Goal: Task Accomplishment & Management: Manage account settings

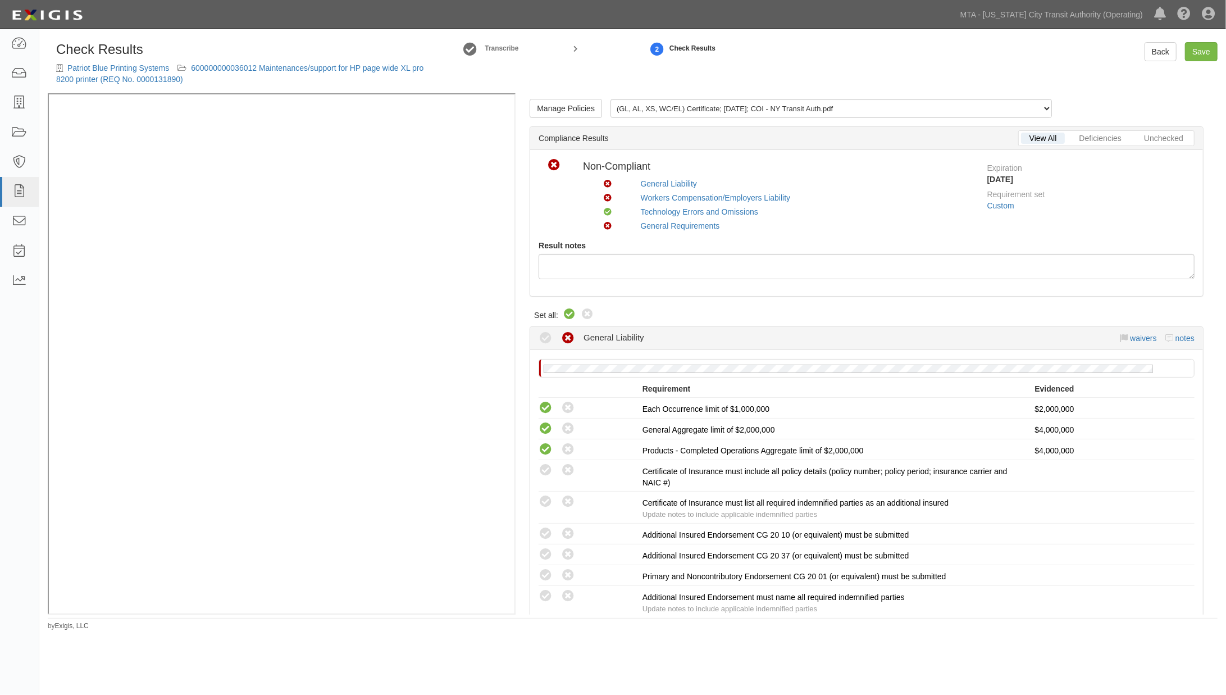
drag, startPoint x: 0, startPoint y: 0, endPoint x: 569, endPoint y: 313, distance: 650.0
click at [569, 313] on icon at bounding box center [569, 314] width 13 height 13
radio input "true"
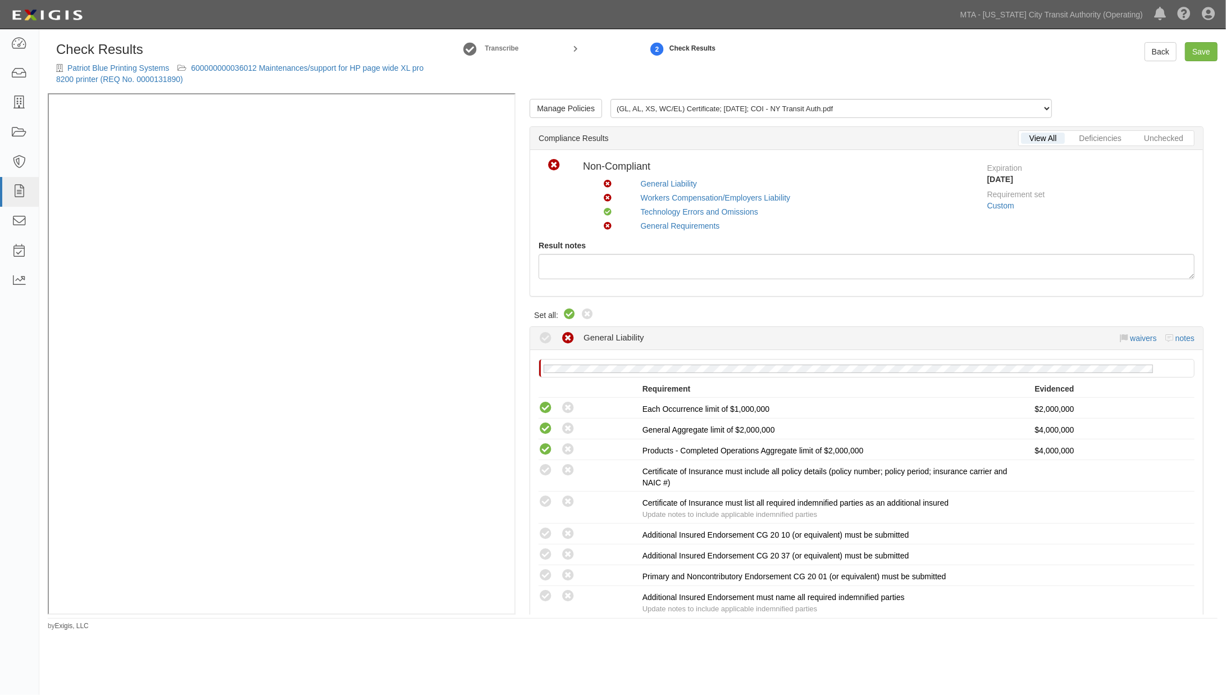
radio input "true"
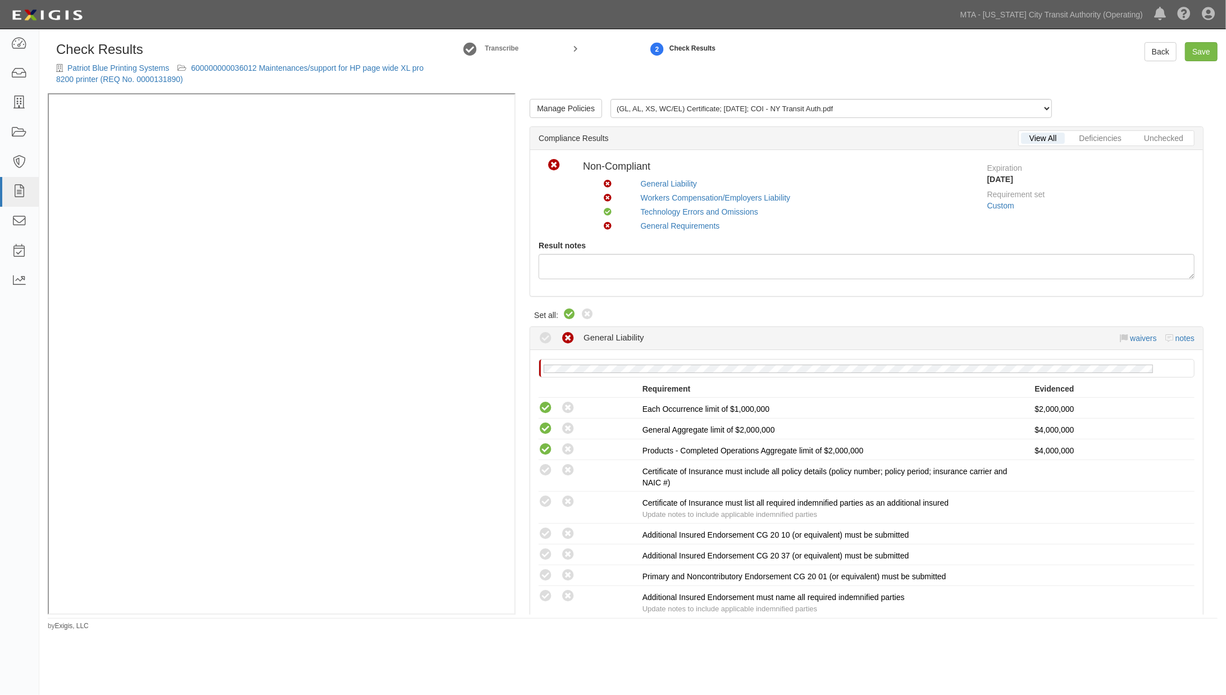
radio input "true"
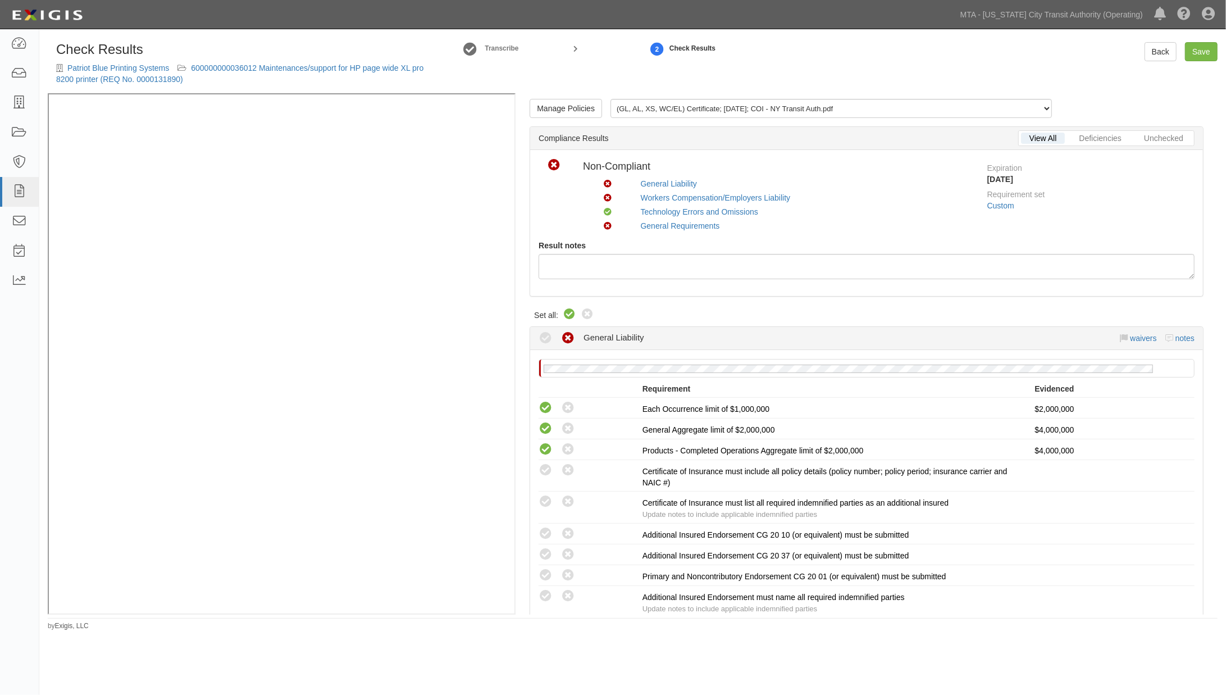
radio input "true"
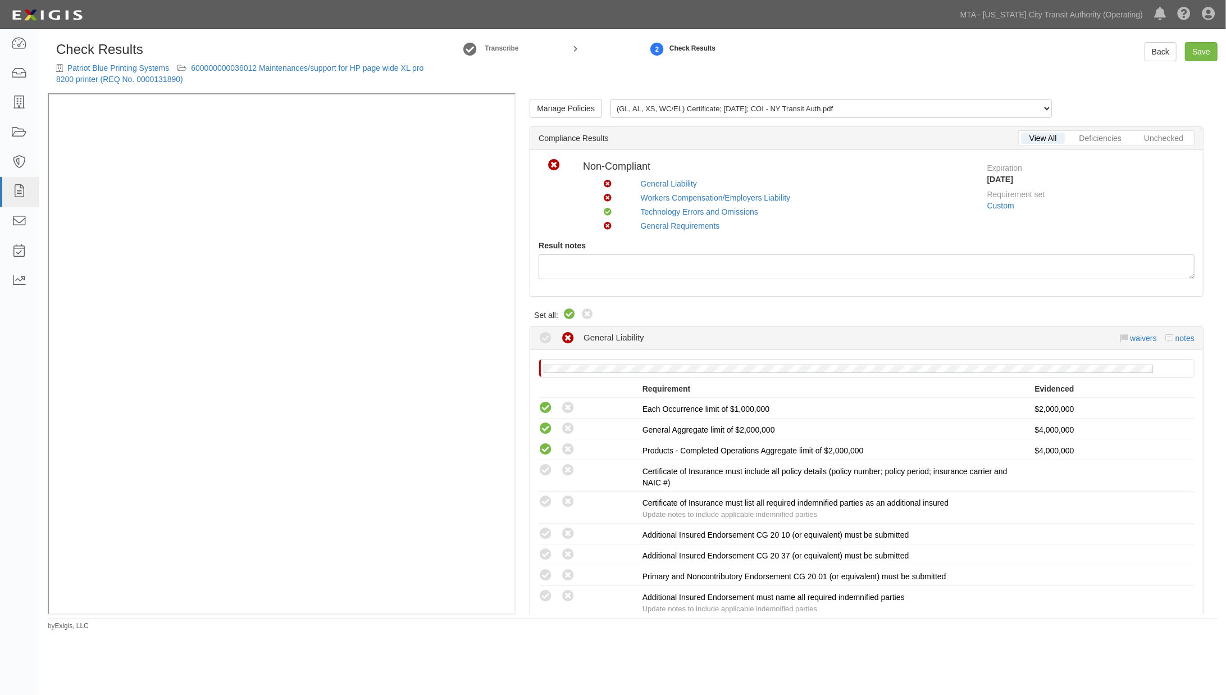
radio input "true"
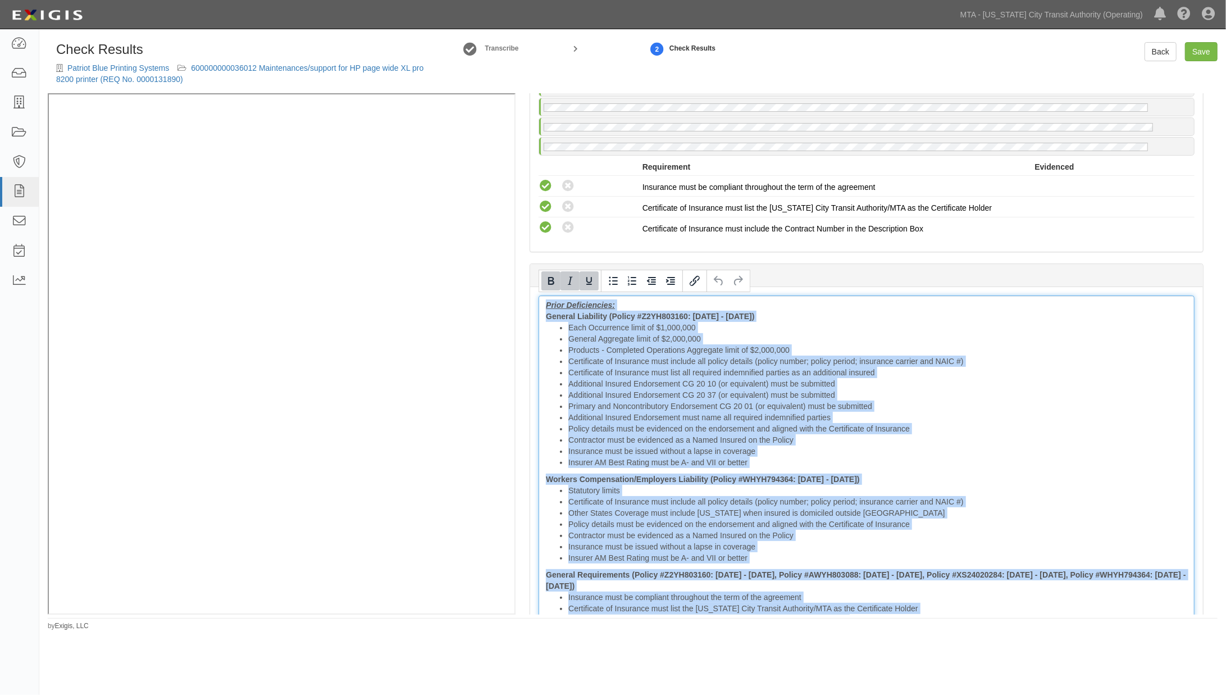
scroll to position [1507, 0]
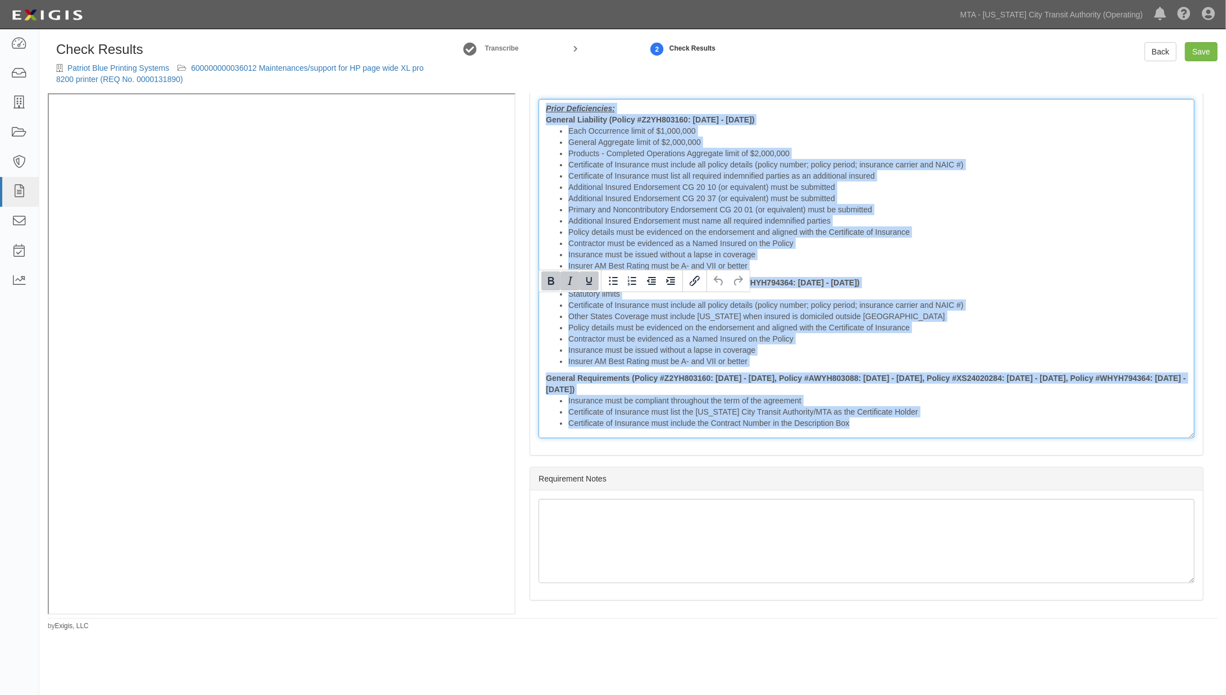
drag, startPoint x: 546, startPoint y: 299, endPoint x: 1408, endPoint y: 717, distance: 957.7
click at [1225, 659] on html "Toggle navigation Dashboard Inbox Parties Agreements Coverages Documents Messag…" at bounding box center [613, 329] width 1226 height 659
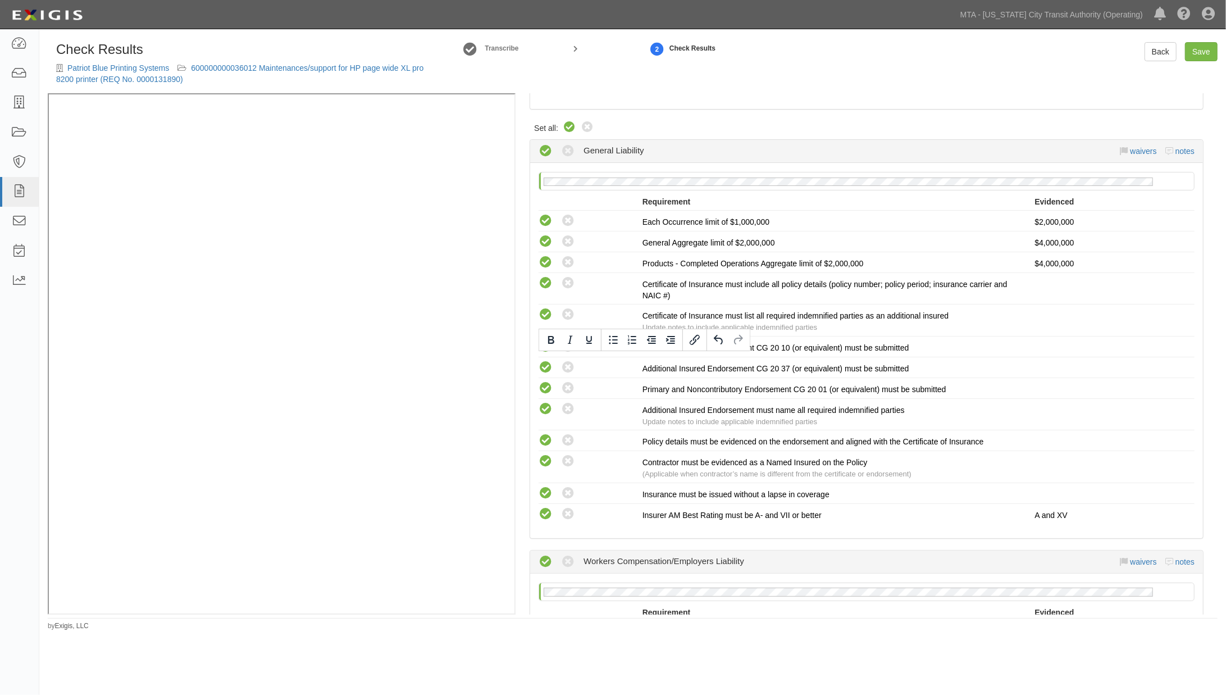
scroll to position [0, 0]
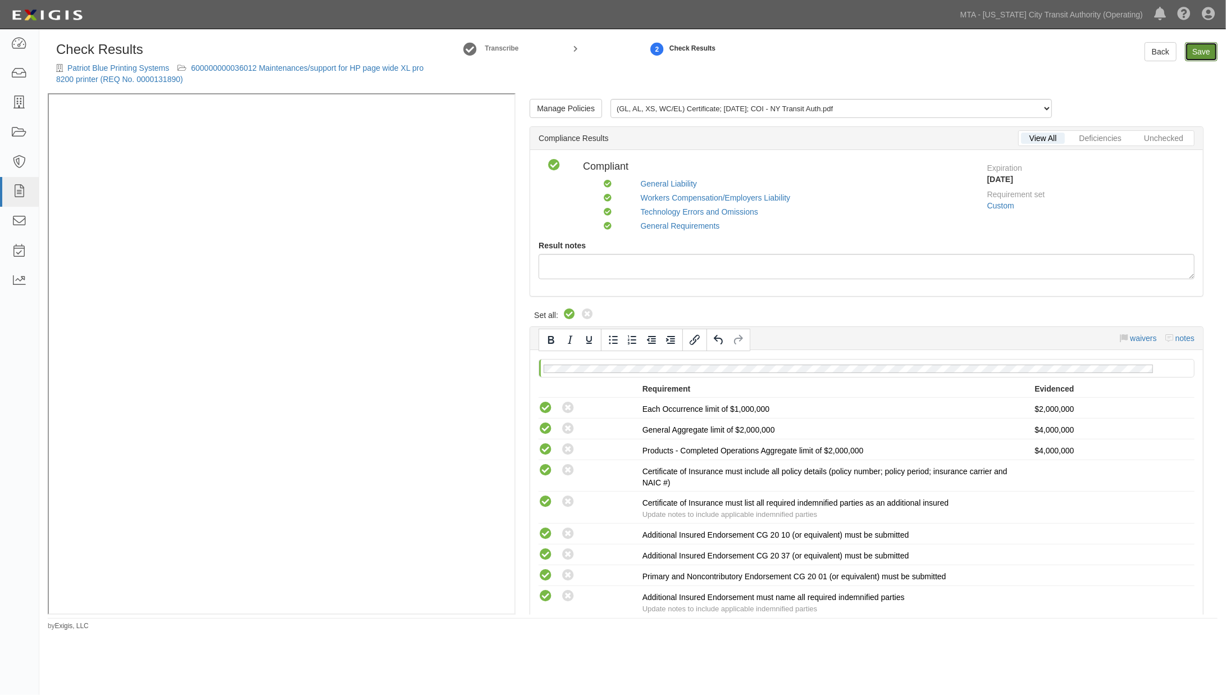
click at [1202, 47] on link "Save" at bounding box center [1201, 51] width 33 height 19
radio input "true"
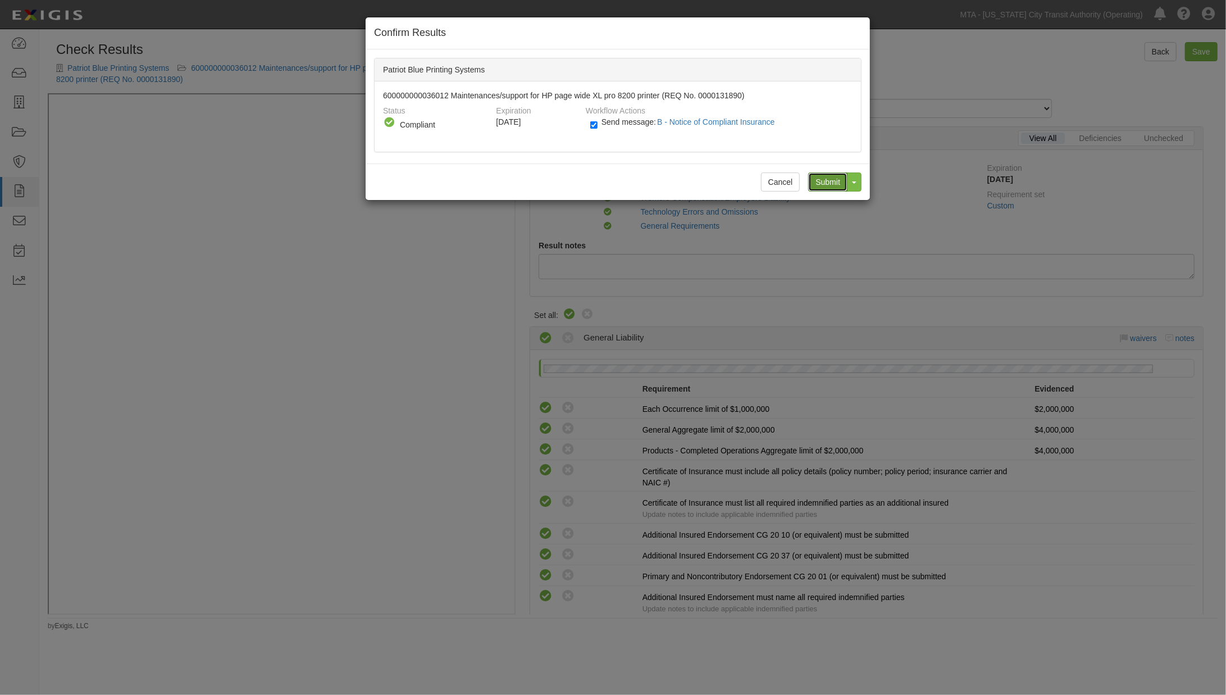
click at [815, 180] on input "Submit" at bounding box center [827, 181] width 39 height 19
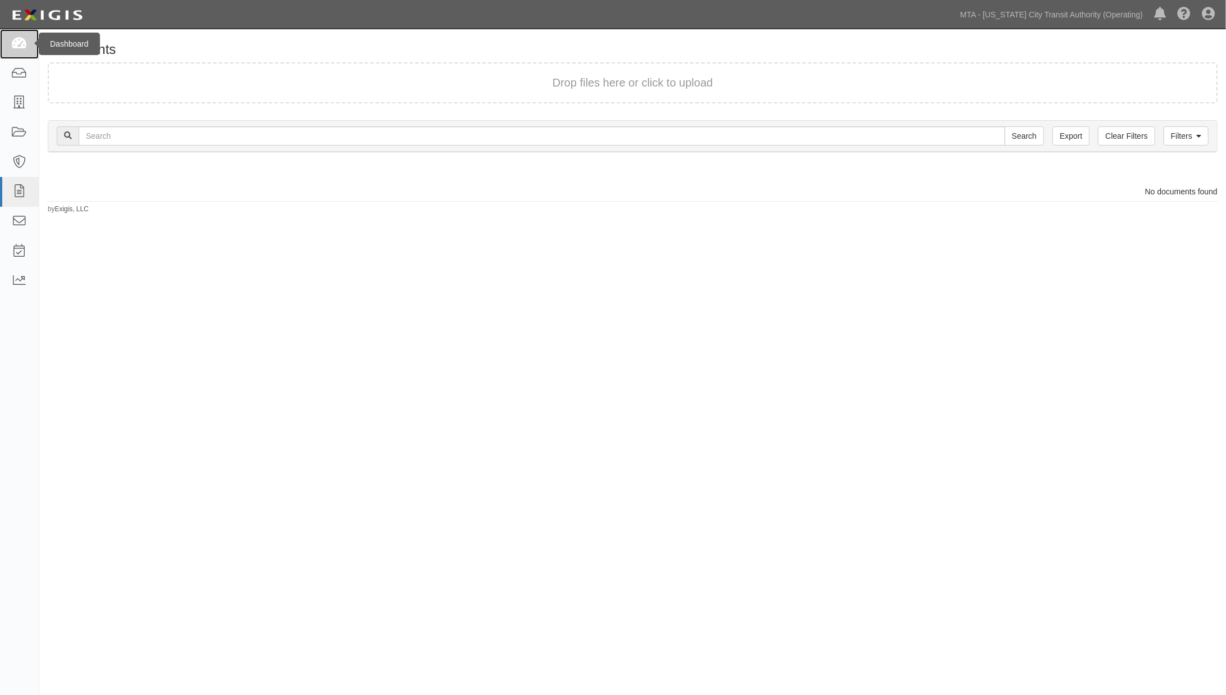
click at [16, 39] on icon at bounding box center [19, 44] width 16 height 13
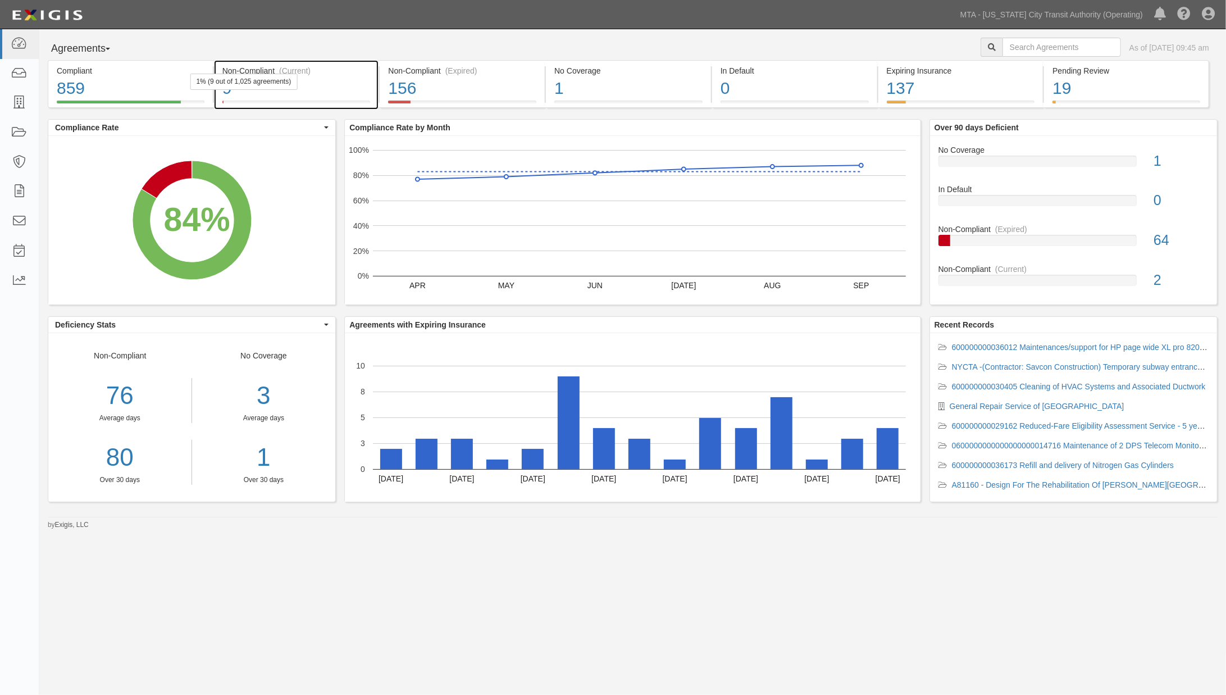
click at [364, 86] on div "9" at bounding box center [296, 88] width 148 height 24
click at [387, 457] on rect "A chart." at bounding box center [391, 459] width 22 height 20
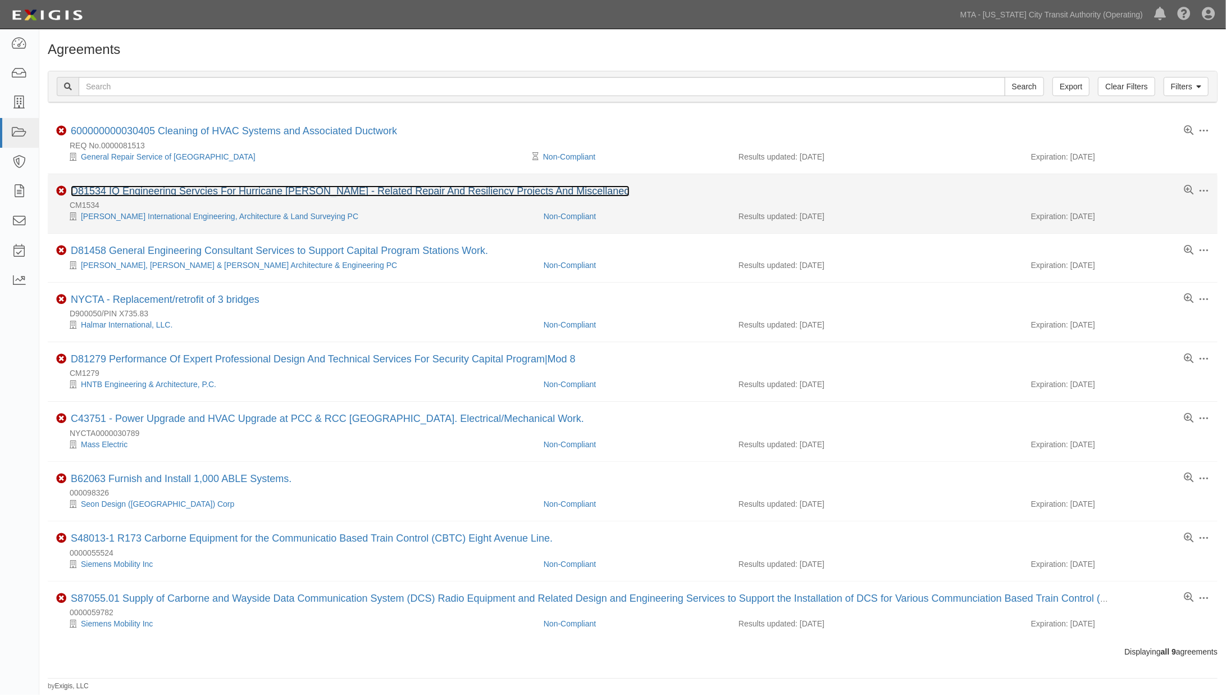
click at [185, 194] on link "D81534 IQ Engineering Servcies For Hurricane [PERSON_NAME] - Related Repair And…" at bounding box center [350, 190] width 559 height 11
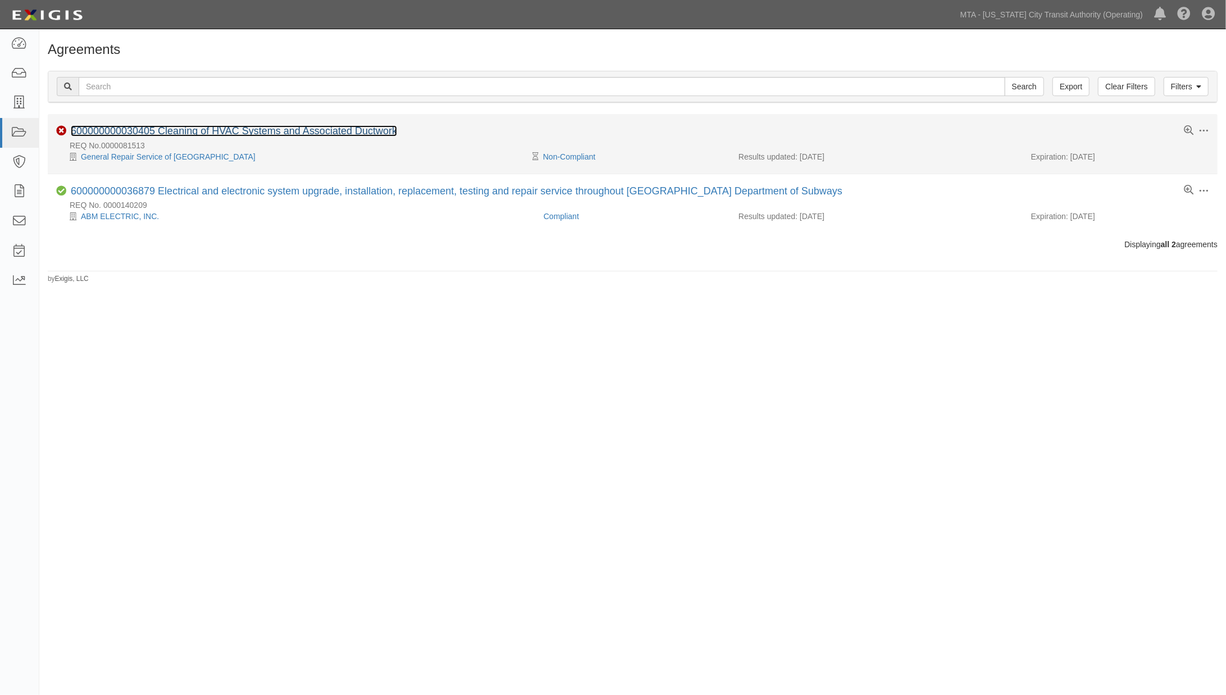
click at [206, 130] on link "600000000030405 Cleaning of HVAC Systems and Associated Ductwork" at bounding box center [234, 130] width 326 height 11
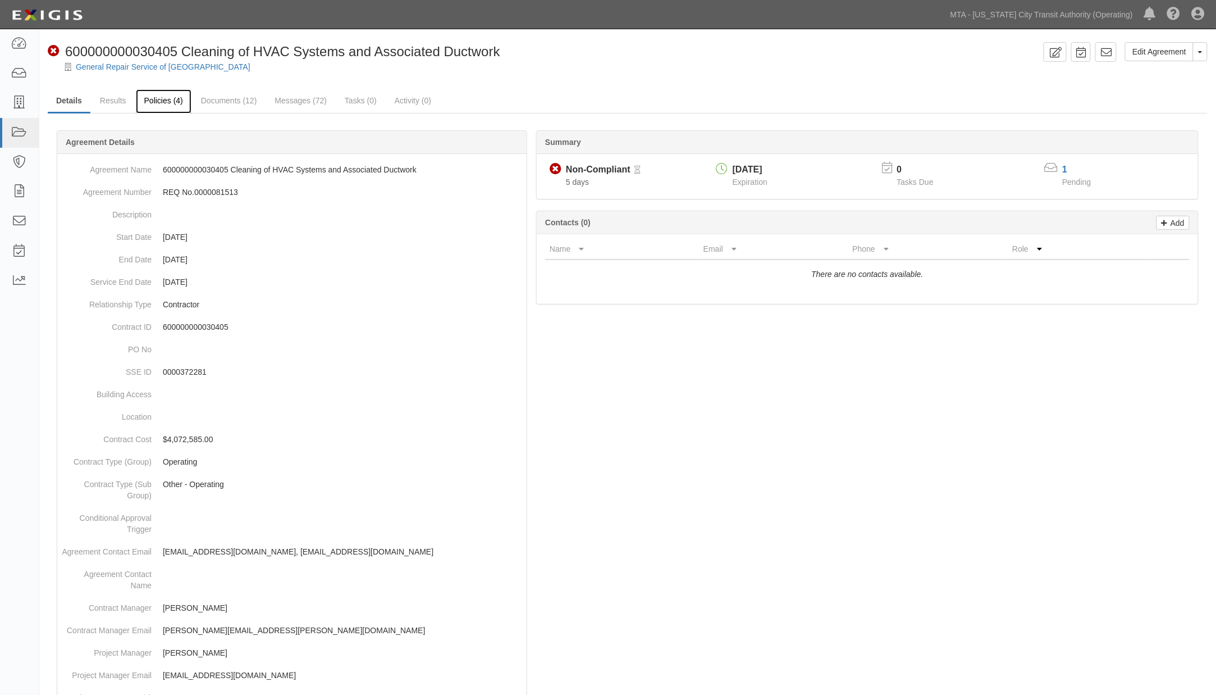
click at [163, 102] on link "Policies (4)" at bounding box center [164, 101] width 56 height 24
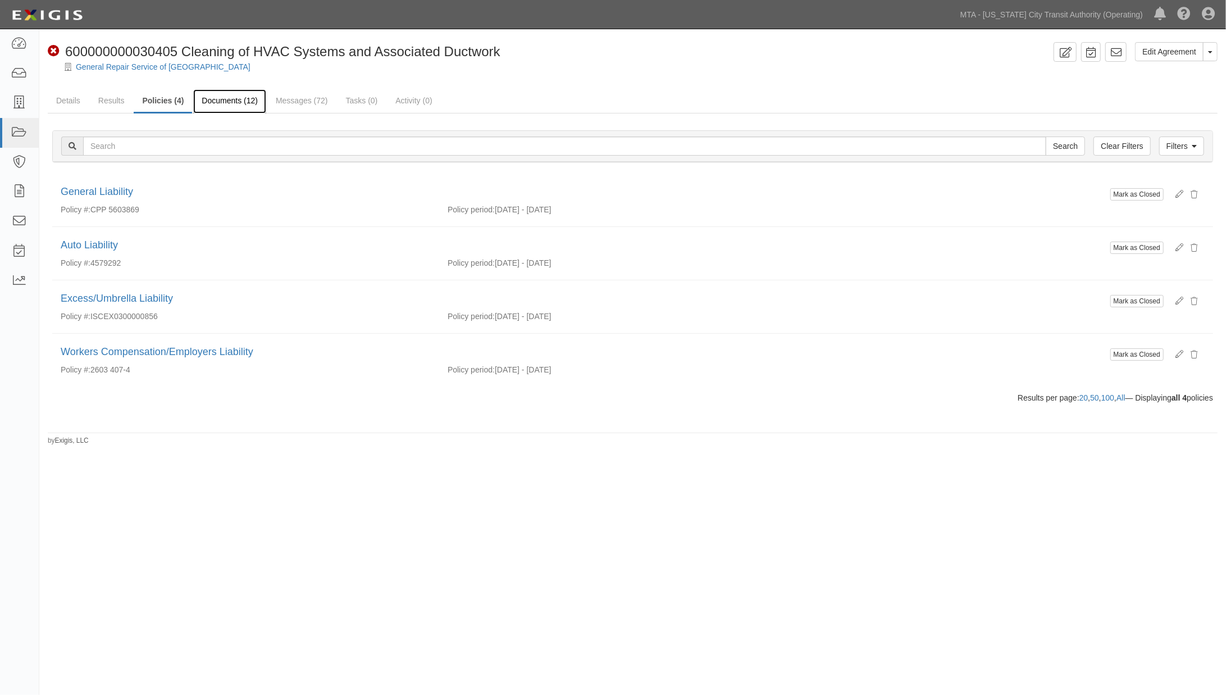
click at [223, 102] on link "Documents (12)" at bounding box center [229, 101] width 73 height 24
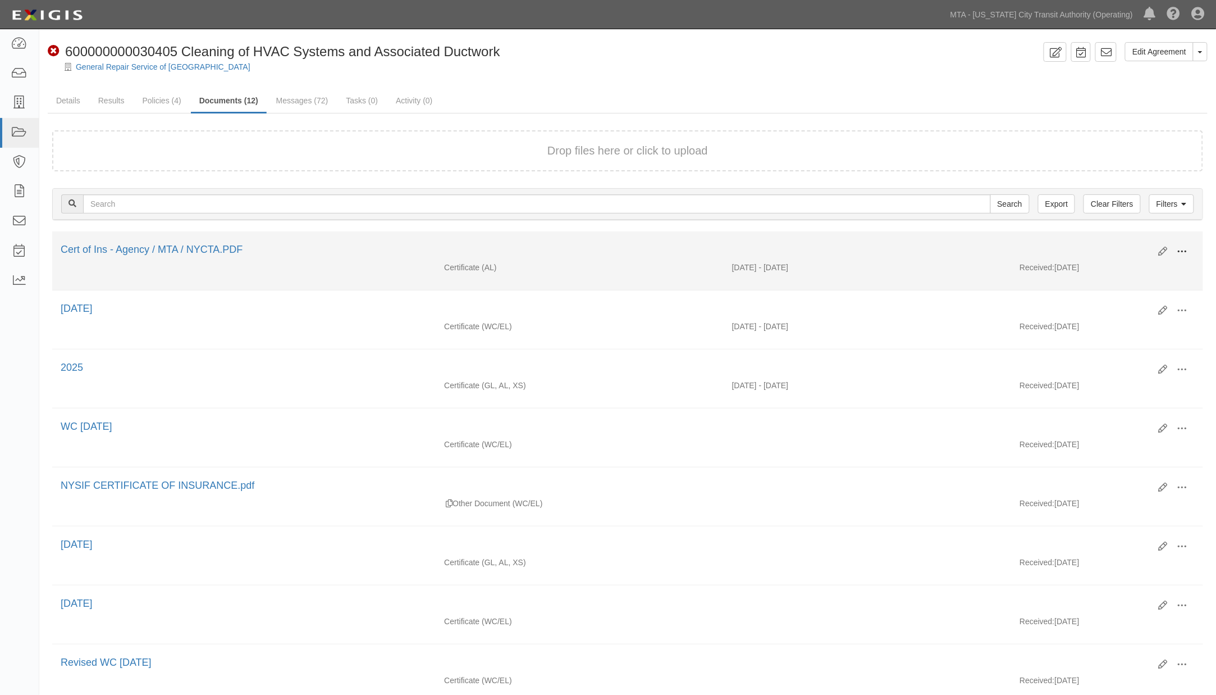
click at [1187, 247] on span at bounding box center [1183, 252] width 10 height 10
click at [1098, 237] on link "Edit" at bounding box center [1128, 247] width 89 height 20
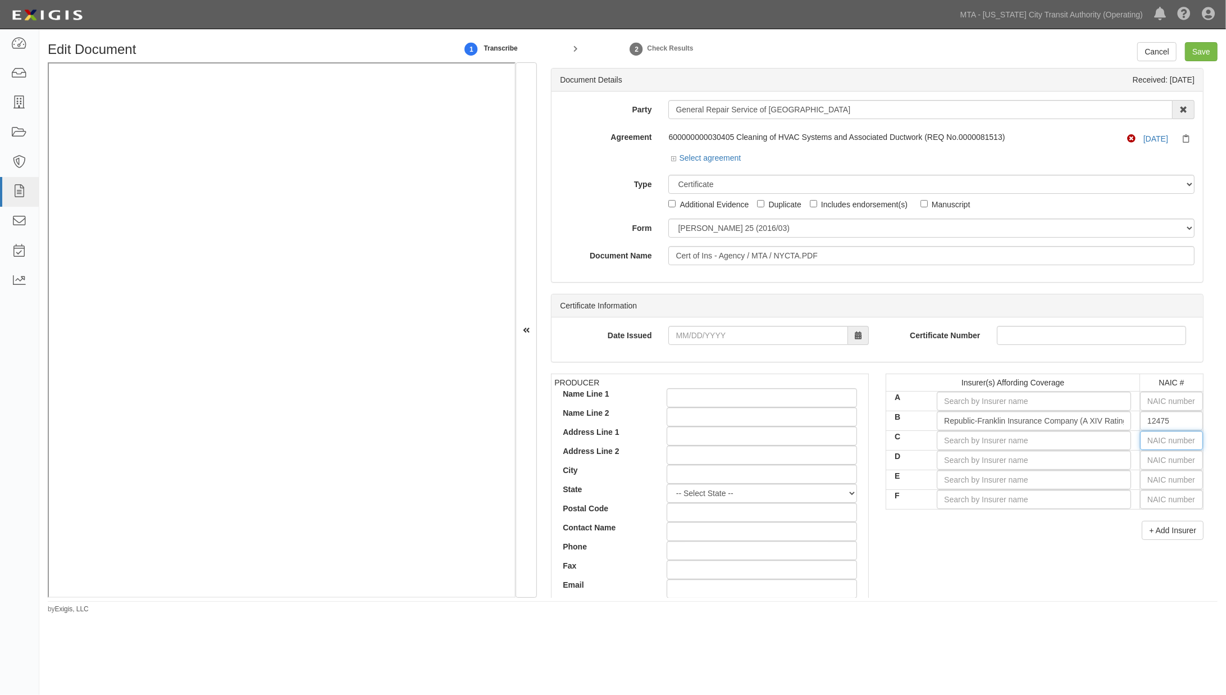
click at [1178, 439] on input "text" at bounding box center [1171, 440] width 63 height 19
type input "16862"
type input "168"
type input "16848"
type input "1684"
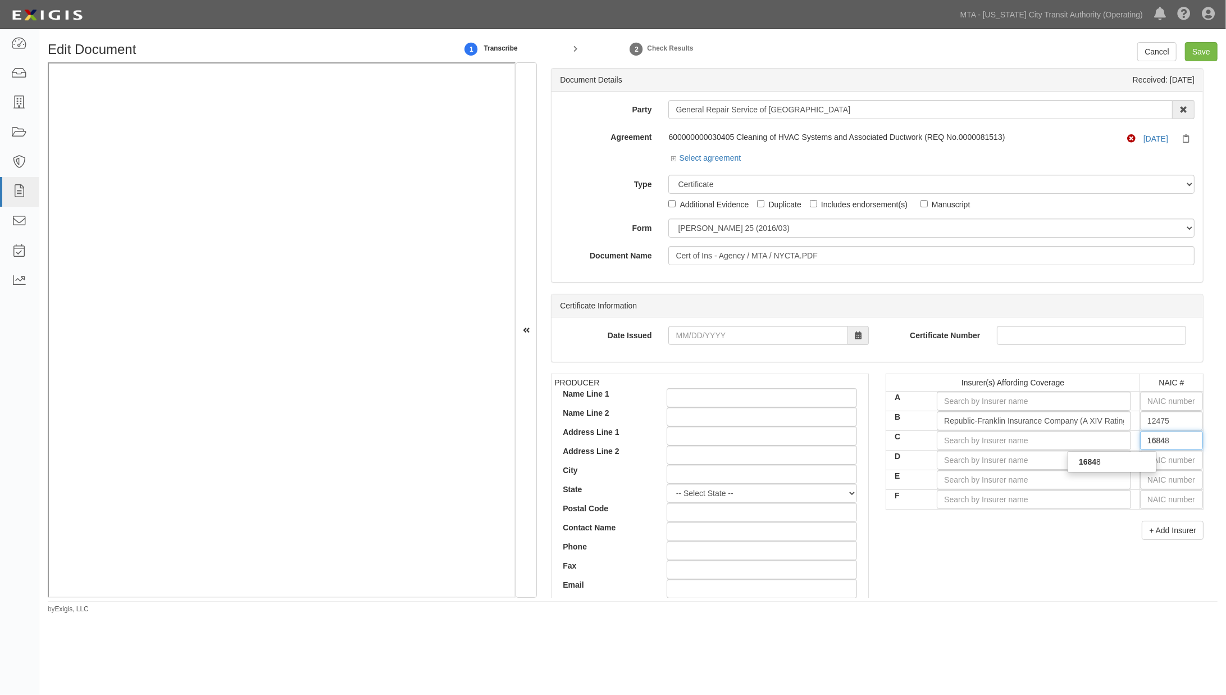
type input "16848"
click at [1135, 464] on div "16848" at bounding box center [1112, 461] width 89 height 15
type input "Sutton Specialty Insurance Company (A- VIII Rating)"
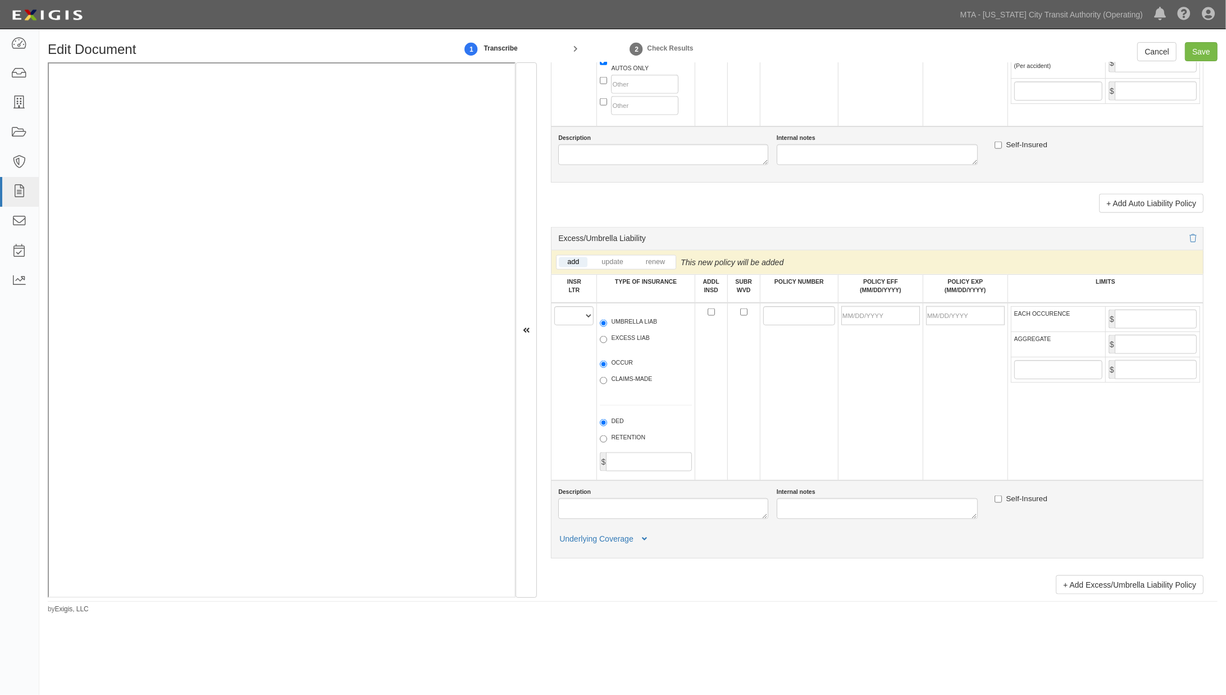
scroll to position [1248, 0]
type input "16848"
click at [570, 322] on select "A B C D E F" at bounding box center [573, 312] width 39 height 19
select select "C"
click at [554, 322] on select "A B C D E F" at bounding box center [573, 312] width 39 height 19
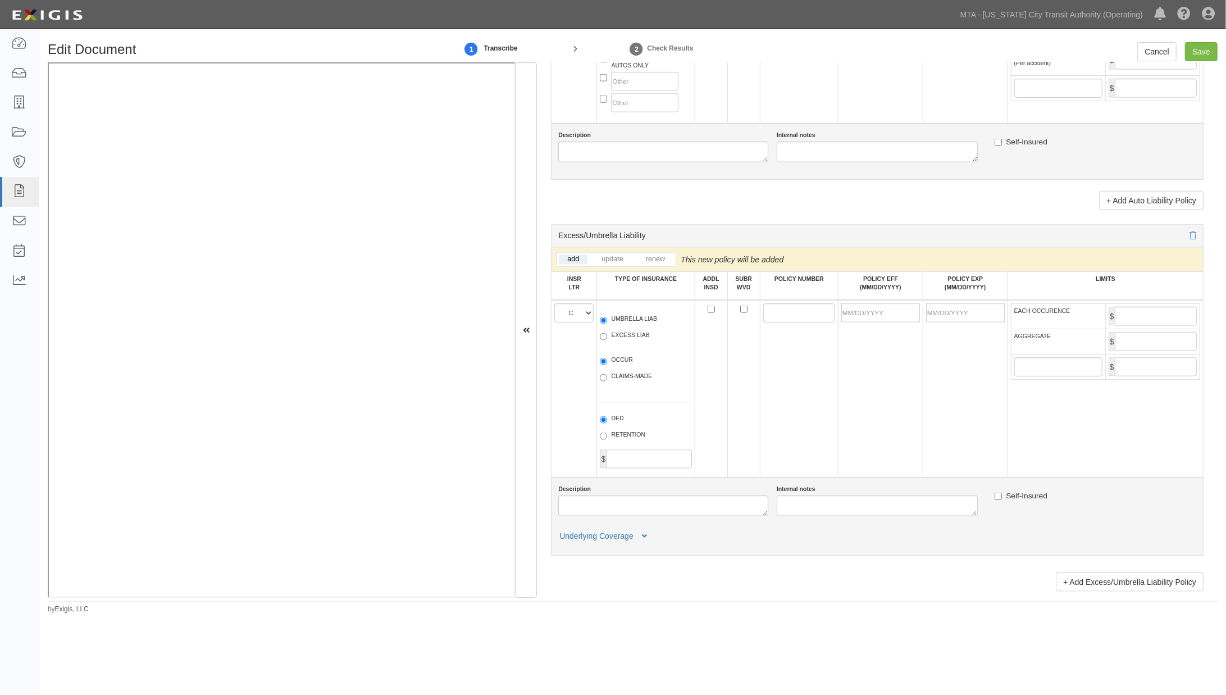
click at [622, 367] on label "OCCUR" at bounding box center [616, 360] width 33 height 11
click at [607, 365] on input "OCCUR" at bounding box center [603, 361] width 7 height 7
radio input "true"
click at [626, 326] on label "UMBRELLA LIAB" at bounding box center [628, 319] width 57 height 11
click at [607, 324] on input "UMBRELLA LIAB" at bounding box center [603, 320] width 7 height 7
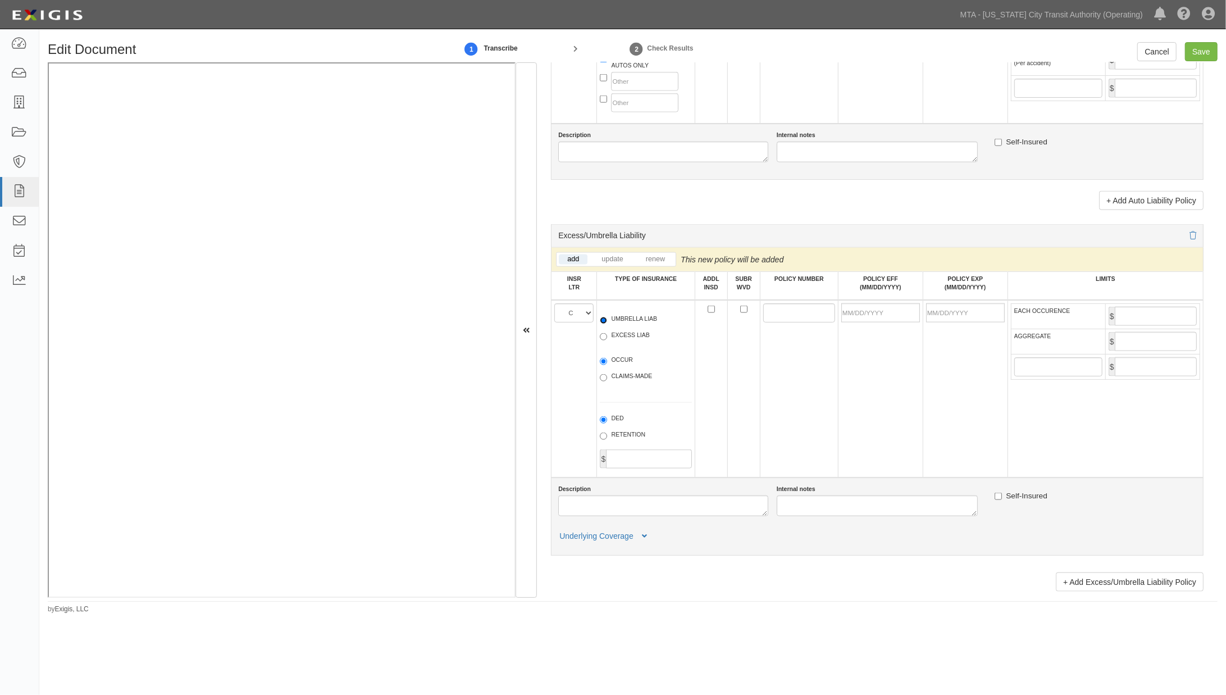
radio input "true"
paste input "ISCEX0300000856-02"
type input "ISCEX0300000856-02"
click at [863, 322] on input "POLICY EFF (MM/DD/YYYY)" at bounding box center [880, 312] width 79 height 19
type input "[DATE]"
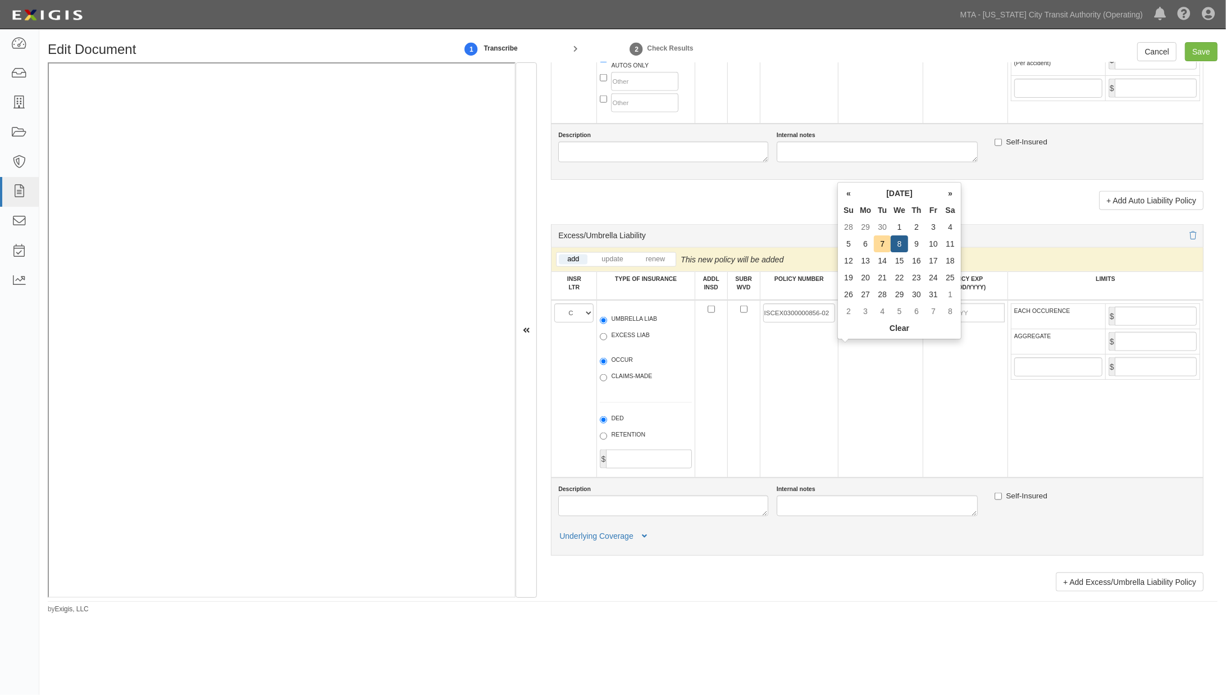
type input "10/08/2026"
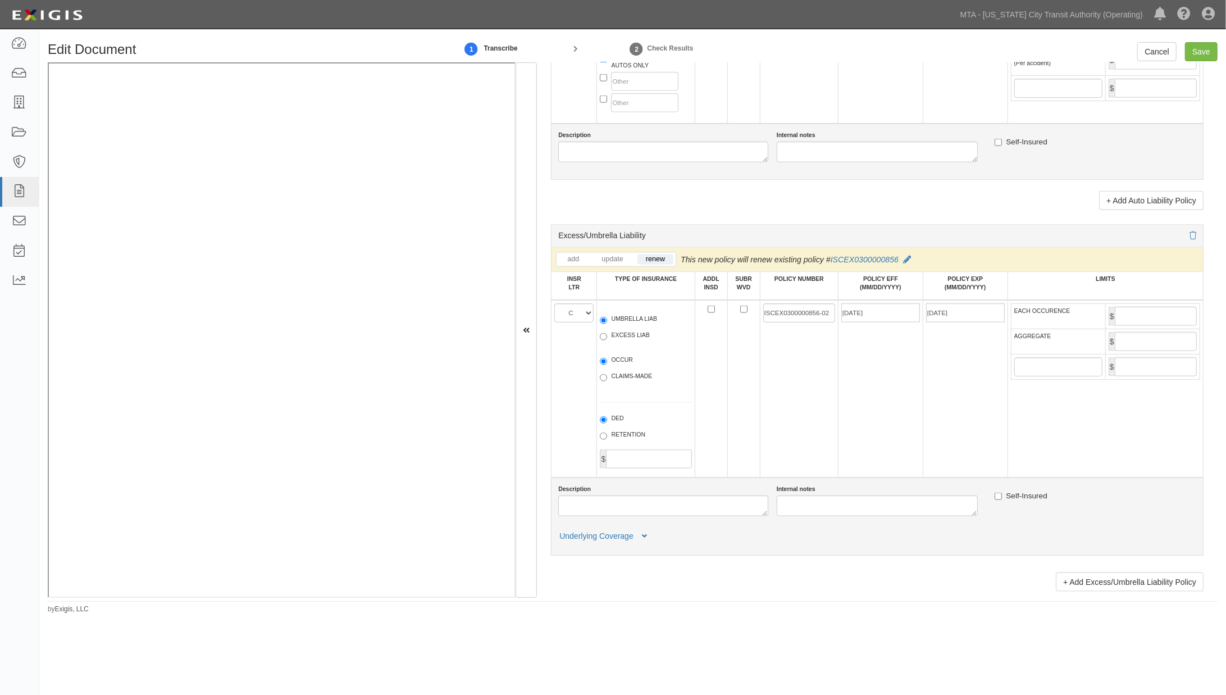
drag, startPoint x: 910, startPoint y: 435, endPoint x: 1018, endPoint y: 380, distance: 121.3
click at [913, 435] on td "10/08/2025" at bounding box center [880, 388] width 85 height 177
click at [1139, 326] on input "EACH OCCURENCE" at bounding box center [1156, 316] width 82 height 19
type input "1,000,000"
click at [1146, 351] on input "AGGREGATE" at bounding box center [1156, 341] width 82 height 19
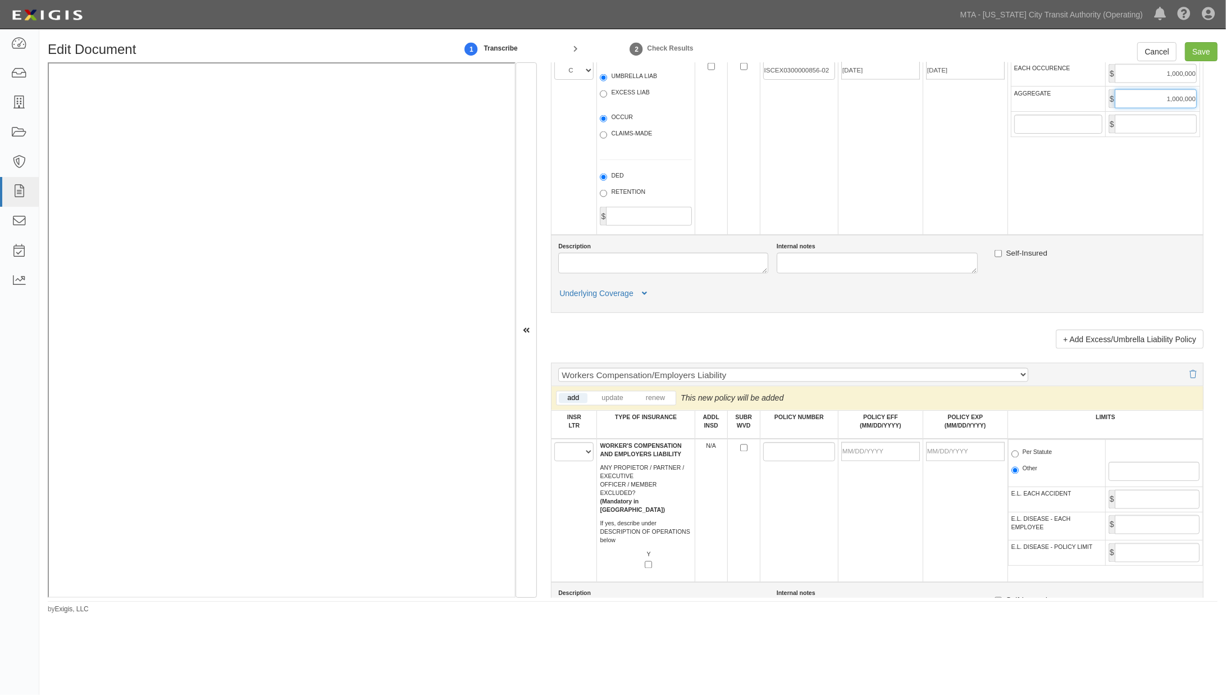
scroll to position [1559, 0]
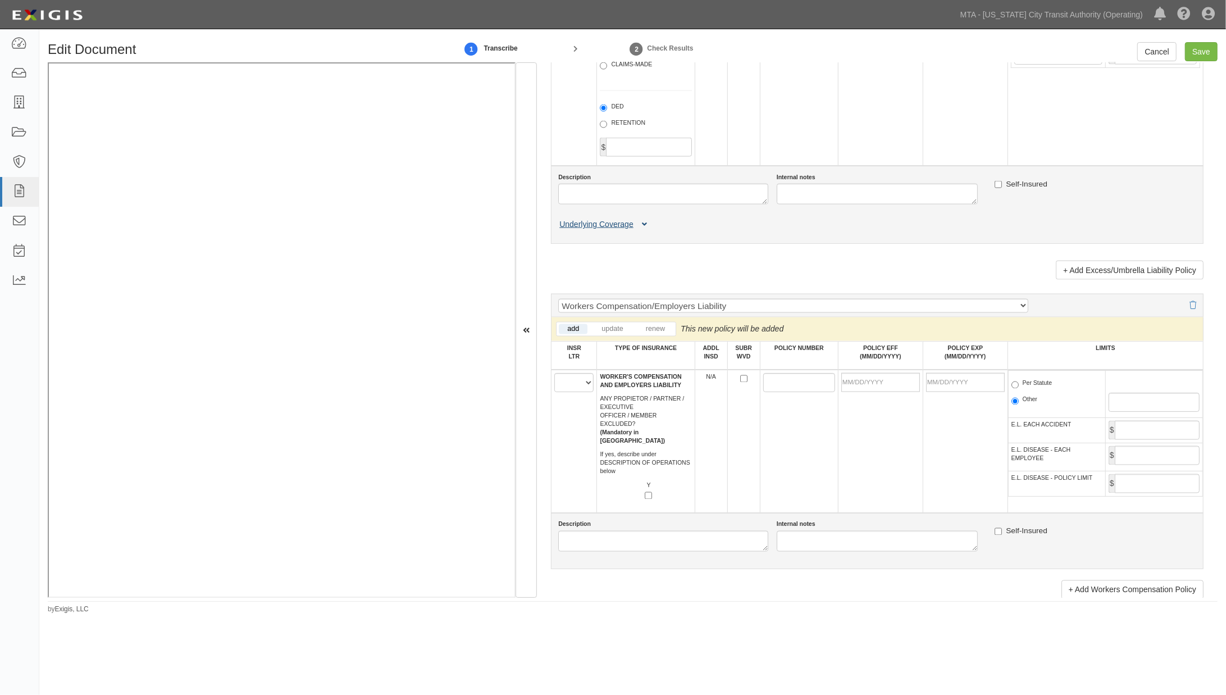
type input "1,000,000"
click at [647, 230] on button "Underlying Coverage" at bounding box center [604, 224] width 93 height 12
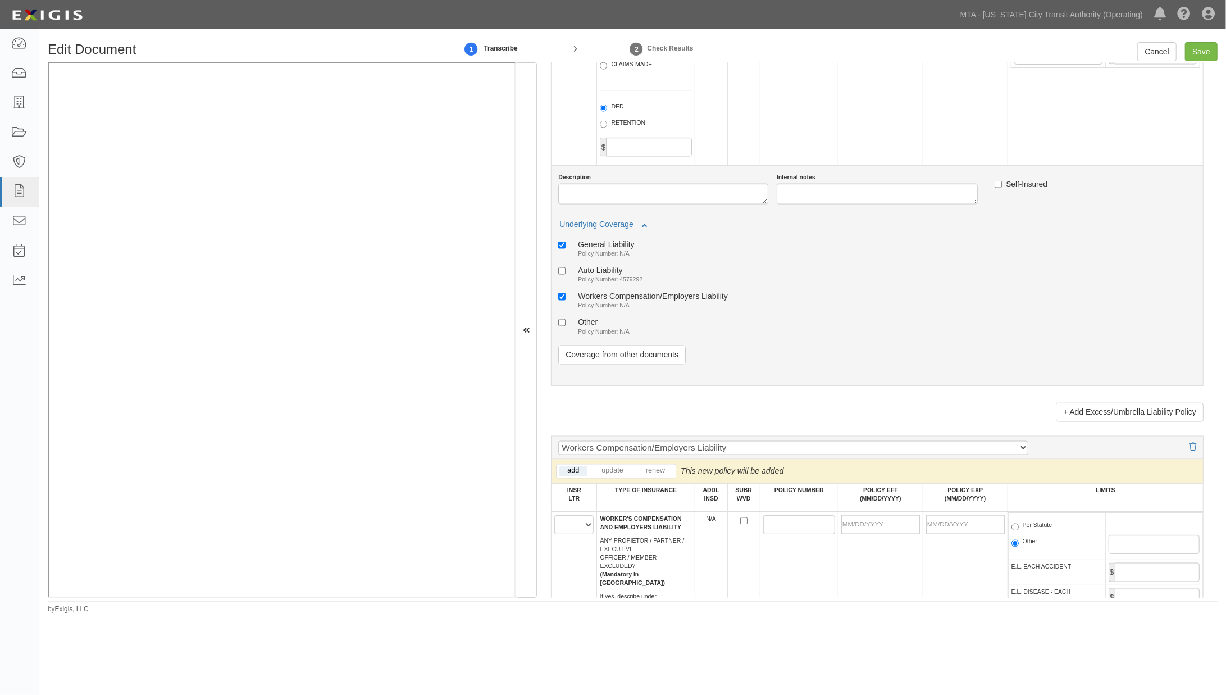
click at [595, 275] on div "Auto Liability" at bounding box center [610, 270] width 65 height 10
click at [565, 275] on input "Auto Liability Policy Number: 4579292" at bounding box center [561, 270] width 7 height 7
checkbox input "true"
click at [604, 249] on div "General Liability" at bounding box center [606, 244] width 56 height 10
click at [565, 249] on input "General Liability Policy Number: N/A" at bounding box center [561, 244] width 7 height 7
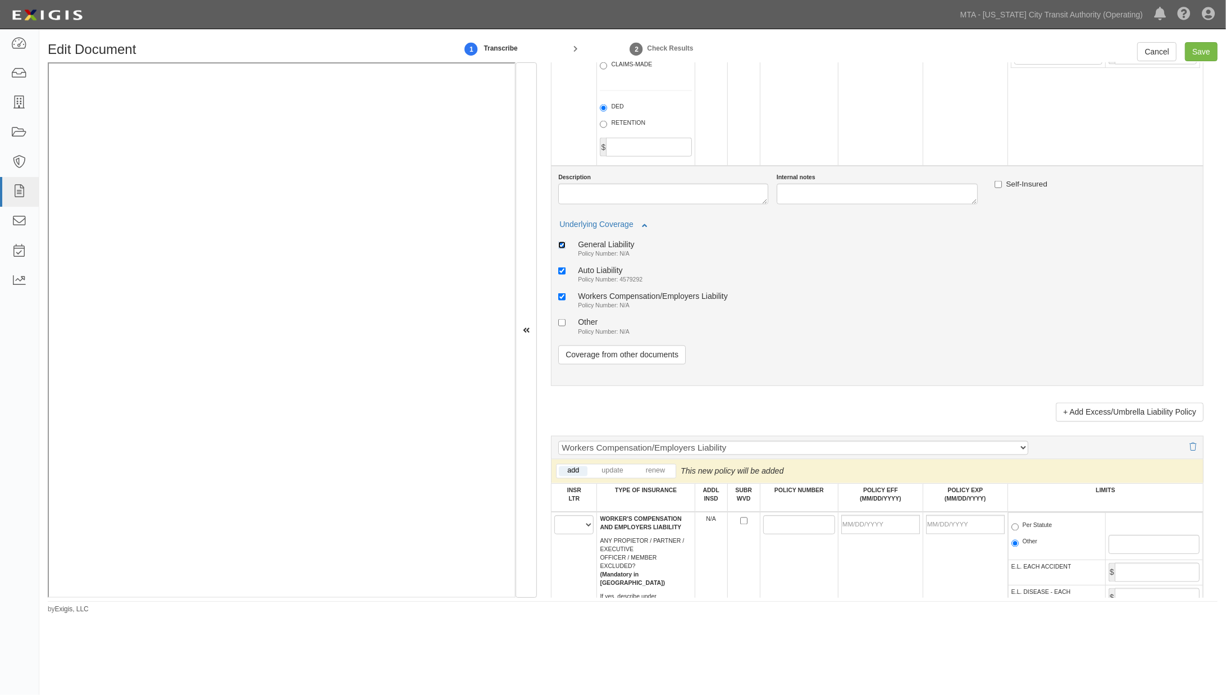
checkbox input "false"
click at [613, 300] on div "Workers Compensation/Employers Liability" at bounding box center [653, 296] width 150 height 10
click at [565, 300] on input "Workers Compensation/Employers Liability Policy Number: N/A" at bounding box center [561, 296] width 7 height 7
checkbox input "false"
click input "Save"
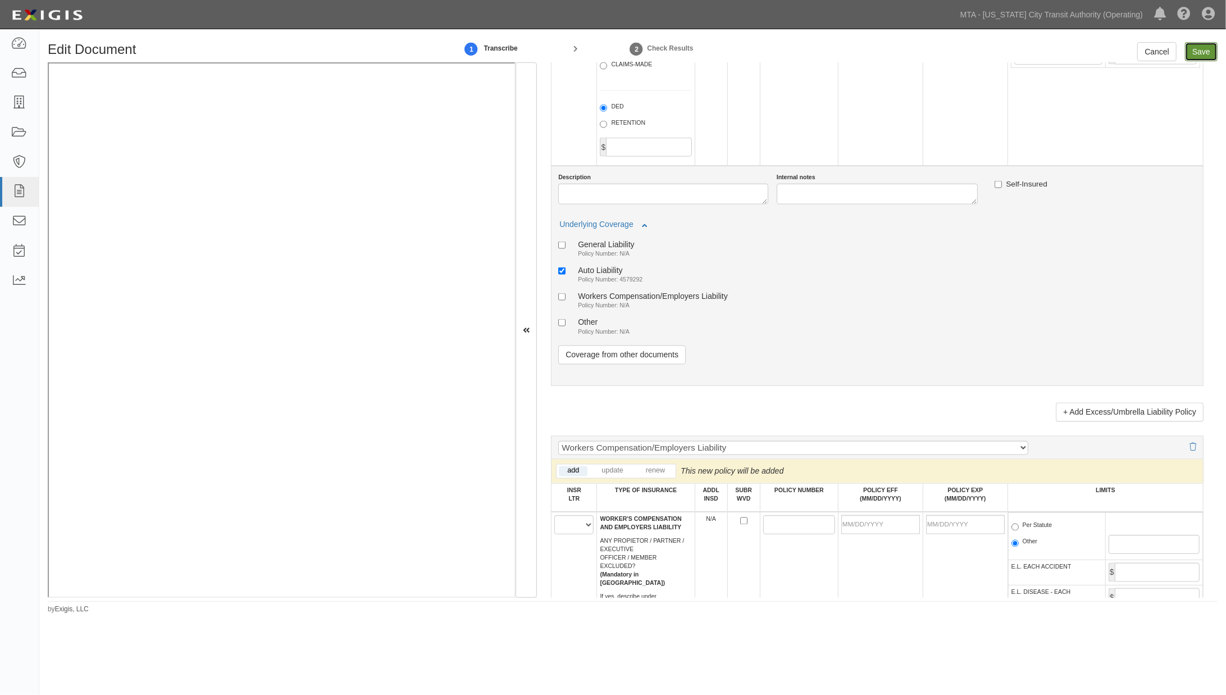
type input "150000"
type input "1000000"
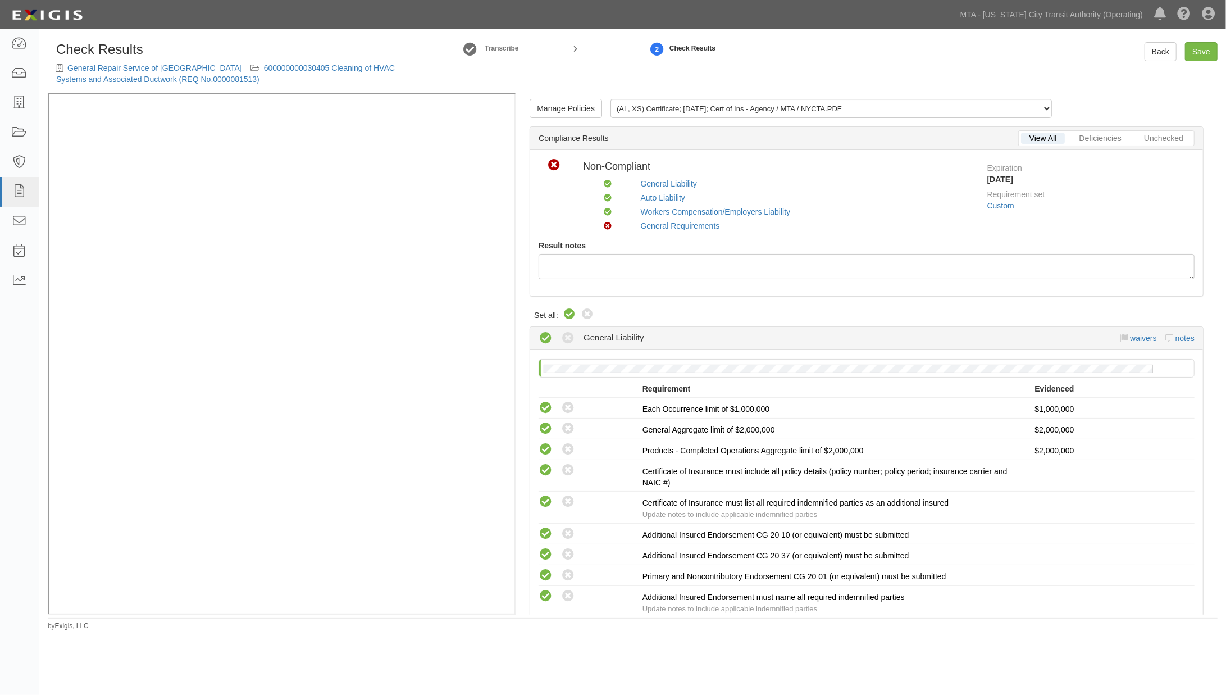
click at [569, 313] on icon at bounding box center [569, 314] width 13 height 13
radio input "true"
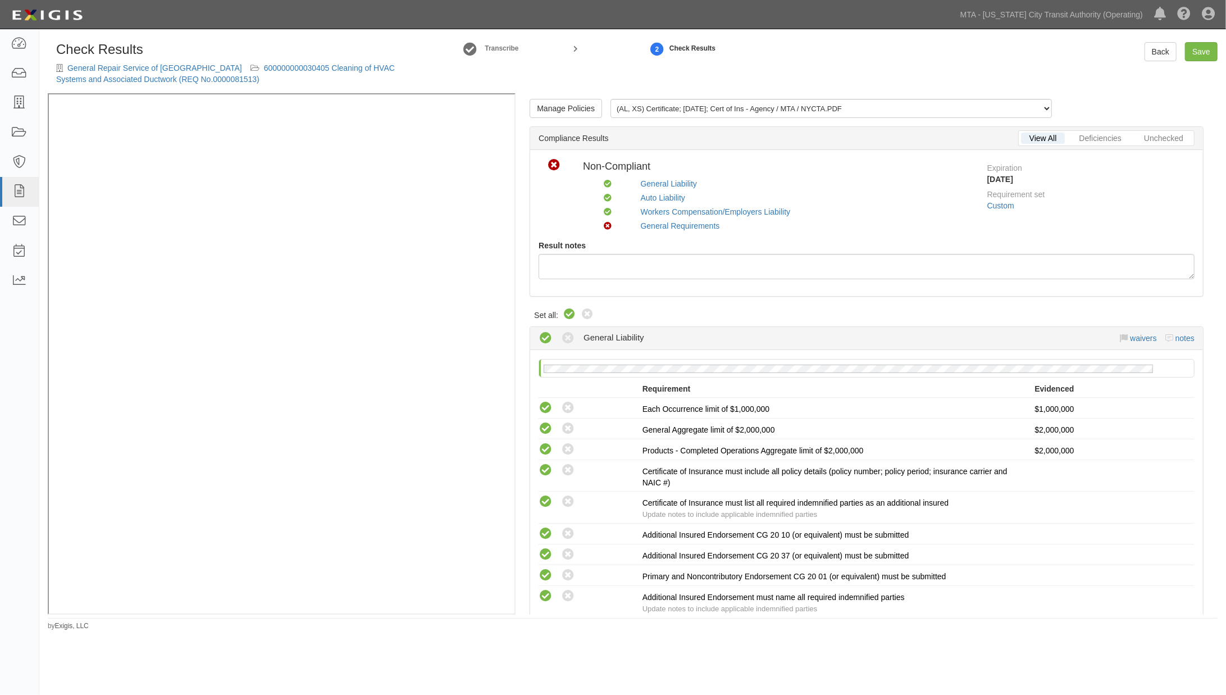
radio input "true"
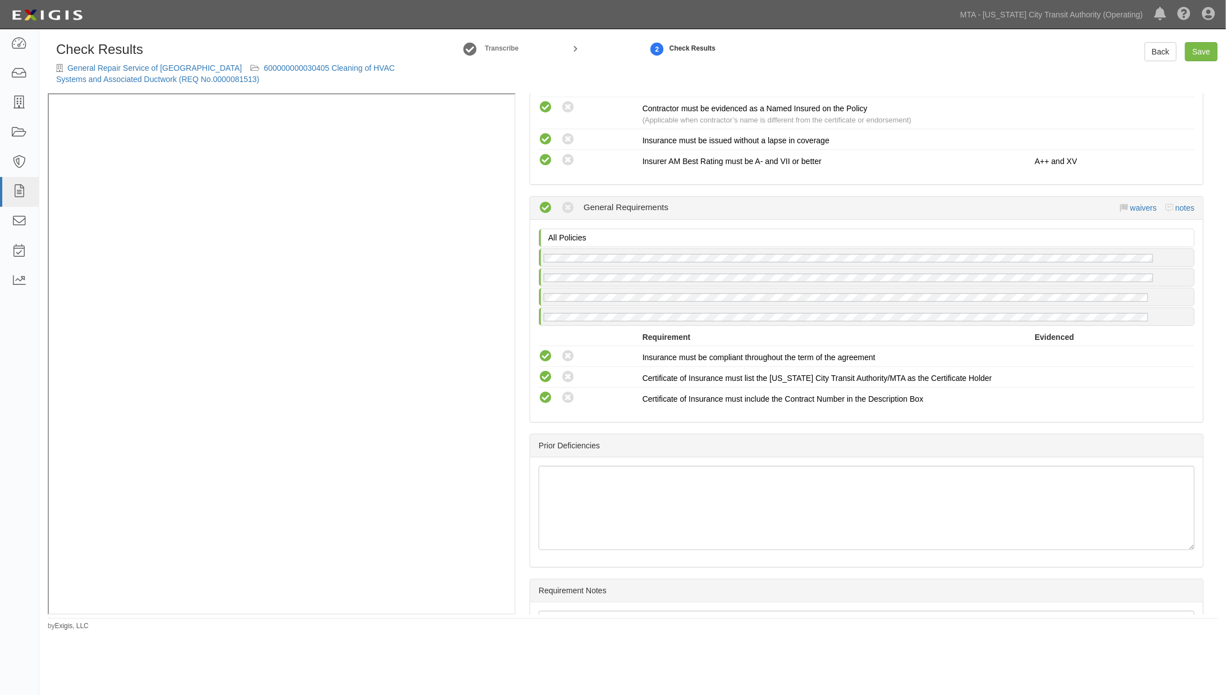
scroll to position [1179, 0]
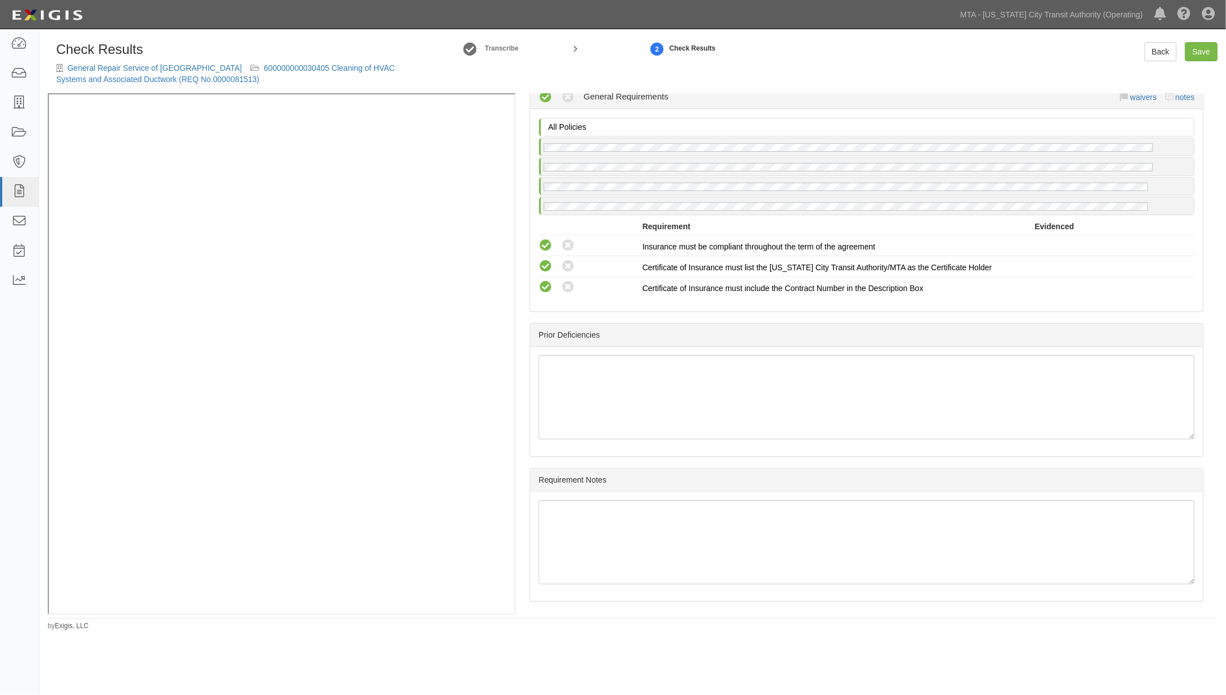
click at [1220, 47] on div "Back Save" at bounding box center [1077, 51] width 297 height 19
click at [1210, 51] on link "Save" at bounding box center [1201, 51] width 33 height 19
radio input "true"
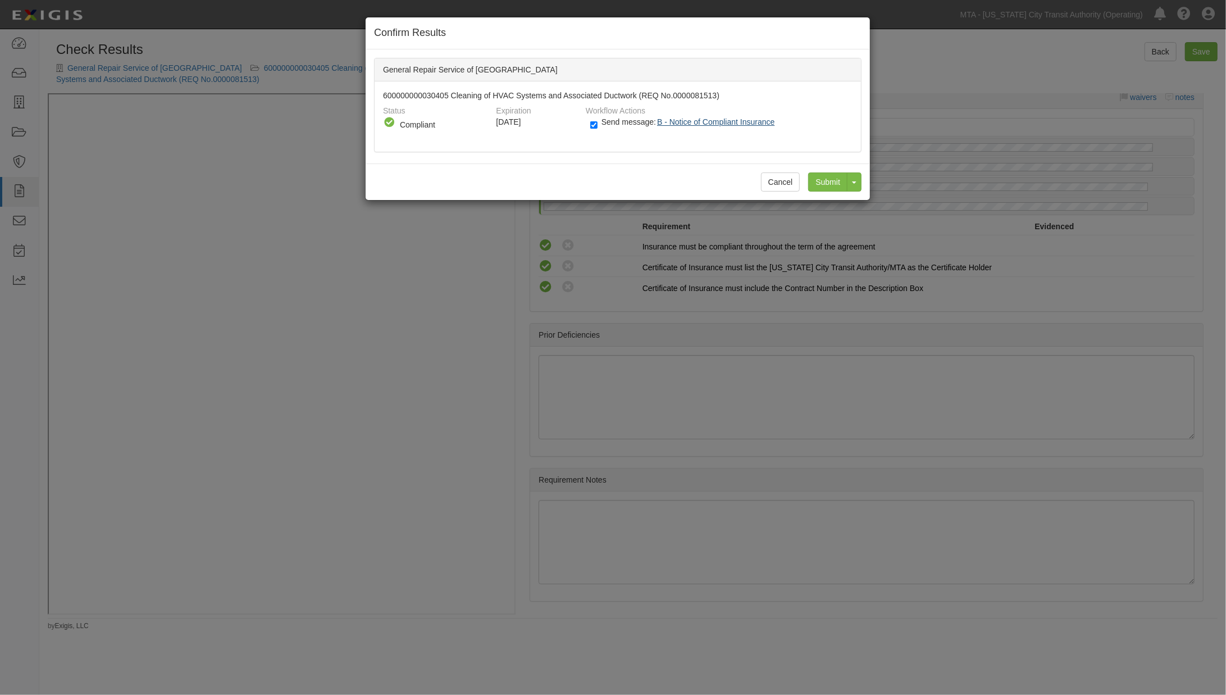
click at [661, 124] on span "B - Notice of Compliant Insurance" at bounding box center [715, 121] width 117 height 9
click at [596, 124] on input "Send message: B - Notice of Compliant Insurance" at bounding box center [593, 124] width 7 height 13
checkbox input "false"
click at [840, 187] on input "Submit" at bounding box center [827, 181] width 39 height 19
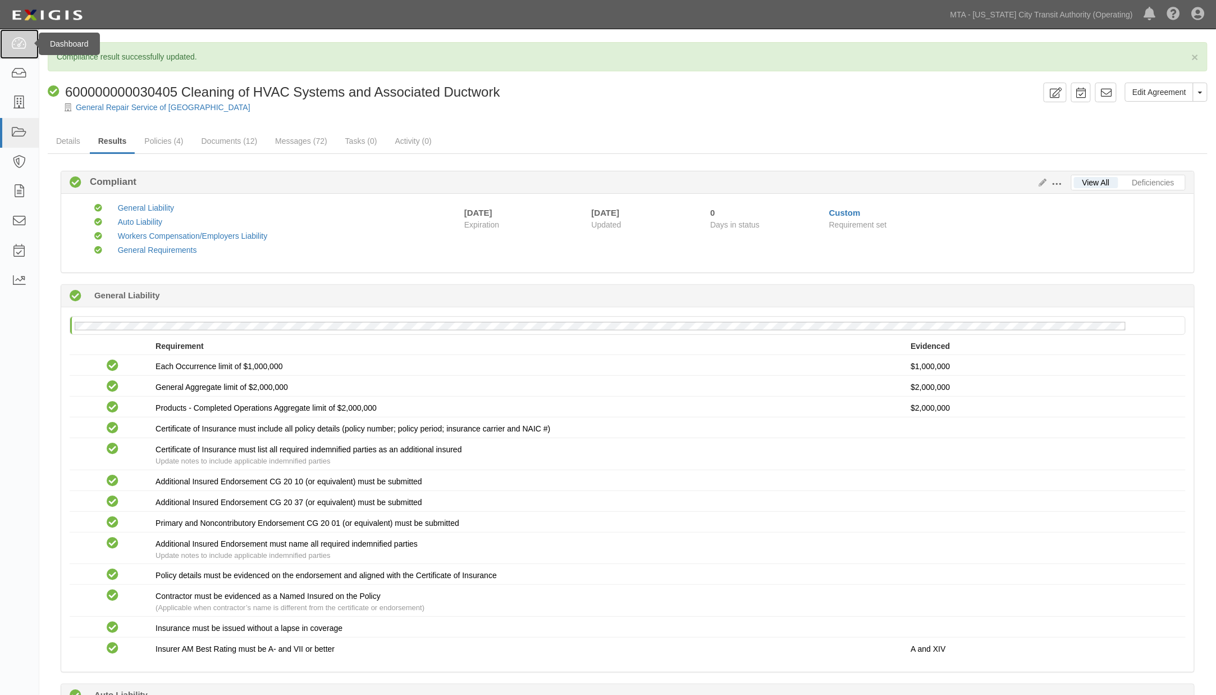
drag, startPoint x: 0, startPoint y: 0, endPoint x: 20, endPoint y: 38, distance: 42.9
click at [20, 38] on icon at bounding box center [19, 44] width 16 height 13
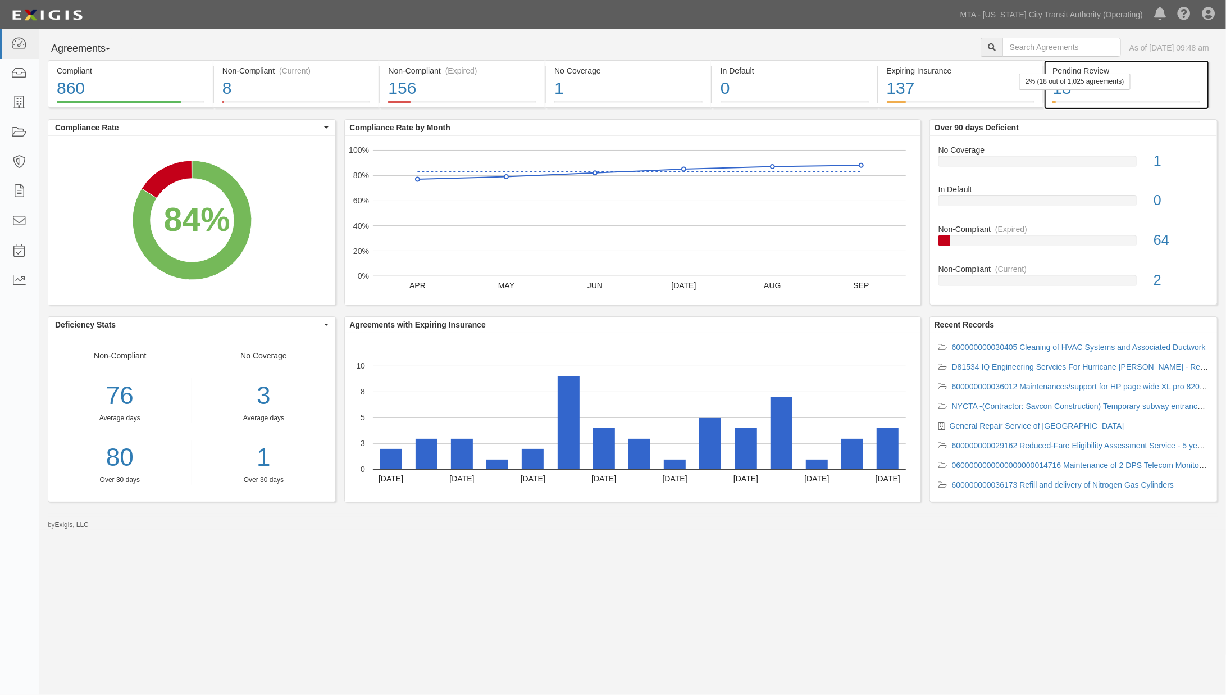
click at [1161, 92] on div "18" at bounding box center [1126, 88] width 148 height 24
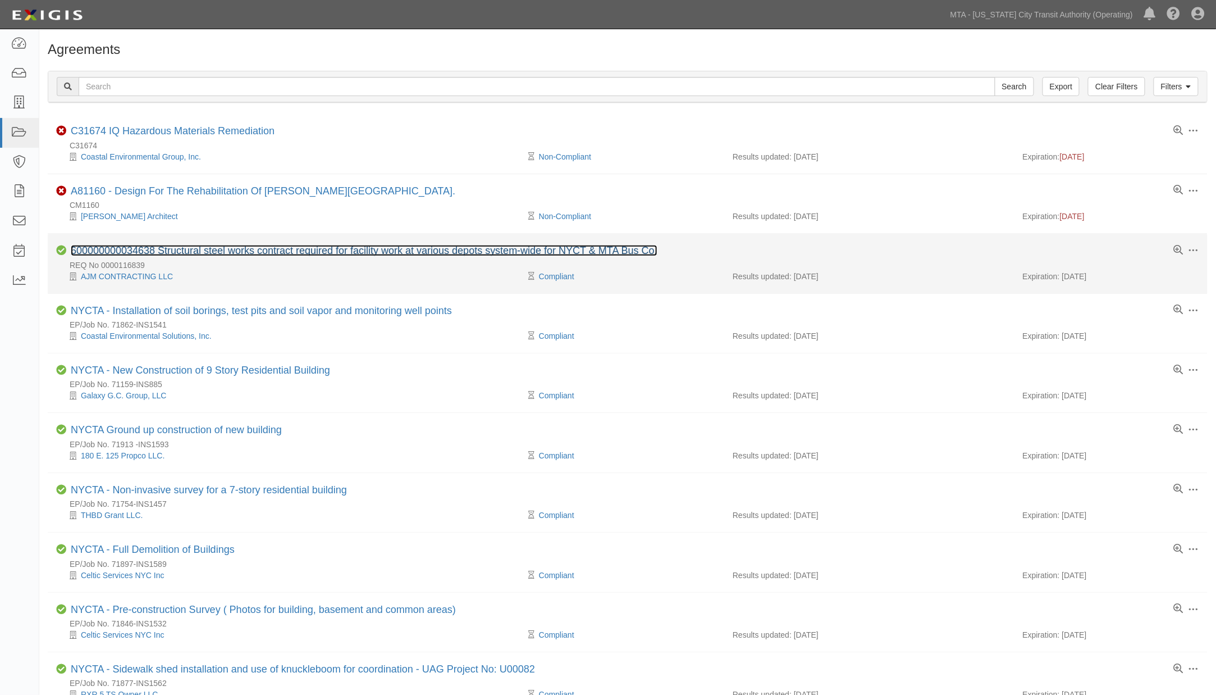
click at [249, 253] on link "600000000034638 Structural steel works contract required for facility work at v…" at bounding box center [364, 250] width 587 height 11
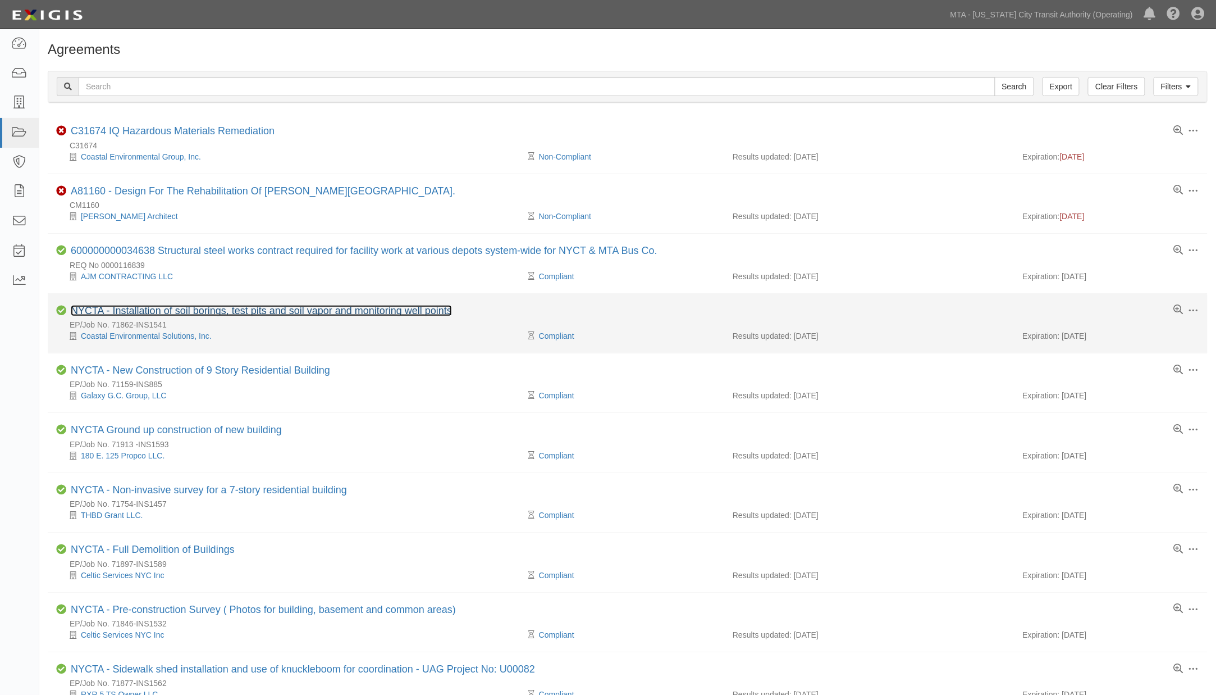
click at [247, 314] on link "NYCTA - Installation of soil borings, test pits and soil vapor and monitoring w…" at bounding box center [261, 310] width 381 height 11
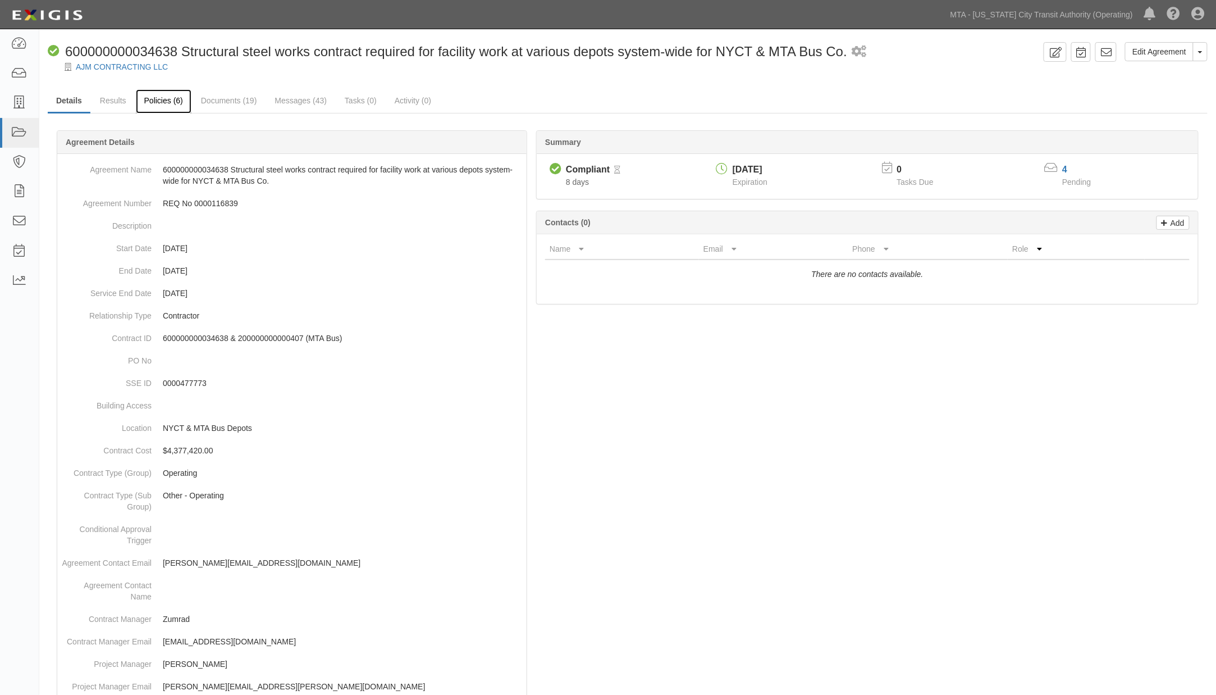
click at [177, 103] on link "Policies (6)" at bounding box center [164, 101] width 56 height 24
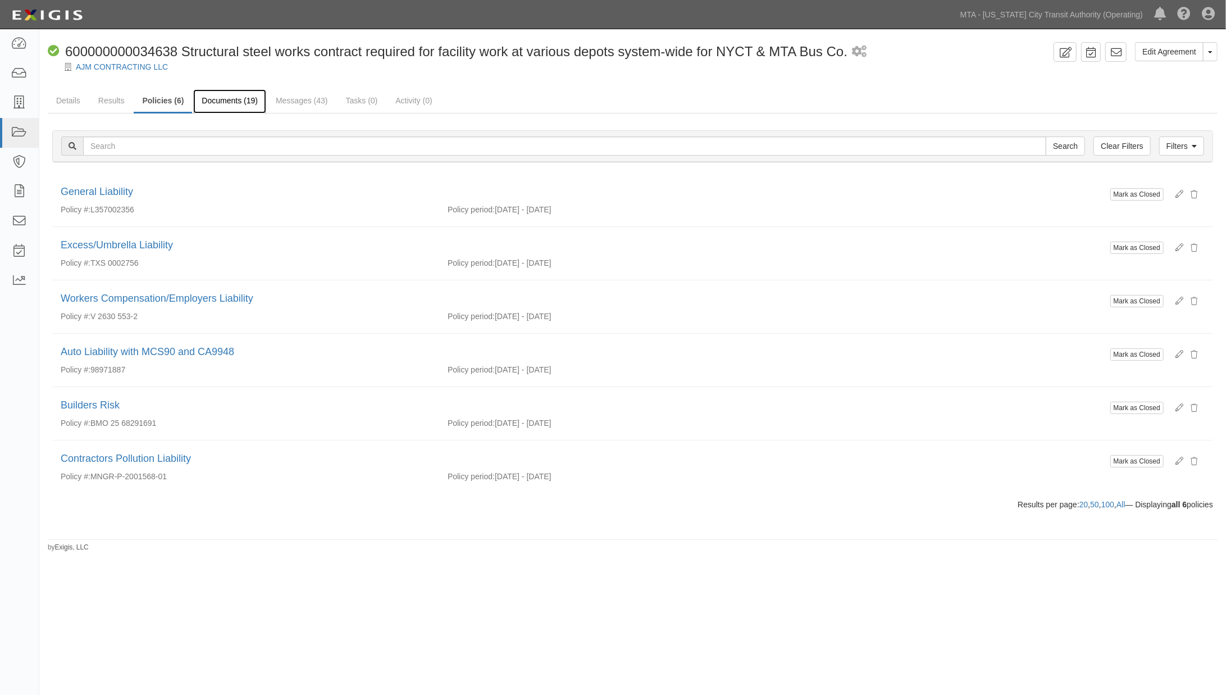
click at [214, 98] on link "Documents (19)" at bounding box center [229, 101] width 73 height 24
click at [298, 100] on link "Messages (43)" at bounding box center [301, 101] width 69 height 24
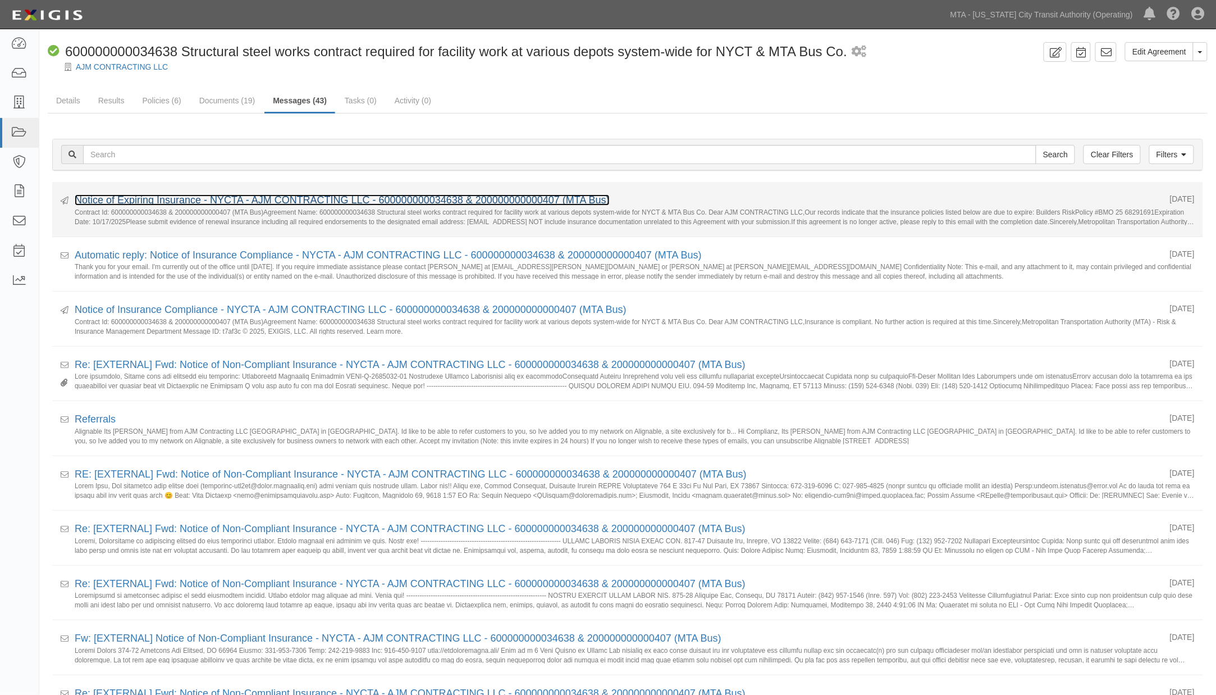
click at [182, 194] on link "Notice of Expiring Insurance - NYCTA - AJM CONTRACTING LLC - 600000000034638 & …" at bounding box center [342, 199] width 535 height 11
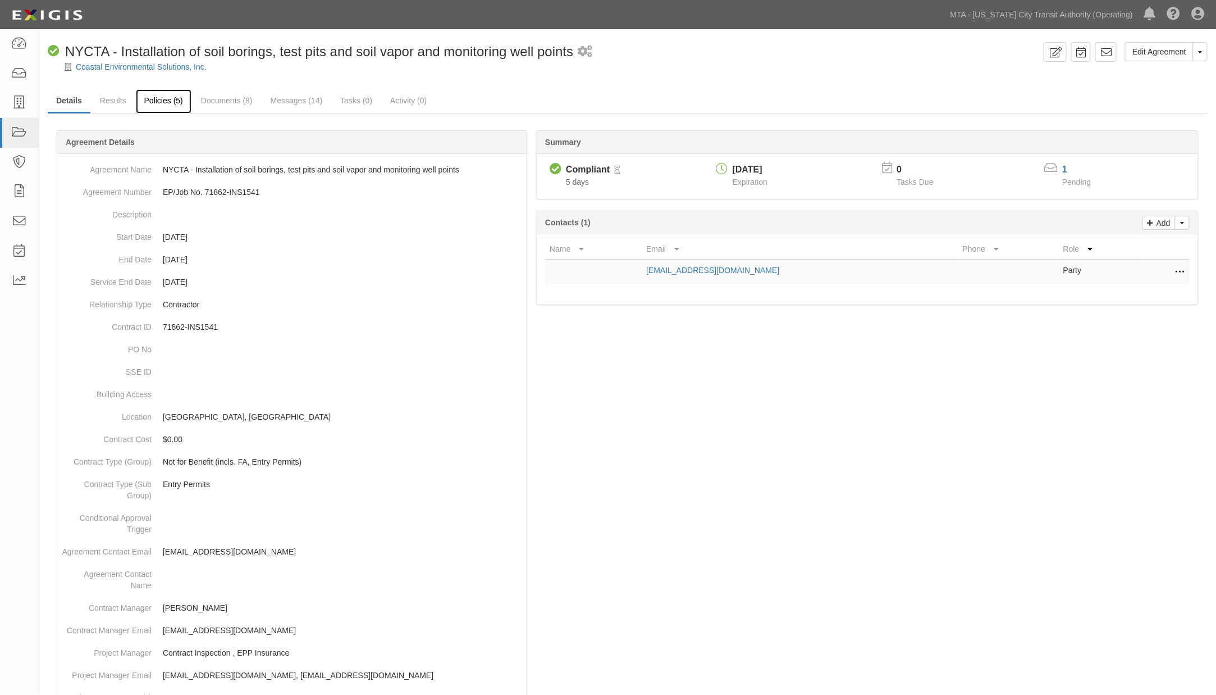
click at [156, 108] on link "Policies (5)" at bounding box center [164, 101] width 56 height 24
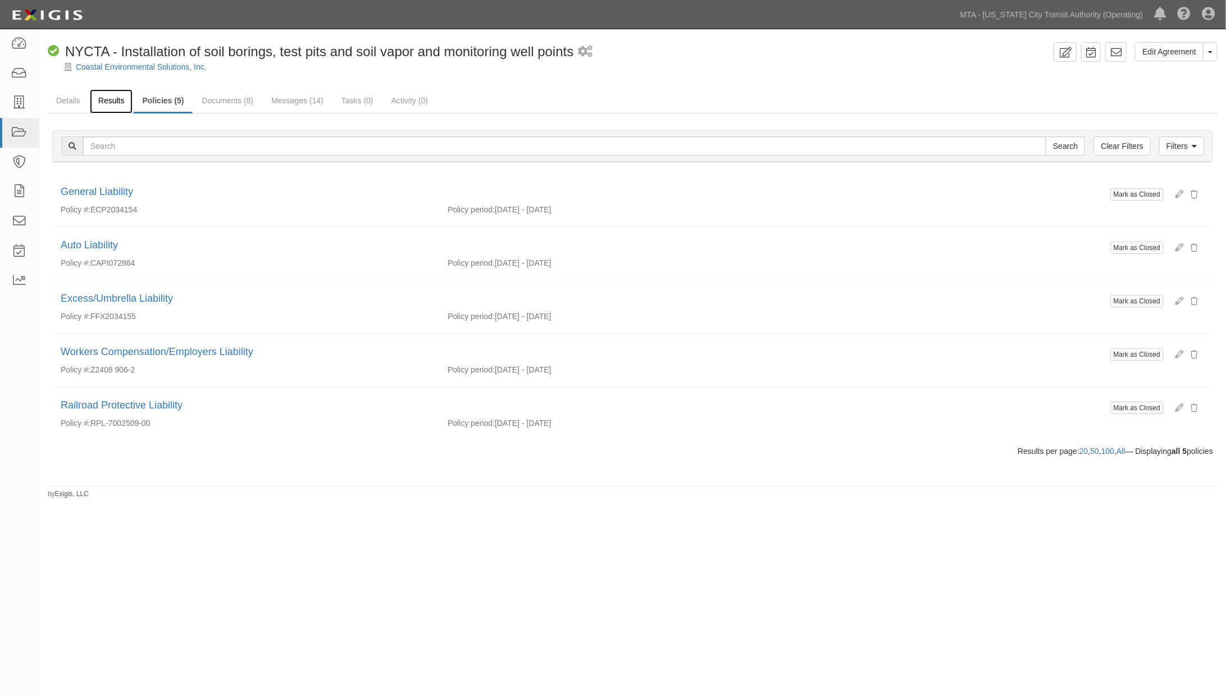
click at [108, 99] on link "Results" at bounding box center [111, 101] width 43 height 24
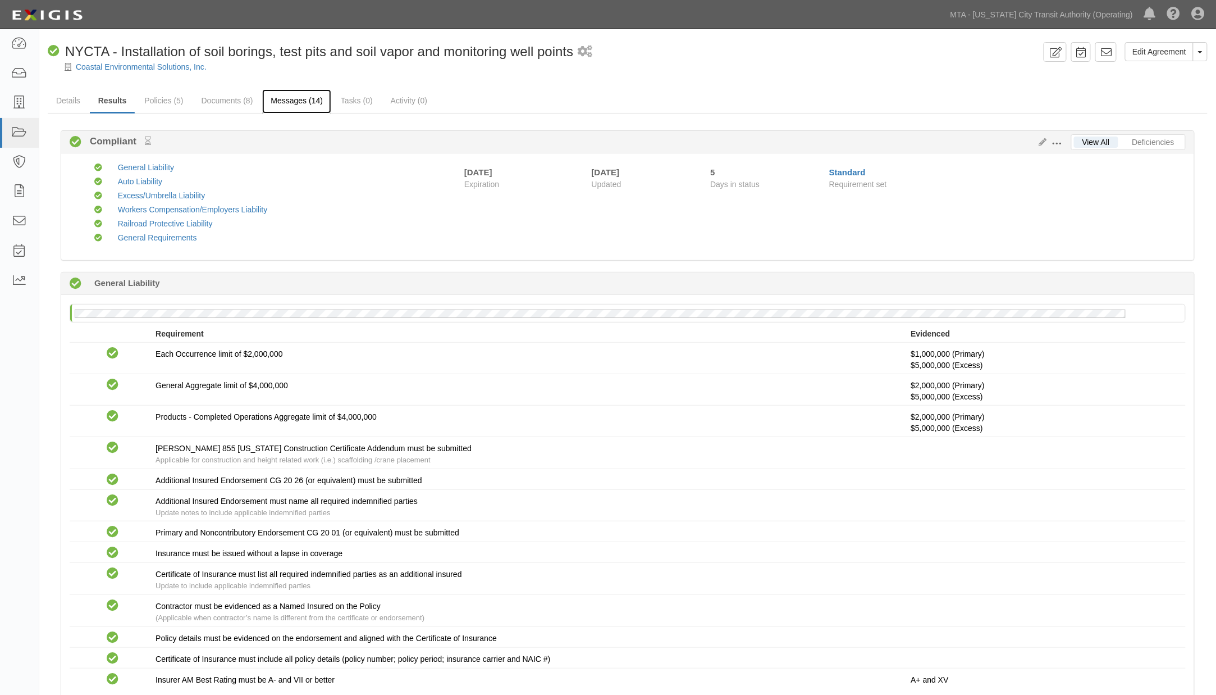
click at [300, 104] on link "Messages (14)" at bounding box center [296, 101] width 69 height 24
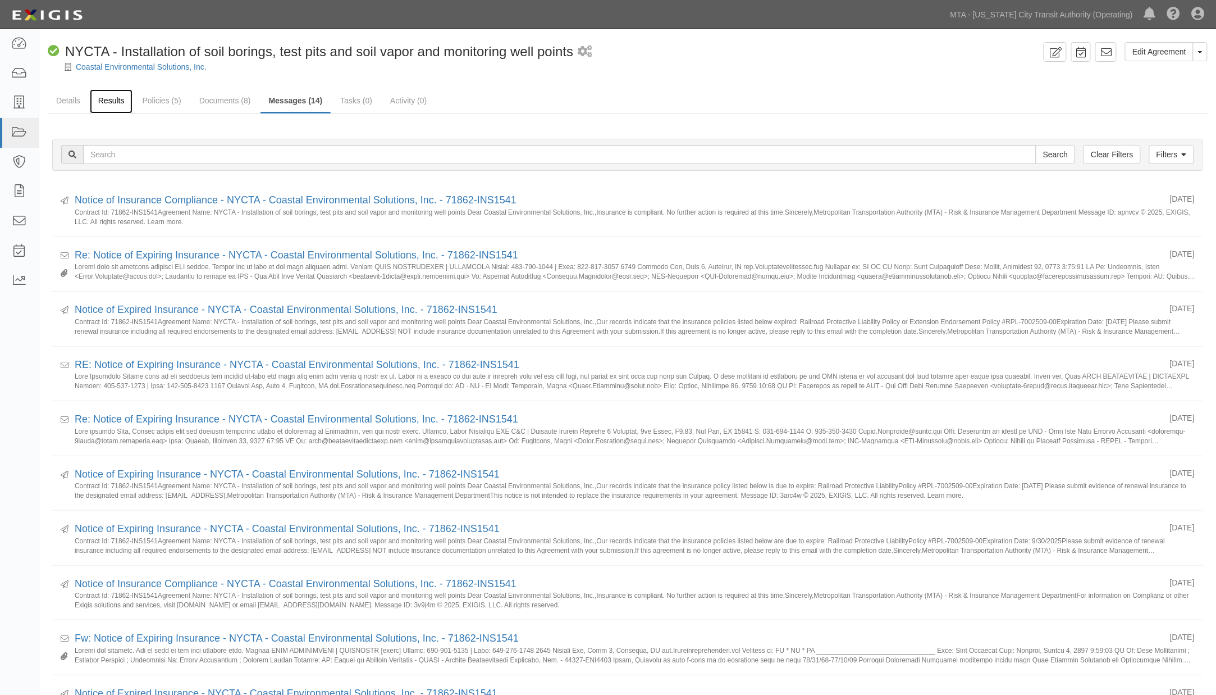
click at [113, 102] on link "Results" at bounding box center [111, 101] width 43 height 24
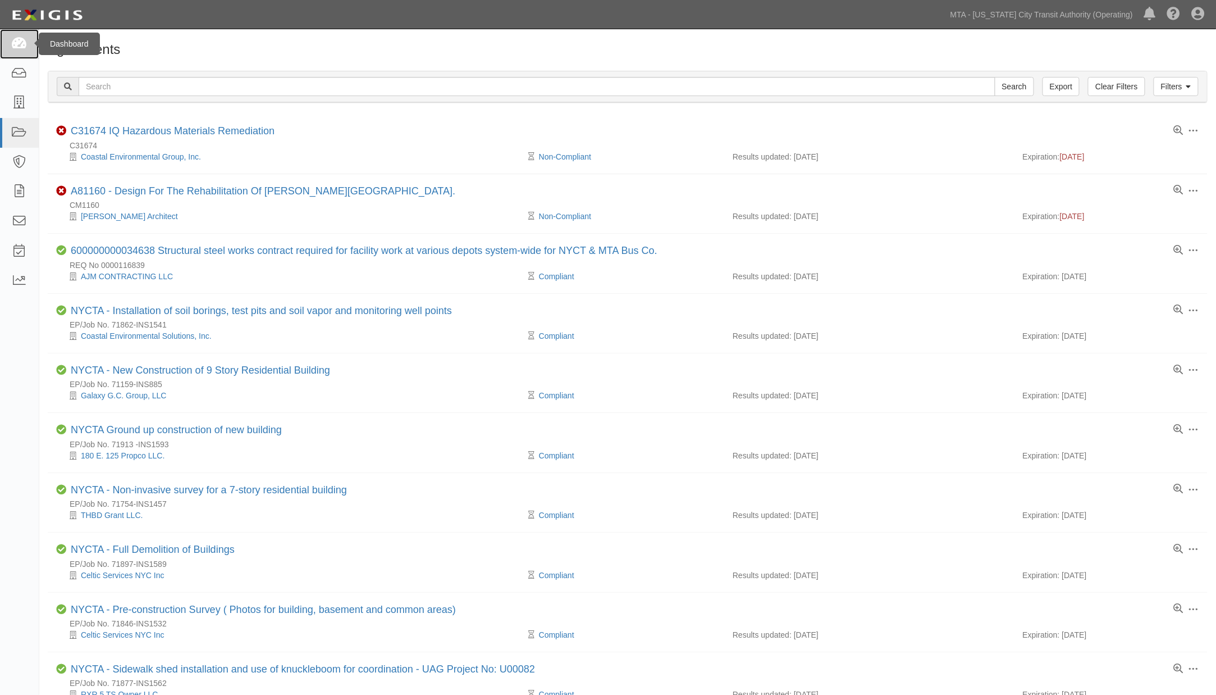
click at [8, 41] on link at bounding box center [19, 44] width 39 height 30
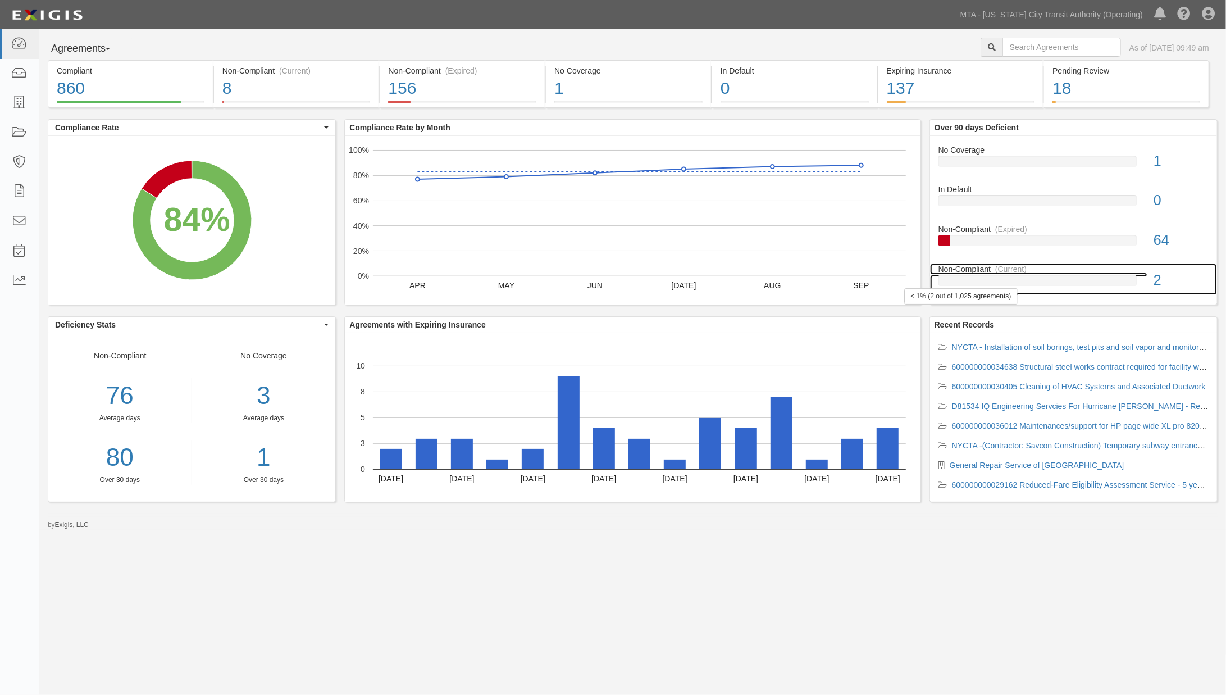
click at [1030, 285] on div at bounding box center [1037, 280] width 198 height 11
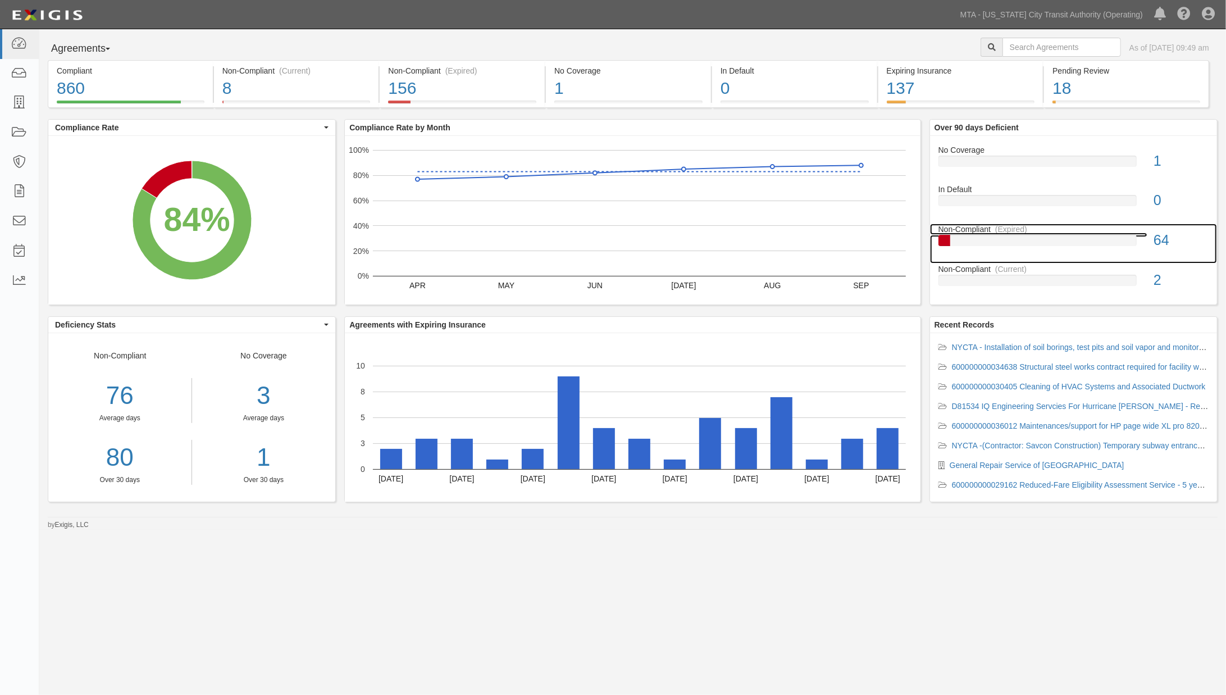
click at [1041, 234] on div "Non-Compliant (Expired)" at bounding box center [1073, 229] width 287 height 11
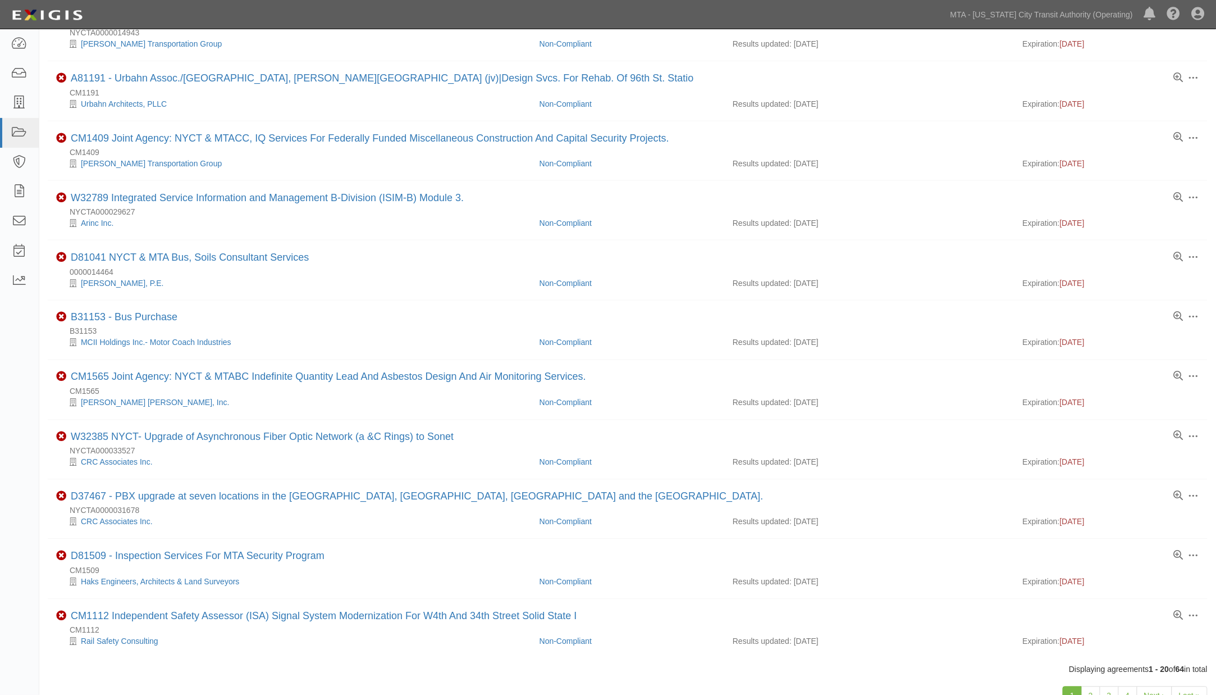
scroll to position [685, 0]
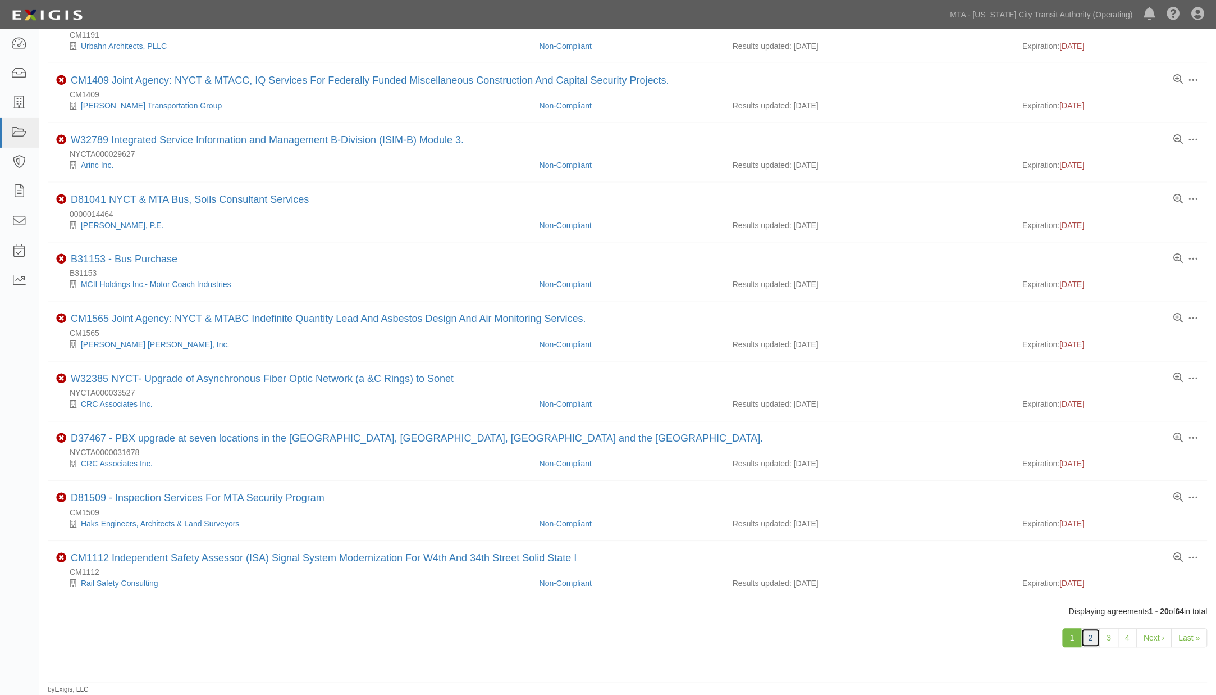
click at [1091, 636] on link "2" at bounding box center [1091, 637] width 19 height 19
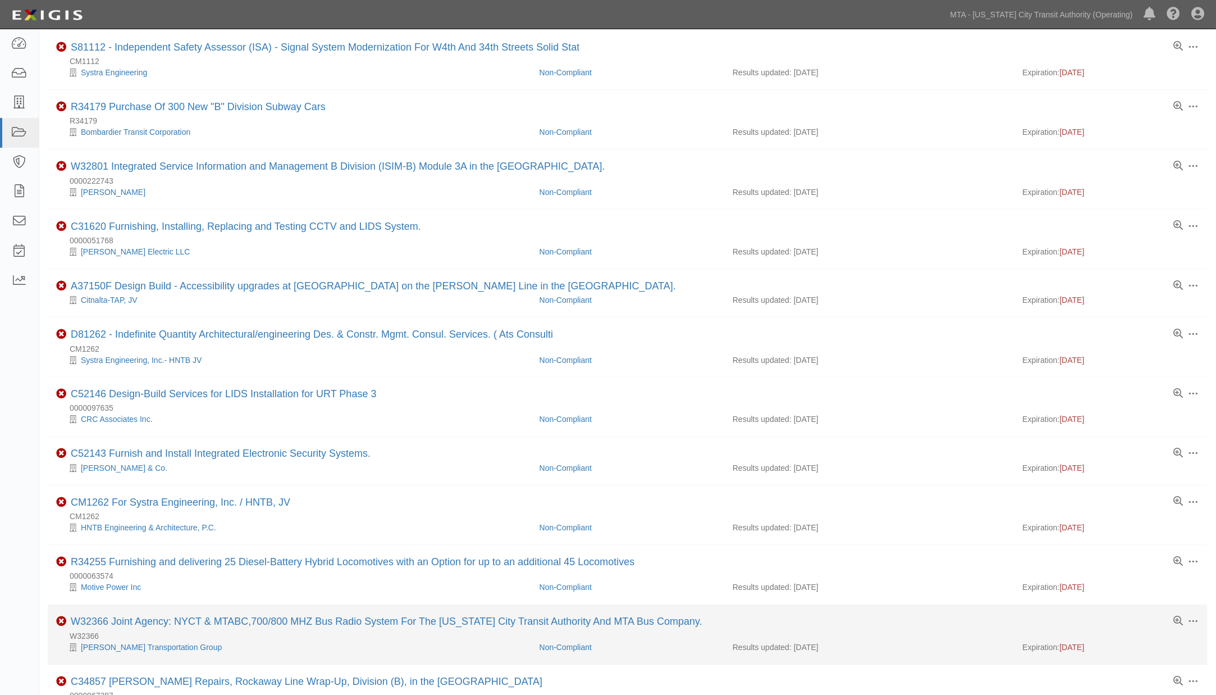
scroll to position [651, 0]
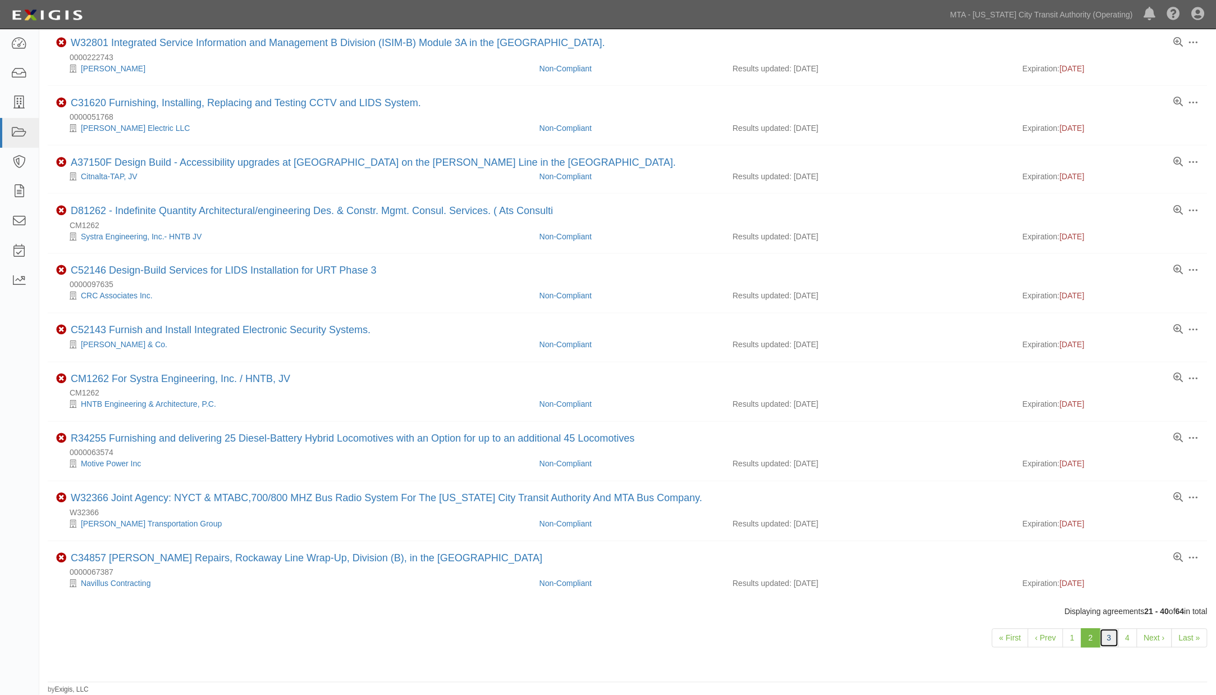
click at [1108, 636] on link "3" at bounding box center [1109, 637] width 19 height 19
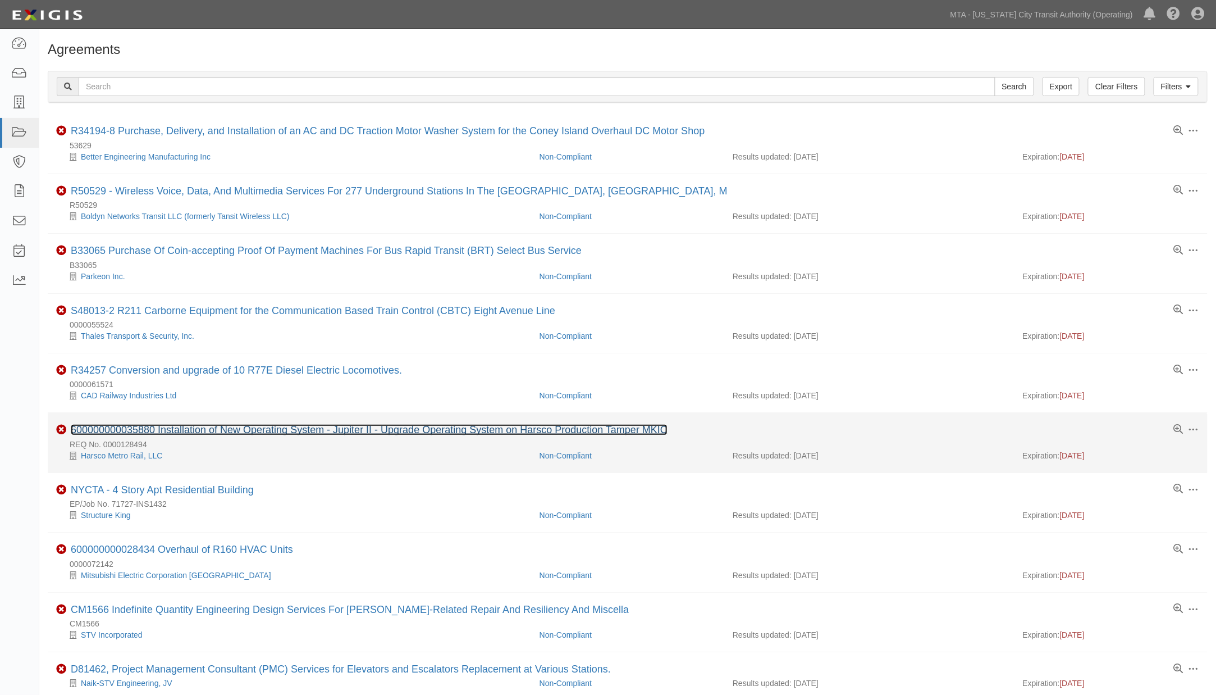
click at [277, 429] on link "600000000035880 Installation of New Operating System - Jupiter II - Upgrade Ope…" at bounding box center [369, 429] width 597 height 11
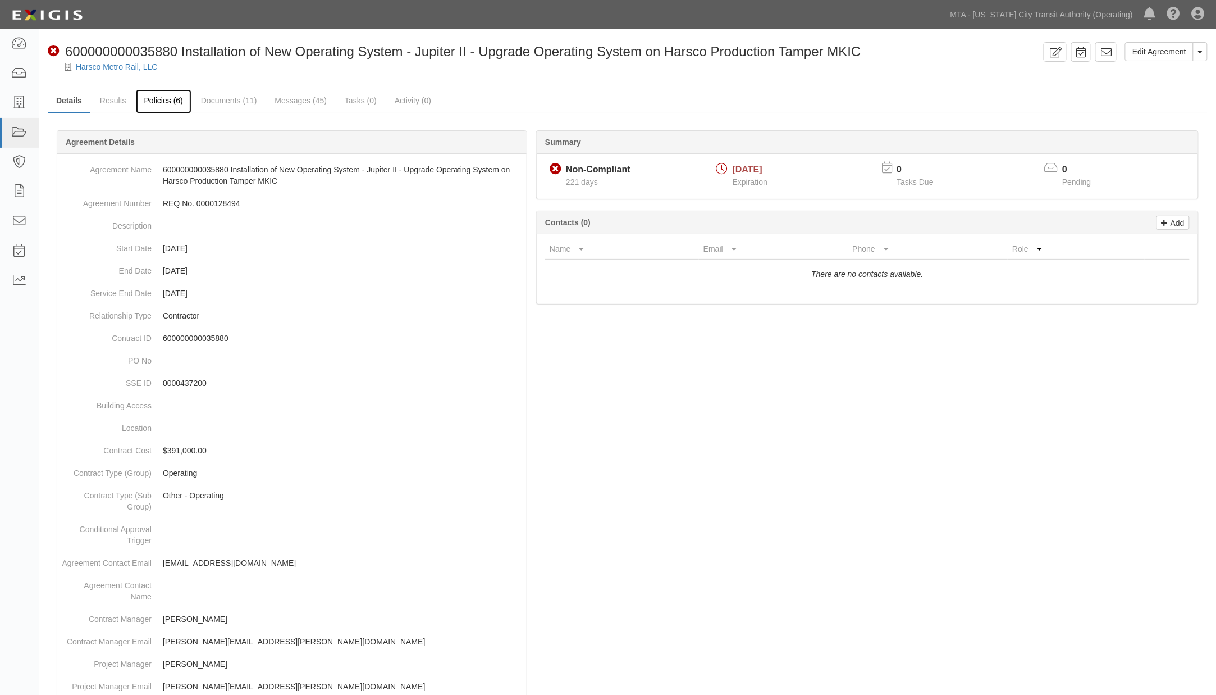
click at [161, 103] on link "Policies (6)" at bounding box center [164, 101] width 56 height 24
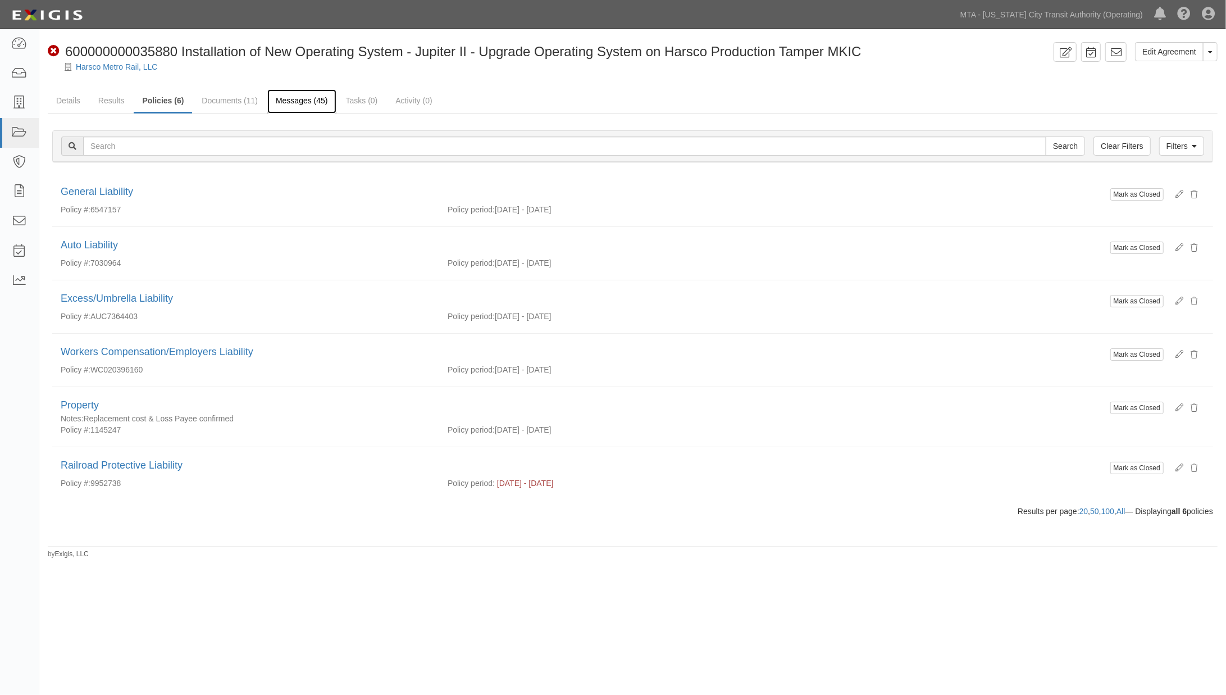
click at [299, 100] on link "Messages (45)" at bounding box center [301, 101] width 69 height 24
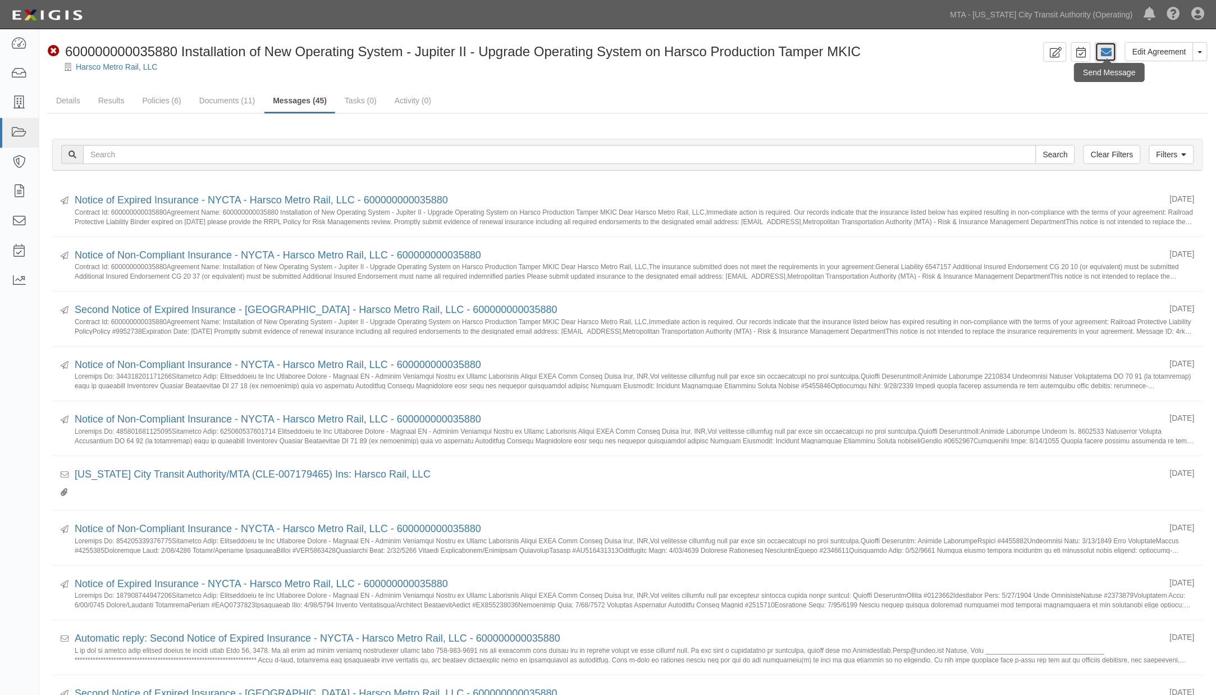
click at [1109, 48] on icon at bounding box center [1106, 52] width 11 height 11
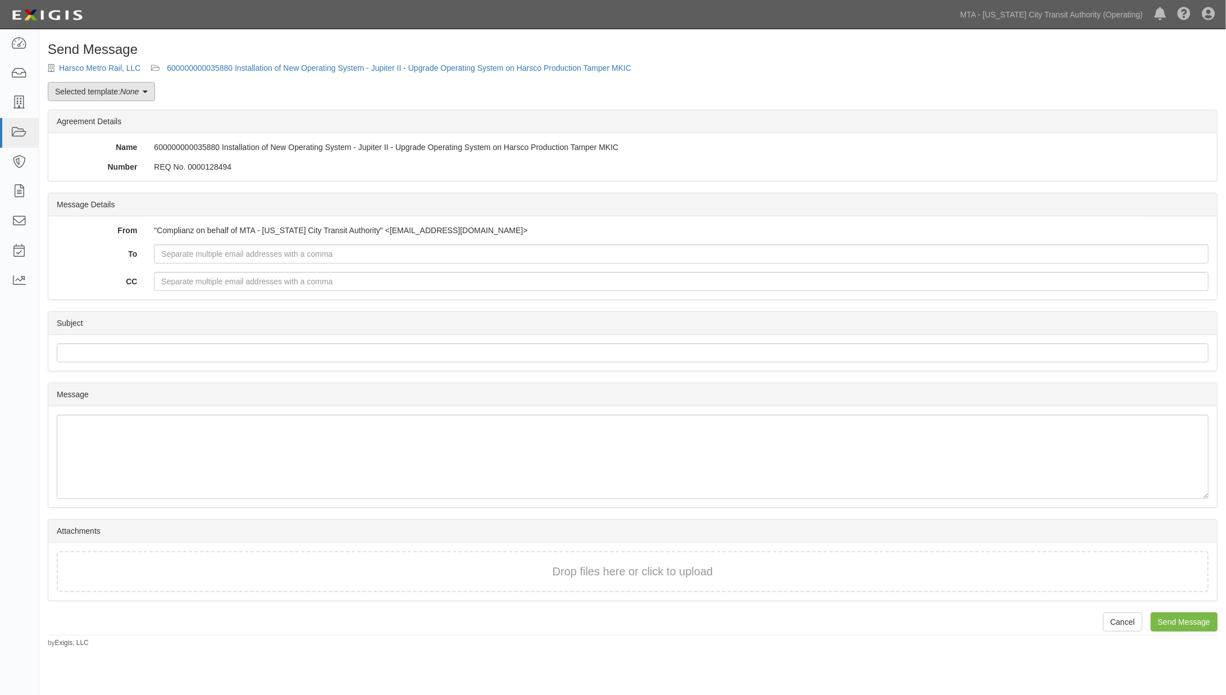
click at [139, 95] on em "None" at bounding box center [129, 91] width 19 height 9
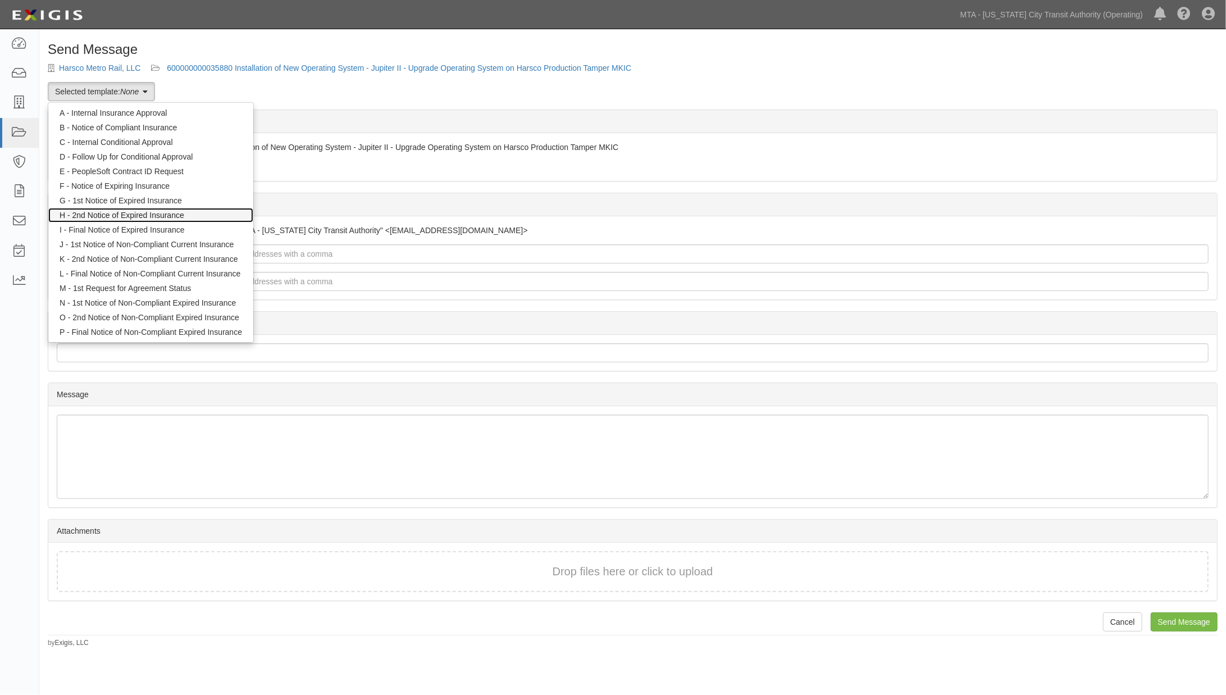
click at [136, 211] on link "H - 2nd Notice of Expired Insurance" at bounding box center [150, 215] width 205 height 15
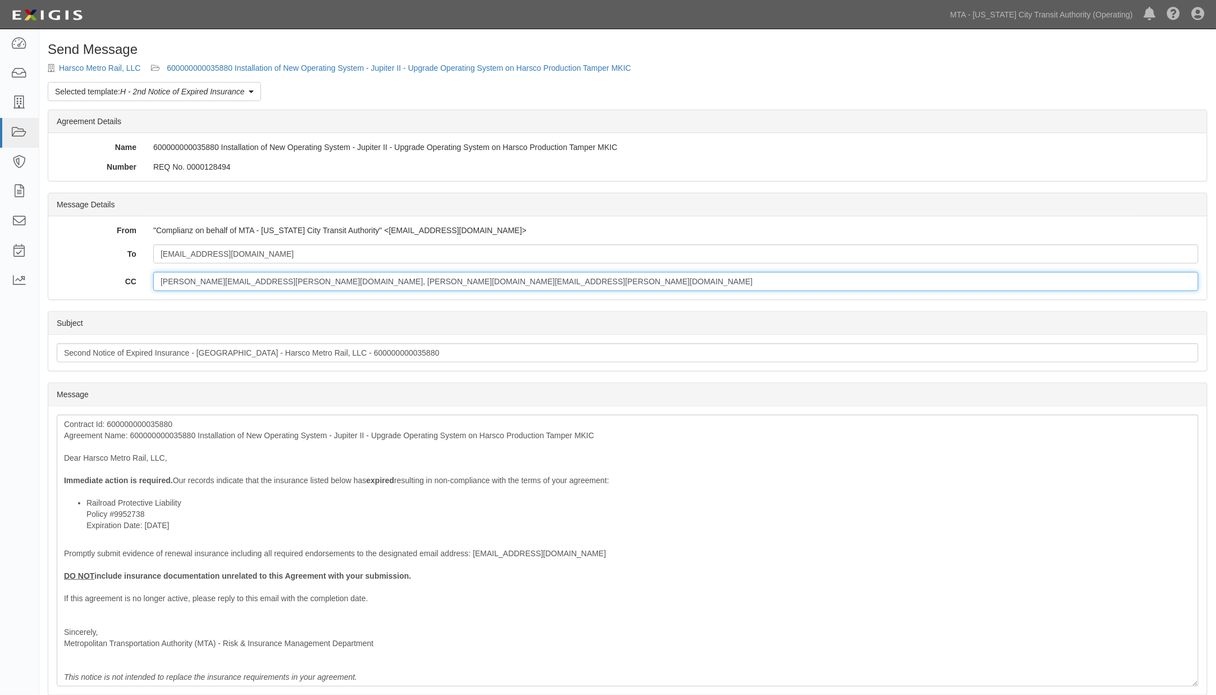
drag, startPoint x: 399, startPoint y: 282, endPoint x: 294, endPoint y: 284, distance: 105.0
click at [294, 284] on input "[PERSON_NAME][EMAIL_ADDRESS][PERSON_NAME][DOMAIN_NAME], [PERSON_NAME][DOMAIN_NA…" at bounding box center [676, 281] width 1046 height 19
click at [387, 304] on form "Message Details From "Complianz on behalf of MTA - [US_STATE] City Transit Auth…" at bounding box center [628, 491] width 1160 height 596
click at [419, 279] on input "[PERSON_NAME][EMAIL_ADDRESS][PERSON_NAME][DOMAIN_NAME], [PERSON_NAME][DOMAIN_NA…" at bounding box center [676, 281] width 1046 height 19
drag, startPoint x: 286, startPoint y: 281, endPoint x: 146, endPoint y: 282, distance: 140.4
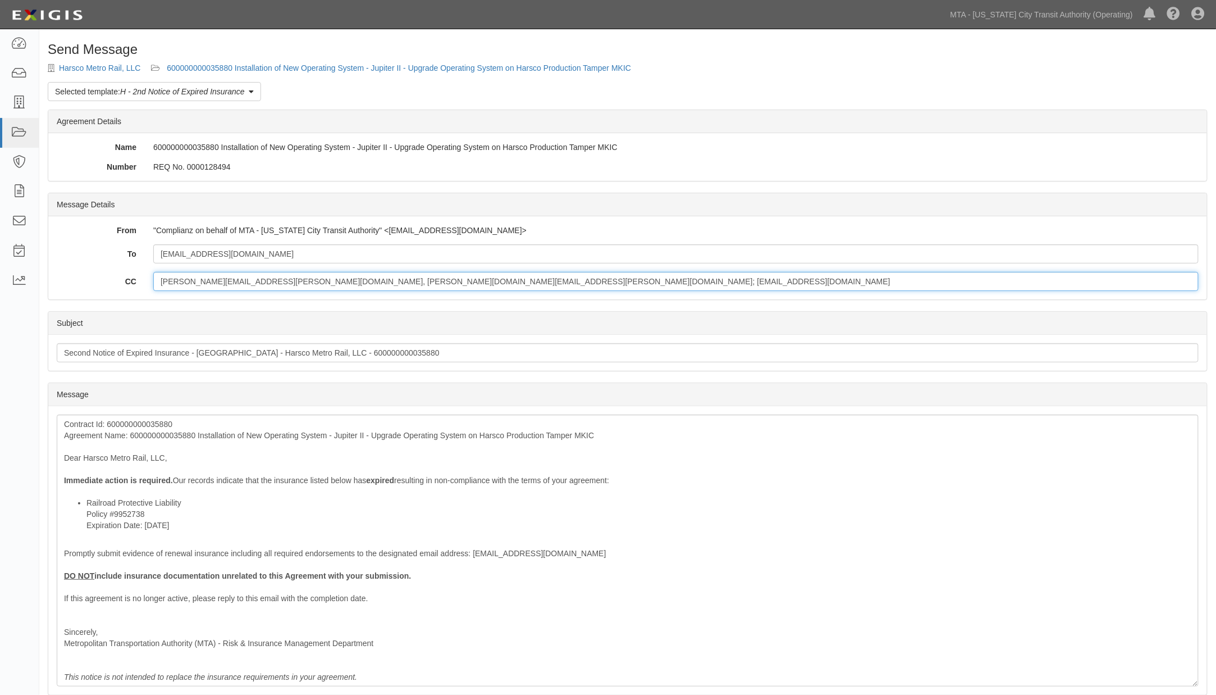
click at [146, 282] on div "[PERSON_NAME][EMAIL_ADDRESS][PERSON_NAME][DOMAIN_NAME], [PERSON_NAME][DOMAIN_NA…" at bounding box center [676, 281] width 1062 height 19
type input "John.Papagianopoulos@NYCT.com, reyes.colon@nyct.com; ovalenti@mtahq.org"
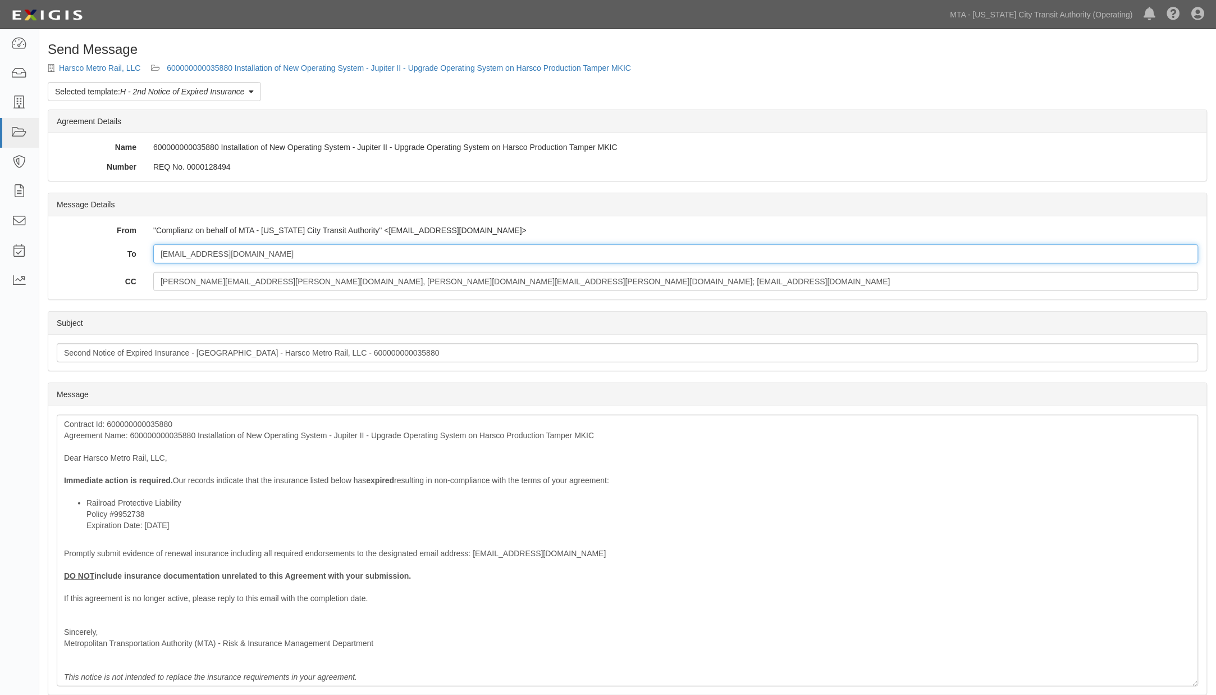
drag, startPoint x: 236, startPoint y: 249, endPoint x: 113, endPoint y: 249, distance: 123.0
click at [113, 249] on div "To rmurphy@harsco.com" at bounding box center [627, 253] width 1159 height 19
paste input "John.Papagianopoulos@NYCT"
type input "John.Papagianopoulos@NYCT.com"
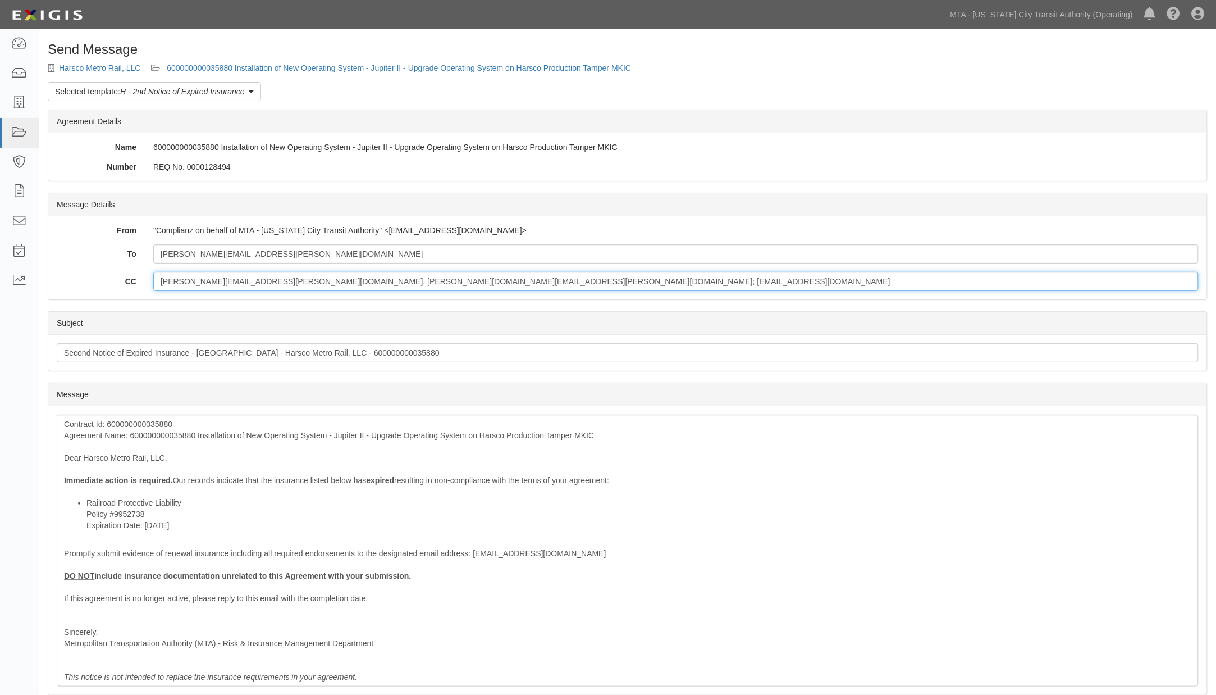
drag, startPoint x: 290, startPoint y: 282, endPoint x: 98, endPoint y: 283, distance: 192.6
click at [98, 283] on div "CC John.Papagianopoulos@NYCT.com, reyes.colon@nyct.com; ovalenti@mtahq.org" at bounding box center [627, 281] width 1159 height 19
type input "reyes.colon@nyct.com; ovalenti@mtahq.org"
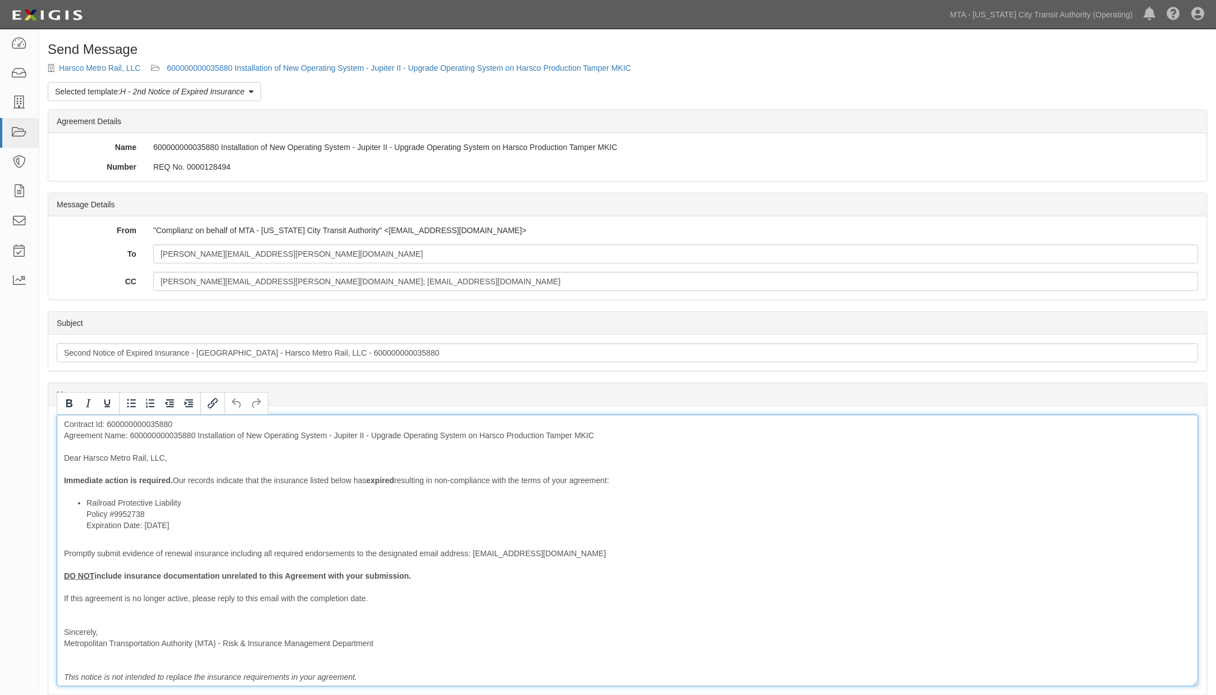
click at [180, 434] on div "Contract Id: 600000000035880 Agreement Name: 600000000035880 Installation of Ne…" at bounding box center [628, 550] width 1142 height 272
drag, startPoint x: 176, startPoint y: 453, endPoint x: 80, endPoint y: 451, distance: 96.0
click at [80, 451] on div "Contract Id: 600000000035880 Agreement Name: Installation of New Operating Syst…" at bounding box center [628, 550] width 1142 height 272
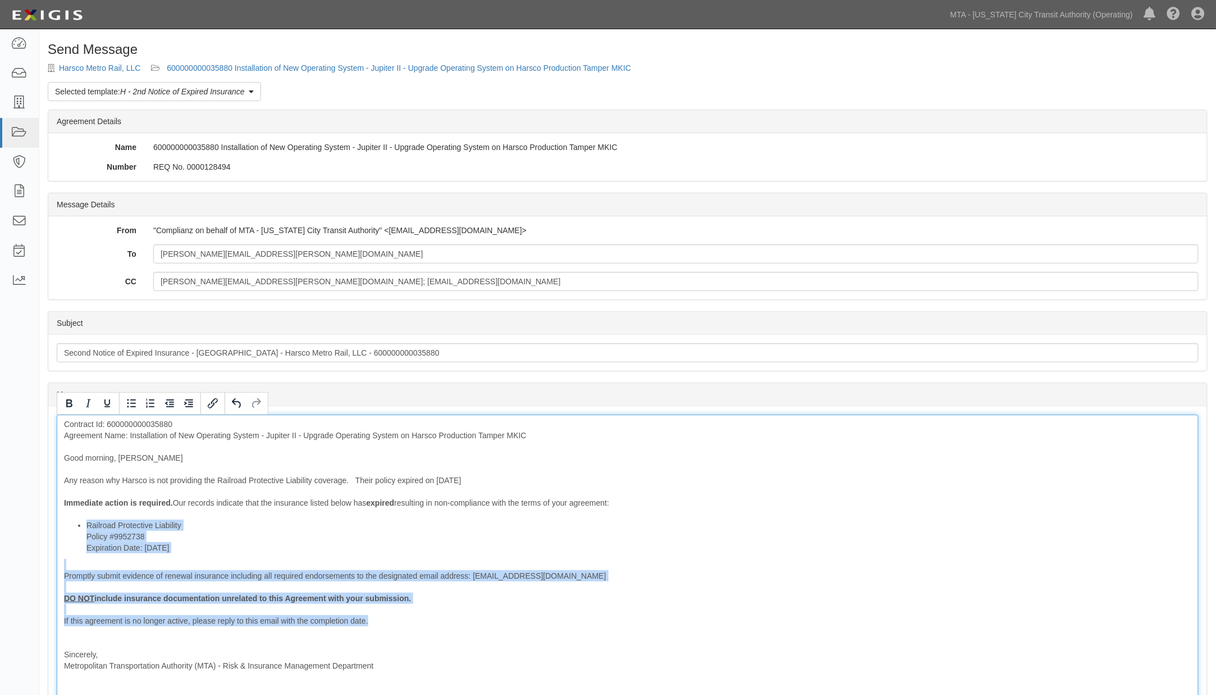
drag, startPoint x: 382, startPoint y: 622, endPoint x: 42, endPoint y: 564, distance: 345.2
click at [42, 564] on div "Send Message Harsco Metro Rail, LLC 600000000035880 Installation of New Operati…" at bounding box center [627, 449] width 1177 height 815
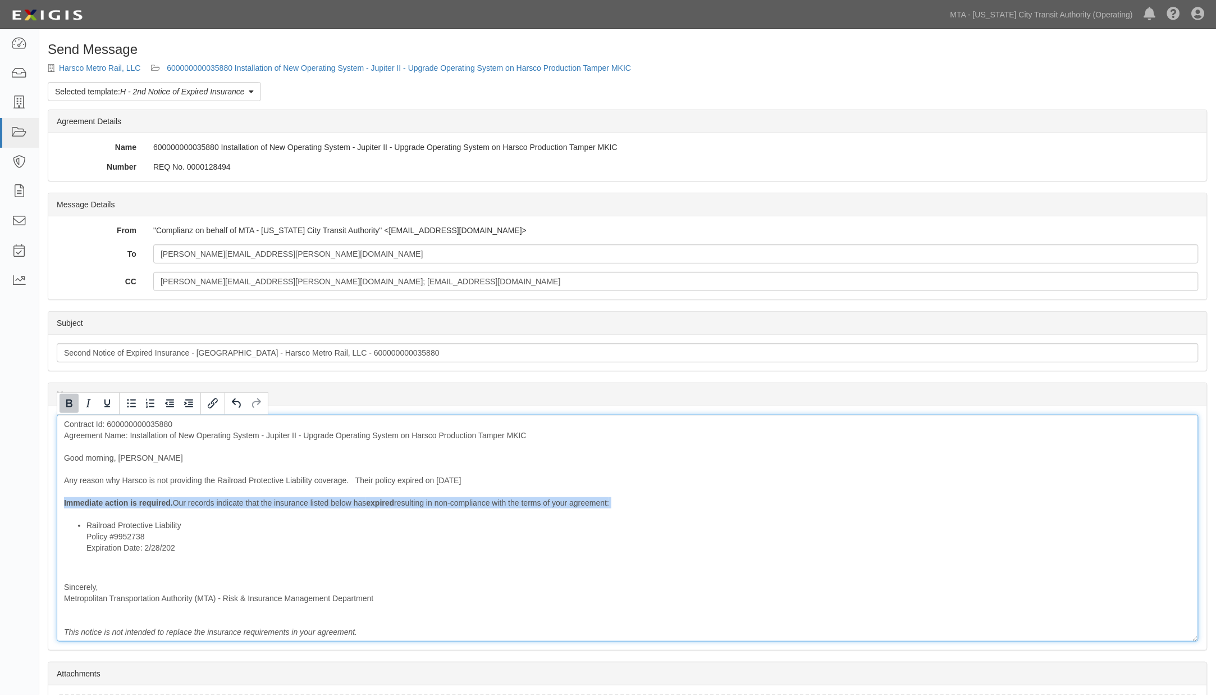
drag, startPoint x: 143, startPoint y: 513, endPoint x: 41, endPoint y: 501, distance: 102.9
click at [41, 501] on div "Send Message Harsco Metro Rail, LLC 600000000035880 Installation of New Operati…" at bounding box center [627, 416] width 1177 height 748
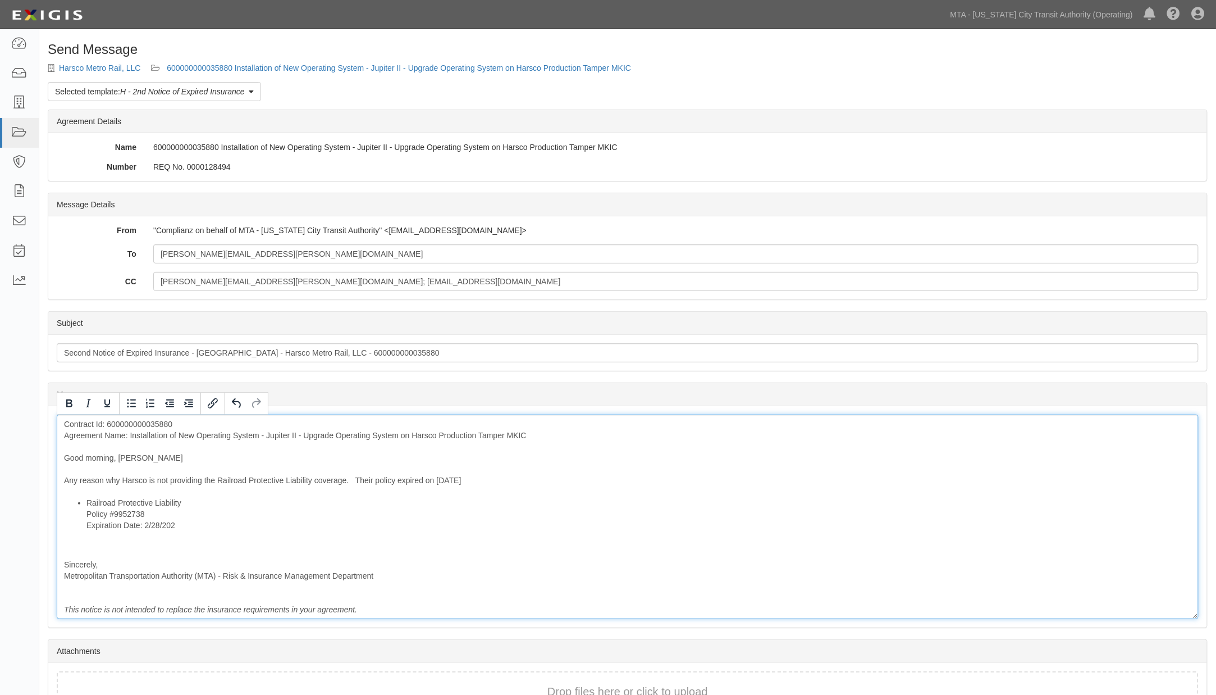
click at [79, 545] on div "Contract Id: 600000000035880 Agreement Name: Installation of New Operating Syst…" at bounding box center [628, 516] width 1142 height 204
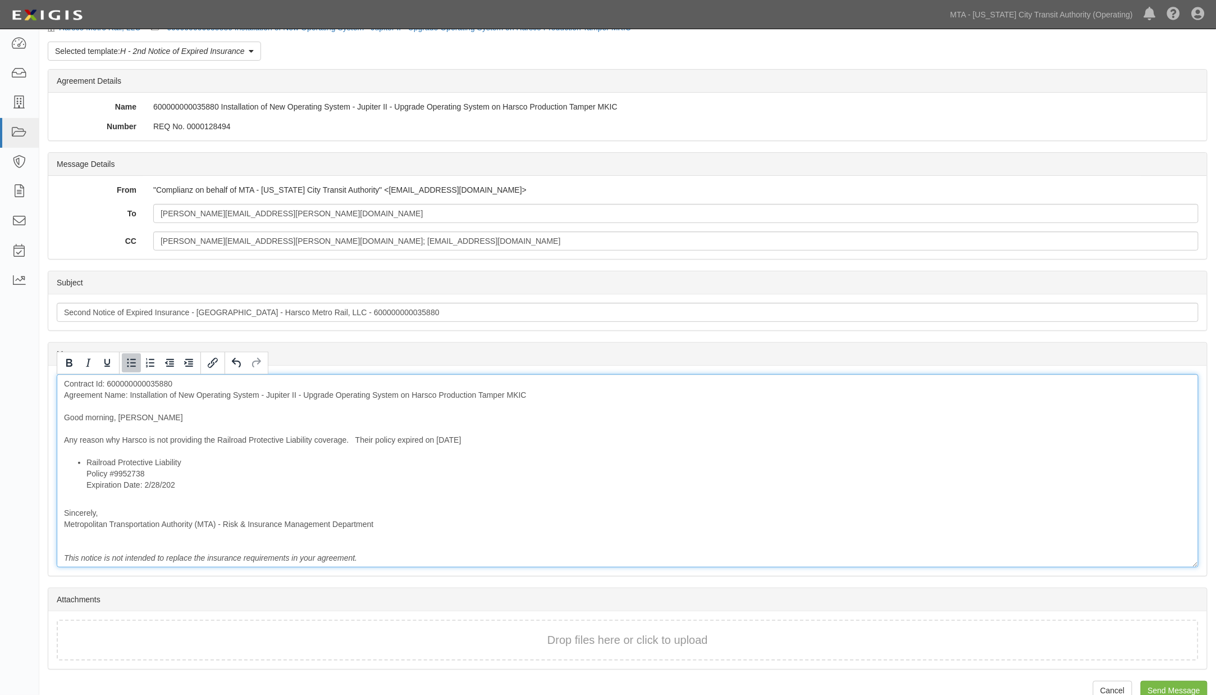
scroll to position [61, 0]
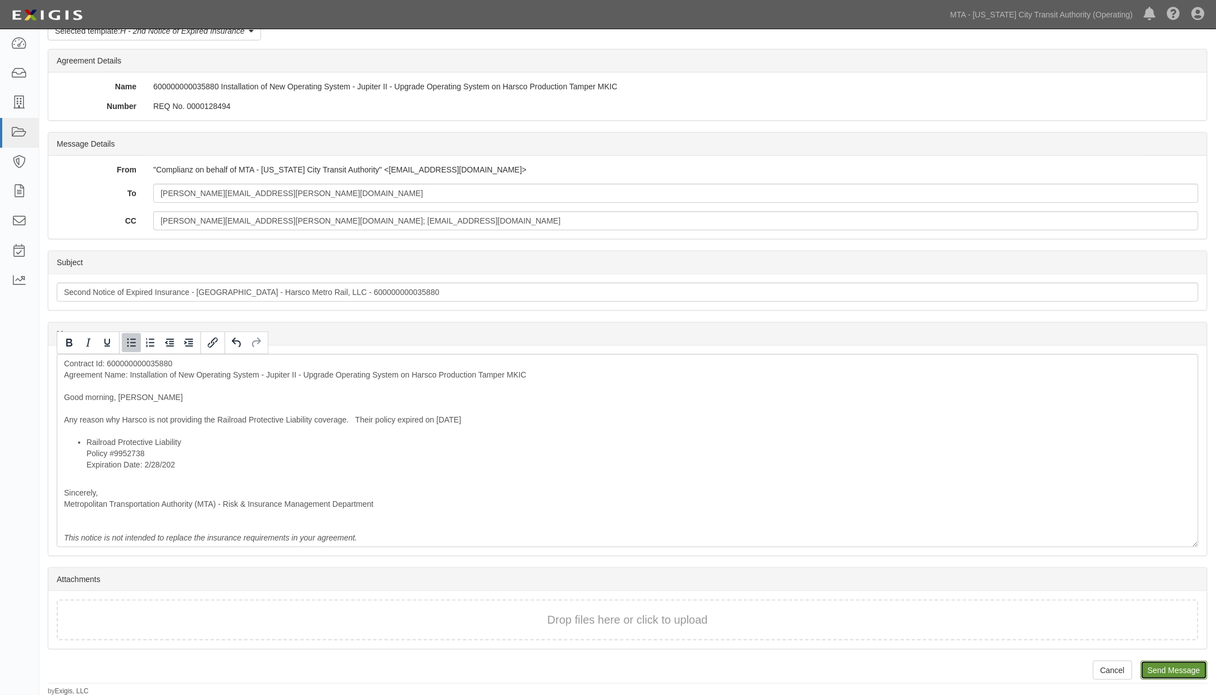
click at [1195, 667] on input "Send Message" at bounding box center [1174, 669] width 67 height 19
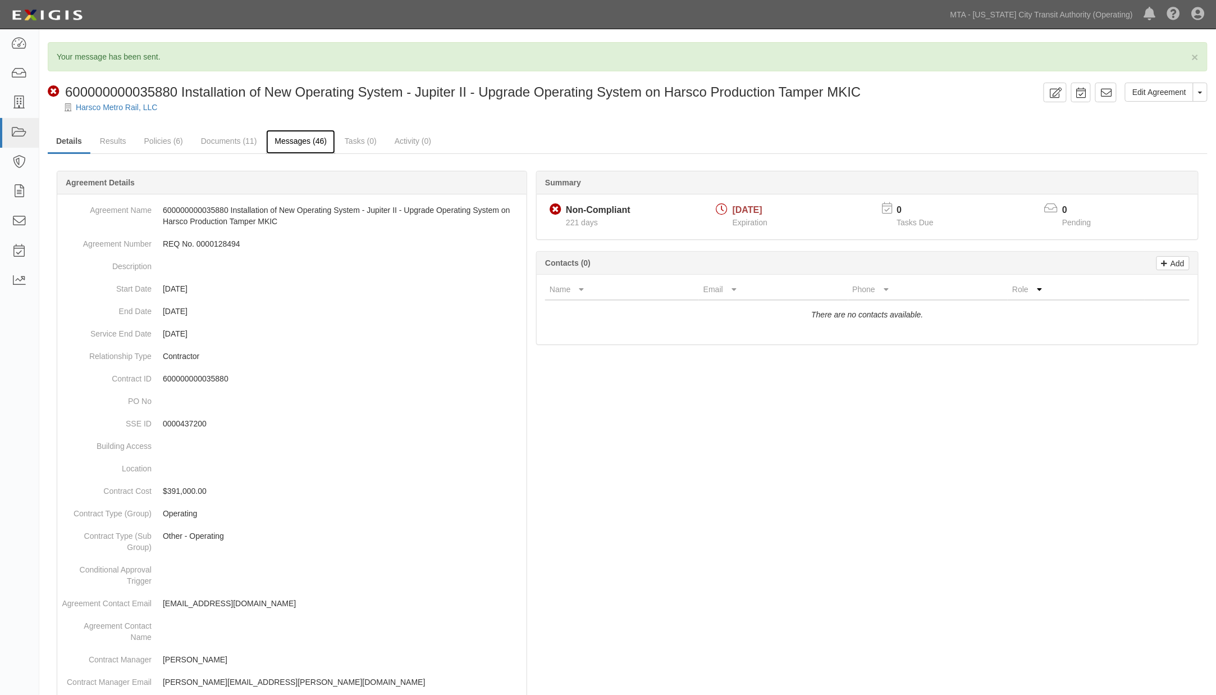
click at [294, 143] on link "Messages (46)" at bounding box center [300, 142] width 69 height 24
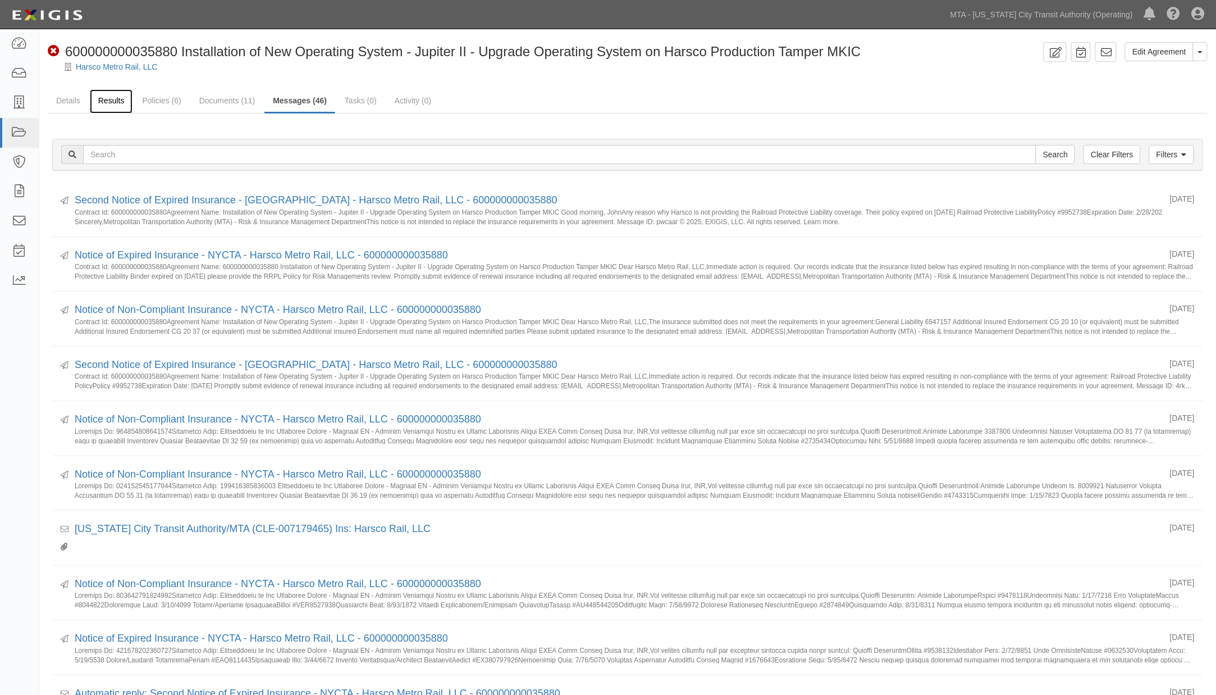
click at [98, 101] on link "Results" at bounding box center [111, 101] width 43 height 24
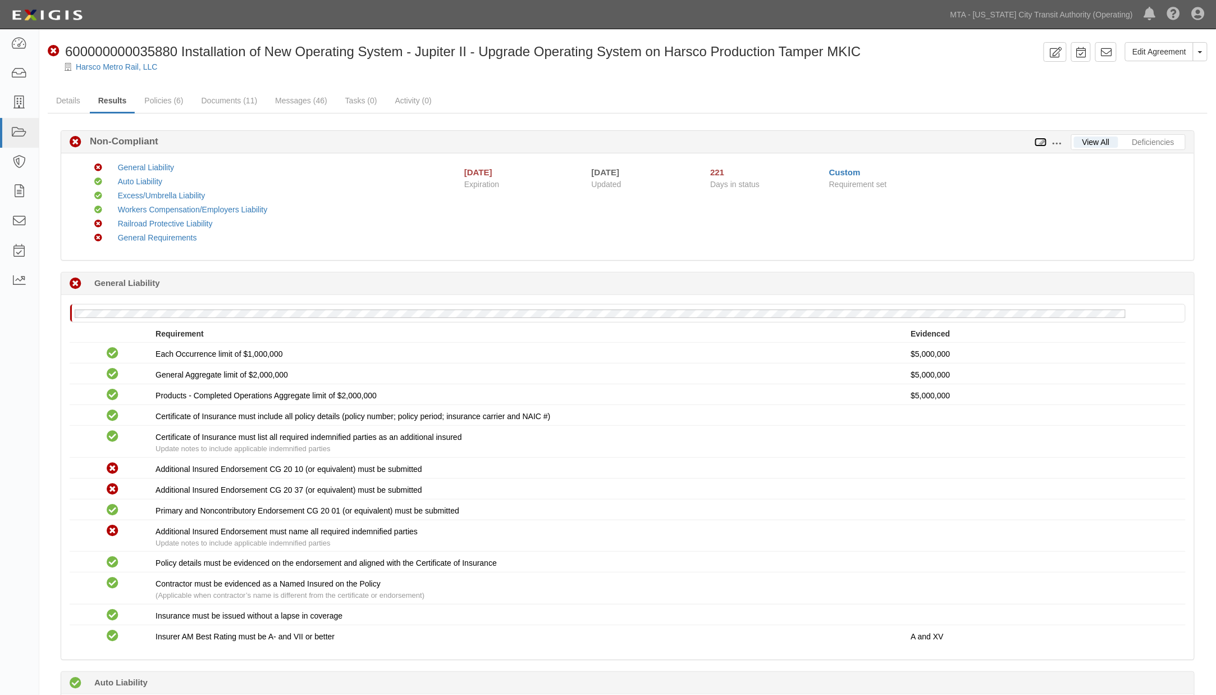
click at [1037, 140] on icon at bounding box center [1041, 143] width 12 height 8
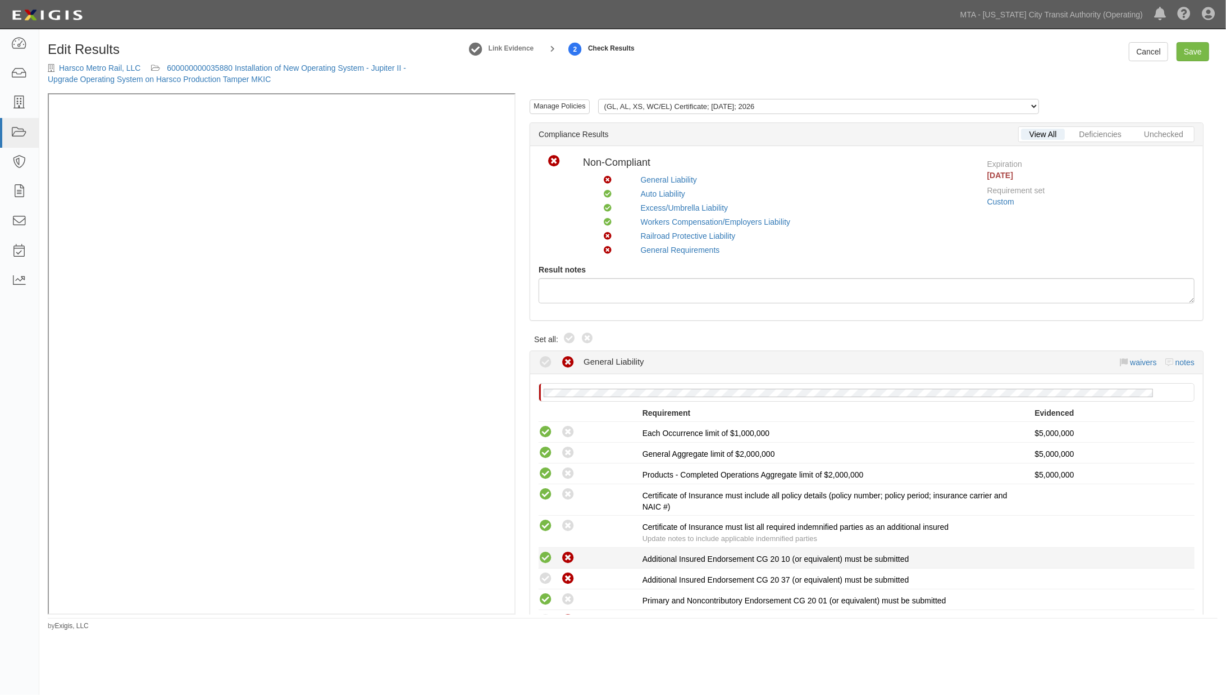
drag, startPoint x: 548, startPoint y: 556, endPoint x: 541, endPoint y: 581, distance: 25.8
click at [548, 556] on icon at bounding box center [546, 558] width 14 height 14
radio input "true"
click at [541, 582] on icon at bounding box center [546, 579] width 14 height 14
radio input "true"
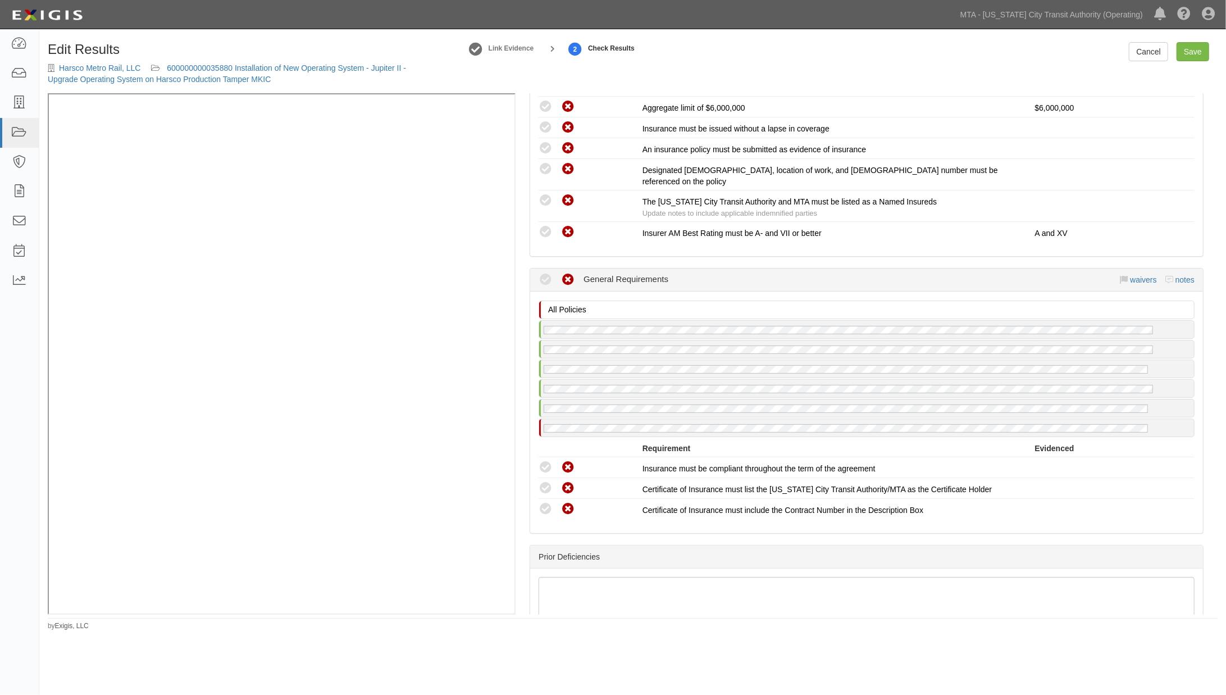
scroll to position [1747, 0]
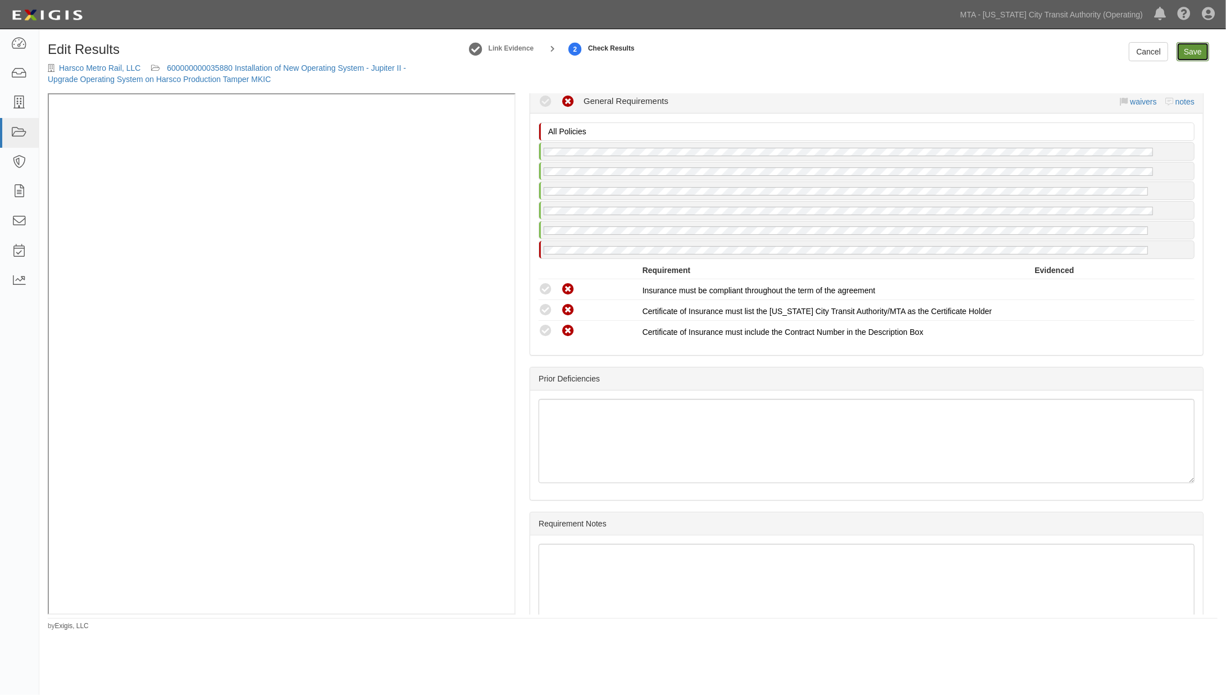
click at [1197, 54] on link "Save" at bounding box center [1192, 51] width 33 height 19
radio input "true"
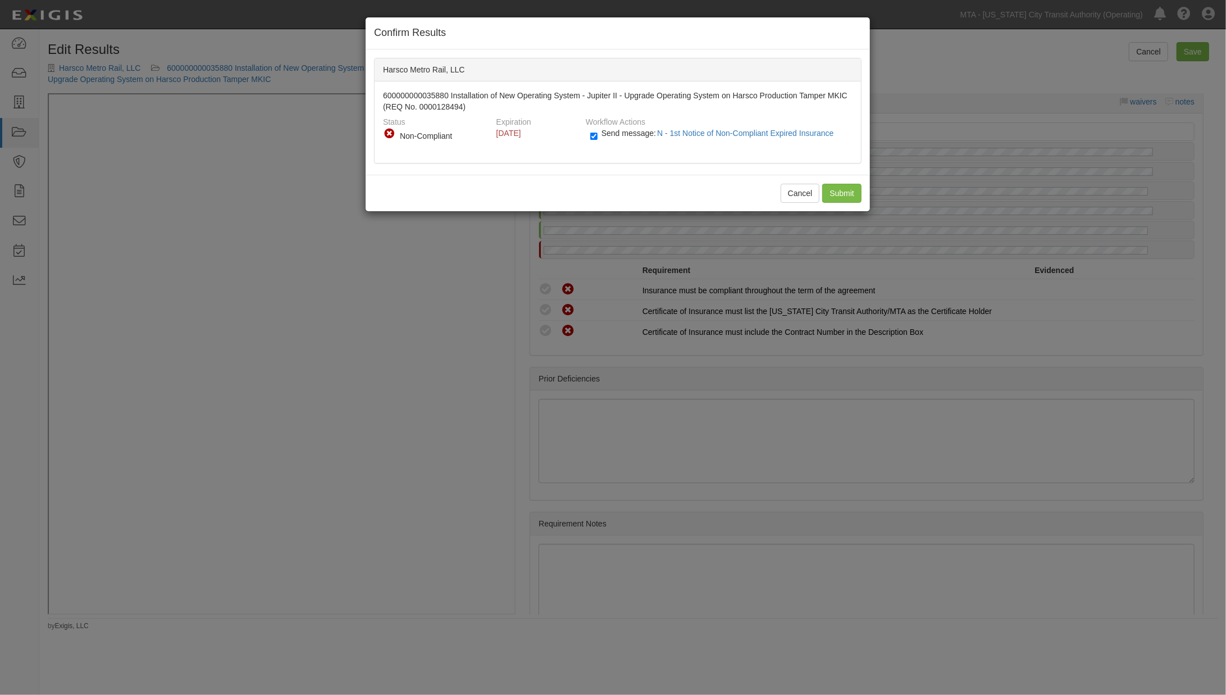
click at [599, 135] on label "Send message: N - 1st Notice of Non-Compliant Expired Insurance" at bounding box center [714, 138] width 248 height 15
click at [598, 135] on input "Send message: N - 1st Notice of Non-Compliant Expired Insurance" at bounding box center [593, 136] width 7 height 13
checkbox input "false"
click at [844, 190] on input "Submit" at bounding box center [841, 193] width 39 height 19
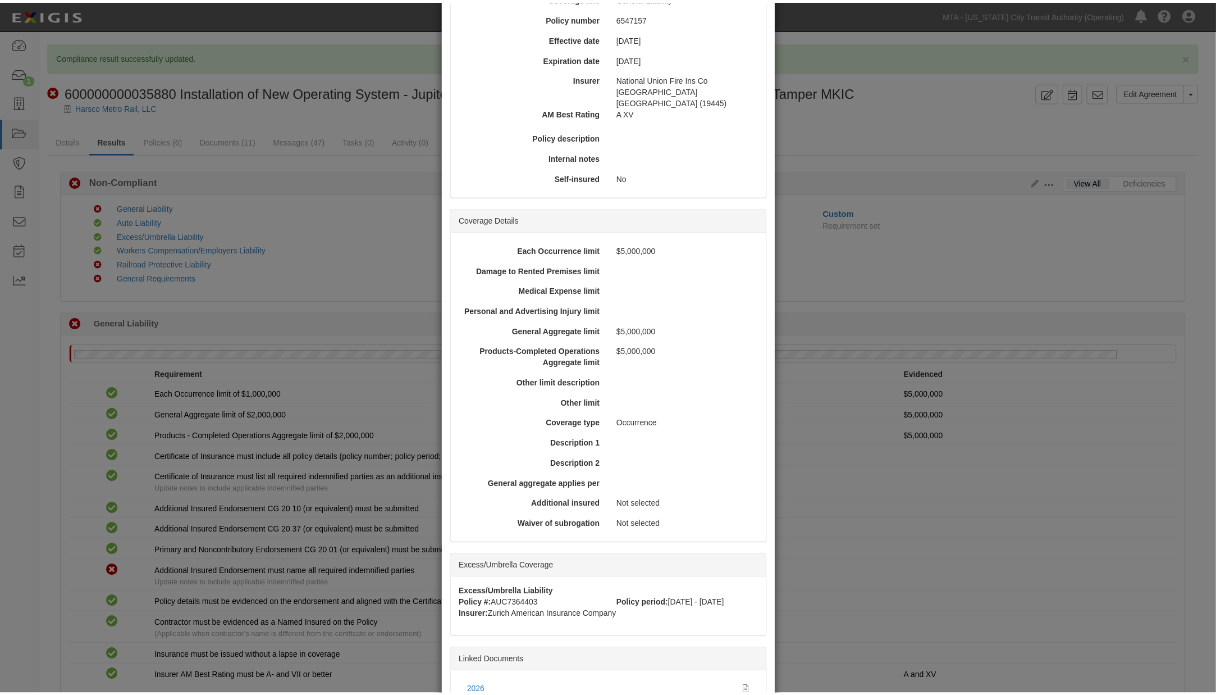
scroll to position [187, 0]
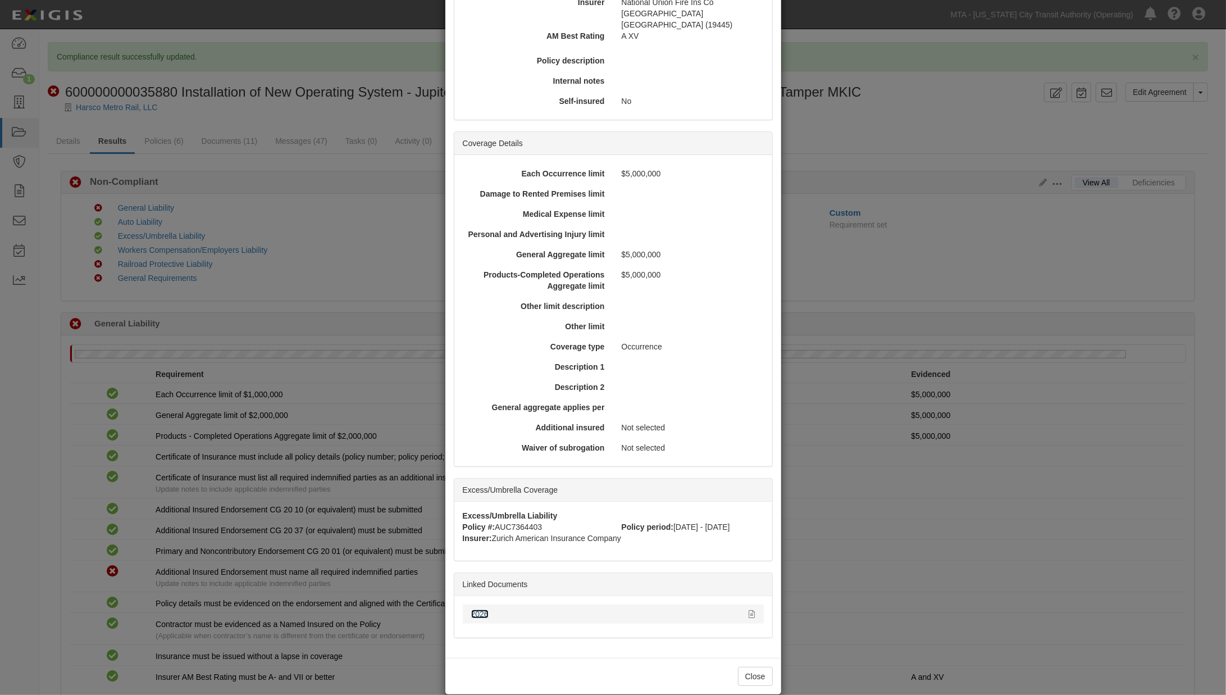
click at [475, 609] on link "2026" at bounding box center [479, 613] width 17 height 9
click at [749, 610] on icon at bounding box center [752, 614] width 6 height 8
click at [849, 514] on div "× View Policy Policy Summary Coverage line General Liability Policy number 6547…" at bounding box center [613, 347] width 1226 height 695
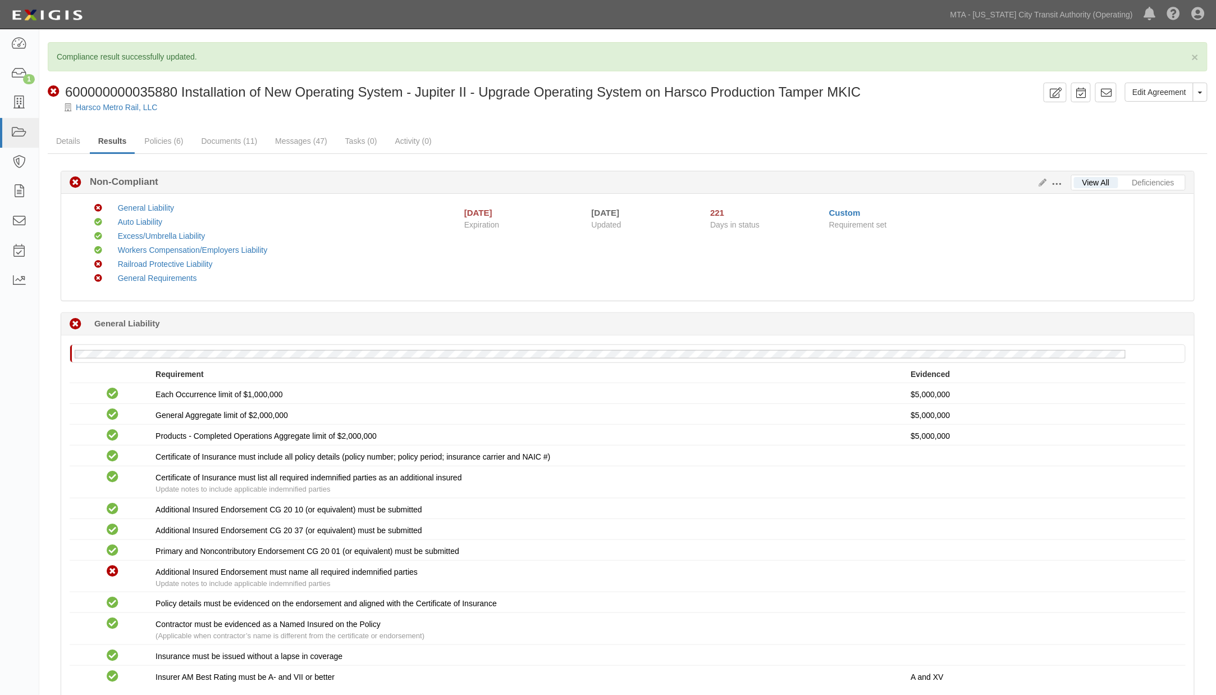
drag, startPoint x: 298, startPoint y: 112, endPoint x: 315, endPoint y: 111, distance: 17.5
click at [298, 112] on div "Harsco Metro Rail, LLC" at bounding box center [636, 107] width 1160 height 11
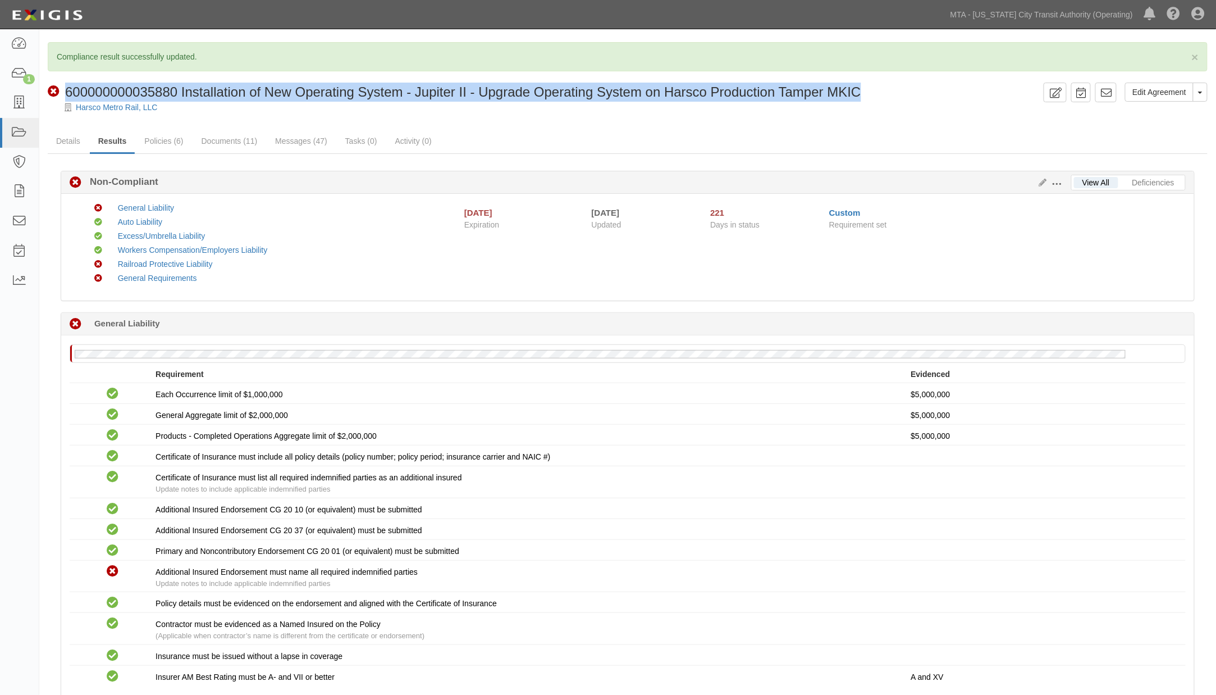
drag, startPoint x: 890, startPoint y: 93, endPoint x: 69, endPoint y: 84, distance: 821.6
click at [69, 84] on div "Non-Compliant 600000000035880 Installation of New Operating System - Jupiter II…" at bounding box center [544, 92] width 992 height 19
copy span "600000000035880 Installation of New Operating System - Jupiter II - Upgrade Ope…"
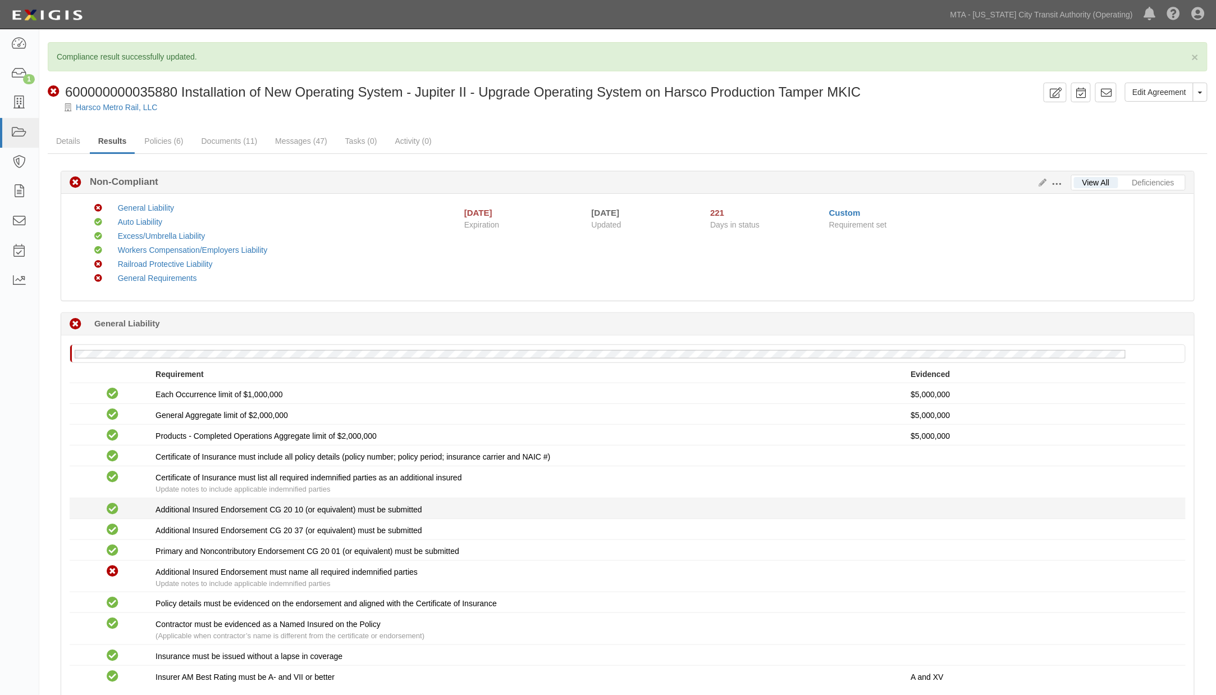
click at [114, 515] on icon at bounding box center [113, 509] width 12 height 12
click at [1045, 181] on icon at bounding box center [1041, 183] width 12 height 8
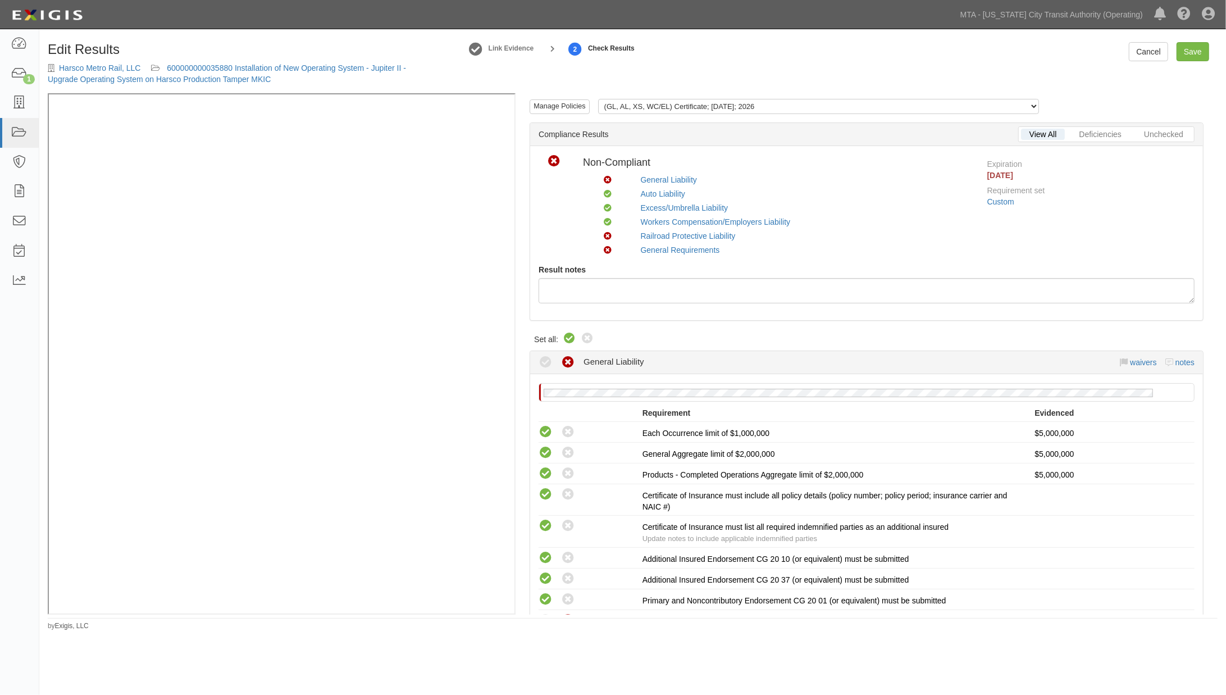
click at [566, 335] on icon at bounding box center [569, 338] width 13 height 13
radio input "true"
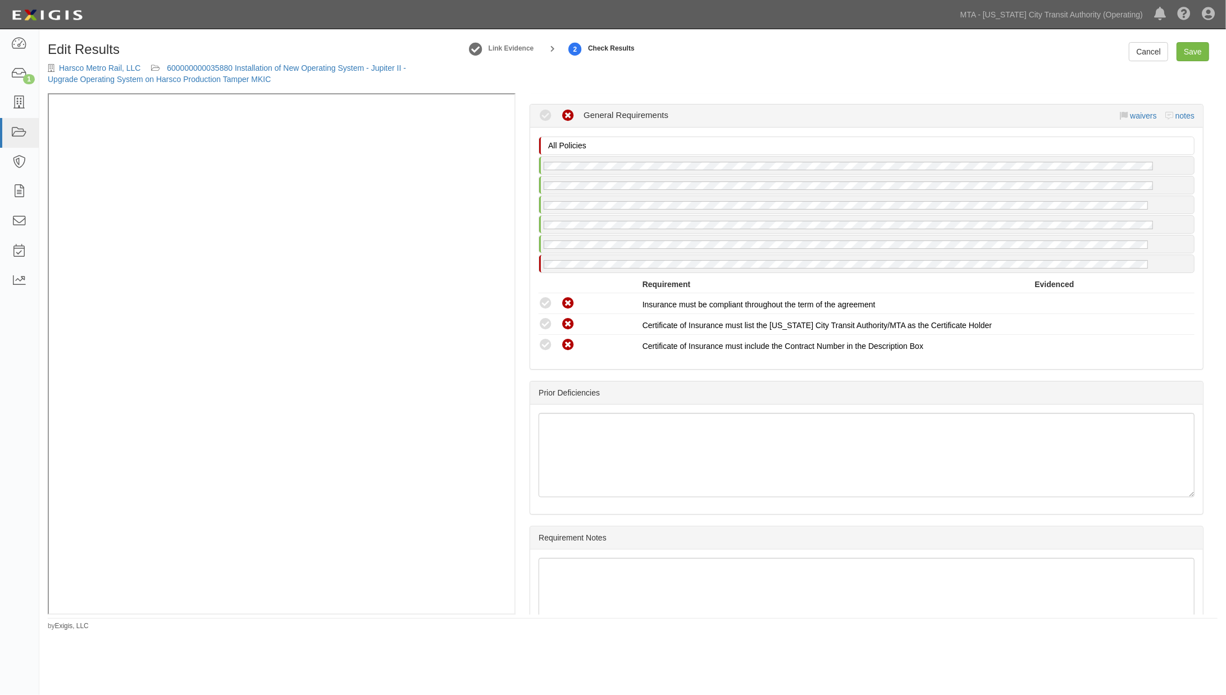
scroll to position [1783, 0]
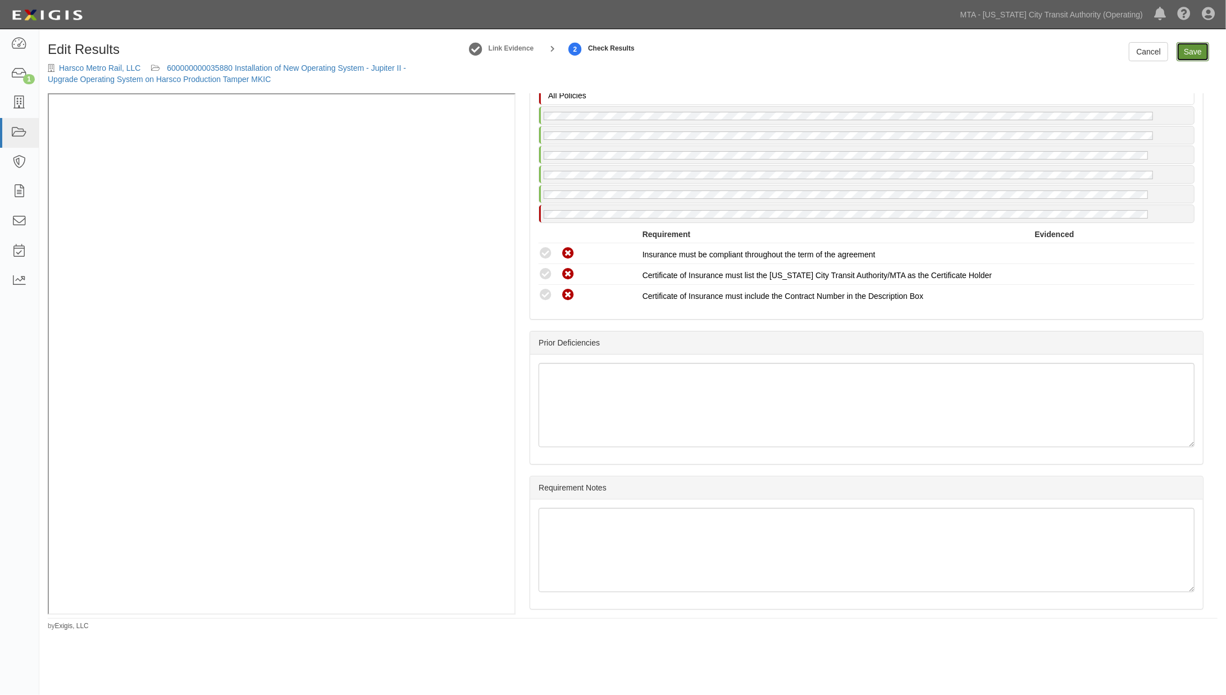
click at [1198, 57] on link "Save" at bounding box center [1192, 51] width 33 height 19
radio input "true"
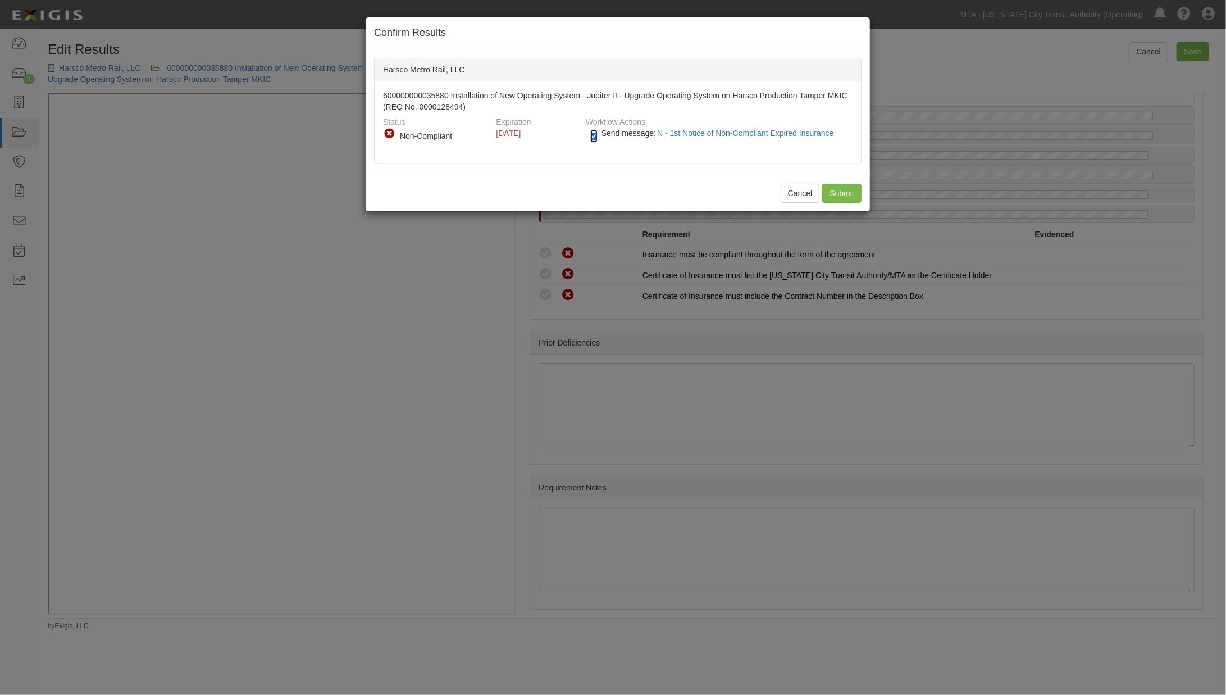
click at [594, 136] on input "Send message: N - 1st Notice of Non-Compliant Expired Insurance" at bounding box center [593, 136] width 7 height 13
checkbox input "false"
click at [845, 189] on input "Submit" at bounding box center [841, 193] width 39 height 19
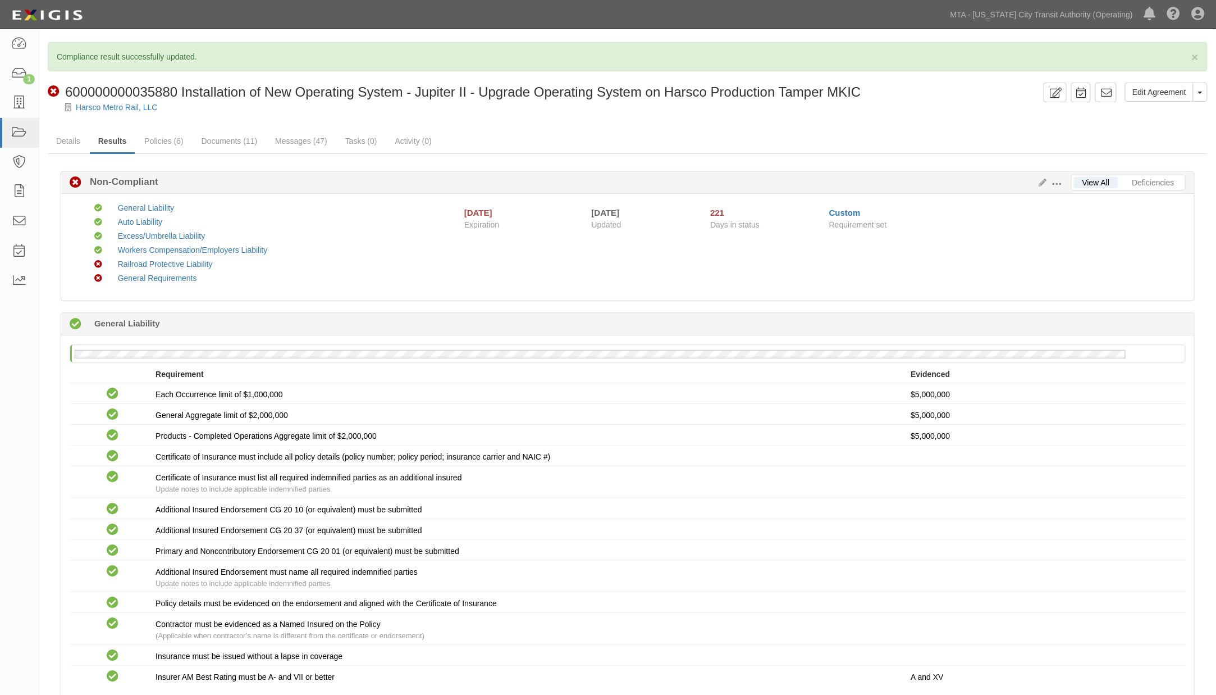
click at [299, 259] on div "Railroad Protective Liability" at bounding box center [279, 263] width 338 height 11
click at [312, 144] on link "Messages (47)" at bounding box center [301, 142] width 69 height 24
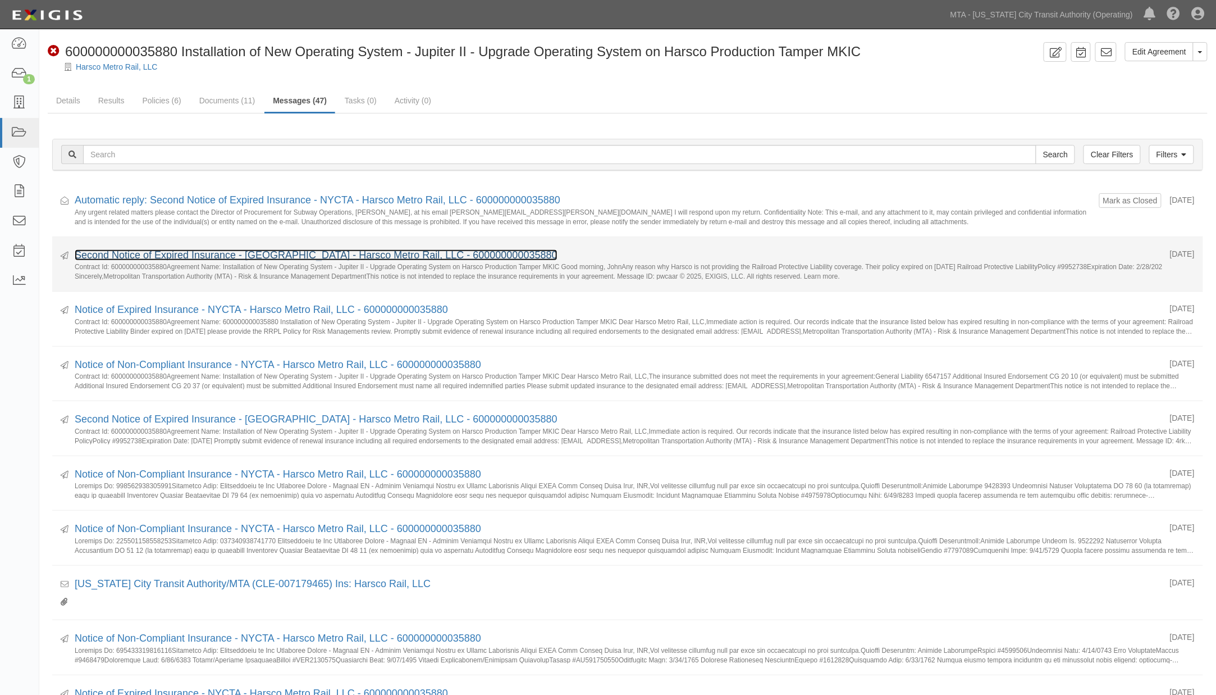
click at [135, 256] on link "Second Notice of Expired Insurance - [GEOGRAPHIC_DATA] - Harsco Metro Rail, LLC…" at bounding box center [316, 254] width 483 height 11
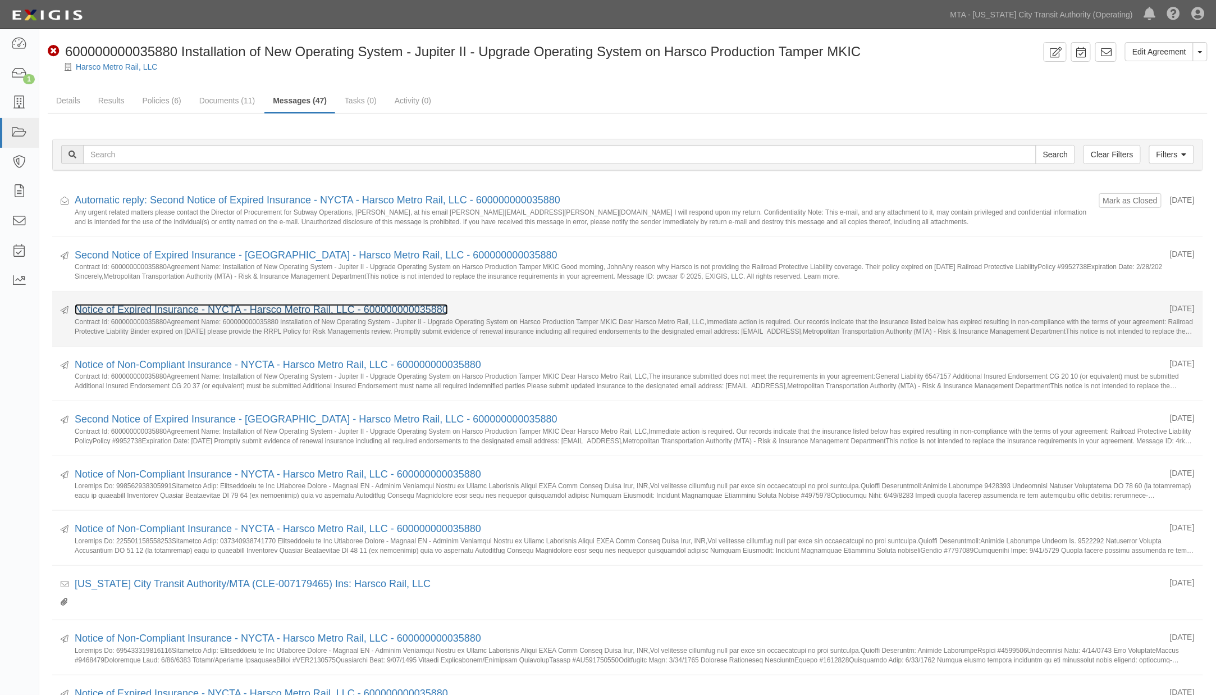
click at [165, 310] on link "Notice of Expired Insurance - NYCTA - Harsco Metro Rail, LLC - 600000000035880" at bounding box center [261, 309] width 373 height 11
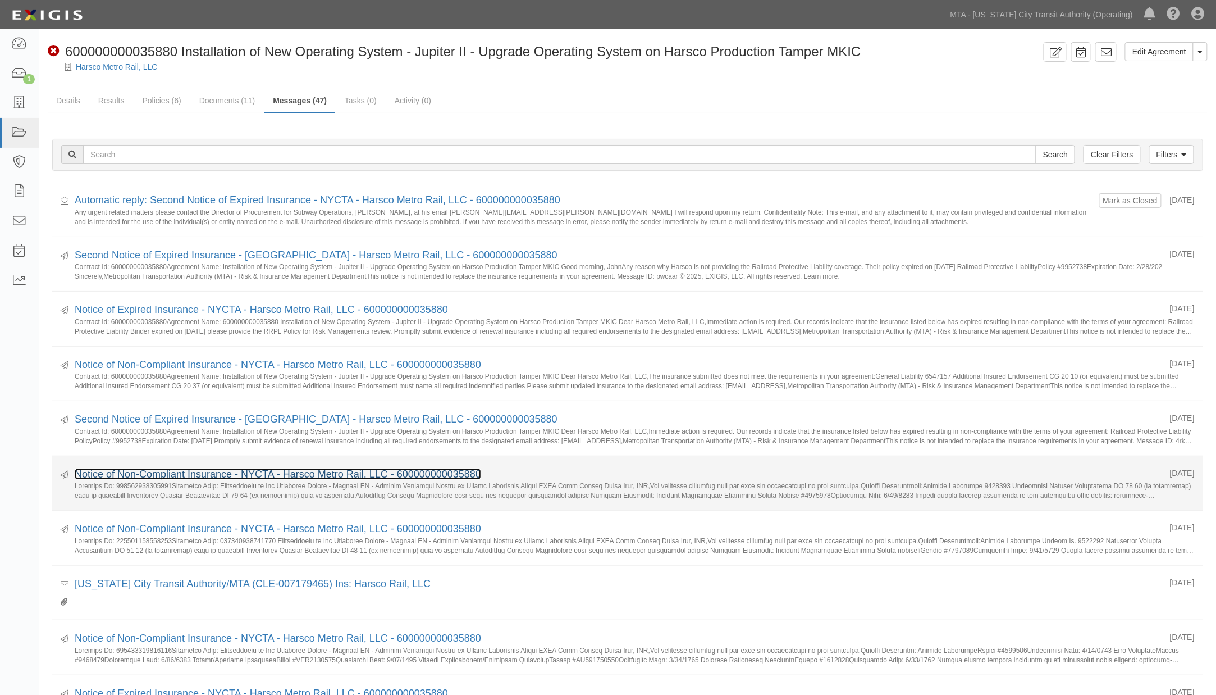
click at [175, 475] on link "Notice of Non-Compliant Insurance - NYCTA - Harsco Metro Rail, LLC - 6000000000…" at bounding box center [278, 473] width 407 height 11
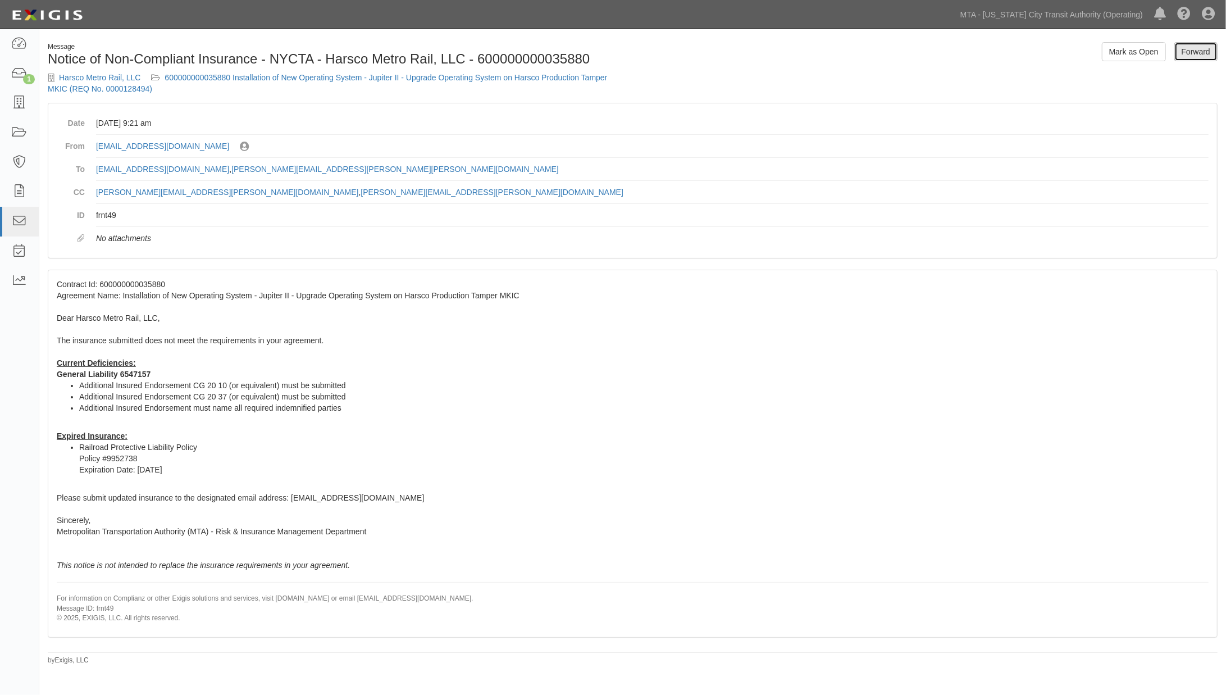
click at [1186, 54] on link "Forward" at bounding box center [1195, 51] width 43 height 19
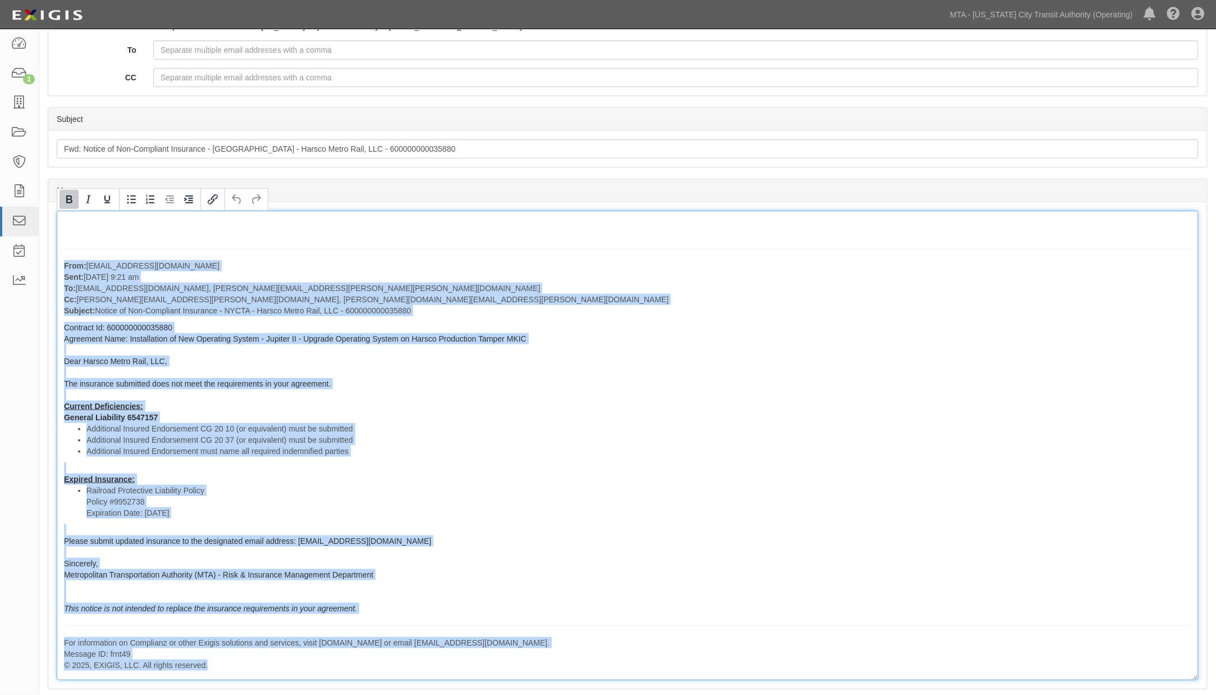
scroll to position [310, 0]
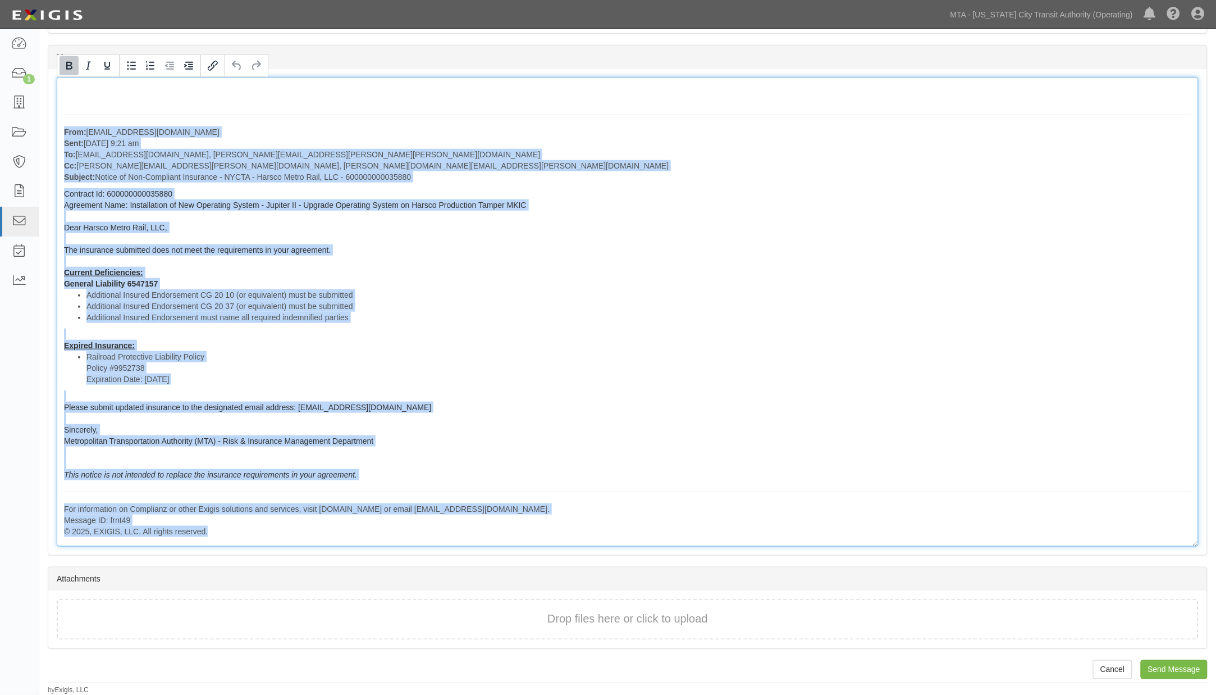
drag, startPoint x: 65, startPoint y: 440, endPoint x: 448, endPoint y: 556, distance: 400.2
click at [448, 555] on section "Message Message From: [EMAIL_ADDRESS][DOMAIN_NAME] Sent: [DATE] 9:21 am To: [EM…" at bounding box center [628, 300] width 1160 height 510
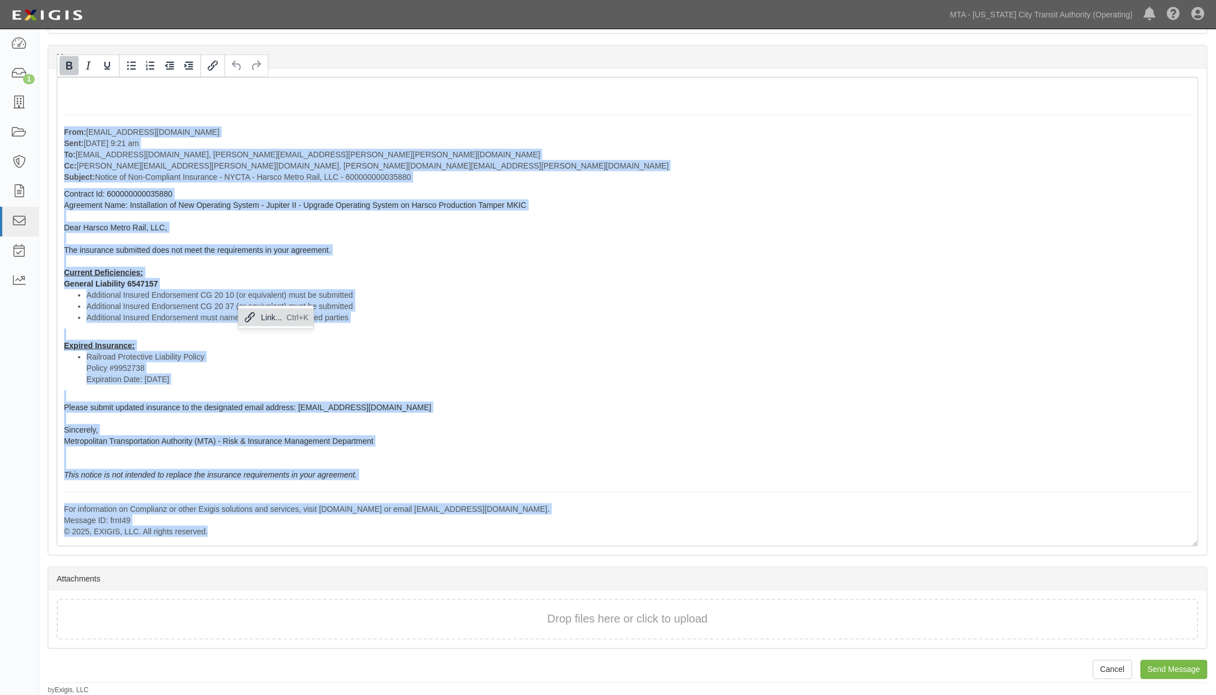
copy div "Lore: ipsumdolo-sit410@ametc.adipiscin.eli Sedd: Eiusmodte 09, 0317 in 4:31 ut …"
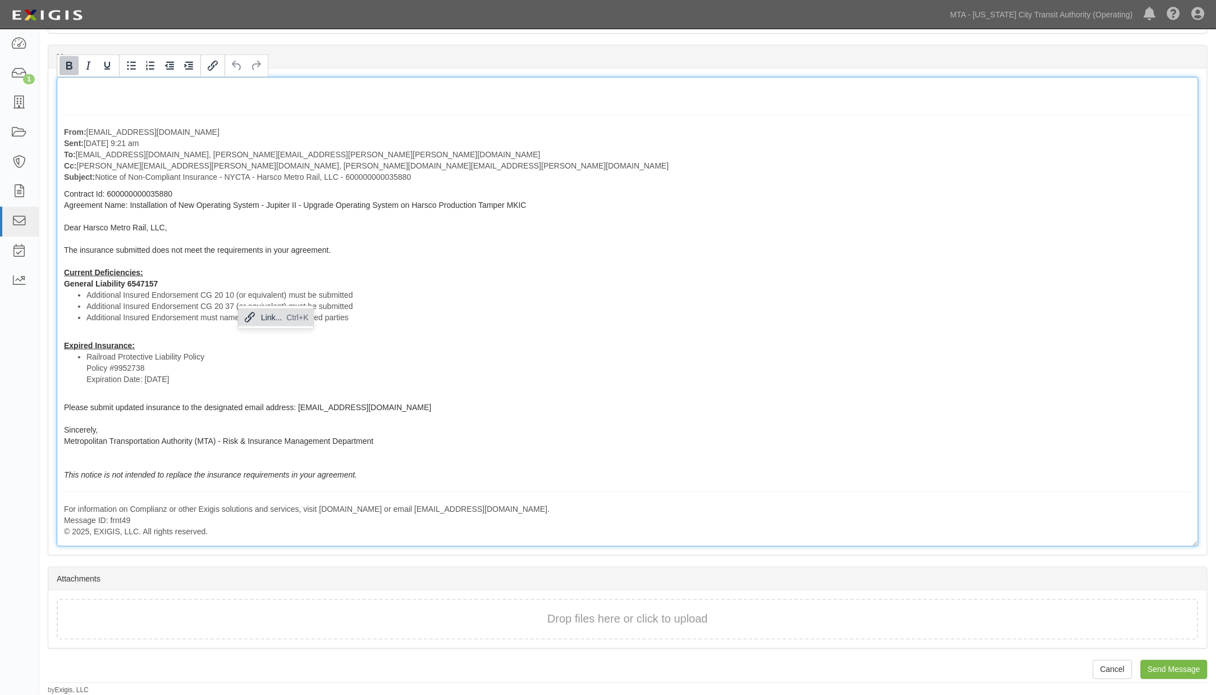
click at [361, 114] on div "From: [EMAIL_ADDRESS][DOMAIN_NAME] Sent: [DATE] 9:21 am To: [EMAIL_ADDRESS][DOM…" at bounding box center [628, 311] width 1142 height 469
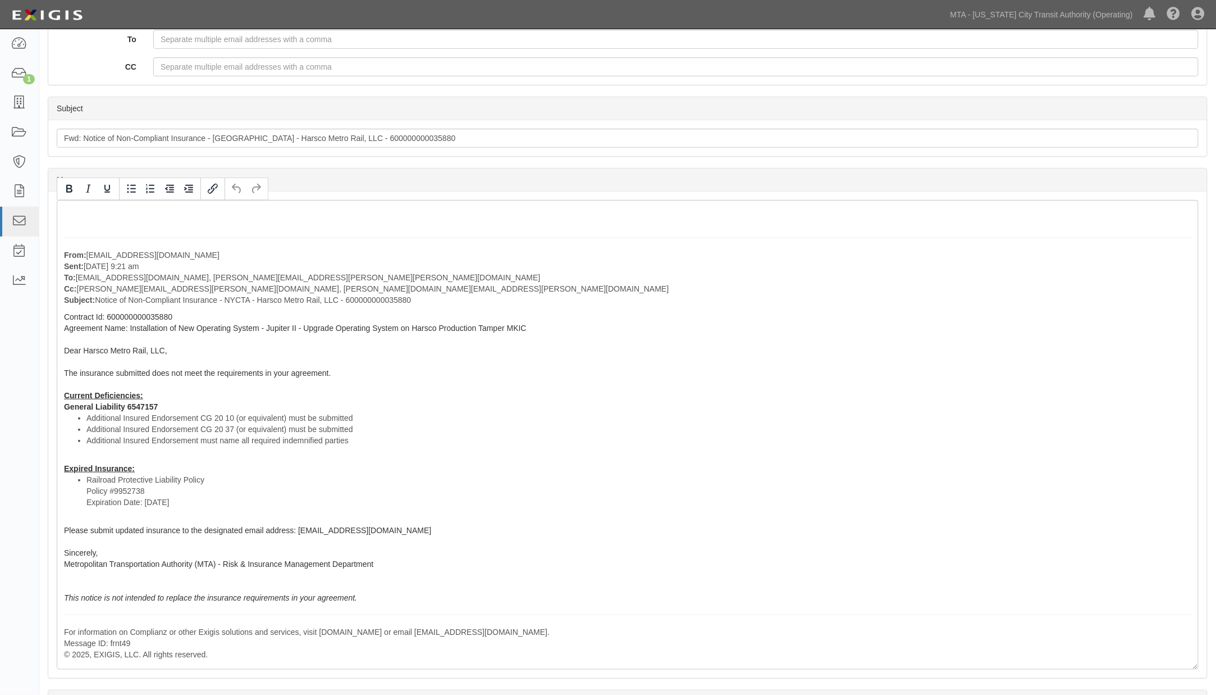
scroll to position [185, 0]
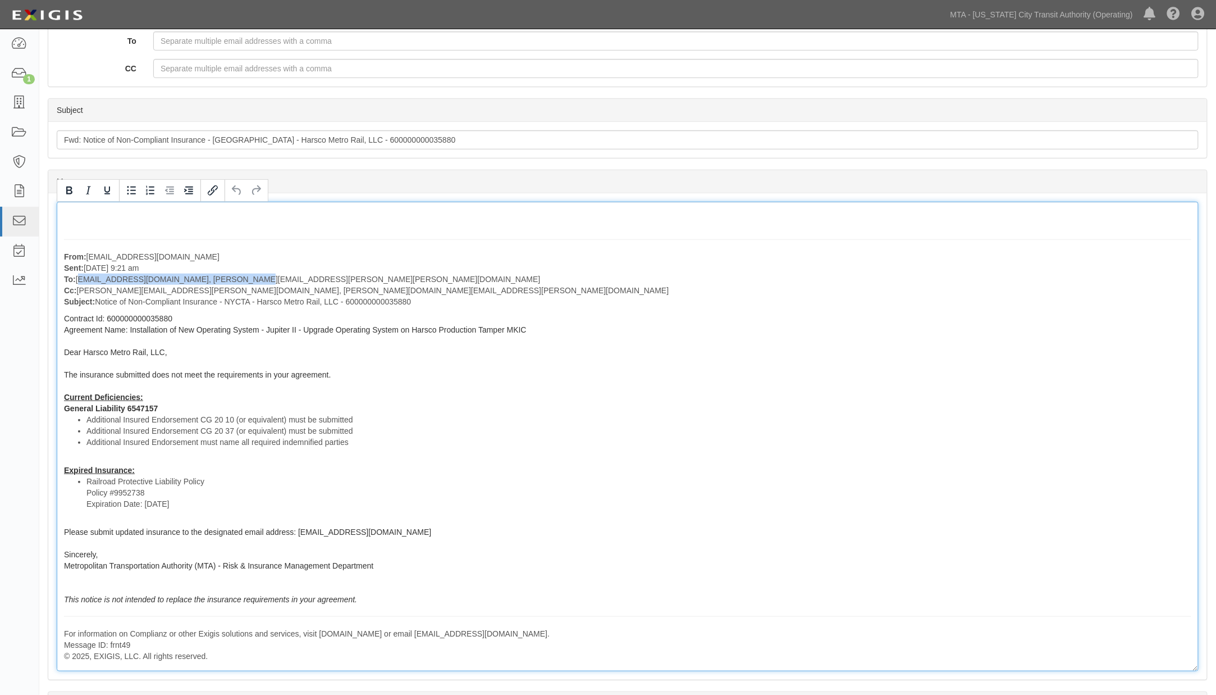
drag, startPoint x: 253, startPoint y: 274, endPoint x: 77, endPoint y: 282, distance: 176.0
click at [77, 282] on p "From: [EMAIL_ADDRESS][DOMAIN_NAME] Sent: [DATE] 9:21 am To: [EMAIL_ADDRESS][DOM…" at bounding box center [628, 279] width 1128 height 56
copy p "[EMAIL_ADDRESS][DOMAIN_NAME], [PERSON_NAME][EMAIL_ADDRESS][PERSON_NAME][PERSON_…"
click at [655, 384] on div "From: [EMAIL_ADDRESS][DOMAIN_NAME] Sent: [DATE] 9:21 am To: [EMAIL_ADDRESS][DOM…" at bounding box center [628, 436] width 1142 height 469
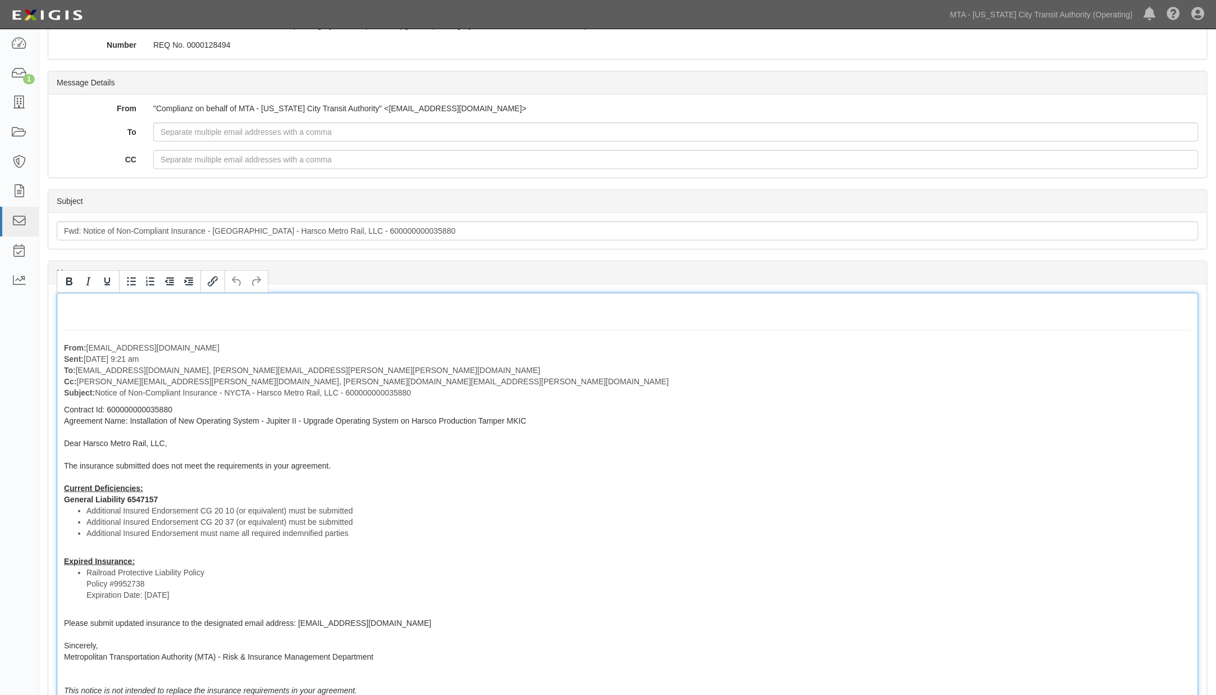
scroll to position [0, 0]
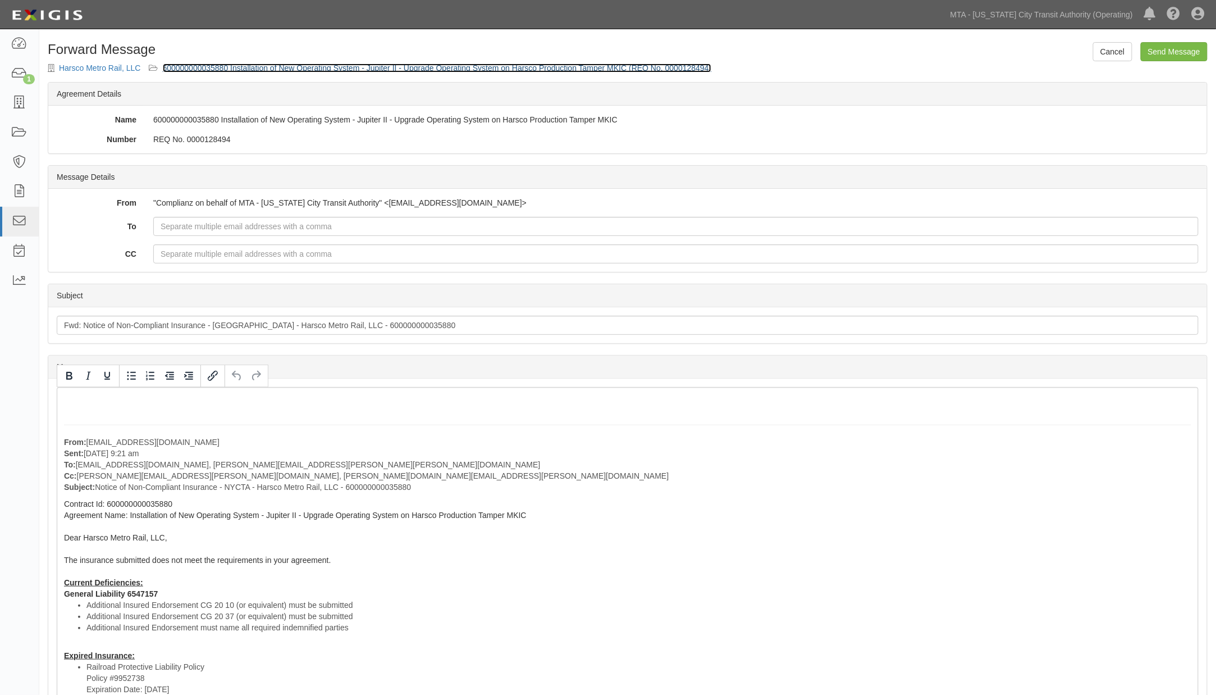
click at [379, 65] on link "600000000035880 Installation of New Operating System - Jupiter II - Upgrade Ope…" at bounding box center [437, 67] width 549 height 9
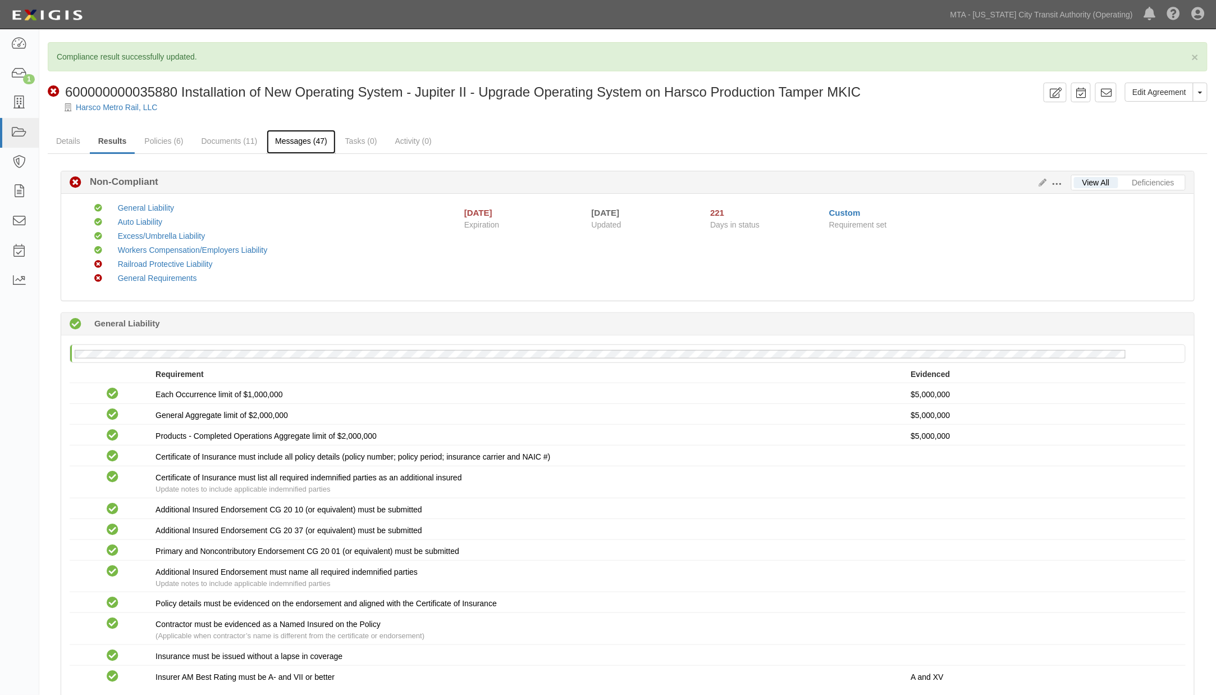
click at [321, 139] on link "Messages (47)" at bounding box center [301, 142] width 69 height 24
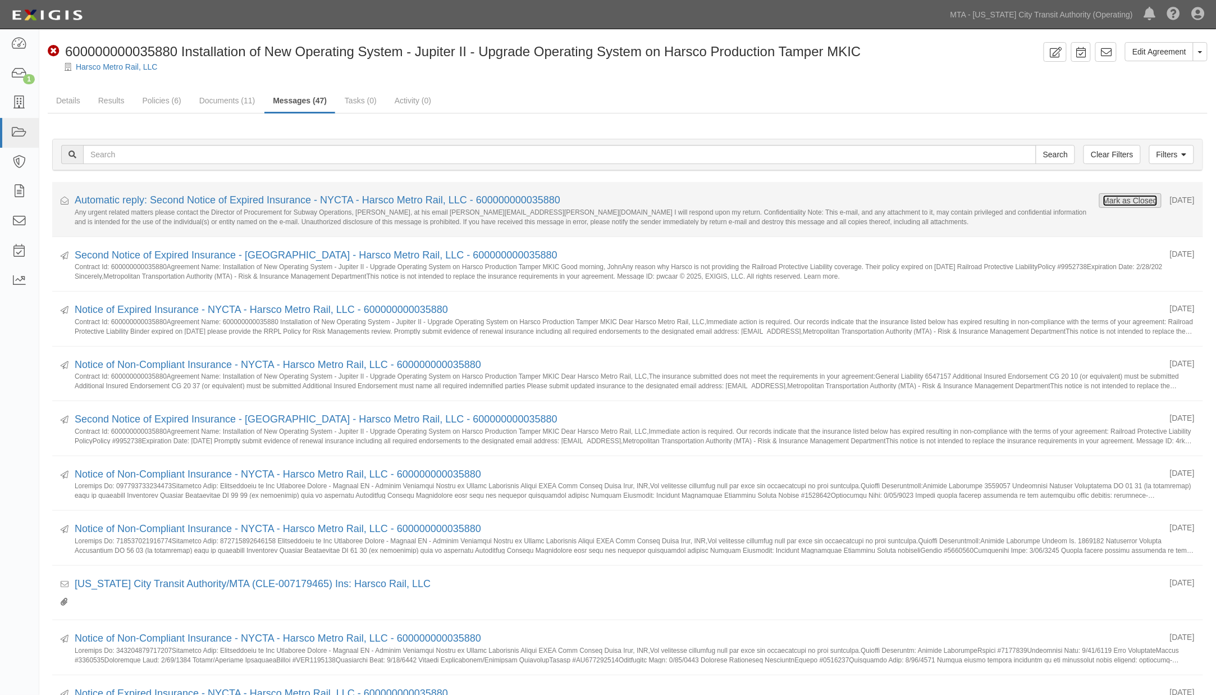
click at [1103, 198] on button "Mark as Closed" at bounding box center [1131, 200] width 56 height 12
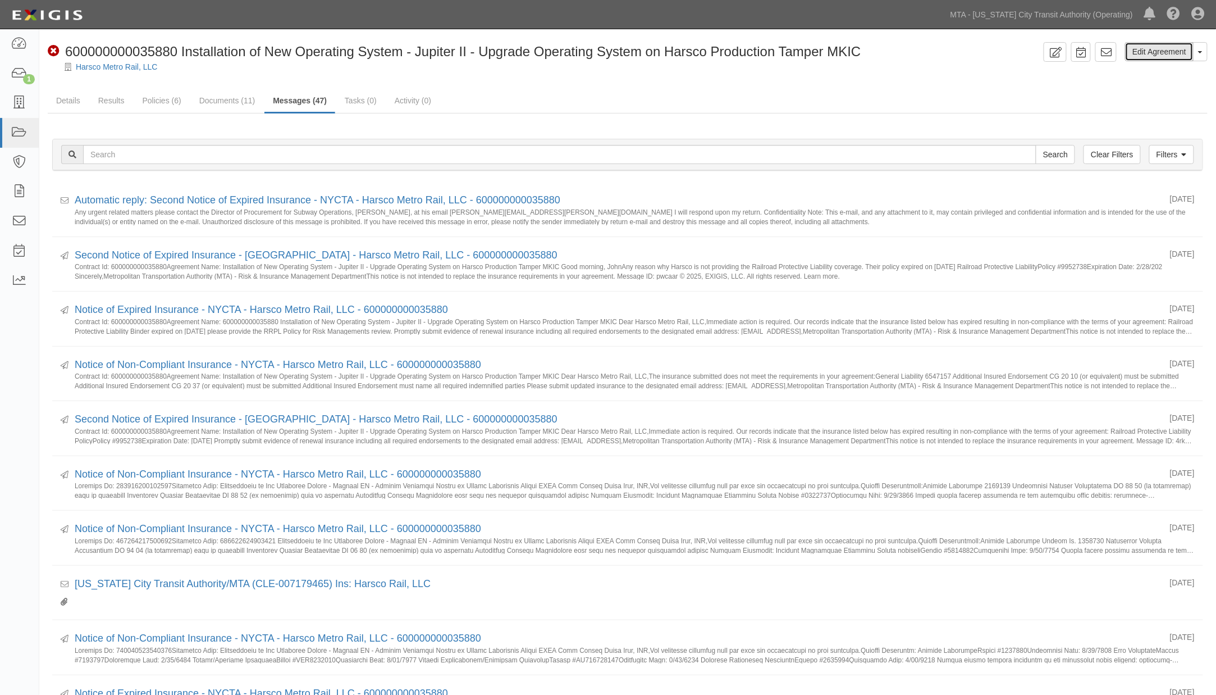
click at [1182, 52] on link "Edit Agreement" at bounding box center [1159, 51] width 69 height 19
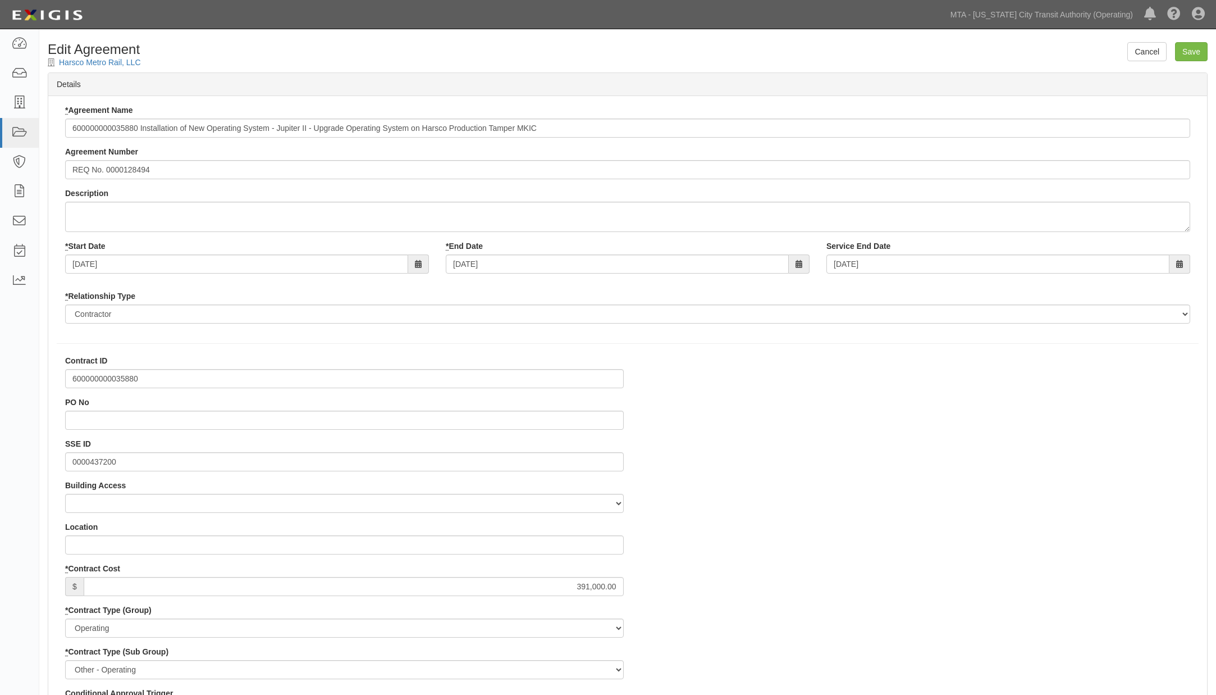
select select
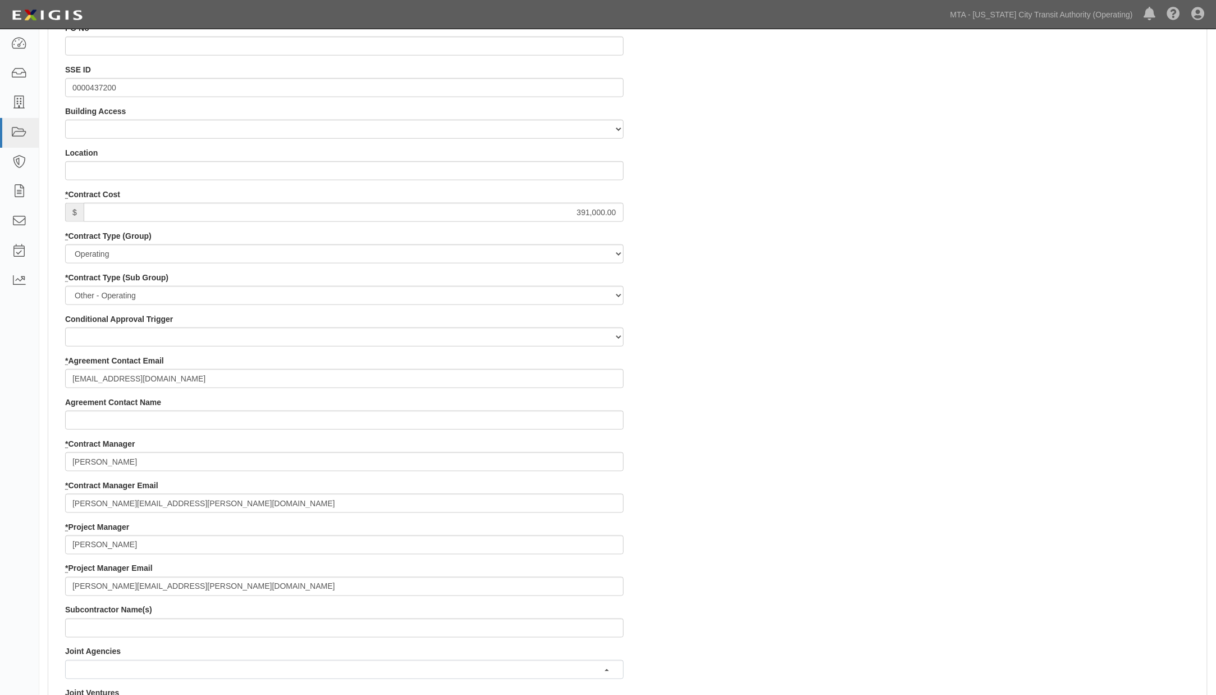
scroll to position [436, 0]
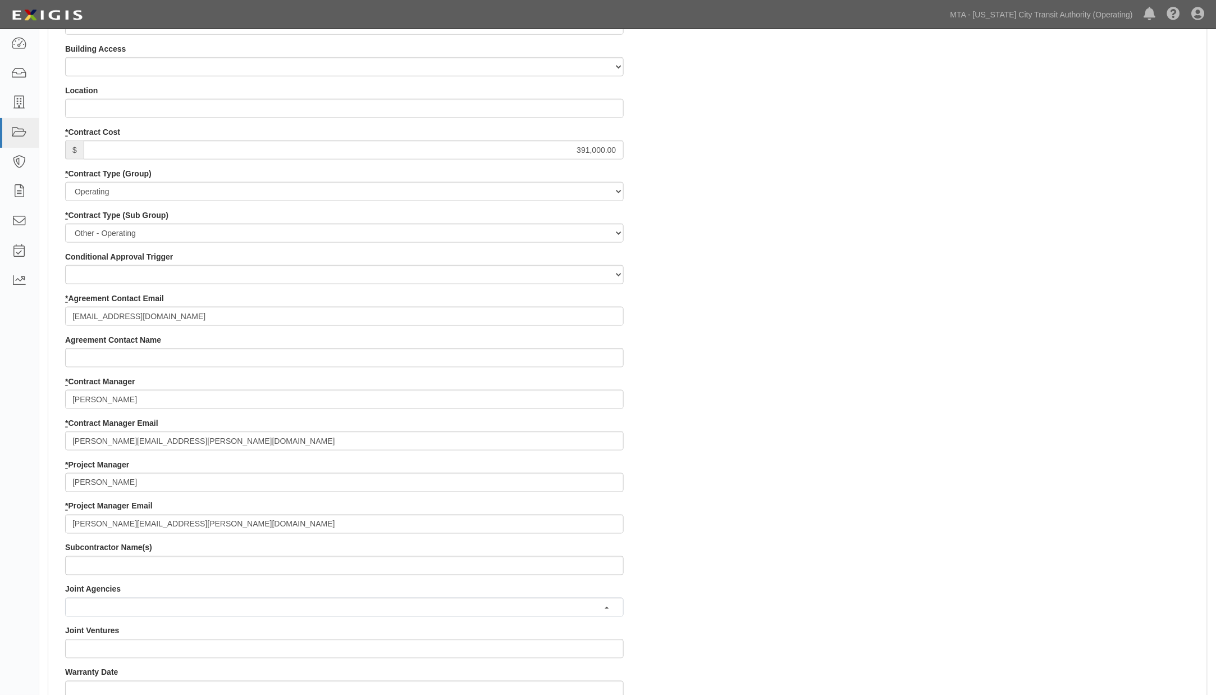
click at [181, 492] on div "Contract ID 600000000035880 PO No SSE ID 0000437200 Building Access 2 Broadway …" at bounding box center [345, 480] width 576 height 1122
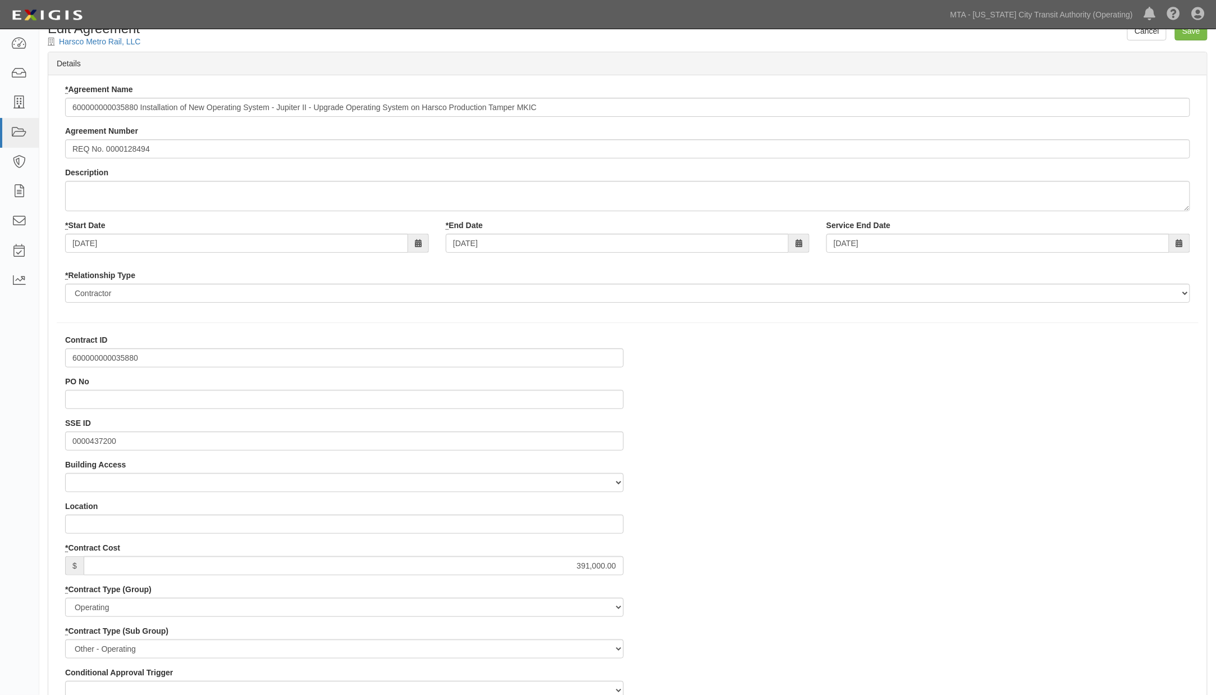
scroll to position [0, 0]
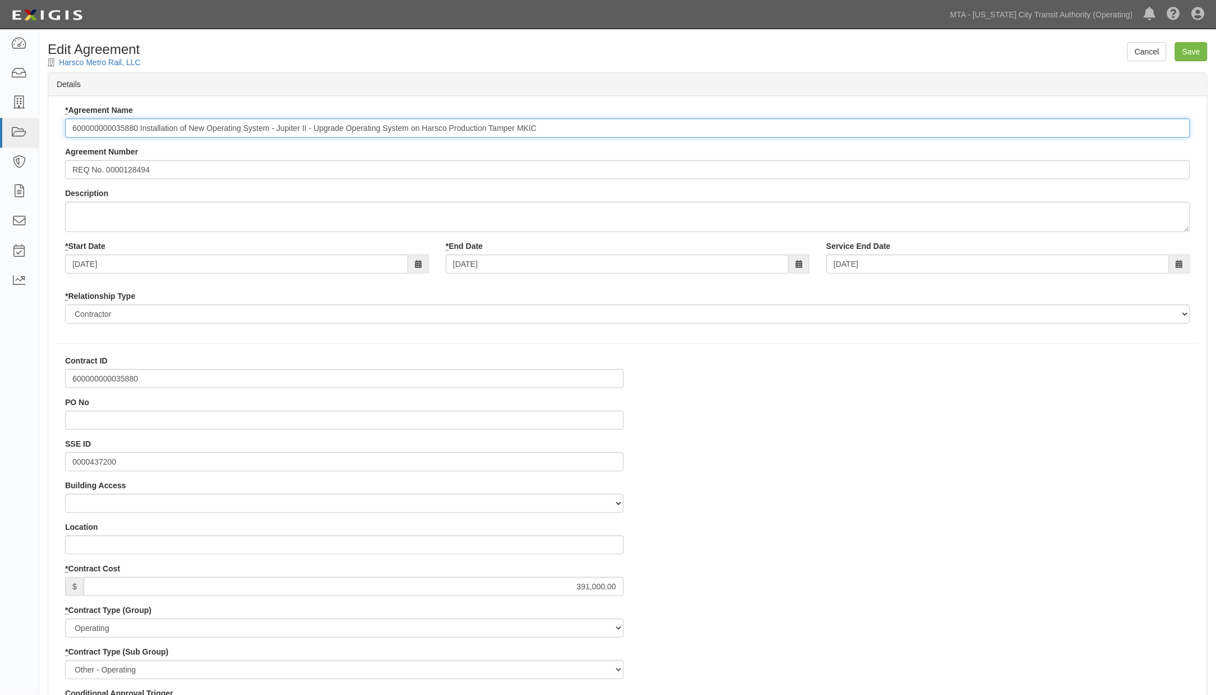
click at [116, 127] on input "600000000035880 Installation of New Operating System - Jupiter II - Upgrade Ope…" at bounding box center [627, 127] width 1125 height 19
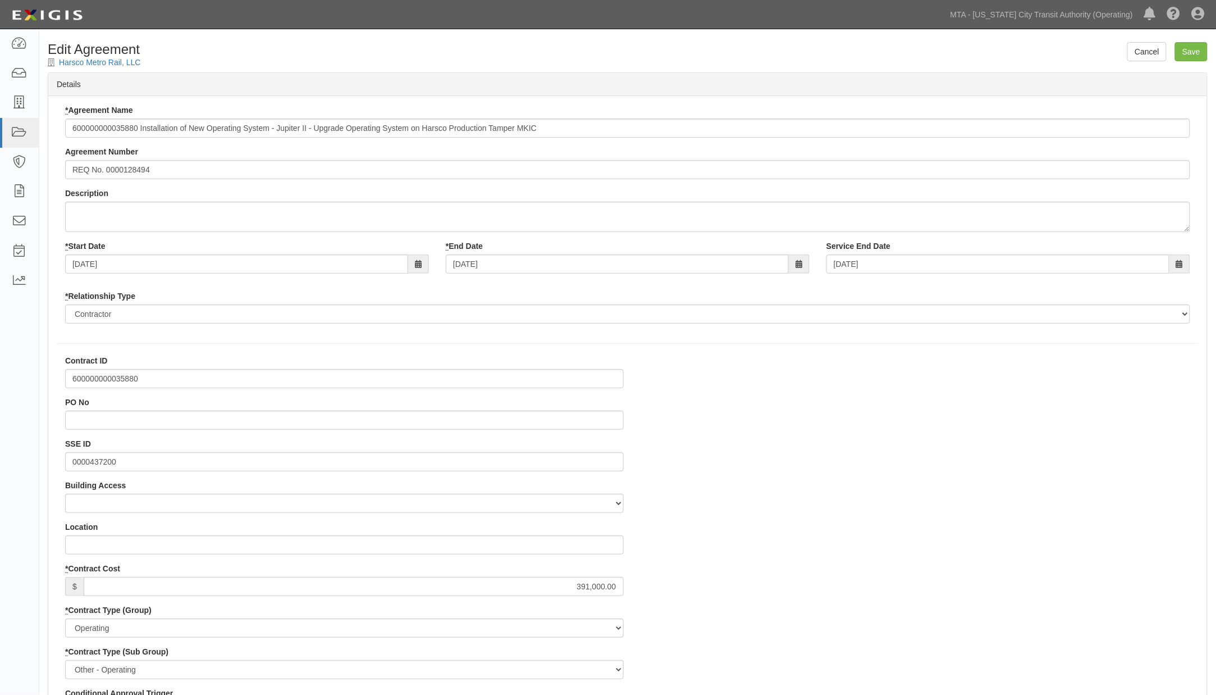
drag, startPoint x: 641, startPoint y: 63, endPoint x: 632, endPoint y: 62, distance: 8.6
click at [641, 63] on div "Harsco Metro Rail, LLC" at bounding box center [628, 62] width 1160 height 11
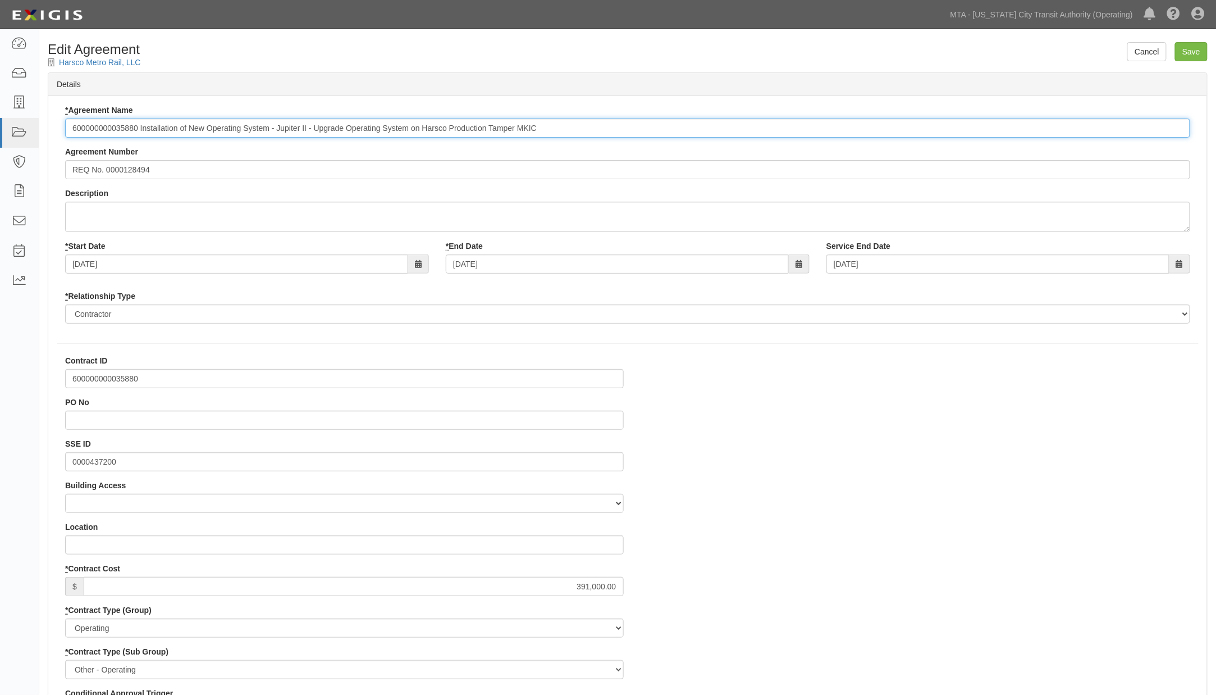
click at [443, 126] on input "600000000035880 Installation of New Operating System - Jupiter II - Upgrade Ope…" at bounding box center [627, 127] width 1125 height 19
drag, startPoint x: 552, startPoint y: 126, endPoint x: 138, endPoint y: 128, distance: 414.4
click at [138, 128] on input "600000000035880 Installation of New Operating System - Jupiter II - Upgrade Ope…" at bounding box center [627, 127] width 1125 height 19
paste input "From: Complianz on behalf of MTA - [US_STATE] City Transit Authority <[EMAIL_AD…"
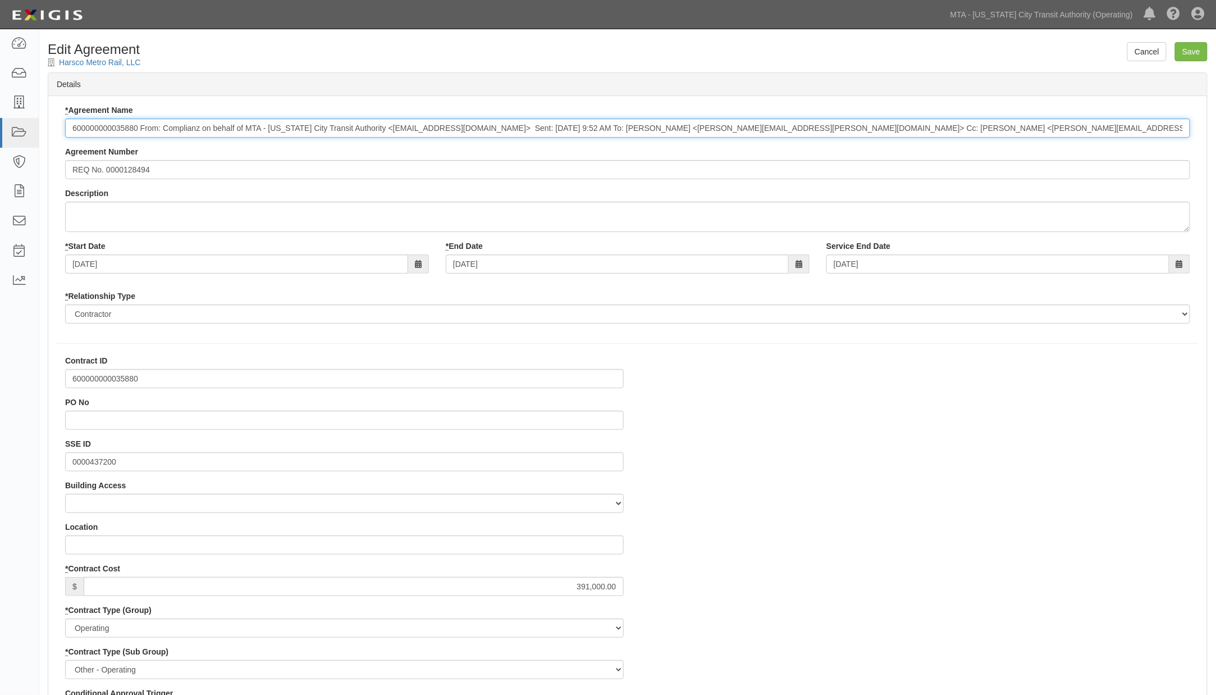
scroll to position [0, 2371]
type input "600000000035880 Installation of New Operating System - Jupiter II - Upgrade Ope…"
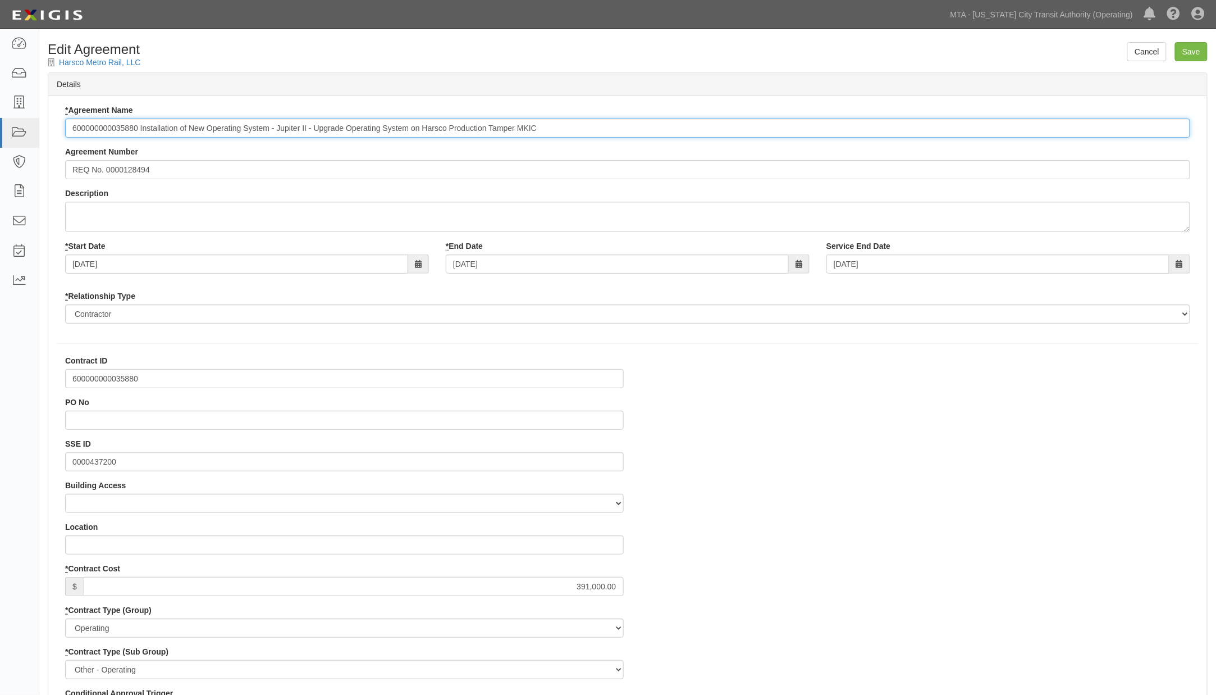
scroll to position [0, 0]
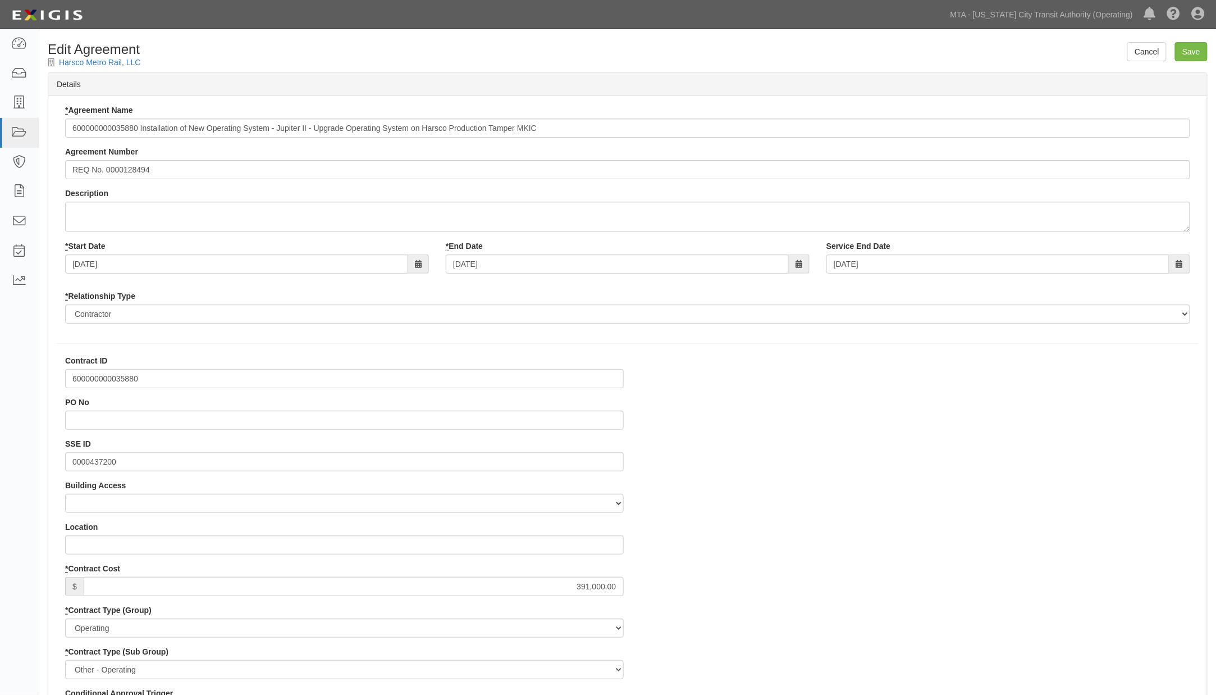
drag, startPoint x: 872, startPoint y: 523, endPoint x: 884, endPoint y: 515, distance: 15.1
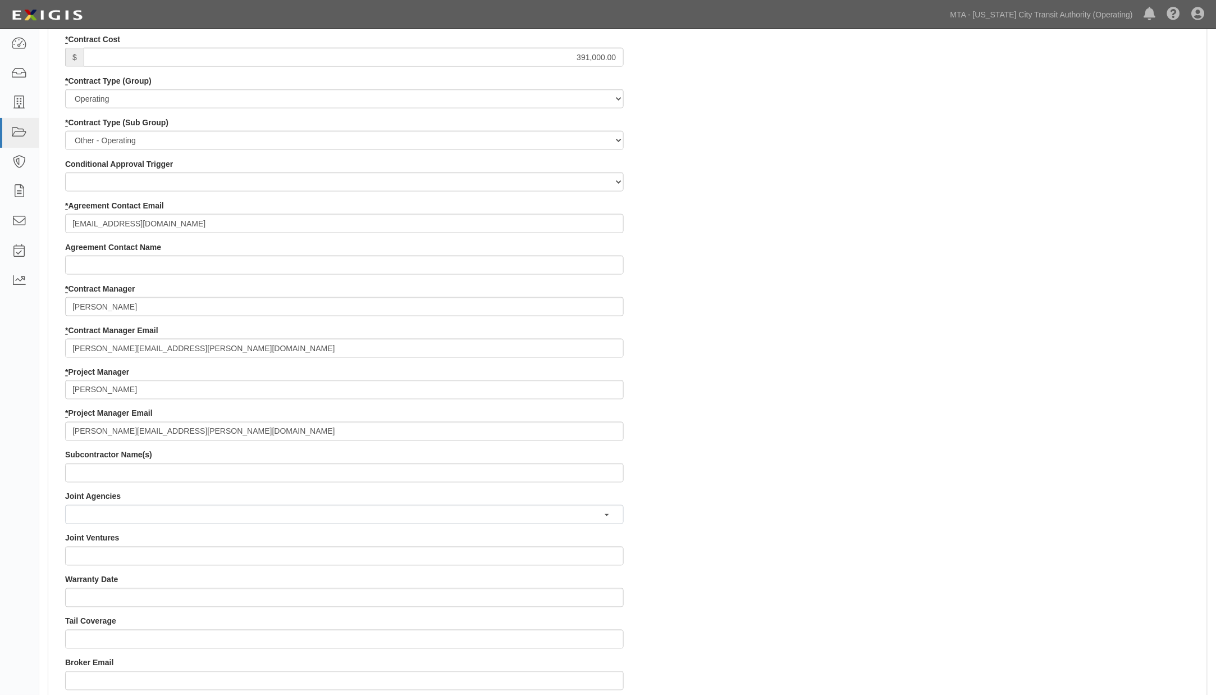
scroll to position [562, 0]
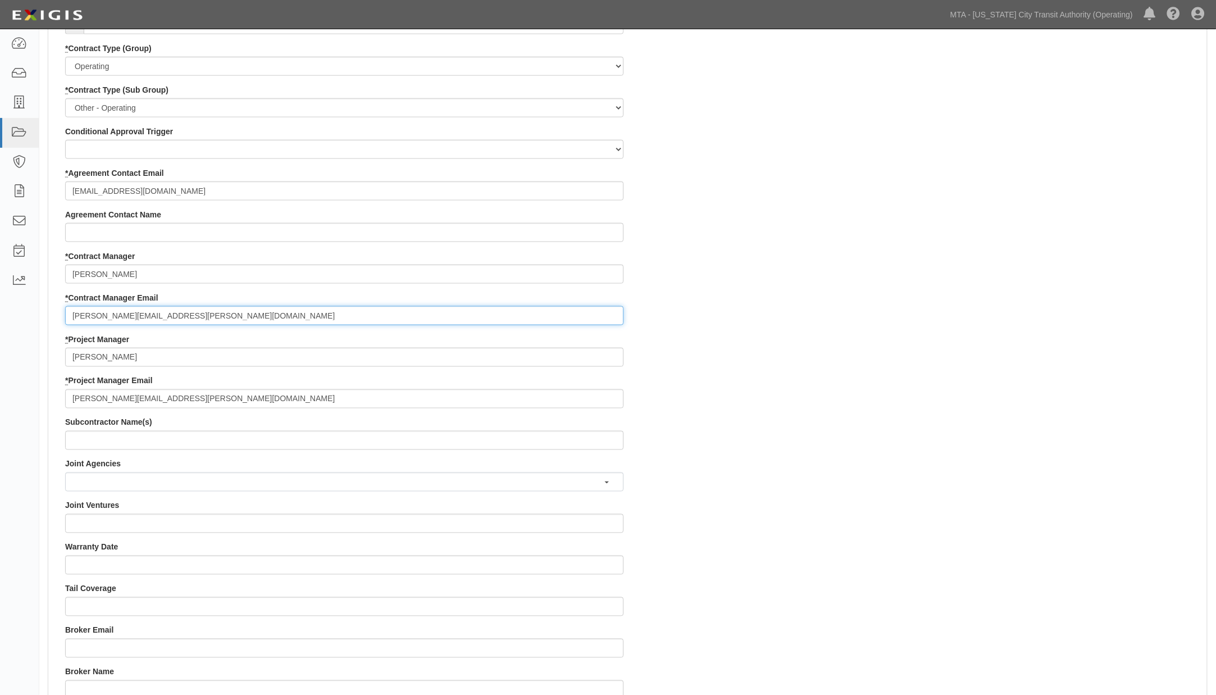
drag, startPoint x: 226, startPoint y: 317, endPoint x: 49, endPoint y: 314, distance: 176.9
click at [49, 314] on div "Contract ID 600000000035880 PO No SSE ID 0000437200 Building Access 2 Broadway …" at bounding box center [627, 354] width 1159 height 1122
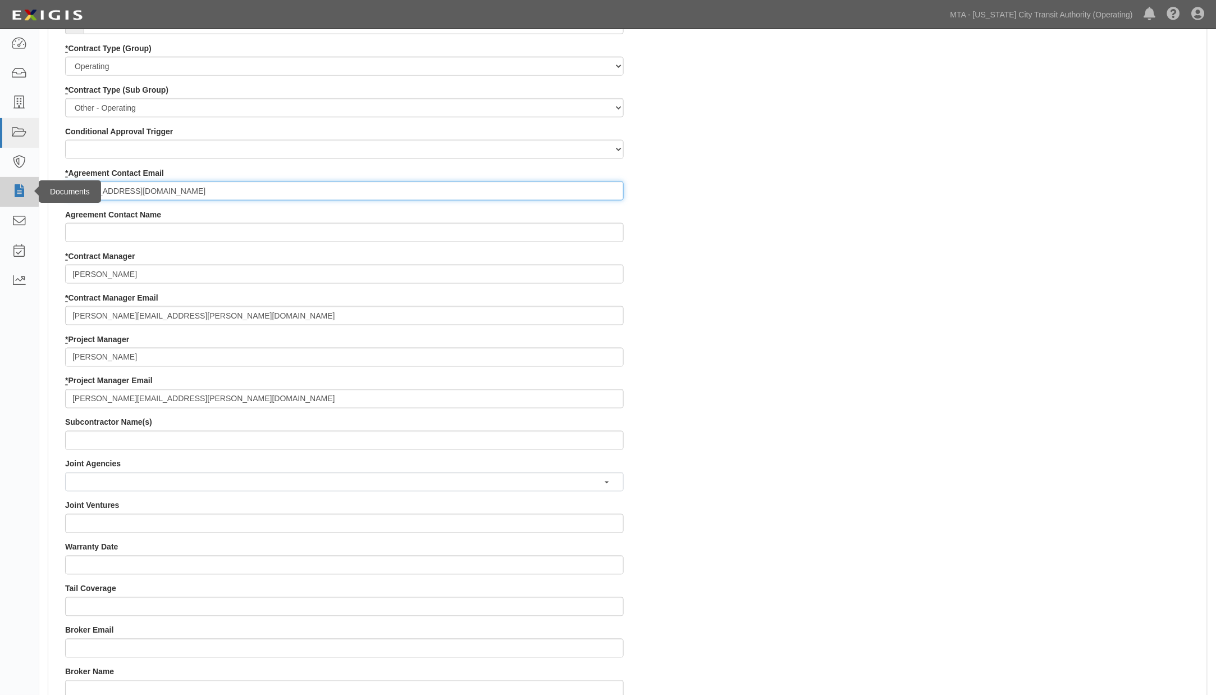
drag, startPoint x: 170, startPoint y: 189, endPoint x: 0, endPoint y: 184, distance: 170.2
click at [1, 185] on body "Toggle navigation Dashboard Inbox Parties Agreements Coverages Documents Messag…" at bounding box center [608, 283] width 1216 height 1690
paste input "[PERSON_NAME].[PERSON_NAME]@NYCT"
type input "[PERSON_NAME][EMAIL_ADDRESS][PERSON_NAME][DOMAIN_NAME]"
click at [777, 341] on div "Contract ID 600000000035880 PO No SSE ID 0000437200 Building Access 2 Broadway …" at bounding box center [627, 354] width 1159 height 1122
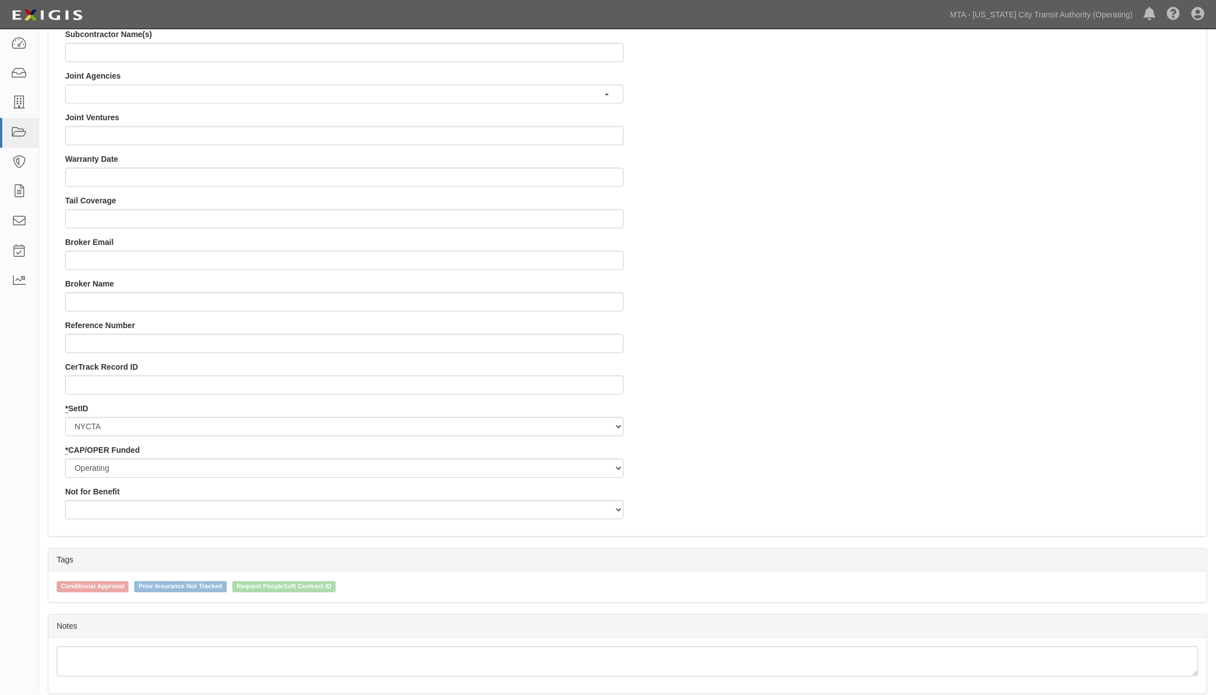
scroll to position [995, 0]
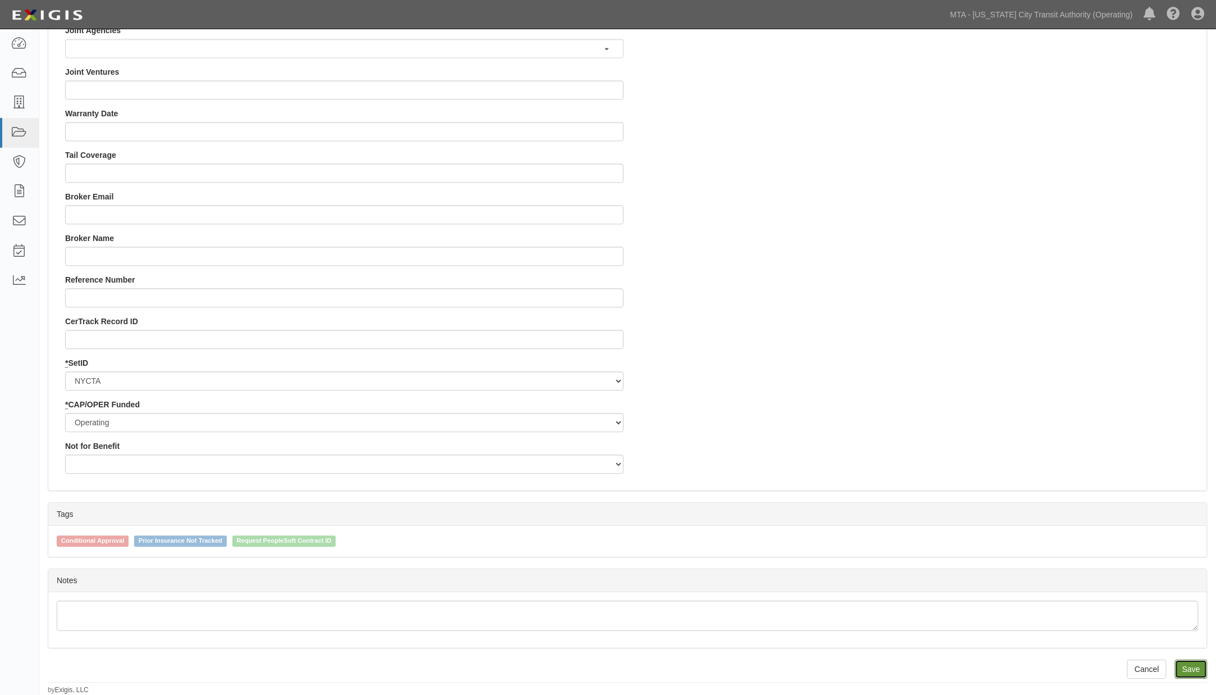
click at [1187, 664] on input "Save" at bounding box center [1191, 668] width 33 height 19
type input "391000.00"
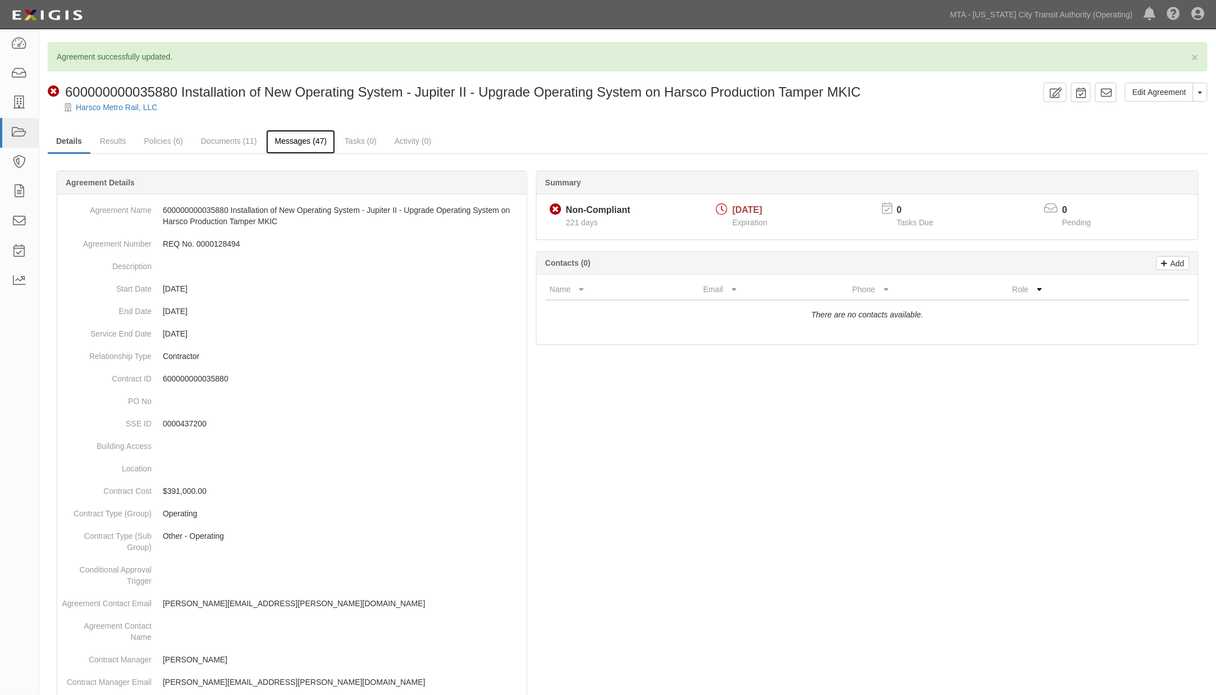
click at [293, 143] on link "Messages (47)" at bounding box center [300, 142] width 69 height 24
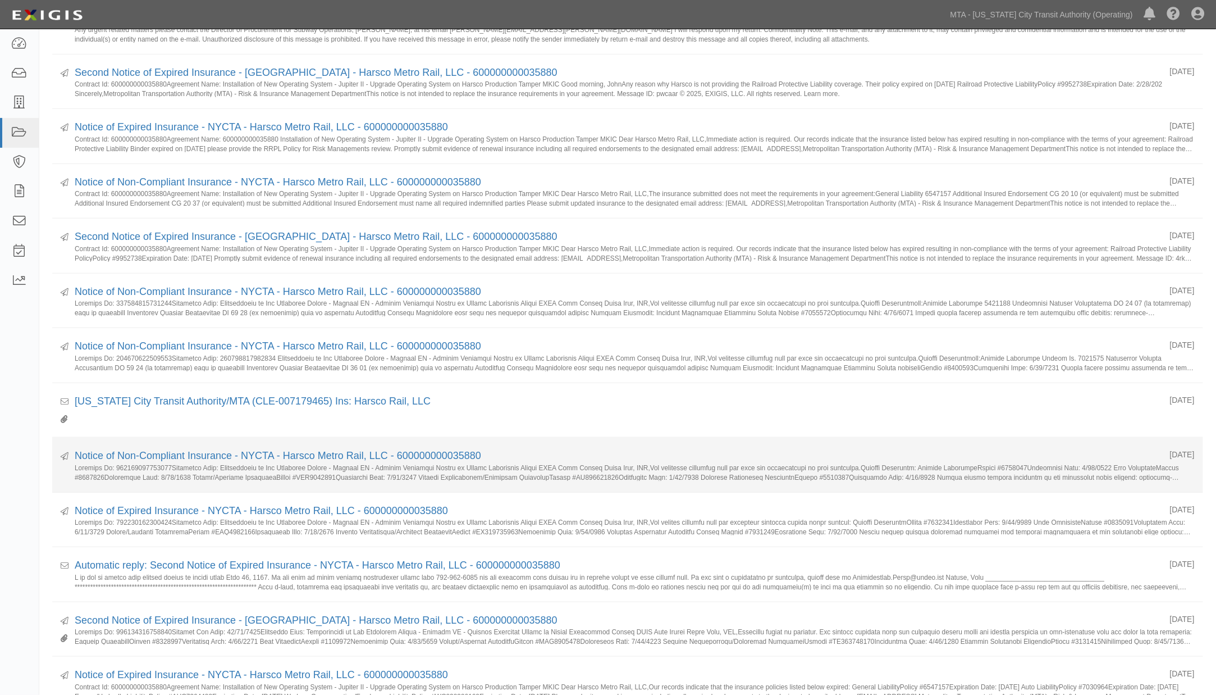
scroll to position [187, 0]
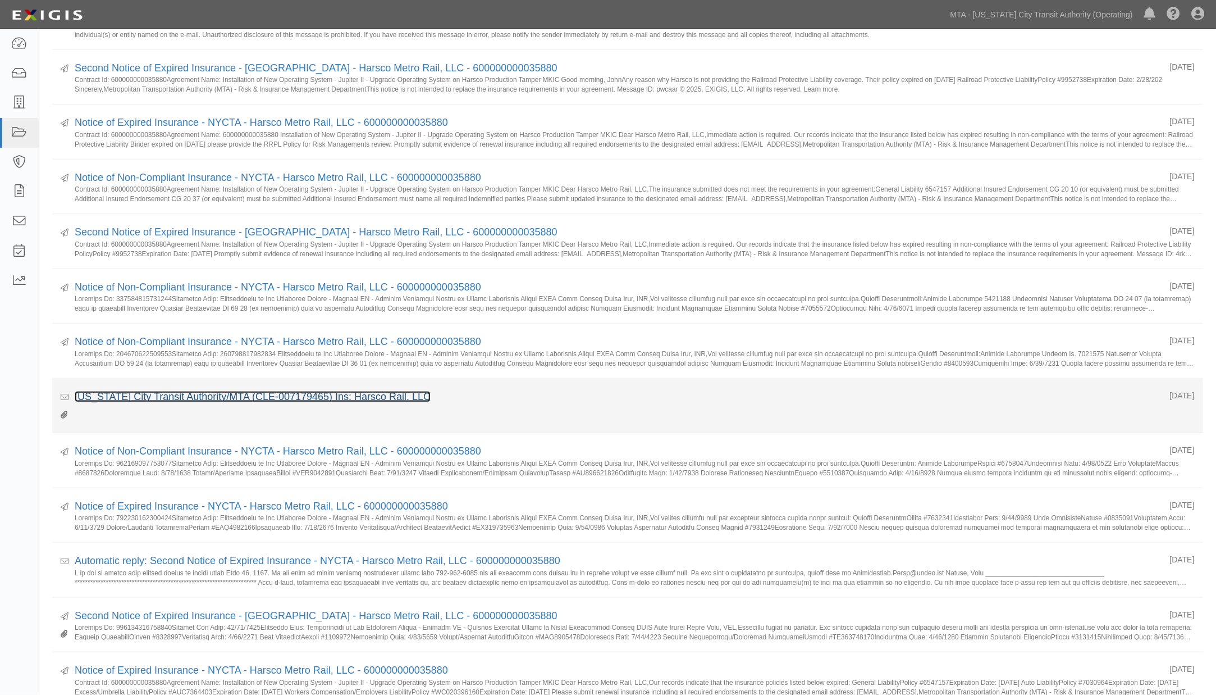
click at [255, 398] on link "New York City Transit Authority/MTA (CLE-007179465) Ins: Harsco Rail, LLC" at bounding box center [253, 396] width 356 height 11
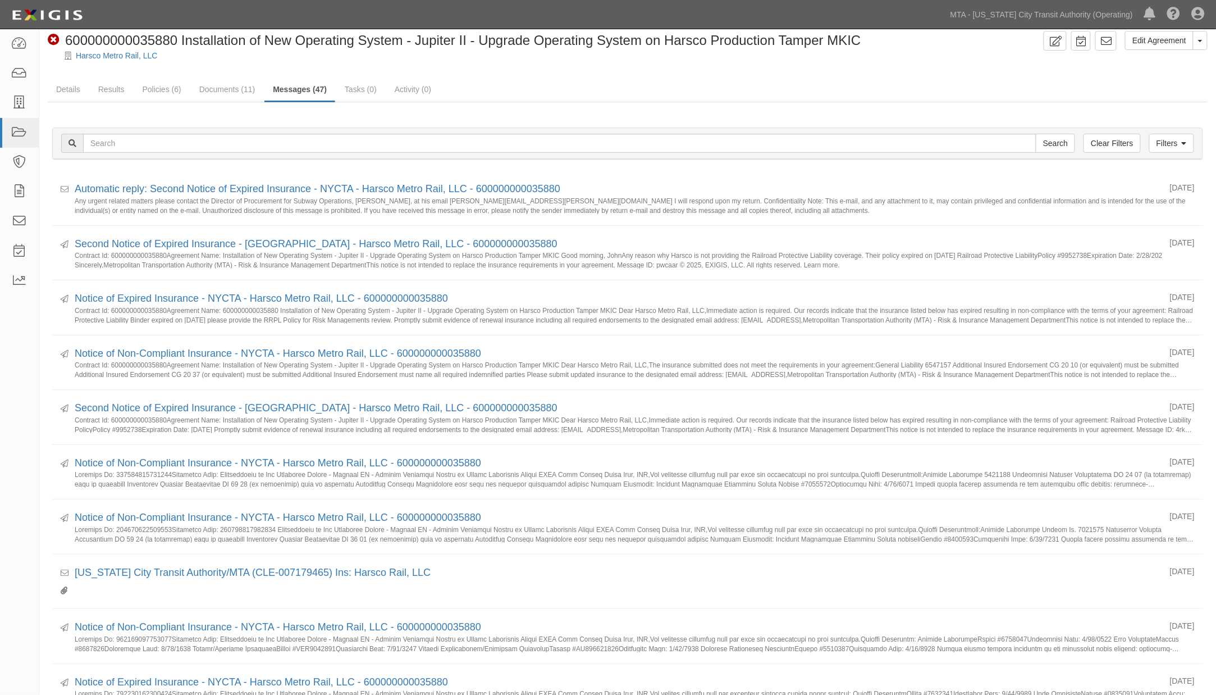
scroll to position [0, 0]
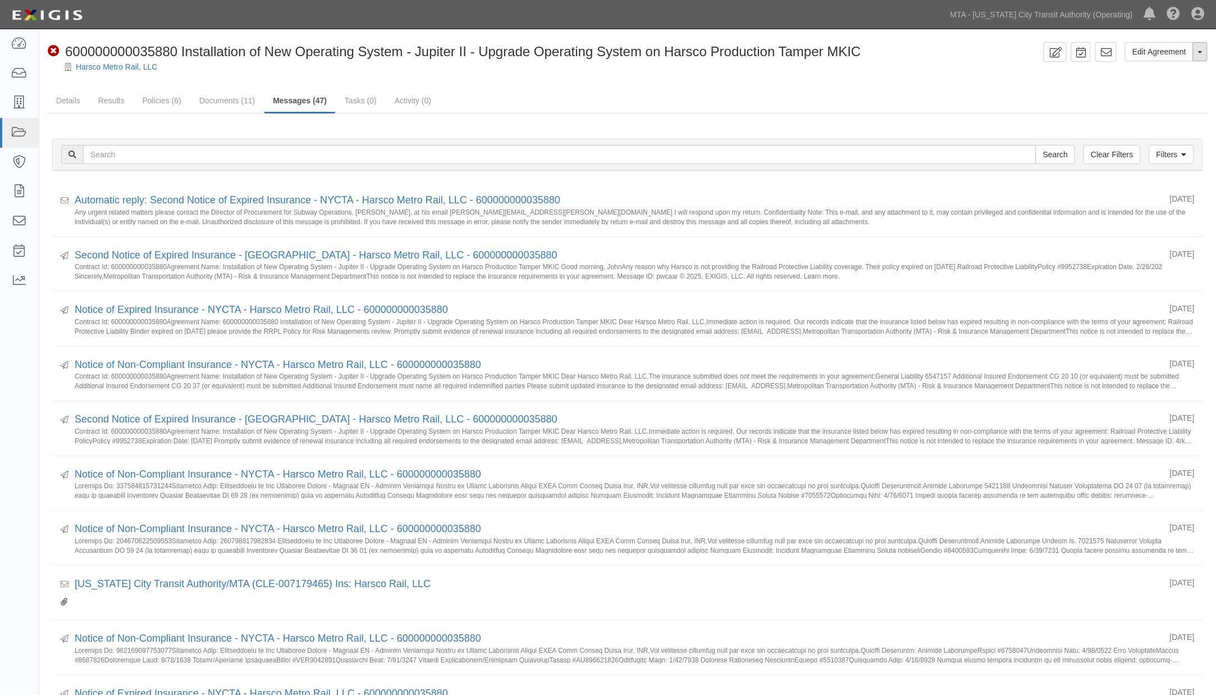
click at [1203, 51] on span "button" at bounding box center [1200, 52] width 4 height 2
click at [1064, 94] on ul "Details Results Policies (6) Documents (11) Messages (47) Tasks (0) Activity (0)" at bounding box center [628, 101] width 1160 height 24
click at [1171, 156] on link "Filters" at bounding box center [1172, 154] width 45 height 19
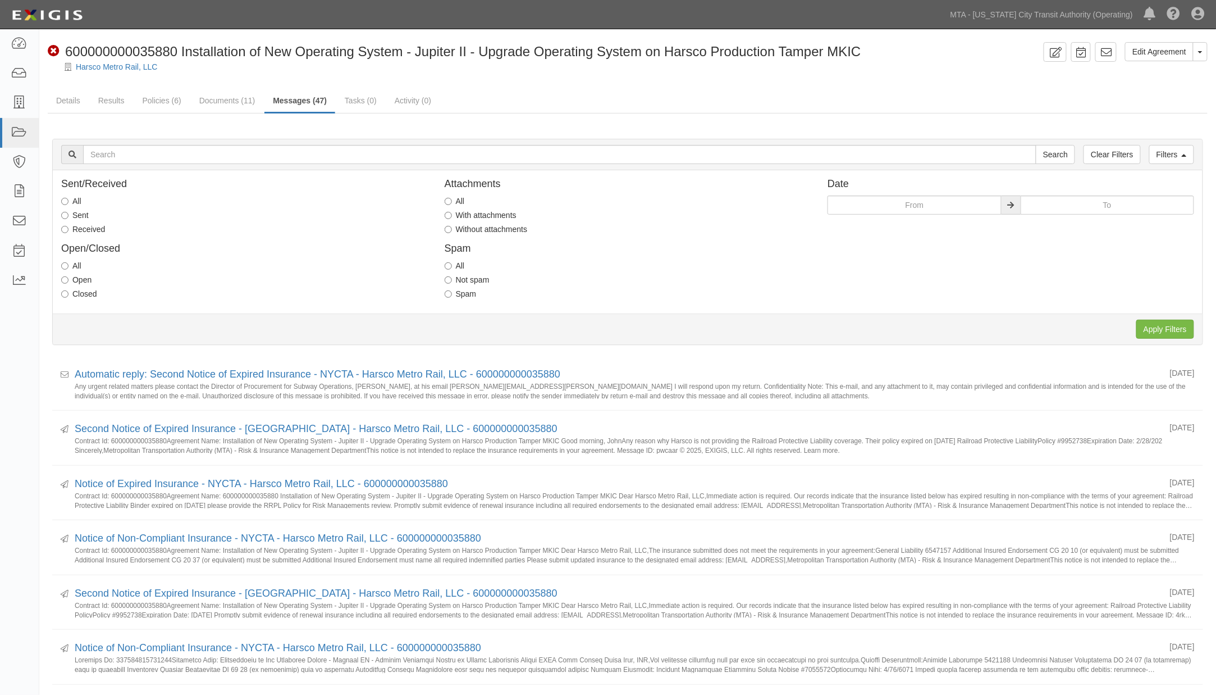
click at [77, 229] on label "Received" at bounding box center [83, 229] width 44 height 11
click at [69, 229] on input "Received" at bounding box center [64, 229] width 7 height 7
radio input "true"
click at [1154, 329] on input "Apply Filters" at bounding box center [1166, 329] width 58 height 19
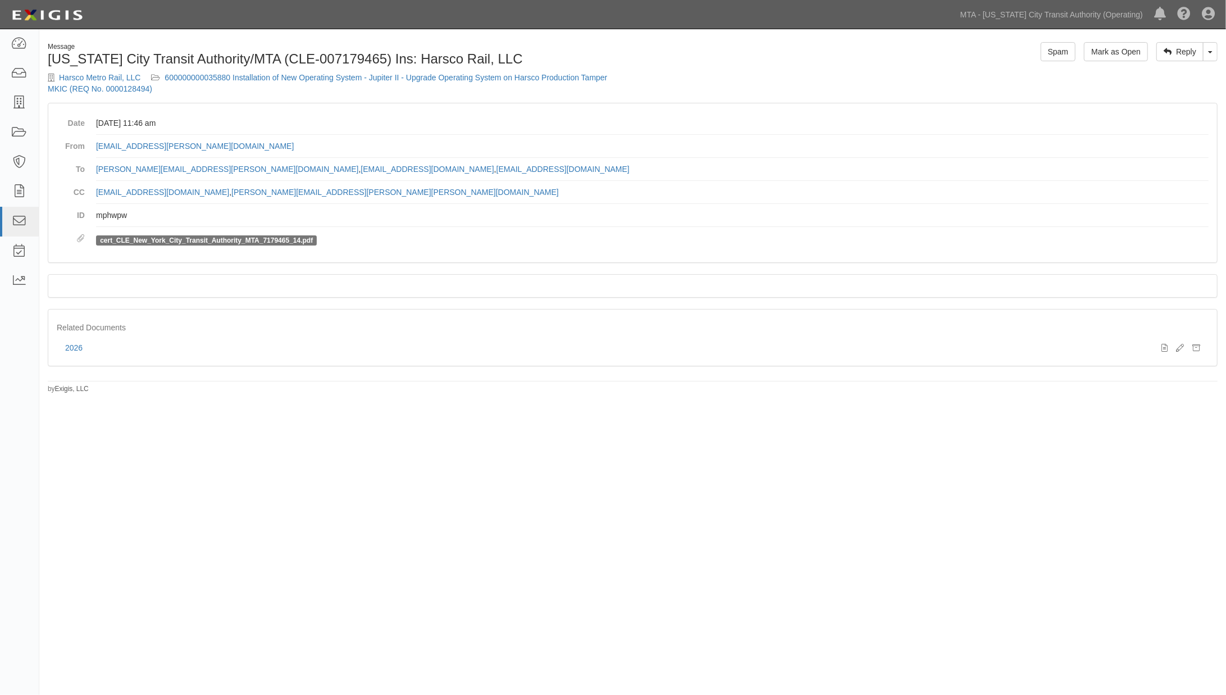
click at [553, 435] on div "Message New York City Transit Authority/MTA (CLE-007179465) Ins: Harsco Rail, L…" at bounding box center [613, 346] width 1226 height 625
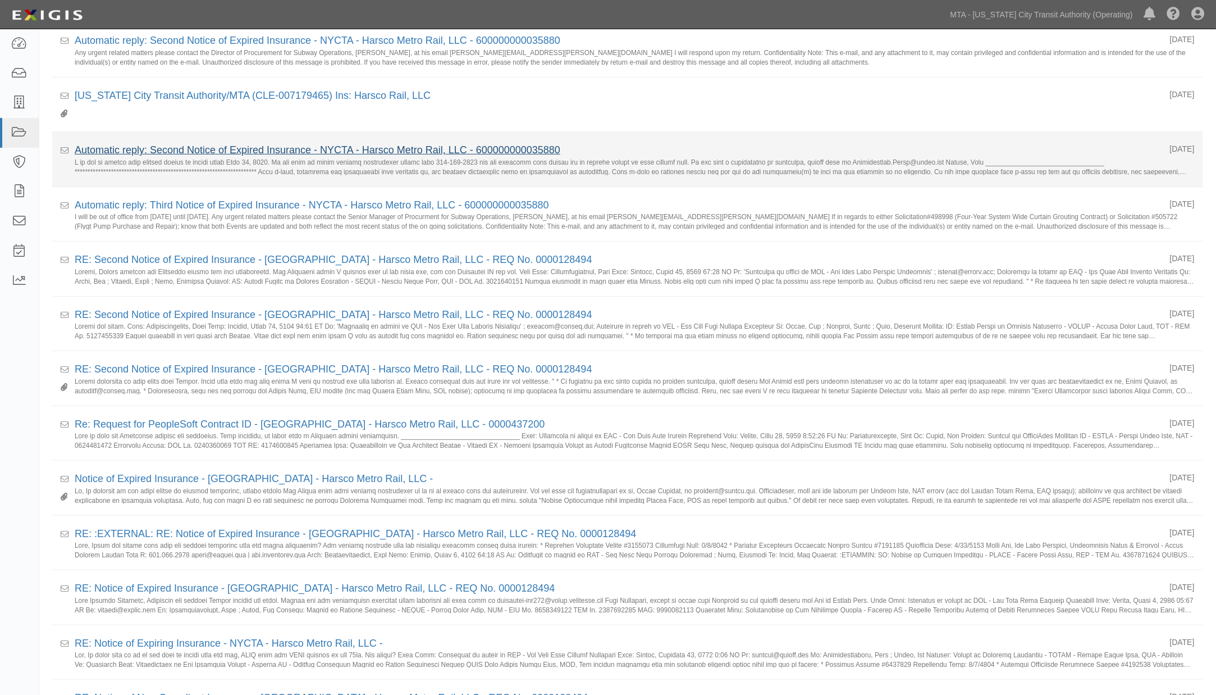
scroll to position [187, 0]
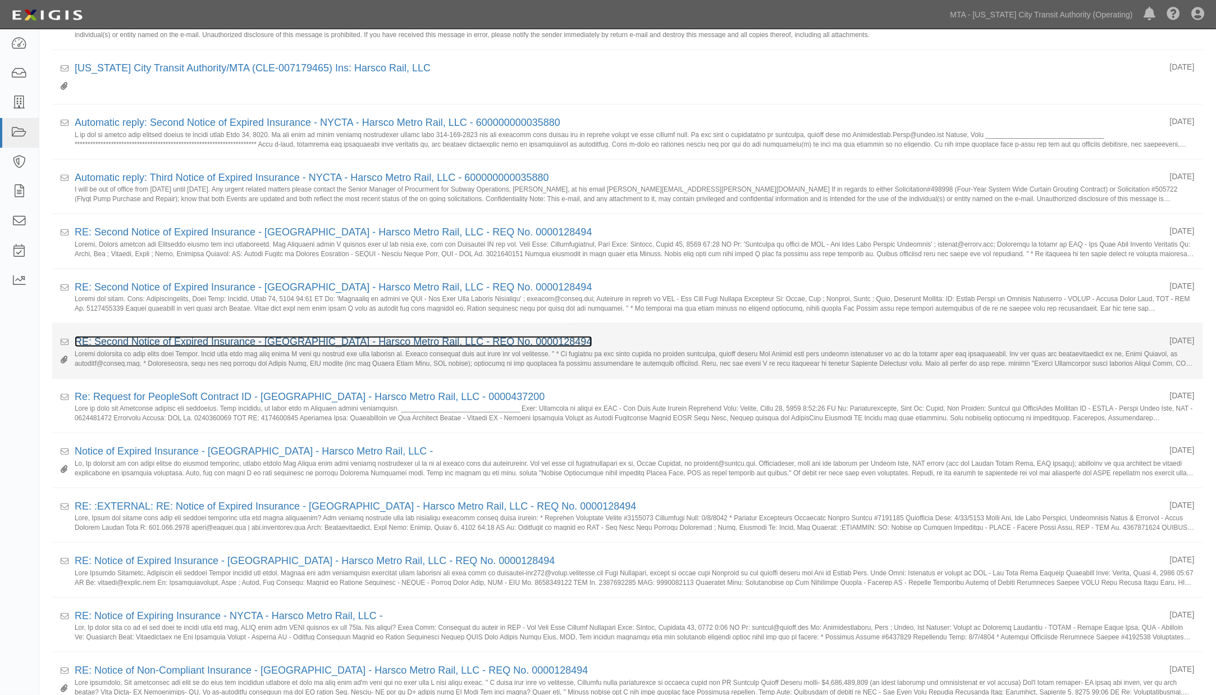
click at [152, 341] on link "RE: Second Notice of Expired Insurance - [GEOGRAPHIC_DATA] - Harsco Metro Rail,…" at bounding box center [334, 341] width 518 height 11
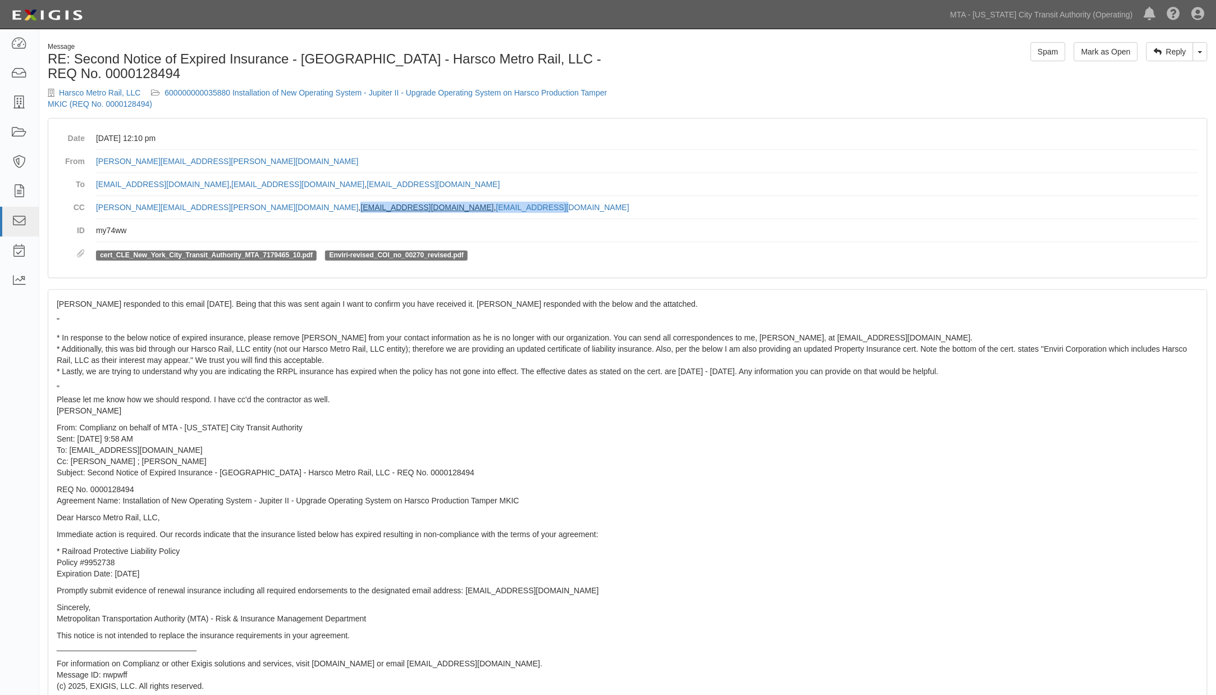
drag, startPoint x: 373, startPoint y: 211, endPoint x: 186, endPoint y: 211, distance: 187.0
click at [186, 211] on dd "[PERSON_NAME][EMAIL_ADDRESS][PERSON_NAME][DOMAIN_NAME] , [EMAIL_ADDRESS][DOMAIN…" at bounding box center [647, 207] width 1103 height 23
copy dd "[EMAIL_ADDRESS][DOMAIN_NAME] , [EMAIL_ADDRESS][DOMAIN_NAME]"
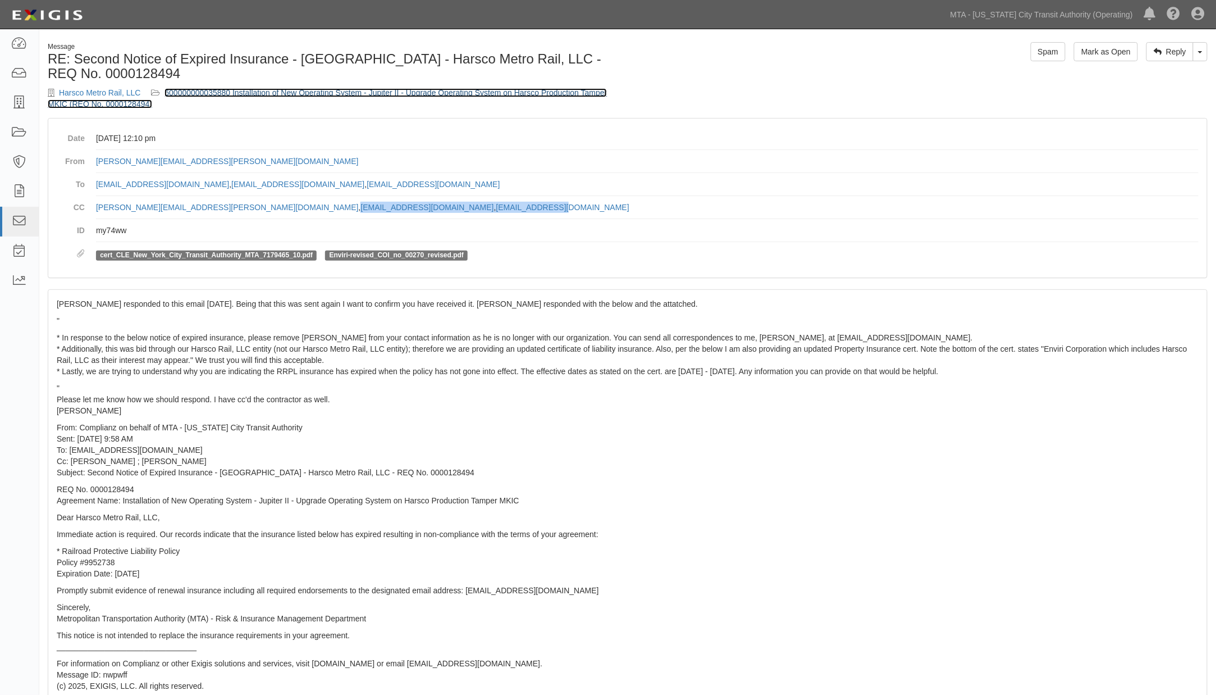
click at [411, 88] on link "600000000035880 Installation of New Operating System - Jupiter II - Upgrade Ope…" at bounding box center [327, 98] width 559 height 20
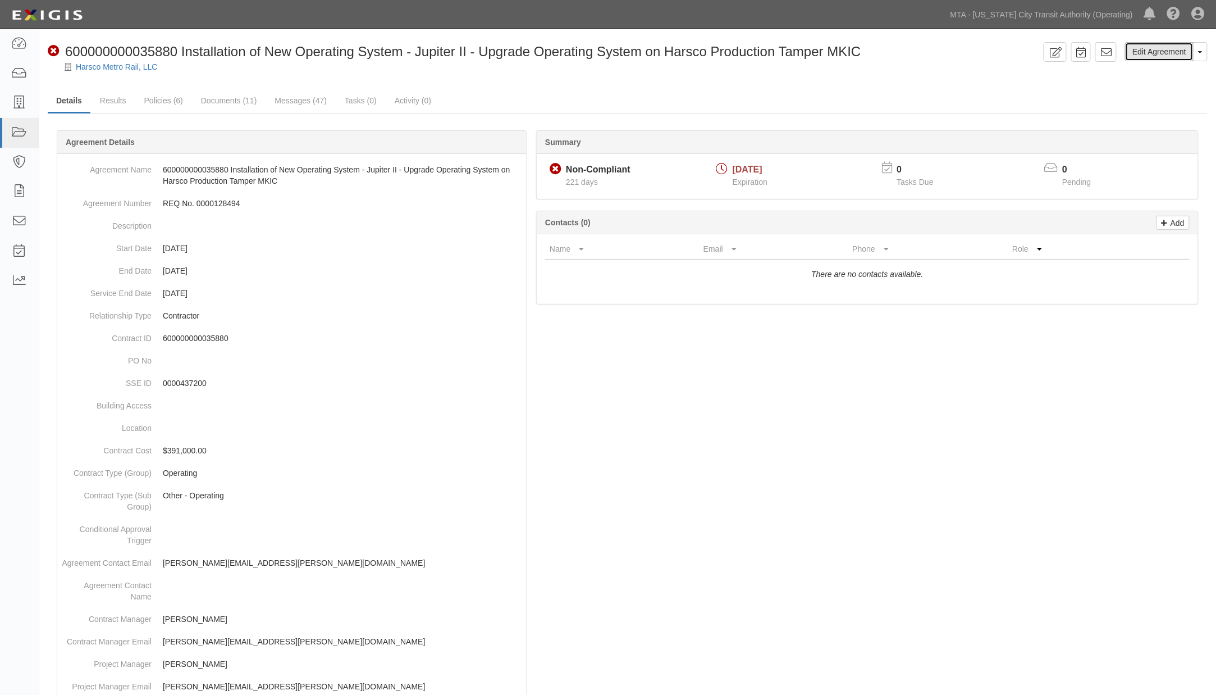
click at [1148, 51] on link "Edit Agreement" at bounding box center [1159, 51] width 69 height 19
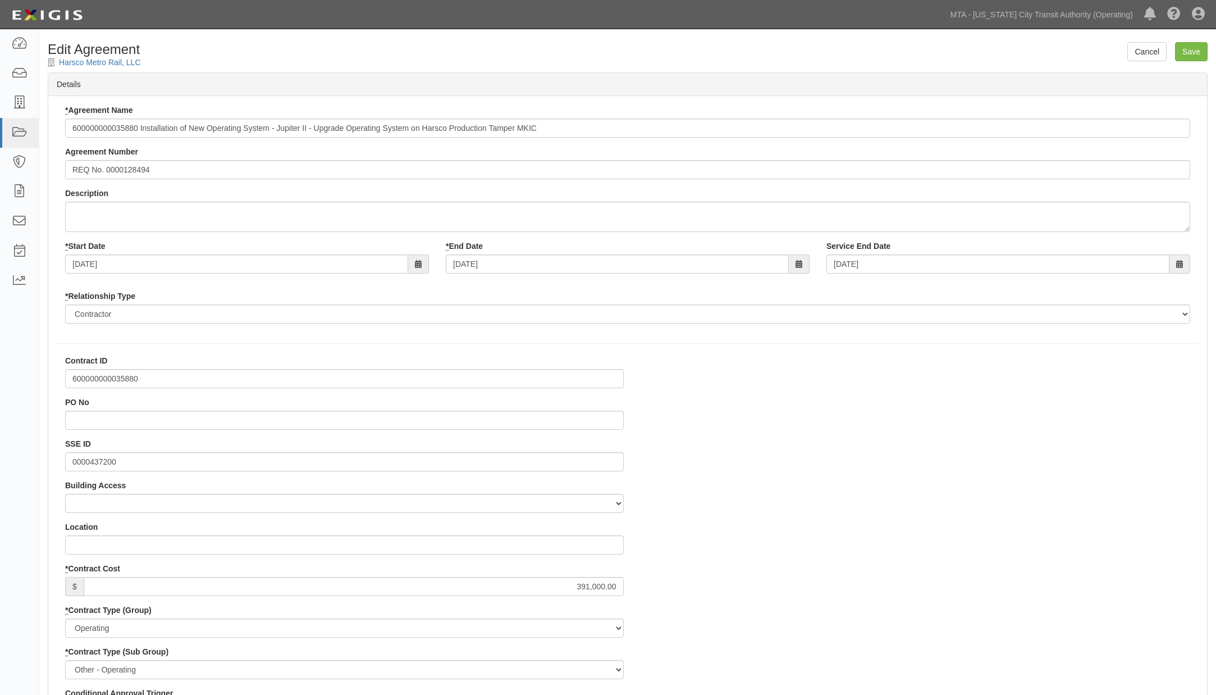
select select
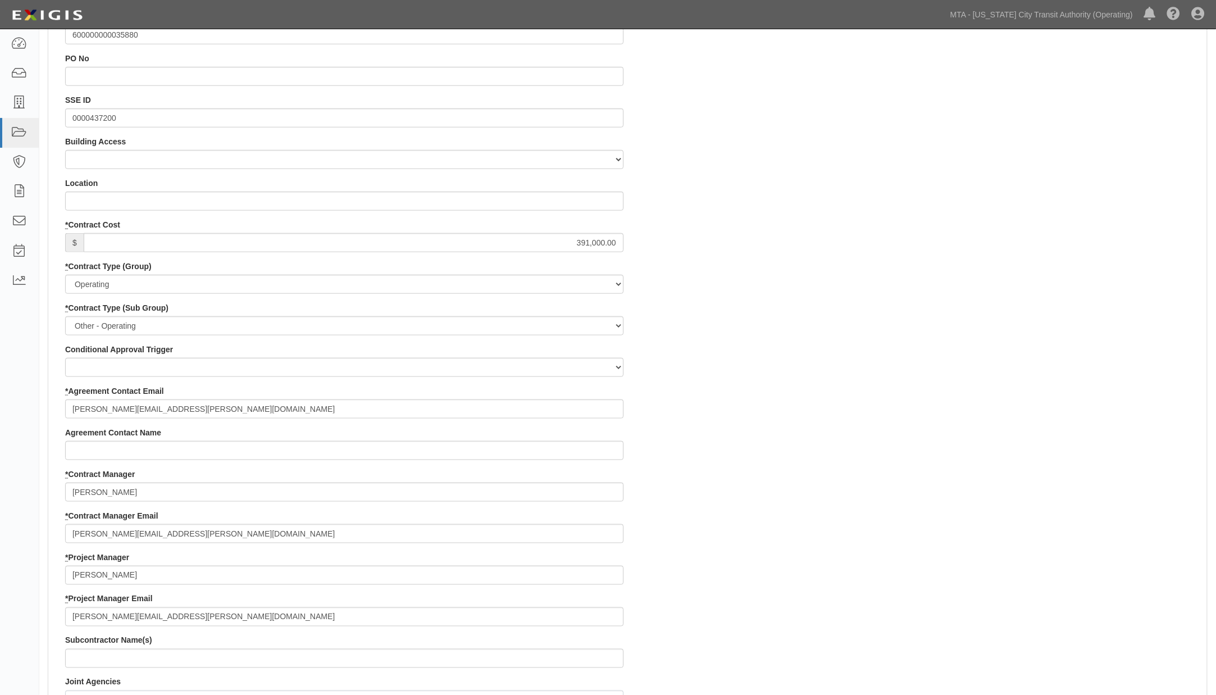
scroll to position [499, 0]
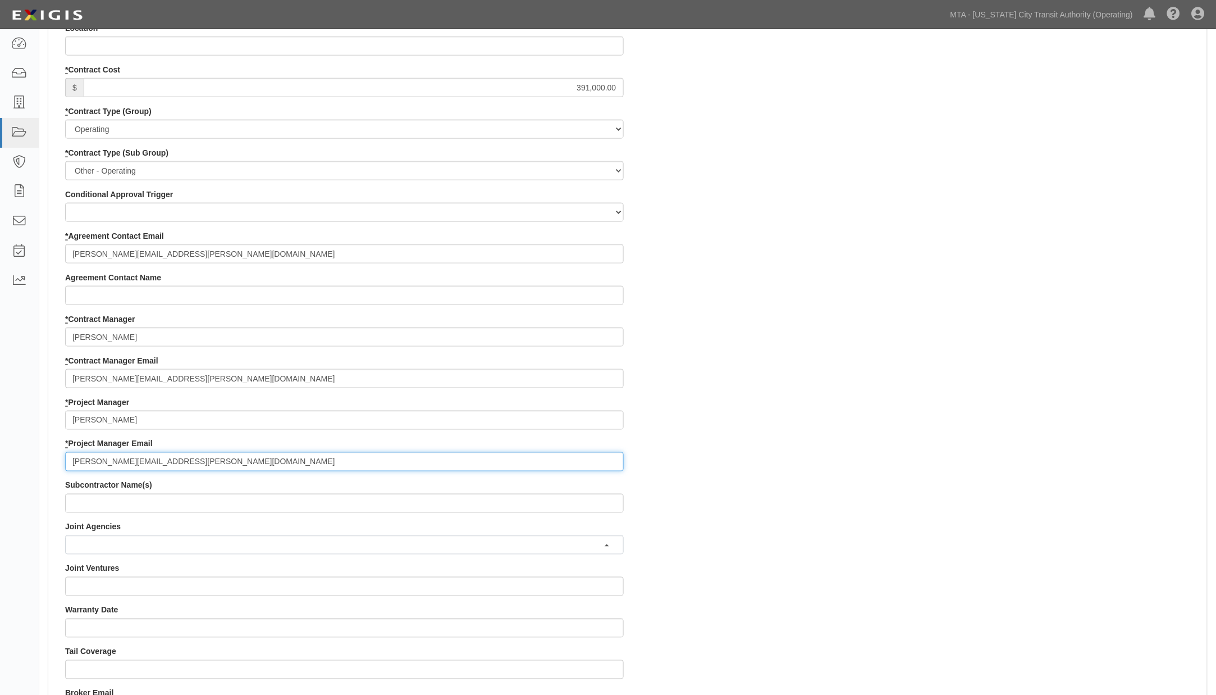
click at [189, 454] on input "[PERSON_NAME][EMAIL_ADDRESS][PERSON_NAME][DOMAIN_NAME]" at bounding box center [344, 461] width 559 height 19
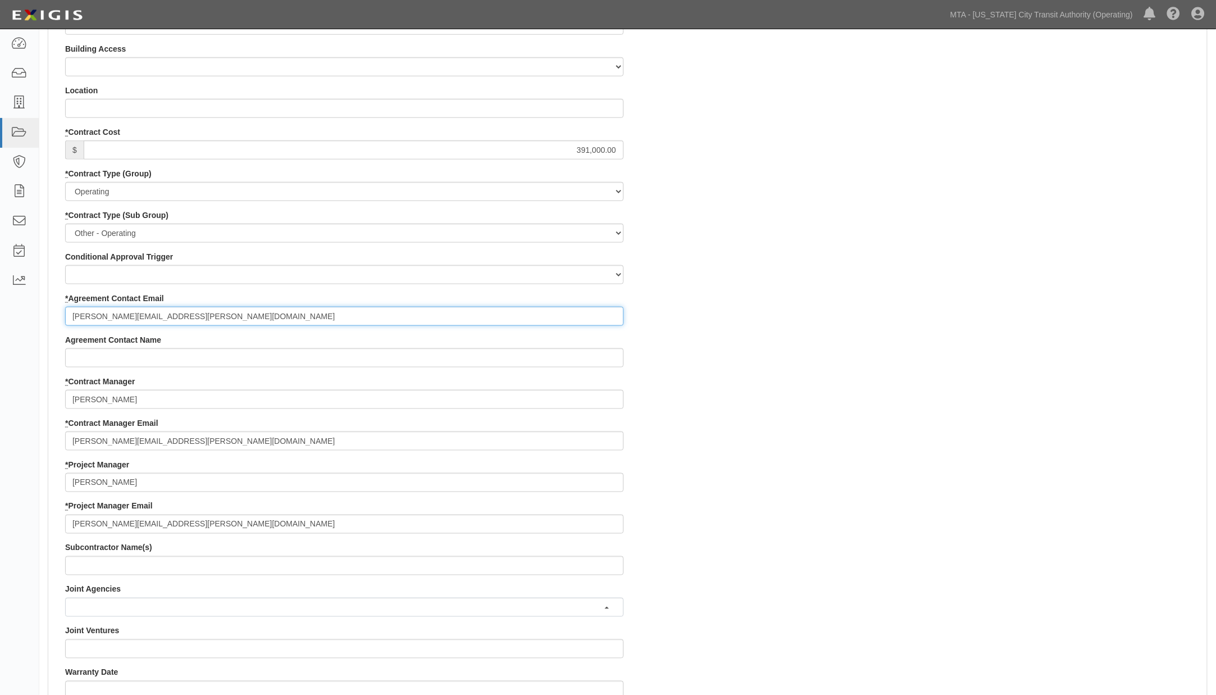
drag, startPoint x: 234, startPoint y: 311, endPoint x: 21, endPoint y: 309, distance: 212.8
click at [21, 309] on body "Toggle navigation Dashboard Inbox Parties Agreements Coverages Documents Messag…" at bounding box center [608, 409] width 1216 height 1690
paste input "[EMAIL_ADDRESS][DOMAIN_NAME], jberg@harsco"
click at [156, 313] on input "[EMAIL_ADDRESS][DOMAIN_NAME], [EMAIL_ADDRESS][DOMAIN_NAME]" at bounding box center [344, 316] width 559 height 19
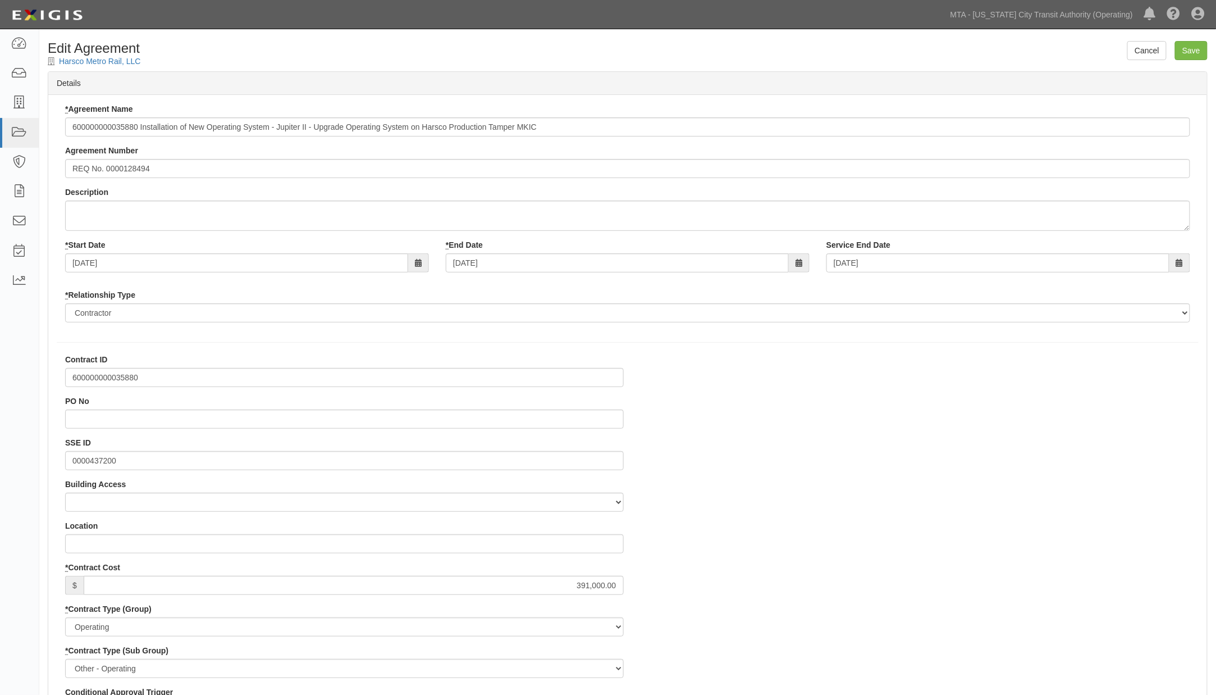
scroll to position [0, 0]
type input "[EMAIL_ADDRESS][DOMAIN_NAME]; [EMAIL_ADDRESS][DOMAIN_NAME]"
click at [1201, 57] on input "Save" at bounding box center [1191, 51] width 33 height 19
type input "391000.00"
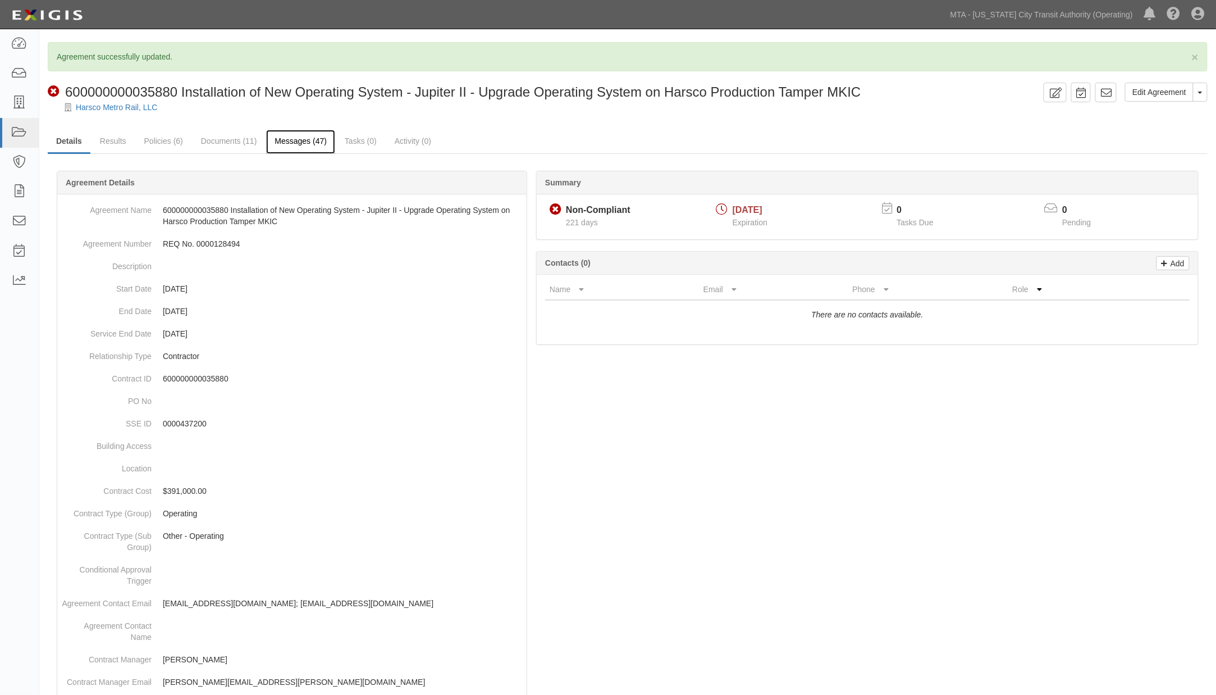
click at [307, 136] on link "Messages (47)" at bounding box center [300, 142] width 69 height 24
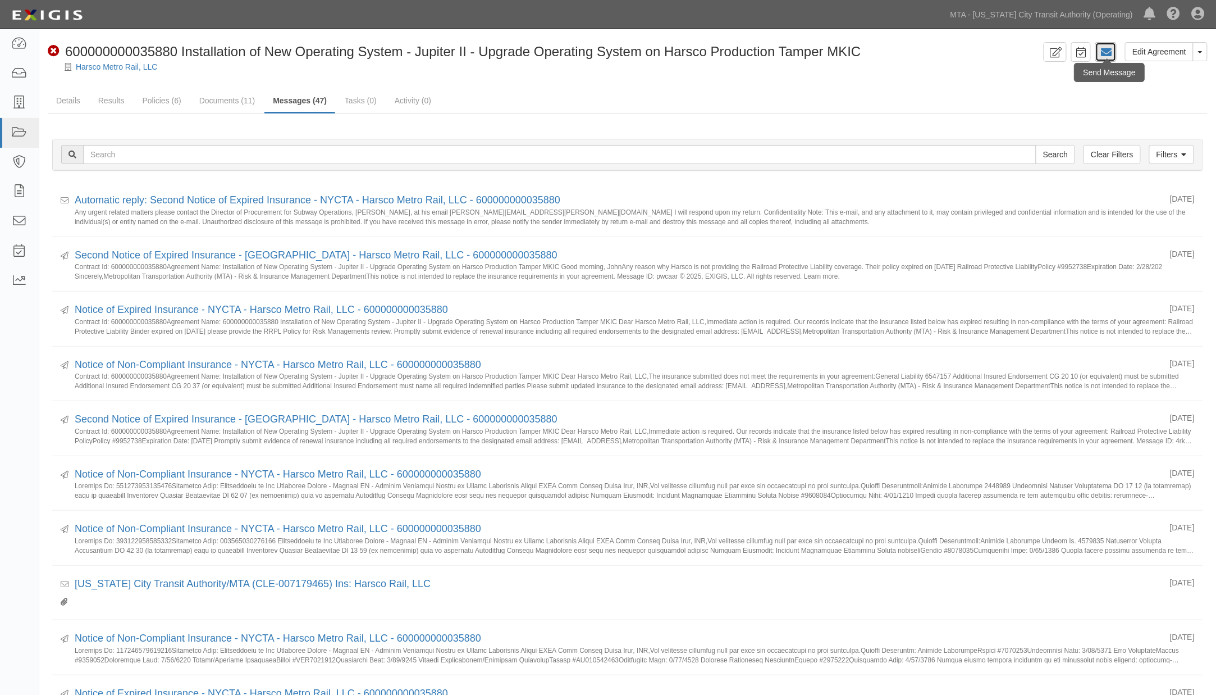
click at [1104, 54] on icon at bounding box center [1106, 52] width 11 height 11
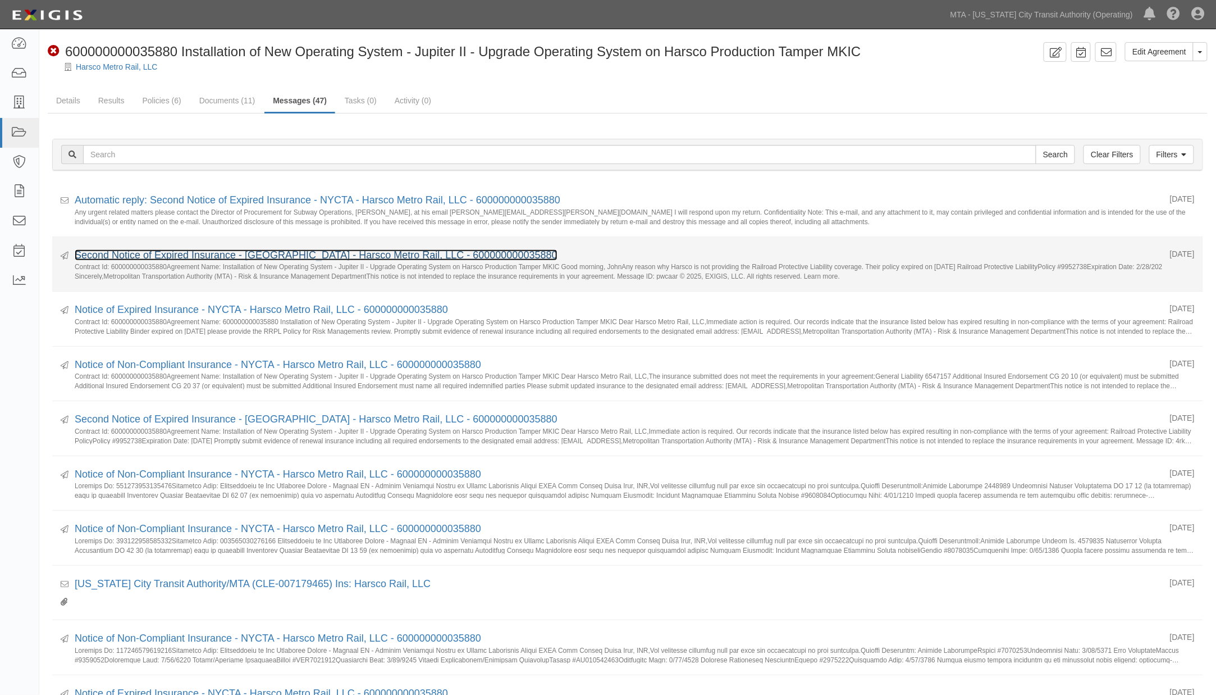
click at [154, 253] on link "Second Notice of Expired Insurance - [GEOGRAPHIC_DATA] - Harsco Metro Rail, LLC…" at bounding box center [316, 254] width 483 height 11
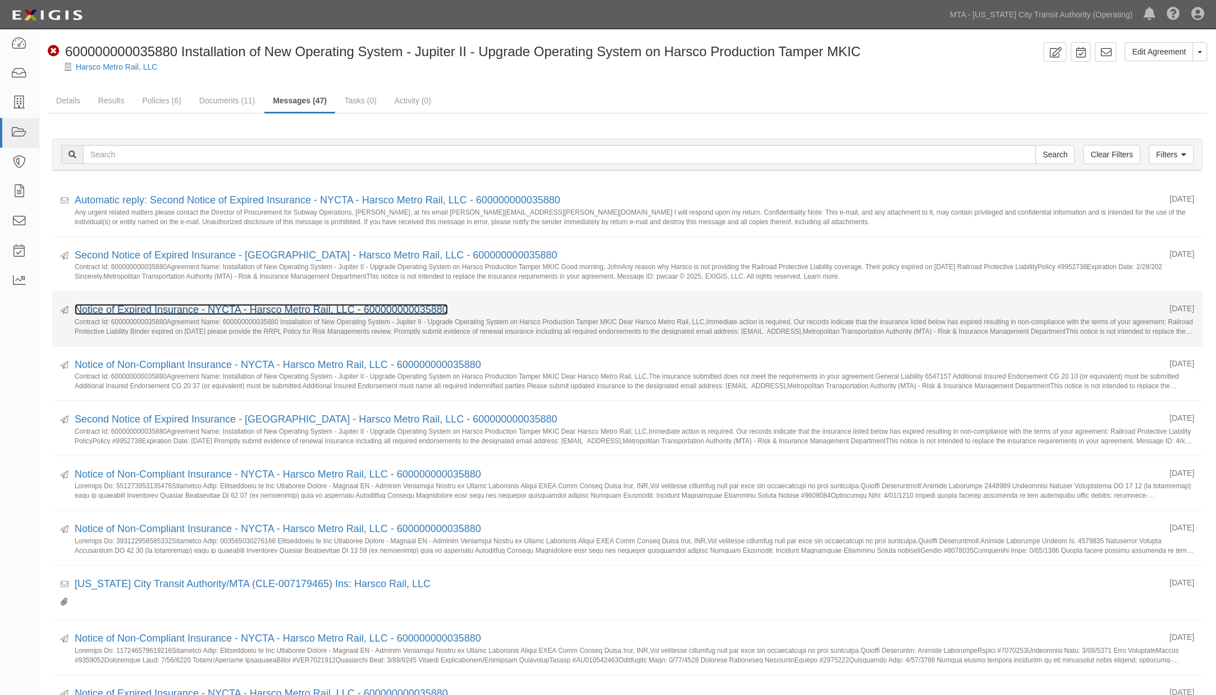
click at [148, 312] on link "Notice of Expired Insurance - NYCTA - Harsco Metro Rail, LLC - 600000000035880" at bounding box center [261, 309] width 373 height 11
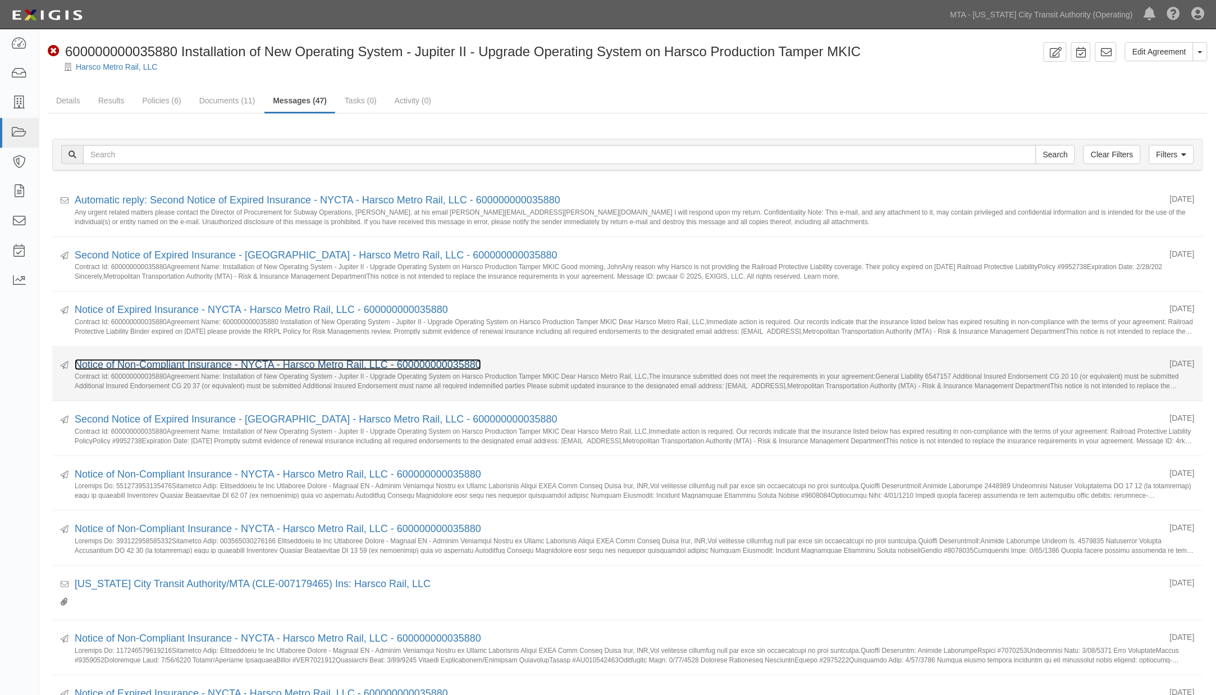
click at [212, 370] on link "Notice of Non-Compliant Insurance - NYCTA - Harsco Metro Rail, LLC - 6000000000…" at bounding box center [278, 364] width 407 height 11
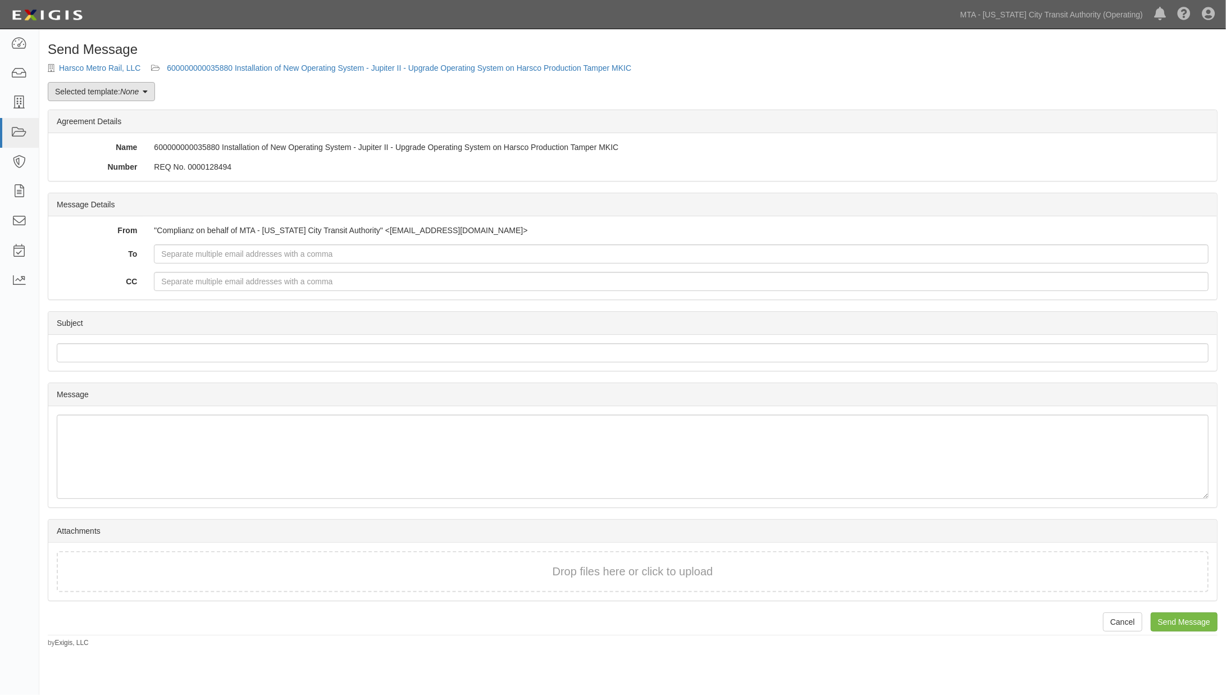
click at [124, 91] on em "None" at bounding box center [129, 91] width 19 height 9
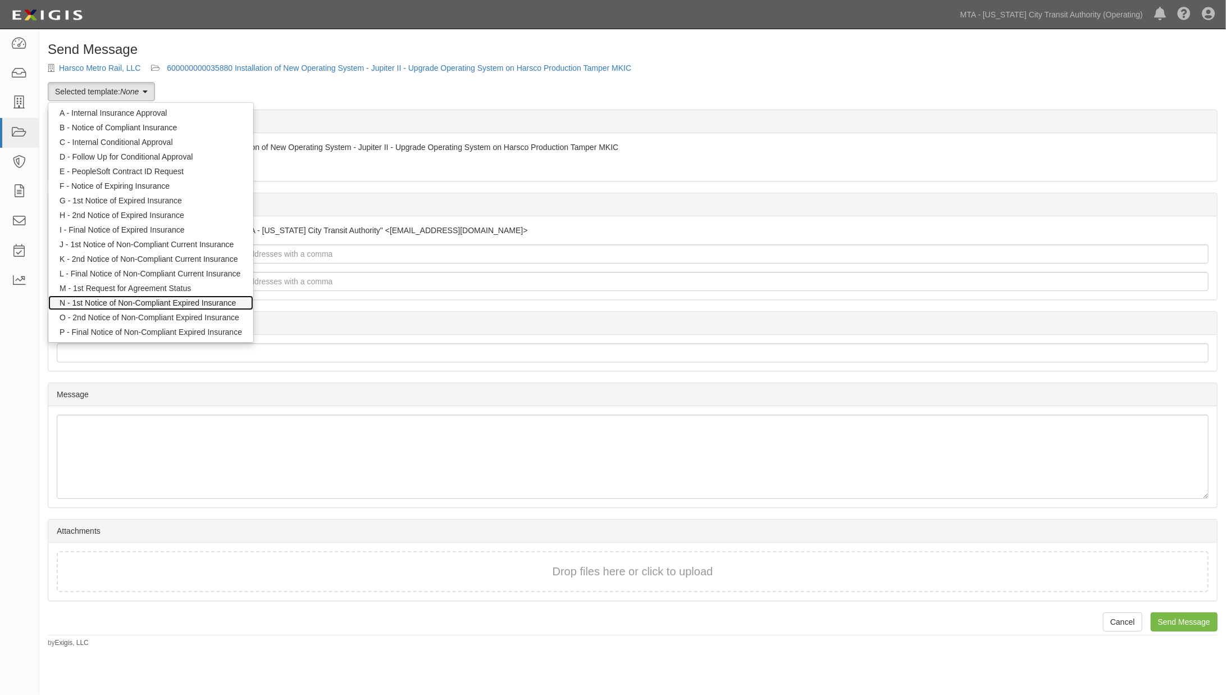
click at [102, 302] on link "N - 1st Notice of Non-Compliant Expired Insurance" at bounding box center [150, 302] width 205 height 15
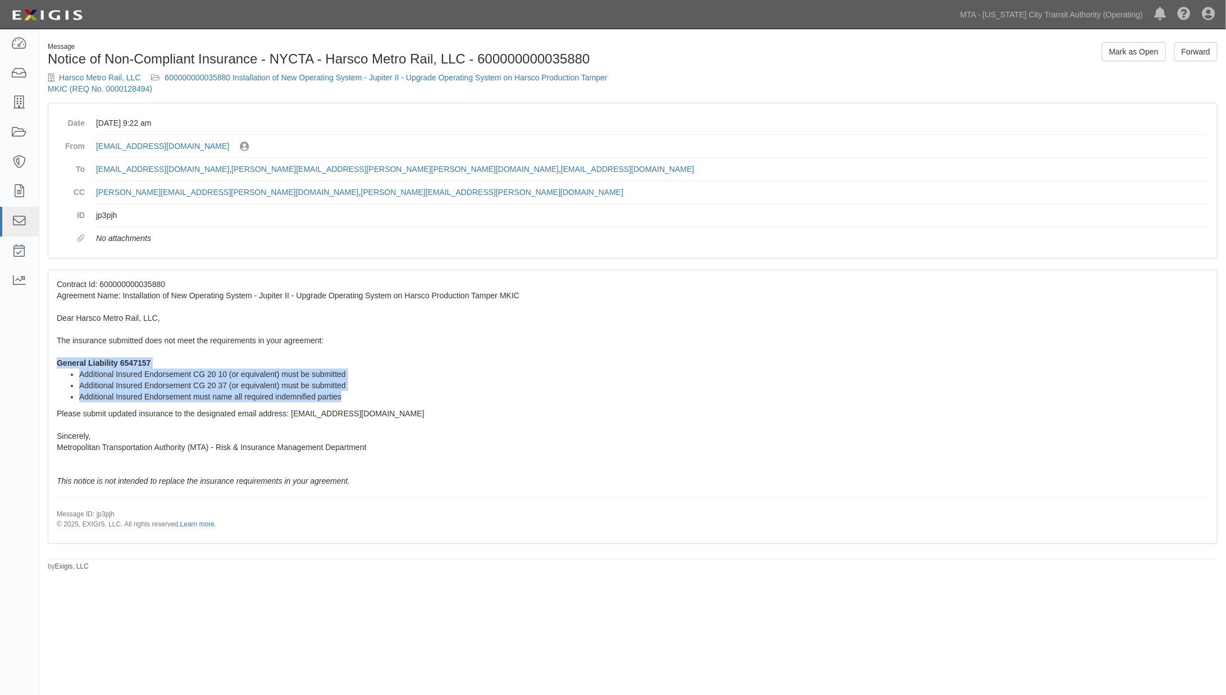
drag, startPoint x: 352, startPoint y: 397, endPoint x: 53, endPoint y: 358, distance: 301.3
click at [53, 358] on div "Contract Id: 600000000035880 Agreement Name: Installation of New Operating Syst…" at bounding box center [632, 406] width 1169 height 272
copy span "General Liability 6547157 Additional Insured Endorsement CG 20 10 (or equivalen…"
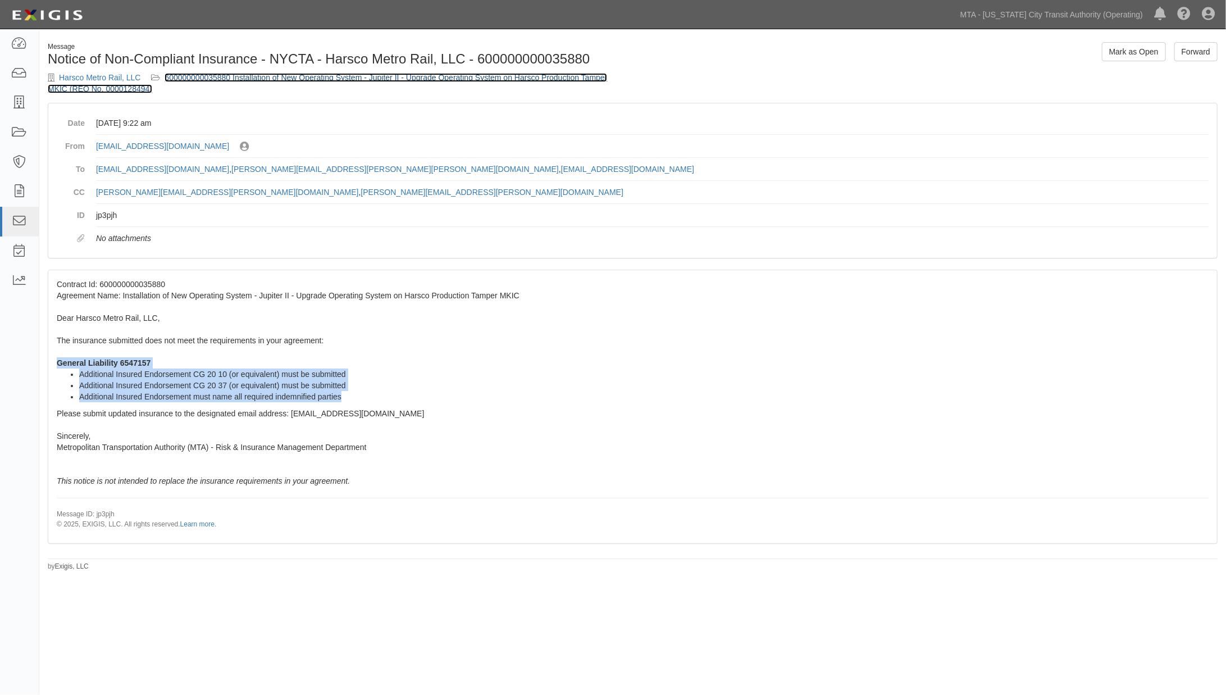
click at [434, 76] on link "600000000035880 Installation of New Operating System - Jupiter II - Upgrade Ope…" at bounding box center [327, 83] width 559 height 20
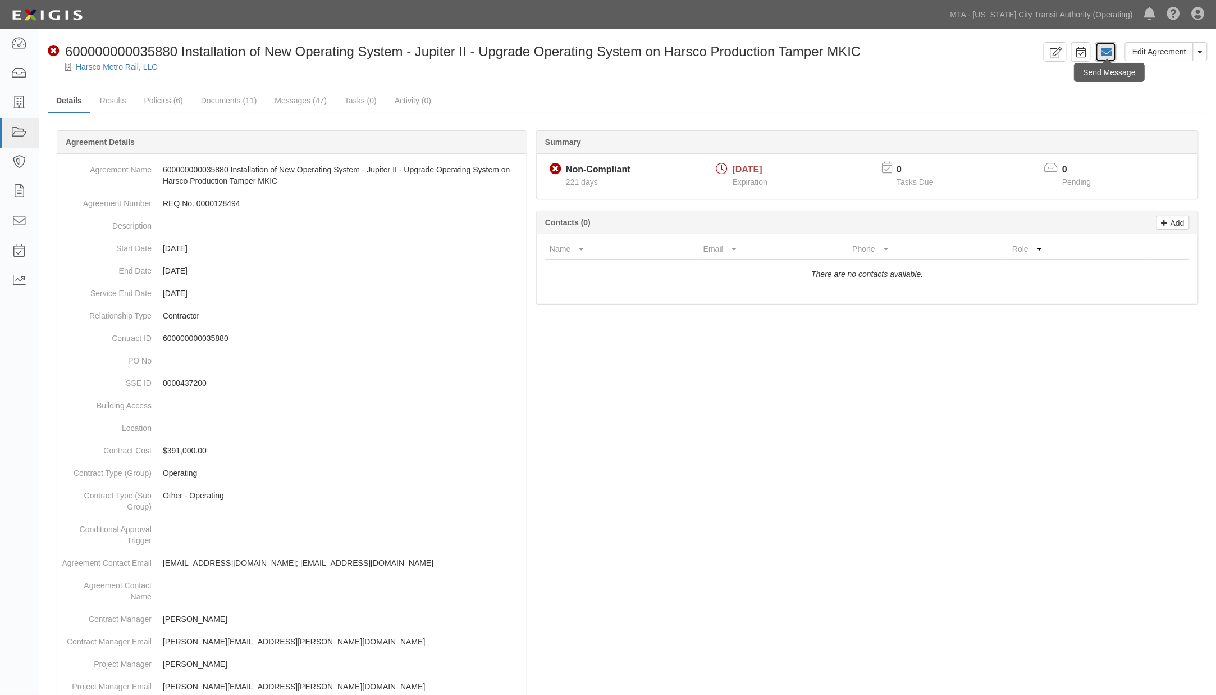
drag, startPoint x: 1109, startPoint y: 51, endPoint x: 1100, endPoint y: 53, distance: 9.3
click at [1108, 51] on icon at bounding box center [1106, 52] width 11 height 11
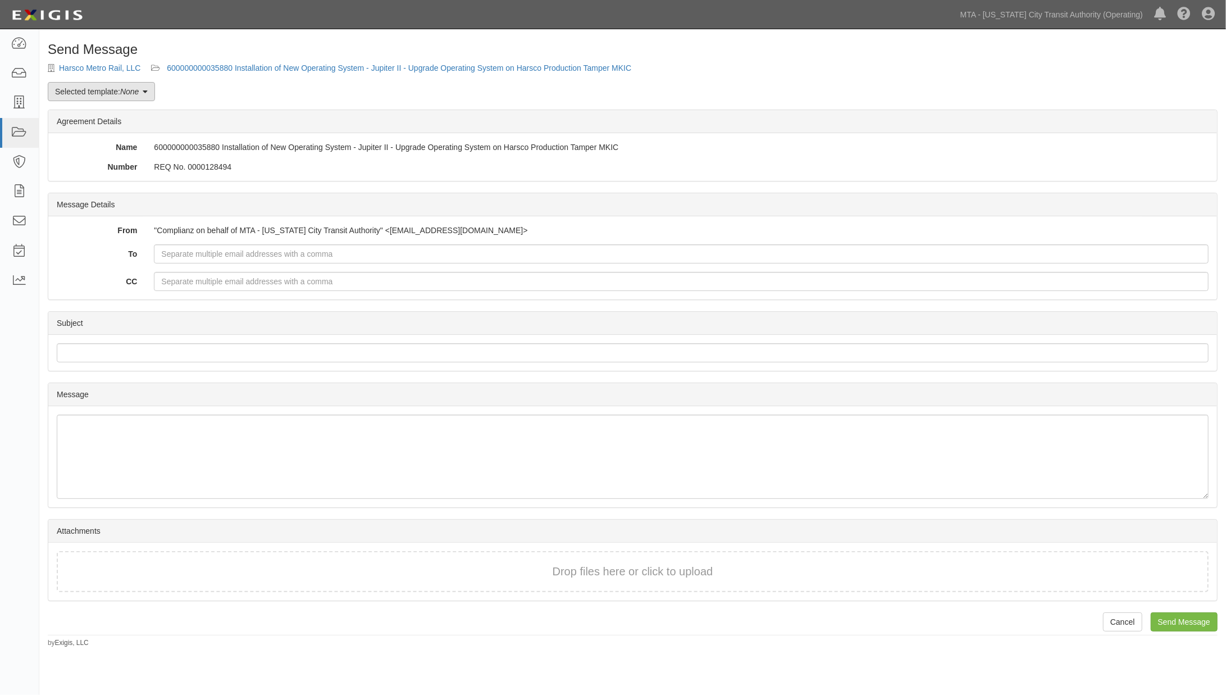
click at [139, 95] on em "None" at bounding box center [129, 91] width 19 height 9
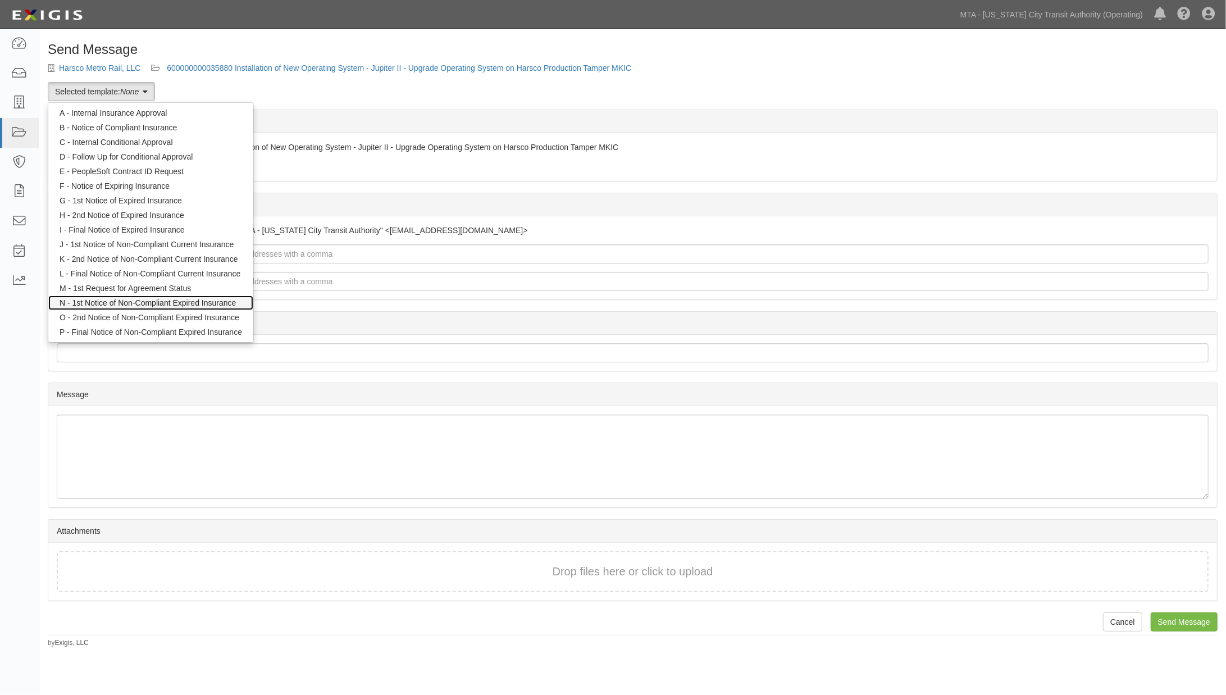
click at [131, 302] on link "N - 1st Notice of Non-Compliant Expired Insurance" at bounding box center [150, 302] width 205 height 15
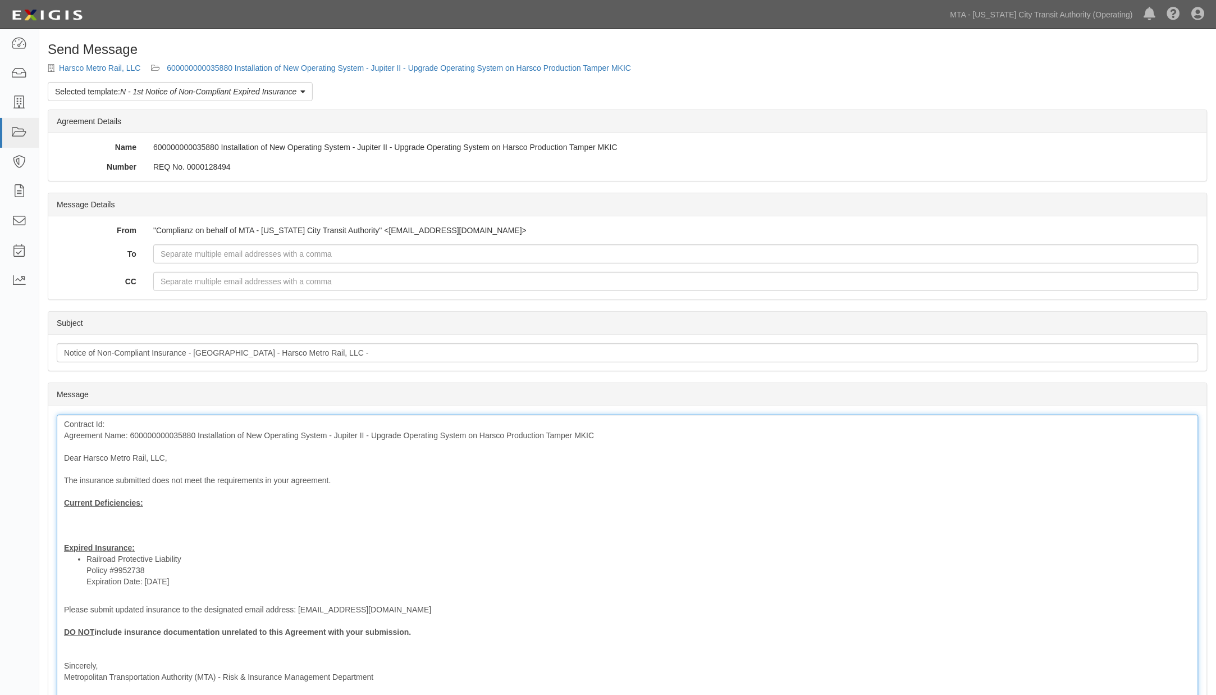
click at [98, 515] on div "Contract Id: Agreement Name: 600000000035880 Installation of New Operating Syst…" at bounding box center [628, 566] width 1142 height 305
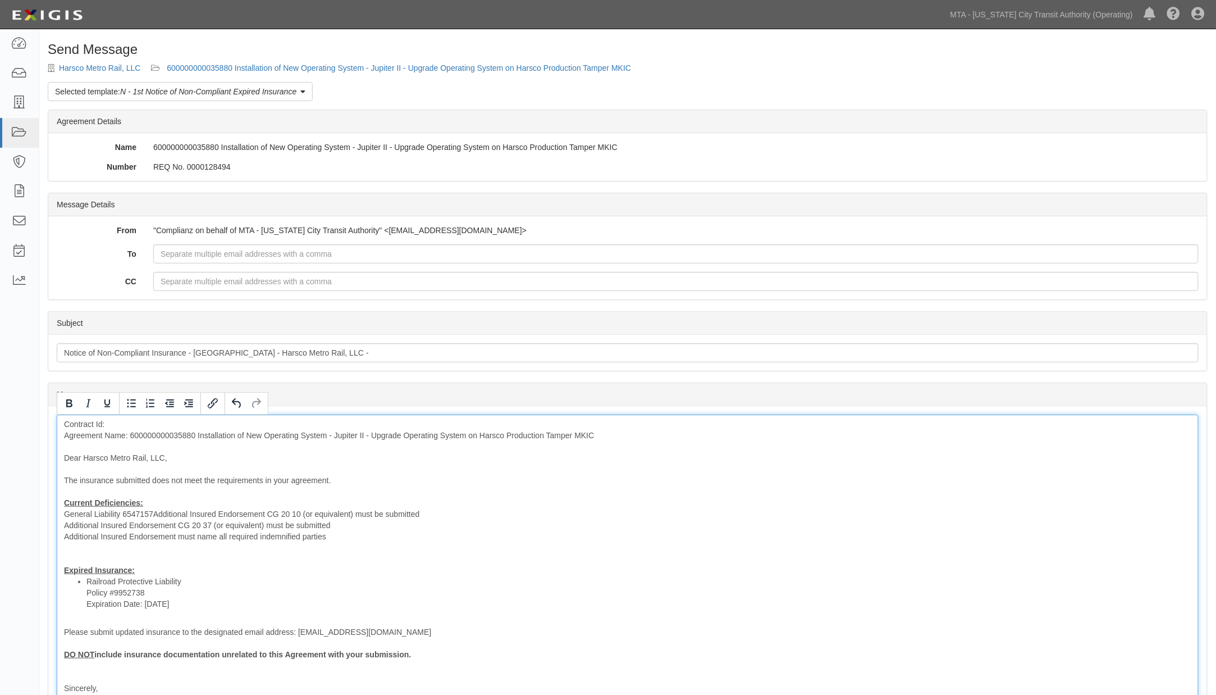
click at [62, 514] on div "Contract Id: Agreement Name: 600000000035880 Installation of New Operating Syst…" at bounding box center [628, 578] width 1142 height 328
click at [152, 510] on div "Contract Id: Agreement Name: 600000000035880 Installation of New Operating Syst…" at bounding box center [628, 578] width 1142 height 328
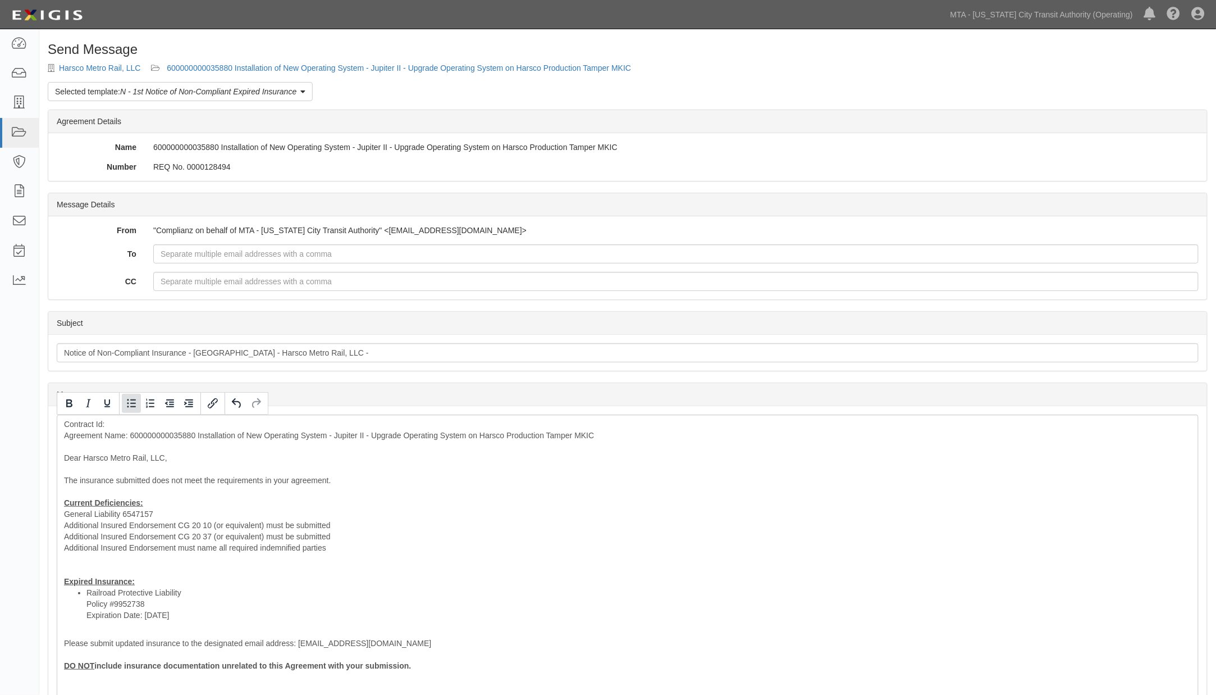
click at [128, 402] on icon "Bullet list" at bounding box center [131, 402] width 13 height 13
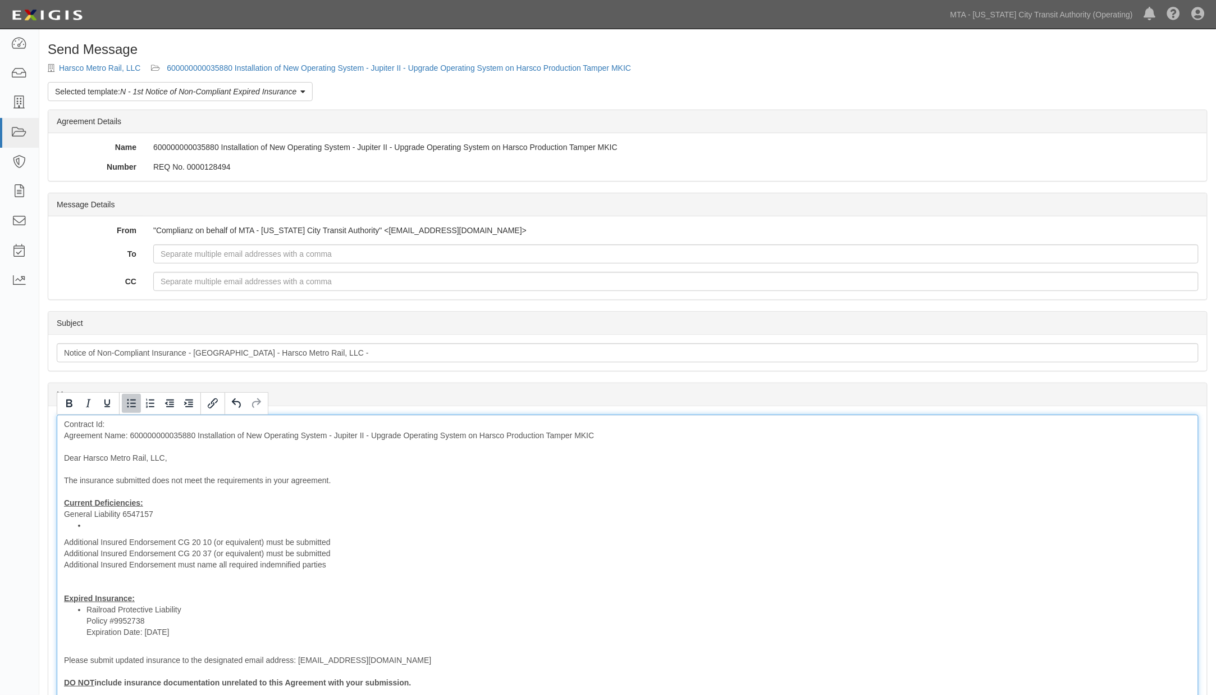
click at [65, 535] on div "Contract Id: Agreement Name: 600000000035880 Installation of New Operating Syst…" at bounding box center [628, 592] width 1142 height 356
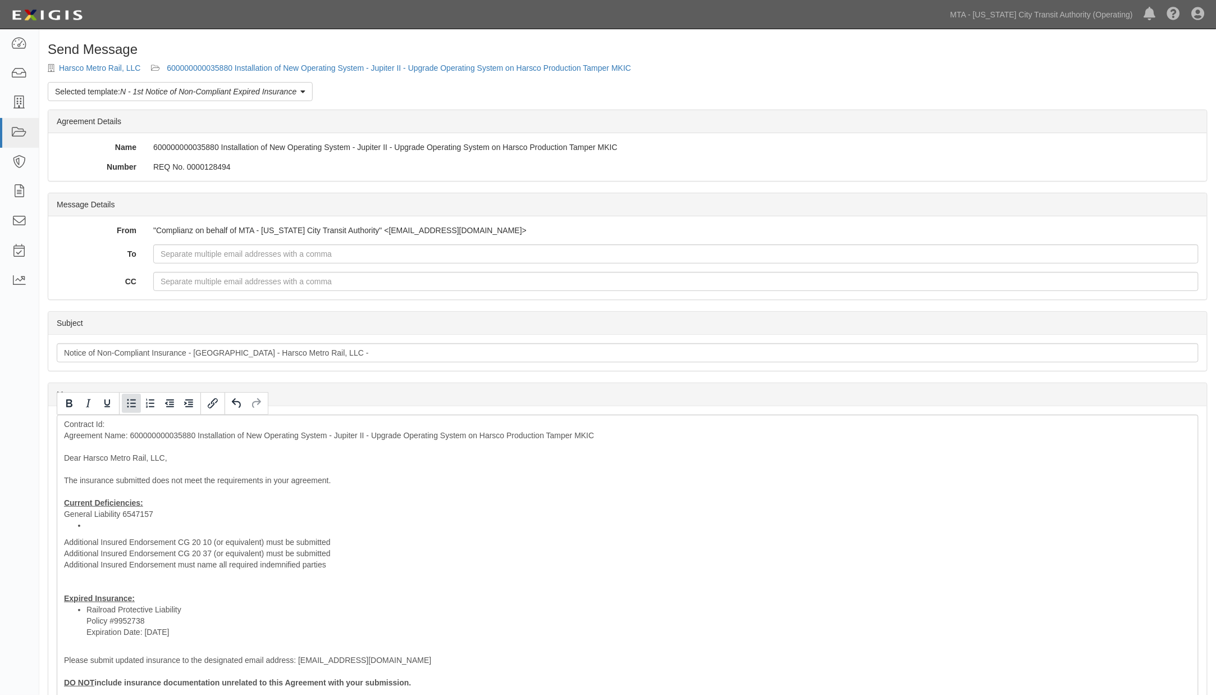
click at [128, 402] on icon "Bullet list" at bounding box center [131, 402] width 13 height 13
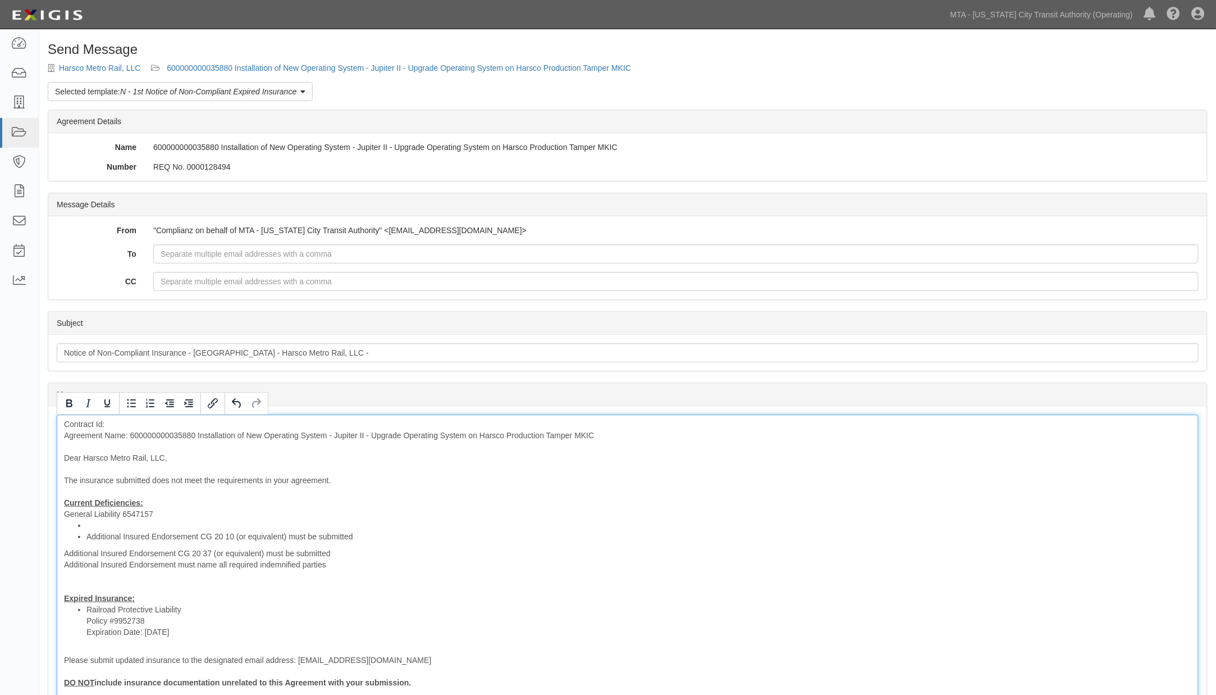
click at [62, 553] on div "Contract Id: Agreement Name: 600000000035880 Installation of New Operating Syst…" at bounding box center [628, 592] width 1142 height 356
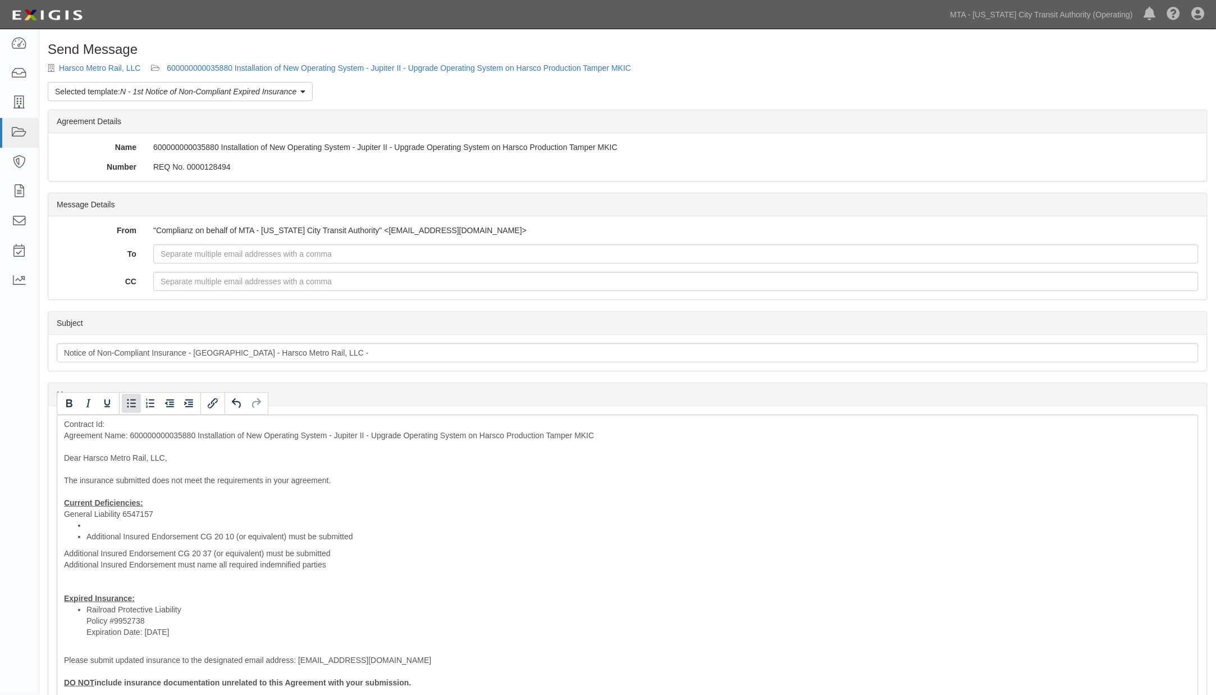
click at [131, 404] on icon "Bullet list" at bounding box center [131, 402] width 13 height 13
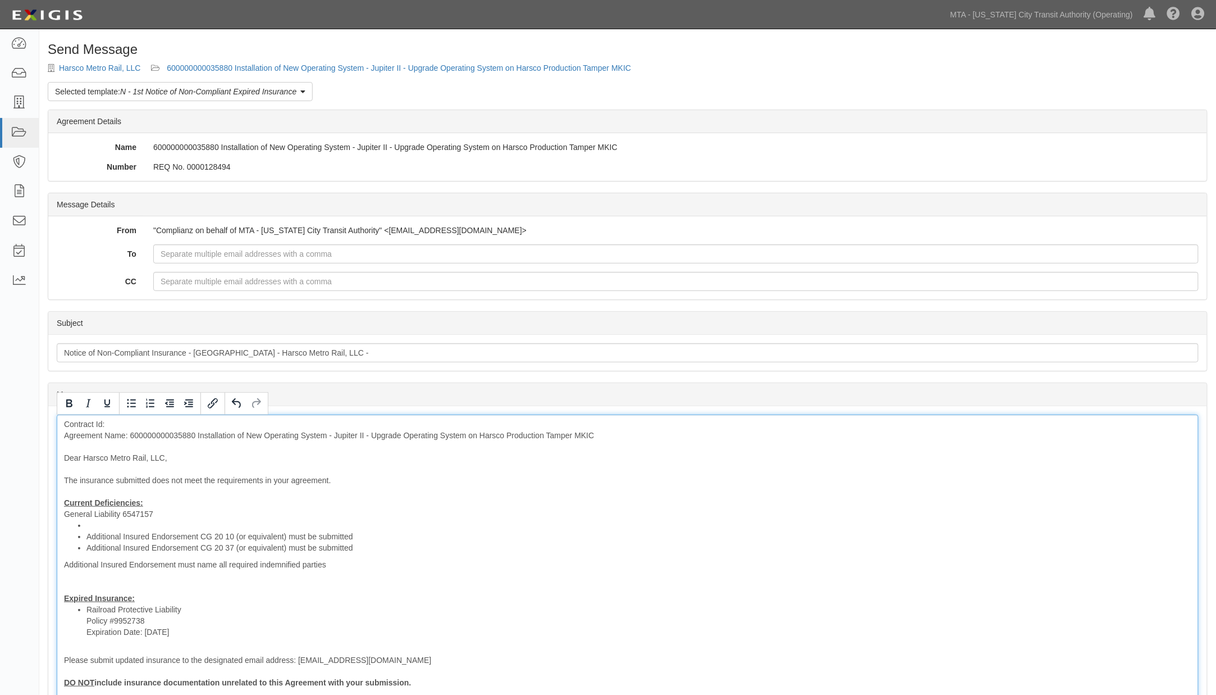
click at [59, 562] on div "Contract Id: Agreement Name: 600000000035880 Installation of New Operating Syst…" at bounding box center [628, 592] width 1142 height 356
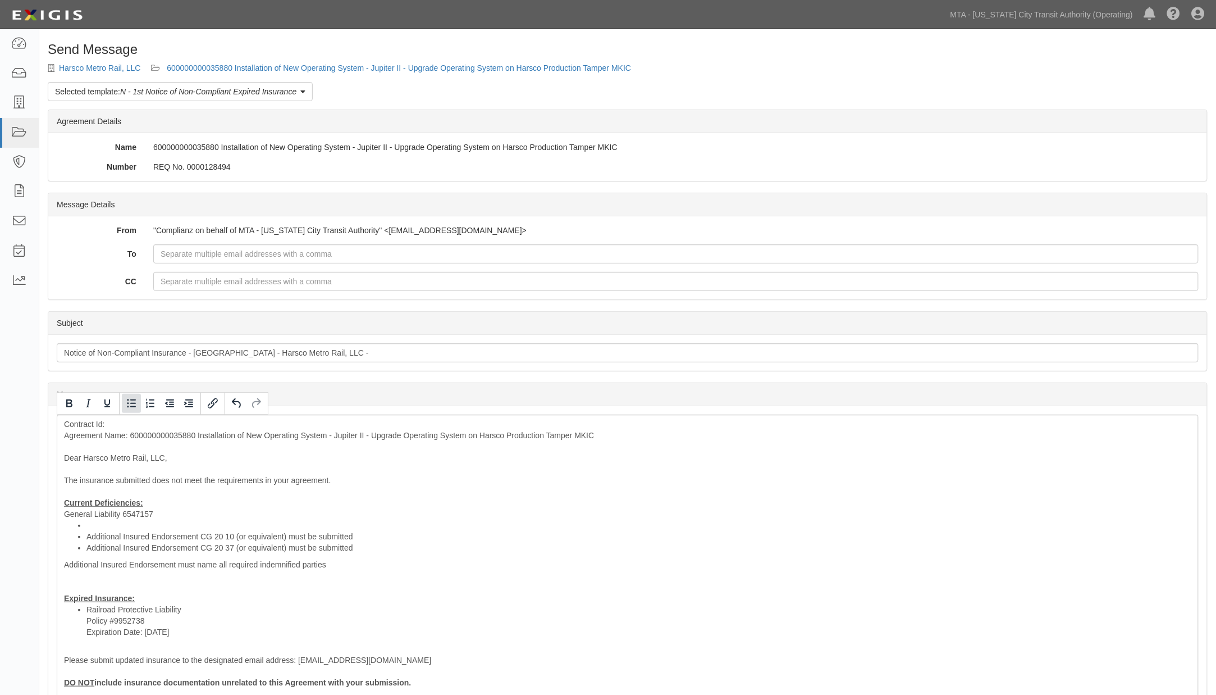
click at [134, 402] on icon "Bullet list" at bounding box center [131, 402] width 13 height 13
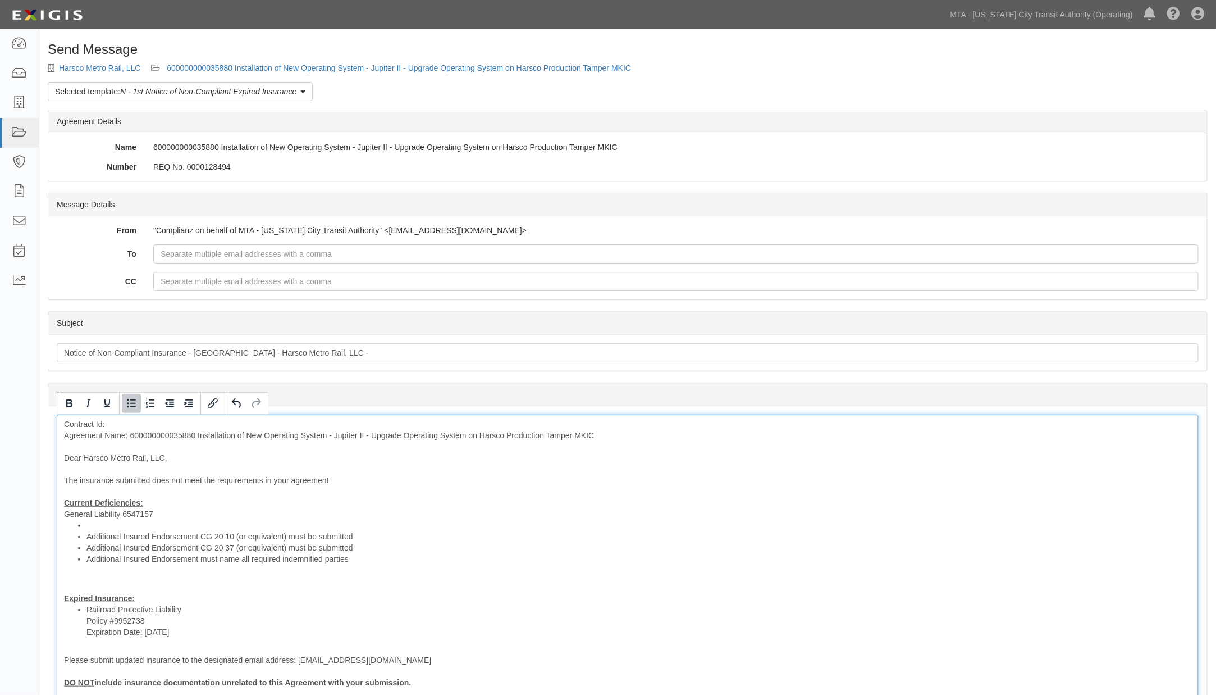
click at [100, 525] on li at bounding box center [638, 524] width 1105 height 11
click at [116, 525] on div "Contract Id: Agreement Name: 600000000035880 Installation of New Operating Syst…" at bounding box center [628, 592] width 1142 height 356
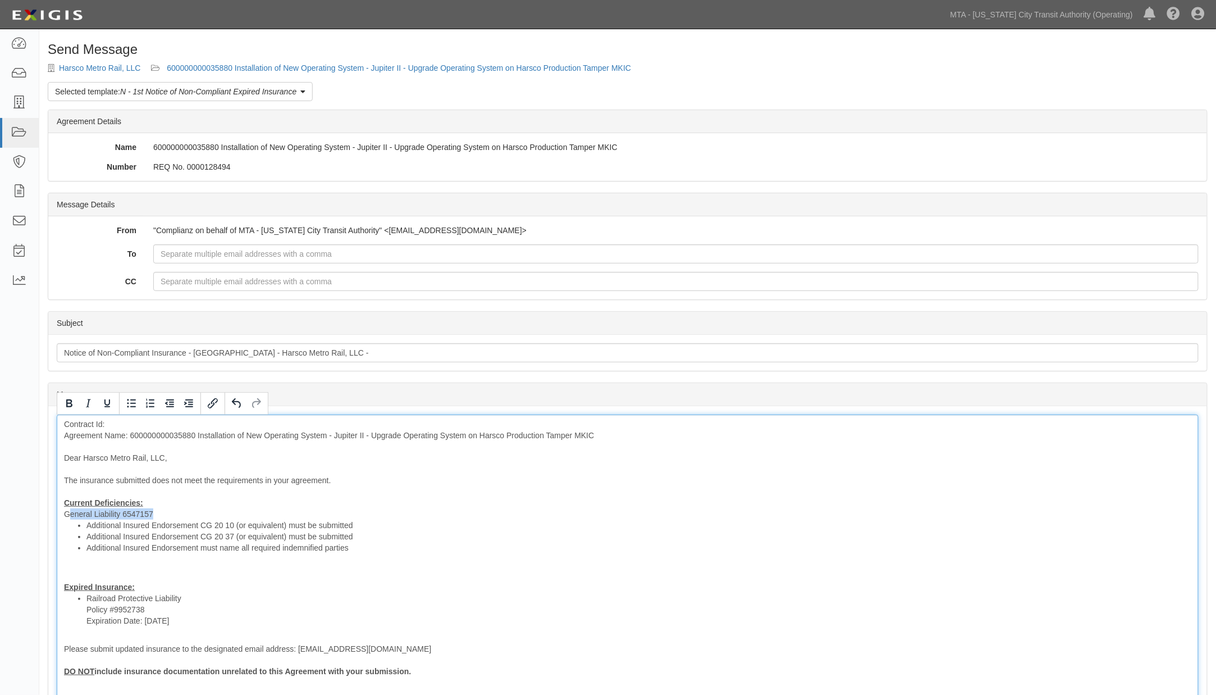
drag, startPoint x: 167, startPoint y: 510, endPoint x: 69, endPoint y: 513, distance: 97.8
click at [69, 513] on div "Contract Id: Agreement Name: 600000000035880 Installation of New Operating Syst…" at bounding box center [628, 586] width 1142 height 345
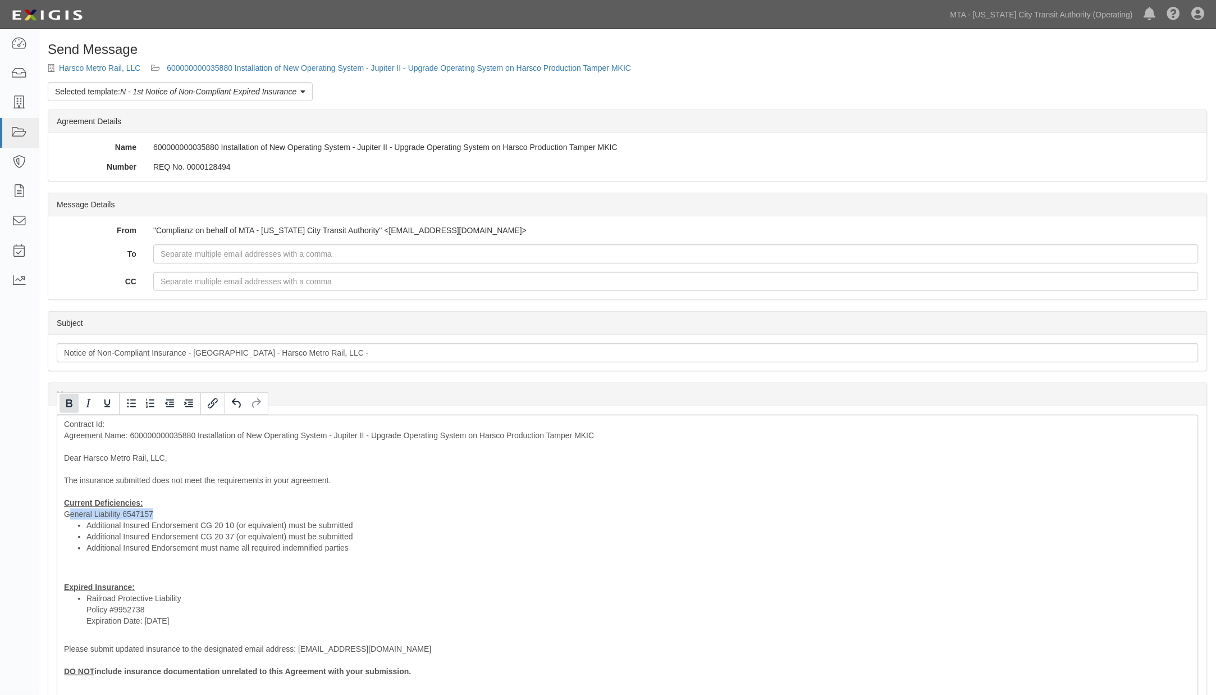
click at [64, 399] on icon "Bold" at bounding box center [68, 402] width 13 height 13
click at [111, 405] on icon "Underline" at bounding box center [107, 402] width 13 height 13
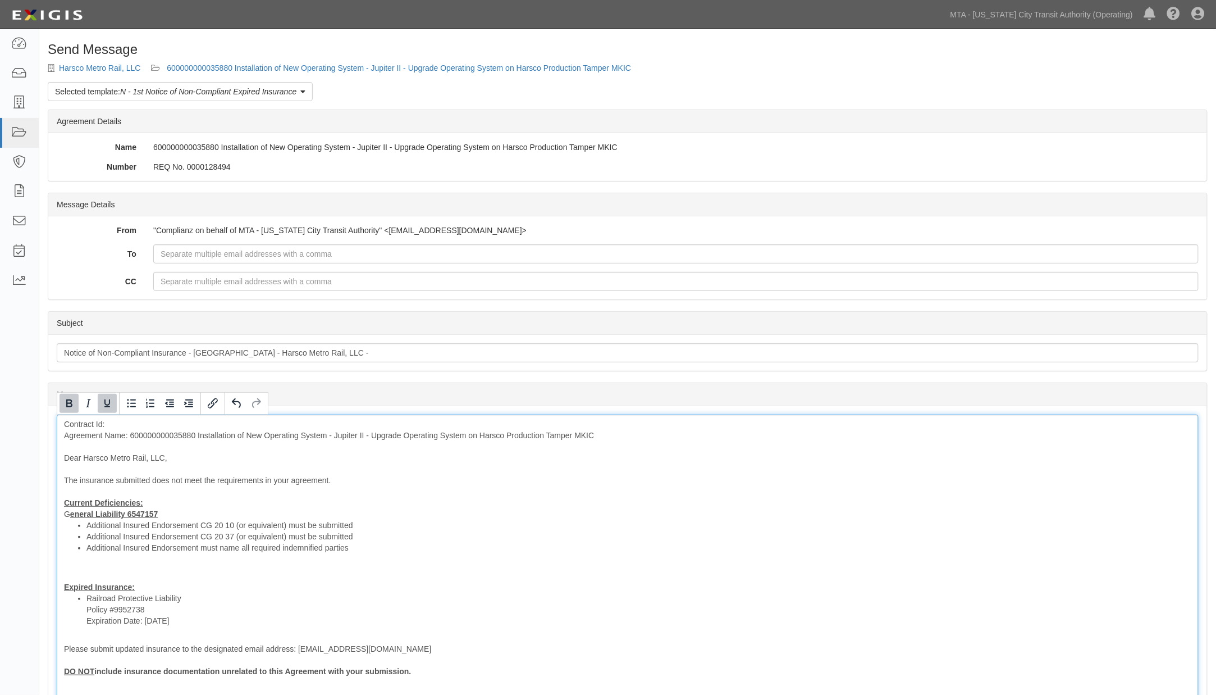
click at [256, 613] on li "Railroad Protective Liability Policy #9952738 Expiration Date: 2/28/2025" at bounding box center [638, 609] width 1105 height 34
drag, startPoint x: 141, startPoint y: 500, endPoint x: 54, endPoint y: 499, distance: 87.1
click at [54, 499] on div "Message Contract Id: Agreement Name: 600000000035880 Installation of New Operat…" at bounding box center [627, 587] width 1159 height 362
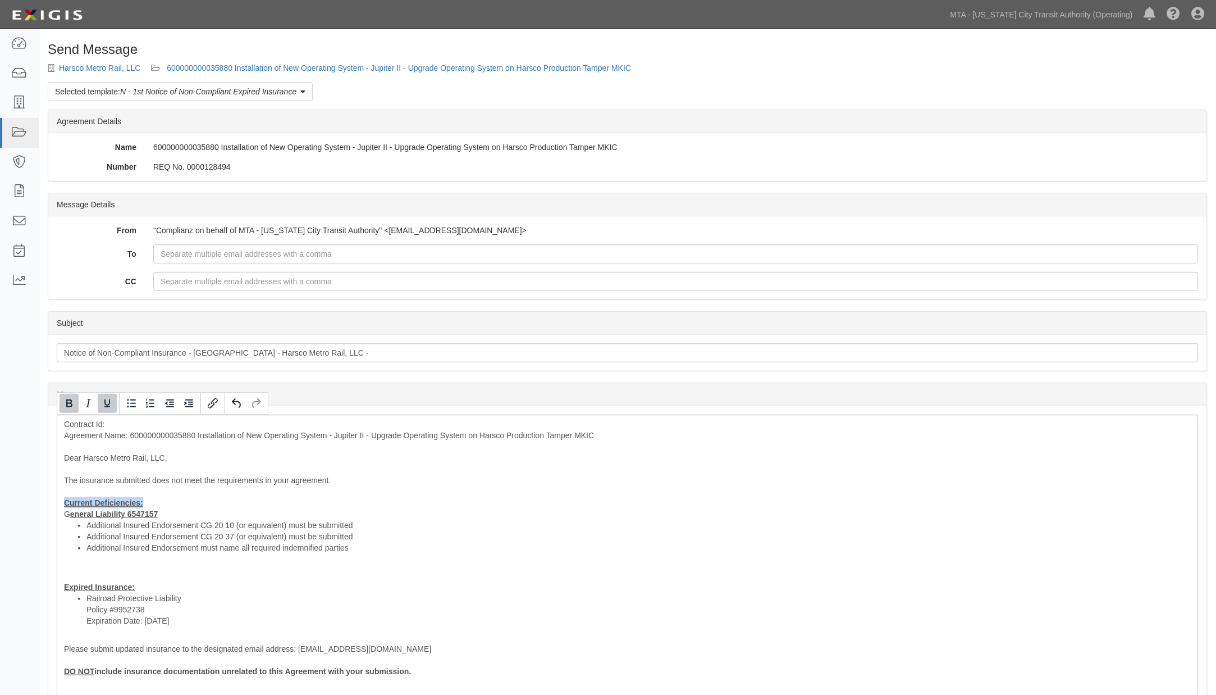
click at [104, 400] on icon "Underline" at bounding box center [107, 403] width 6 height 8
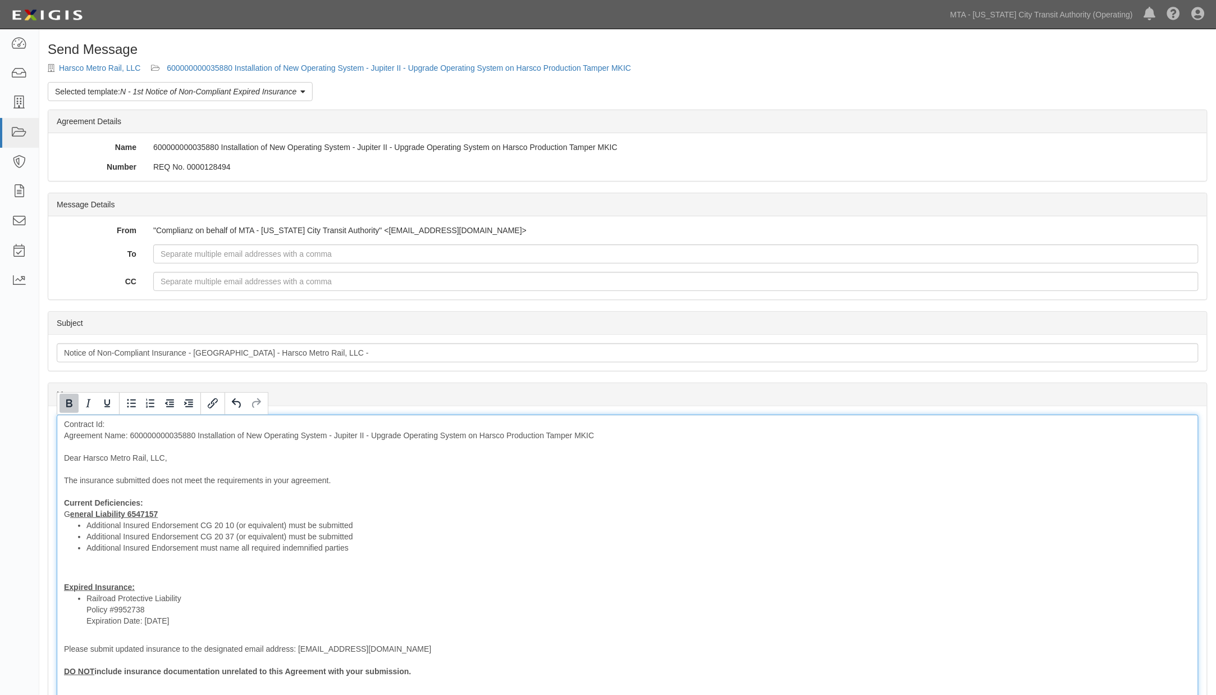
click at [155, 486] on div "Contract Id: Agreement Name: 600000000035880 Installation of New Operating Syst…" at bounding box center [628, 586] width 1142 height 345
click at [162, 503] on div "Contract Id: Agreement Name: 600000000035880 Installation of New Operating Syst…" at bounding box center [628, 586] width 1142 height 345
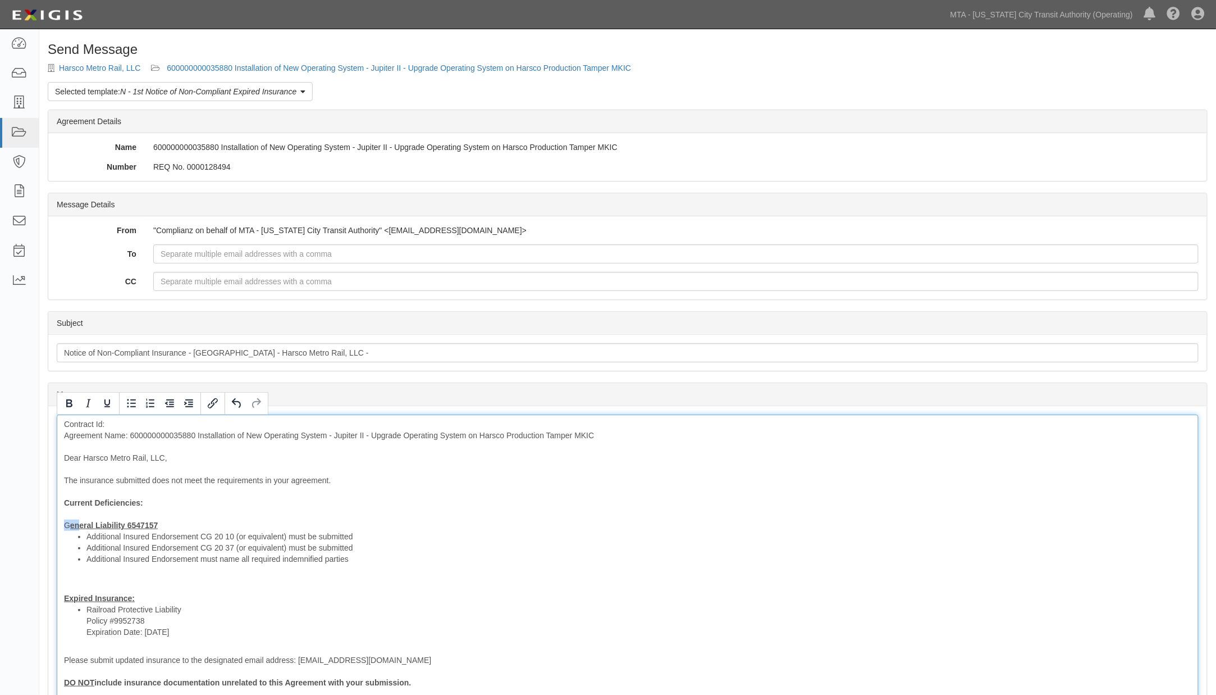
drag, startPoint x: 62, startPoint y: 522, endPoint x: 80, endPoint y: 524, distance: 18.0
click at [80, 524] on div "Contract Id: Agreement Name: 600000000035880 Installation of New Operating Syst…" at bounding box center [628, 592] width 1142 height 356
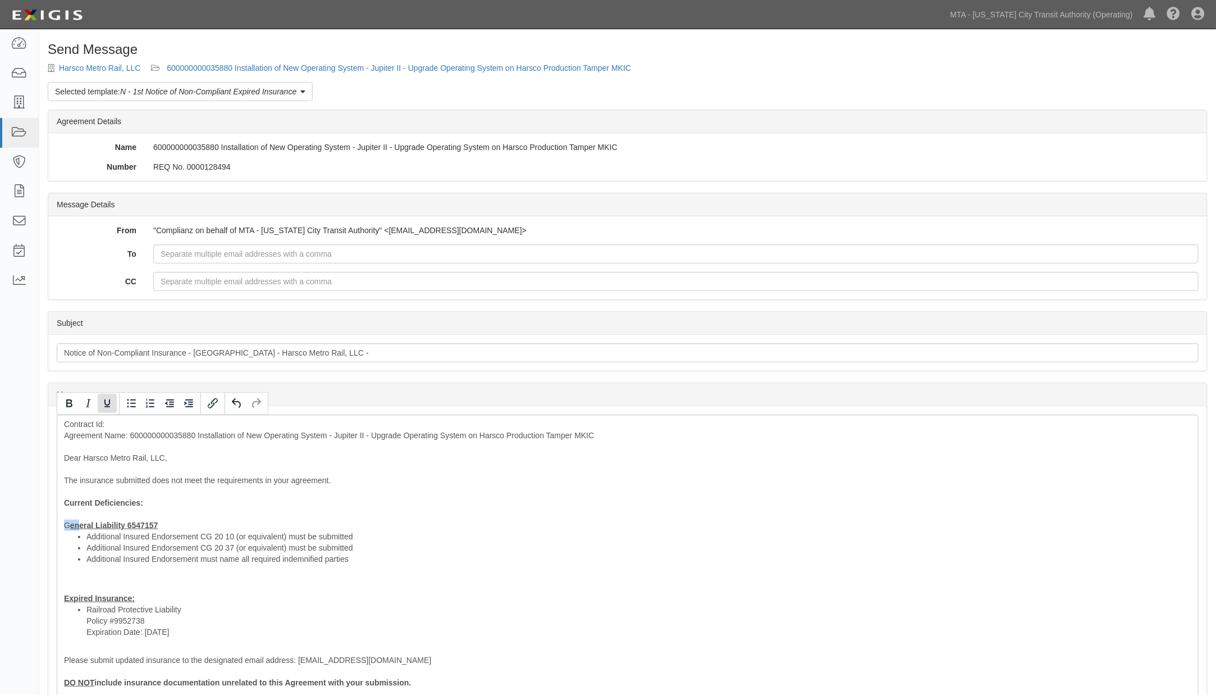
click at [104, 407] on icon "Underline" at bounding box center [107, 402] width 13 height 13
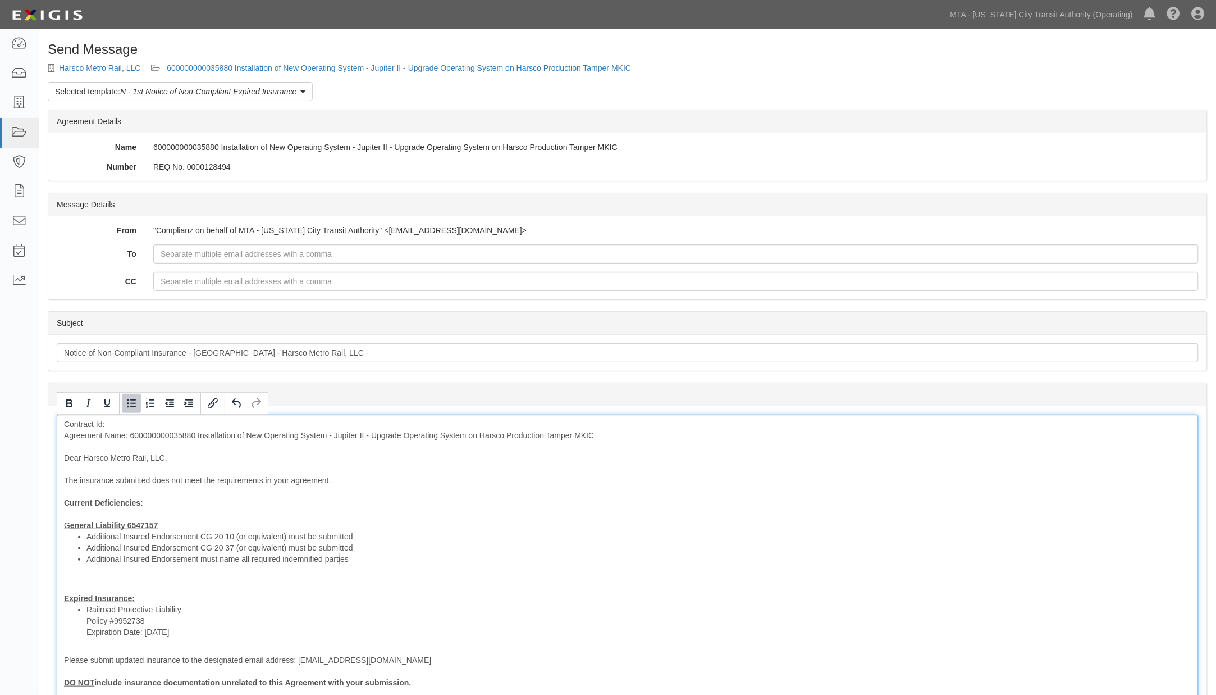
drag, startPoint x: 341, startPoint y: 558, endPoint x: 350, endPoint y: 563, distance: 10.1
click at [350, 563] on li "Additional Insured Endorsement must name all required indemnified parties" at bounding box center [638, 558] width 1105 height 11
click at [548, 596] on div "Contract Id: Agreement Name: 600000000035880 Installation of New Operating Syst…" at bounding box center [628, 592] width 1142 height 356
click at [220, 586] on div "Contract Id: Agreement Name: 600000000035880 Installation of New Operating Syst…" at bounding box center [628, 592] width 1142 height 356
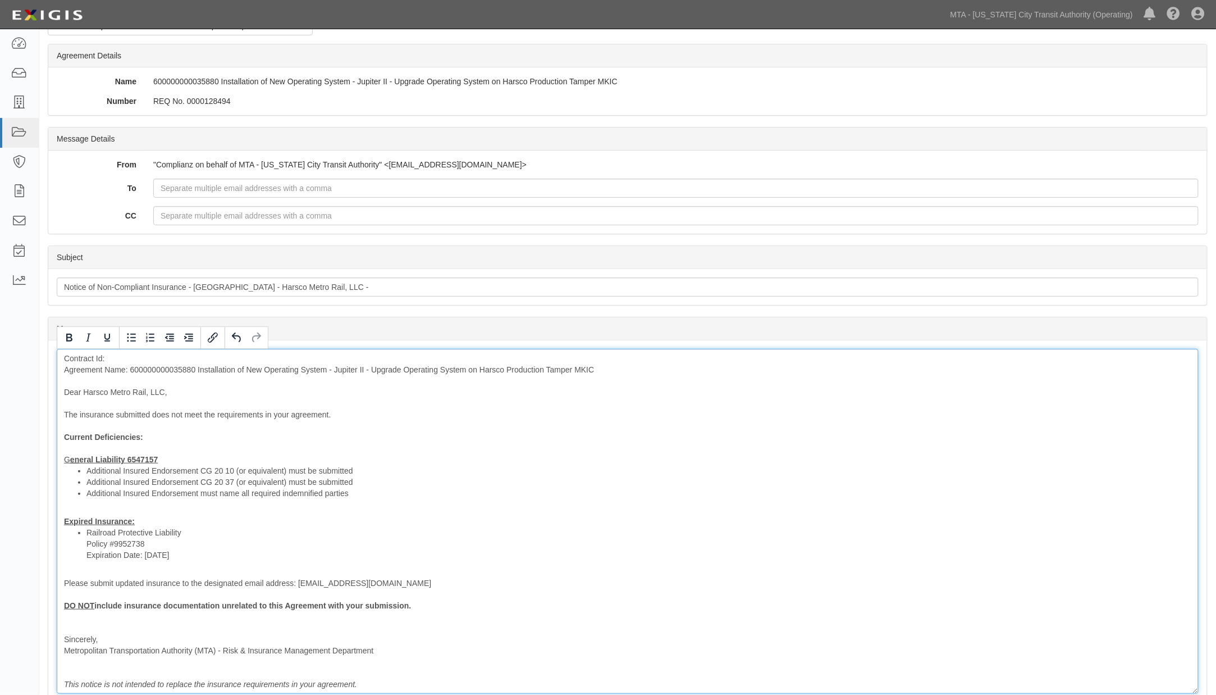
scroll to position [212, 0]
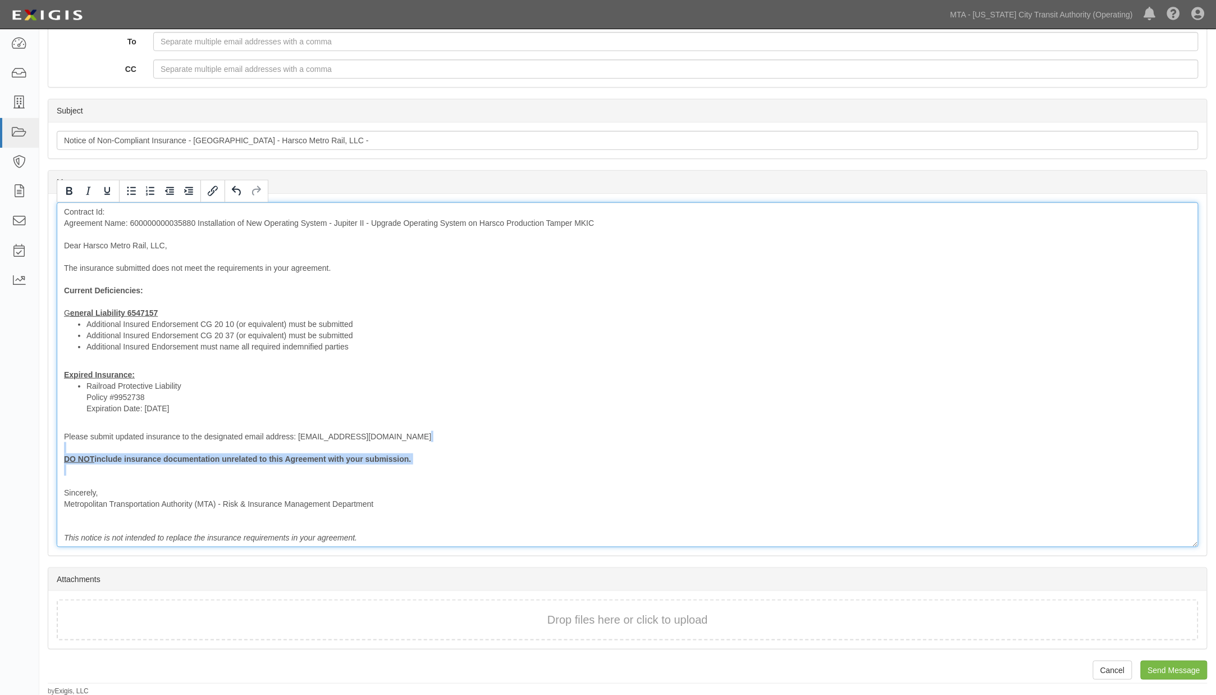
drag, startPoint x: 130, startPoint y: 481, endPoint x: 58, endPoint y: 447, distance: 80.1
click at [58, 447] on div "Contract Id: Agreement Name: 600000000035880 Installation of New Operating Syst…" at bounding box center [628, 374] width 1142 height 345
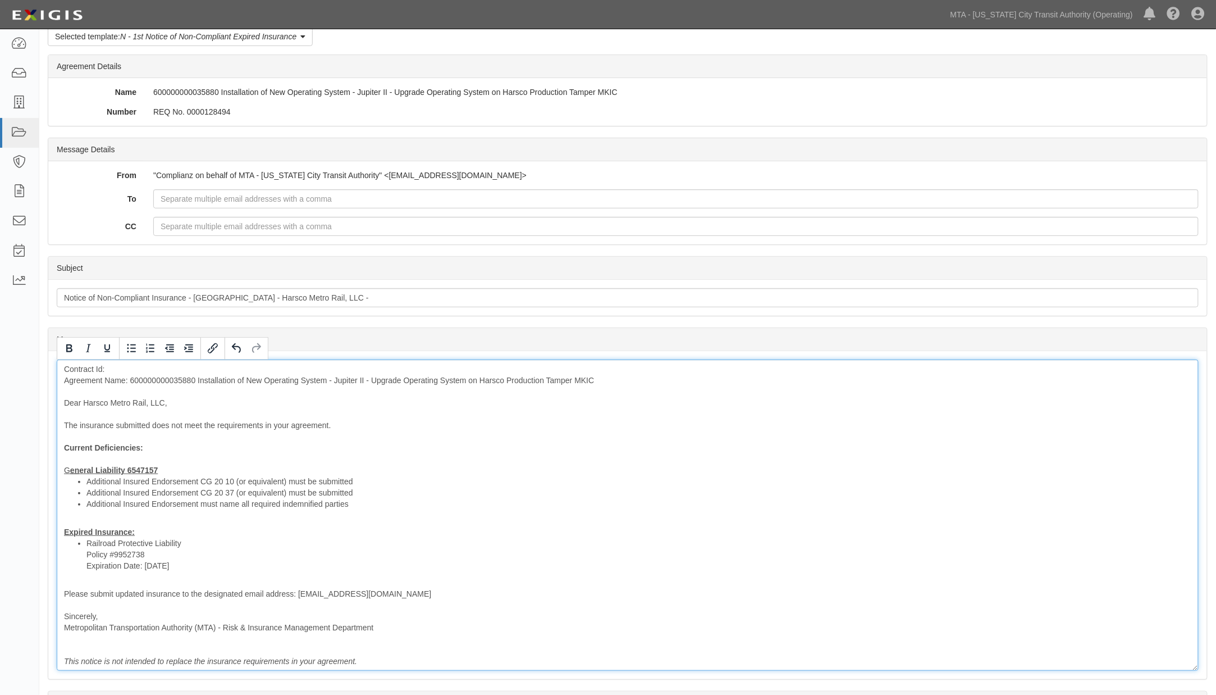
scroll to position [54, 0]
click at [163, 380] on div "Contract Id: Agreement Name: 600000000035880 Installation of New Operating Syst…" at bounding box center [628, 516] width 1142 height 311
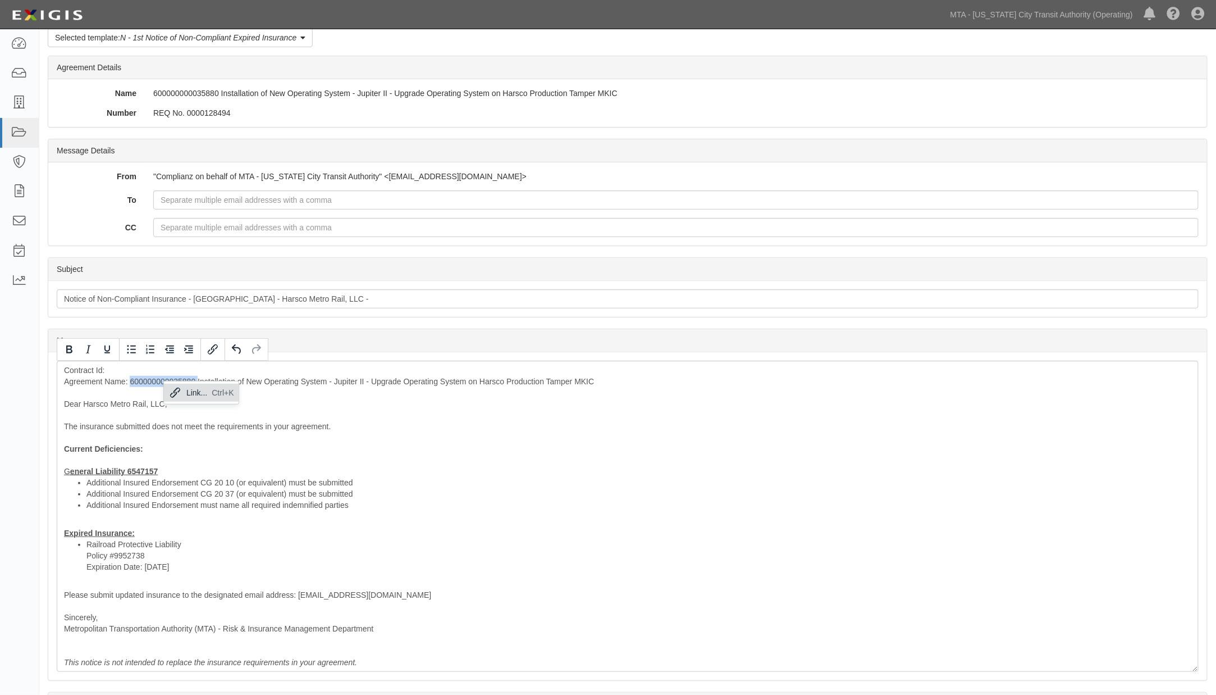
copy div "600000000035880"
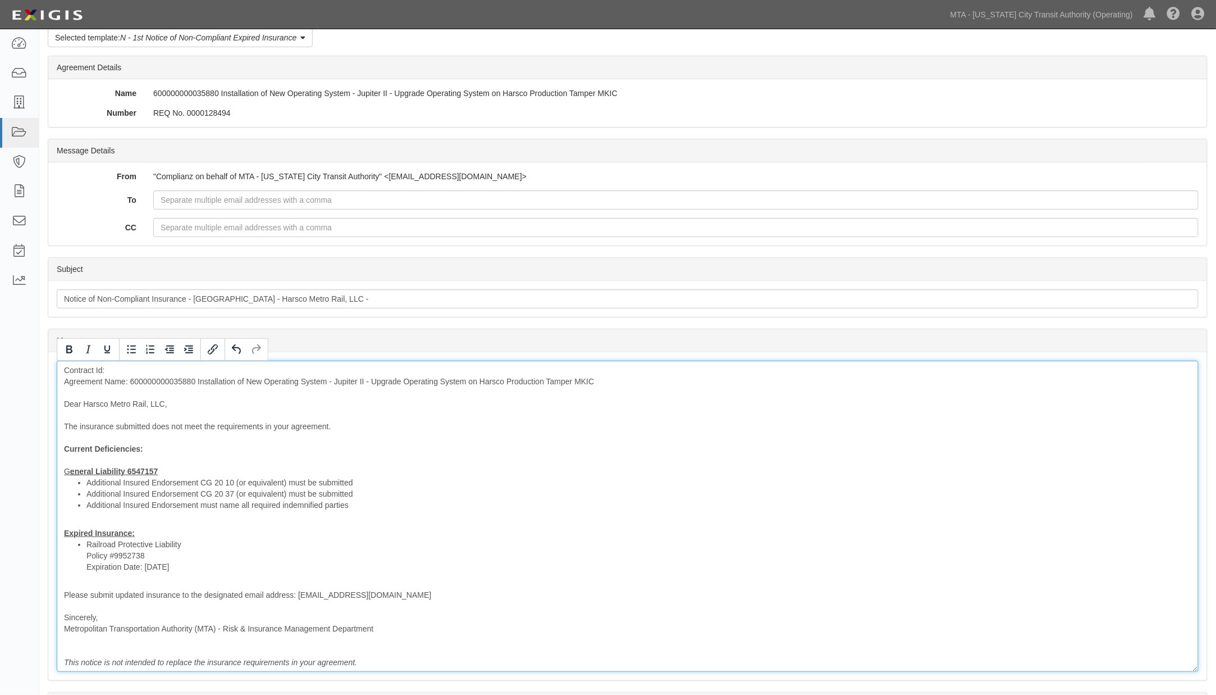
click at [121, 367] on div "Contract Id: Agreement Name: 600000000035880 Installation of New Operating Syst…" at bounding box center [628, 516] width 1142 height 311
click at [150, 379] on div "Contract Id: 600000000035880 Agreement Name: 600000000035880 Installation of Ne…" at bounding box center [628, 516] width 1142 height 311
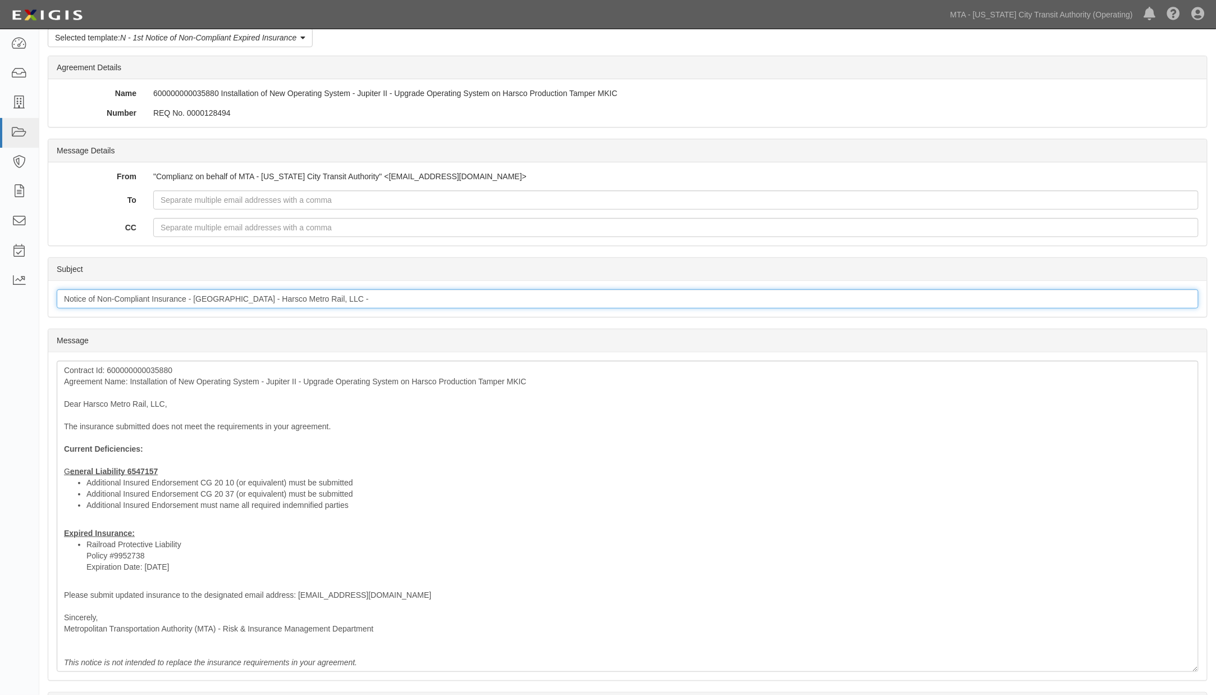
click at [327, 300] on input "Notice of Non-Compliant Insurance - NYCTA - Harsco Metro Rail, LLC -" at bounding box center [628, 298] width 1142 height 19
paste input "600000000035880"
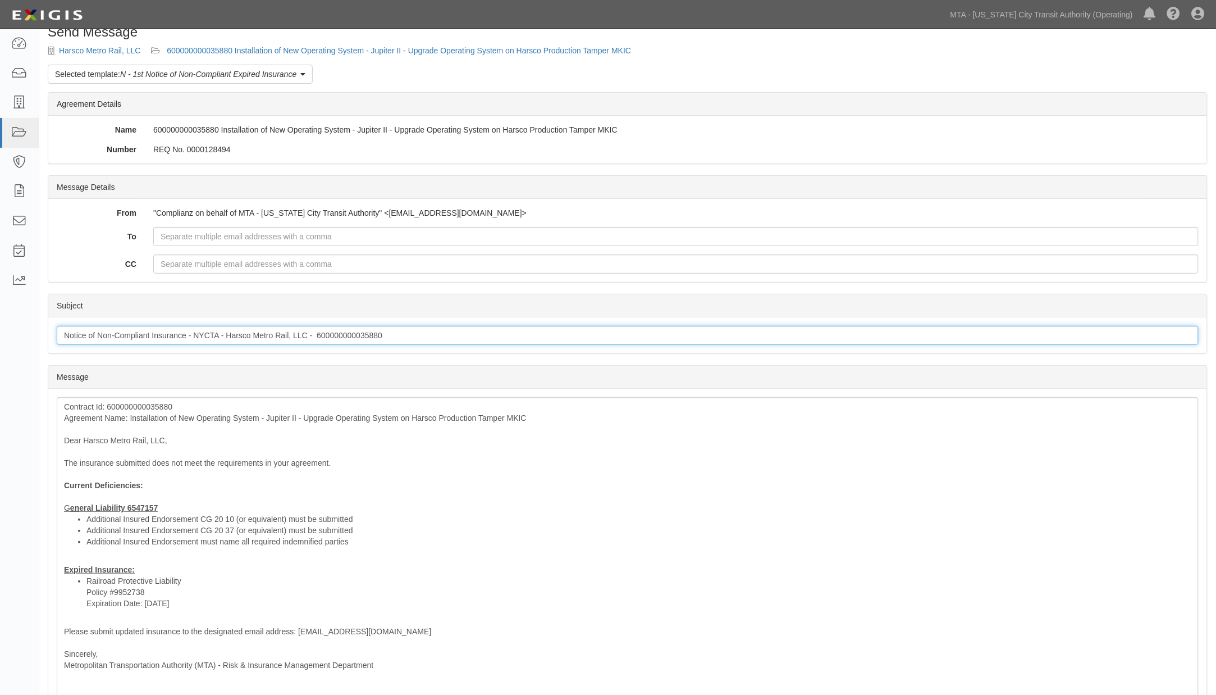
scroll to position [0, 0]
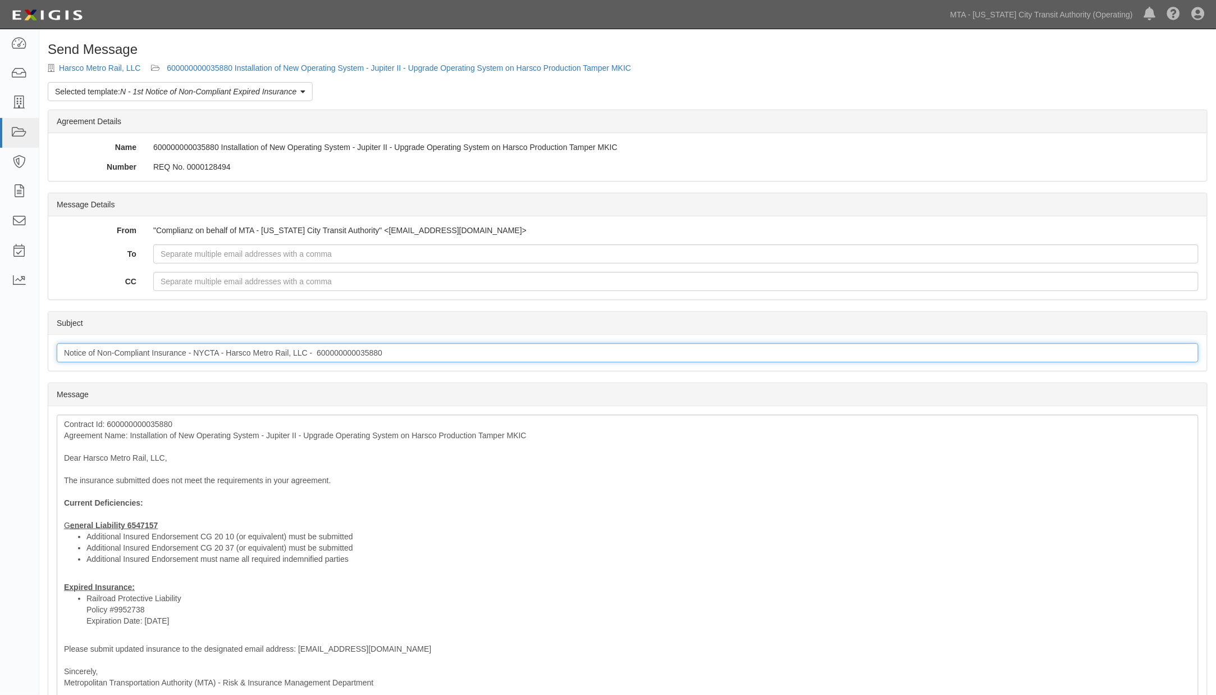
type input "Notice of Non-Compliant Insurance - NYCTA - Harsco Metro Rail, LLC - 6000000000…"
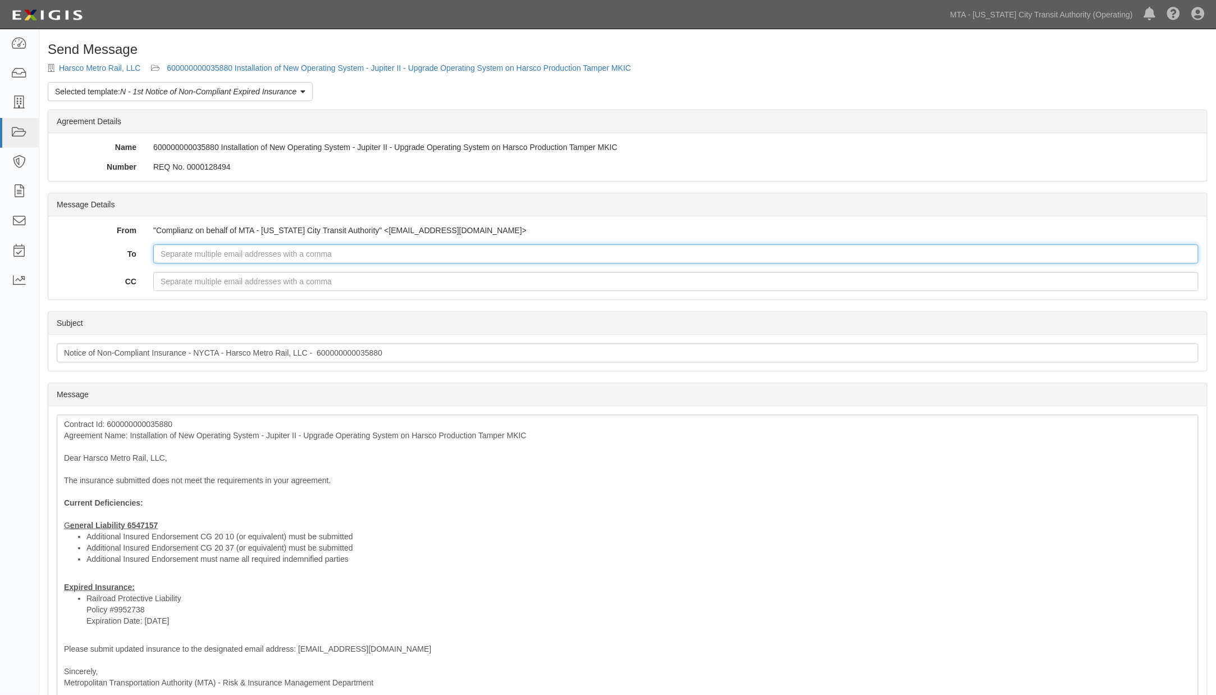
paste input "600000000035880"
drag, startPoint x: 248, startPoint y: 249, endPoint x: 85, endPoint y: 257, distance: 163.6
click at [88, 257] on div "To 600000000035880" at bounding box center [627, 253] width 1159 height 19
paste input "ssheldon@harsco.com; jberg@harsco.com"
type input "ssheldon@harsco.com; jberg@harsco.com"
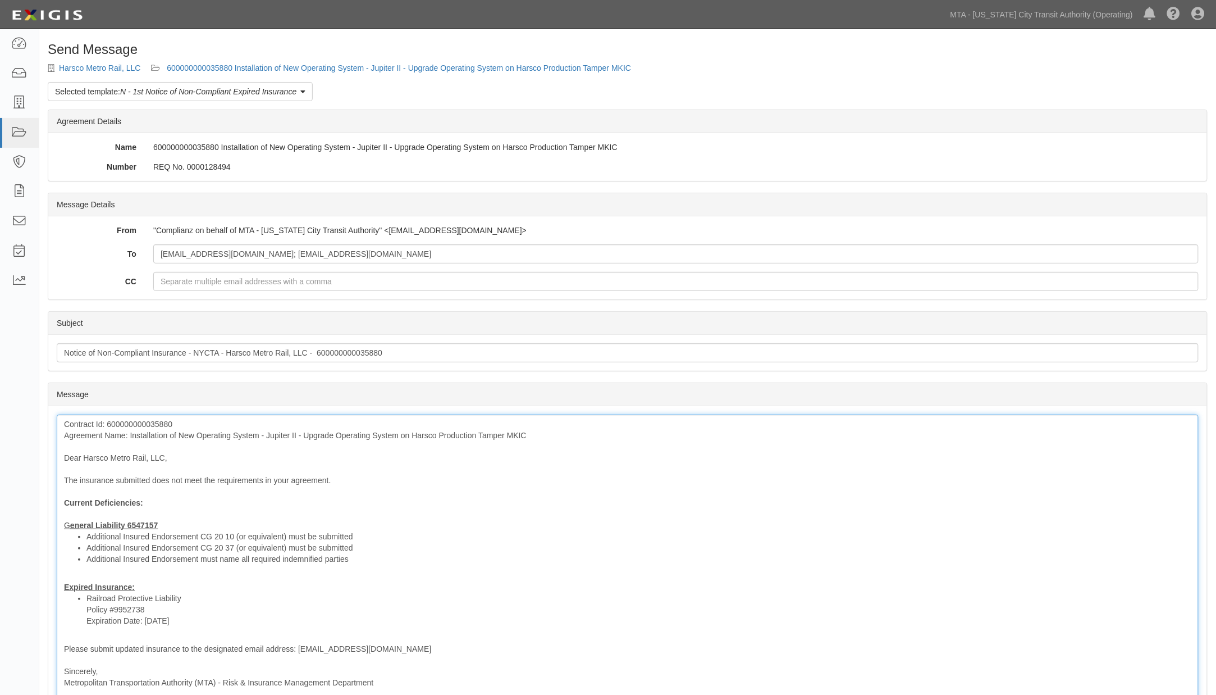
drag, startPoint x: 568, startPoint y: 557, endPoint x: 441, endPoint y: 364, distance: 230.4
click at [568, 554] on li "Additional Insured Endorsement must name all required indemnified parties" at bounding box center [638, 558] width 1105 height 11
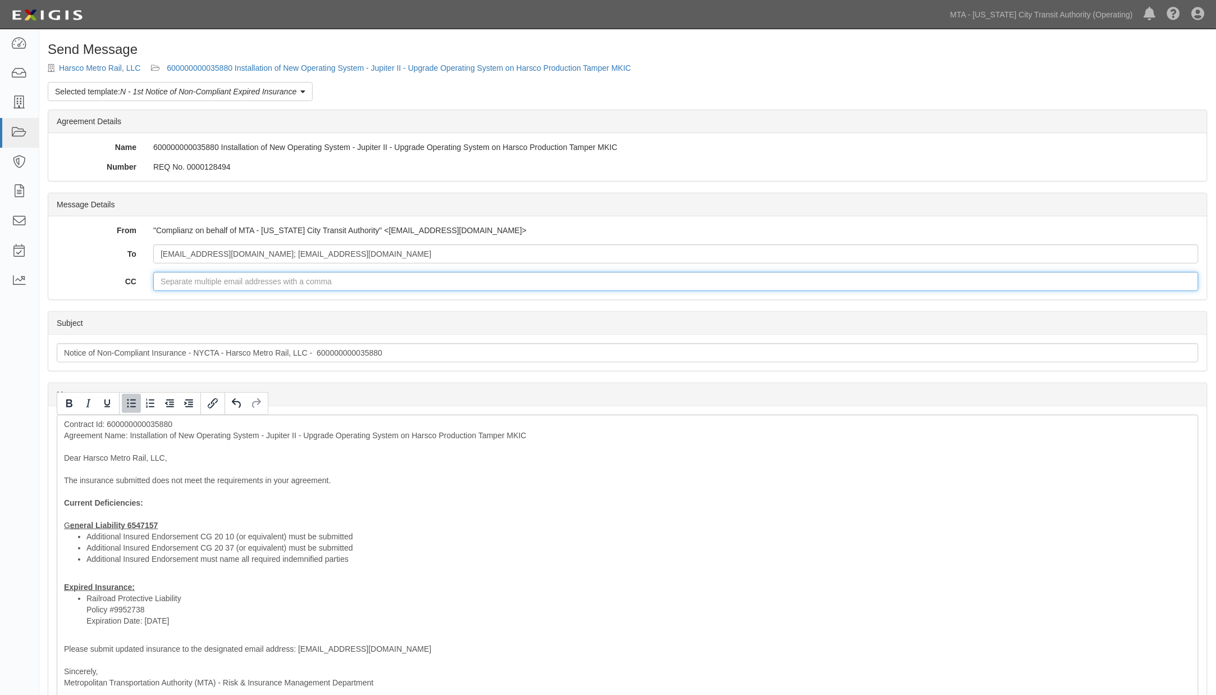
click at [376, 287] on input "CC" at bounding box center [676, 281] width 1046 height 19
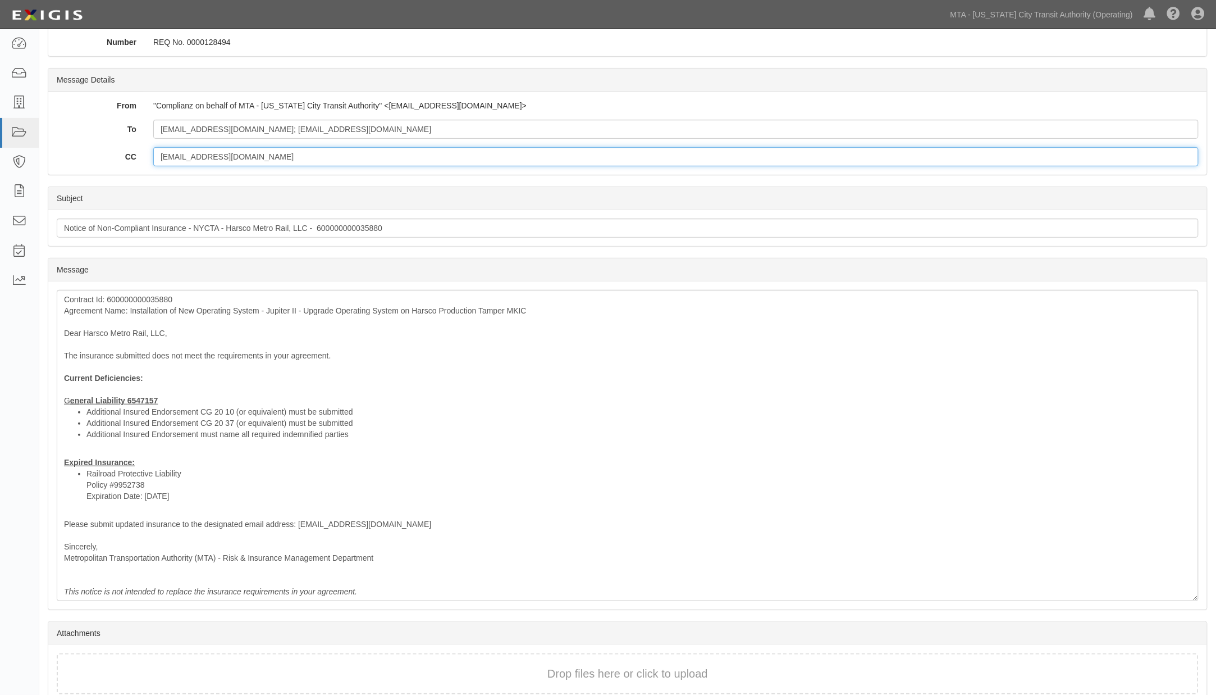
scroll to position [179, 0]
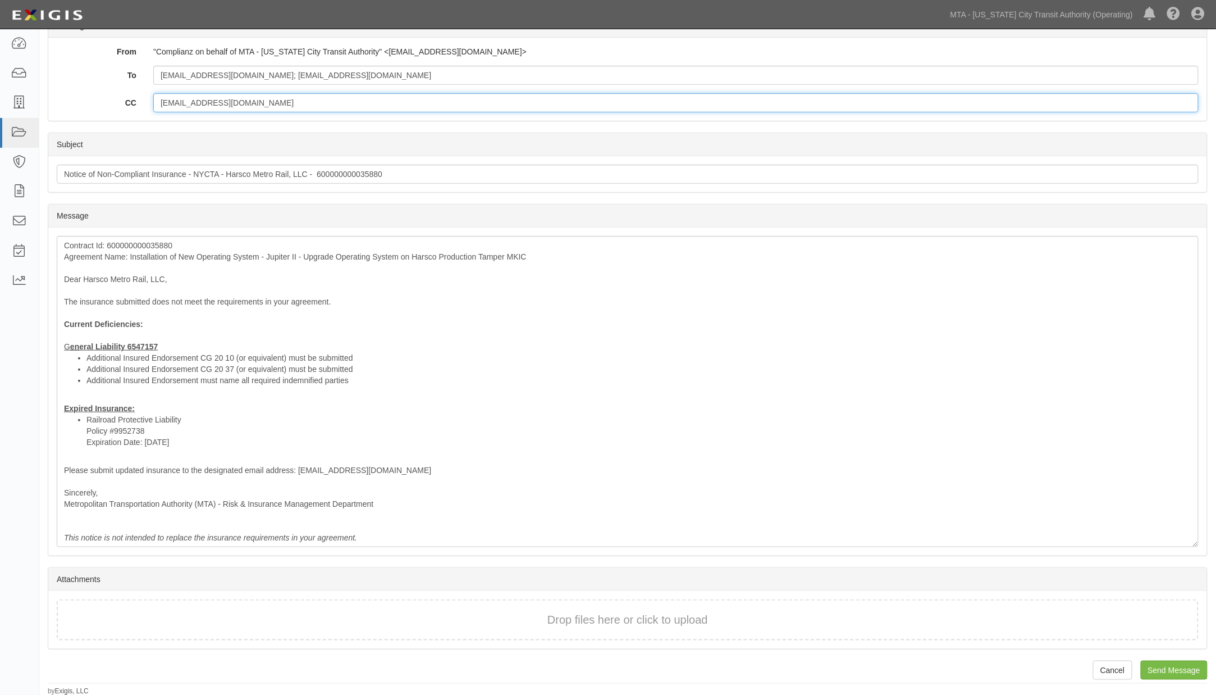
type input "ovalenti@mtahq.org"
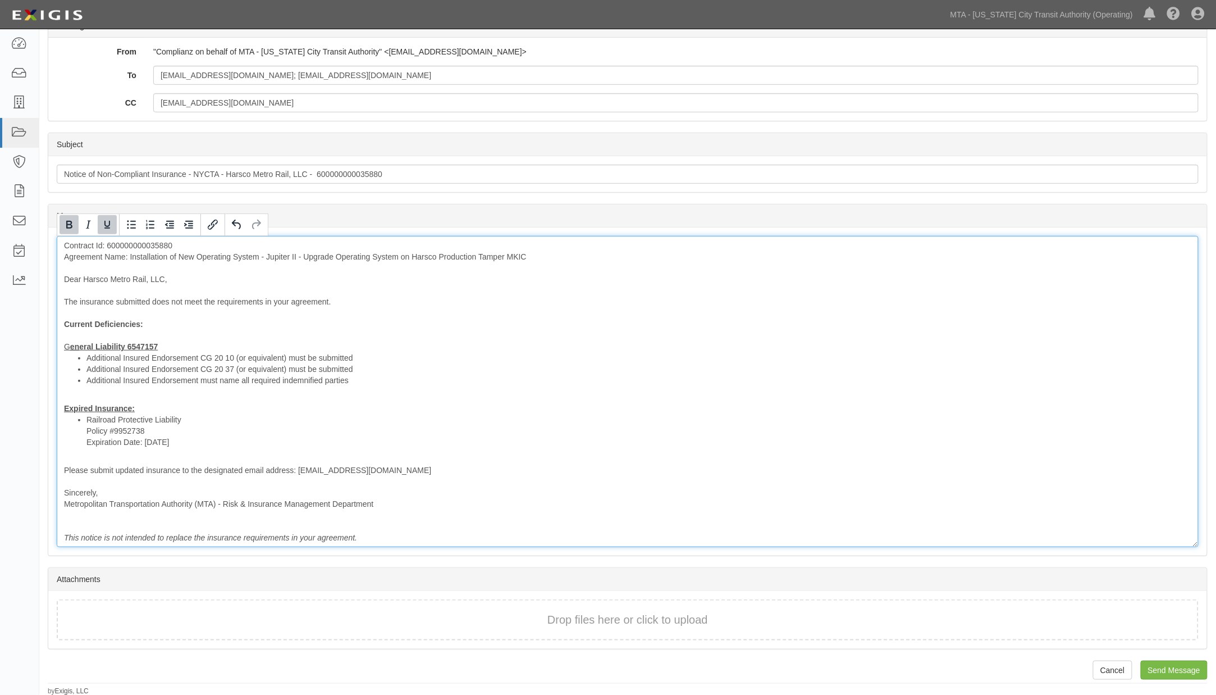
click at [270, 412] on div "Contract Id: 600000000035880 Agreement Name: Installation of New Operating Syst…" at bounding box center [628, 391] width 1142 height 311
drag, startPoint x: 254, startPoint y: 439, endPoint x: 251, endPoint y: 425, distance: 14.3
click at [251, 434] on li "Railroad Protective Liability Policy #9952738 Expiration Date: 2/28/2025" at bounding box center [638, 431] width 1105 height 34
click at [246, 418] on li "Railroad Protective Liability Policy #9952738 Expiration Date: 2/28/2025" at bounding box center [638, 431] width 1105 height 34
drag, startPoint x: 220, startPoint y: 418, endPoint x: 184, endPoint y: 416, distance: 36.0
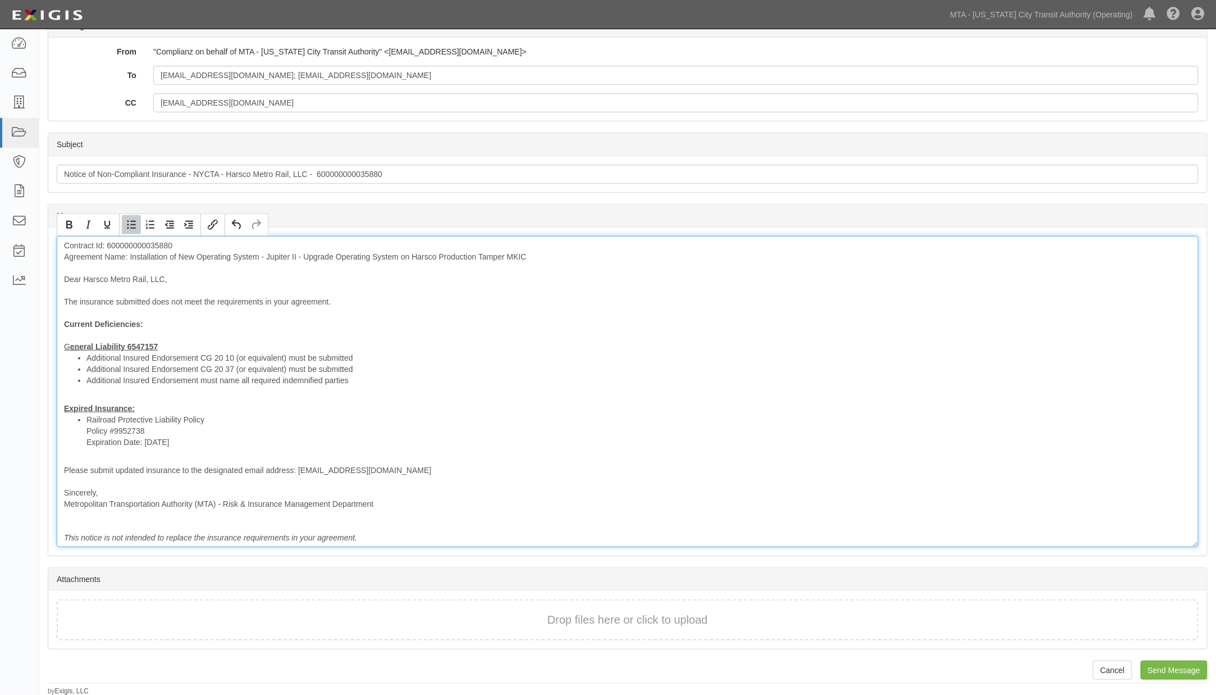
click at [184, 416] on li "Railroad Protective Liability Policy Policy #9952738 Expiration Date: 2/28/2025" at bounding box center [638, 431] width 1105 height 34
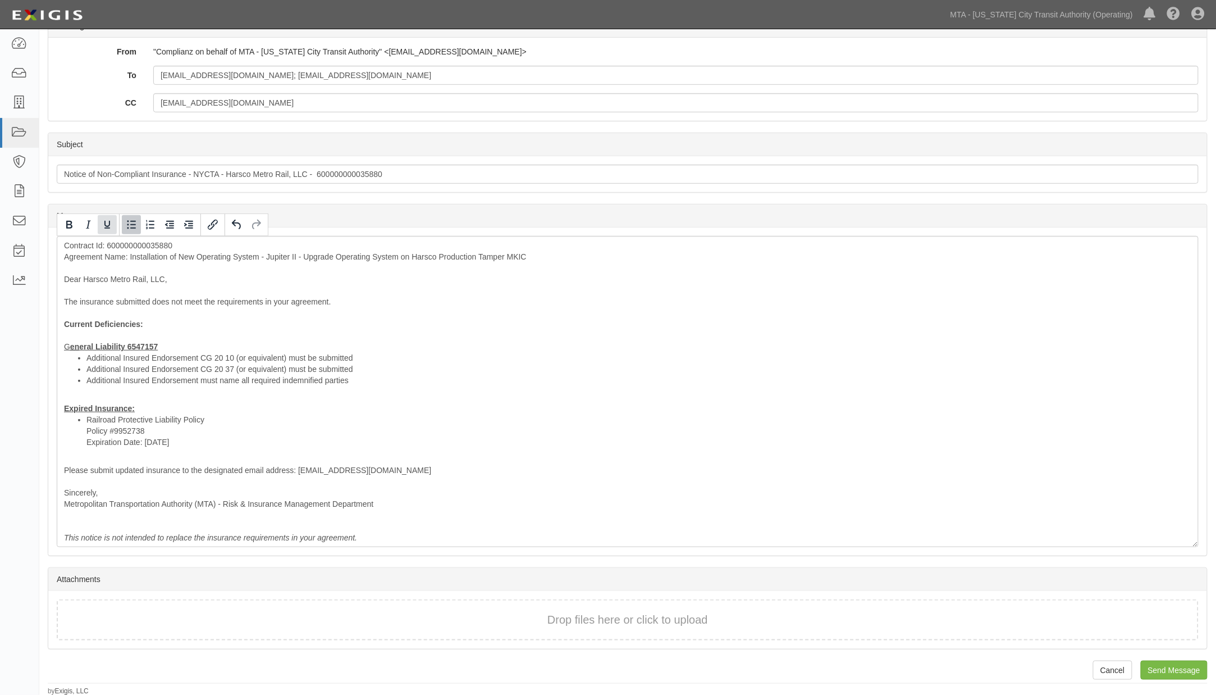
click at [104, 222] on icon "Underline" at bounding box center [107, 225] width 6 height 8
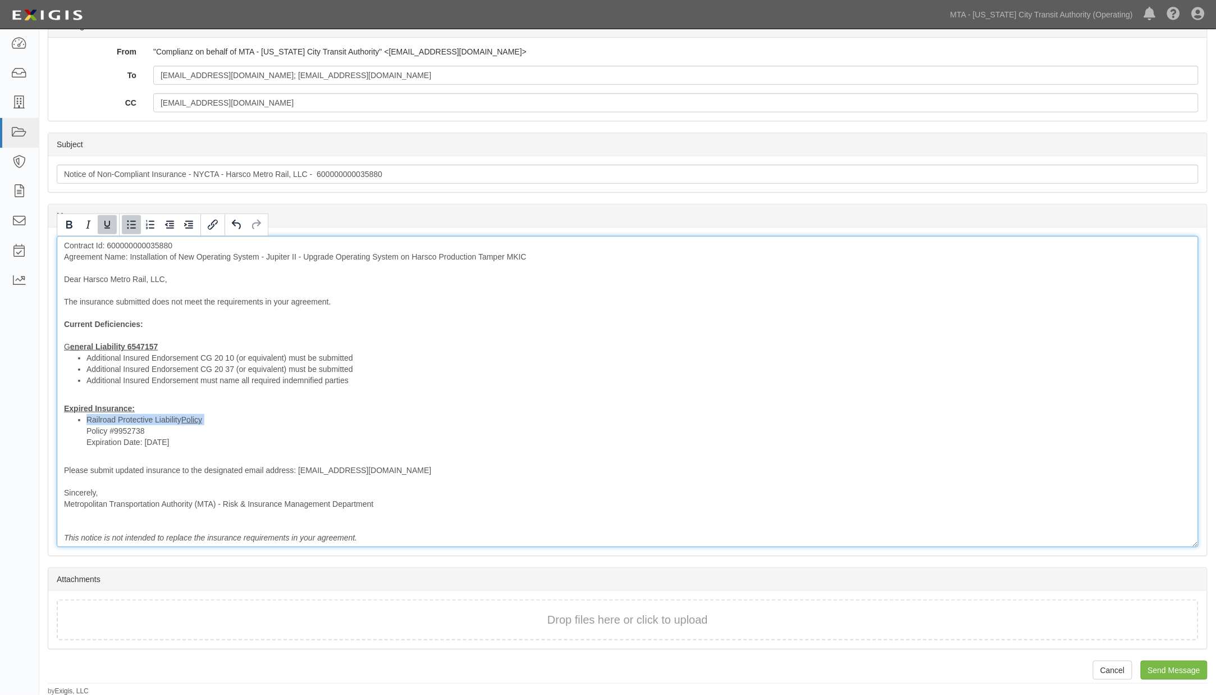
click at [559, 419] on li "Railroad Protective Liability Policy Policy #9952738 Expiration Date: 2/28/2025" at bounding box center [638, 431] width 1105 height 34
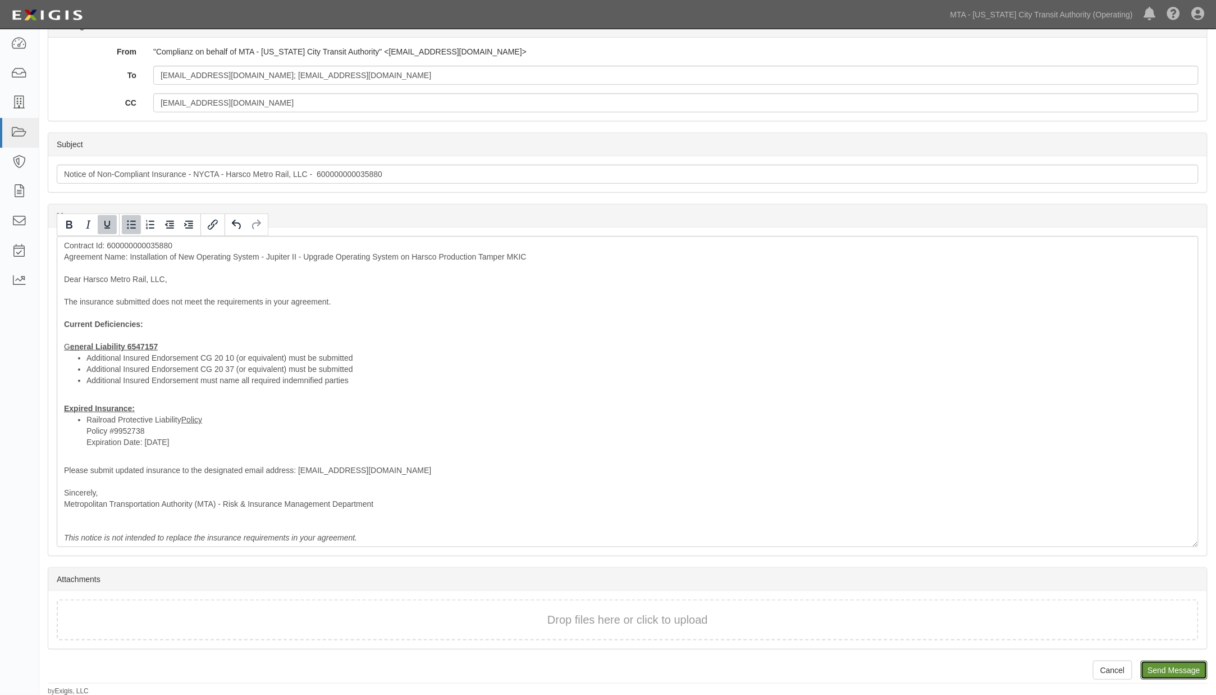
click at [1174, 664] on input "Send Message" at bounding box center [1174, 669] width 67 height 19
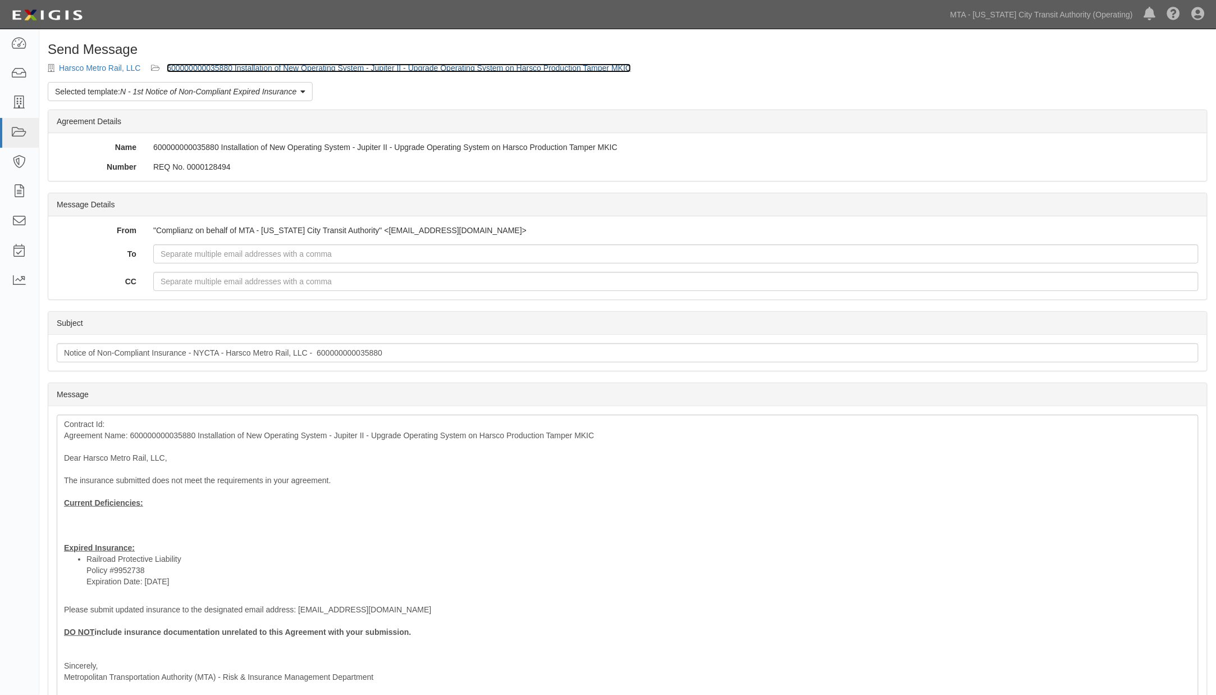
click at [388, 70] on link "600000000035880 Installation of New Operating System - Jupiter II - Upgrade Ope…" at bounding box center [399, 67] width 464 height 9
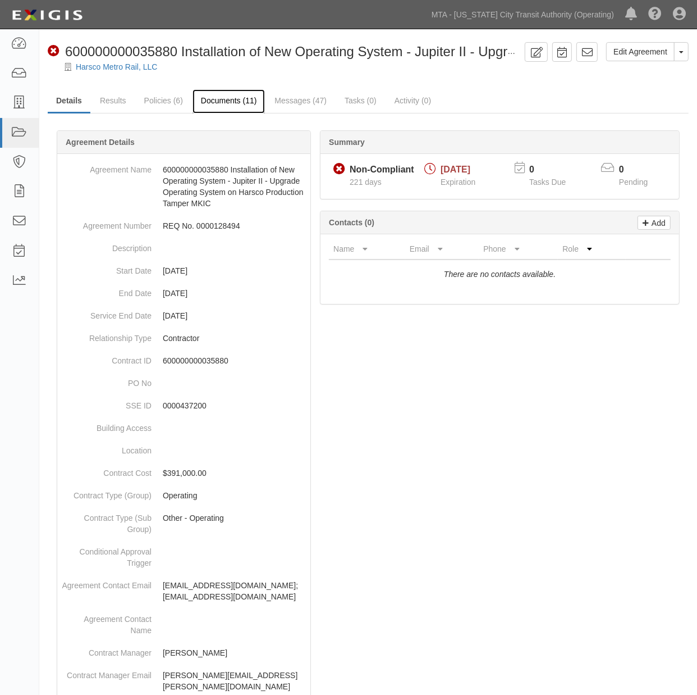
click at [216, 97] on link "Documents (11)" at bounding box center [229, 101] width 73 height 24
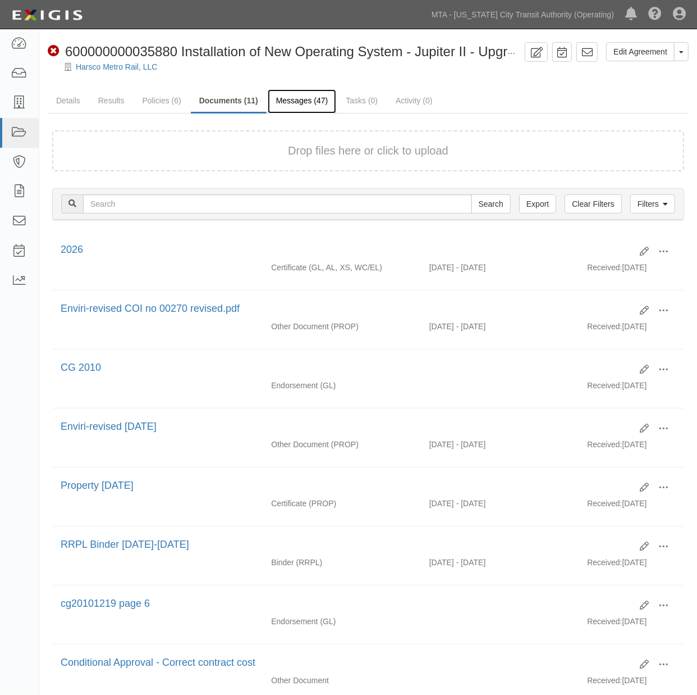
click at [290, 99] on link "Messages (47)" at bounding box center [302, 101] width 69 height 24
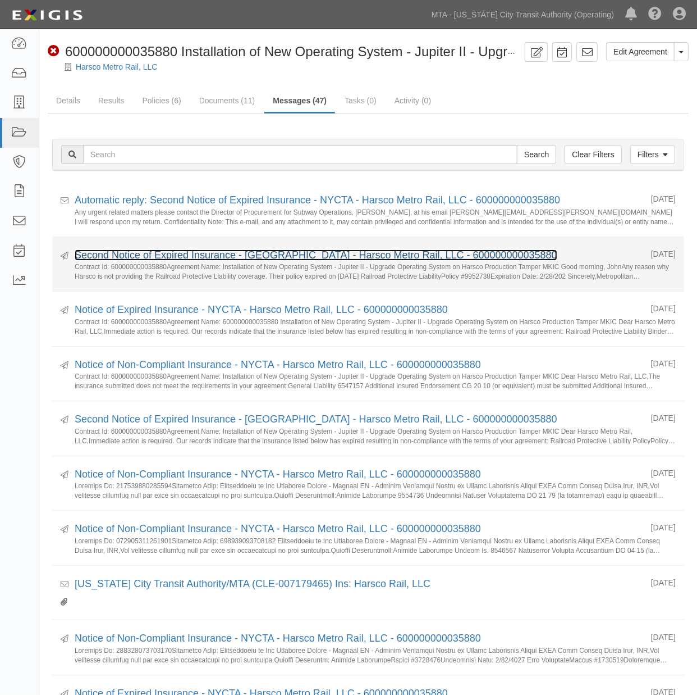
click at [162, 256] on link "Second Notice of Expired Insurance - [GEOGRAPHIC_DATA] - Harsco Metro Rail, LLC…" at bounding box center [316, 254] width 483 height 11
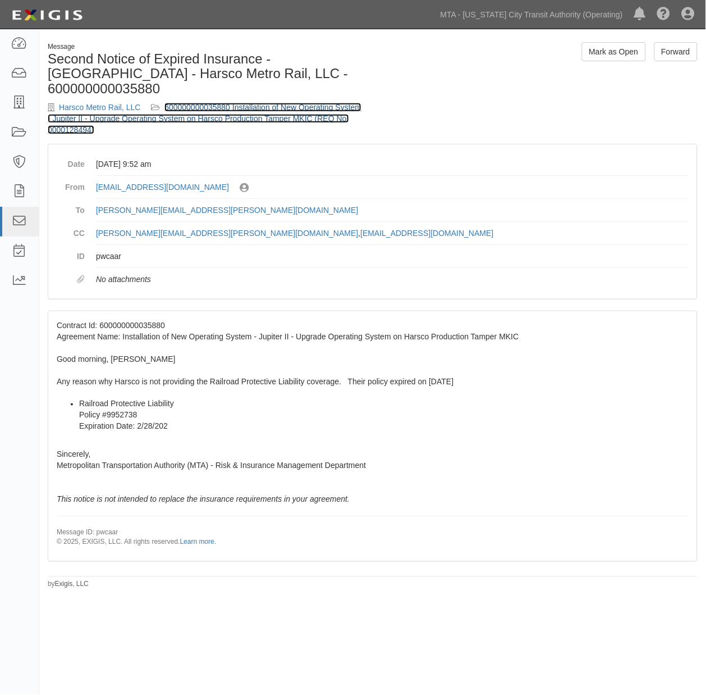
click at [235, 105] on link "600000000035880 Installation of New Operating System - Jupiter II - Upgrade Ope…" at bounding box center [205, 118] width 314 height 31
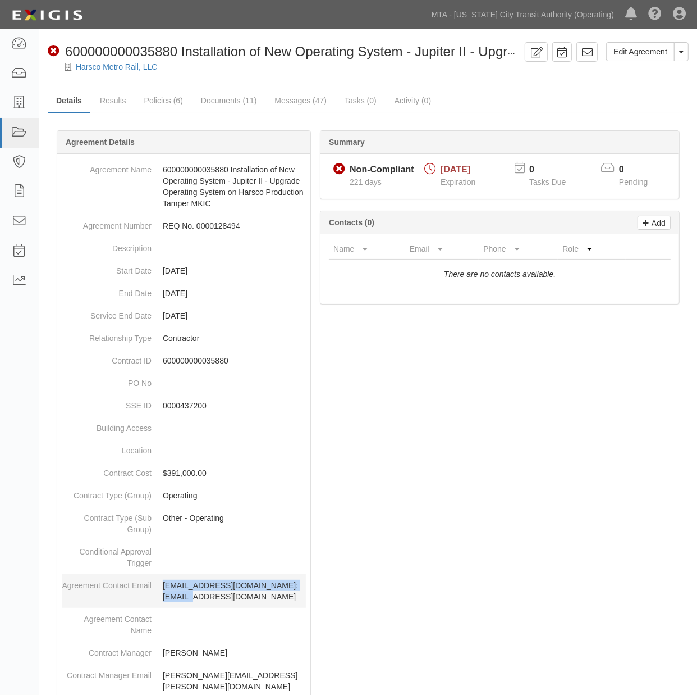
drag, startPoint x: 245, startPoint y: 597, endPoint x: 163, endPoint y: 588, distance: 82.5
click at [163, 588] on p "[EMAIL_ADDRESS][DOMAIN_NAME]; [EMAIL_ADDRESS][DOMAIN_NAME]" at bounding box center [234, 591] width 143 height 22
copy p "[EMAIL_ADDRESS][DOMAIN_NAME]; [EMAIL_ADDRESS][DOMAIN_NAME]"
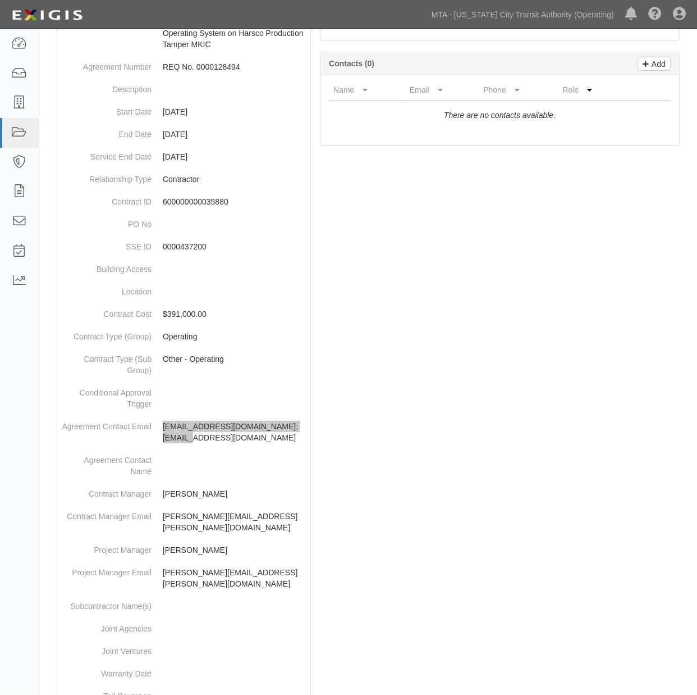
scroll to position [187, 0]
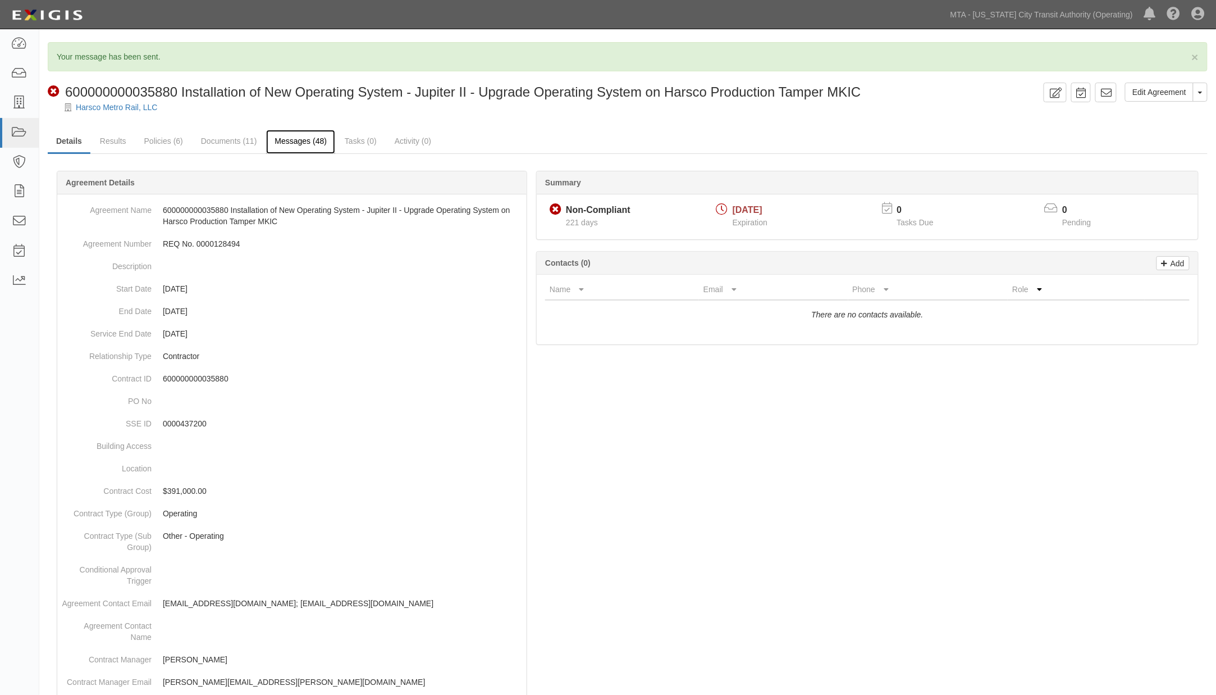
click at [311, 142] on link "Messages (48)" at bounding box center [300, 142] width 69 height 24
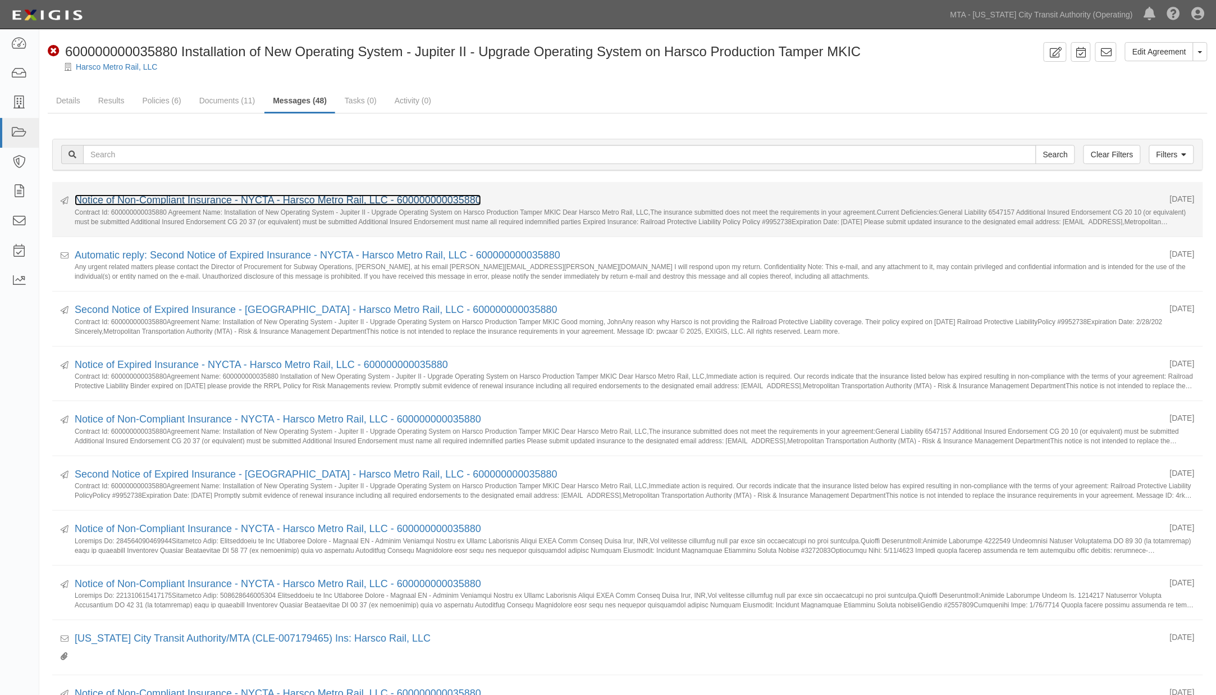
click at [150, 203] on link "Notice of Non-Compliant Insurance - NYCTA - Harsco Metro Rail, LLC - 6000000000…" at bounding box center [278, 199] width 407 height 11
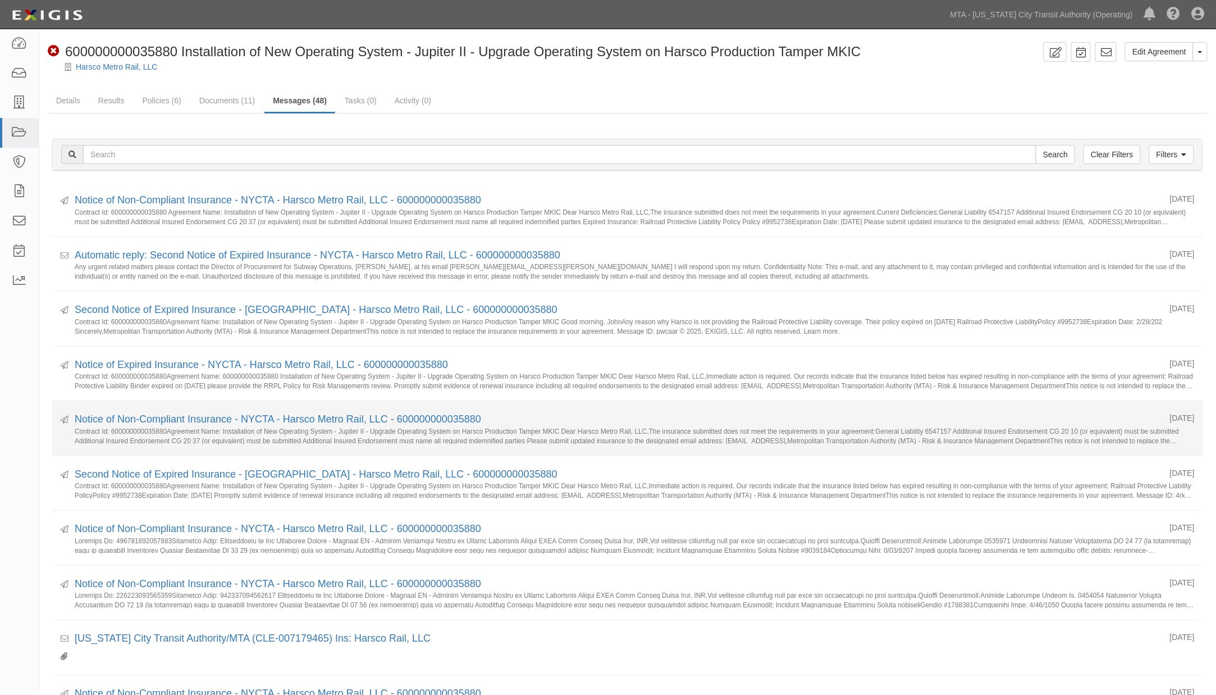
click at [481, 427] on small "Contract Id: 600000000035880Agreement Name: Installation of New Operating Syste…" at bounding box center [635, 435] width 1120 height 17
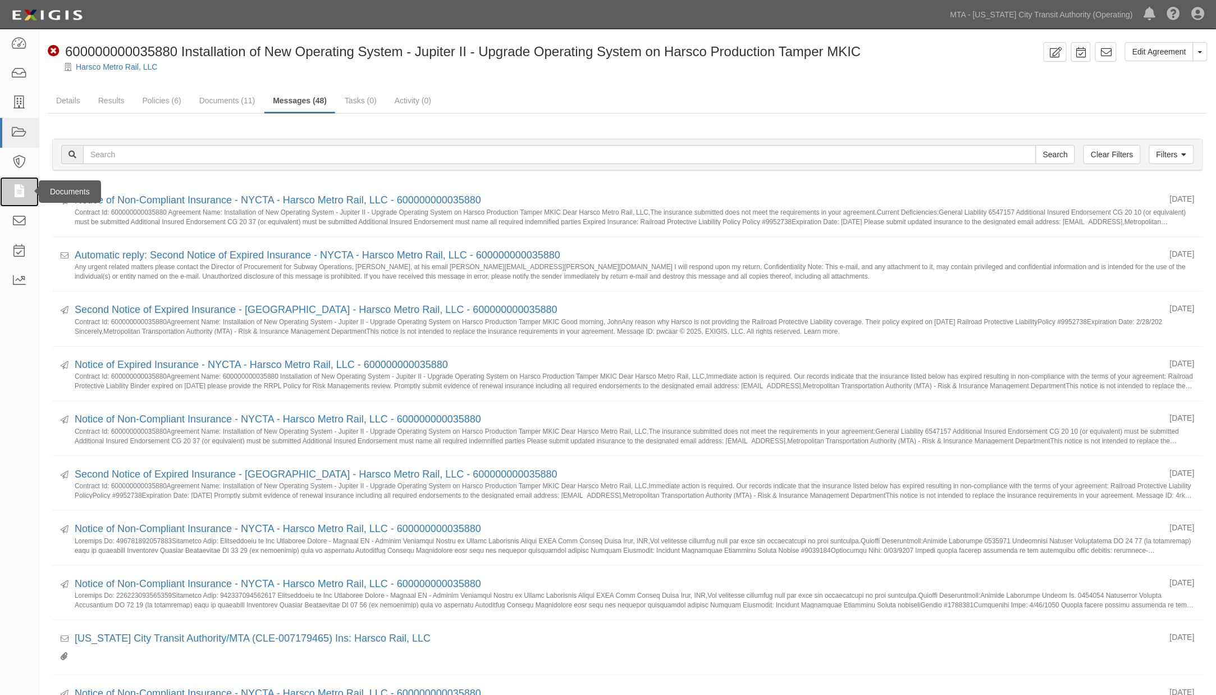
click at [17, 190] on icon at bounding box center [19, 191] width 16 height 13
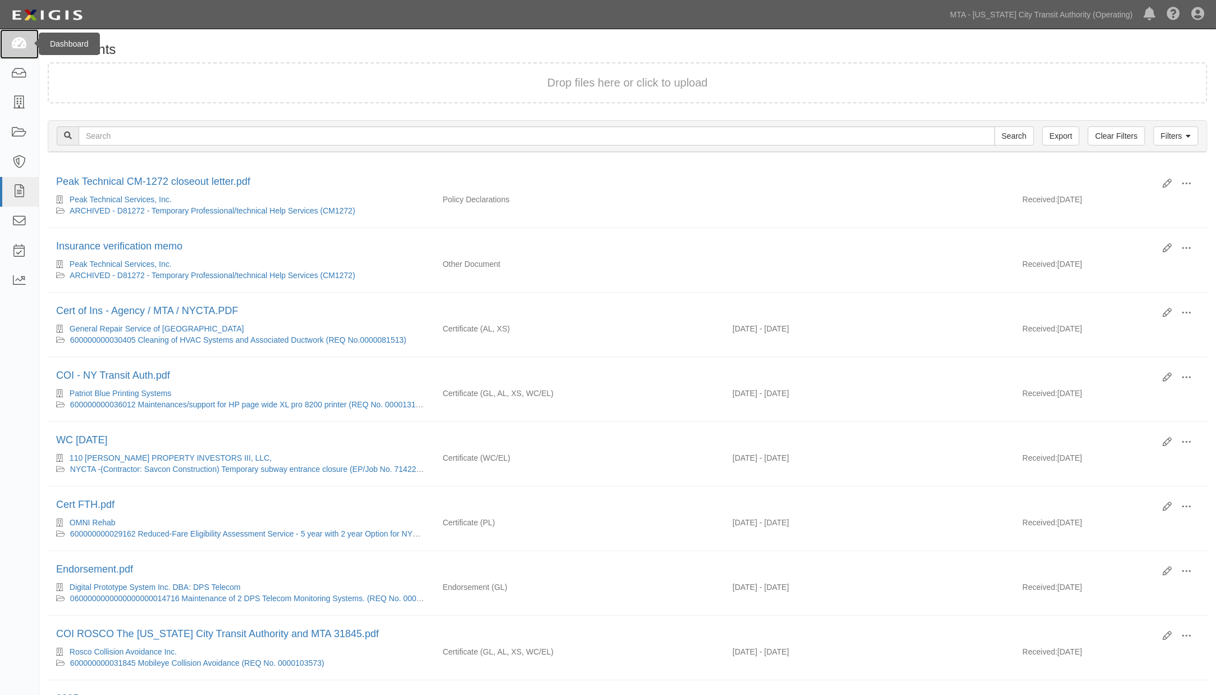
click at [13, 38] on icon at bounding box center [19, 44] width 16 height 13
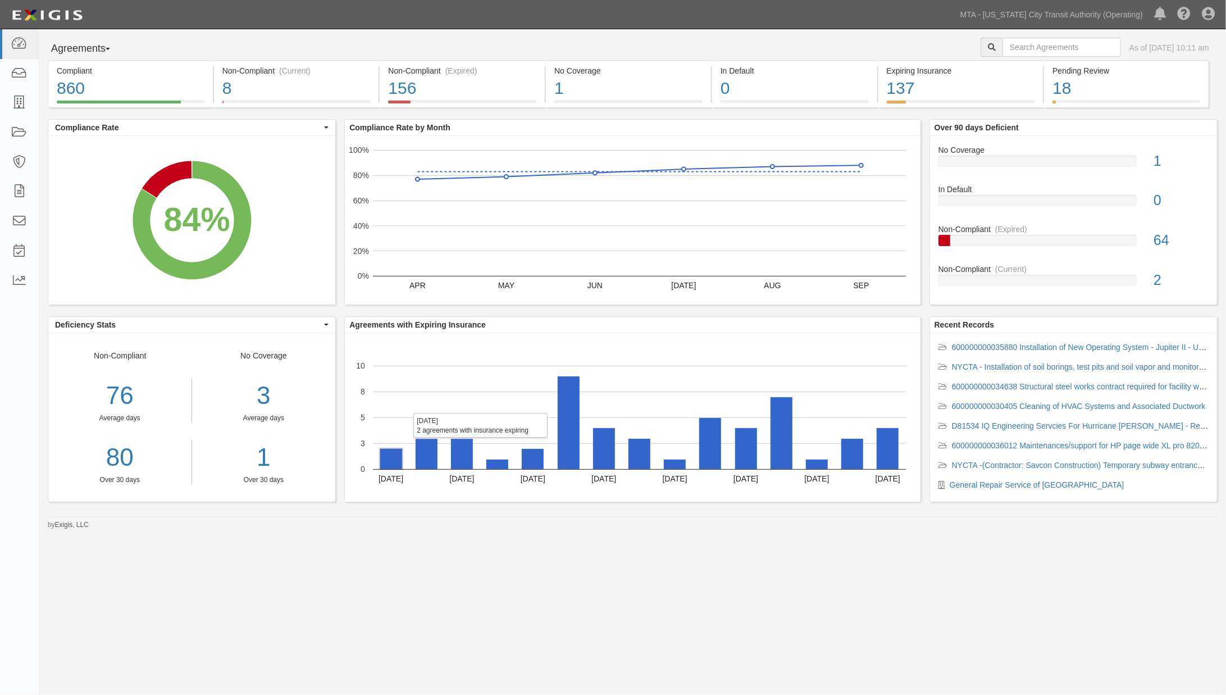
click at [389, 457] on rect "A chart." at bounding box center [391, 459] width 22 height 20
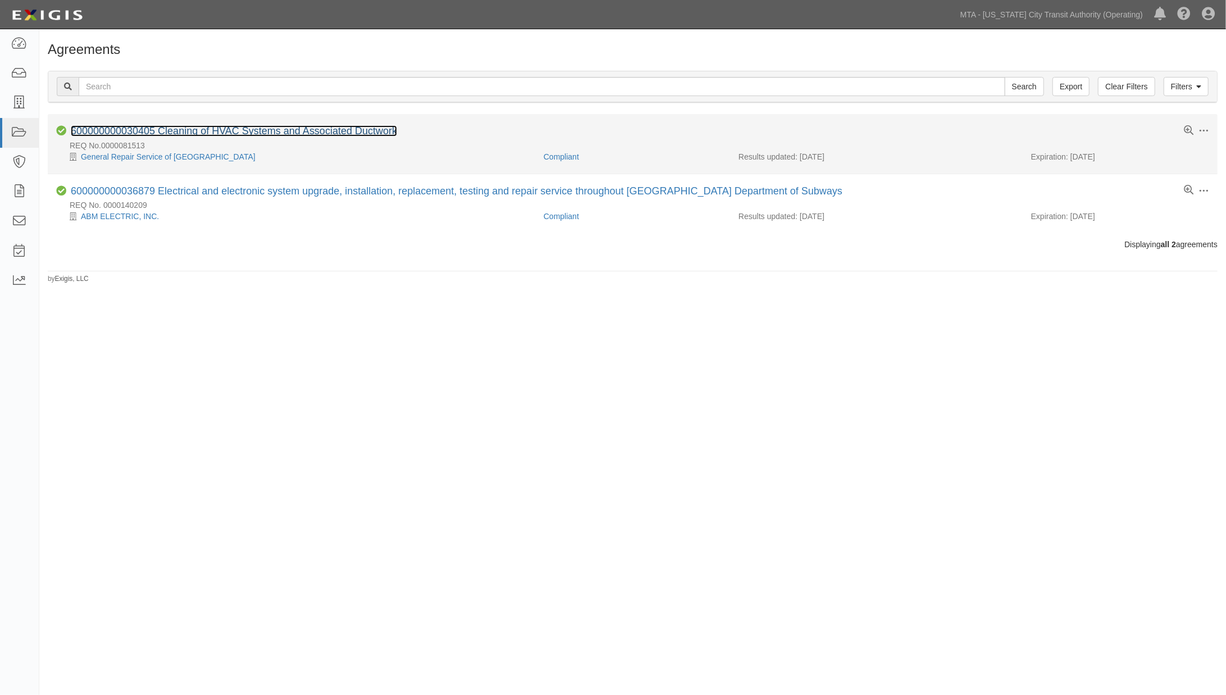
click at [213, 130] on link "600000000030405 Cleaning of HVAC Systems and Associated Ductwork" at bounding box center [234, 130] width 326 height 11
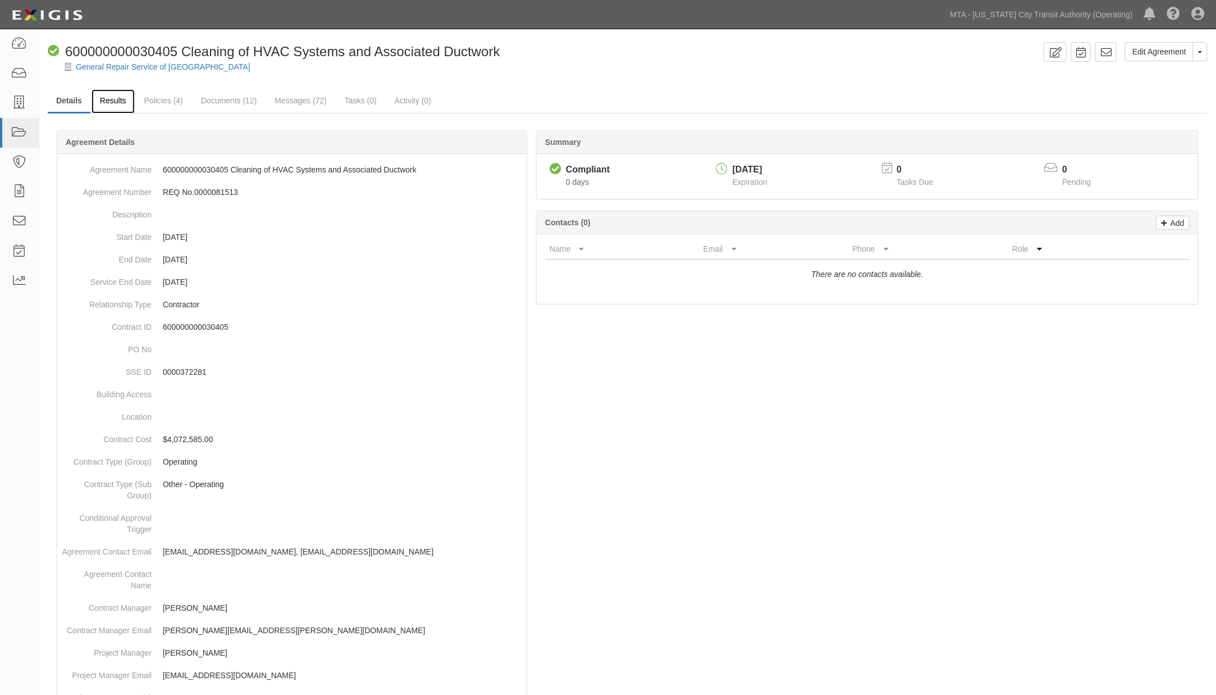
click at [109, 100] on link "Results" at bounding box center [113, 101] width 43 height 24
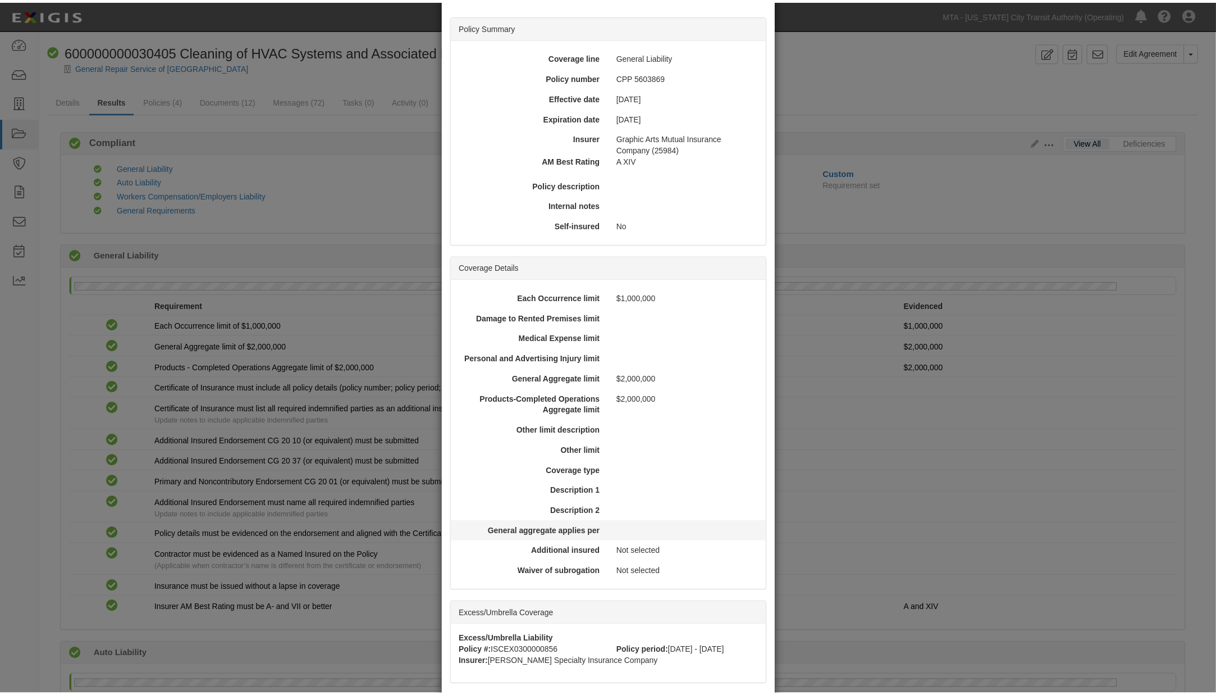
scroll to position [187, 0]
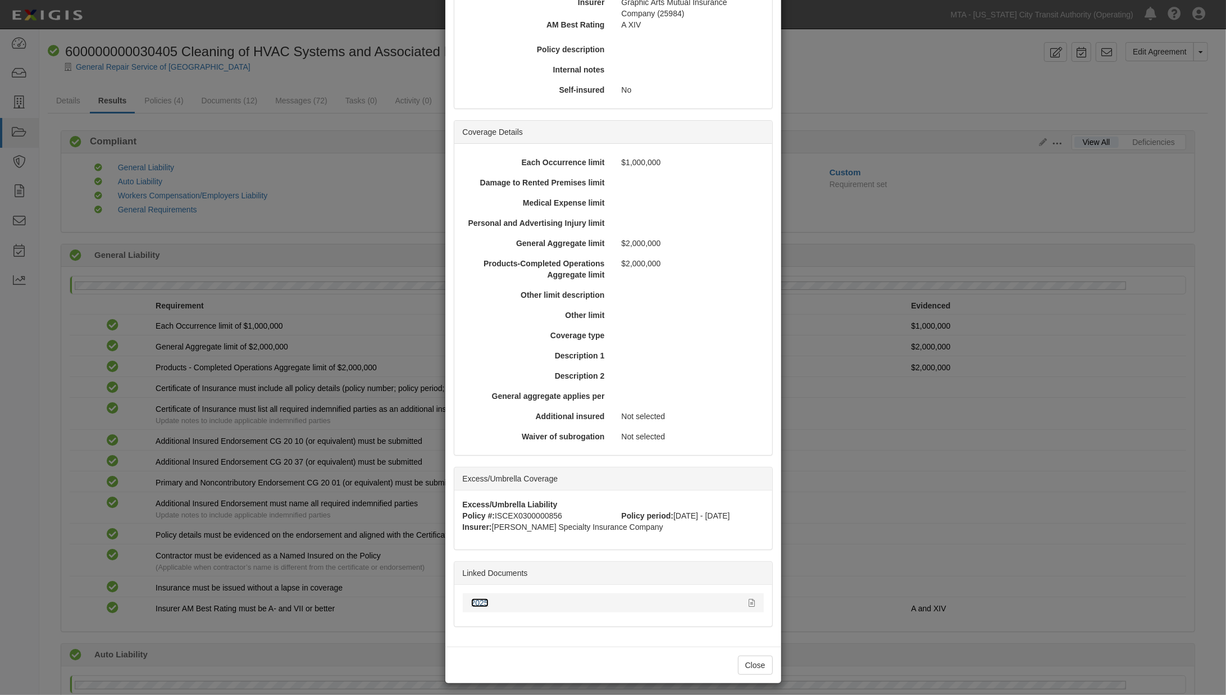
click at [477, 598] on link "2025" at bounding box center [479, 602] width 17 height 9
click at [794, 316] on div "× View Policy Policy Summary Coverage line General Liability Policy number CPP …" at bounding box center [613, 347] width 1226 height 695
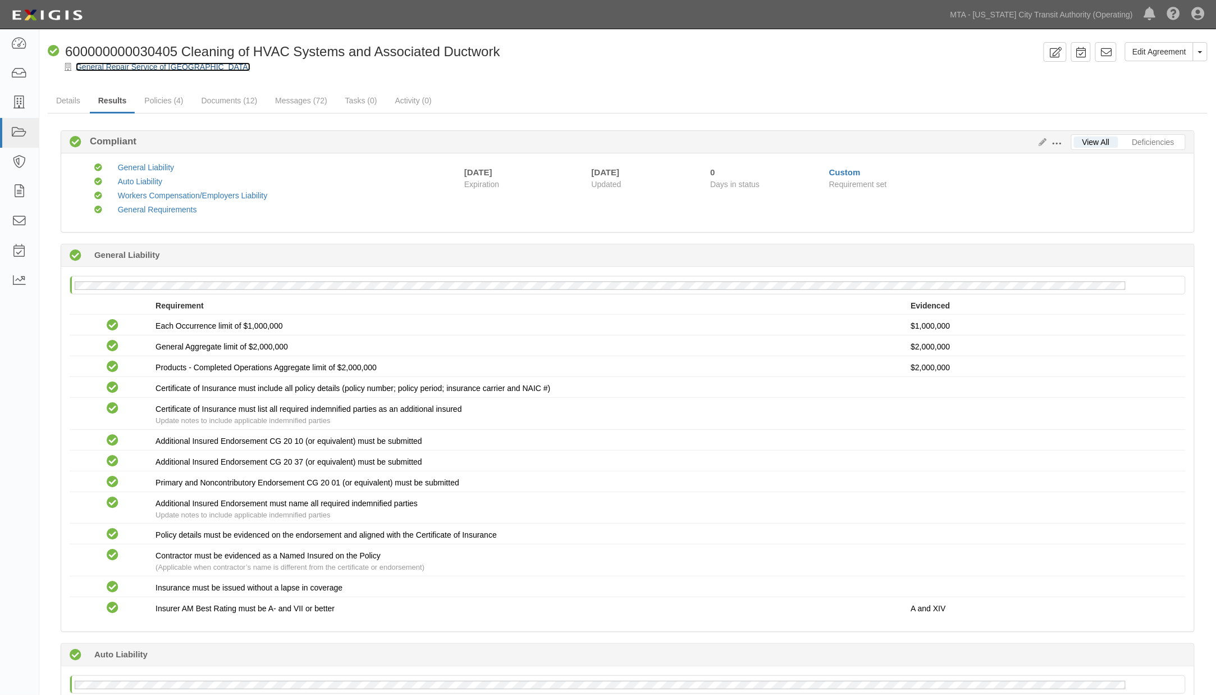
click at [154, 65] on link "General Repair Service of [GEOGRAPHIC_DATA]" at bounding box center [163, 66] width 175 height 9
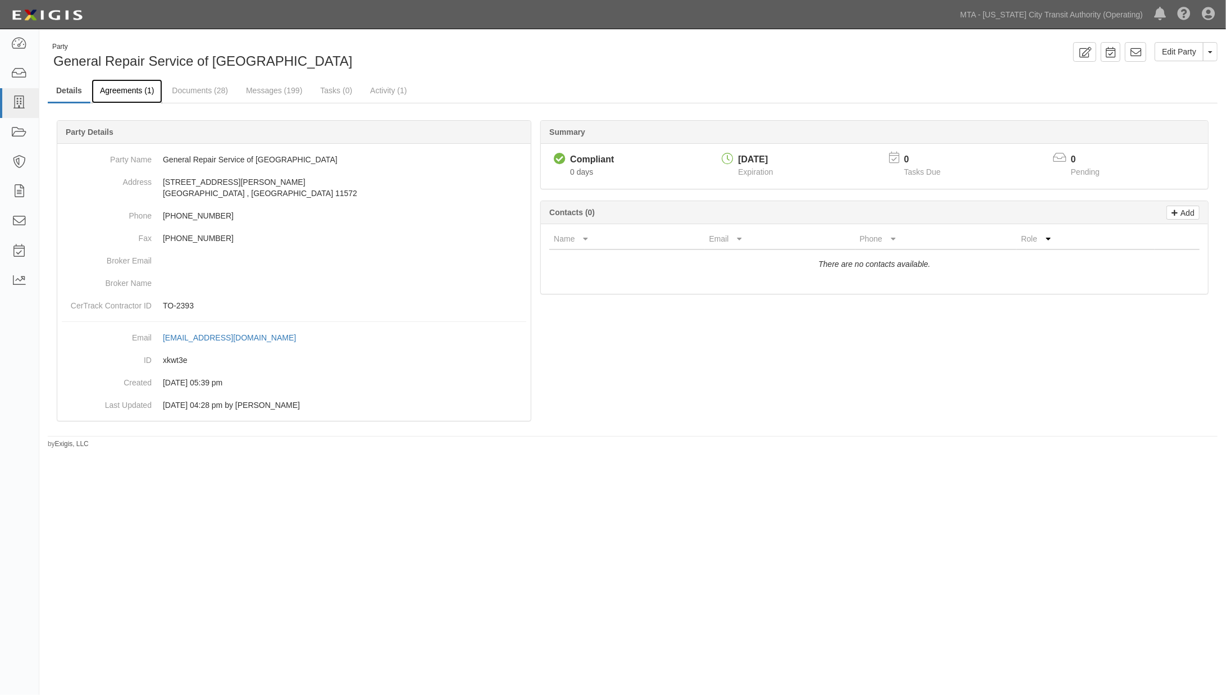
click at [146, 90] on link "Agreements (1)" at bounding box center [127, 91] width 71 height 24
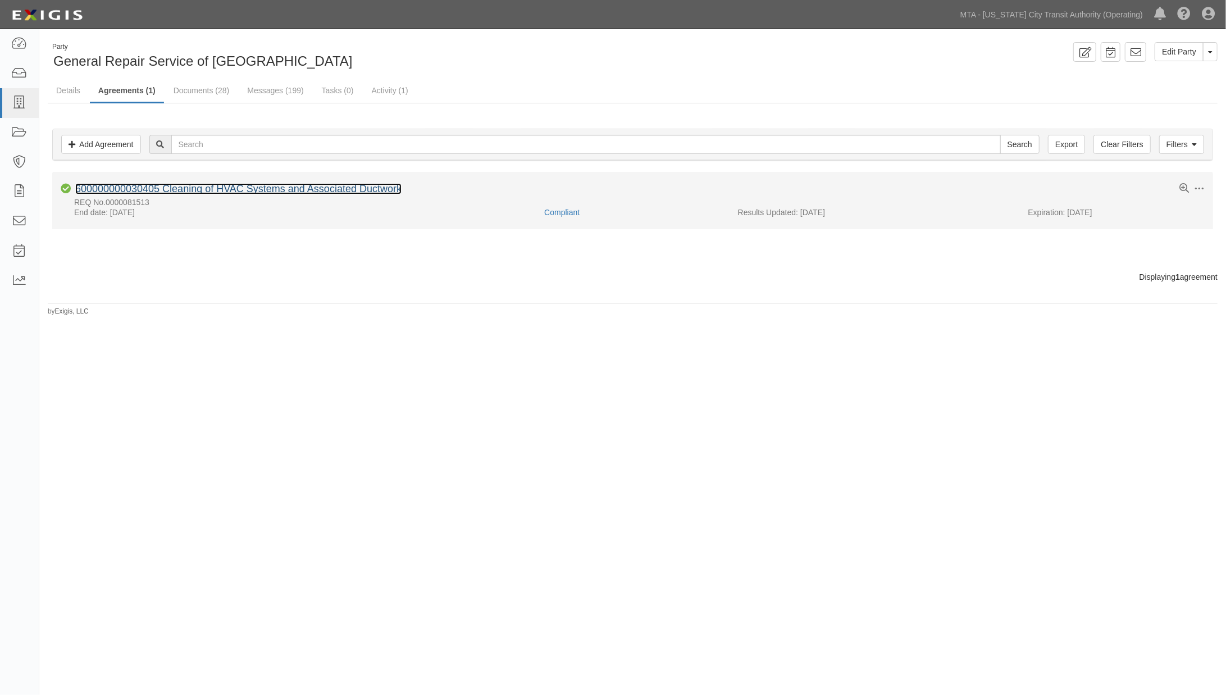
click at [261, 193] on link "600000000030405 Cleaning of HVAC Systems and Associated Ductwork" at bounding box center [238, 188] width 326 height 11
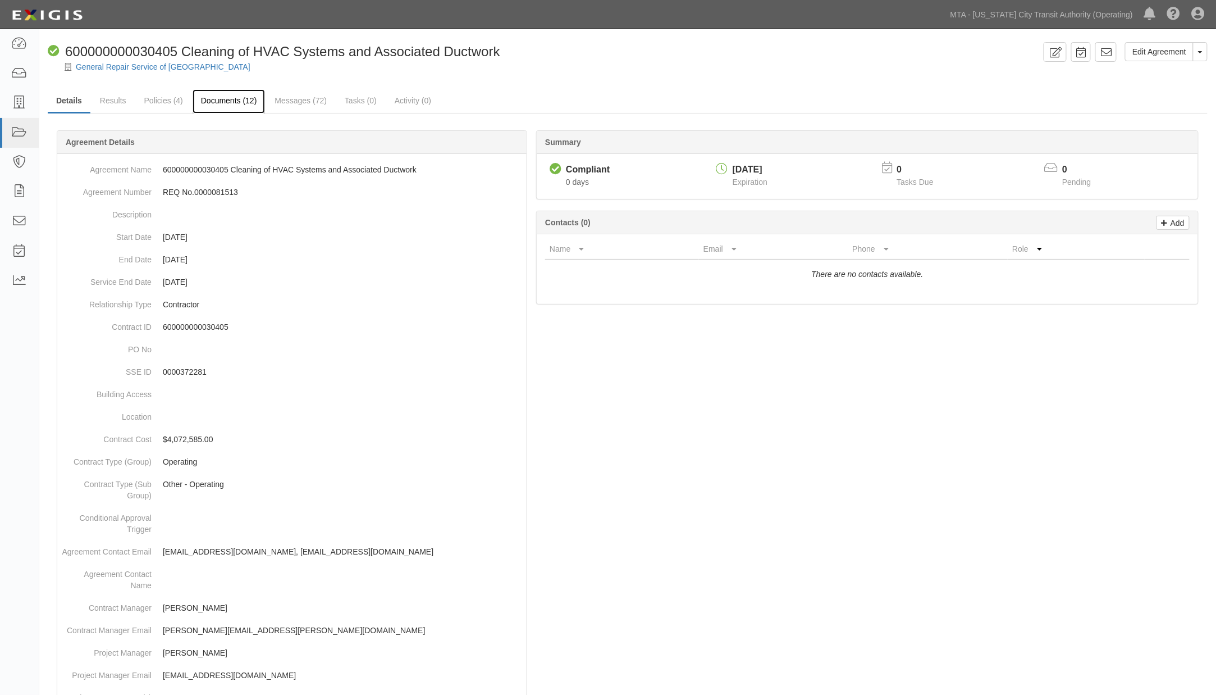
click at [241, 102] on link "Documents (12)" at bounding box center [229, 101] width 73 height 24
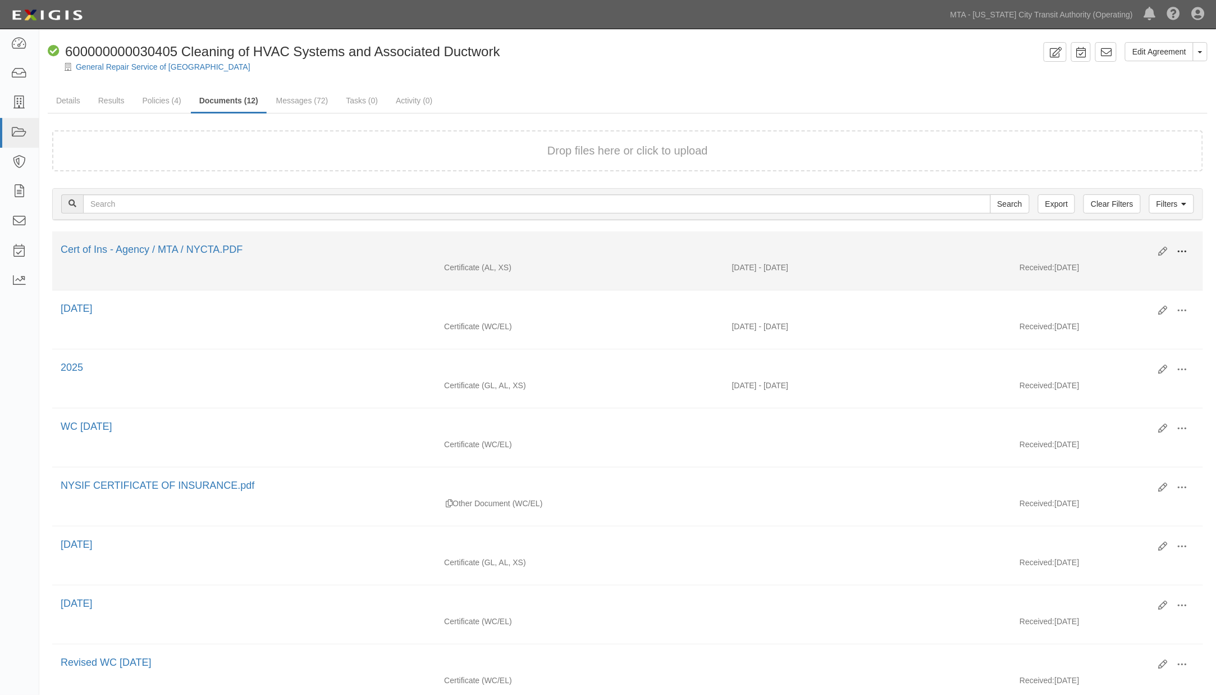
click at [1185, 249] on span at bounding box center [1183, 252] width 10 height 10
click at [1103, 244] on link "Edit" at bounding box center [1128, 247] width 89 height 20
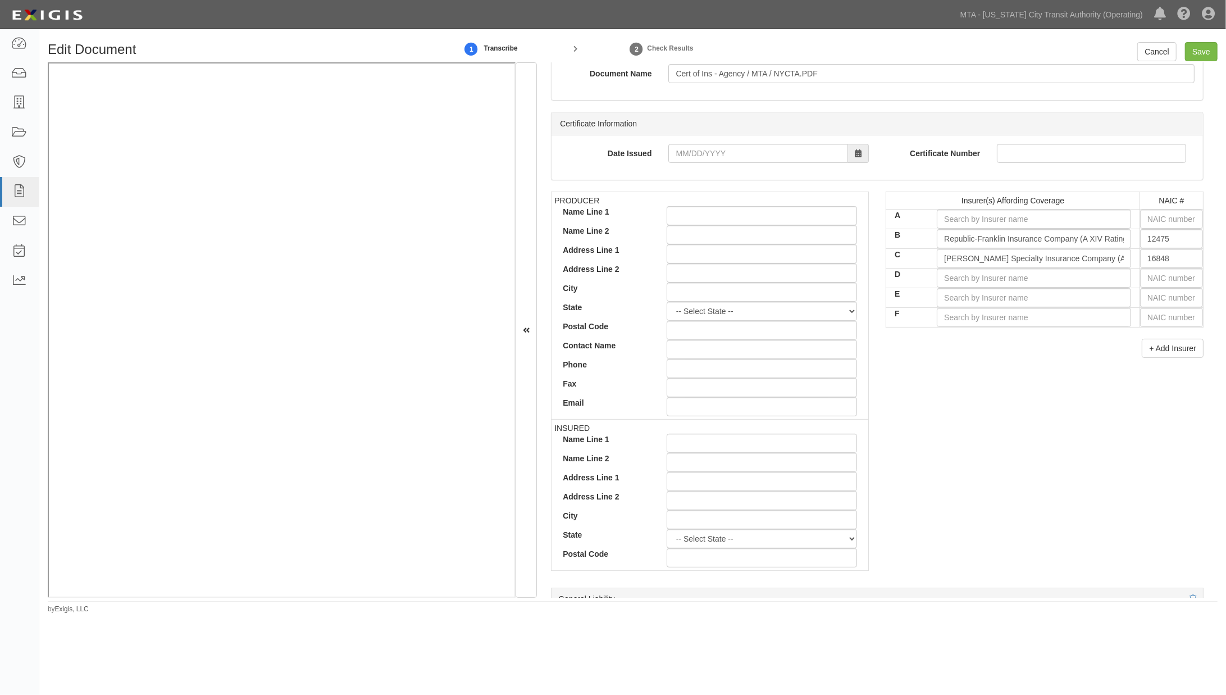
scroll to position [187, 0]
click at [1150, 208] on input "text" at bounding box center [1171, 213] width 63 height 19
type input "25232"
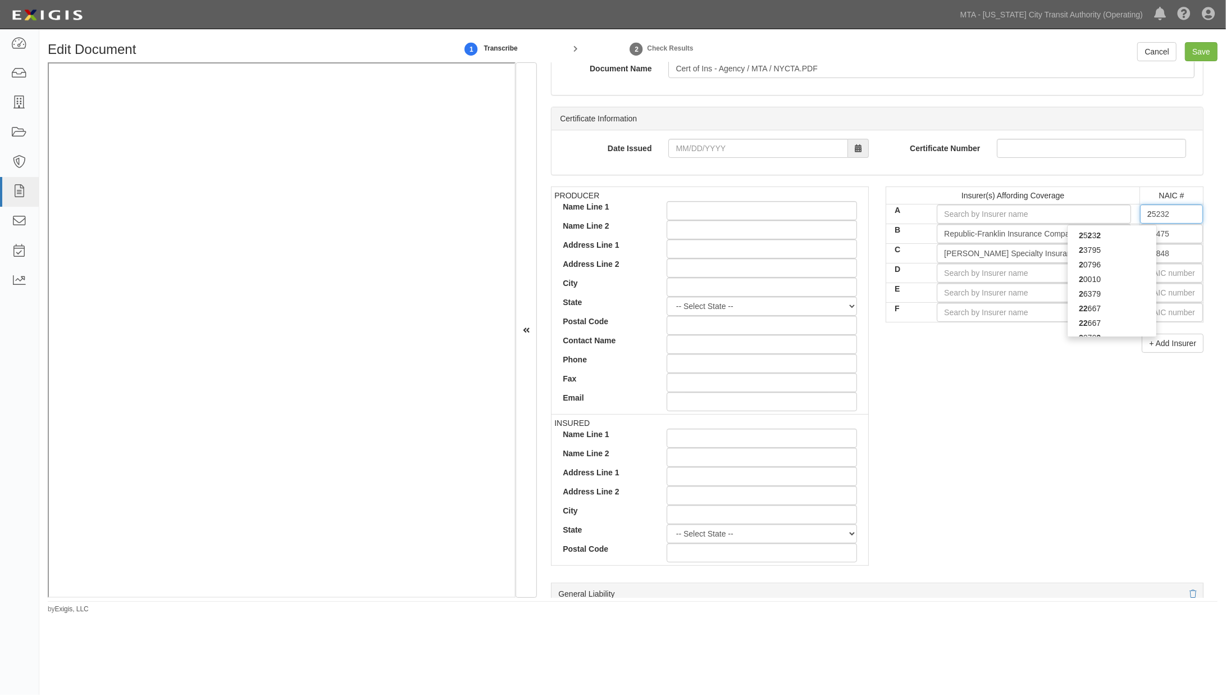
type input "25"
type input "25950"
type input "259"
type input "25984"
type input "2598"
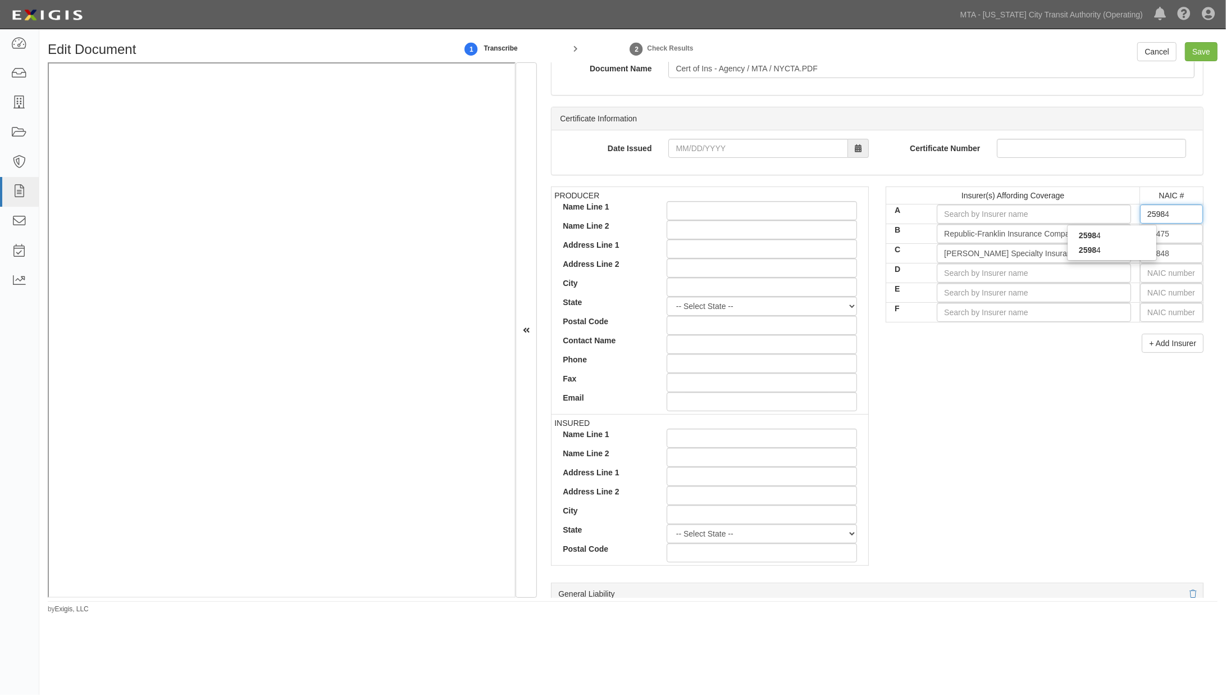
type input "25984"
click at [1116, 229] on div "25984" at bounding box center [1112, 235] width 89 height 15
type input "Graphic Arts Mutual Insurance Company (A XIV Rating)"
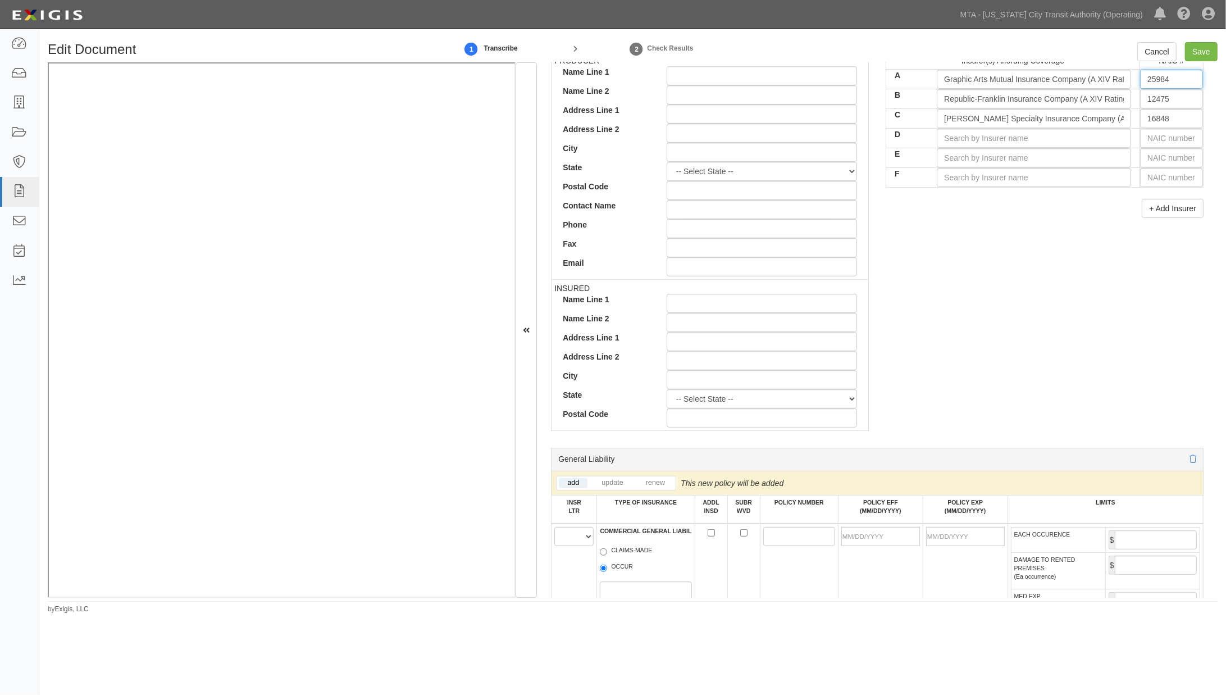
scroll to position [562, 0]
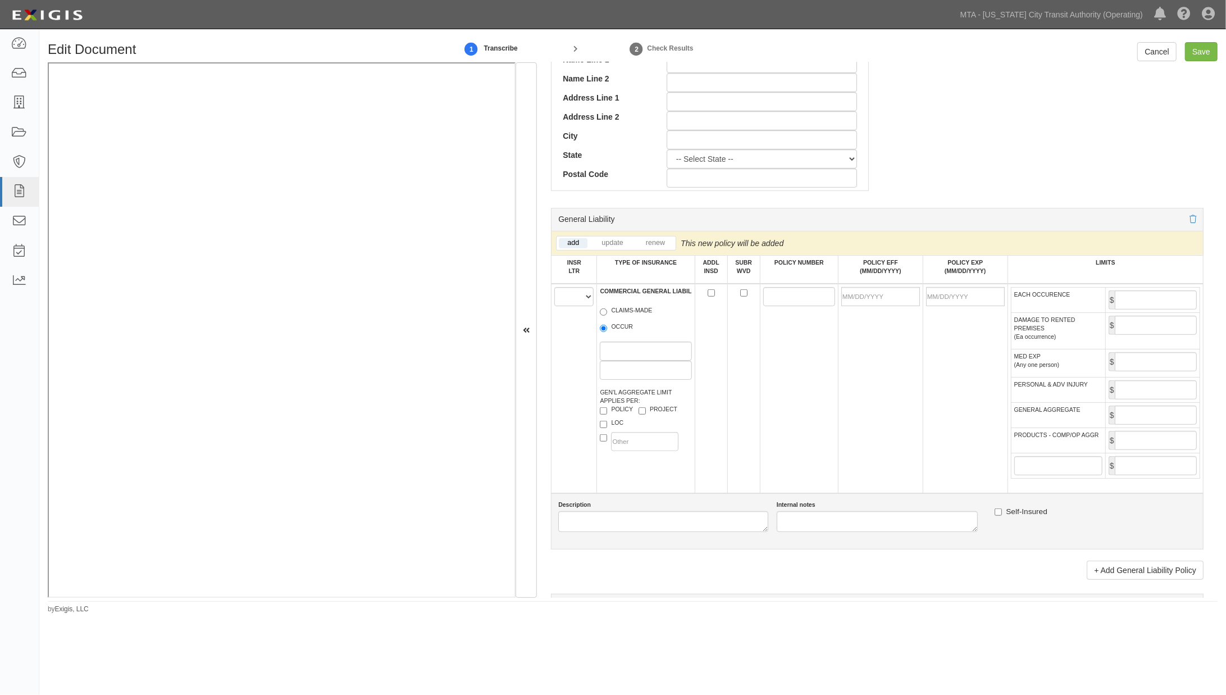
type input "25984"
click at [568, 299] on select "A B C D E F" at bounding box center [573, 296] width 39 height 19
select select "A"
click at [554, 291] on select "A B C D E F" at bounding box center [573, 296] width 39 height 19
click at [615, 330] on label "OCCUR" at bounding box center [616, 327] width 33 height 11
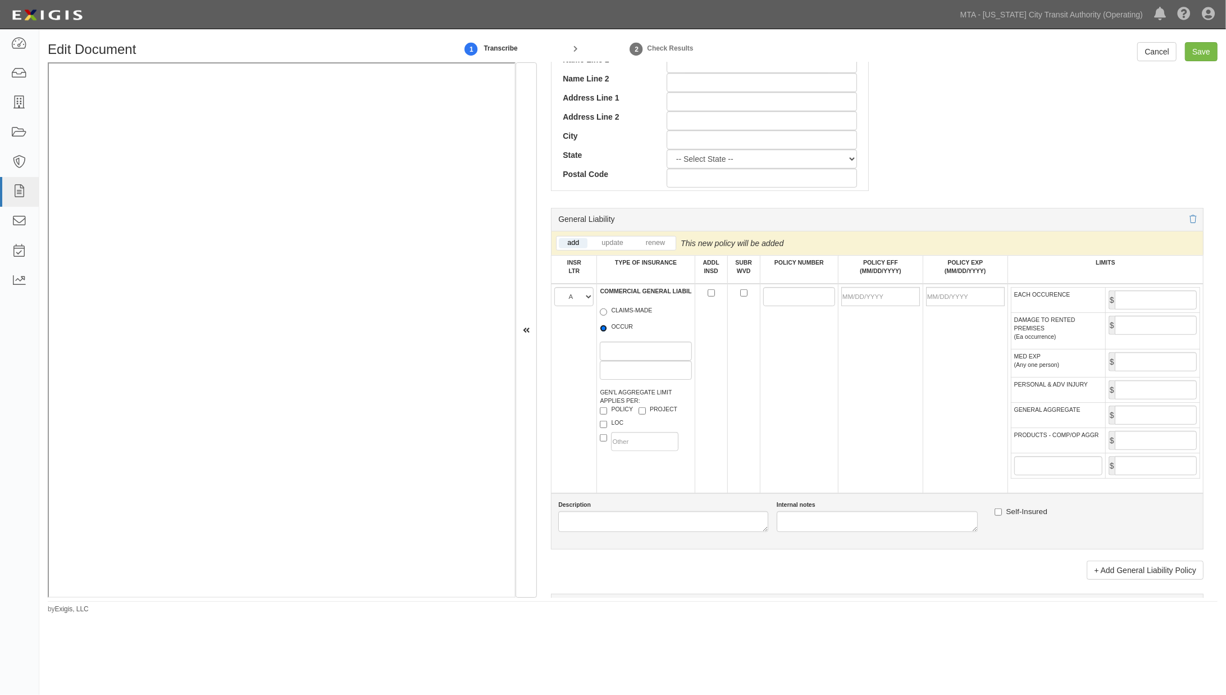
click at [607, 330] on input "OCCUR" at bounding box center [603, 328] width 7 height 7
radio input "true"
paste input "CPP 5603869"
type input "CPP 5603869"
click at [874, 299] on input "POLICY EFF (MM/DD/YYYY)" at bounding box center [880, 296] width 79 height 19
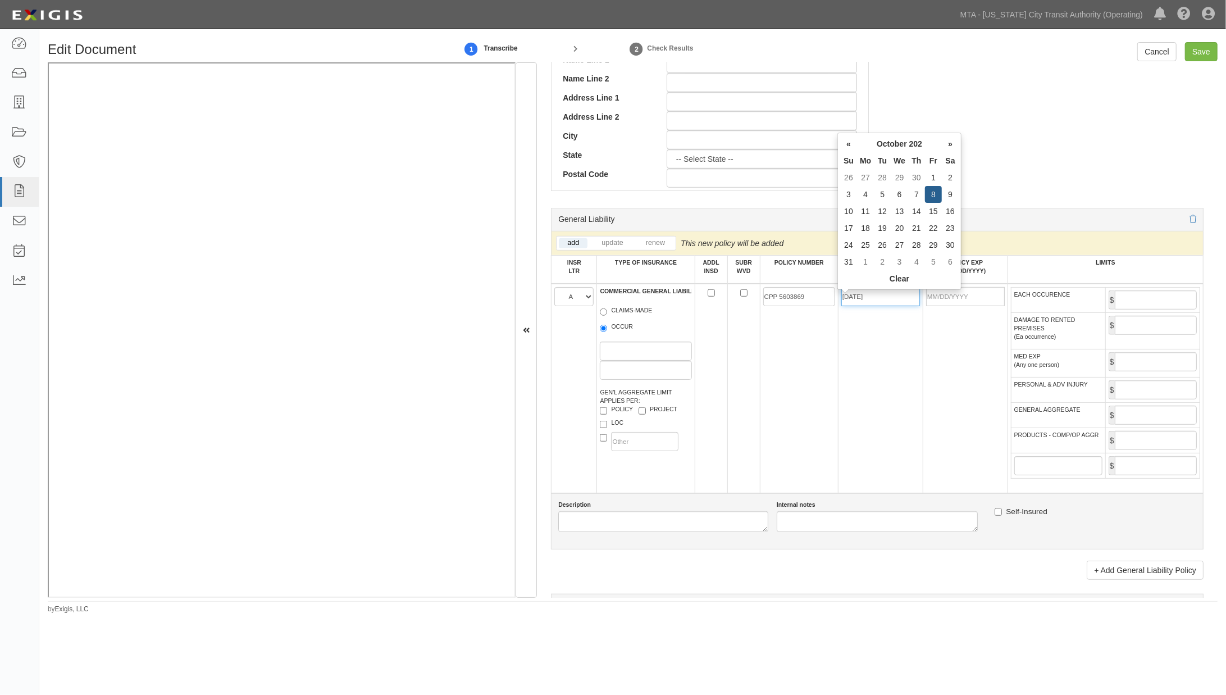
type input "[DATE]"
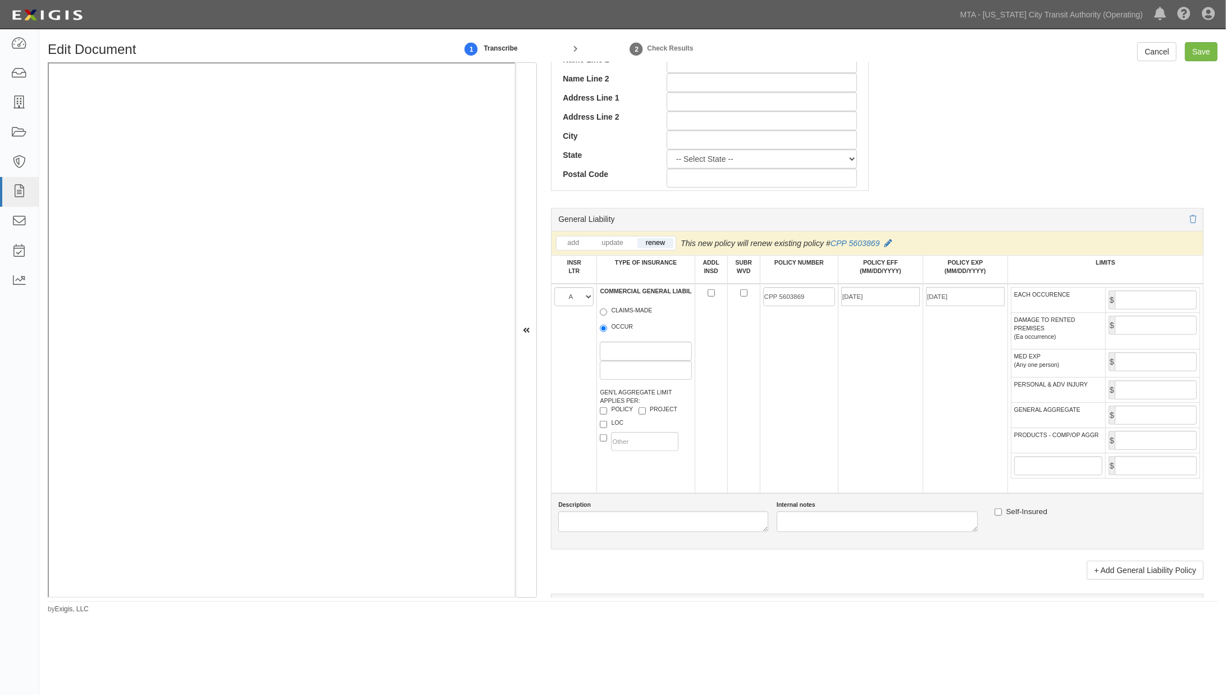
click at [904, 403] on td "[DATE]" at bounding box center [880, 388] width 85 height 209
click at [1116, 302] on input "EACH OCCURENCE" at bounding box center [1156, 299] width 82 height 19
type input "1,000,000"
click at [1120, 425] on input "GENERAL AGGREGATE" at bounding box center [1156, 414] width 82 height 19
type input "2,000,000"
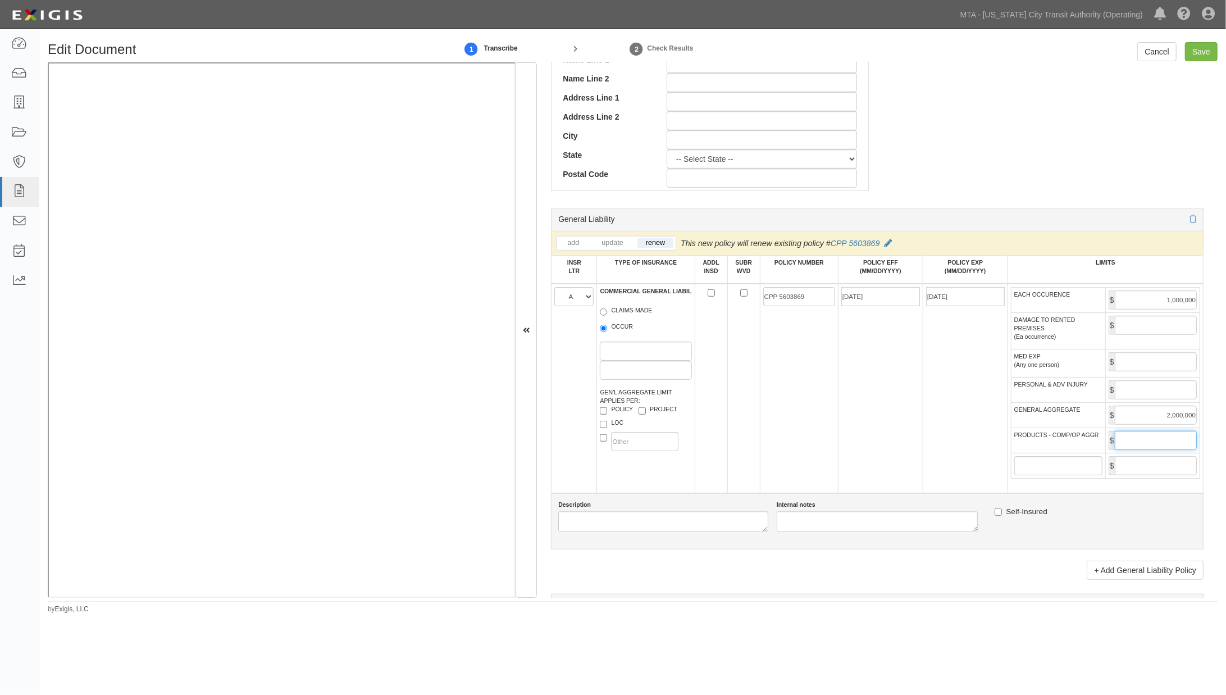
click at [1127, 450] on input "PRODUCTS - COMP/OP AGGR" at bounding box center [1156, 440] width 82 height 19
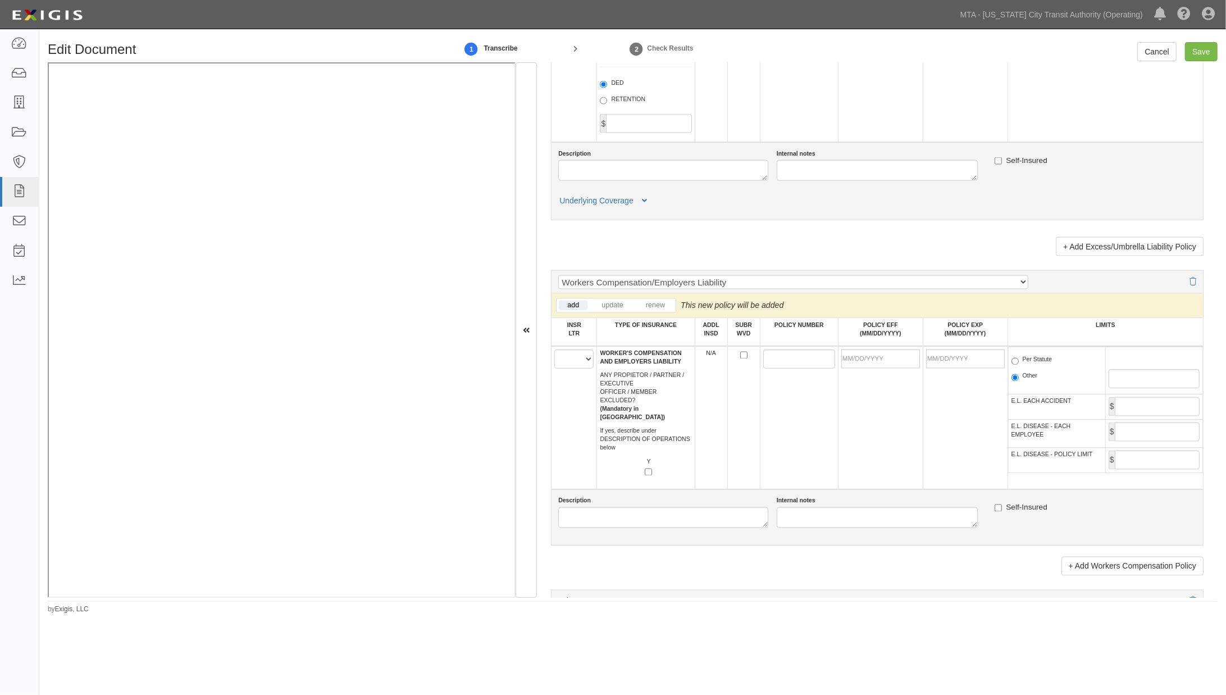
scroll to position [1622, 0]
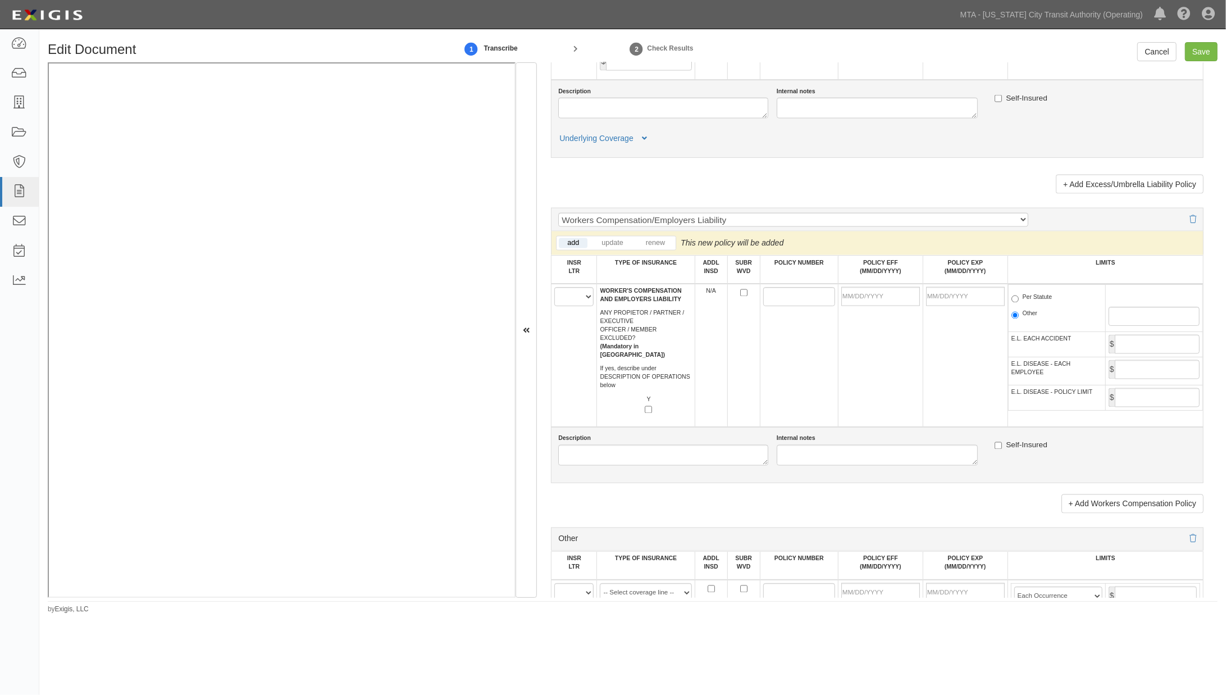
type input "2,000,000"
click at [564, 306] on select "A B C D E F" at bounding box center [573, 296] width 39 height 19
select select "D"
click at [554, 306] on select "A B C D E F" at bounding box center [573, 296] width 39 height 19
paste input "G 2603 407-4"
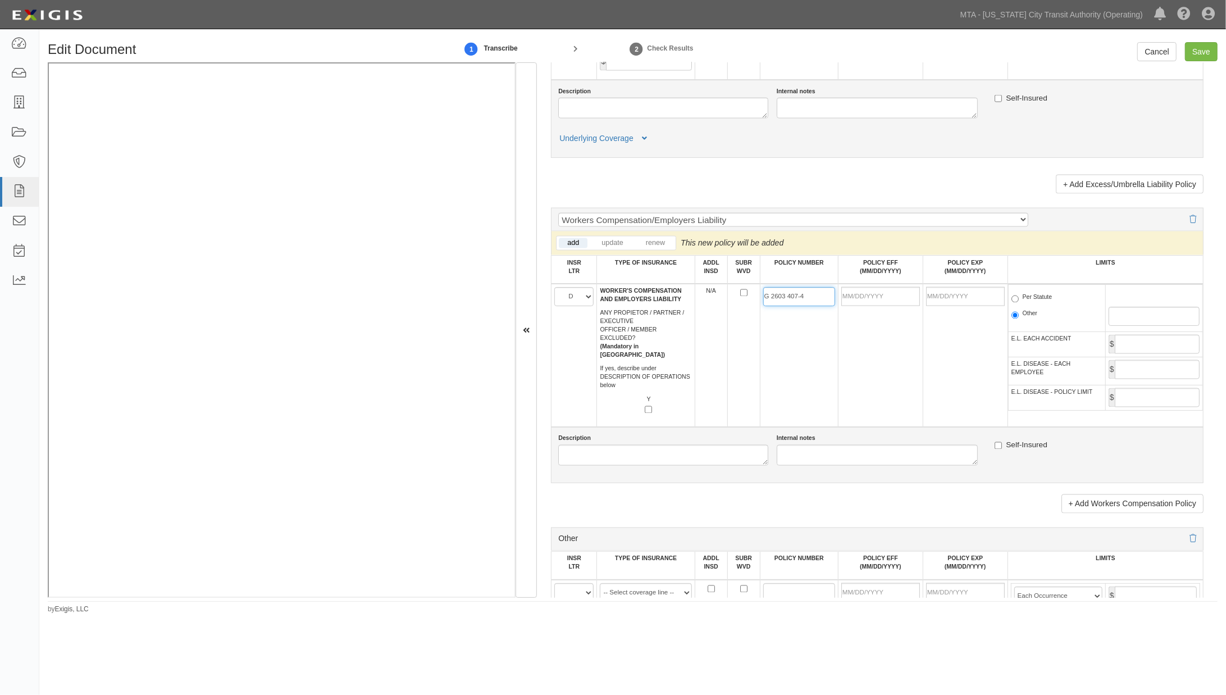
type input "G 2603 407-4"
click at [861, 306] on input "POLICY EFF (MM/DD/YYYY)" at bounding box center [880, 296] width 79 height 19
type input "11/01/2024"
type input "[DATE]"
drag, startPoint x: 878, startPoint y: 382, endPoint x: 959, endPoint y: 360, distance: 83.4
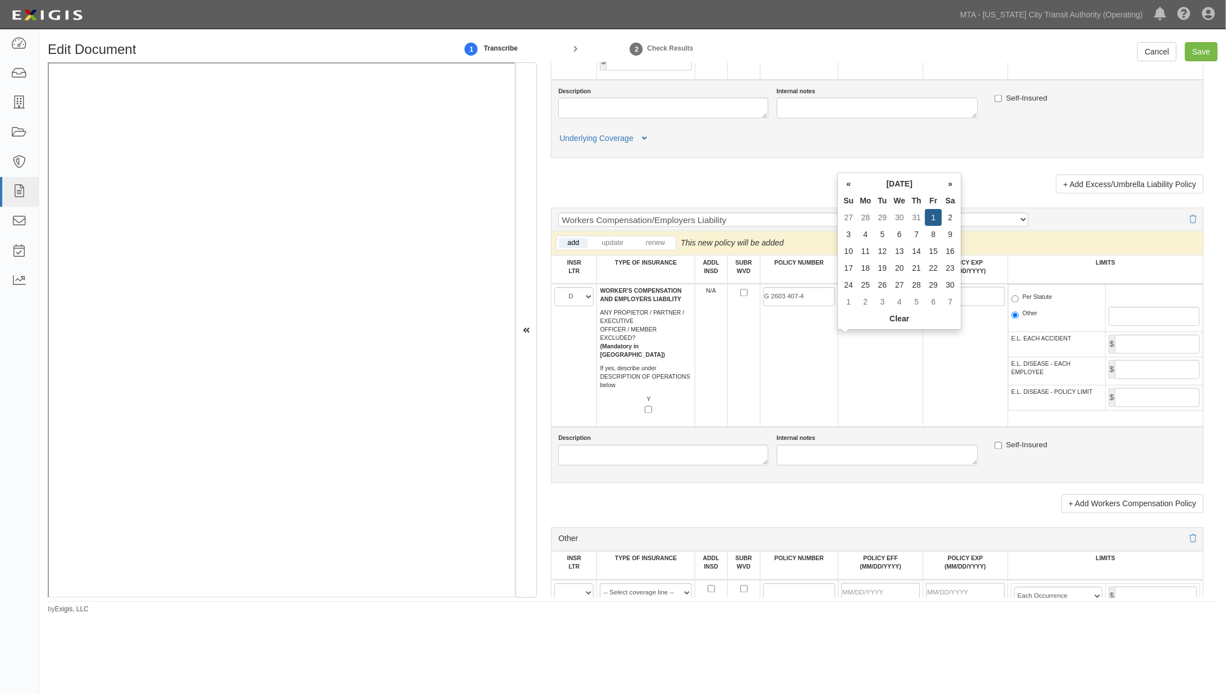
click at [879, 382] on td "11/01/2024" at bounding box center [880, 355] width 85 height 143
click at [1024, 304] on label "Per Statute" at bounding box center [1031, 298] width 41 height 11
click at [1019, 303] on input "Per Statute" at bounding box center [1014, 298] width 7 height 7
radio input "true"
click at [1204, 51] on input "Save" at bounding box center [1201, 51] width 33 height 19
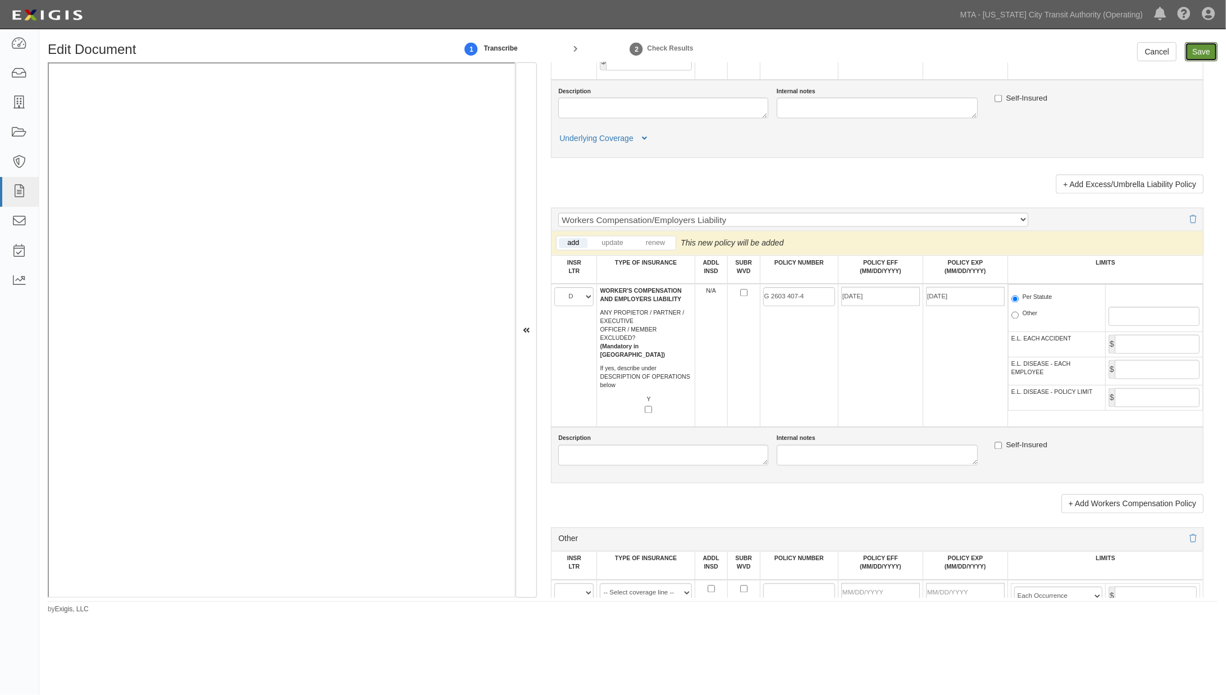
type input "1000000"
type input "2000000"
type input "150000"
type input "1000000"
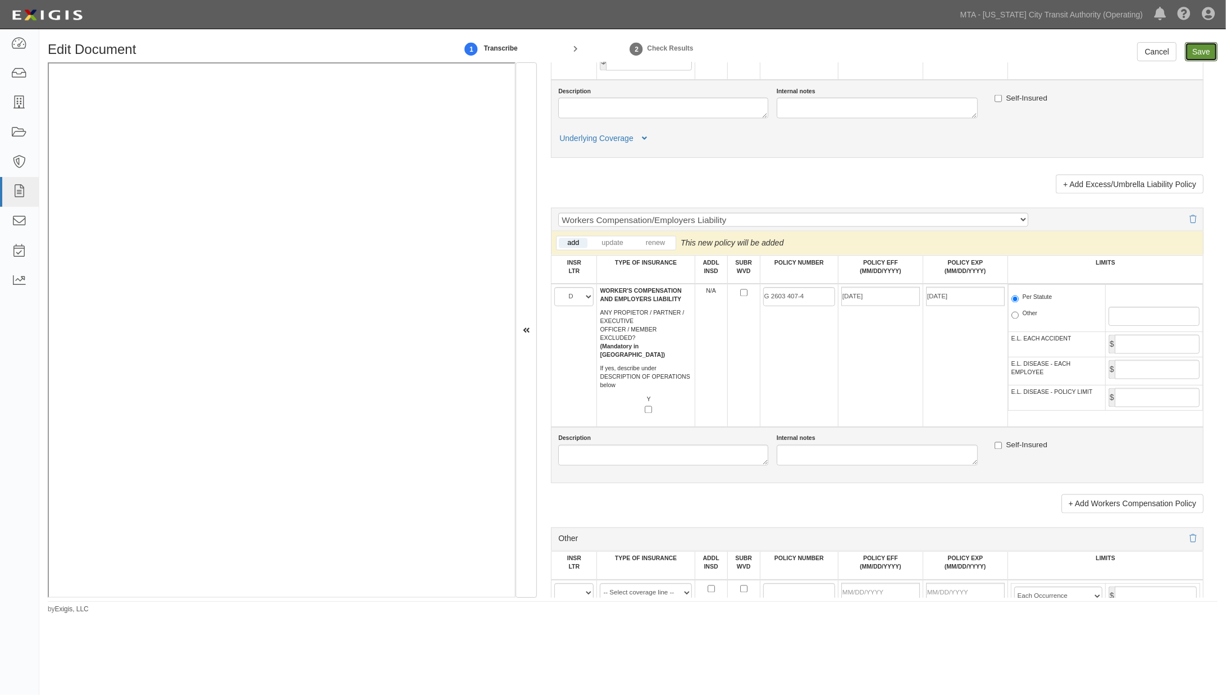
type input "1000000"
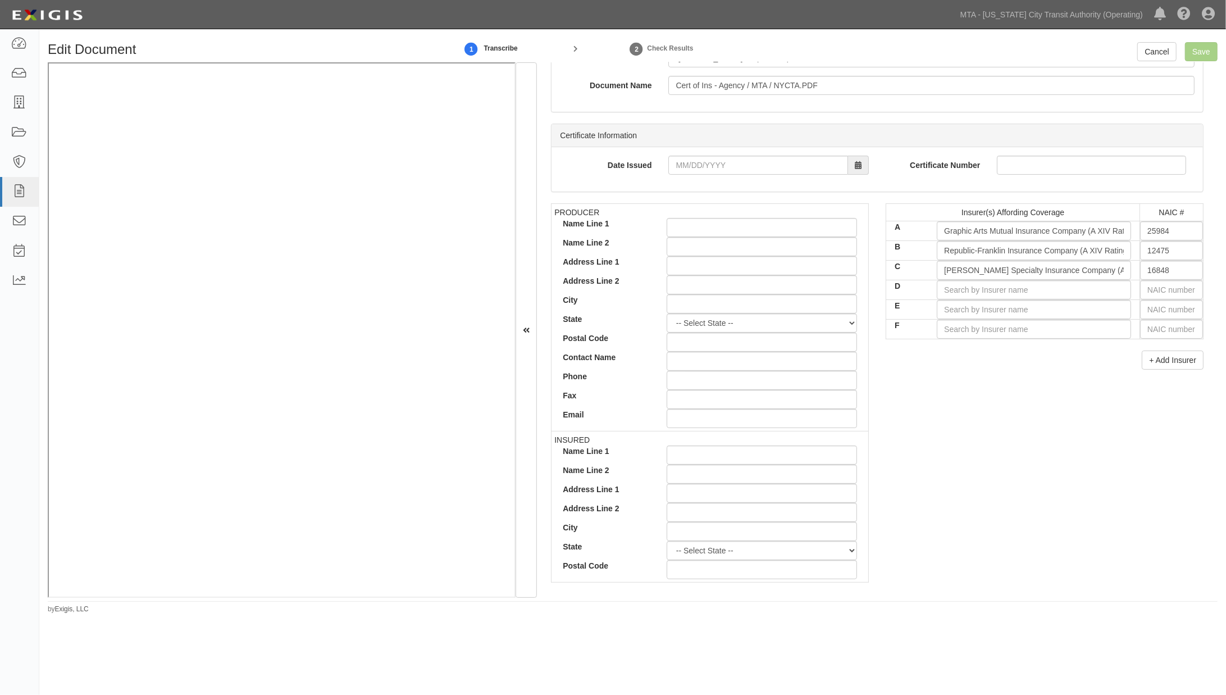
scroll to position [0, 0]
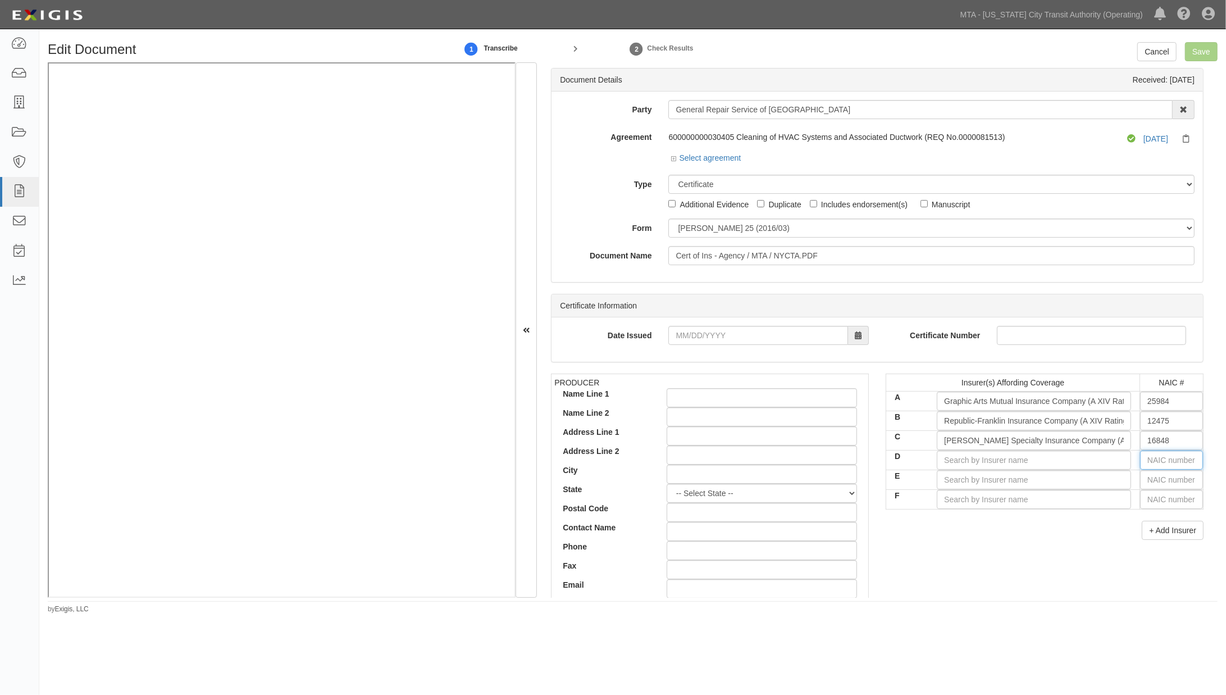
click at [1164, 462] on input "text" at bounding box center [1171, 459] width 63 height 19
type input "0"
click at [1102, 492] on div "0" at bounding box center [1112, 481] width 90 height 21
click at [1102, 484] on div "0" at bounding box center [1112, 481] width 89 height 15
type input "State Compensation Insurance Fund (A++ XV Rating)"
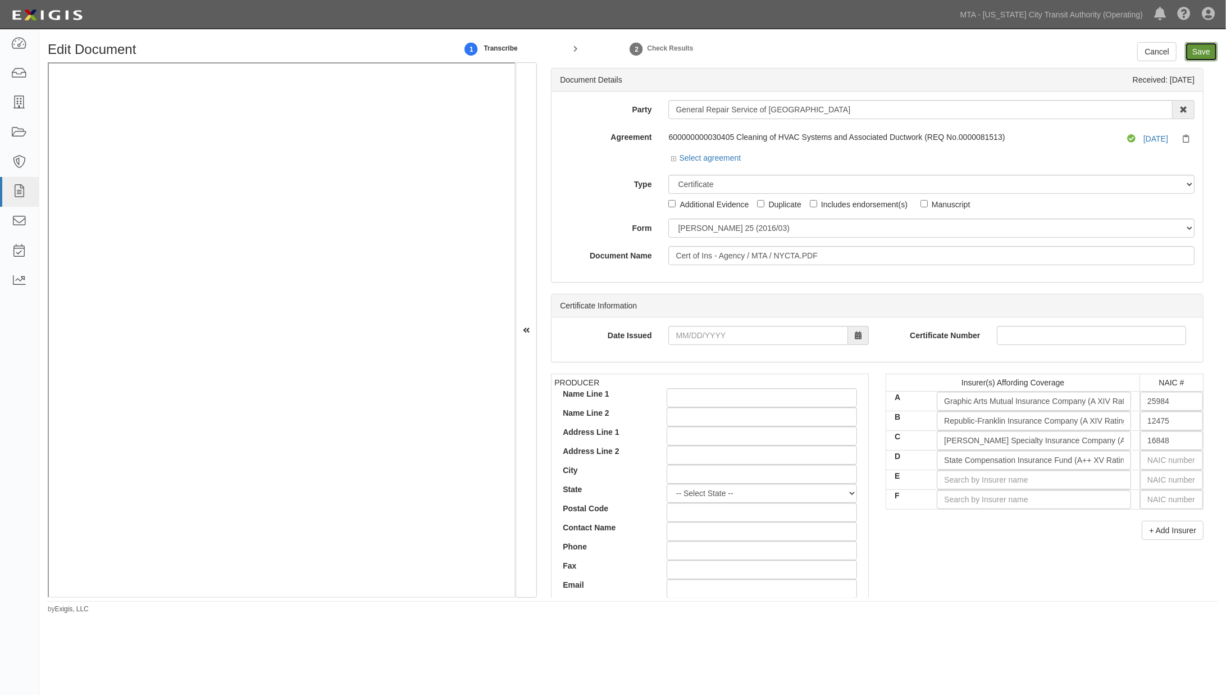
click at [1204, 51] on input "Save" at bounding box center [1201, 51] width 33 height 19
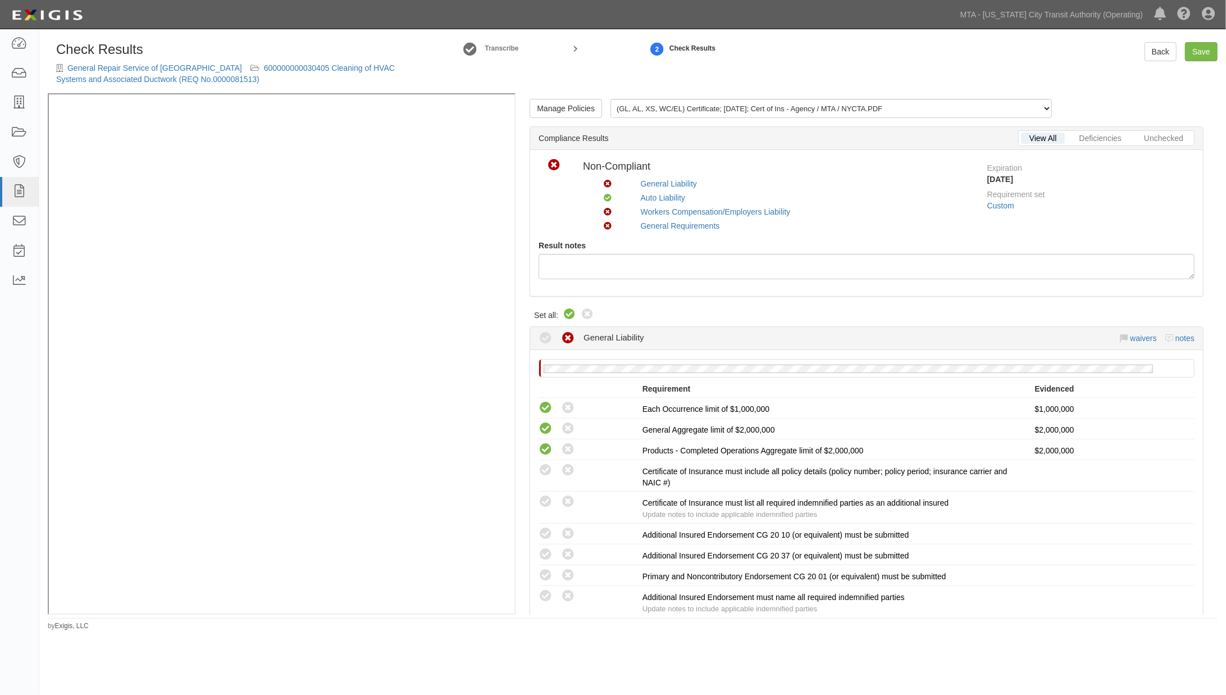
click at [570, 310] on icon at bounding box center [569, 314] width 13 height 13
radio input "true"
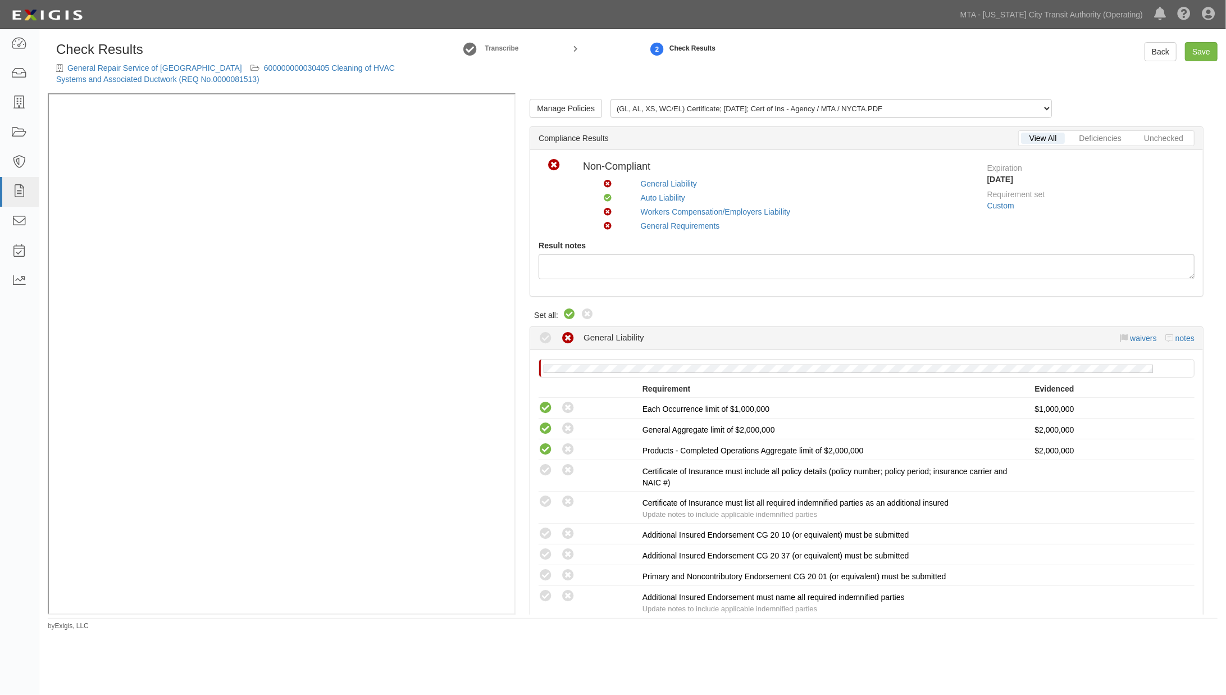
radio input "true"
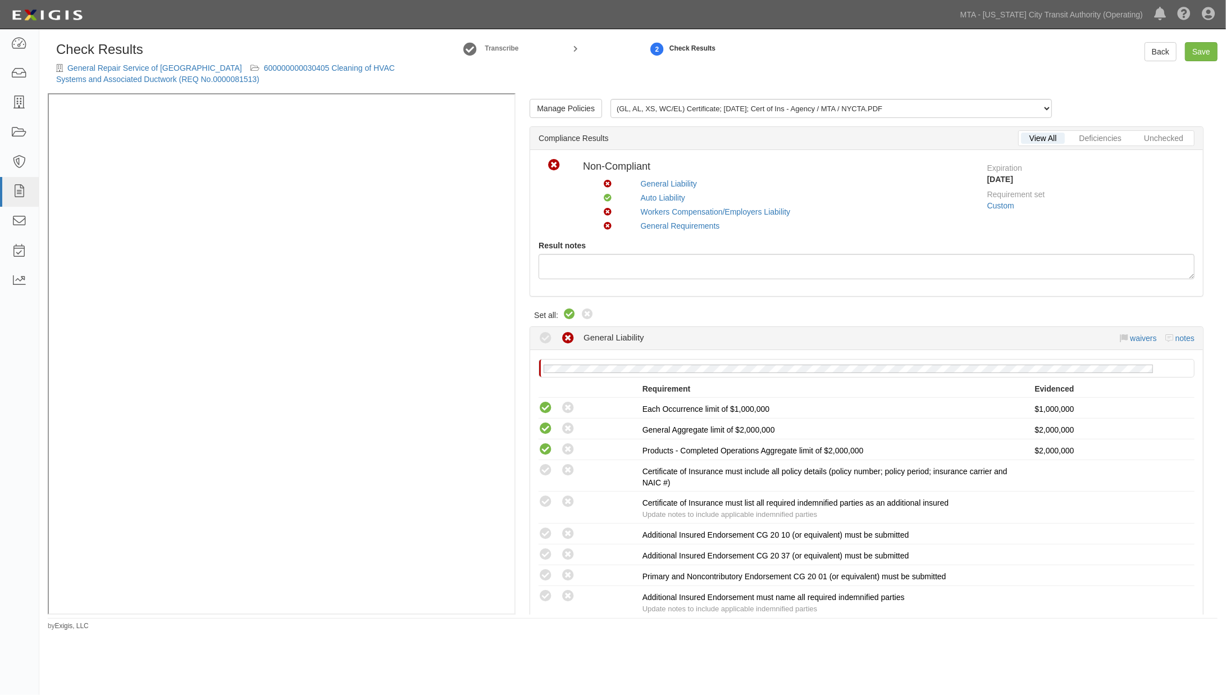
radio input "true"
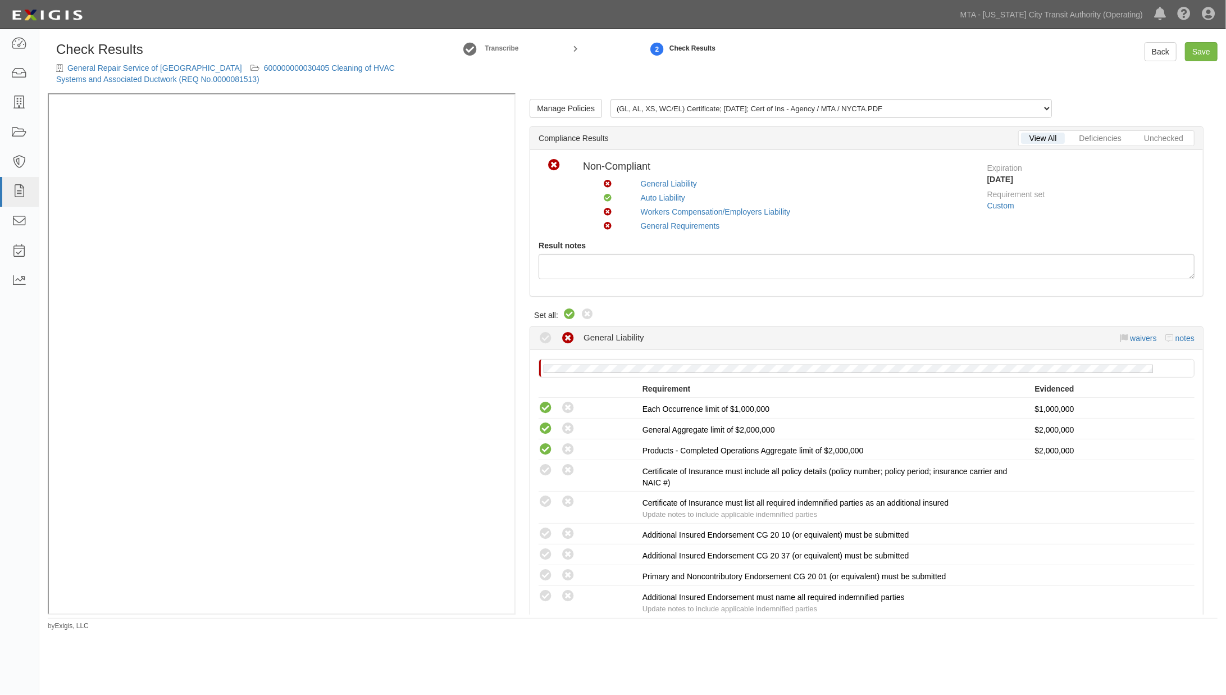
radio input "true"
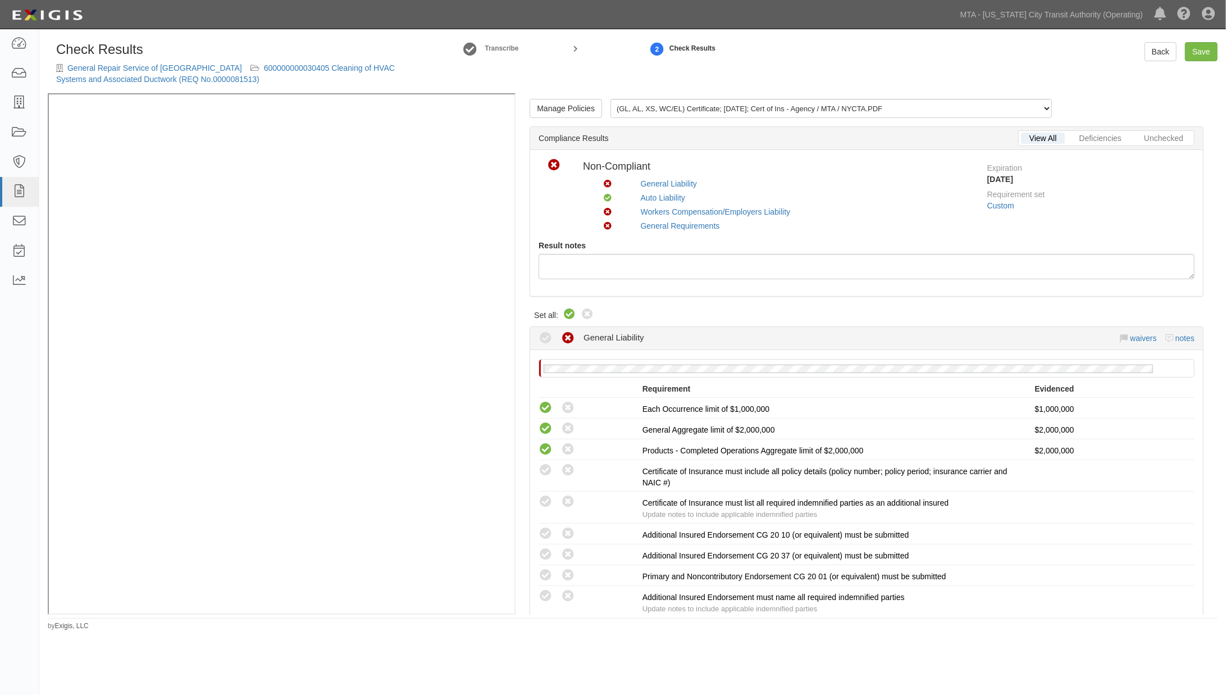
radio input "true"
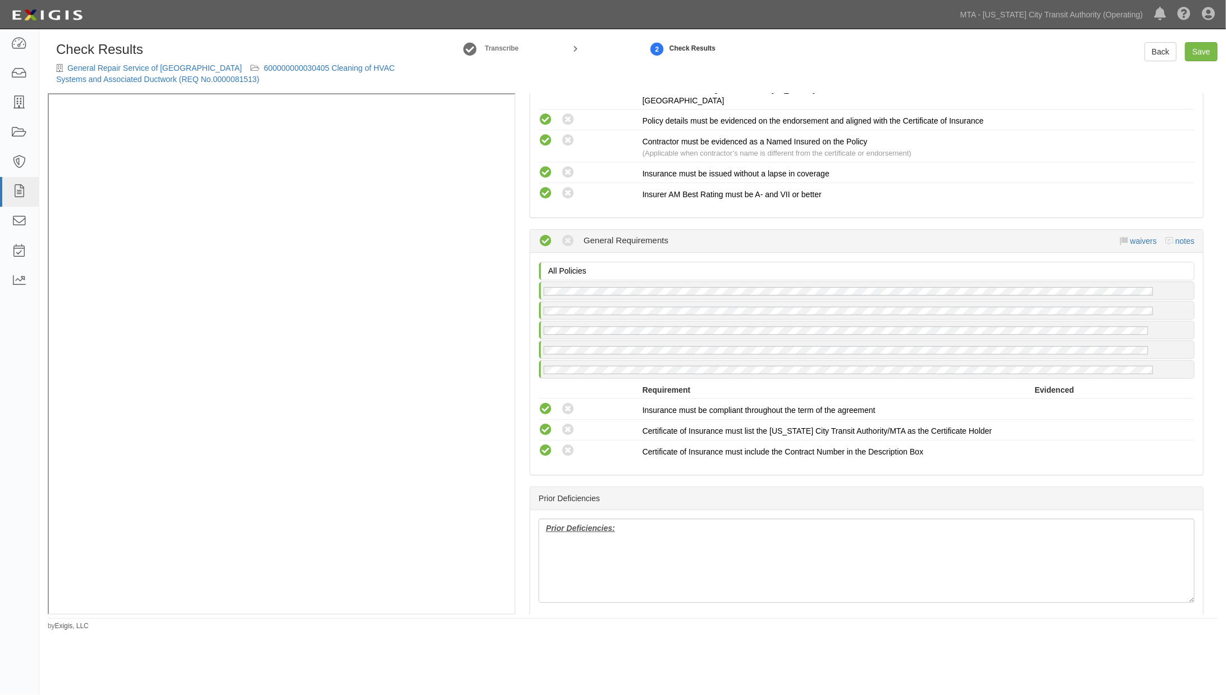
scroll to position [1238, 0]
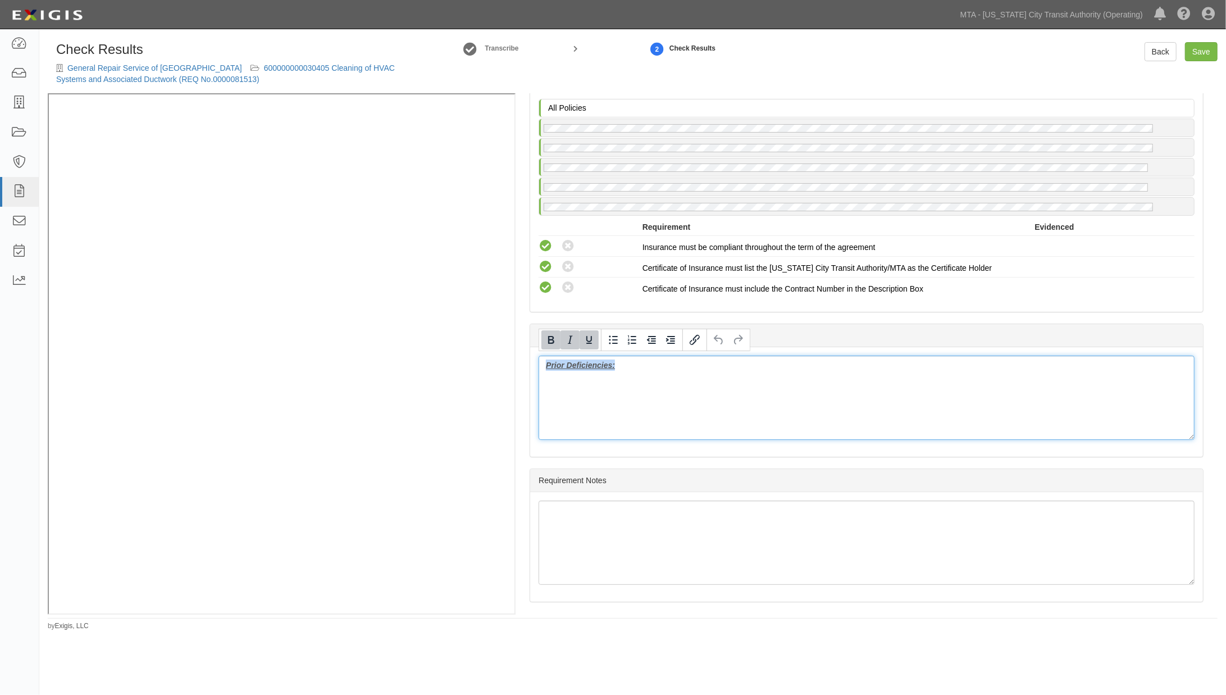
drag, startPoint x: 660, startPoint y: 374, endPoint x: 504, endPoint y: 359, distance: 156.2
click at [399, 230] on div "Manage Policies (GL, AL, XS, WC/EL) Certificate; [DATE]; Cert of Ins - Agency /…" at bounding box center [633, 353] width 1170 height 521
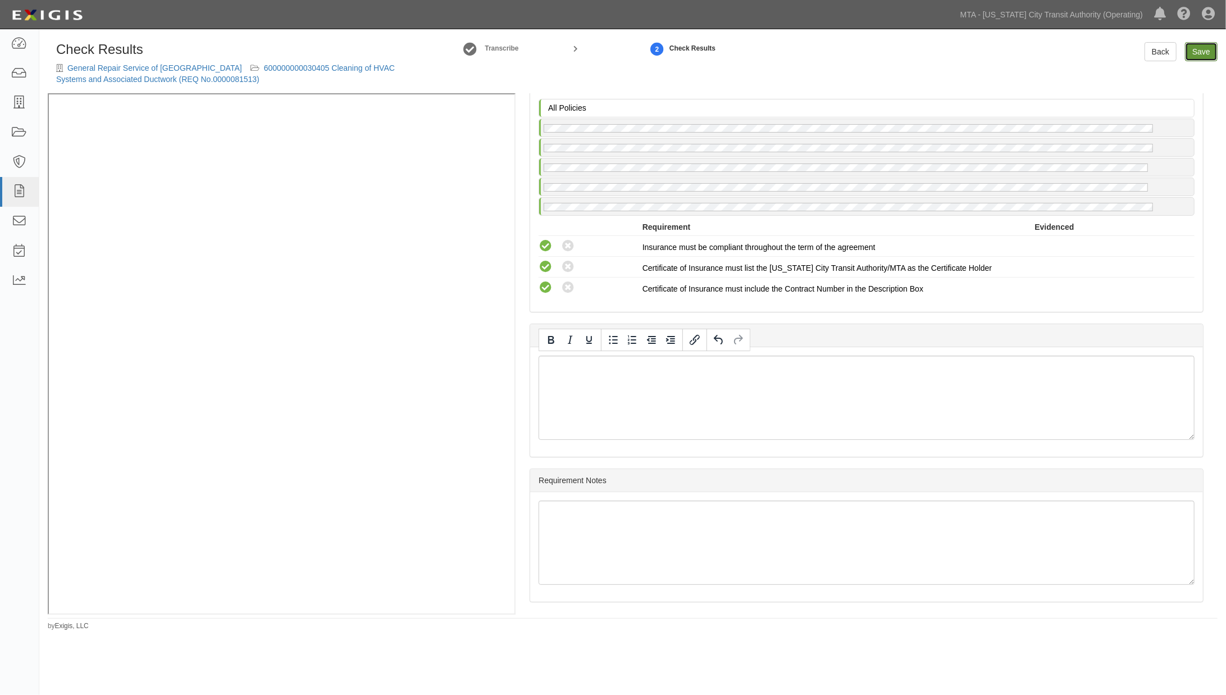
click at [1203, 45] on link "Save" at bounding box center [1201, 51] width 33 height 19
radio input "true"
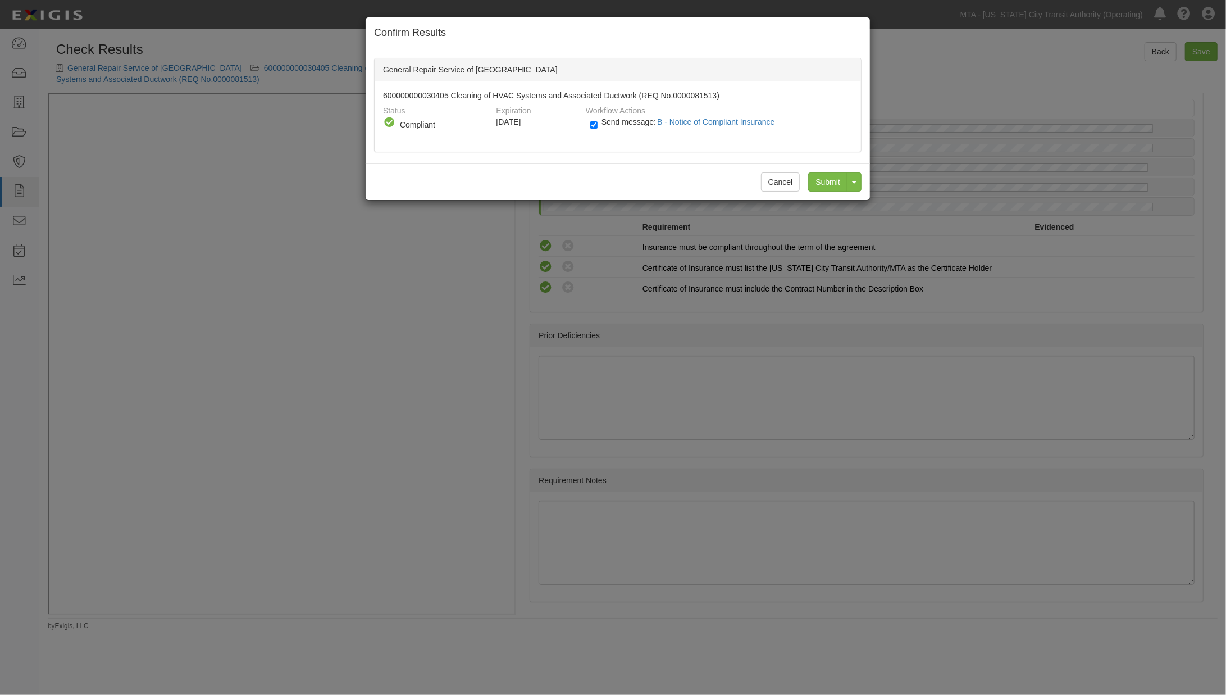
click at [601, 125] on label "Send message: B - Notice of Compliant Insurance" at bounding box center [684, 127] width 189 height 15
click at [598, 125] on input "Send message: B - Notice of Compliant Insurance" at bounding box center [593, 124] width 7 height 13
checkbox input "false"
click at [832, 181] on input "Submit" at bounding box center [827, 181] width 39 height 19
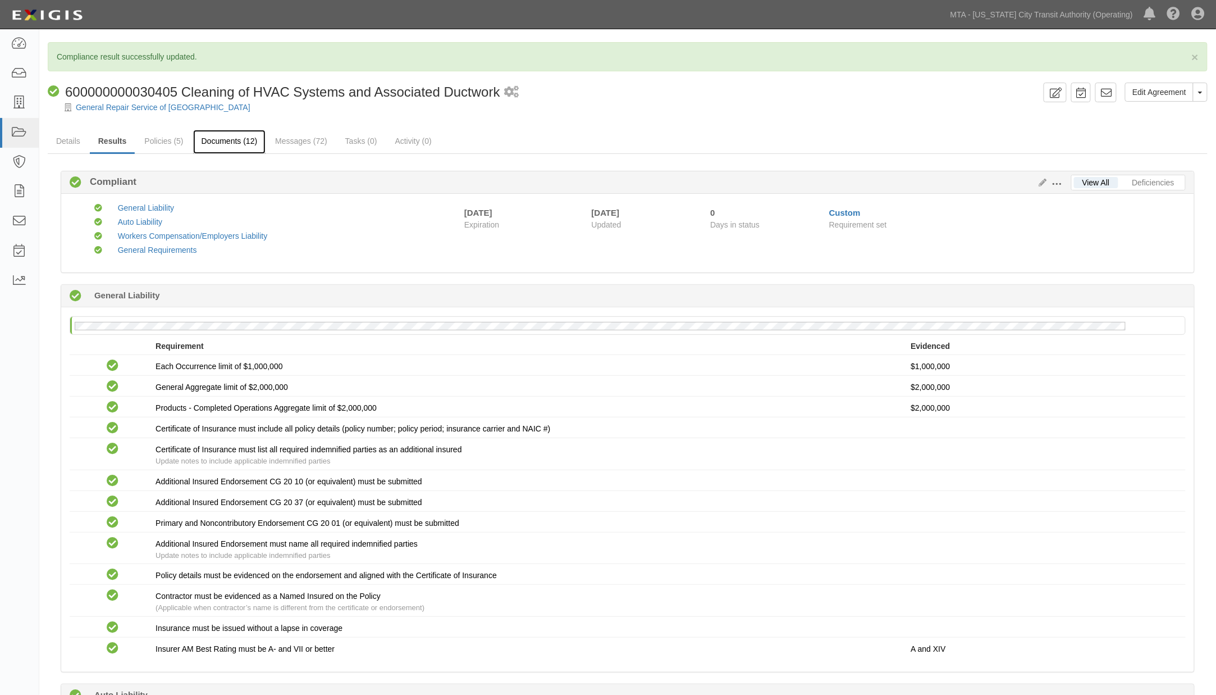
click at [247, 140] on link "Documents (12)" at bounding box center [229, 142] width 73 height 24
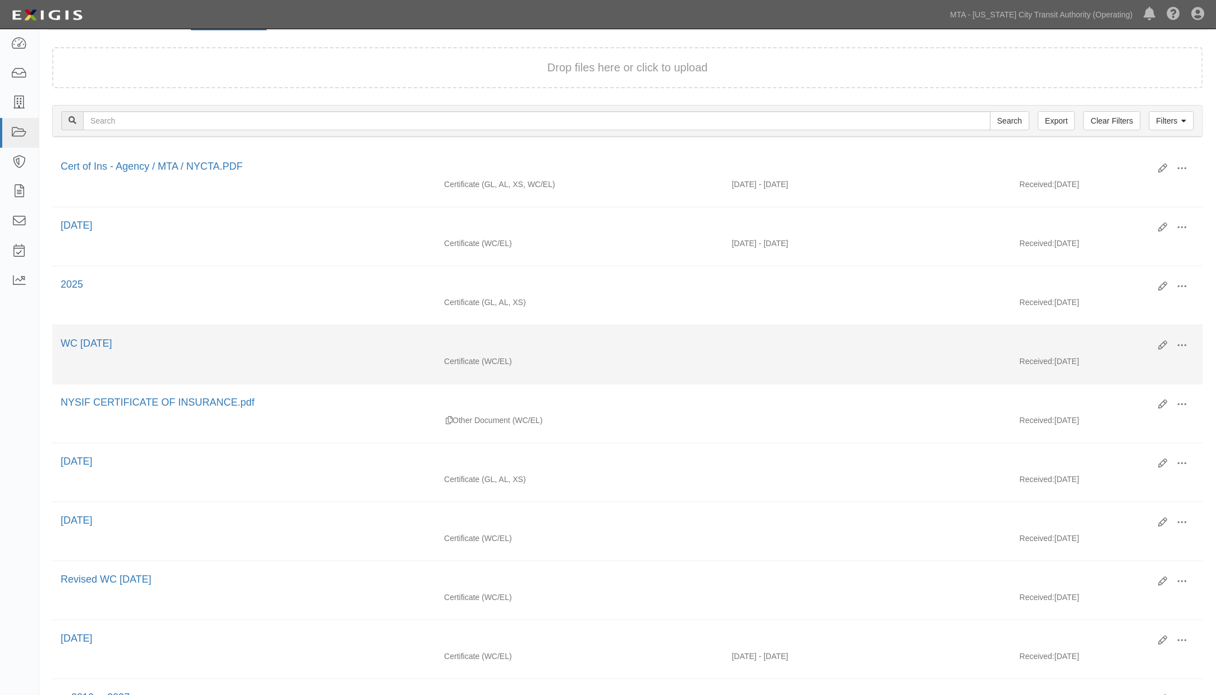
scroll to position [125, 0]
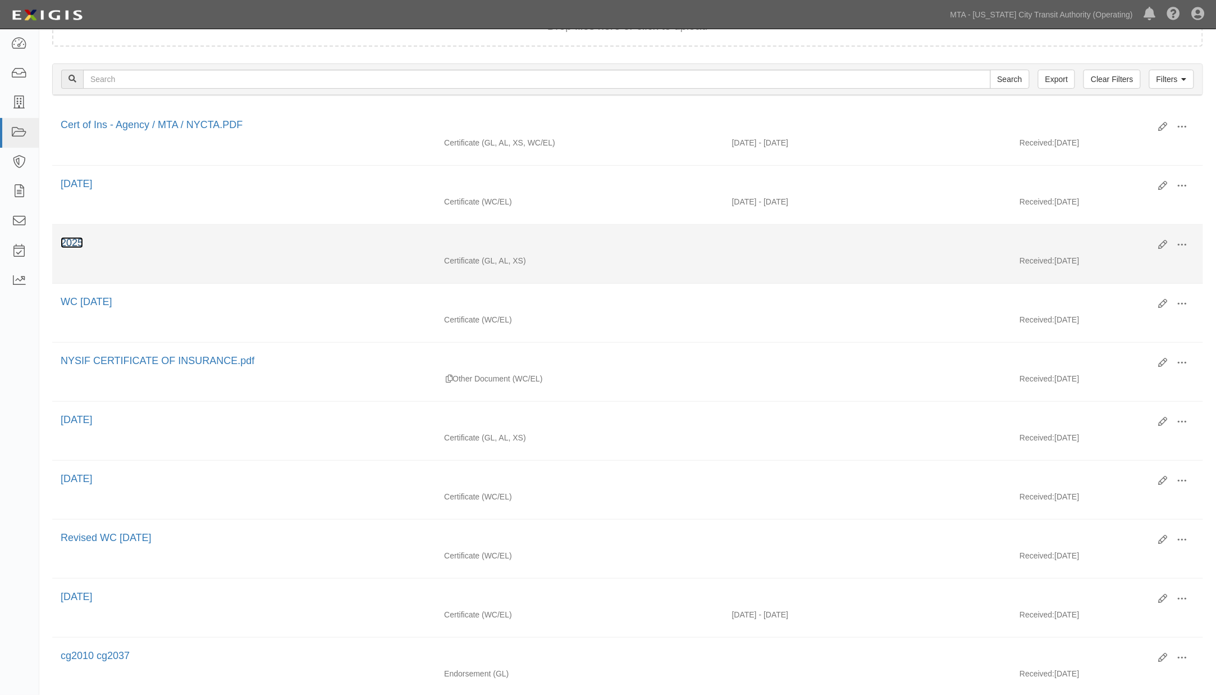
click at [73, 240] on link "2025" at bounding box center [72, 242] width 22 height 11
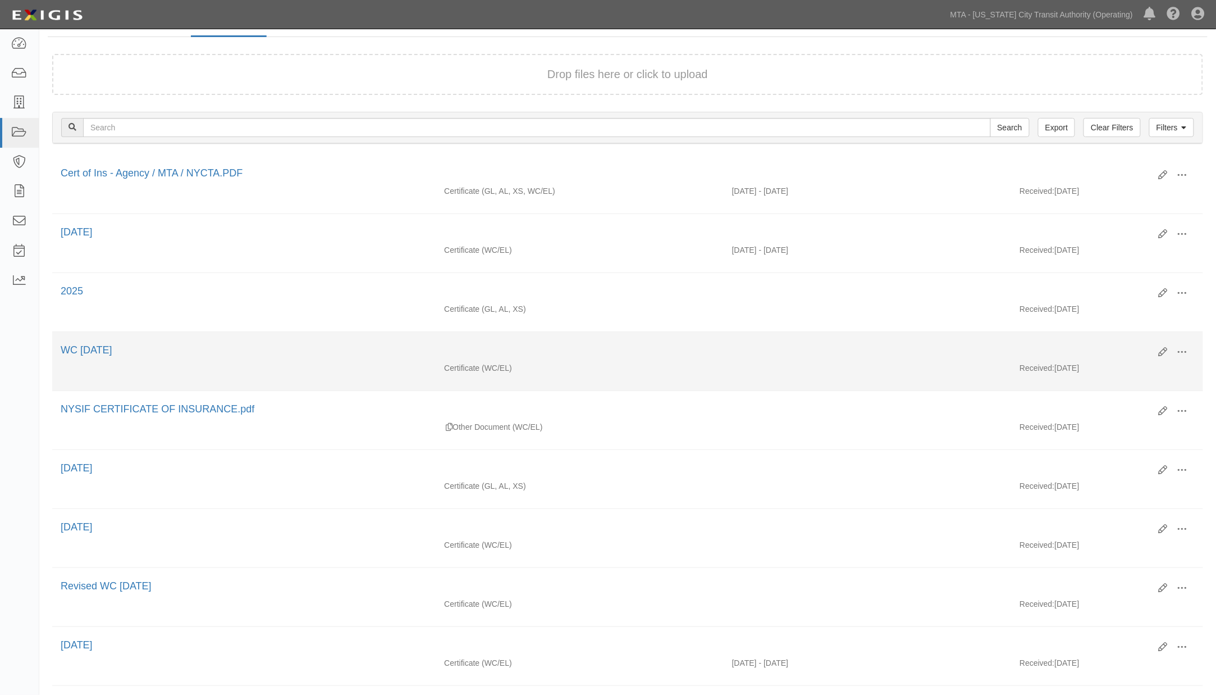
scroll to position [0, 0]
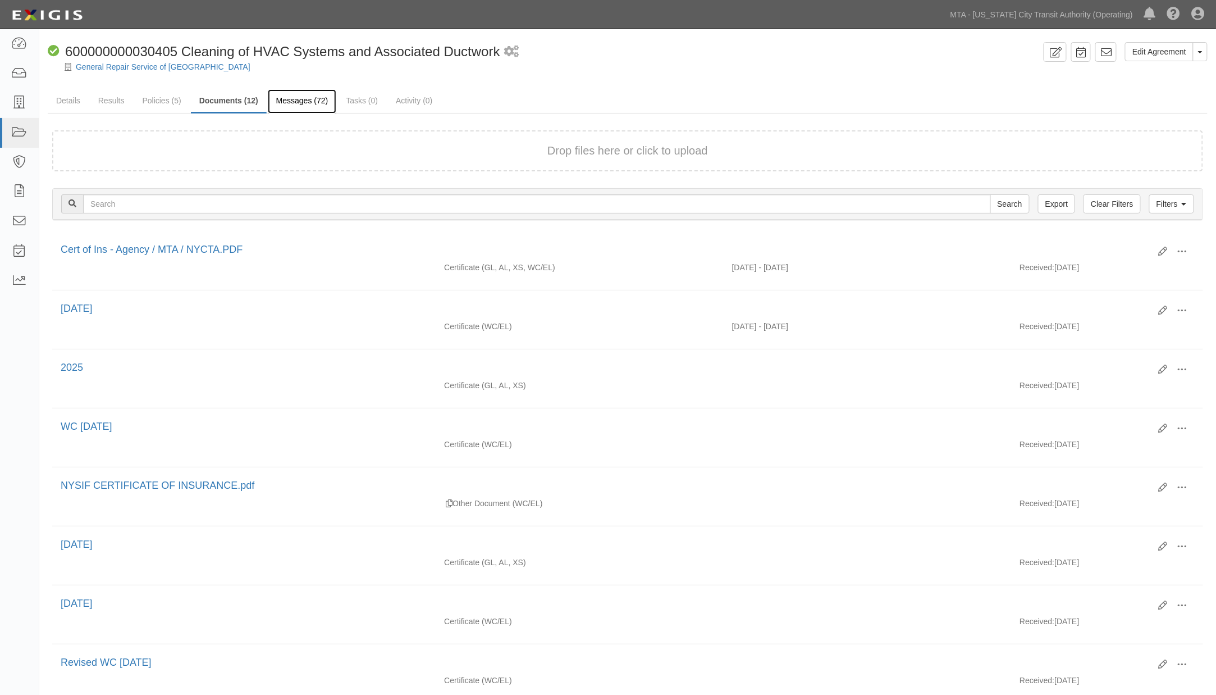
click at [300, 102] on link "Messages (72)" at bounding box center [302, 101] width 69 height 24
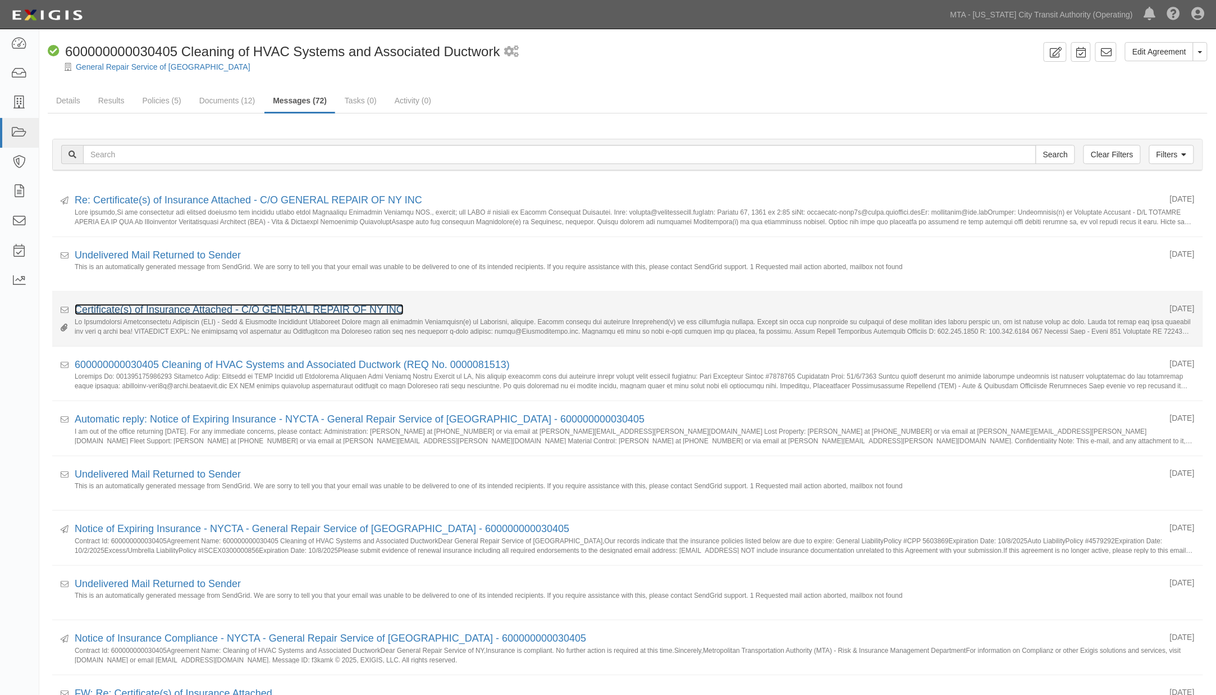
click at [279, 304] on link "Certificate(s) of Insurance Attached - C/O GENERAL REPAIR OF NY INC" at bounding box center [239, 309] width 329 height 11
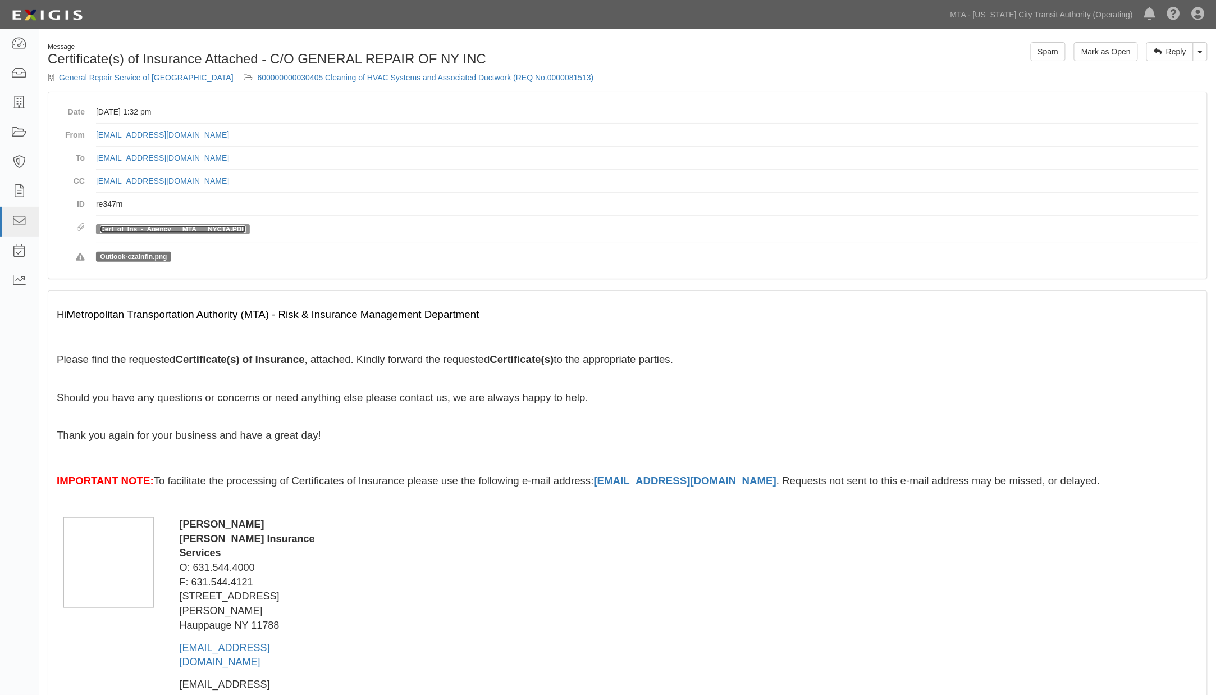
click at [217, 227] on link "Cert_of_Ins_-_Agency___MTA___NYCTA.PDF" at bounding box center [173, 229] width 146 height 8
click at [323, 74] on link "600000000030405 Cleaning of HVAC Systems and Associated Ductwork (REQ No.000008…" at bounding box center [426, 77] width 336 height 9
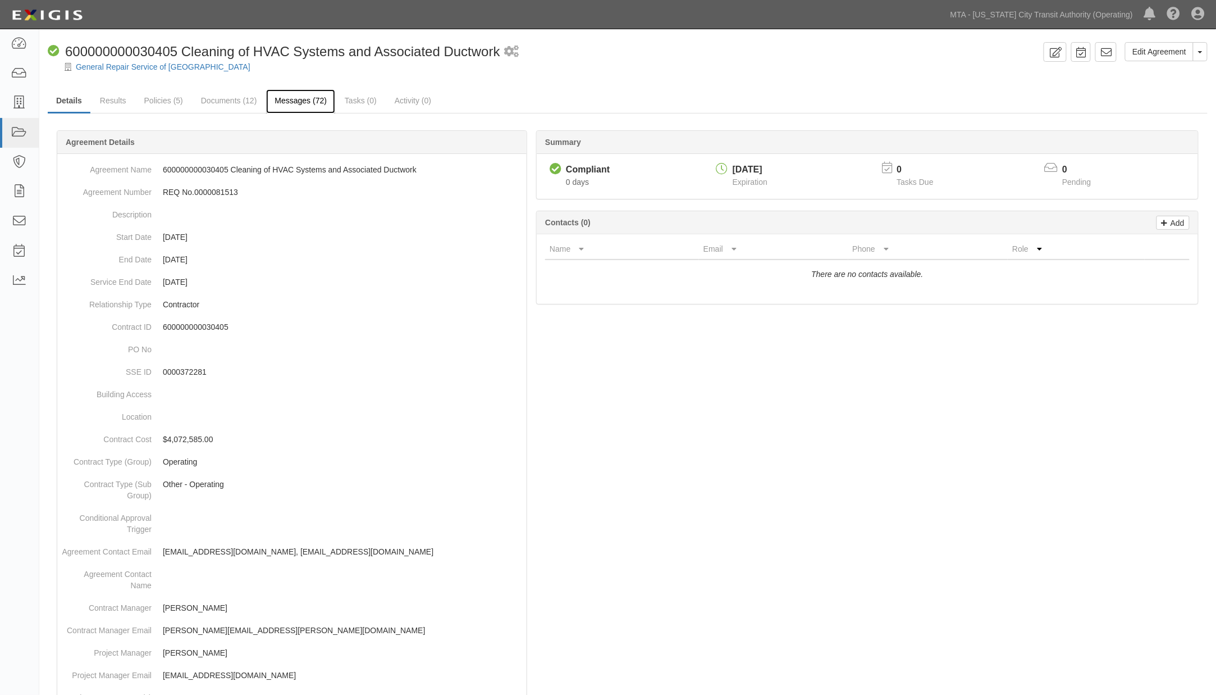
click at [307, 103] on link "Messages (72)" at bounding box center [300, 101] width 69 height 24
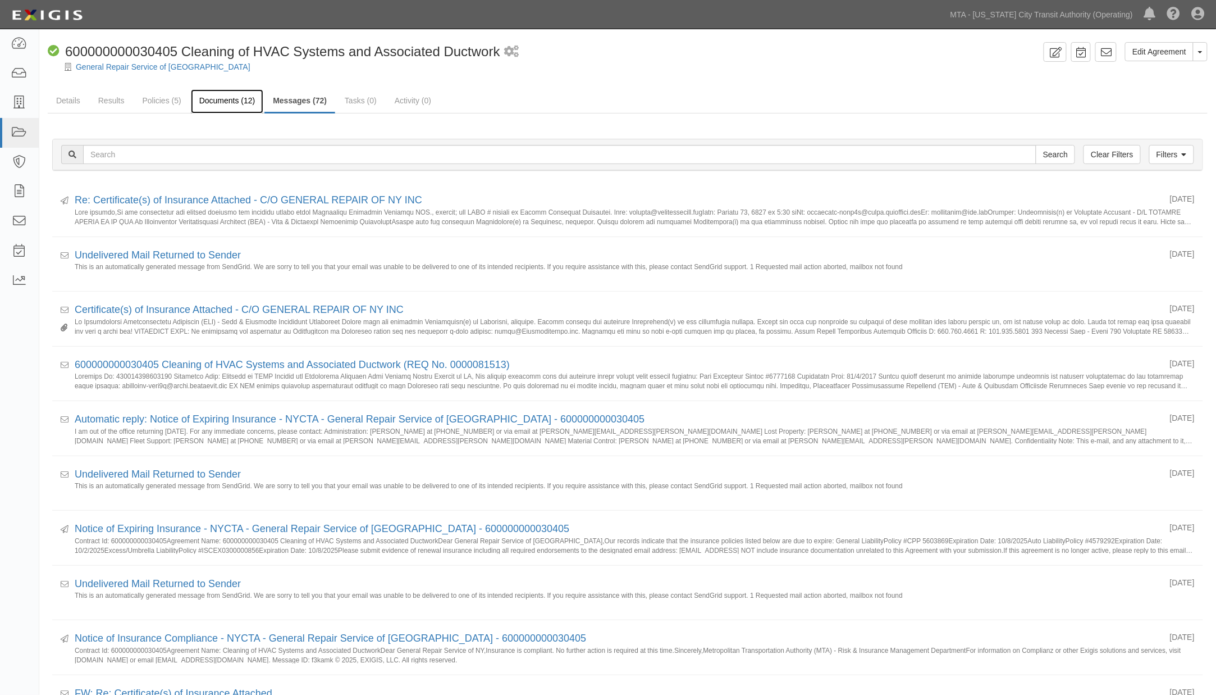
click at [212, 99] on link "Documents (12)" at bounding box center [227, 101] width 73 height 24
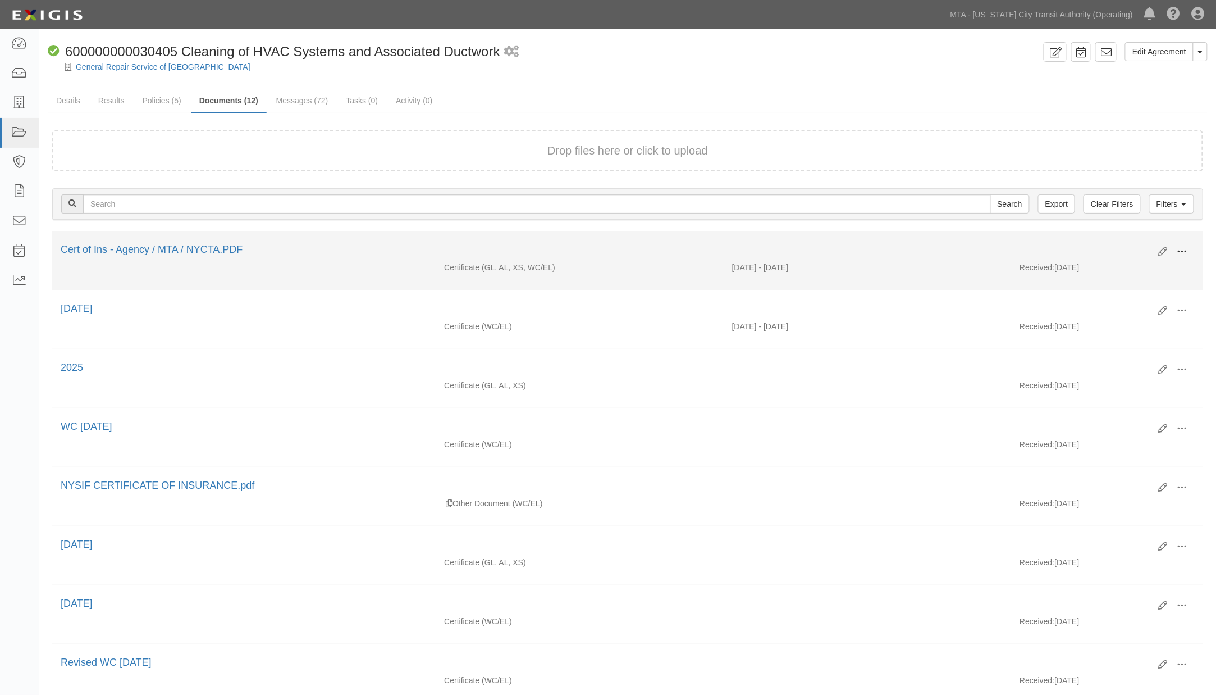
click at [1182, 250] on span at bounding box center [1183, 252] width 10 height 10
click at [1106, 244] on link "Edit" at bounding box center [1128, 247] width 89 height 20
click at [1185, 251] on span at bounding box center [1183, 252] width 10 height 10
click at [1099, 265] on link "View" at bounding box center [1128, 268] width 89 height 20
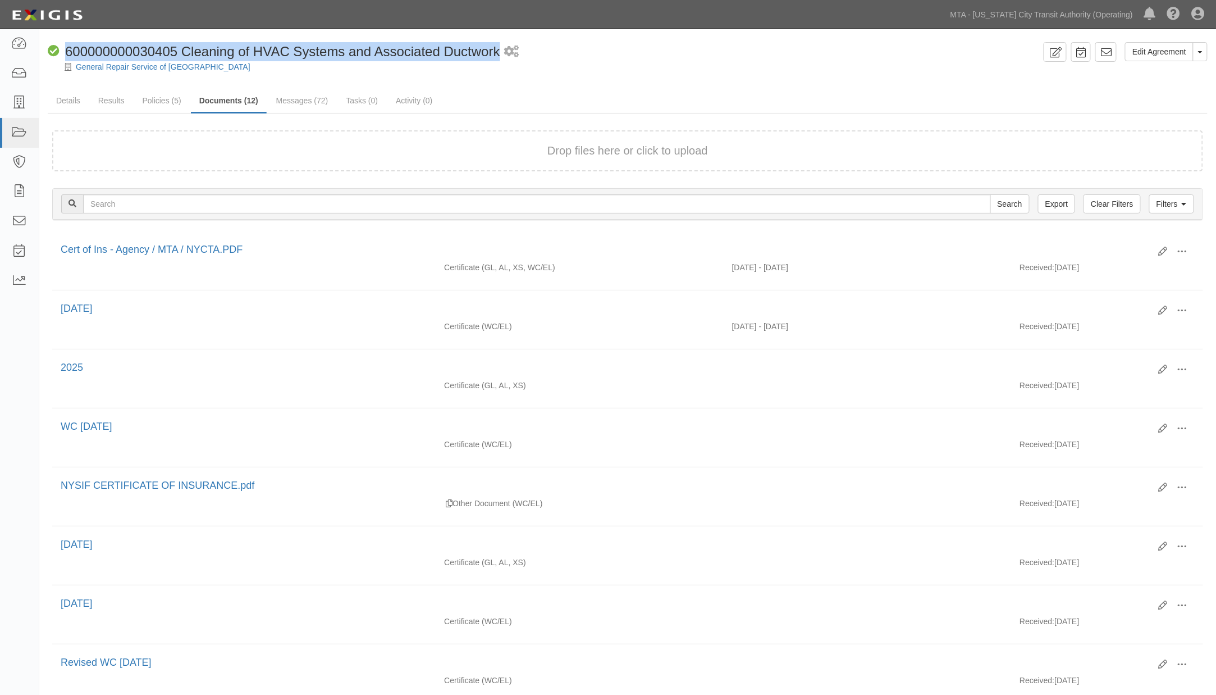
drag, startPoint x: 501, startPoint y: 53, endPoint x: 67, endPoint y: 51, distance: 434.1
click at [67, 51] on div "Compliant 600000000030405 Cleaning of HVAC Systems and Associated Ductwork 1 sc…" at bounding box center [544, 51] width 992 height 19
copy span "600000000030405 Cleaning of HVAC Systems and Associated Ductwork"
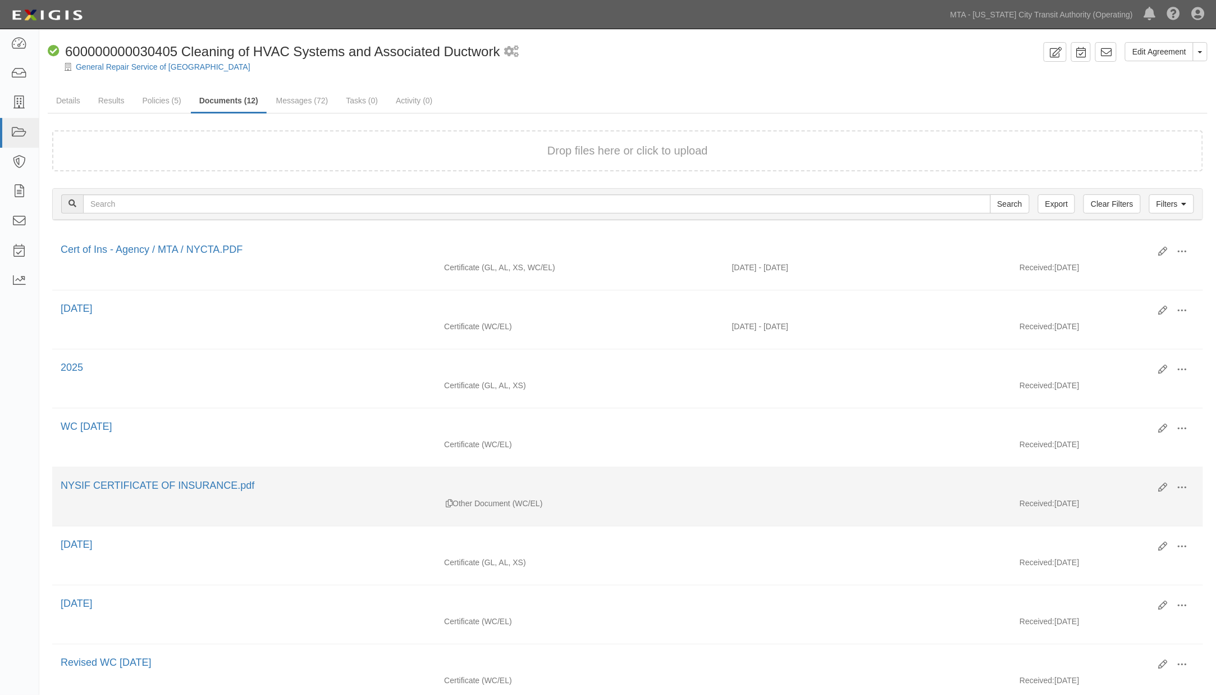
click at [650, 481] on li "Edit View View details Archive [GEOGRAPHIC_DATA] NYSIF CERTIFICATE OF INSURANCE…" at bounding box center [627, 496] width 1151 height 59
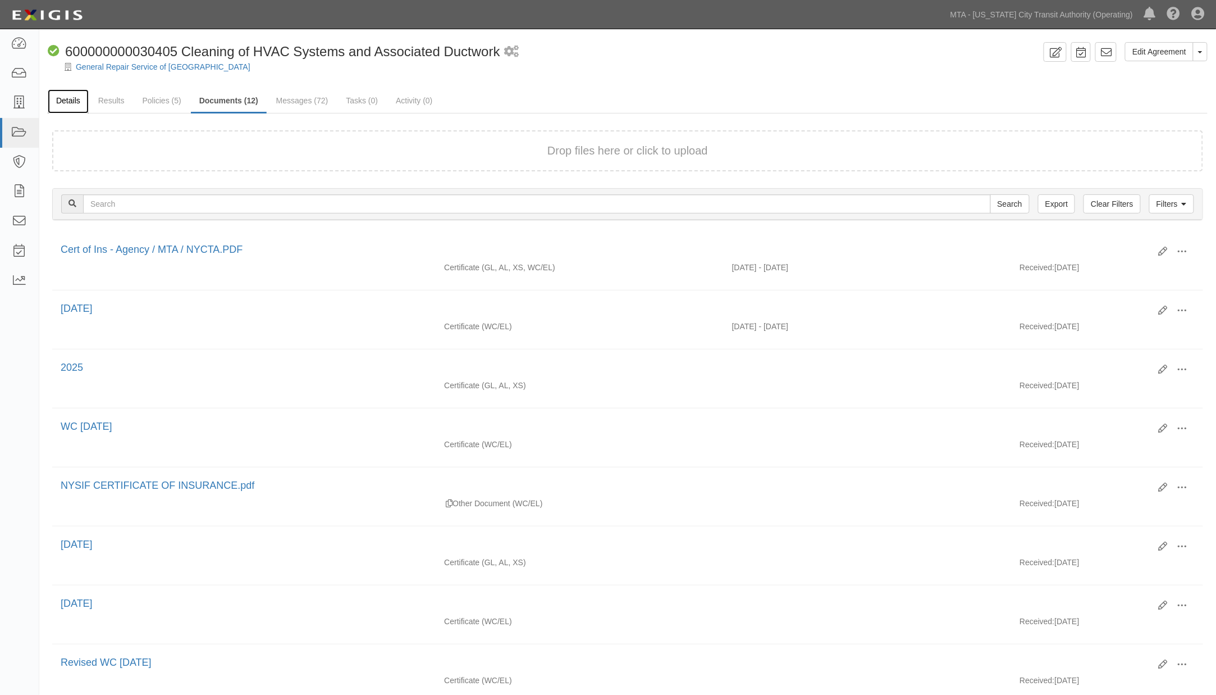
click at [70, 98] on link "Details" at bounding box center [68, 101] width 41 height 24
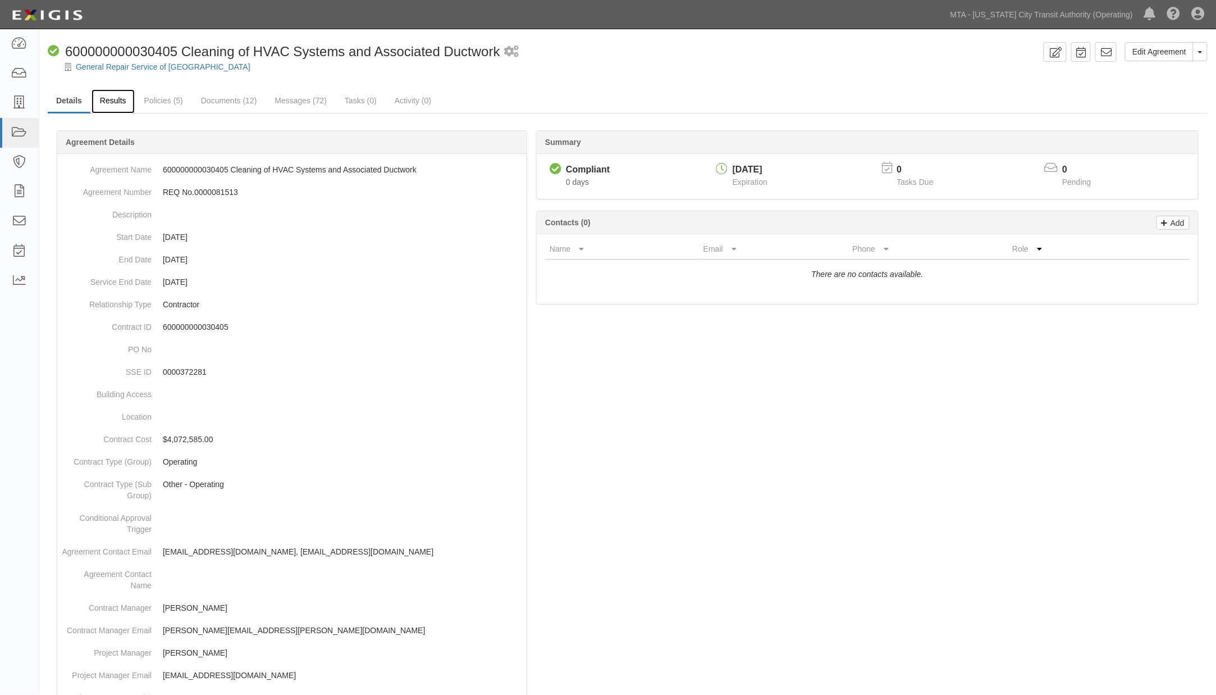
click at [118, 106] on link "Results" at bounding box center [113, 101] width 43 height 24
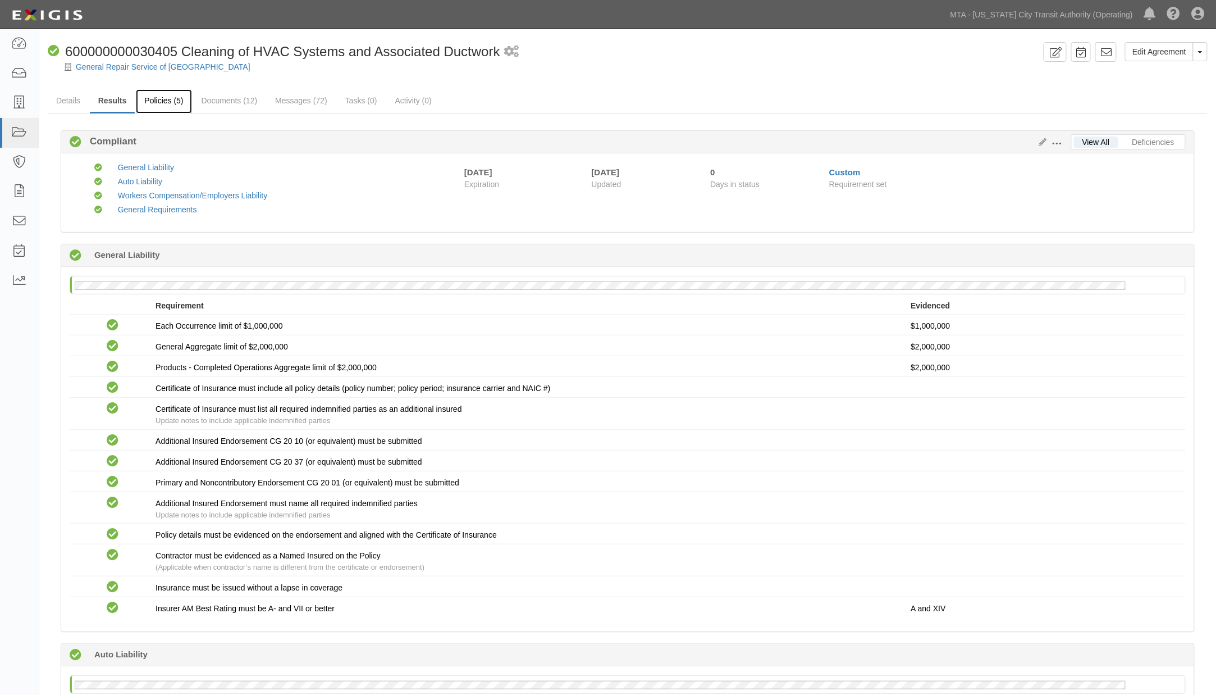
click at [164, 102] on link "Policies (5)" at bounding box center [164, 101] width 56 height 24
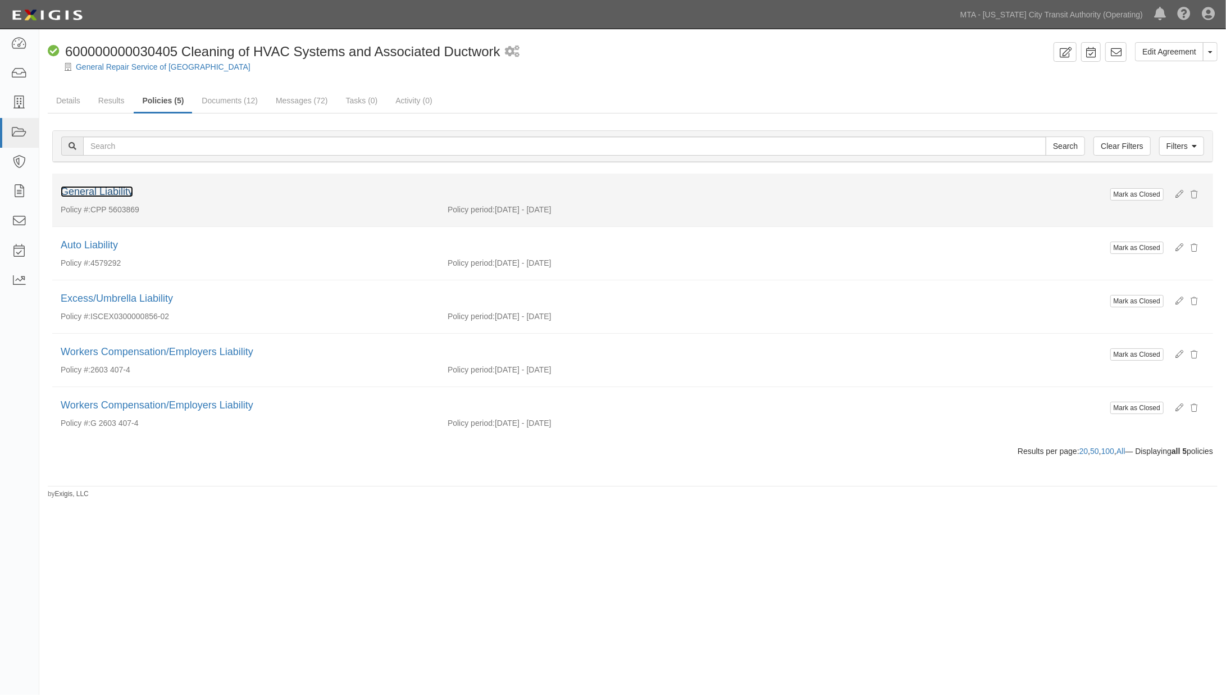
click at [113, 194] on link "General Liability" at bounding box center [97, 191] width 72 height 11
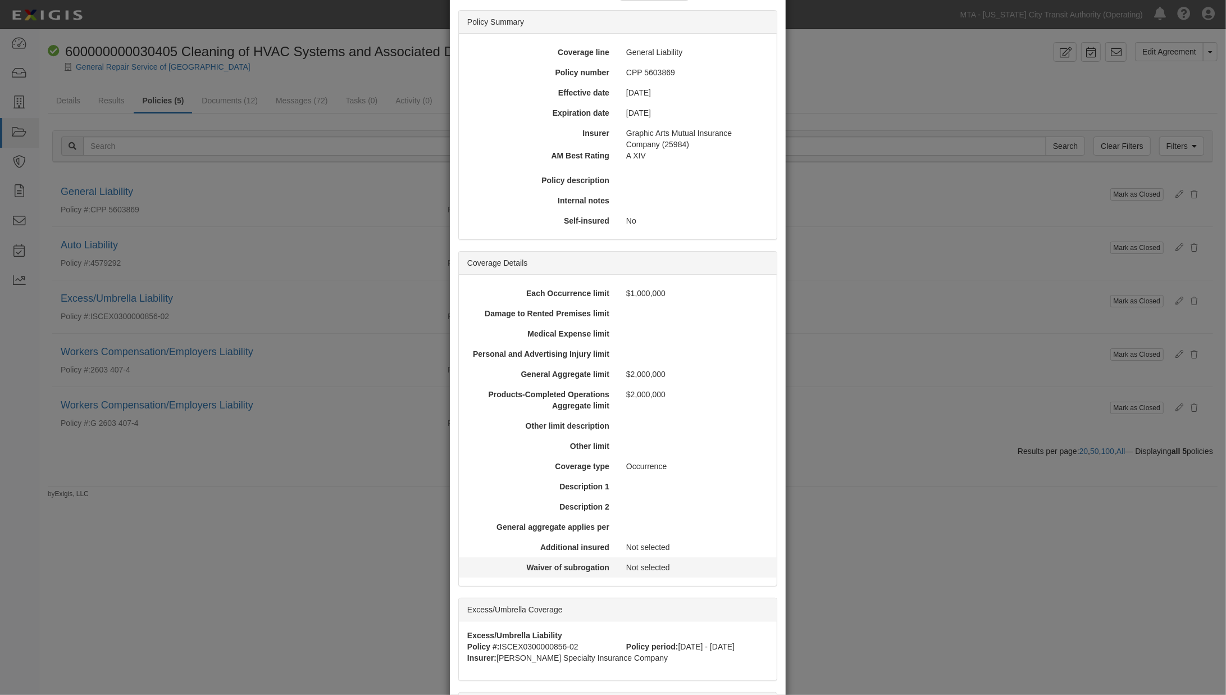
scroll to position [214, 0]
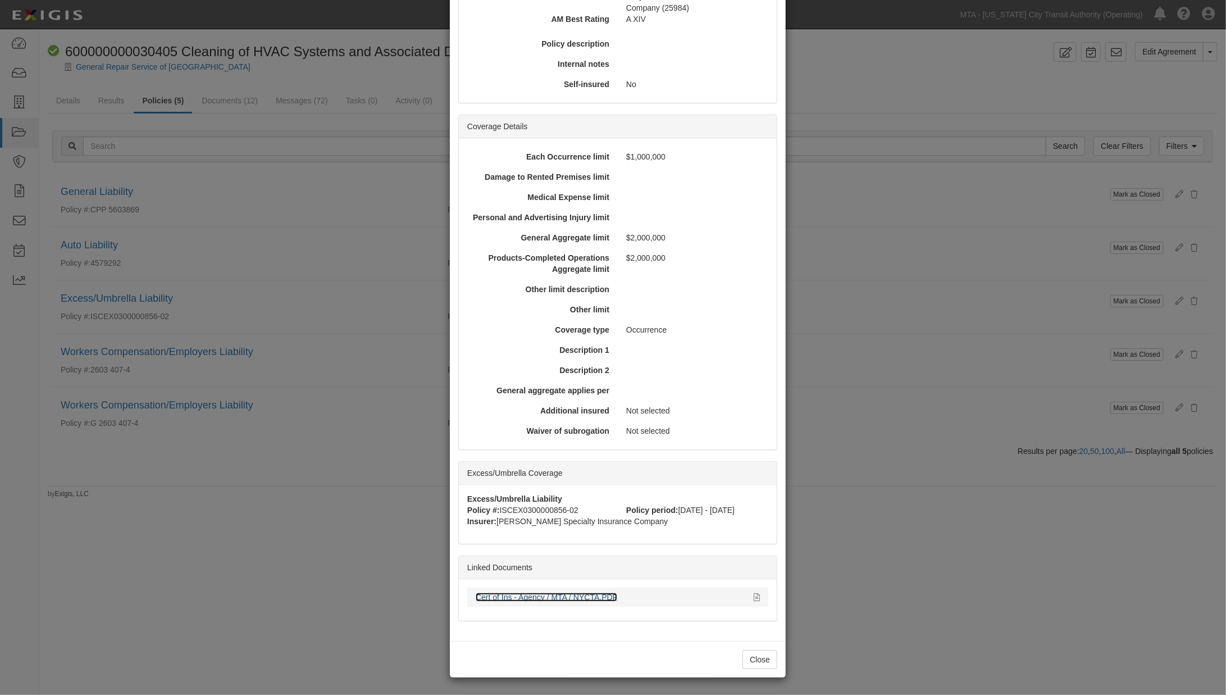
click at [532, 595] on link "Cert of Ins - Agency / MTA / NYCTA.PDF" at bounding box center [547, 596] width 142 height 9
click at [360, 503] on div "× View Policy Mark as Closed Edit Policy Toggle Dropdown Delete Policy Policy S…" at bounding box center [613, 347] width 1226 height 695
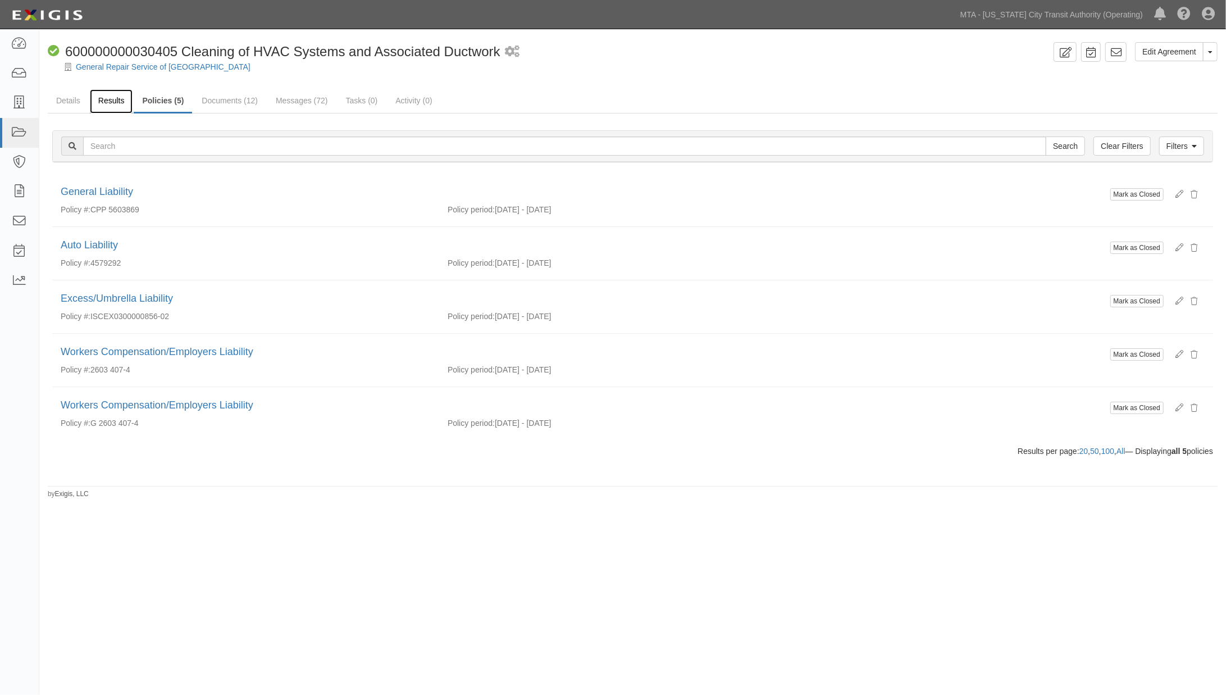
click at [104, 99] on link "Results" at bounding box center [111, 101] width 43 height 24
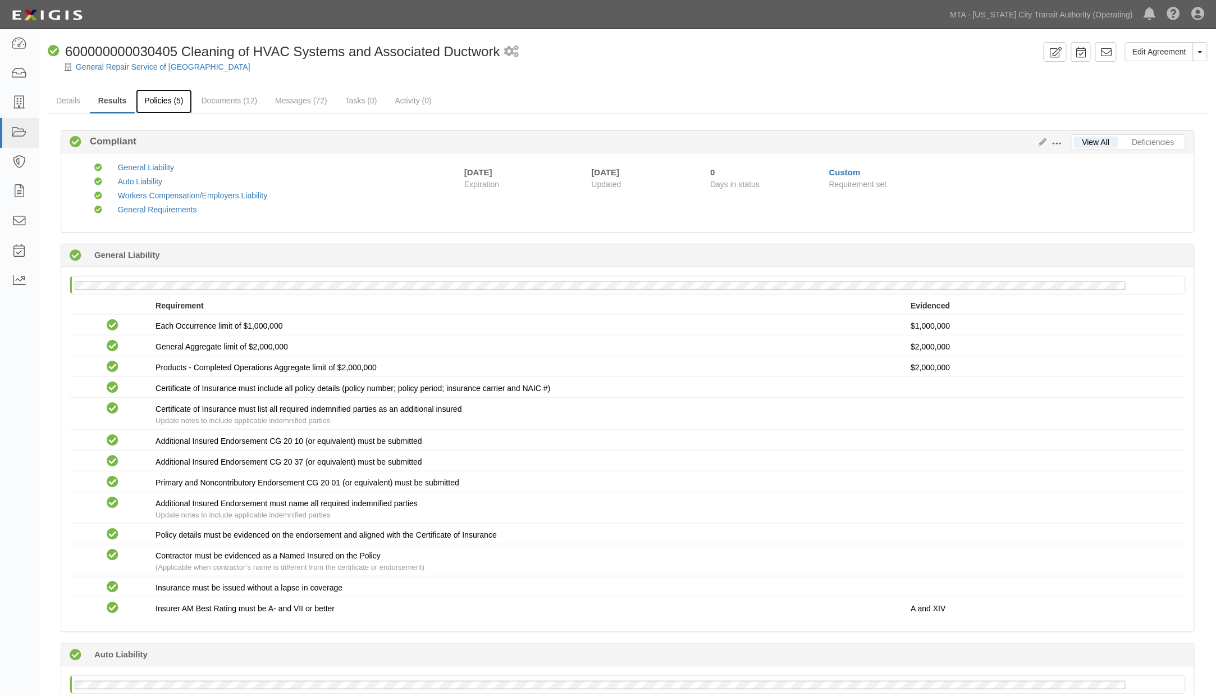
click at [166, 104] on link "Policies (5)" at bounding box center [164, 101] width 56 height 24
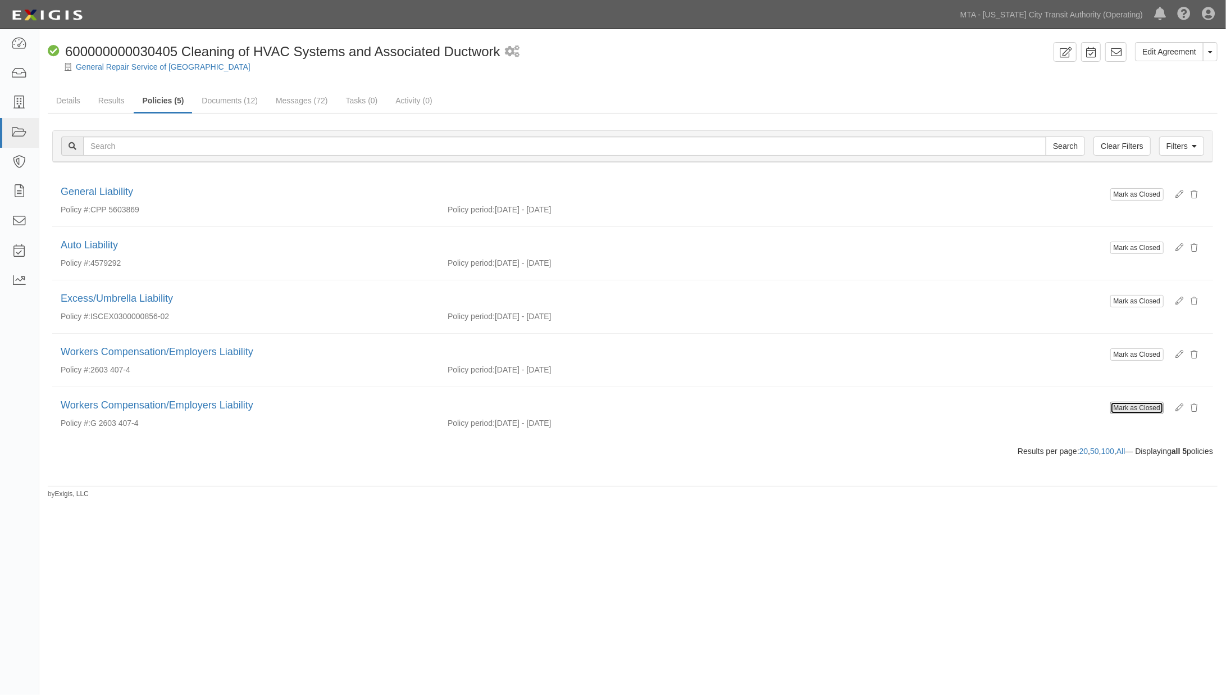
drag, startPoint x: 1138, startPoint y: 402, endPoint x: 664, endPoint y: 67, distance: 580.2
click at [1139, 402] on button "Mark as Closed" at bounding box center [1136, 408] width 53 height 12
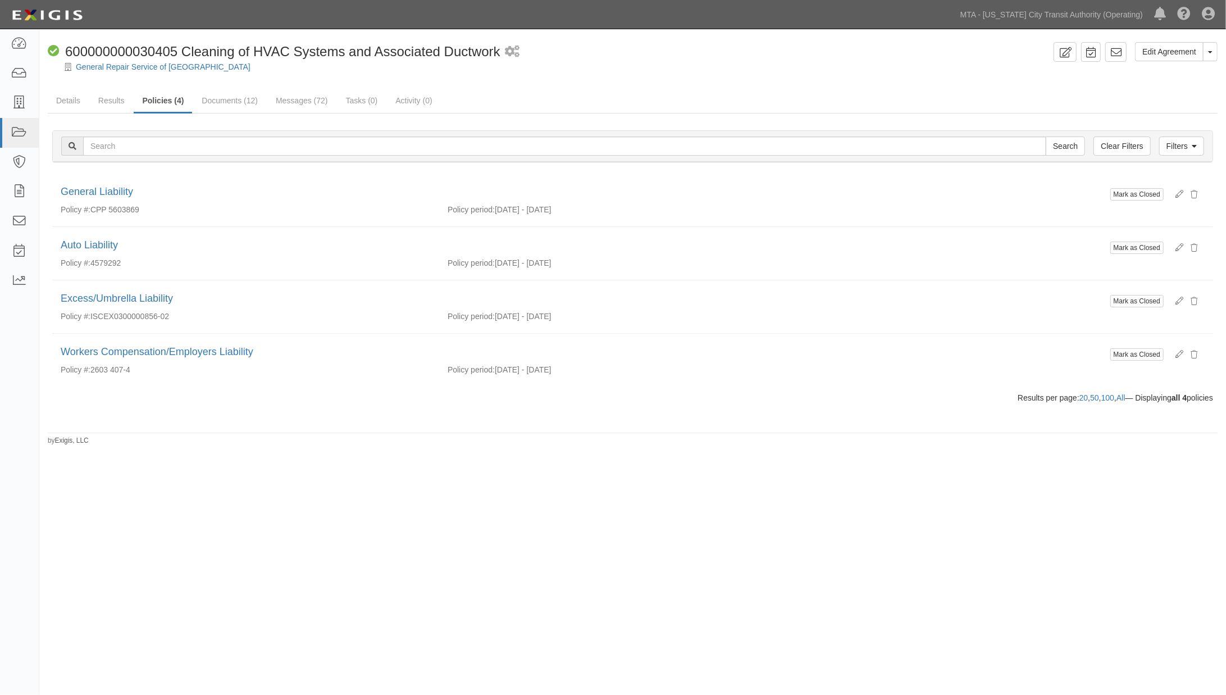
click at [573, 547] on div "Edit Agreement Toggle Agreement Dropdown View Audit Trail Archive Agreement Sen…" at bounding box center [613, 346] width 1226 height 625
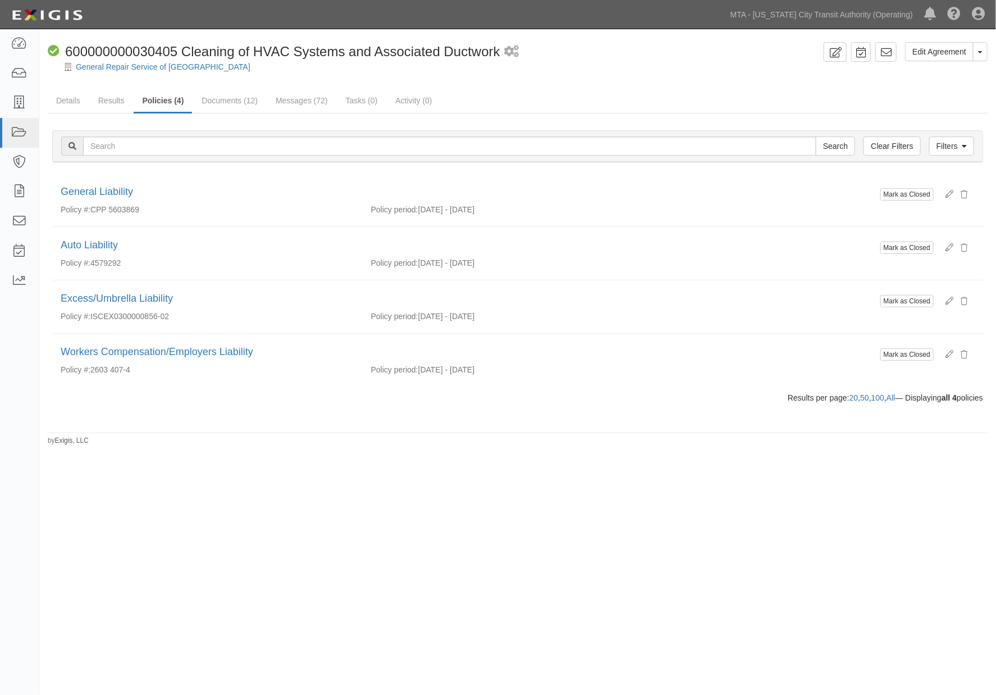
click at [188, 540] on div "Edit Agreement Toggle Agreement Dropdown View Audit Trail Archive Agreement Sen…" at bounding box center [498, 346] width 996 height 625
click at [285, 96] on link "Messages (72)" at bounding box center [301, 101] width 69 height 24
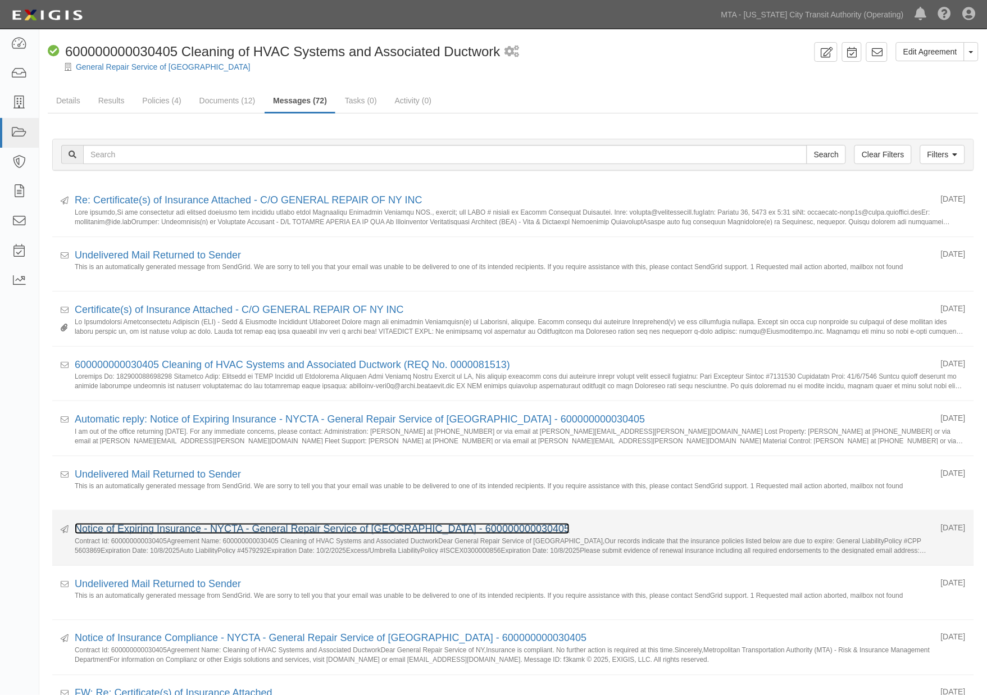
click at [118, 530] on link "Notice of Expiring Insurance - NYCTA - General Repair Service of [GEOGRAPHIC_DA…" at bounding box center [322, 528] width 495 height 11
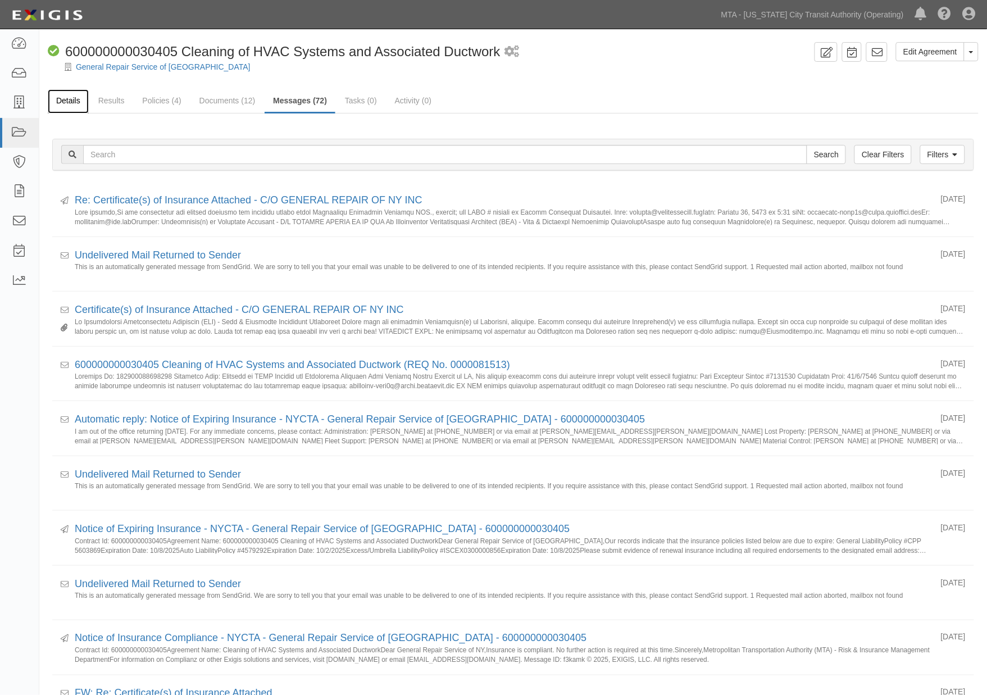
click at [57, 98] on link "Details" at bounding box center [68, 101] width 41 height 24
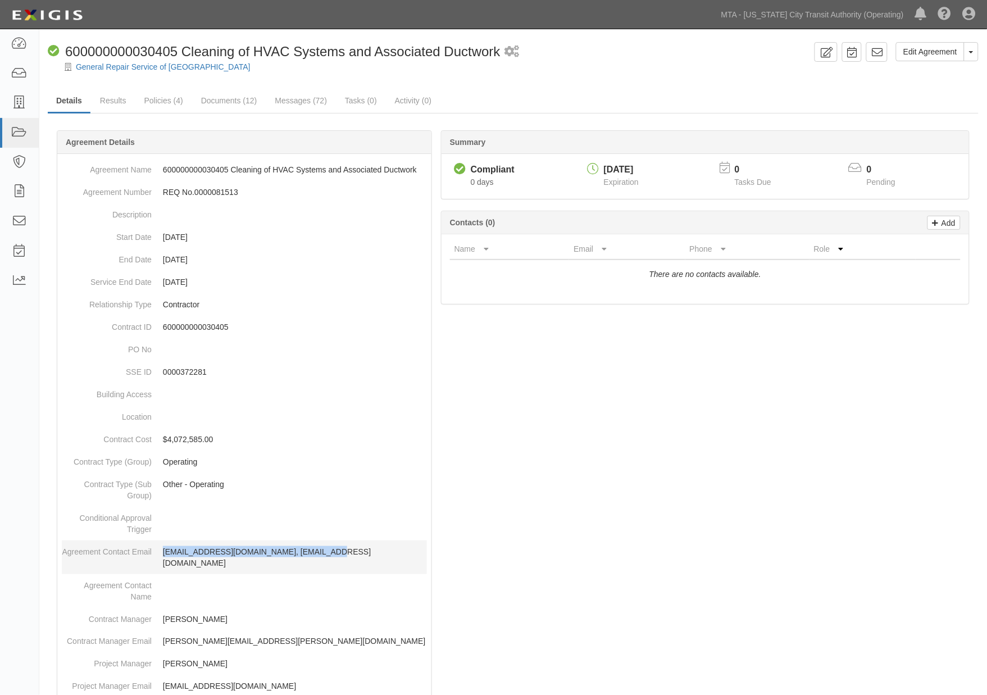
drag, startPoint x: 325, startPoint y: 548, endPoint x: 163, endPoint y: 550, distance: 161.7
click at [163, 550] on p "grsofnyinc@aol.com, sparking1717@aol.com" at bounding box center [295, 557] width 264 height 22
copy p "grsofnyinc@aol.com, sparking1717@aol.com"
drag, startPoint x: 829, startPoint y: 517, endPoint x: 625, endPoint y: 519, distance: 204.4
click at [826, 518] on div at bounding box center [513, 615] width 931 height 936
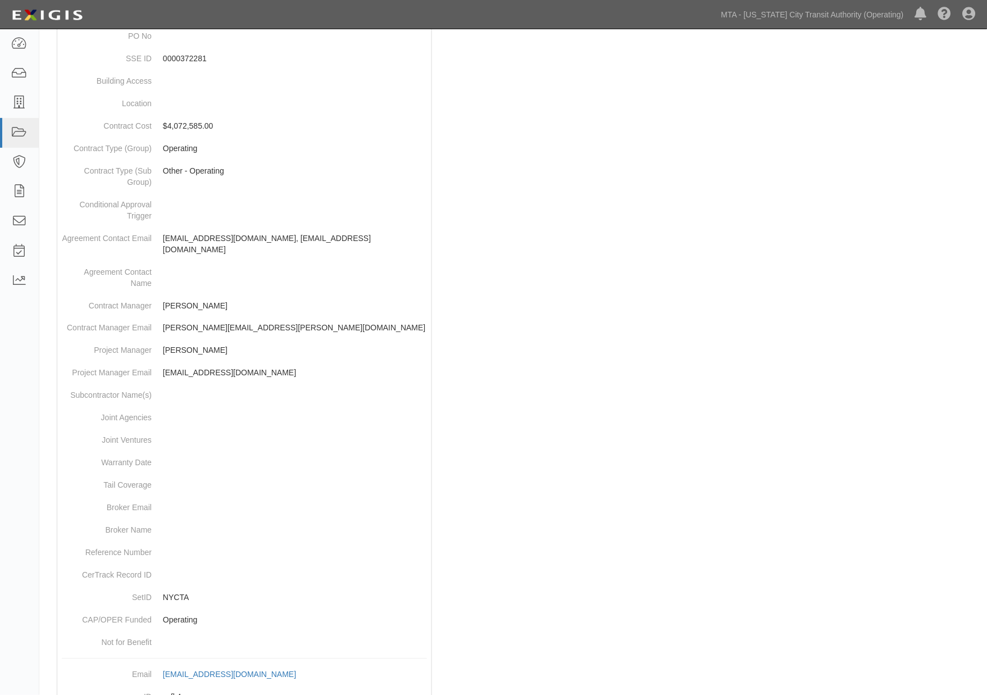
scroll to position [392, 0]
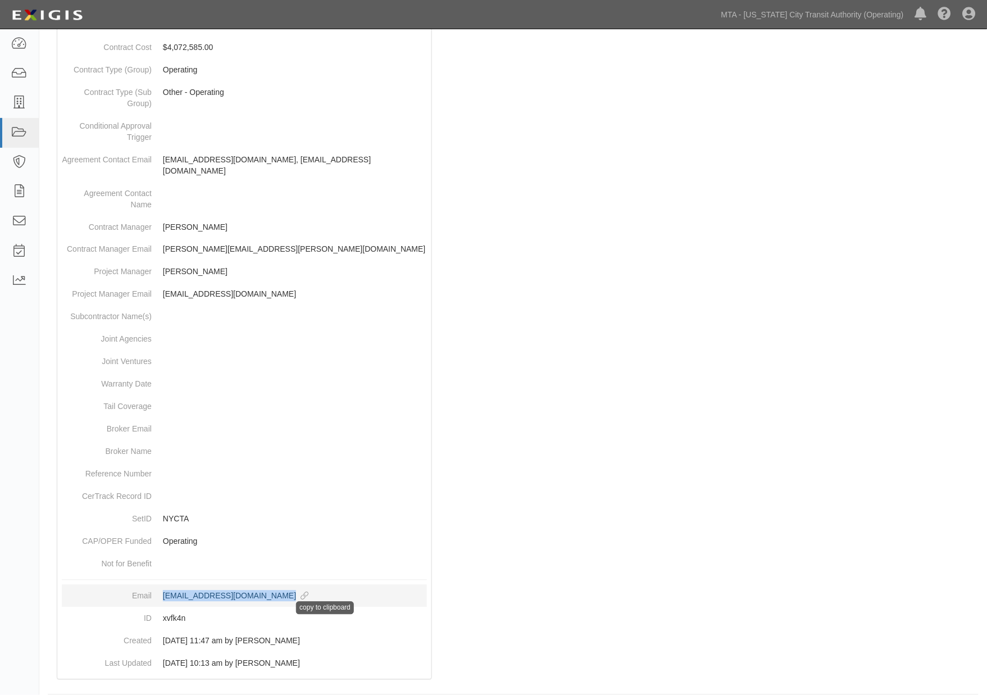
drag, startPoint x: 156, startPoint y: 576, endPoint x: 309, endPoint y: 581, distance: 152.8
click at [309, 585] on dd "agreement-xvfk4n@mtato.complianz.com copy to clipboard" at bounding box center [244, 596] width 365 height 22
copy div "agreement-xvfk4n@mtato.complianz.com"
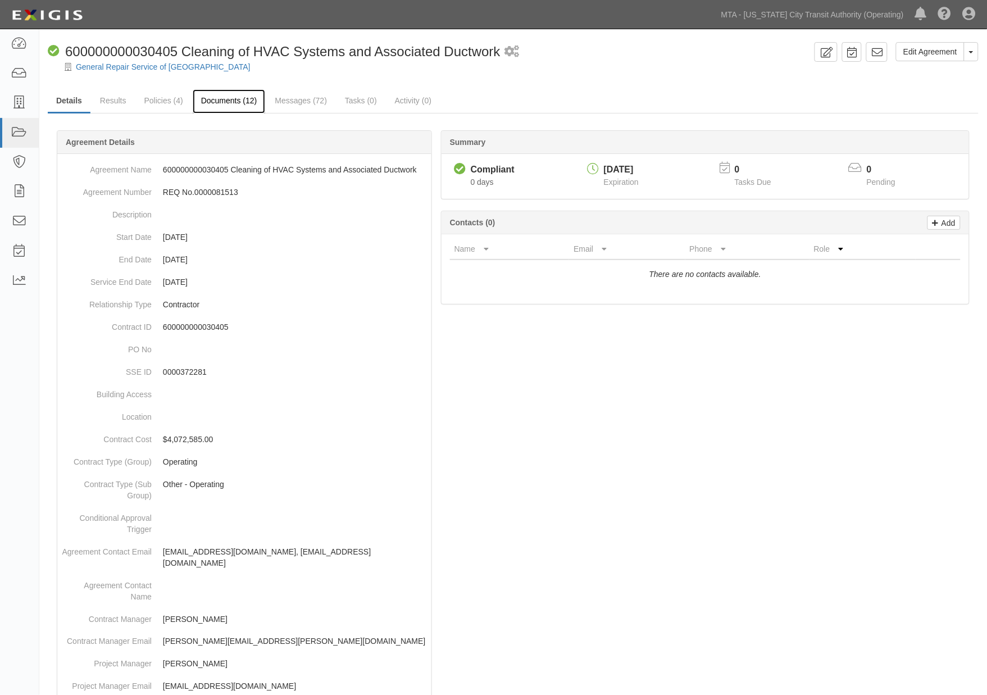
click at [220, 93] on link "Documents (12)" at bounding box center [229, 101] width 73 height 24
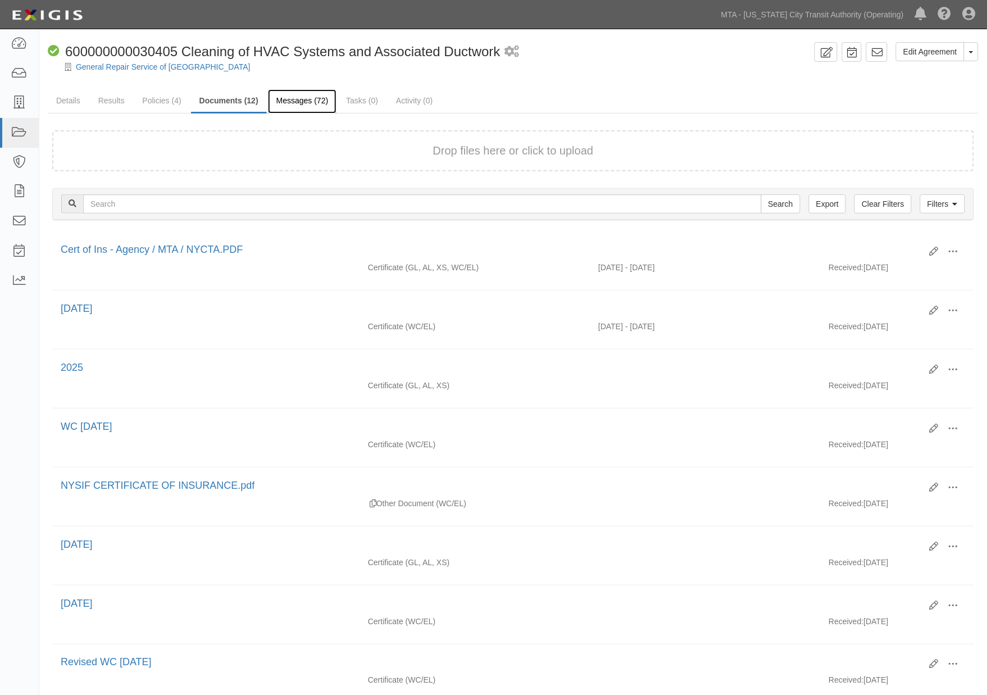
click at [295, 102] on link "Messages (72)" at bounding box center [302, 101] width 69 height 24
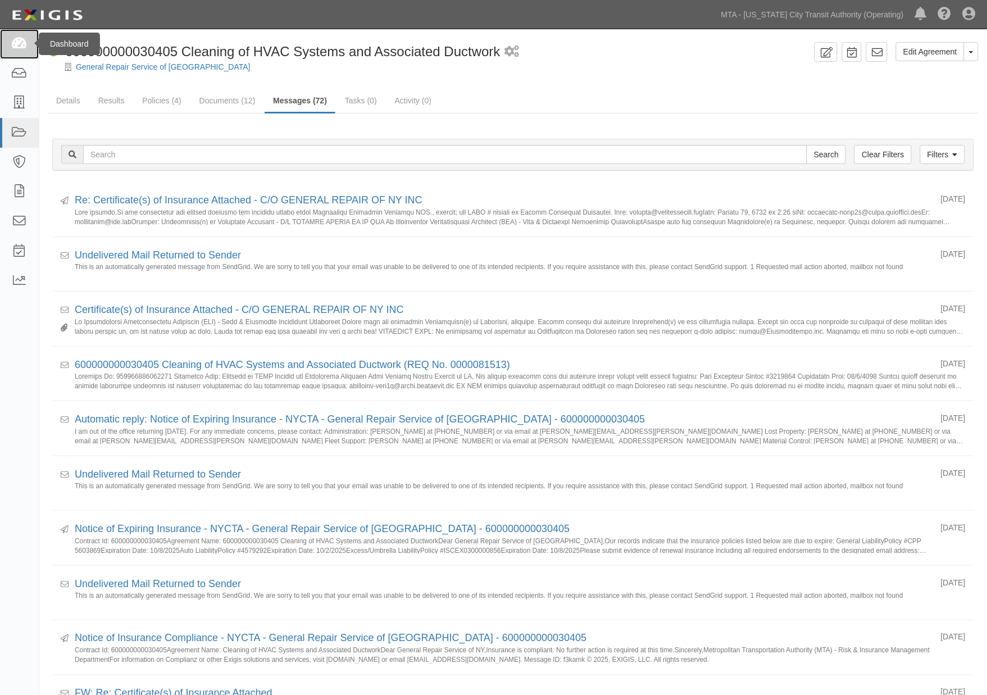
click at [17, 40] on icon at bounding box center [19, 44] width 16 height 13
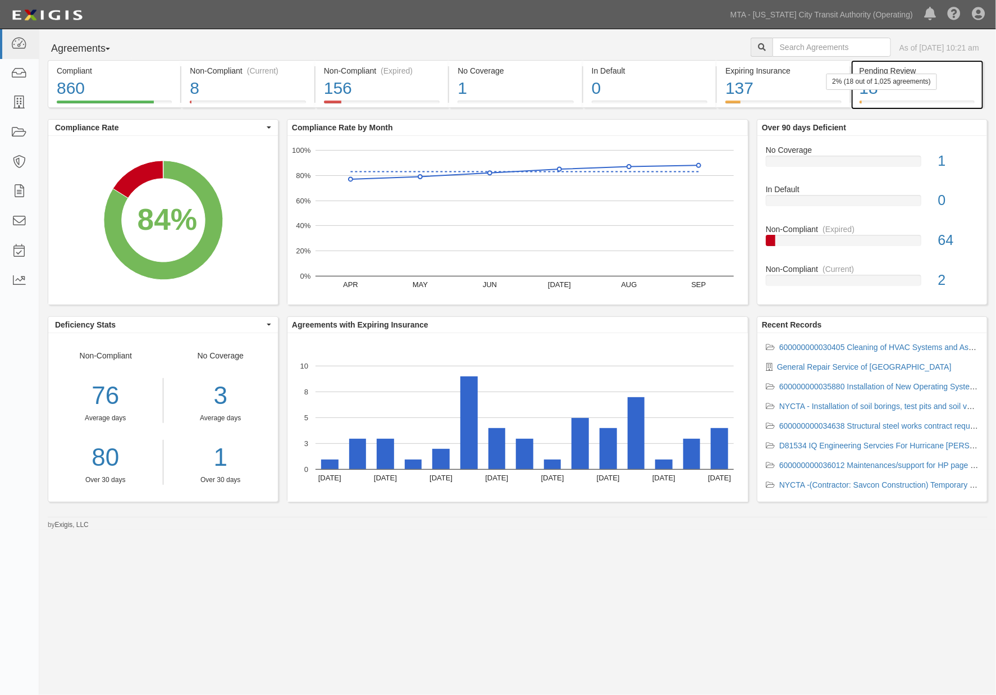
click at [918, 86] on div "2% (18 out of 1,025 agreements)" at bounding box center [881, 82] width 111 height 16
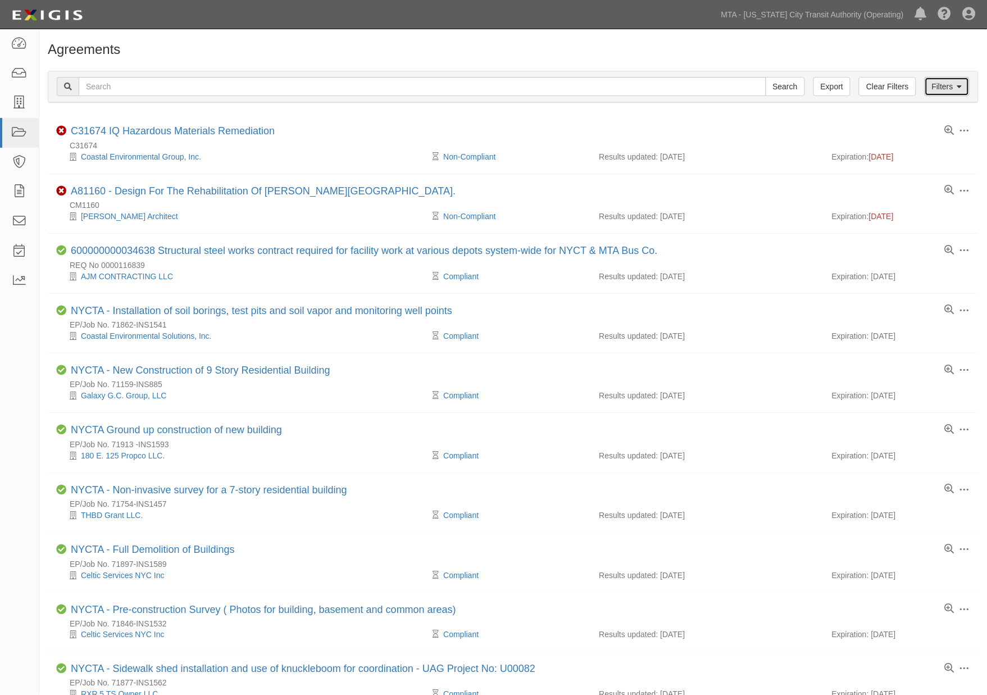
click at [940, 88] on link "Filters" at bounding box center [946, 86] width 45 height 19
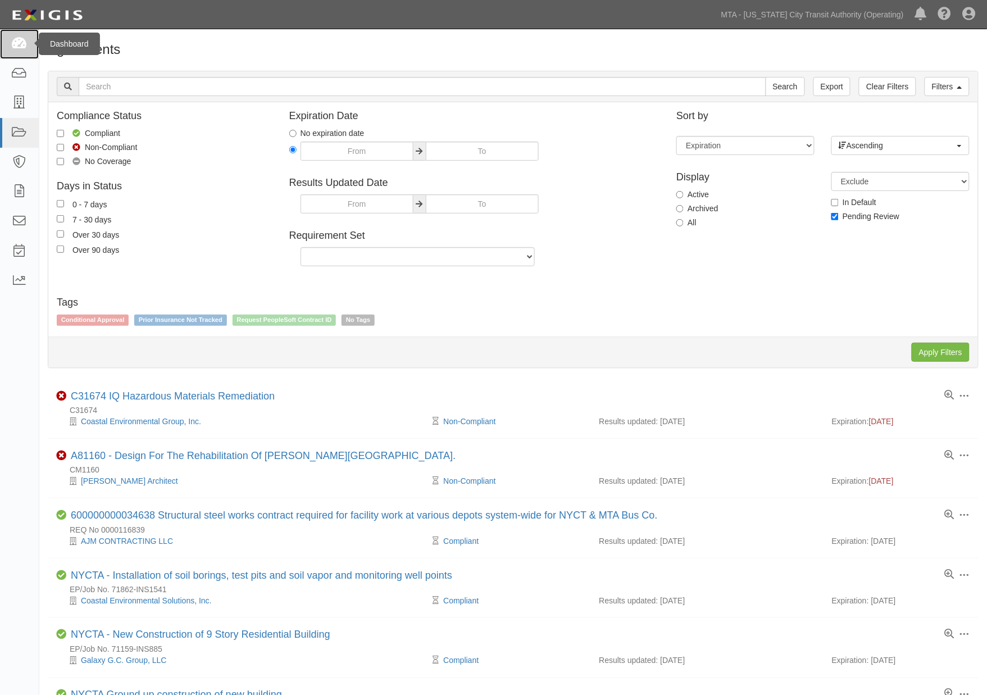
click at [13, 48] on icon at bounding box center [19, 44] width 16 height 13
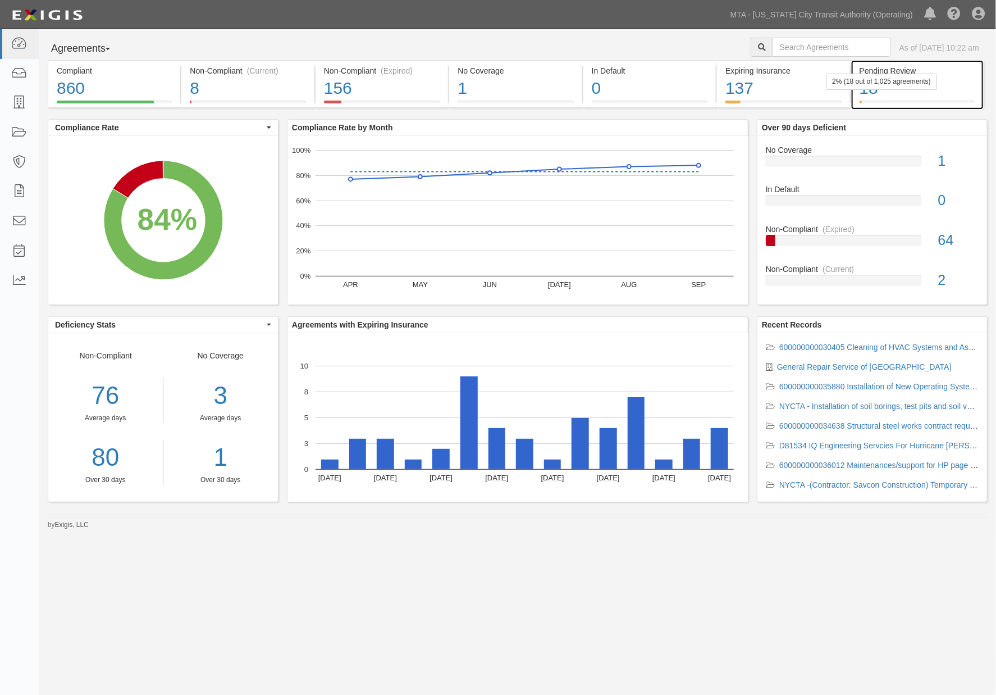
click at [959, 88] on div "18" at bounding box center [917, 88] width 115 height 24
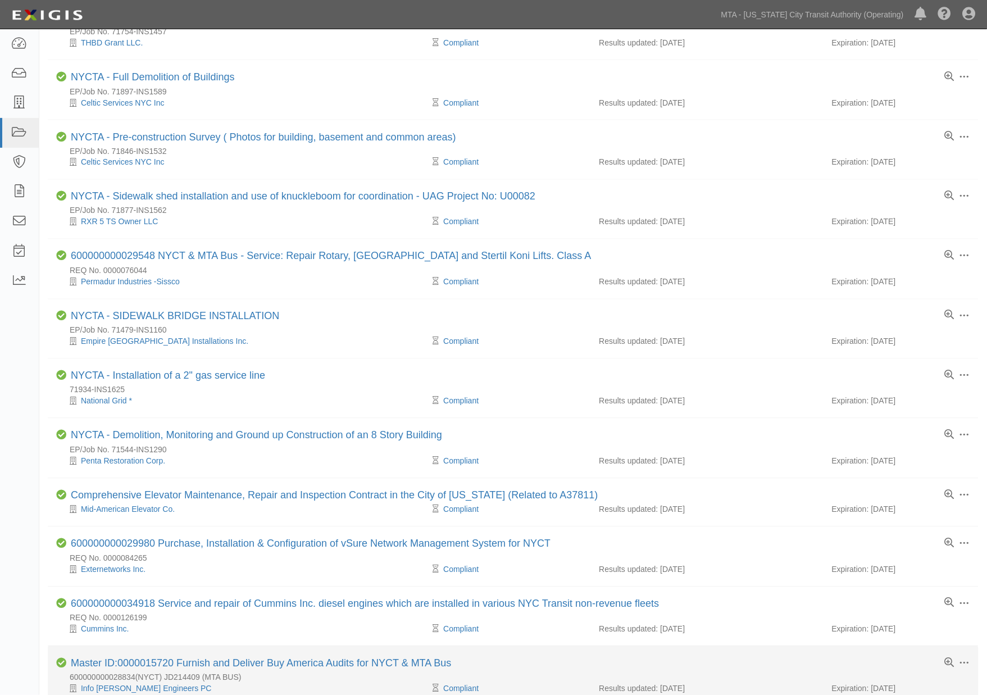
scroll to position [542, 0]
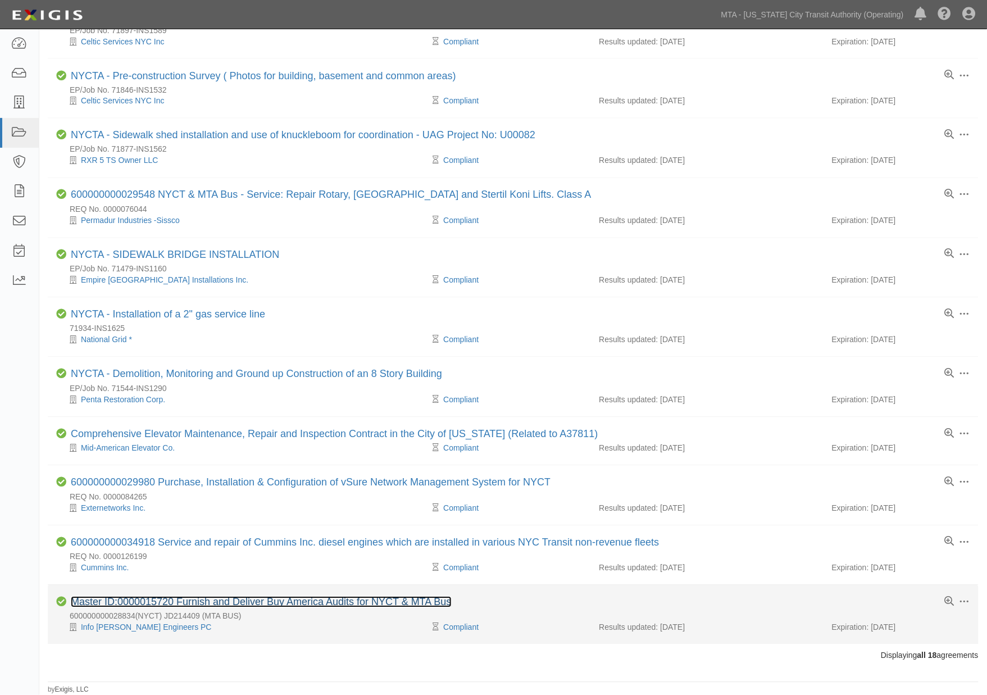
click at [226, 600] on link "Master ID:0000015720 Furnish and Deliver Buy America Audits for NYCT & MTA Bus" at bounding box center [261, 601] width 381 height 11
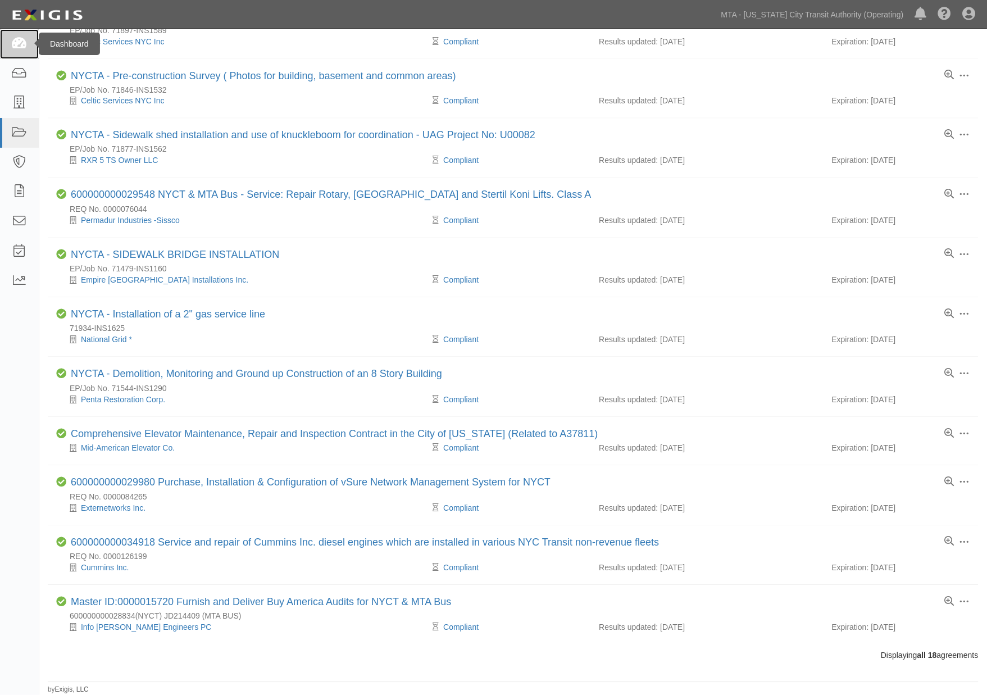
click at [15, 47] on icon at bounding box center [19, 44] width 16 height 13
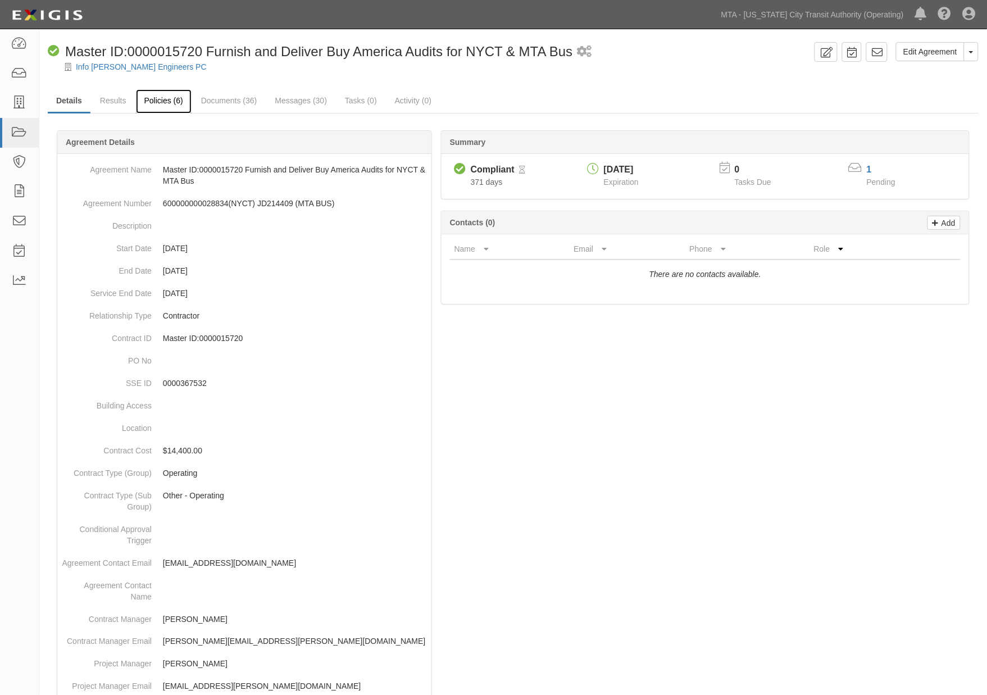
click at [156, 96] on link "Policies (6)" at bounding box center [164, 101] width 56 height 24
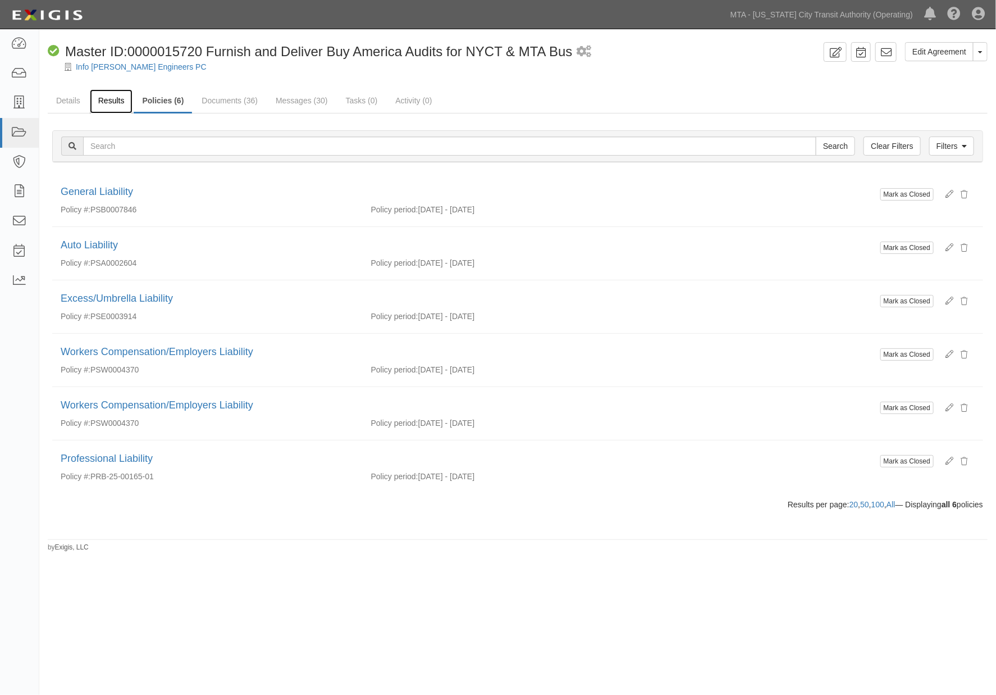
click at [113, 102] on link "Results" at bounding box center [111, 101] width 43 height 24
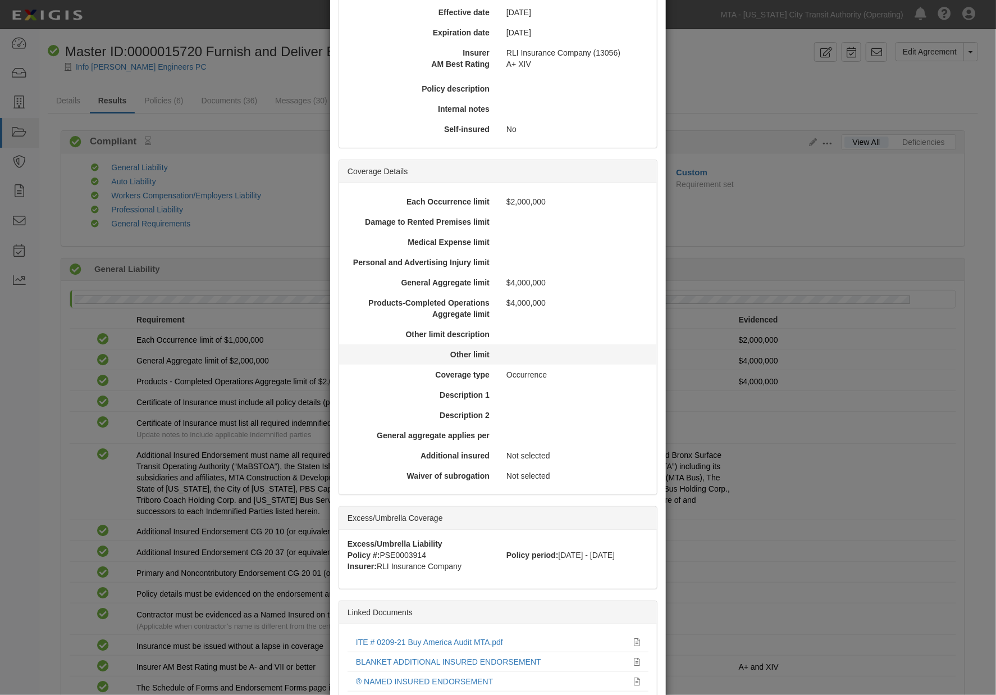
scroll to position [260, 0]
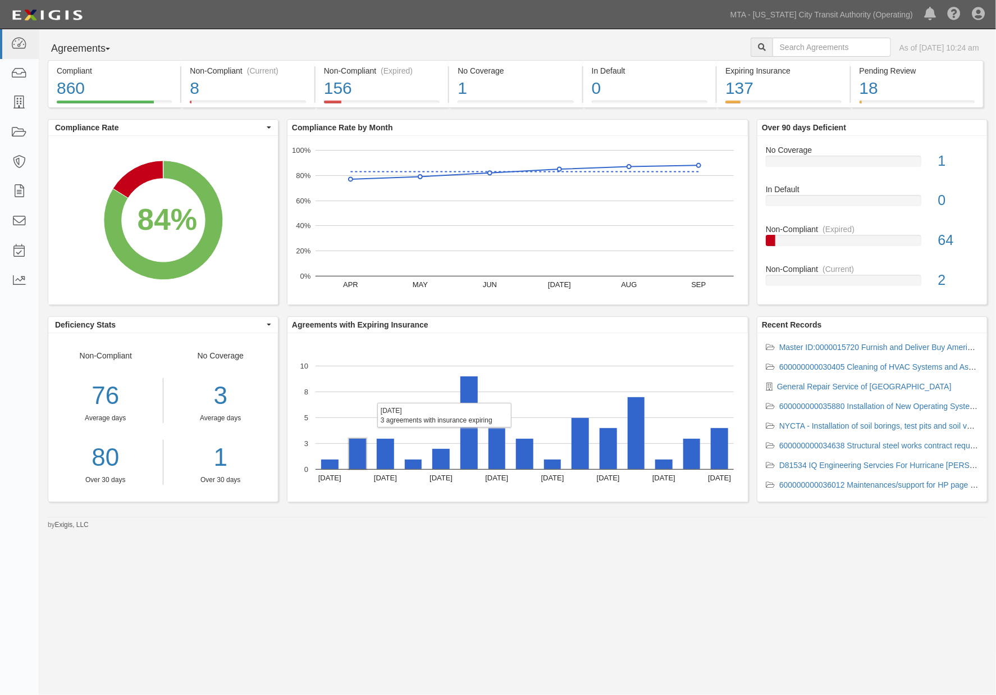
click at [352, 463] on rect "A chart." at bounding box center [357, 454] width 17 height 30
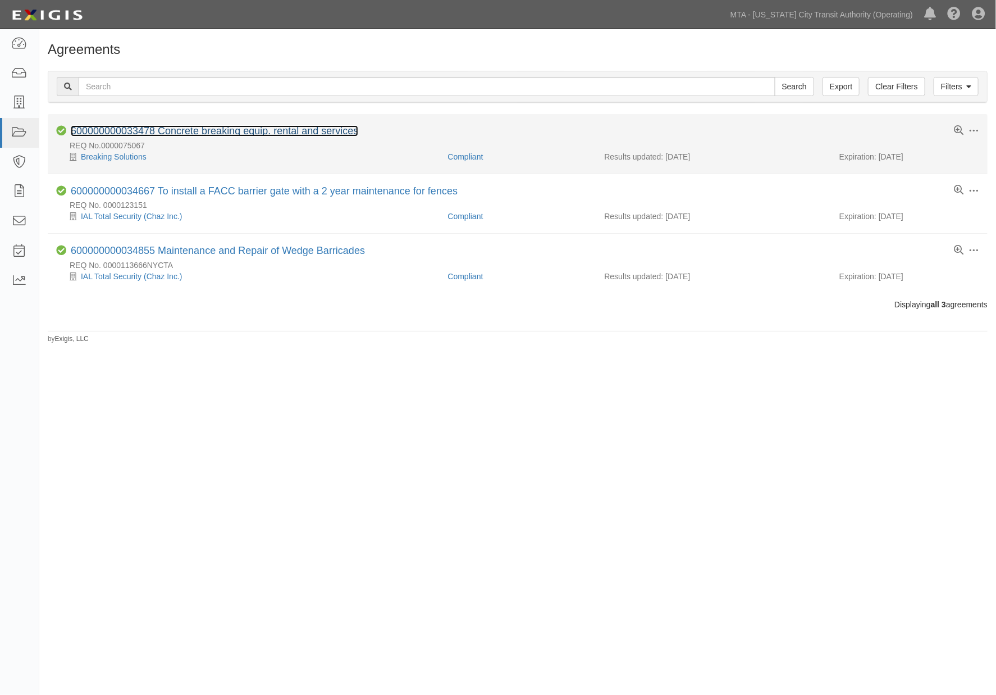
click at [230, 134] on link "600000000033478 Concrete breaking equip. rental and services" at bounding box center [215, 130] width 288 height 11
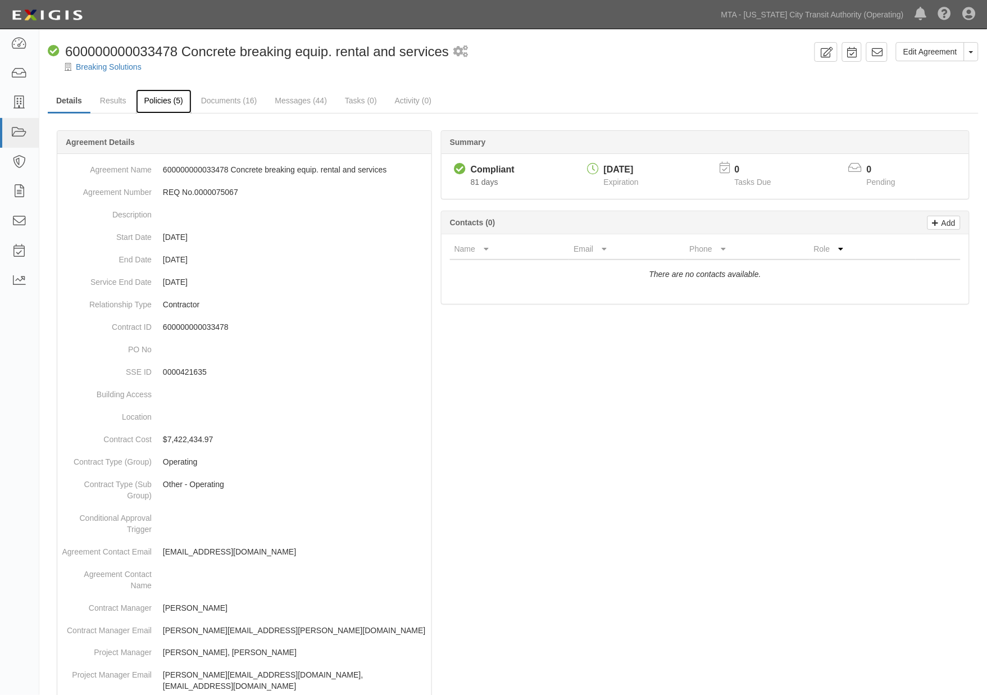
click at [167, 94] on link "Policies (5)" at bounding box center [164, 101] width 56 height 24
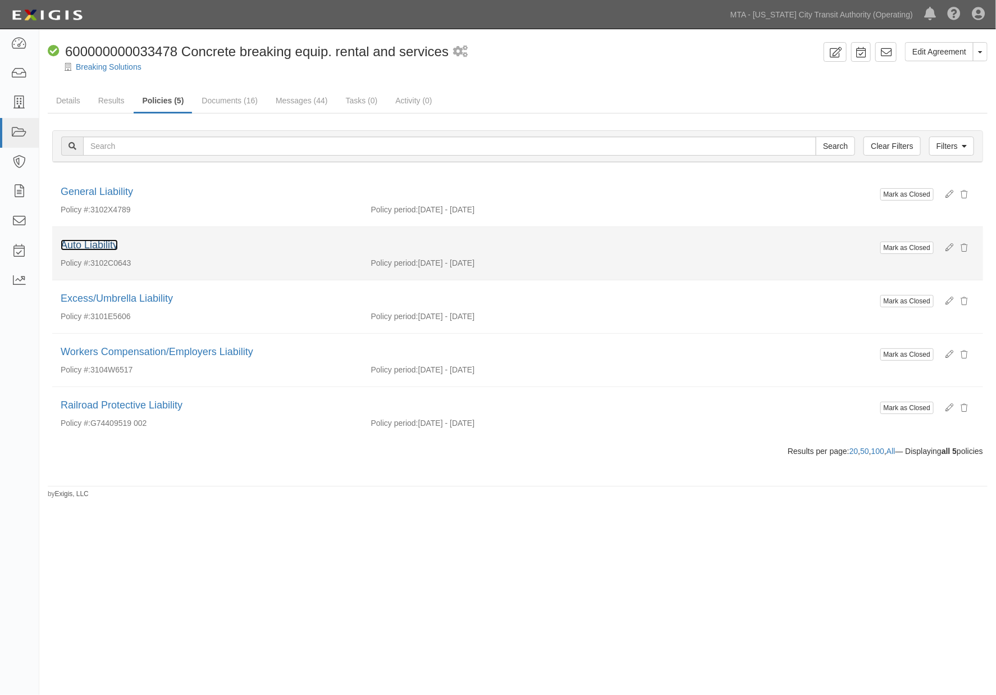
click at [101, 245] on link "Auto Liability" at bounding box center [89, 244] width 57 height 11
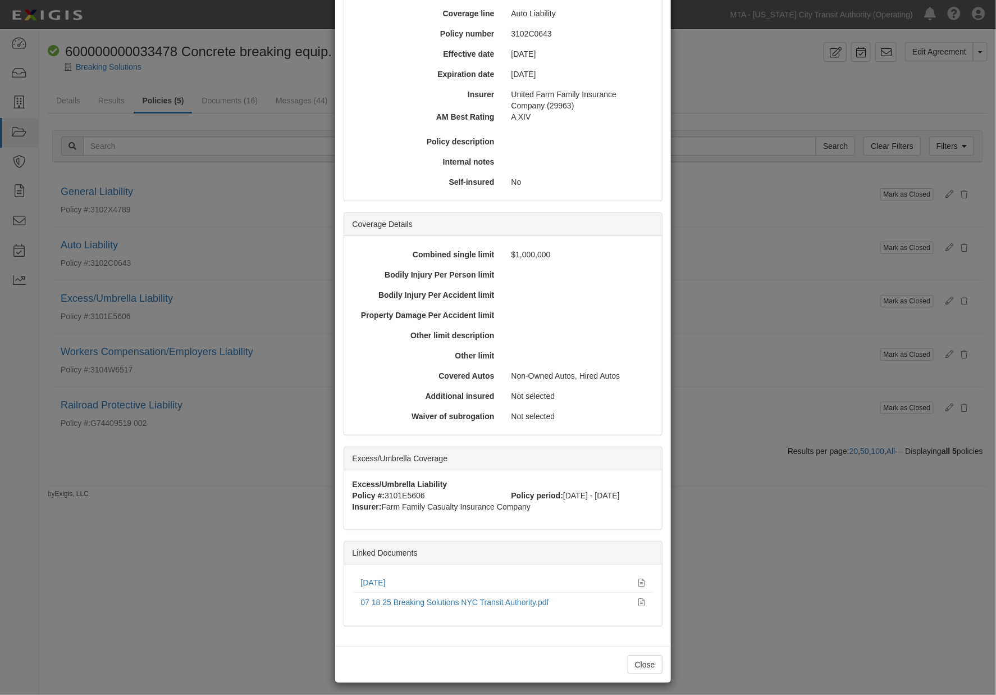
scroll to position [121, 0]
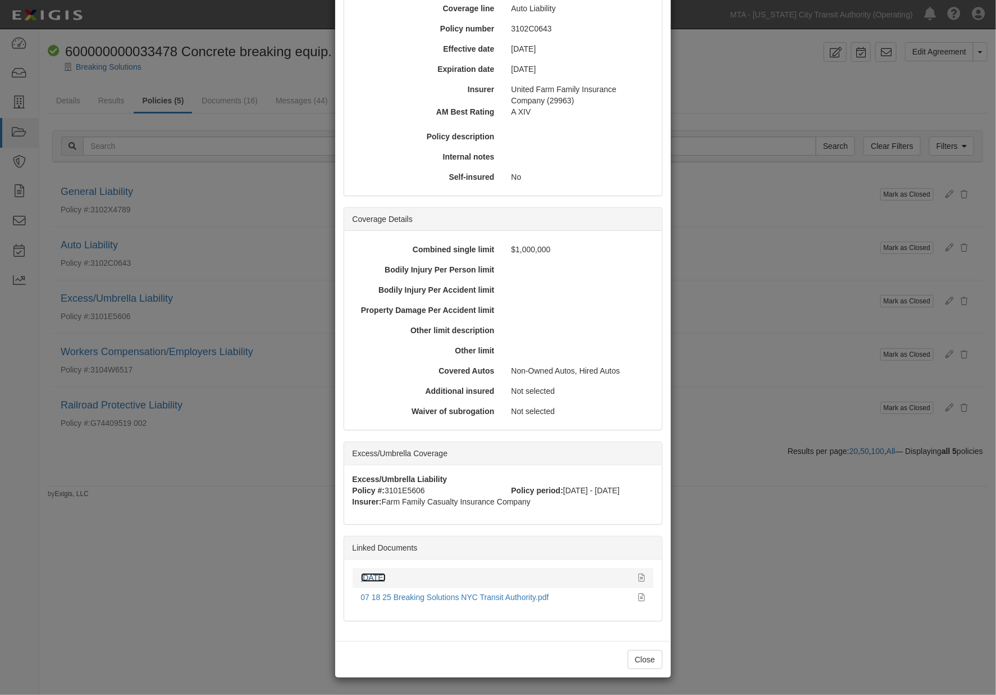
click at [373, 578] on link "[DATE]" at bounding box center [373, 577] width 25 height 9
click at [649, 664] on button "Close" at bounding box center [645, 659] width 35 height 19
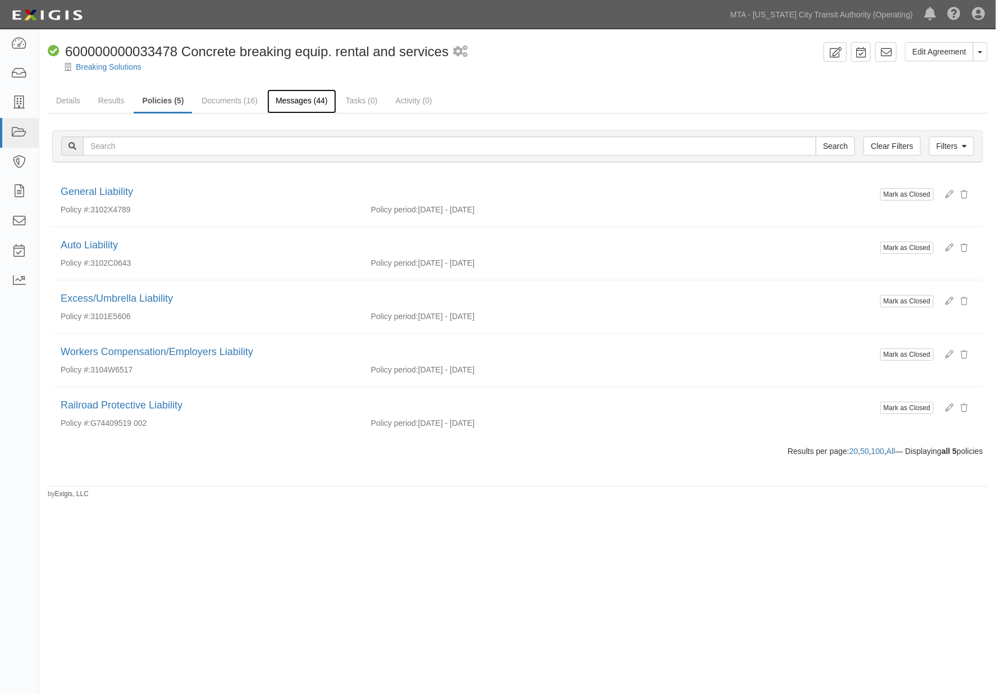
click at [282, 99] on link "Messages (44)" at bounding box center [301, 101] width 69 height 24
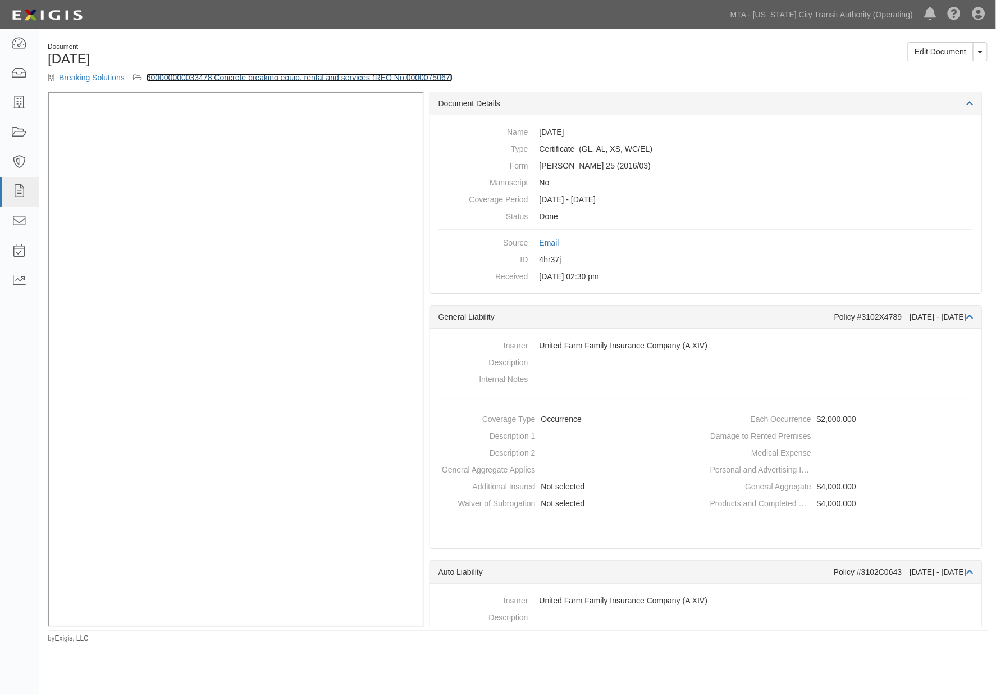
click at [288, 76] on link "600000000033478 Concrete breaking equip. rental and services (REQ No.0000075067)" at bounding box center [300, 77] width 307 height 9
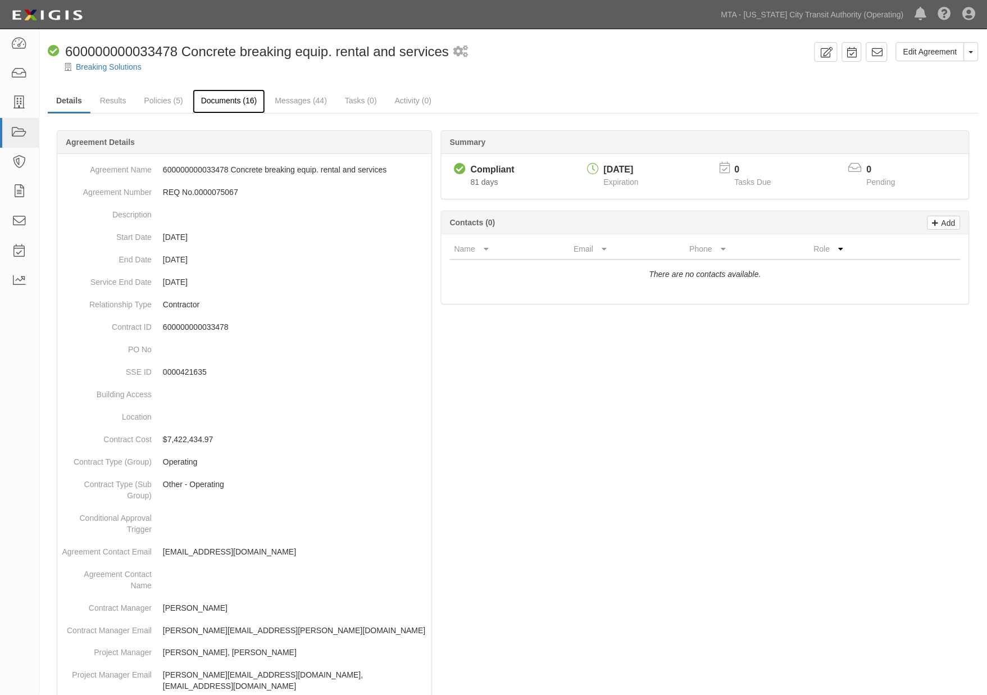
click at [233, 99] on link "Documents (16)" at bounding box center [229, 101] width 73 height 24
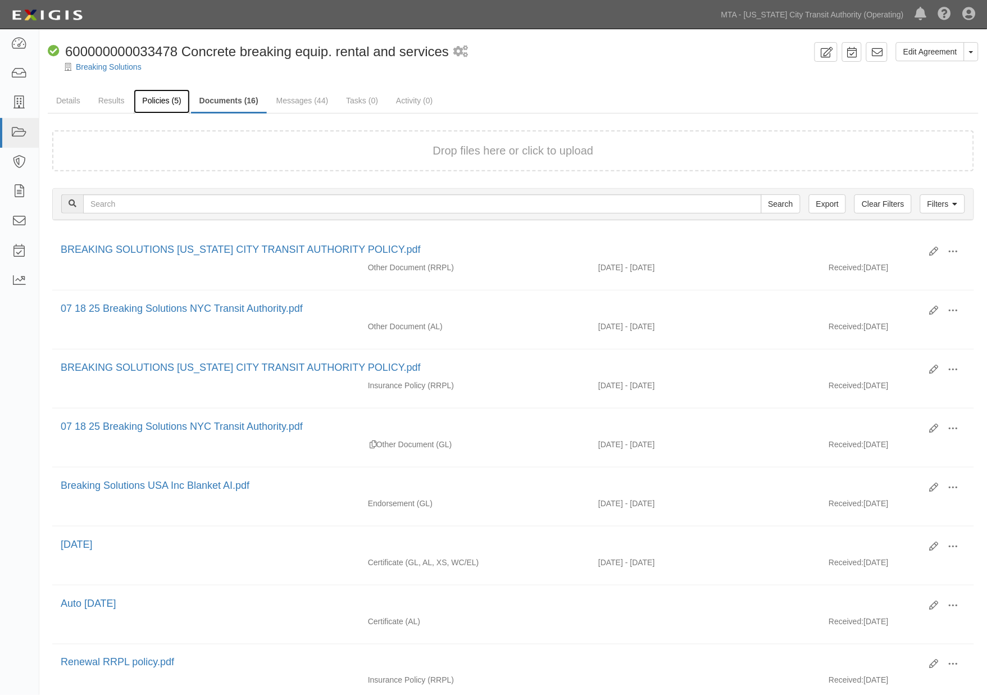
click at [162, 99] on link "Policies (5)" at bounding box center [162, 101] width 56 height 24
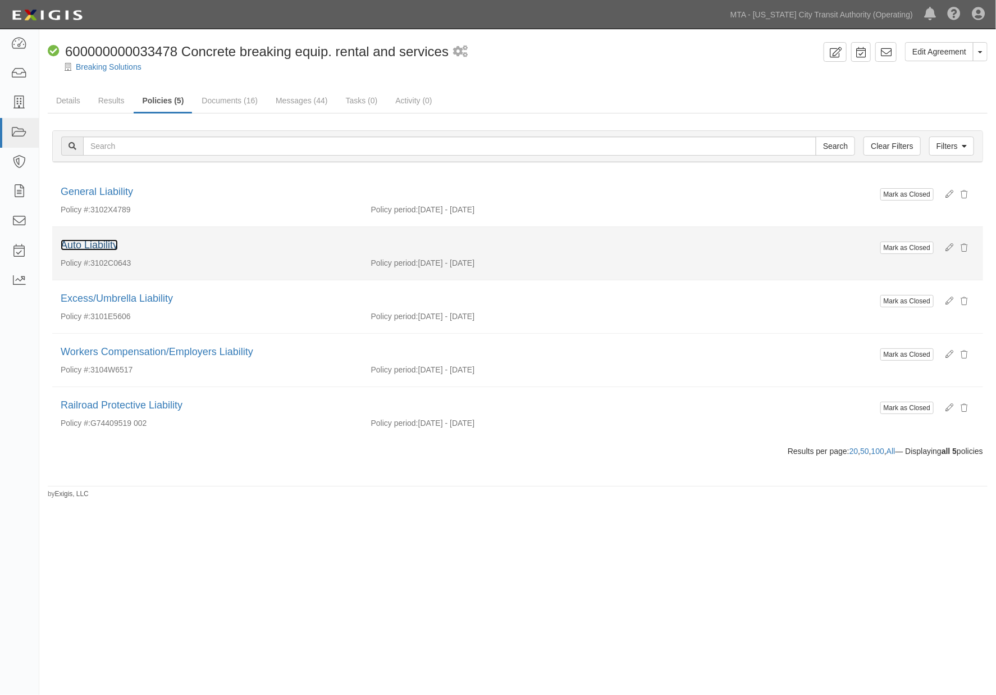
click at [107, 246] on link "Auto Liability" at bounding box center [89, 244] width 57 height 11
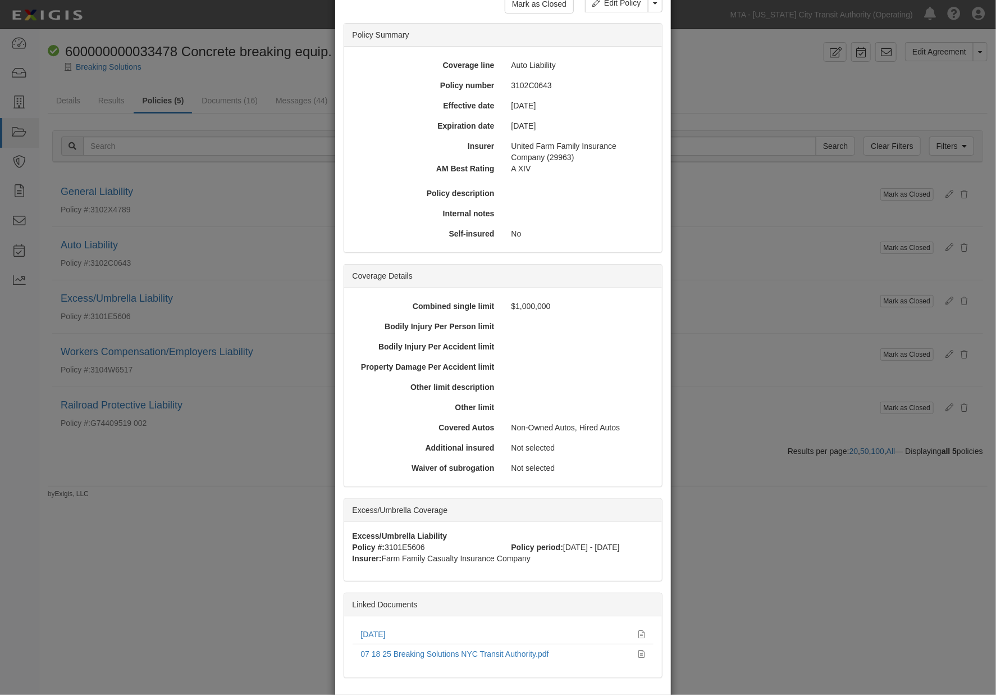
scroll to position [121, 0]
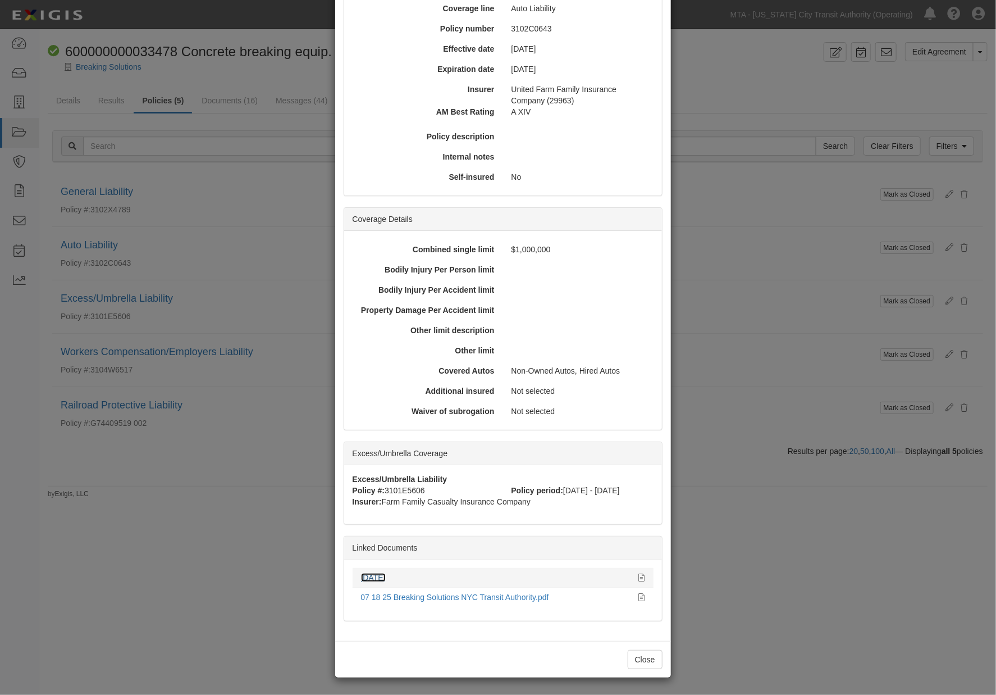
click at [366, 575] on link "5.25.26" at bounding box center [373, 577] width 25 height 9
click at [642, 573] on div "5.25.26" at bounding box center [503, 577] width 301 height 11
click at [639, 574] on icon at bounding box center [642, 578] width 6 height 8
click at [288, 381] on div "× View Policy Mark as Closed Edit Policy Toggle Dropdown Delete Policy Policy S…" at bounding box center [498, 347] width 996 height 695
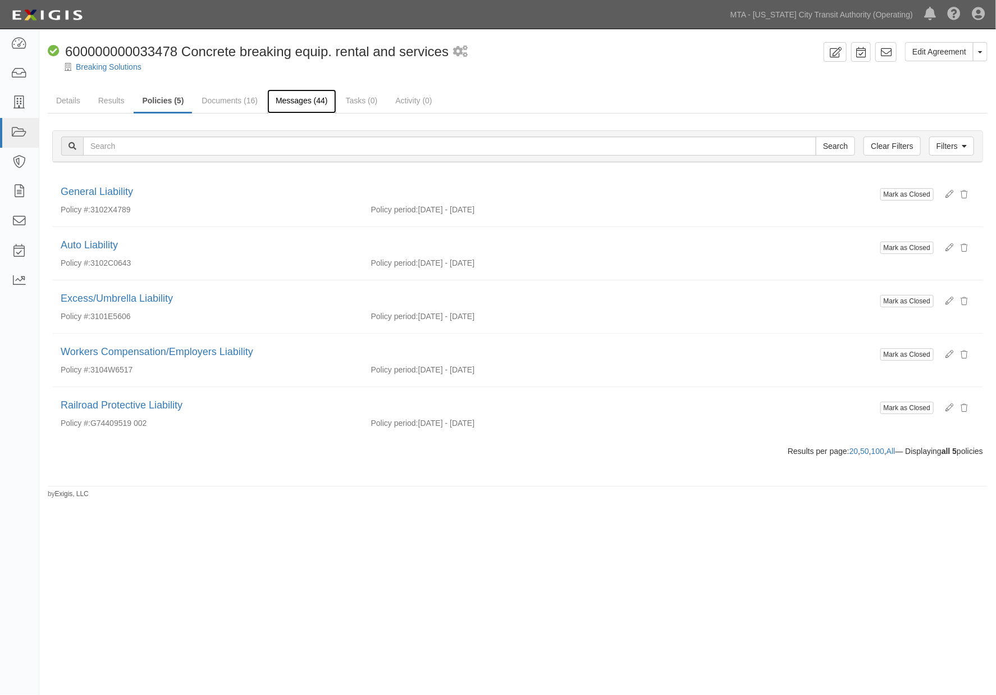
click at [292, 104] on link "Messages (44)" at bounding box center [301, 101] width 69 height 24
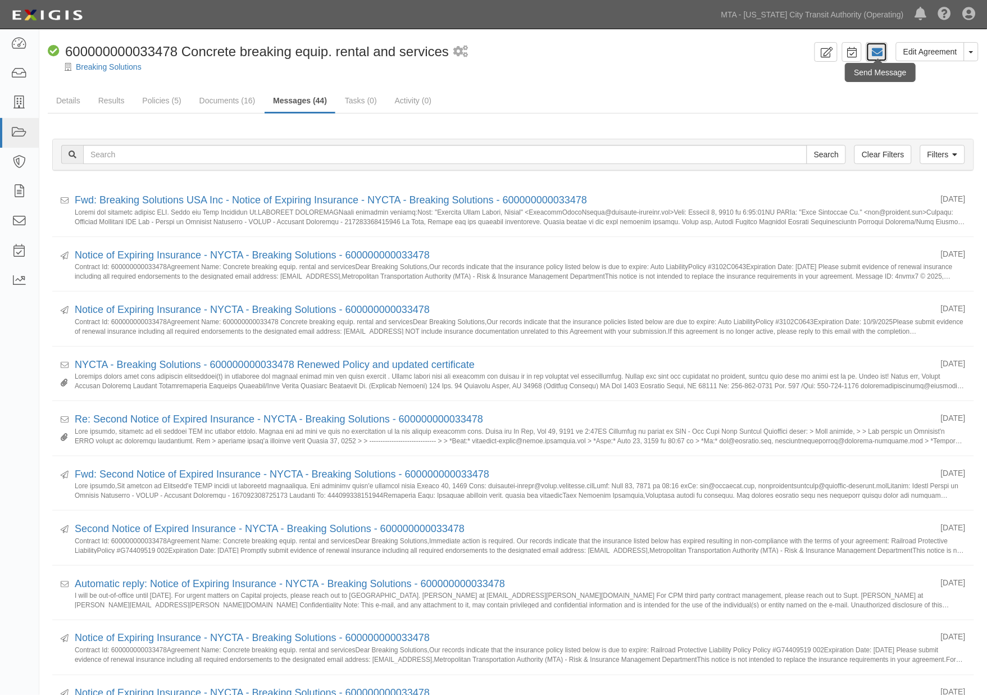
click at [880, 54] on icon at bounding box center [876, 52] width 11 height 11
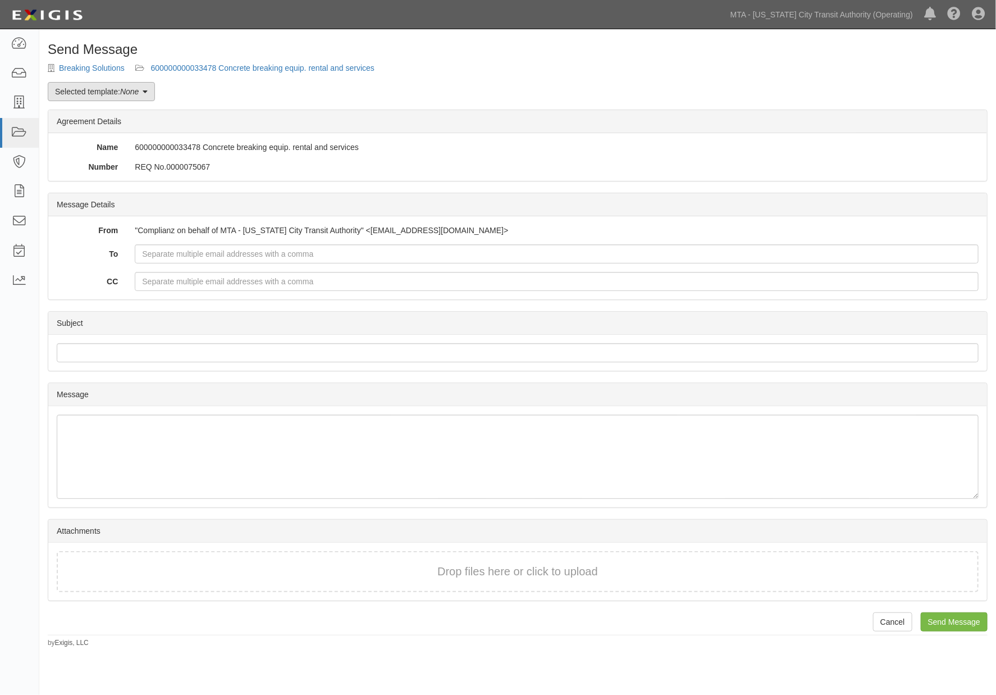
click at [131, 92] on em "None" at bounding box center [129, 91] width 19 height 9
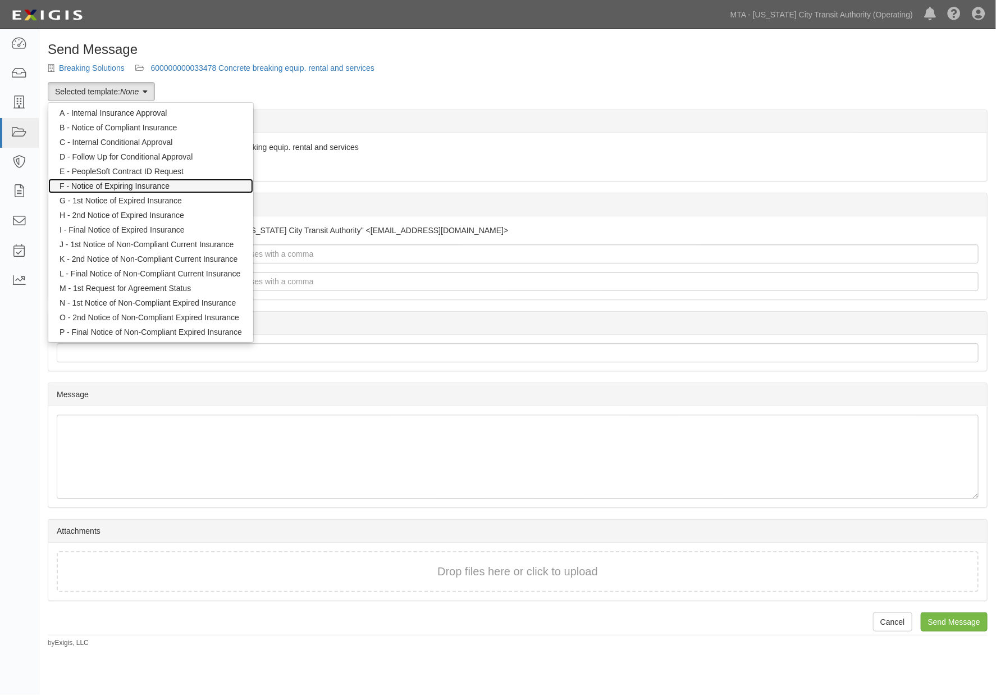
click at [127, 184] on link "F - Notice of Expiring Insurance" at bounding box center [150, 186] width 205 height 15
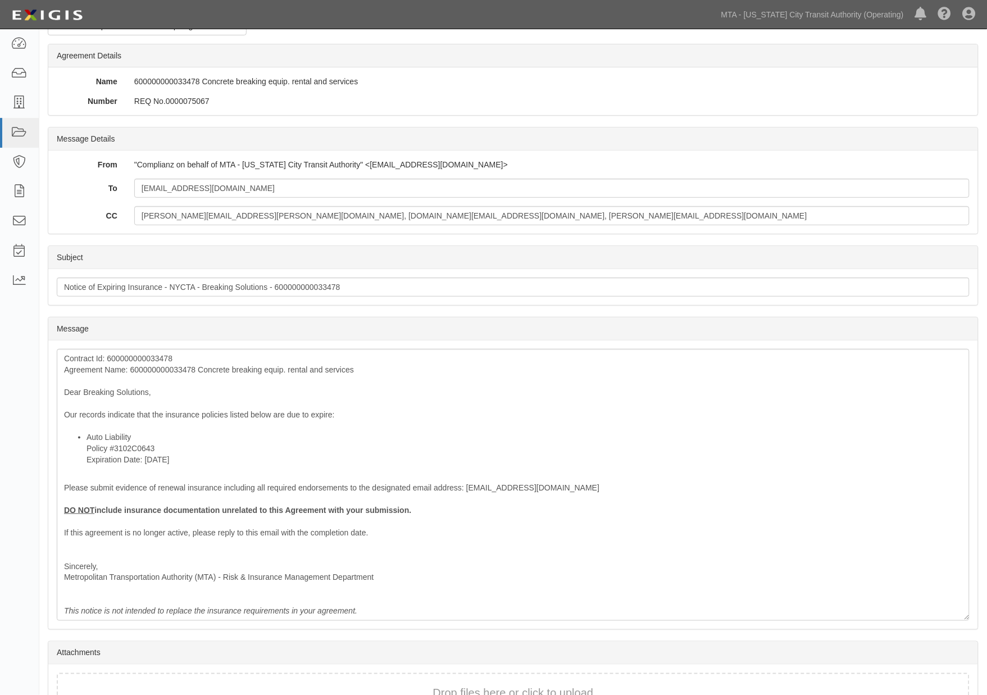
scroll to position [139, 0]
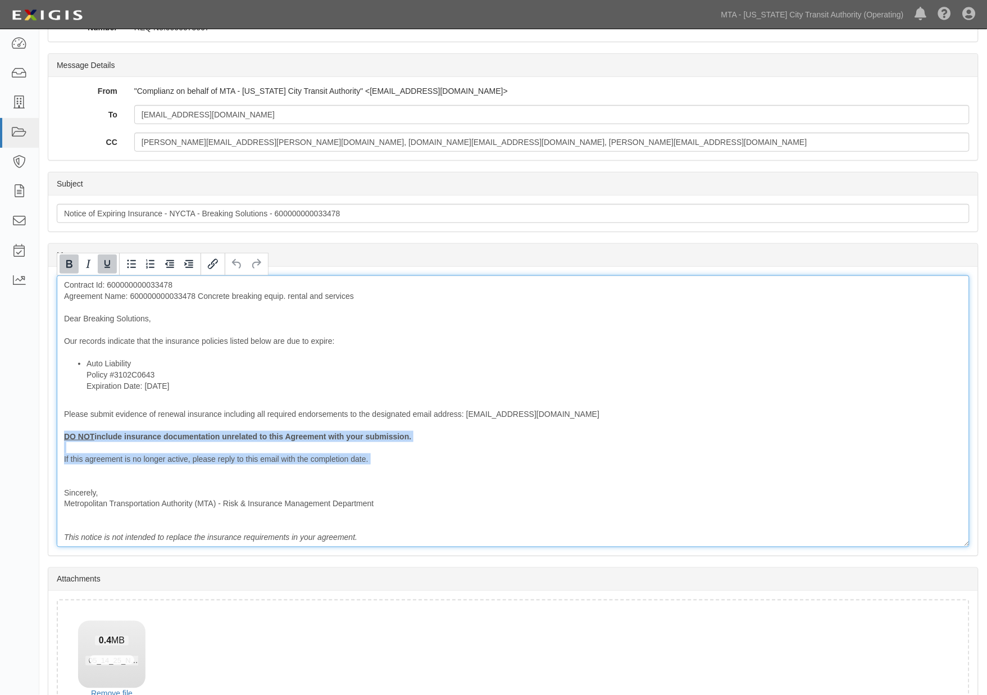
drag, startPoint x: 97, startPoint y: 467, endPoint x: 55, endPoint y: 435, distance: 52.5
click at [55, 435] on div "Message Contract Id: 600000000033478 Agreement Name: 600000000033478 Concrete b…" at bounding box center [512, 411] width 929 height 289
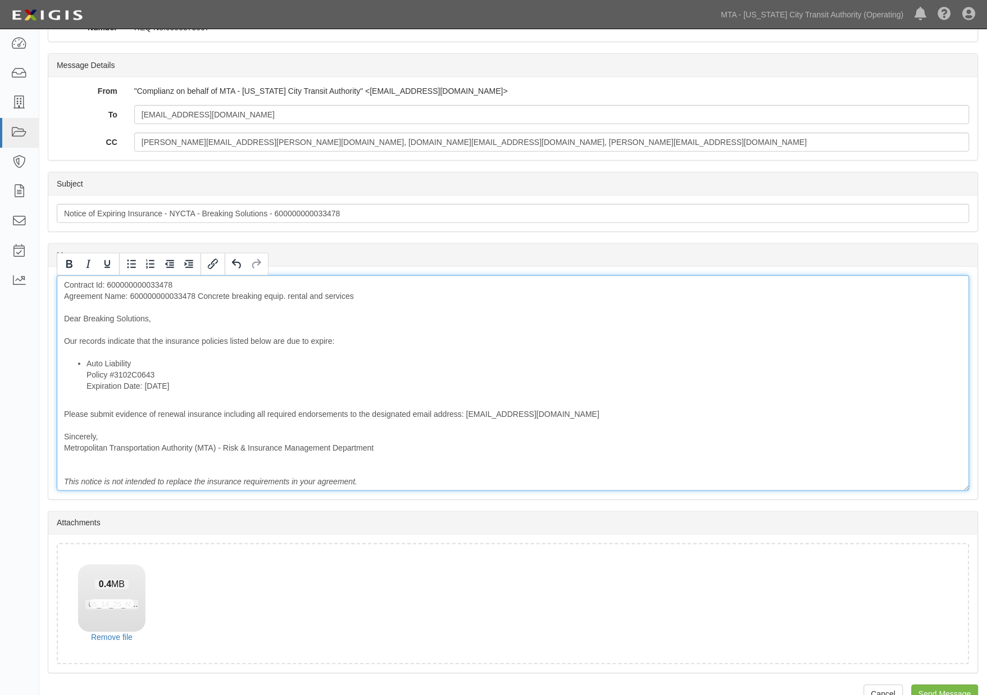
click at [167, 294] on div "Contract Id: 600000000033478 Agreement Name: 600000000033478 Concrete breaking …" at bounding box center [513, 383] width 913 height 216
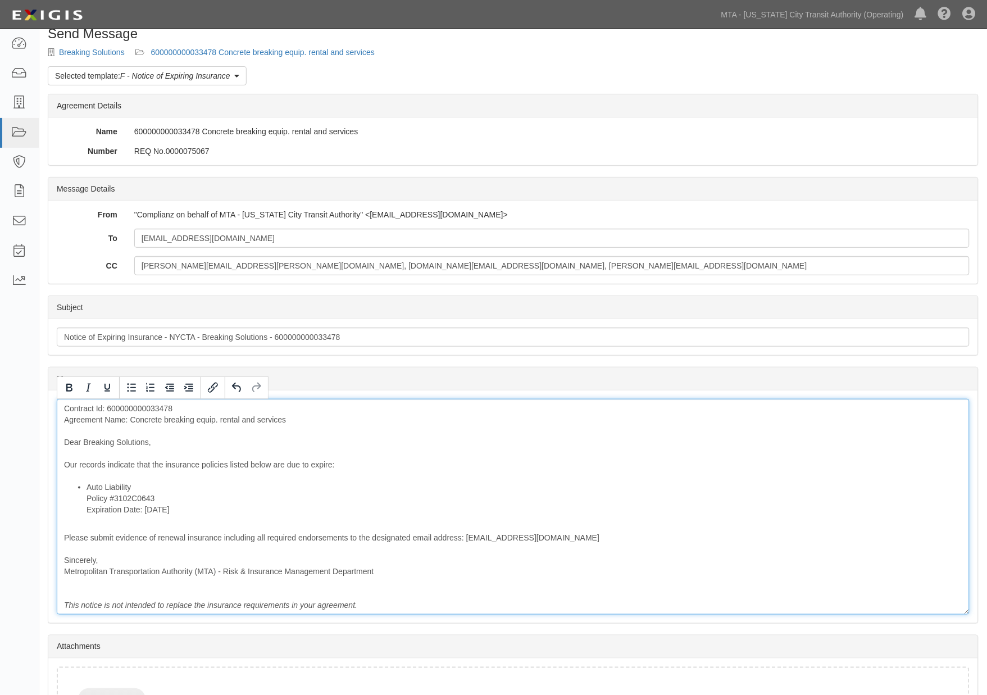
scroll to position [15, 0]
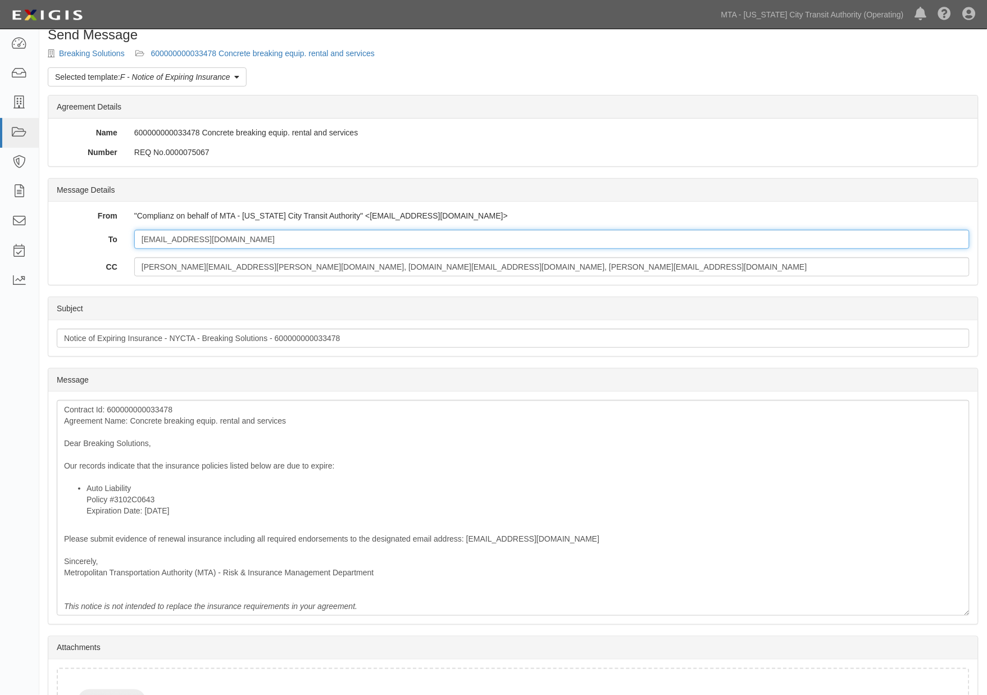
click at [239, 245] on input "jjr@breakusa.com" at bounding box center [551, 239] width 835 height 19
type input "jjr@breakusa.com; highlandmillsoffice@american-national.com"
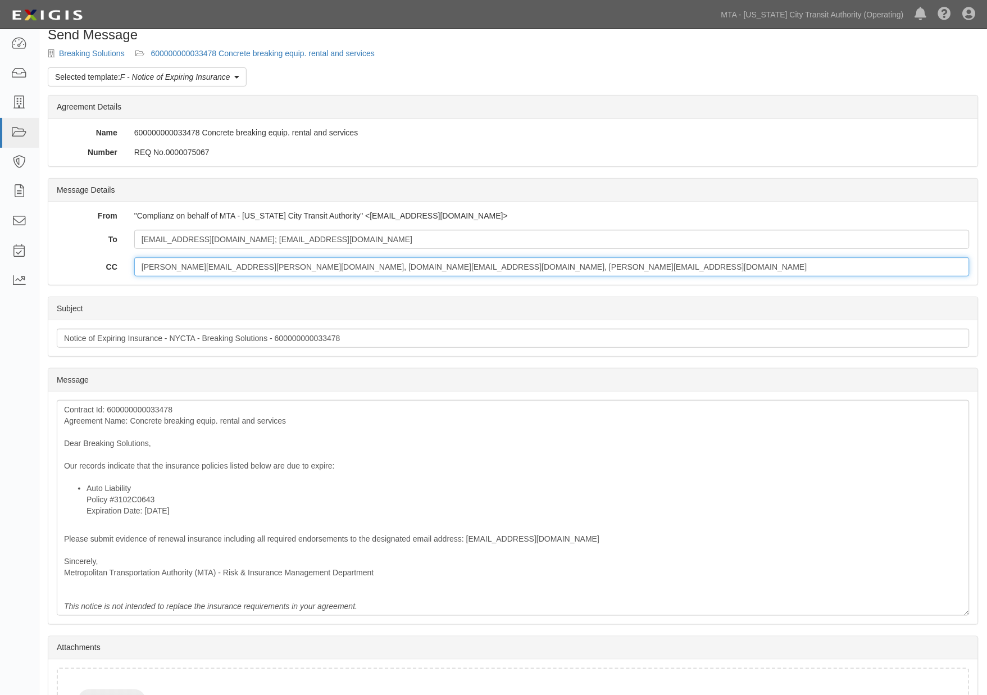
drag, startPoint x: 458, startPoint y: 270, endPoint x: -108, endPoint y: 270, distance: 566.1
click at [0, 270] on html "Toggle navigation Dashboard Inbox Parties Agreements Coverages Documents Messag…" at bounding box center [493, 414] width 987 height 859
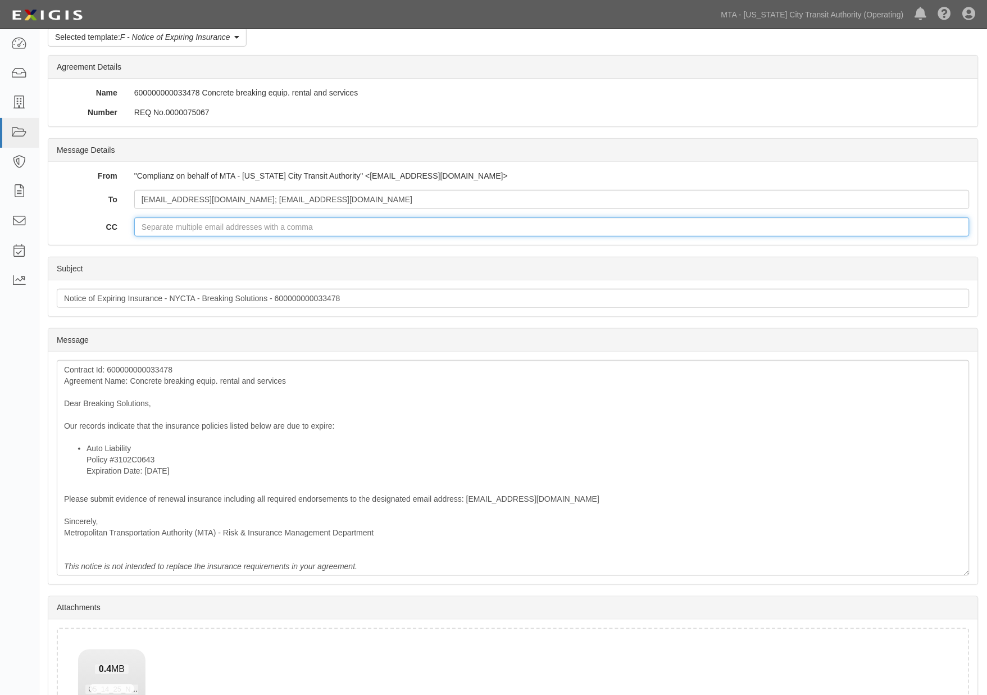
scroll to position [77, 0]
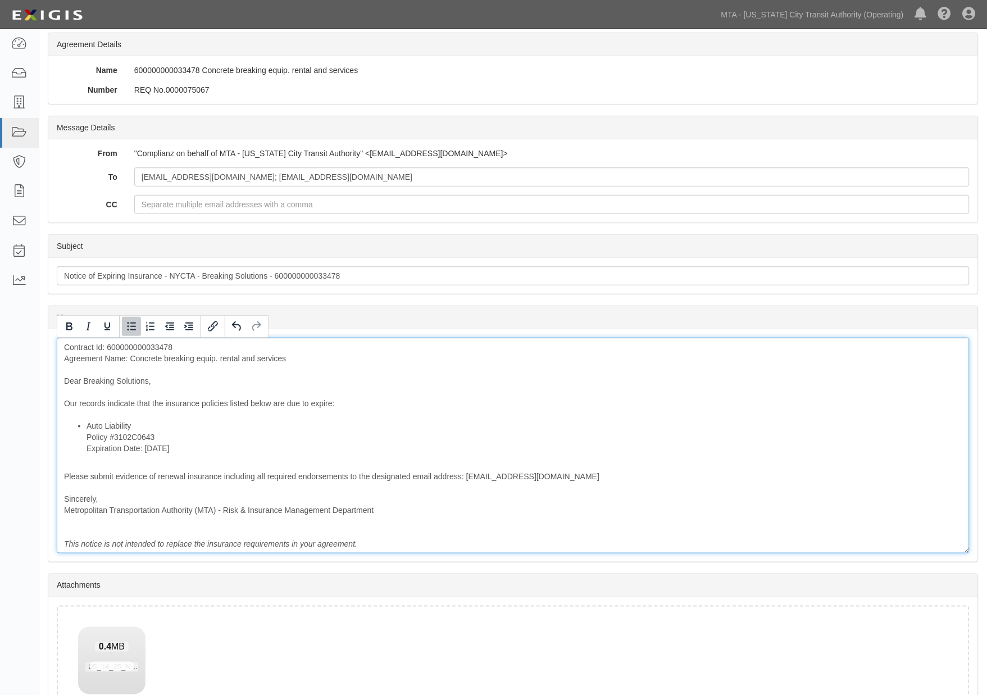
drag, startPoint x: 193, startPoint y: 447, endPoint x: 68, endPoint y: 450, distance: 125.3
click at [68, 450] on ul "Auto Liability Policy #3102C0643 Expiration Date: 10/9/2025" at bounding box center [513, 437] width 898 height 34
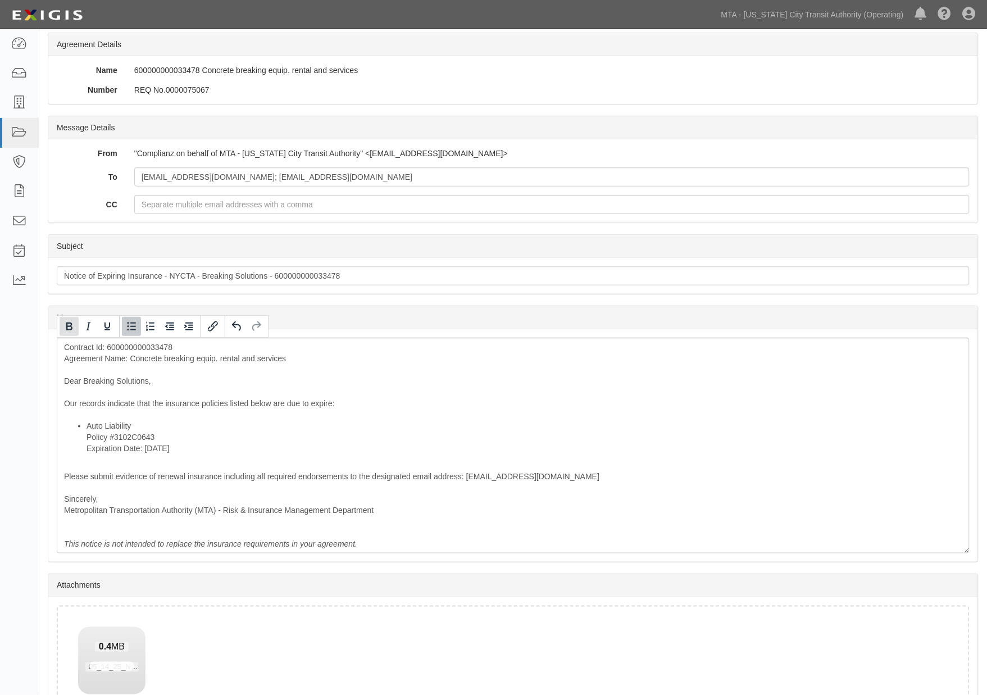
click at [72, 325] on icon "Bold" at bounding box center [68, 326] width 13 height 13
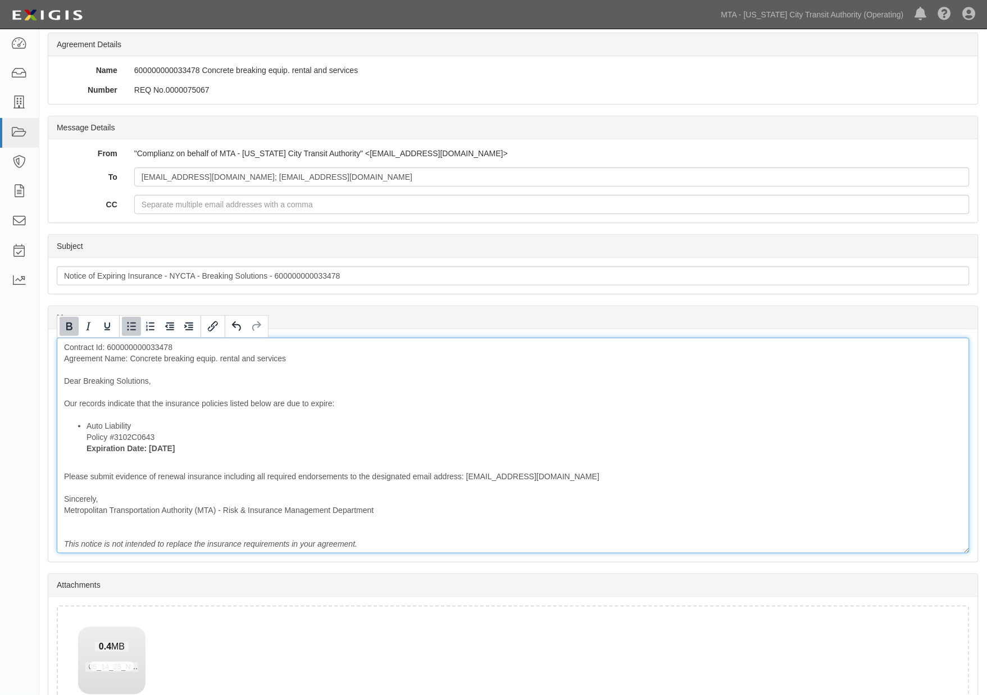
click at [218, 401] on div "Contract Id: 600000000033478 Agreement Name: Concrete breaking equip. rental an…" at bounding box center [513, 446] width 913 height 216
drag, startPoint x: 266, startPoint y: 403, endPoint x: 300, endPoint y: 403, distance: 34.3
click at [300, 403] on div "Contract Id: 600000000033478 Agreement Name: Concrete breaking equip. rental an…" at bounding box center [513, 446] width 913 height 216
click at [288, 402] on div "Contract Id: 600000000033478 Agreement Name: Concrete breaking equip. rental an…" at bounding box center [513, 446] width 913 height 216
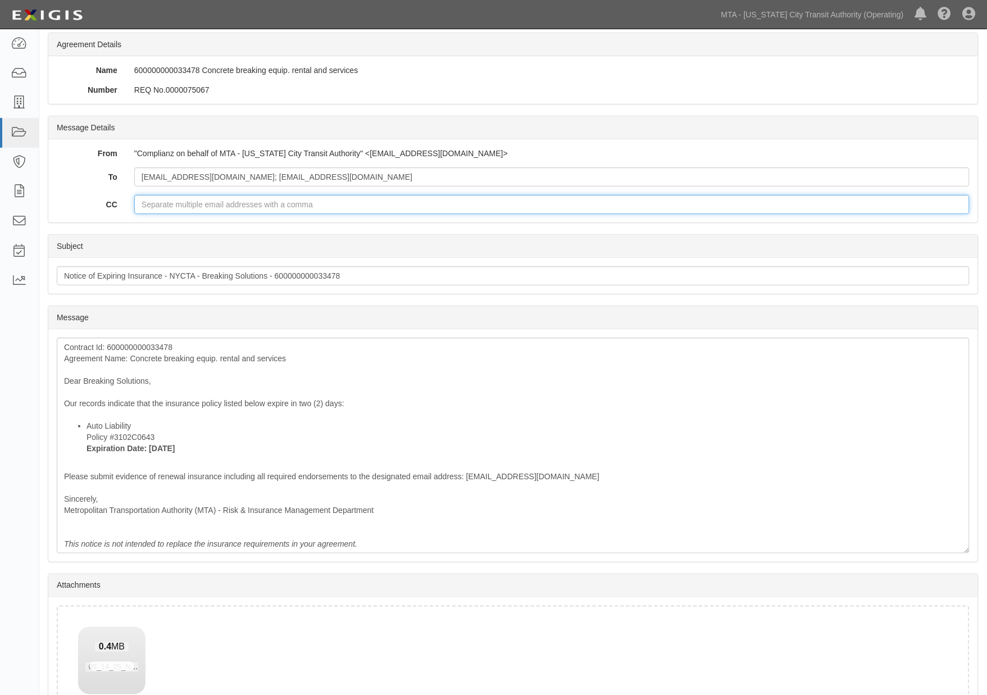
click at [161, 204] on input "CC" at bounding box center [551, 204] width 835 height 19
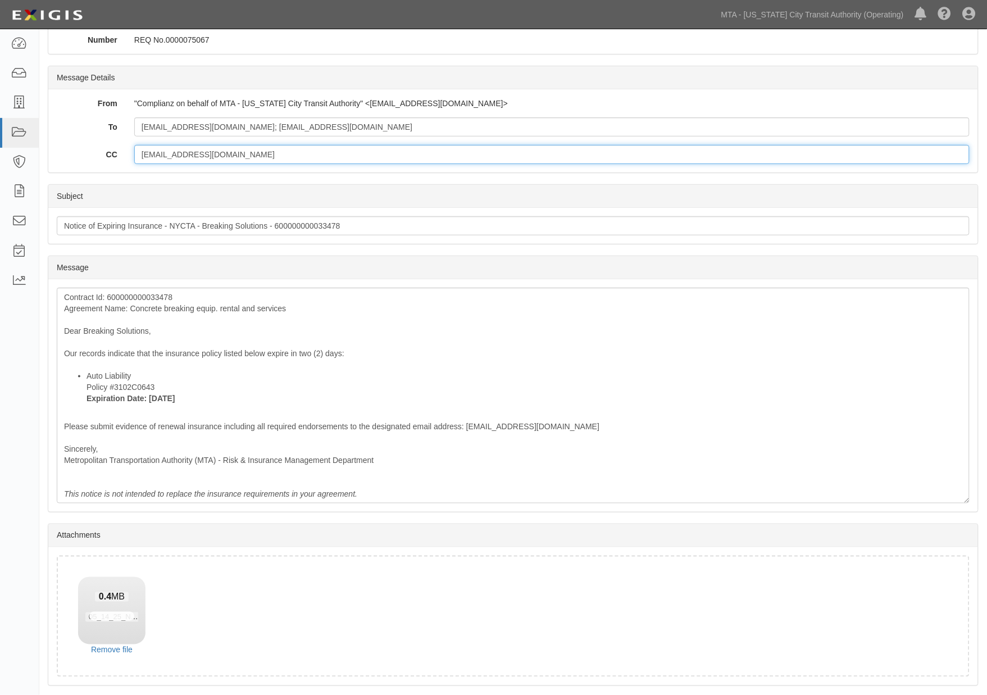
scroll to position [165, 0]
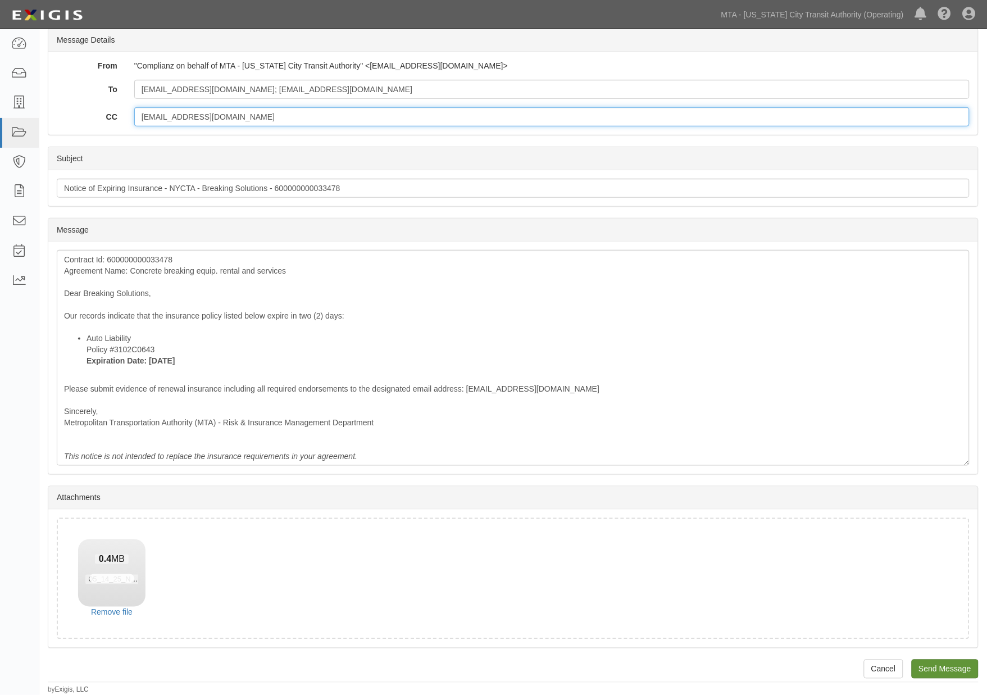
type input "ovalenti@mtahq.org"
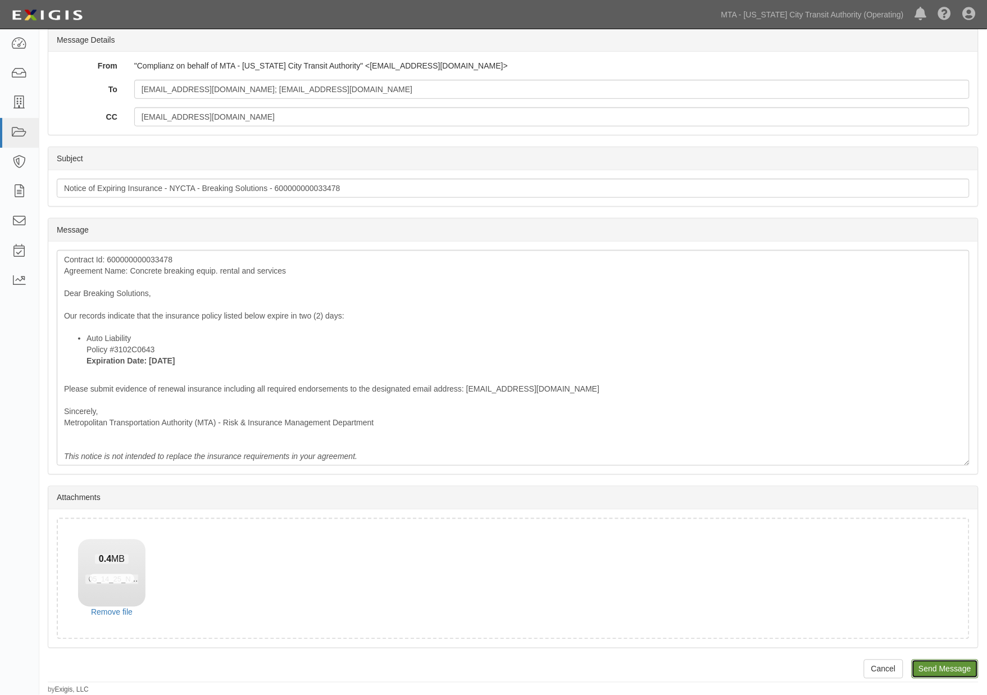
click at [924, 667] on input "Send Message" at bounding box center [944, 668] width 67 height 19
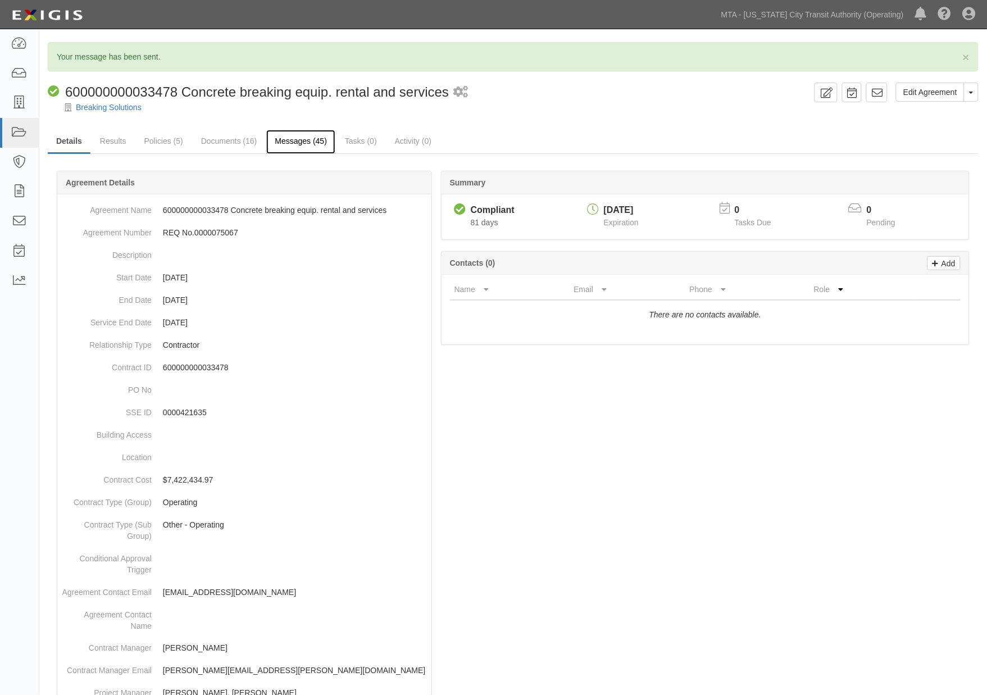
click at [284, 143] on link "Messages (45)" at bounding box center [300, 142] width 69 height 24
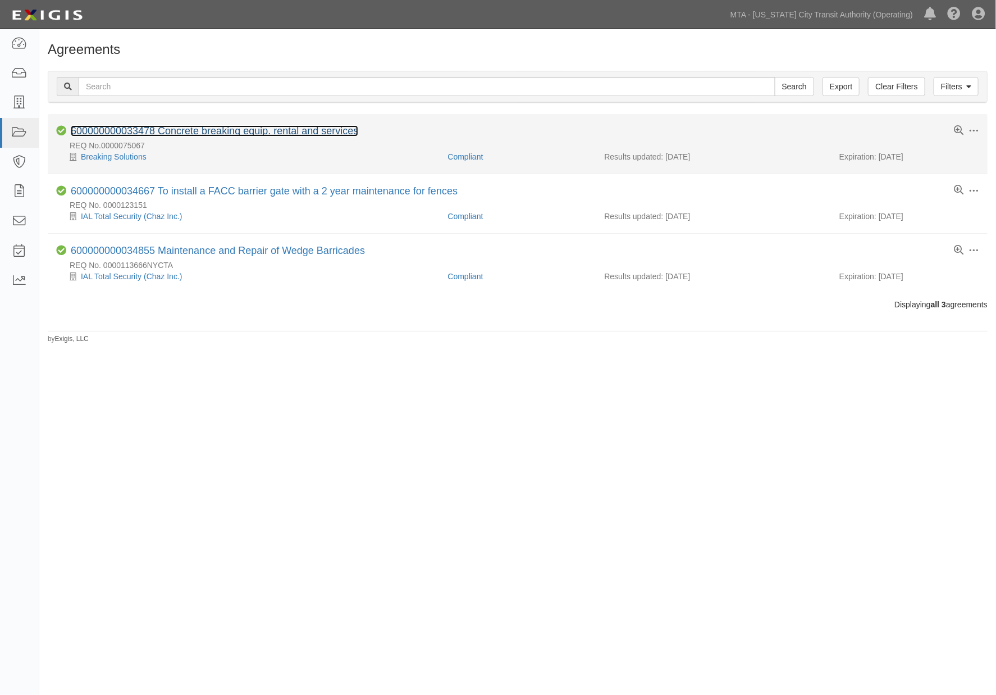
click at [169, 129] on link "600000000033478 Concrete breaking equip. rental and services" at bounding box center [215, 130] width 288 height 11
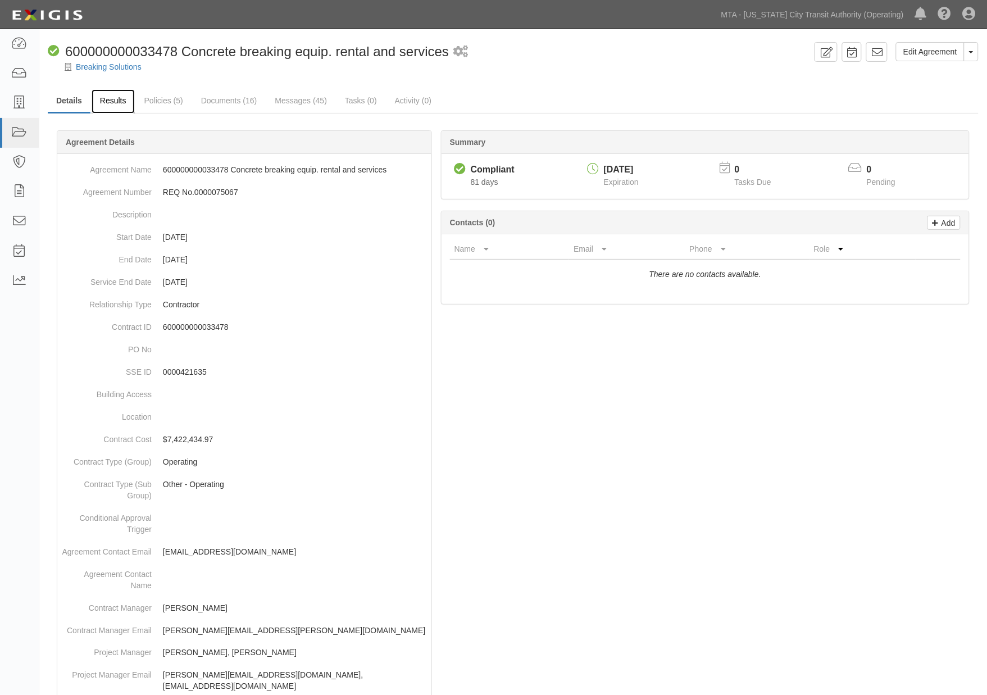
click at [100, 97] on link "Results" at bounding box center [113, 101] width 43 height 24
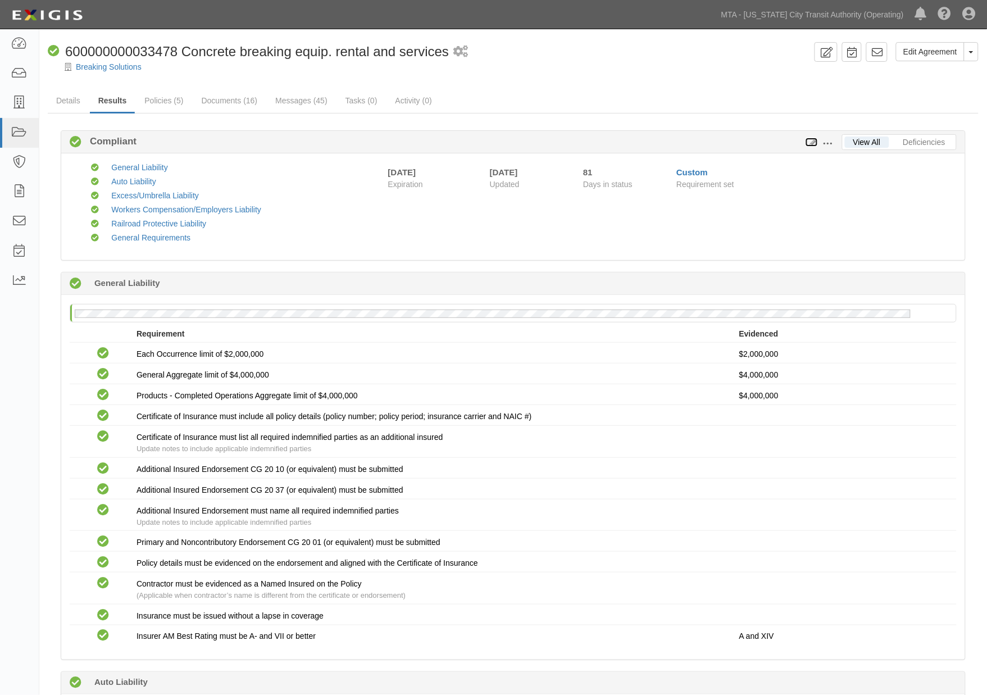
click at [813, 140] on icon at bounding box center [811, 143] width 12 height 8
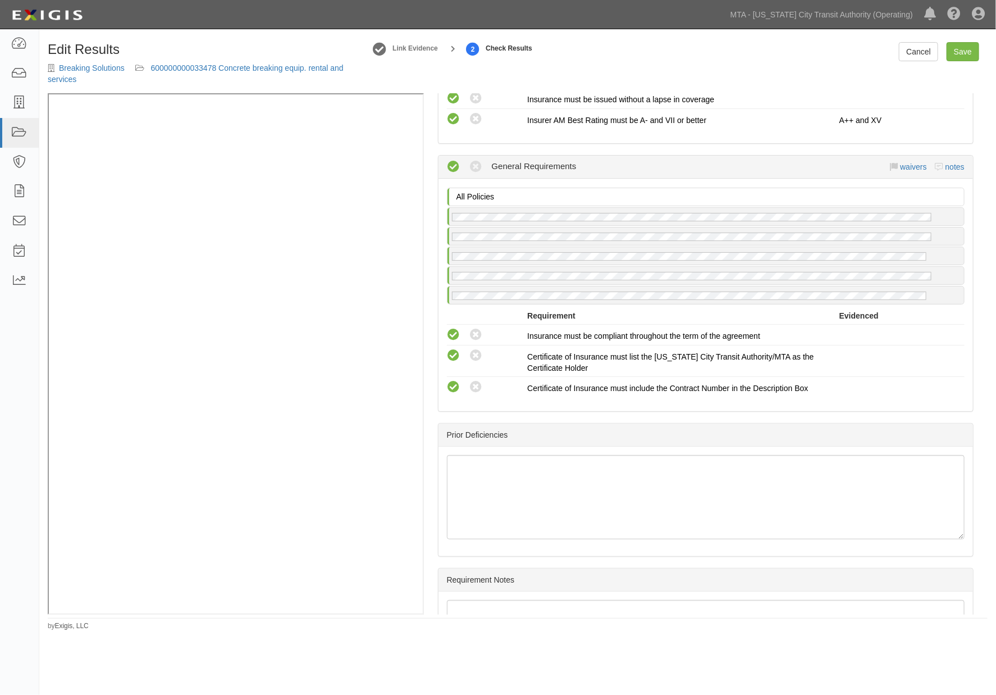
scroll to position [1608, 0]
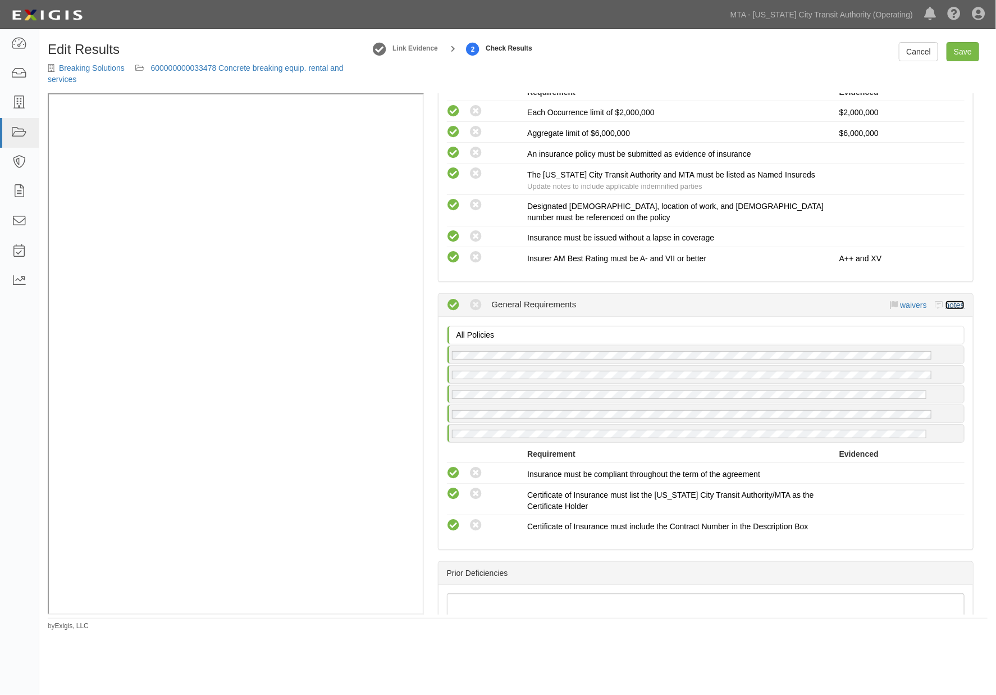
click at [950, 309] on link "notes" at bounding box center [955, 304] width 19 height 9
radio input "true"
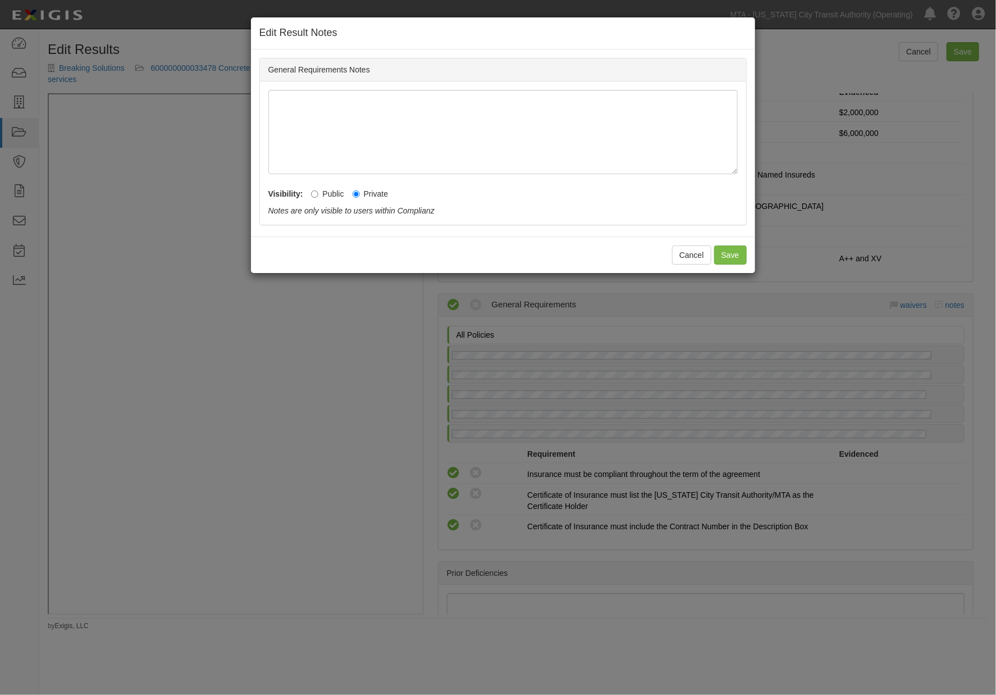
click at [327, 193] on label "Public" at bounding box center [327, 193] width 33 height 11
click at [318, 193] on input "Public" at bounding box center [314, 193] width 7 height 7
radio input "true"
click at [727, 257] on button "Save" at bounding box center [730, 254] width 33 height 19
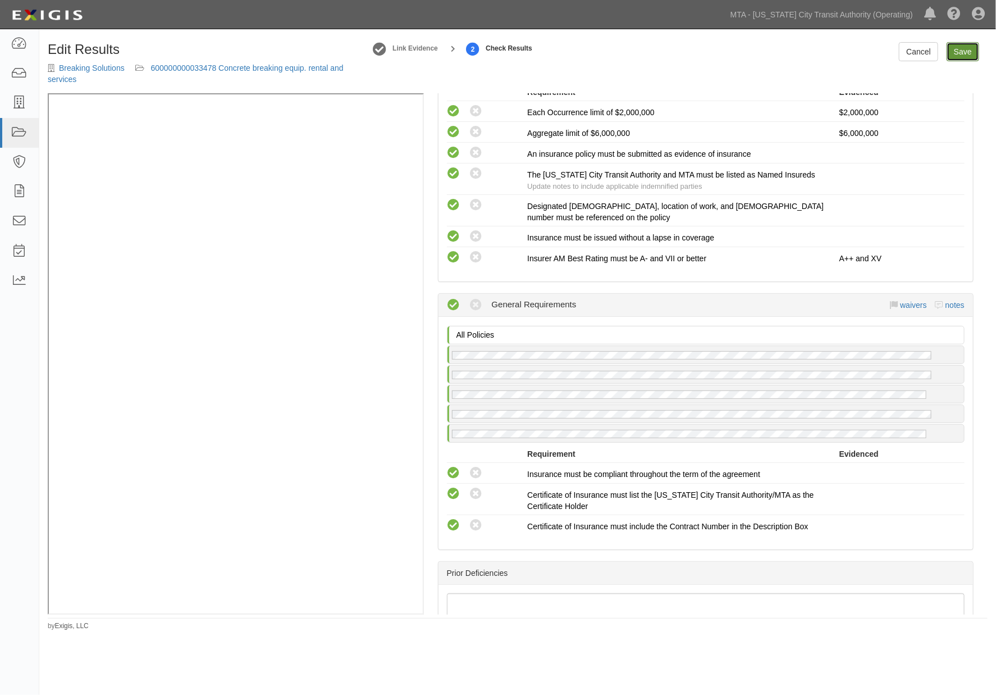
click at [960, 48] on link "Save" at bounding box center [963, 51] width 33 height 19
radio input "true"
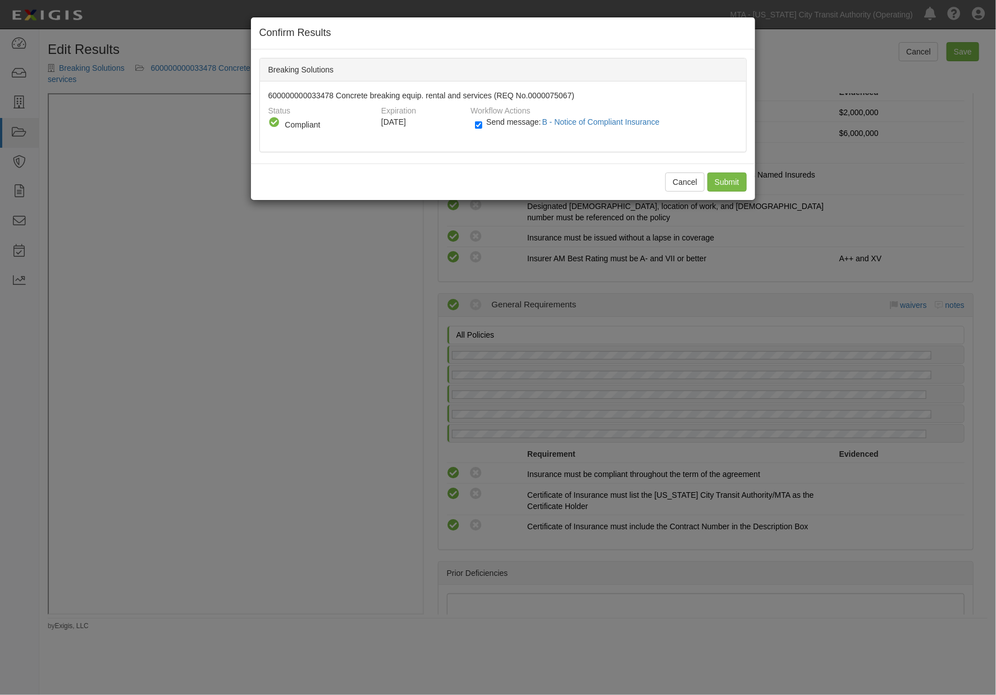
click at [473, 124] on div "Send message: B - Notice of Compliant Insurance" at bounding box center [602, 125] width 271 height 19
click at [481, 124] on input "Send message: B - Notice of Compliant Insurance" at bounding box center [478, 124] width 7 height 13
checkbox input "false"
click at [713, 179] on input "Submit" at bounding box center [727, 181] width 39 height 19
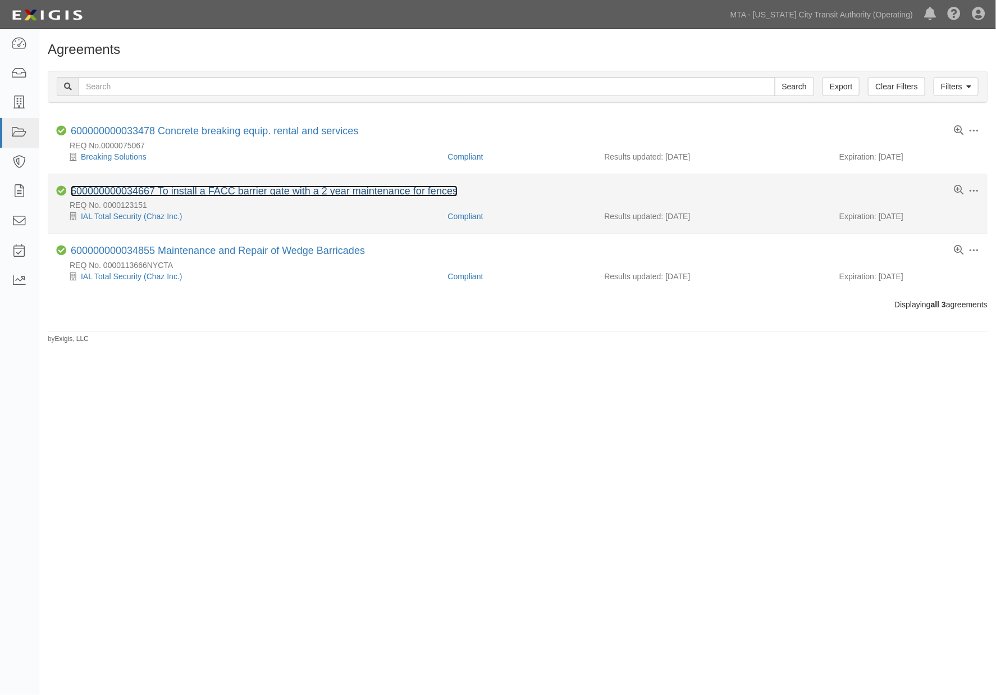
click at [139, 193] on link "600000000034667 To install a FACC barrier gate with a 2 year maintenance for fe…" at bounding box center [264, 190] width 387 height 11
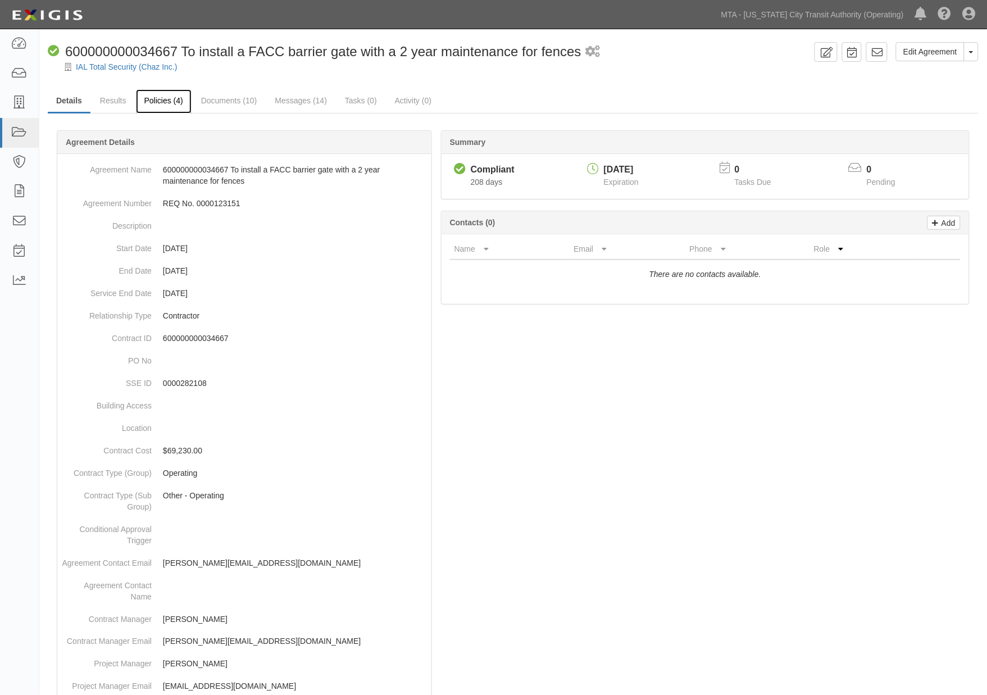
click at [167, 102] on link "Policies (4)" at bounding box center [164, 101] width 56 height 24
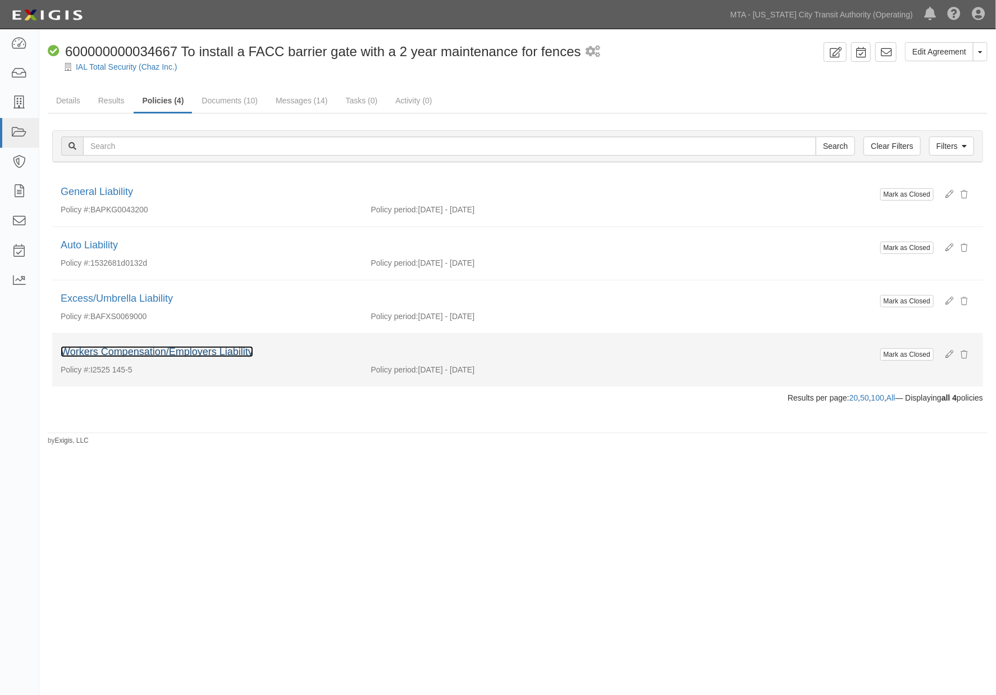
click at [122, 351] on link "Workers Compensation/Employers Liability" at bounding box center [157, 351] width 193 height 11
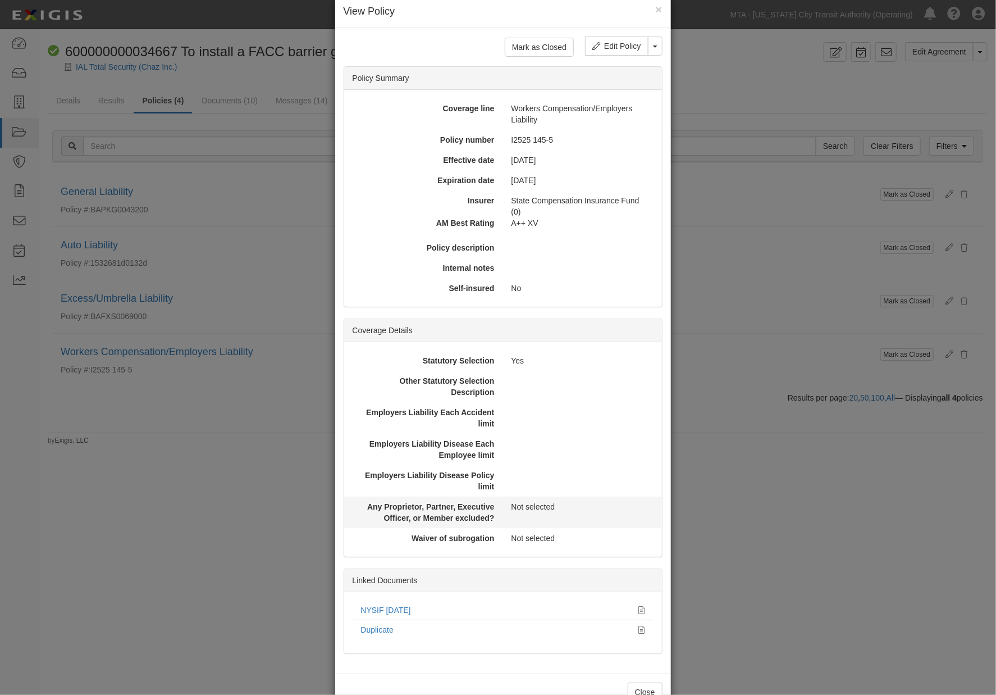
scroll to position [54, 0]
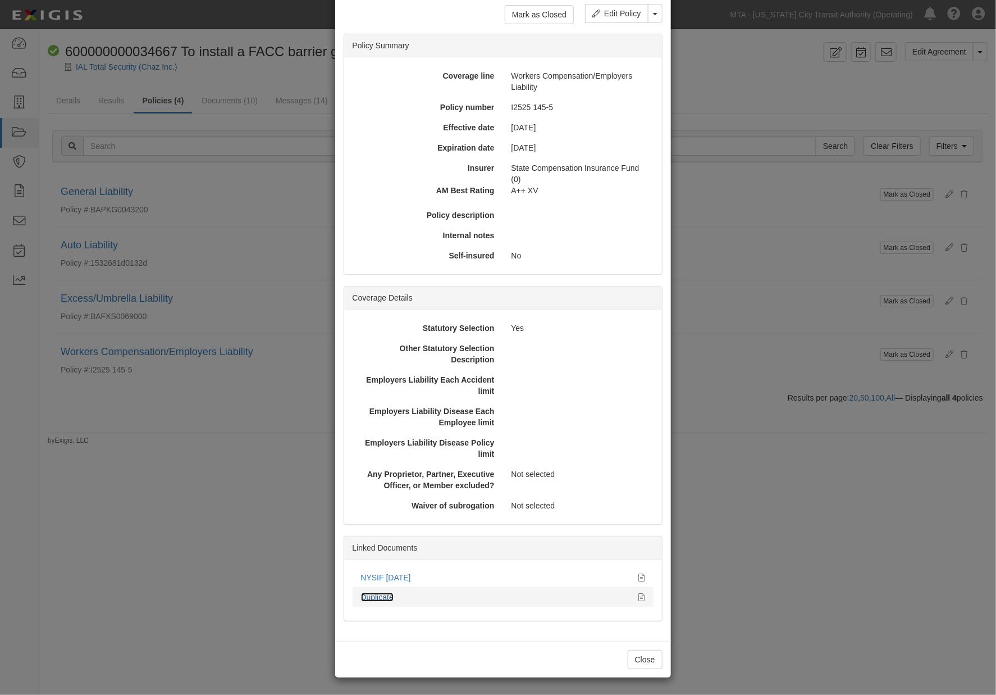
click at [383, 595] on link "Duplicate" at bounding box center [377, 596] width 33 height 9
click at [822, 588] on div "× View Policy Mark as Closed Edit Policy Toggle Dropdown Delete Policy Policy S…" at bounding box center [498, 347] width 996 height 695
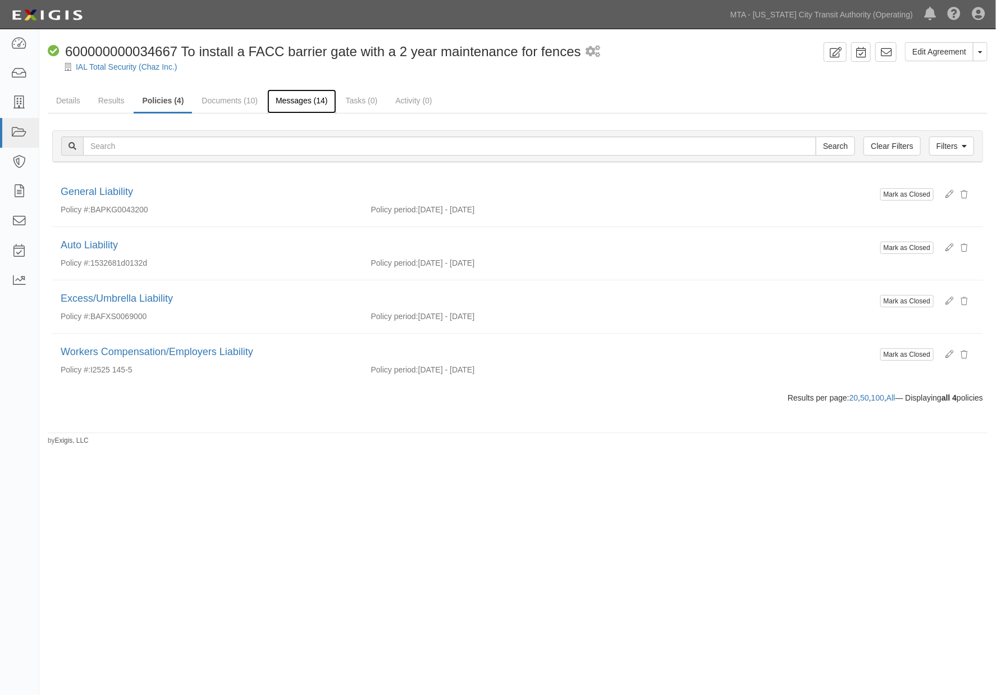
click at [298, 95] on link "Messages (14)" at bounding box center [301, 101] width 69 height 24
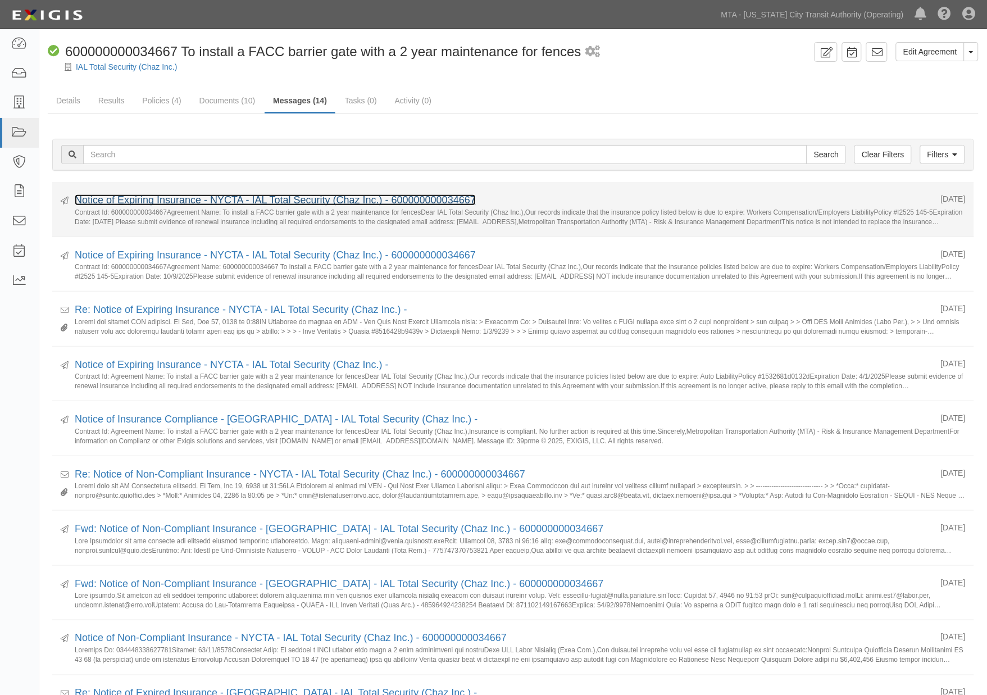
click at [226, 200] on link "Notice of Expiring Insurance - NYCTA - IAL Total Security (Chaz Inc.) - 6000000…" at bounding box center [275, 199] width 401 height 11
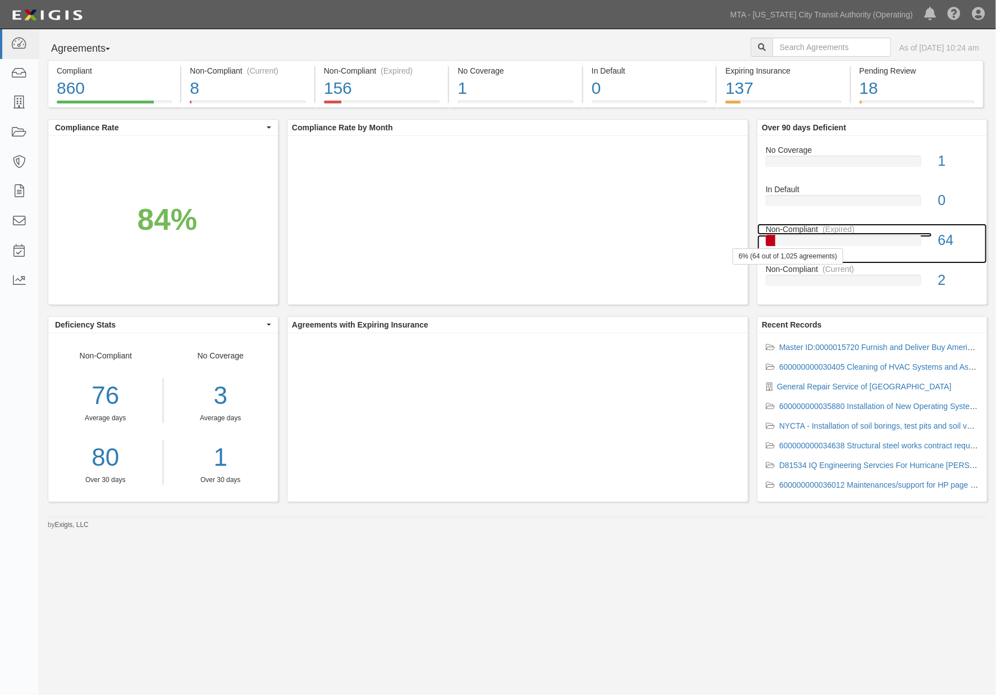
click at [831, 243] on div at bounding box center [844, 240] width 156 height 11
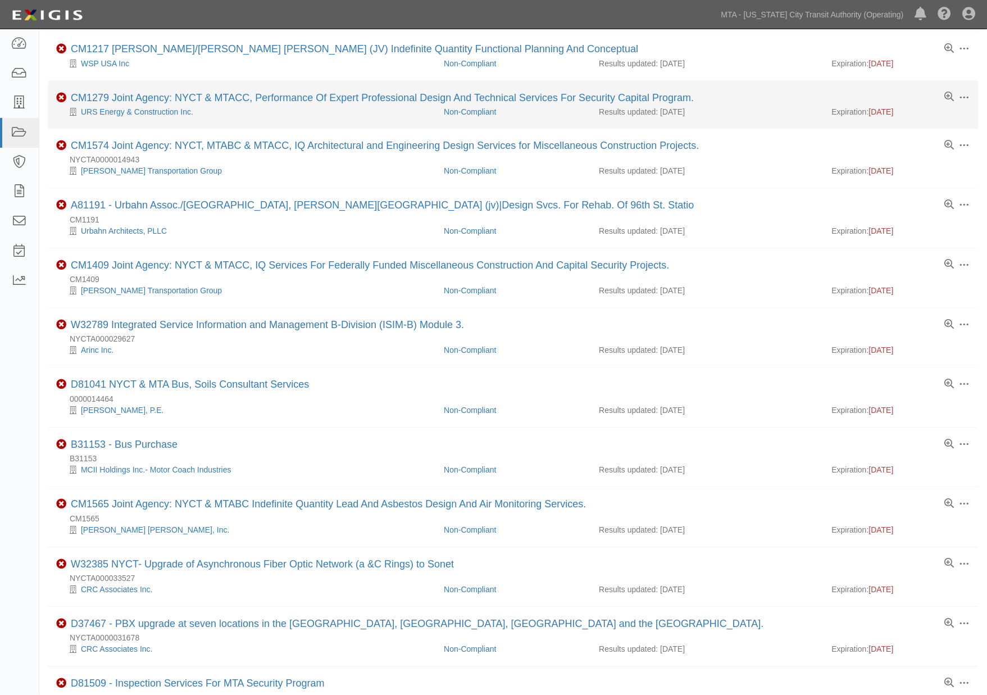
scroll to position [685, 0]
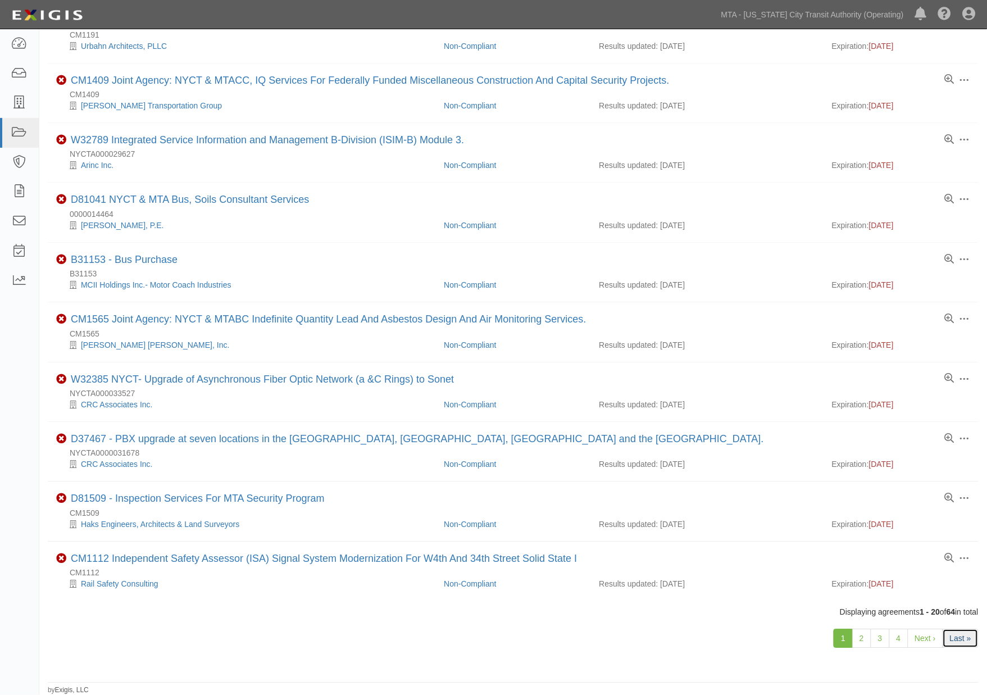
click at [967, 639] on link "Last »" at bounding box center [960, 637] width 36 height 19
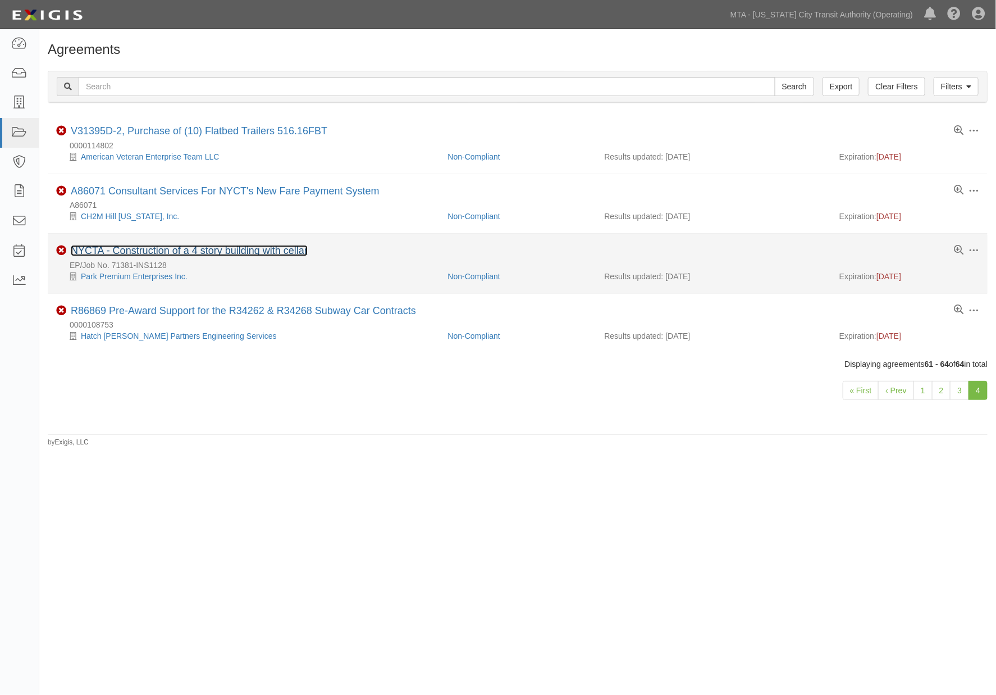
click at [216, 250] on link "NYCTA - Construction of a 4 story building with cellar" at bounding box center [189, 250] width 237 height 11
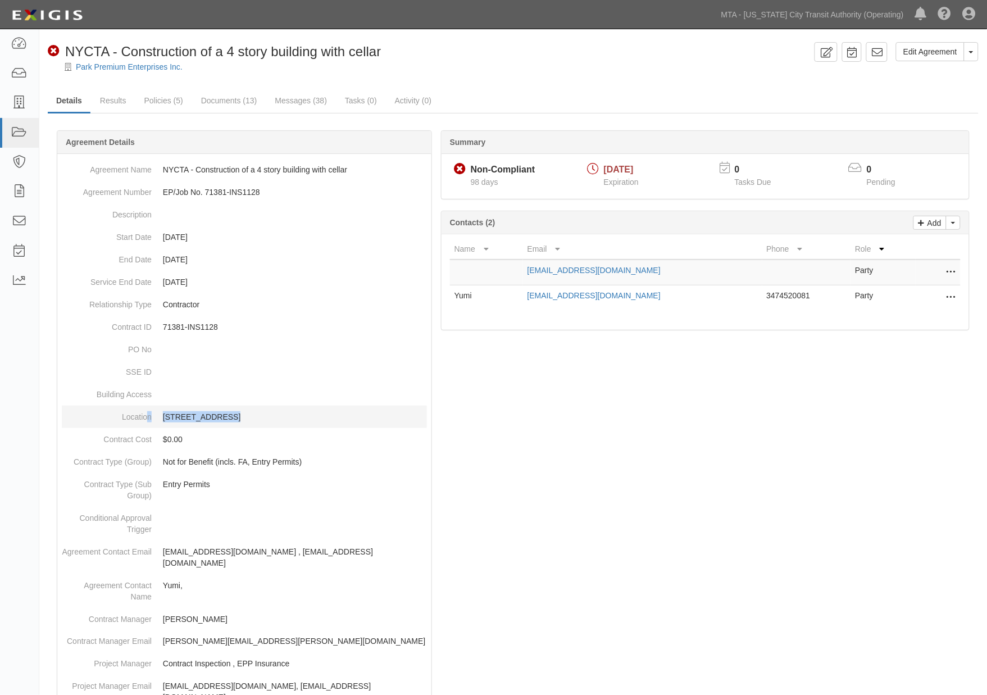
drag, startPoint x: 149, startPoint y: 413, endPoint x: 221, endPoint y: 411, distance: 71.9
click at [221, 411] on dl "Agreement Name NYCTA - Construction of a 4 story building with cellar Agreement…" at bounding box center [244, 568] width 365 height 820
drag, startPoint x: 224, startPoint y: 413, endPoint x: 159, endPoint y: 412, distance: 64.6
click at [159, 412] on dd "[STREET_ADDRESS]" at bounding box center [244, 416] width 365 height 22
copy p "[STREET_ADDRESS]"
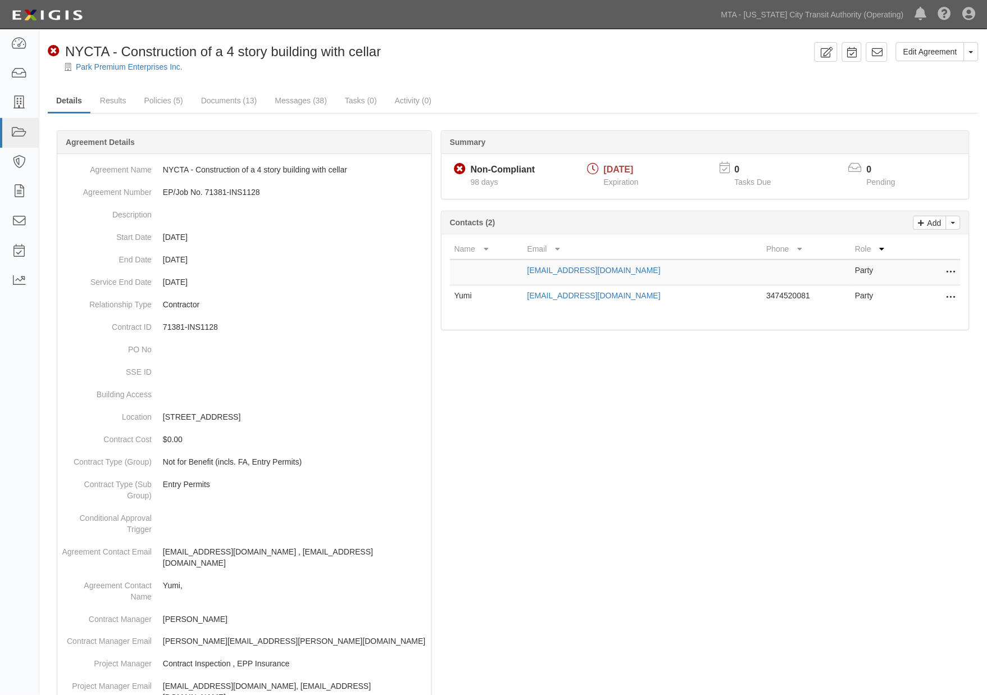
click at [522, 480] on div at bounding box center [513, 620] width 931 height 947
click at [538, 500] on div at bounding box center [513, 620] width 931 height 947
click at [166, 98] on link "Policies (5)" at bounding box center [164, 101] width 56 height 24
click at [229, 99] on link "Documents (13)" at bounding box center [229, 101] width 73 height 24
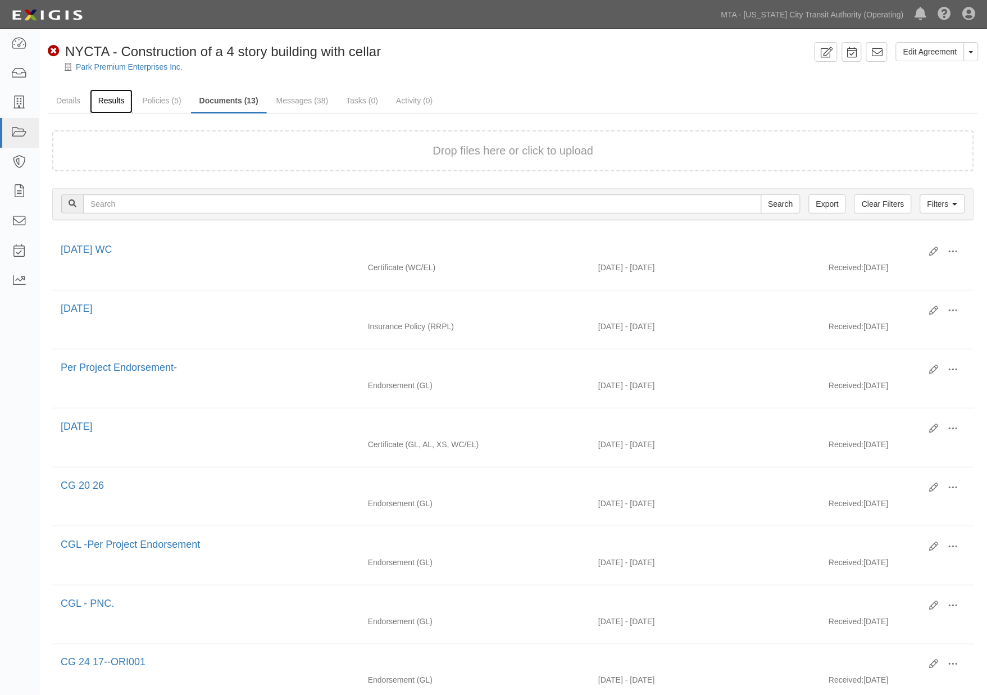
click at [101, 98] on link "Results" at bounding box center [111, 101] width 43 height 24
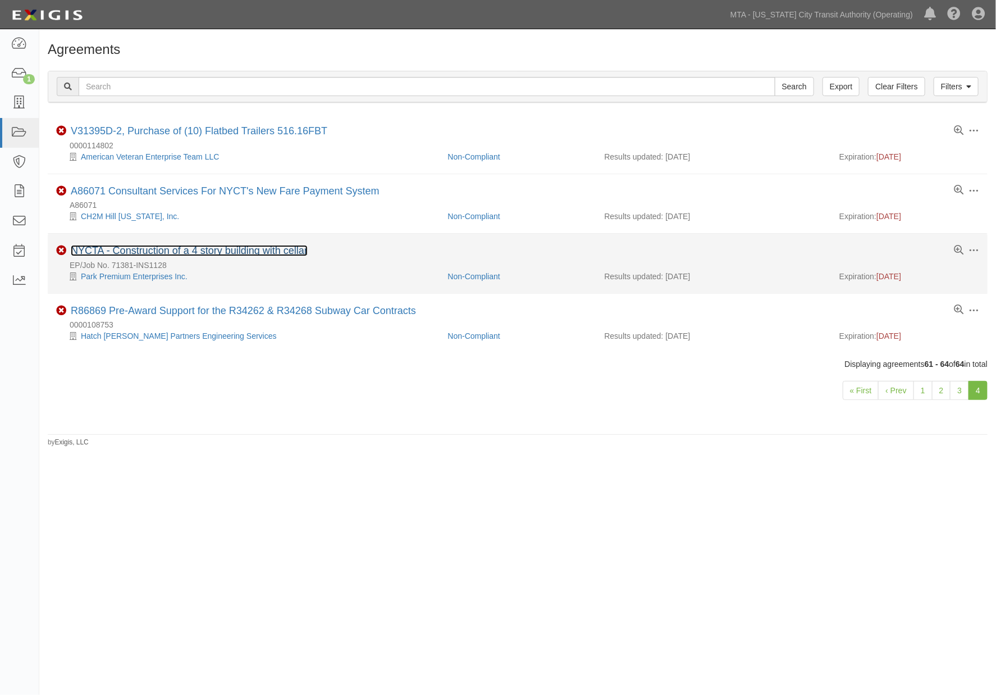
click at [218, 253] on link "NYCTA - Construction of a 4 story building with cellar" at bounding box center [189, 250] width 237 height 11
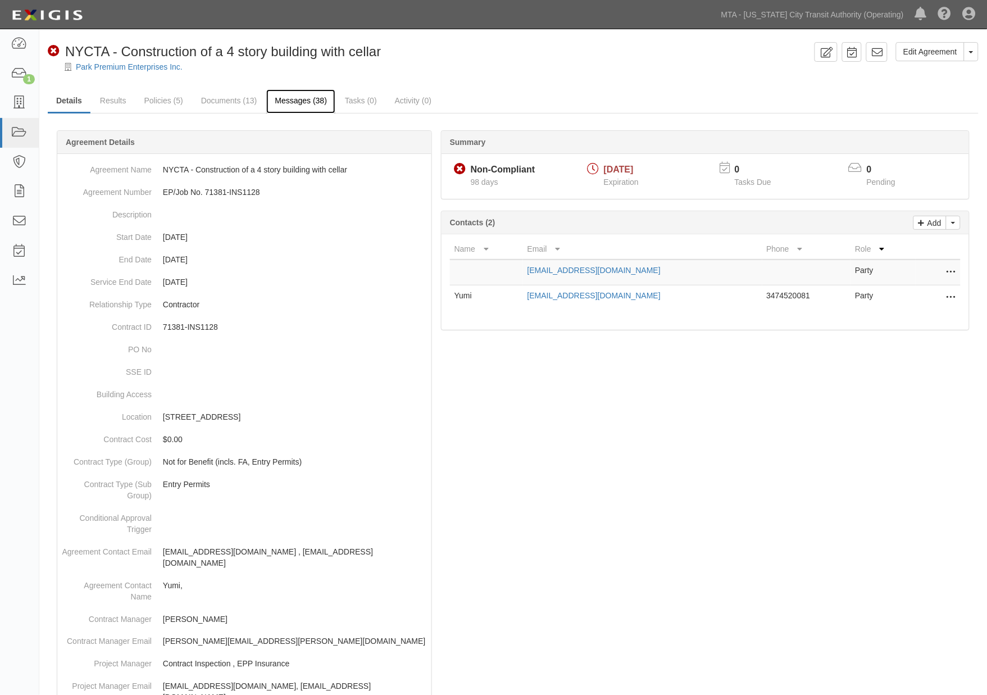
click at [287, 106] on link "Messages (38)" at bounding box center [300, 101] width 69 height 24
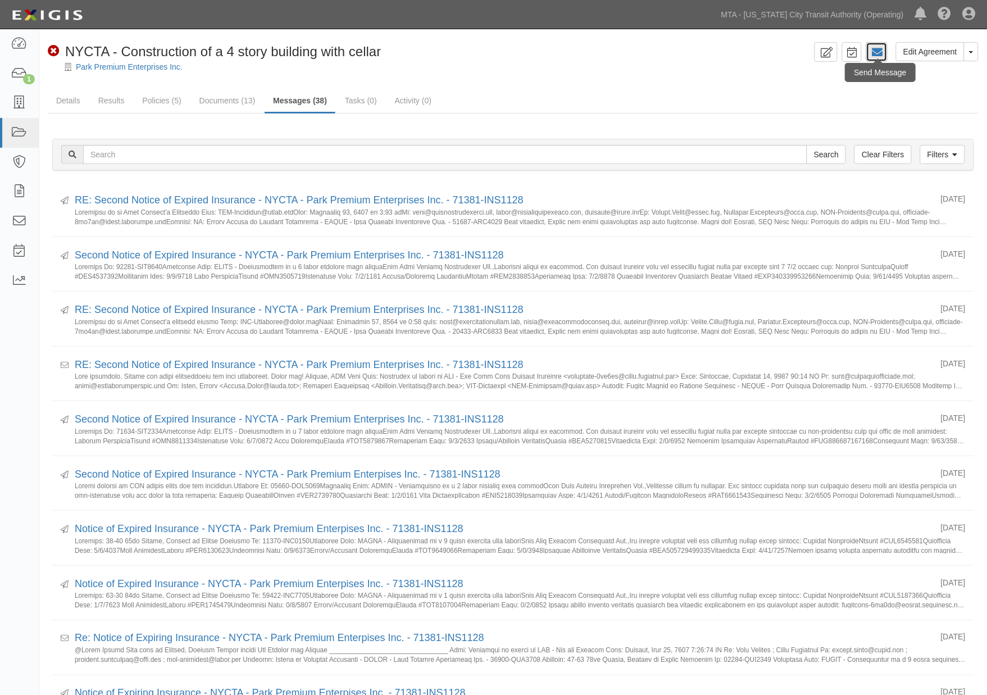
click at [881, 52] on icon at bounding box center [876, 52] width 11 height 11
click at [104, 94] on link "Results" at bounding box center [111, 101] width 43 height 24
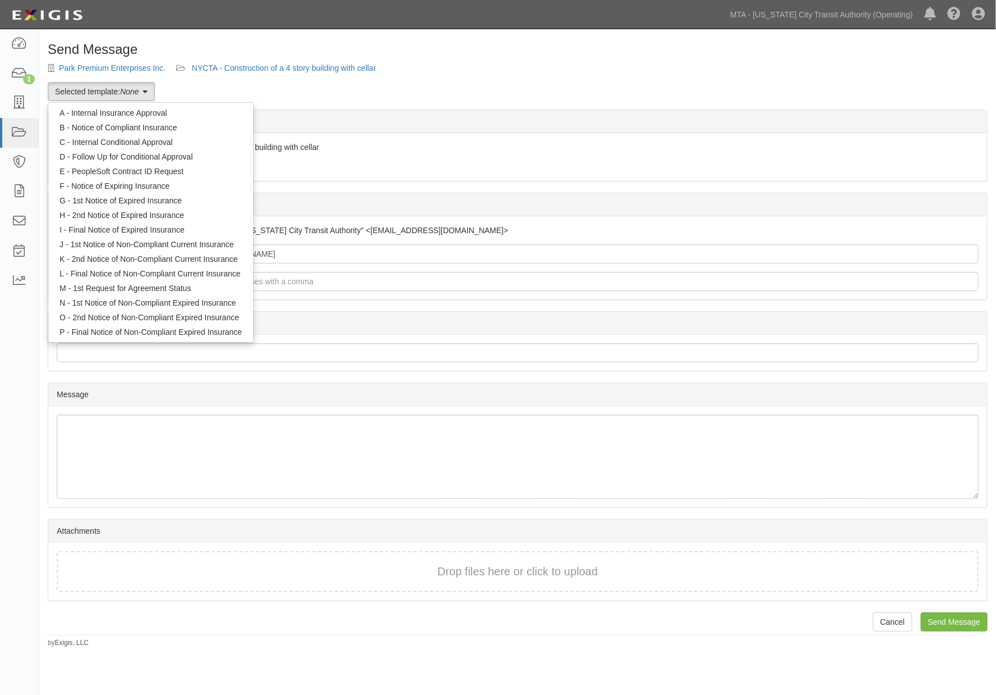
click at [391, 87] on div "Send Message Park Premium Enterprises Inc. NYCTA - Construction of a 4 story bu…" at bounding box center [517, 344] width 957 height 605
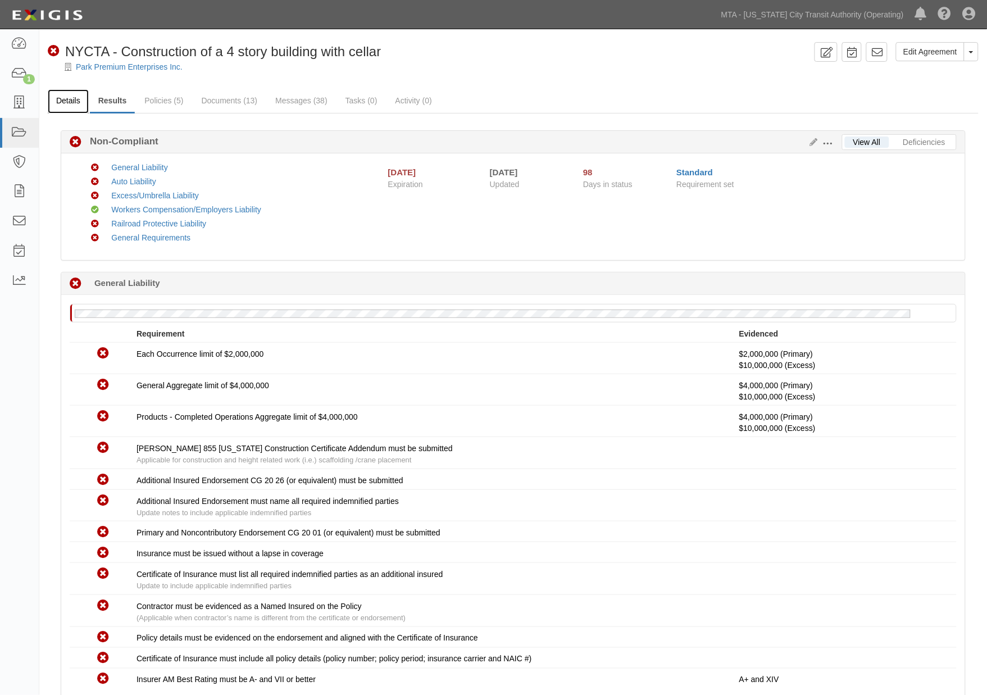
click at [72, 100] on link "Details" at bounding box center [68, 101] width 41 height 24
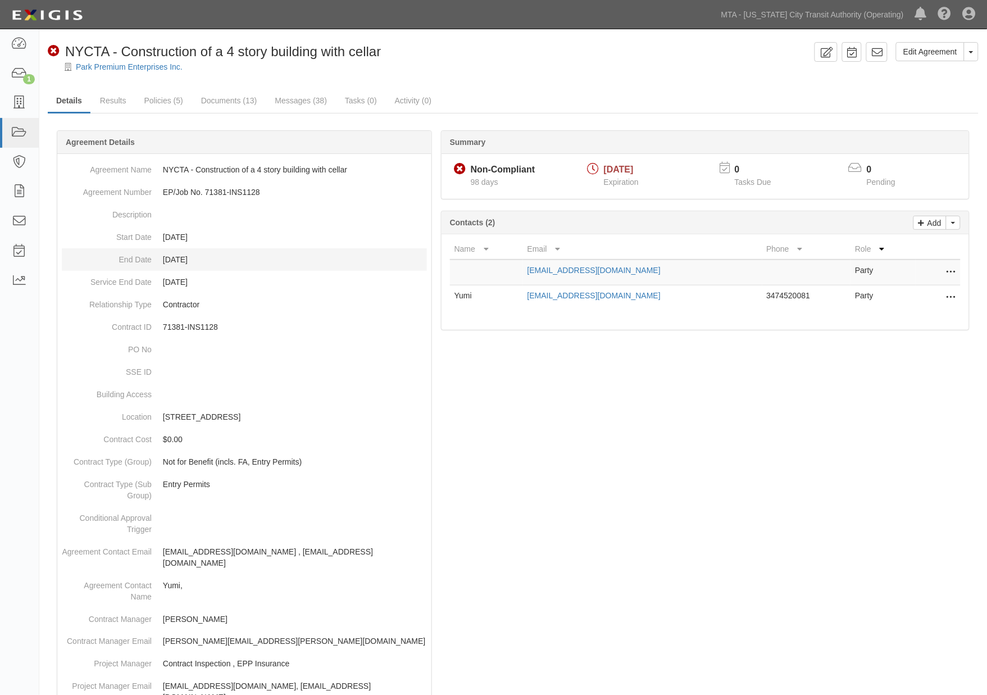
drag, startPoint x: 212, startPoint y: 258, endPoint x: 161, endPoint y: 257, distance: 51.1
click at [161, 257] on dd "[DATE]" at bounding box center [244, 259] width 365 height 22
copy dd "[DATE]"
click at [876, 53] on icon at bounding box center [876, 52] width 11 height 11
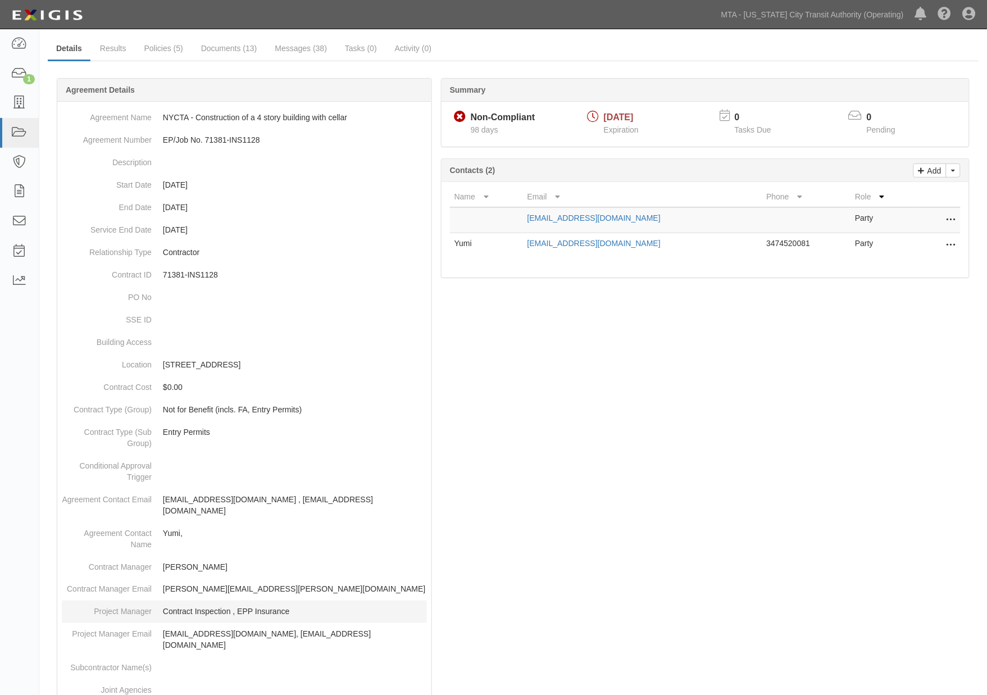
scroll to position [125, 0]
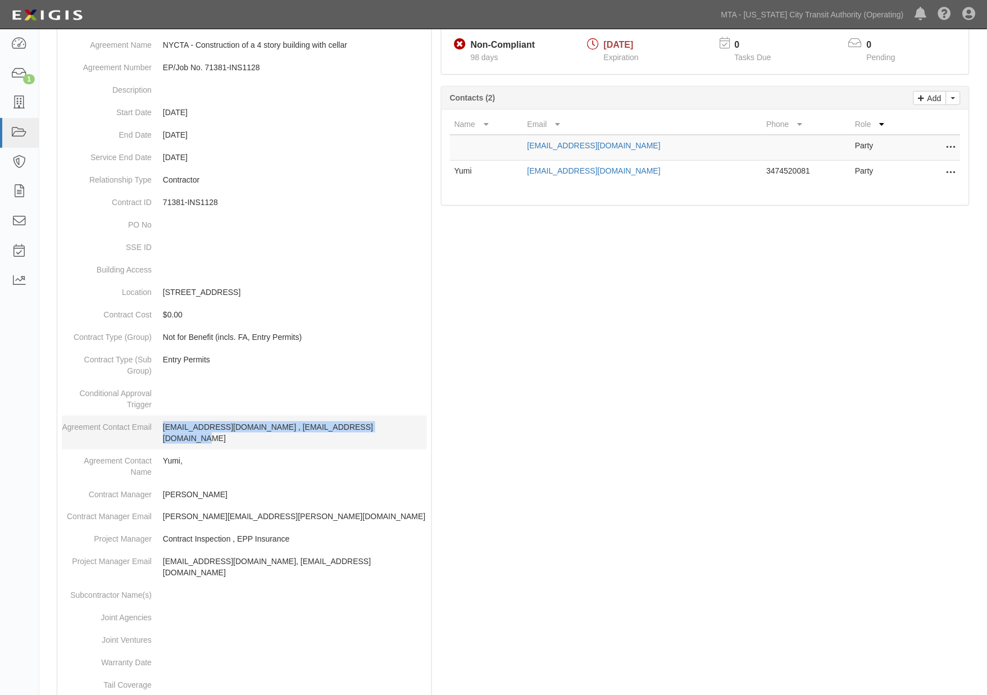
drag, startPoint x: 374, startPoint y: 426, endPoint x: 159, endPoint y: 424, distance: 215.1
click at [159, 424] on dd "yumi@parkbuildersgroup.com , yossy@parkbuildersgroup.com" at bounding box center [244, 433] width 365 height 34
copy p "yumi@parkbuildersgroup.com , yossy@parkbuildersgroup.com"
click at [767, 435] on div at bounding box center [513, 495] width 931 height 947
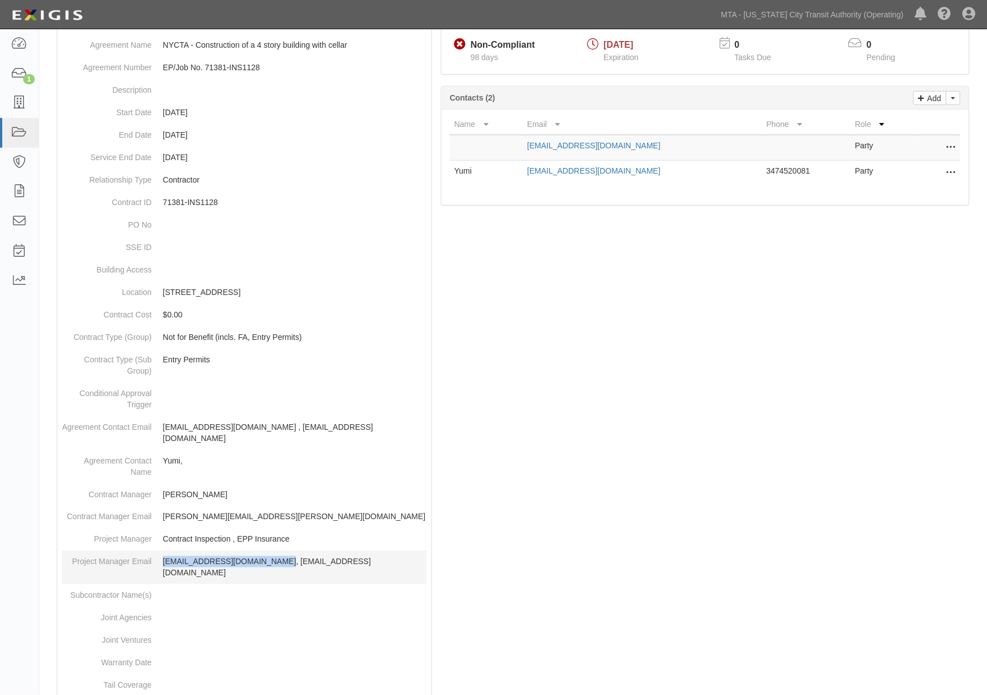
drag, startPoint x: 266, startPoint y: 548, endPoint x: 163, endPoint y: 548, distance: 103.3
click at [163, 556] on p "contract.inspection@nyct.com, epp-insurance@mtacd.org" at bounding box center [295, 567] width 264 height 22
copy p "contract.inspection@nyct.com"
drag, startPoint x: 823, startPoint y: 373, endPoint x: 784, endPoint y: 374, distance: 39.3
click at [822, 375] on div at bounding box center [513, 495] width 931 height 947
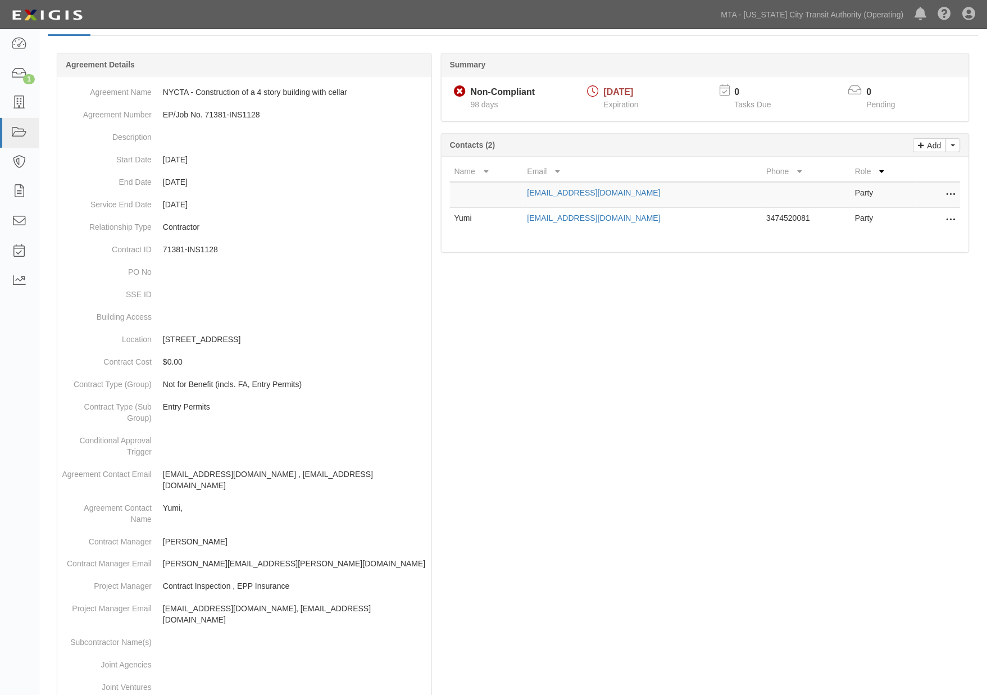
scroll to position [0, 0]
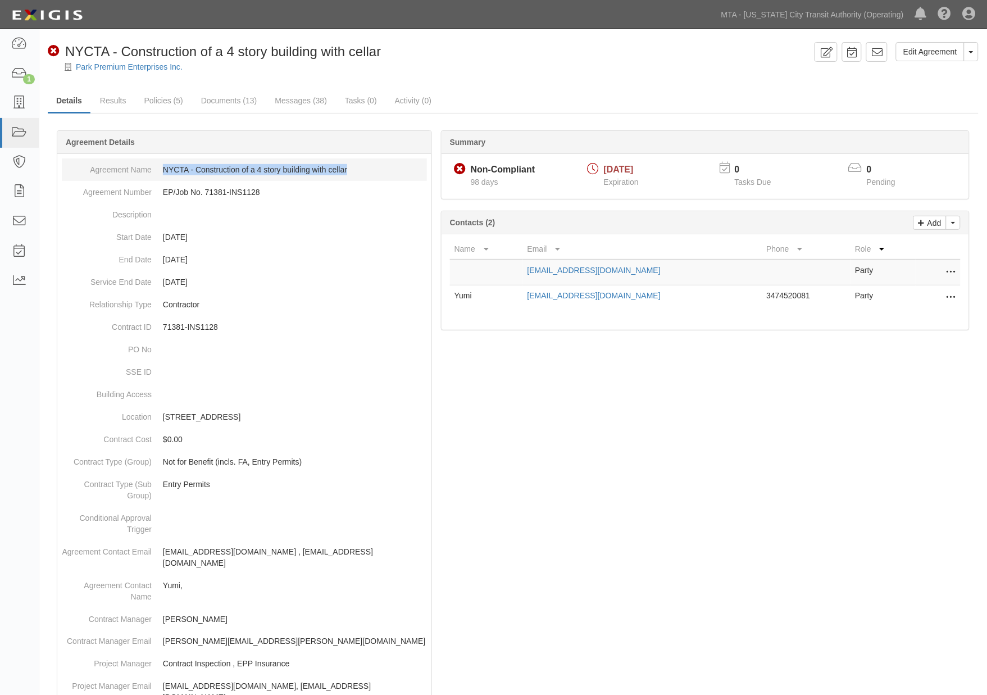
drag, startPoint x: 358, startPoint y: 172, endPoint x: 163, endPoint y: 168, distance: 195.5
click at [163, 168] on dd "NYCTA - Construction of a 4 story building with cellar" at bounding box center [244, 169] width 365 height 22
copy dd "NYCTA - Construction of a 4 story building with cellar"
drag, startPoint x: 845, startPoint y: 437, endPoint x: 693, endPoint y: 394, distance: 158.2
click at [845, 438] on div at bounding box center [513, 620] width 931 height 947
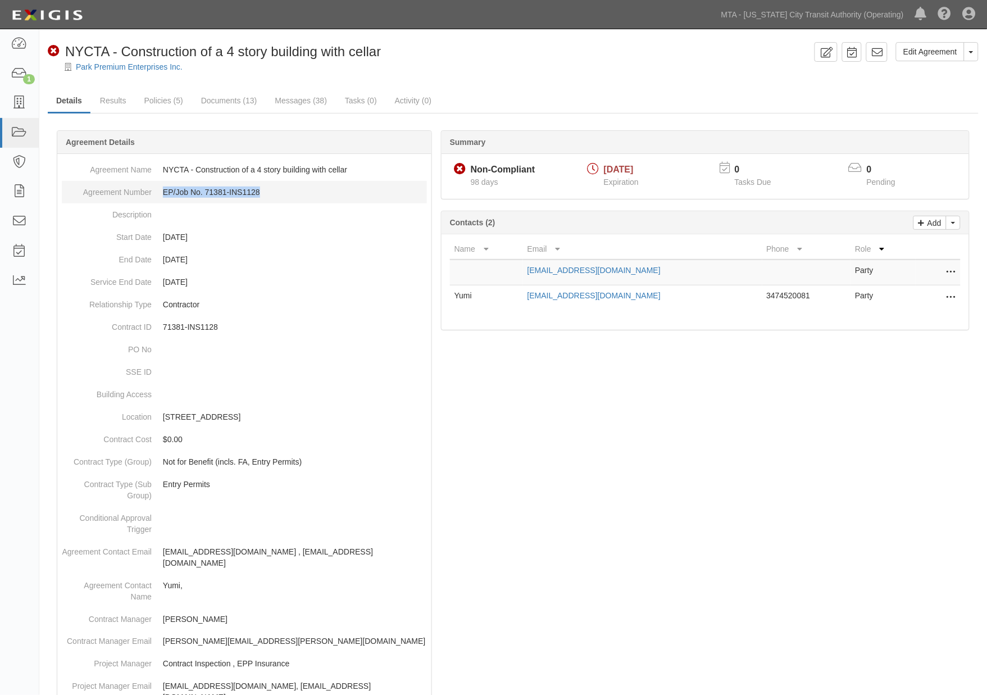
drag, startPoint x: 270, startPoint y: 189, endPoint x: 163, endPoint y: 190, distance: 106.7
click at [163, 190] on dd "EP/Job No. 71381-INS1128" at bounding box center [244, 192] width 365 height 22
copy dd "EP/Job No. 71381-INS1128"
click at [829, 402] on div at bounding box center [513, 620] width 931 height 947
drag, startPoint x: 873, startPoint y: 484, endPoint x: 459, endPoint y: 363, distance: 431.0
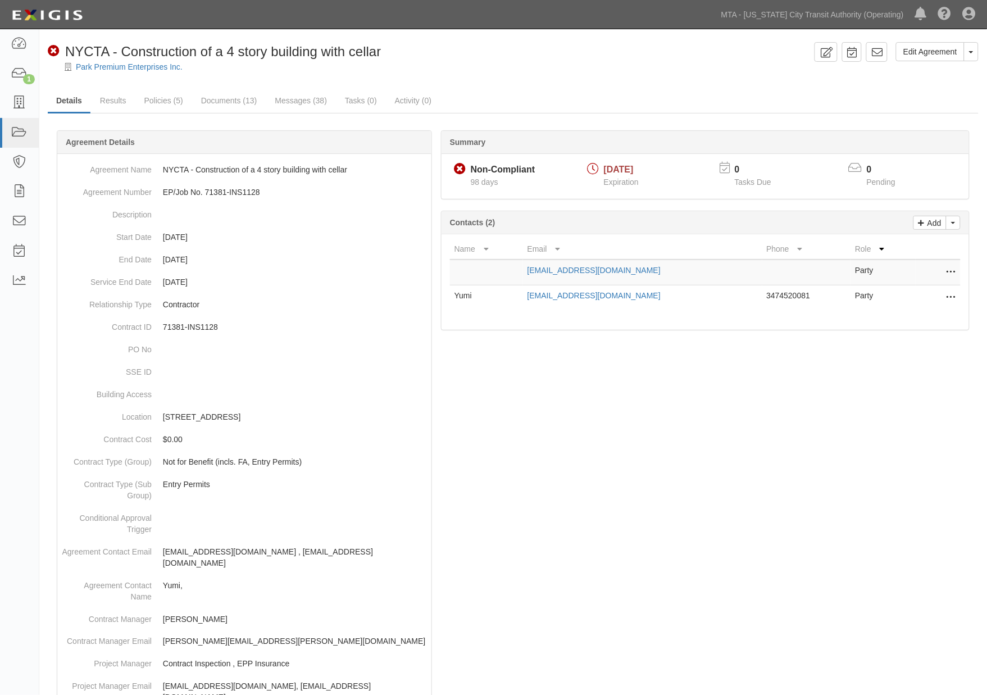
click at [870, 484] on div at bounding box center [513, 620] width 931 height 947
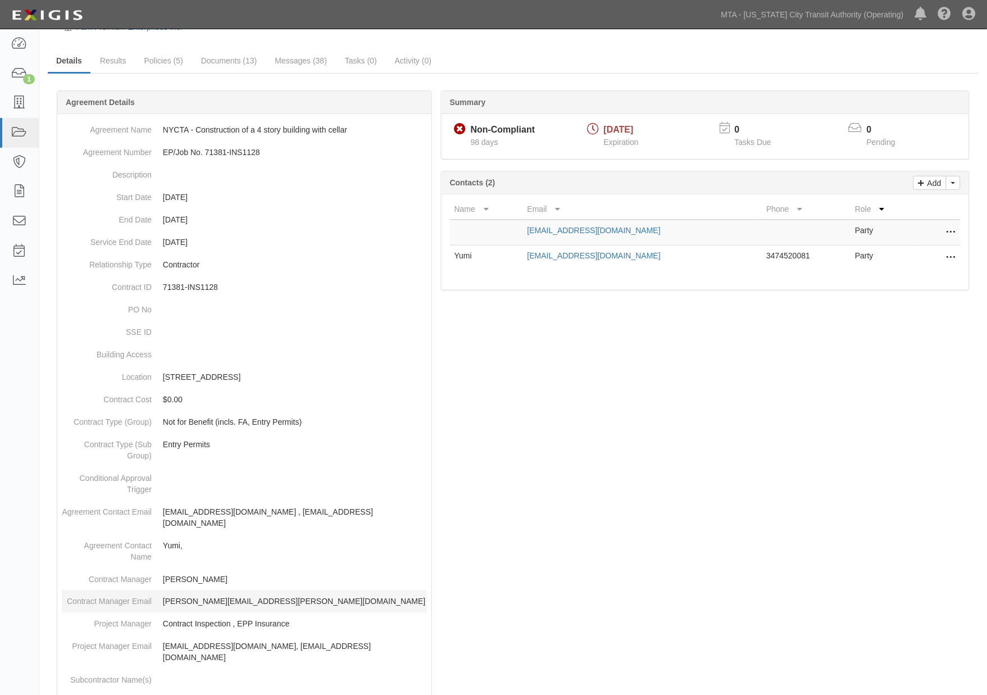
scroll to position [62, 0]
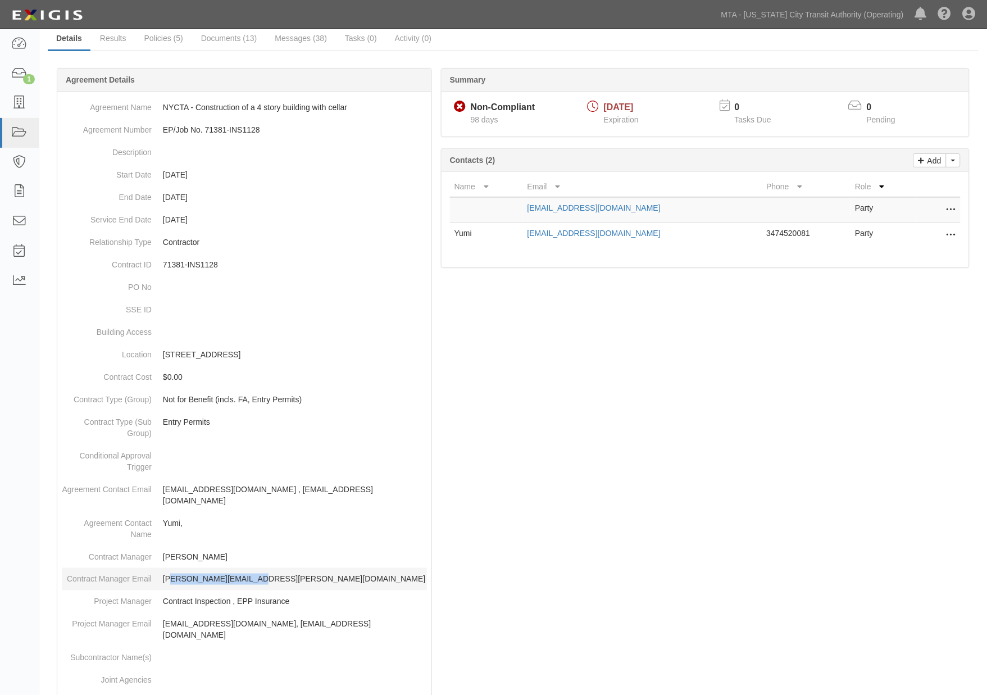
drag, startPoint x: 251, startPoint y: 566, endPoint x: 170, endPoint y: 565, distance: 81.4
click at [170, 573] on p "calvin.tsang@mtacd.org" at bounding box center [295, 578] width 264 height 11
click at [355, 545] on dd "Calvin Tsang" at bounding box center [244, 556] width 365 height 22
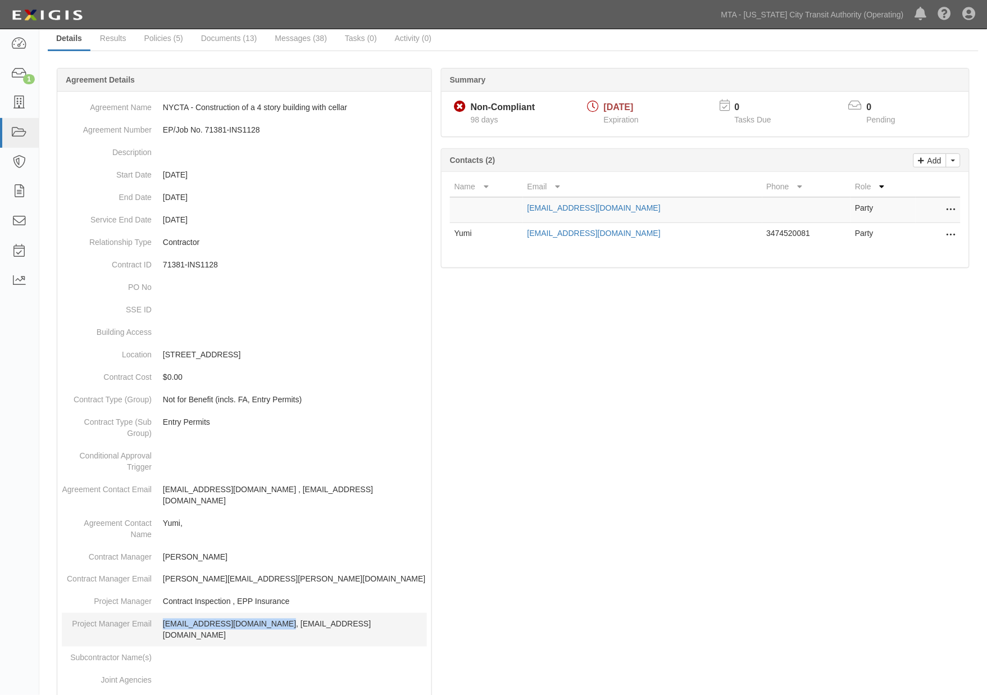
drag, startPoint x: 267, startPoint y: 611, endPoint x: 163, endPoint y: 615, distance: 104.5
click at [163, 618] on p "contract.inspection@nyct.com, epp-insurance@mtacd.org" at bounding box center [295, 629] width 264 height 22
copy p "contract.inspection@nyct.com"
click at [761, 498] on div at bounding box center [513, 558] width 931 height 947
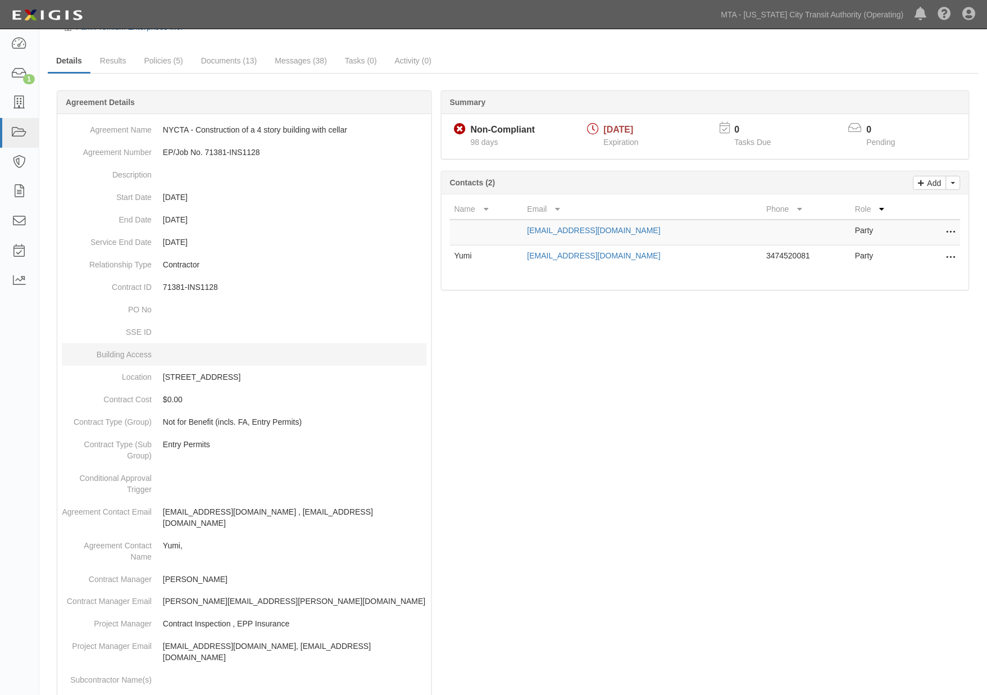
scroll to position [0, 0]
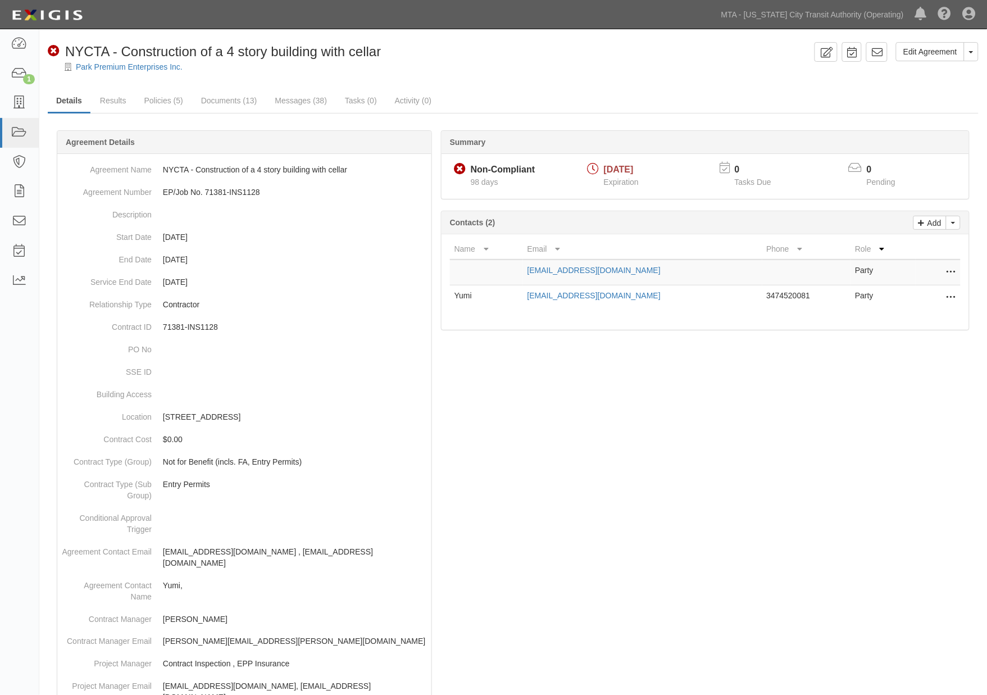
drag, startPoint x: 742, startPoint y: 444, endPoint x: 731, endPoint y: 439, distance: 12.3
click at [740, 444] on div at bounding box center [513, 620] width 931 height 947
click at [293, 96] on link "Messages (38)" at bounding box center [300, 101] width 69 height 24
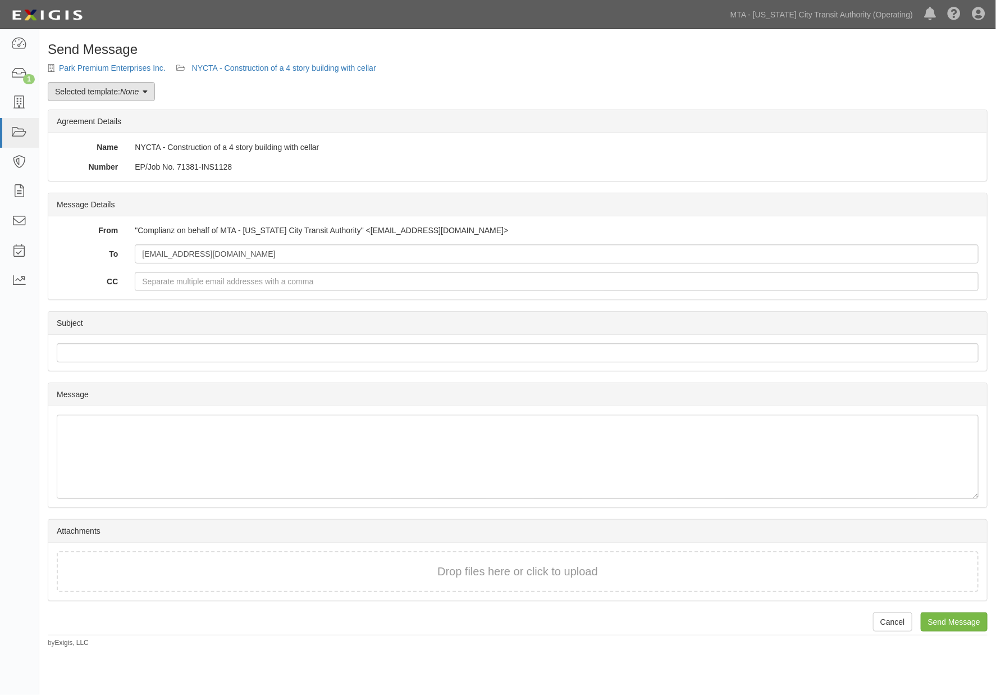
click at [127, 86] on link "Selected template: None" at bounding box center [101, 91] width 107 height 19
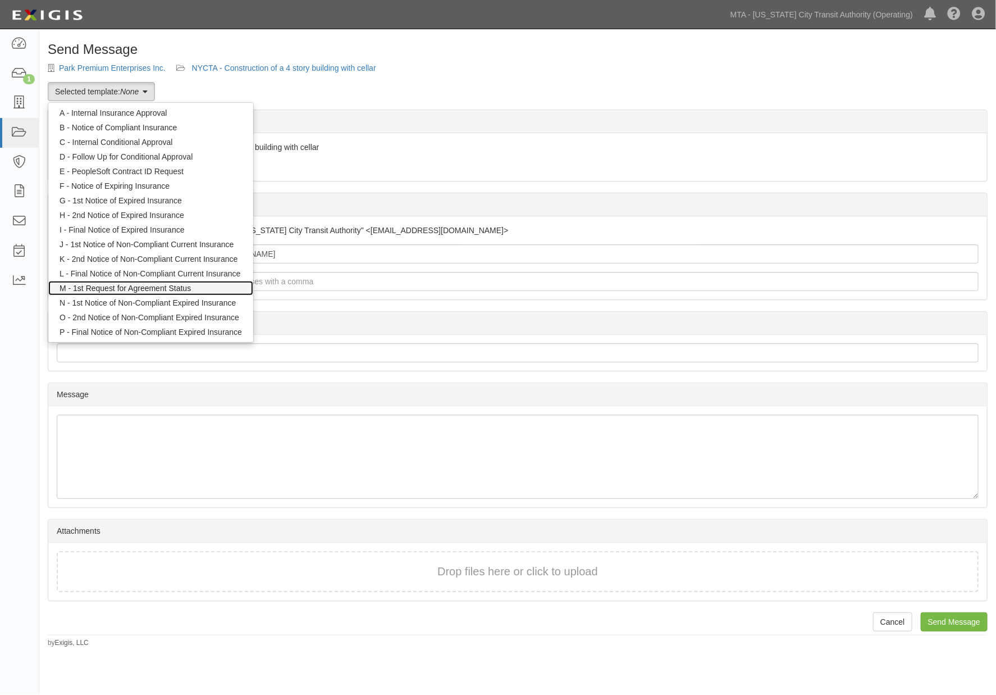
click at [124, 283] on link "M - 1st Request for Agreement Status" at bounding box center [150, 288] width 205 height 15
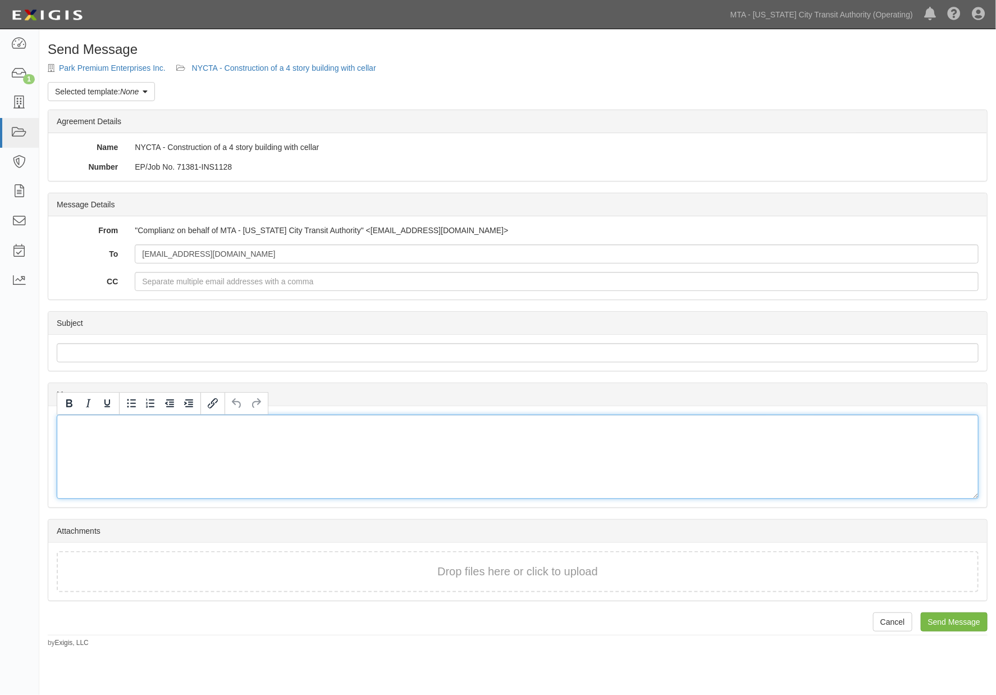
click at [772, 471] on div at bounding box center [518, 456] width 922 height 84
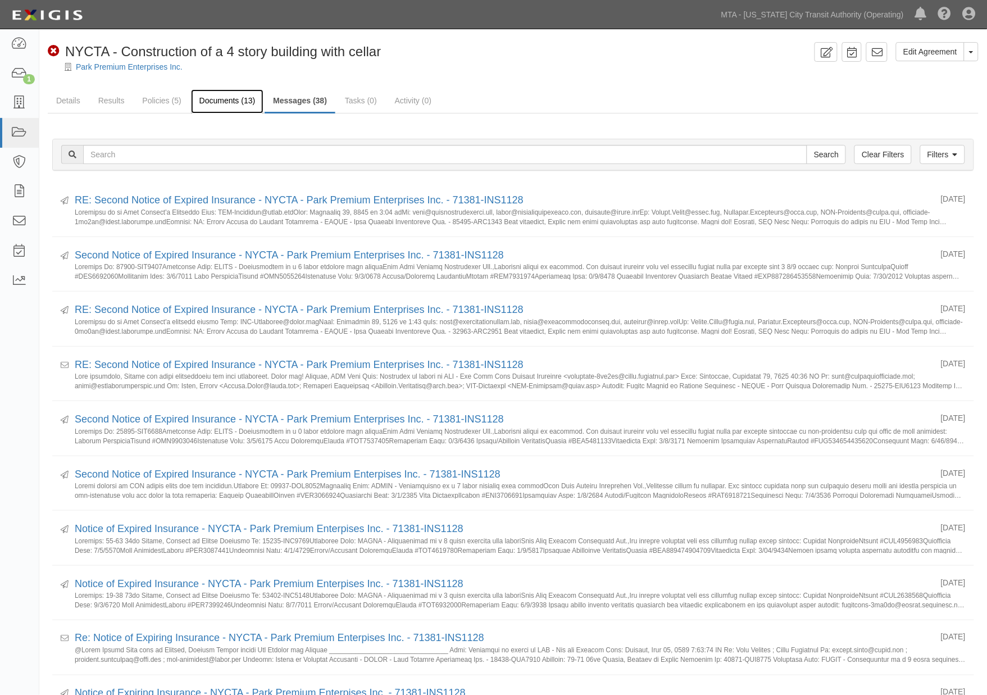
click at [219, 105] on link "Documents (13)" at bounding box center [227, 101] width 73 height 24
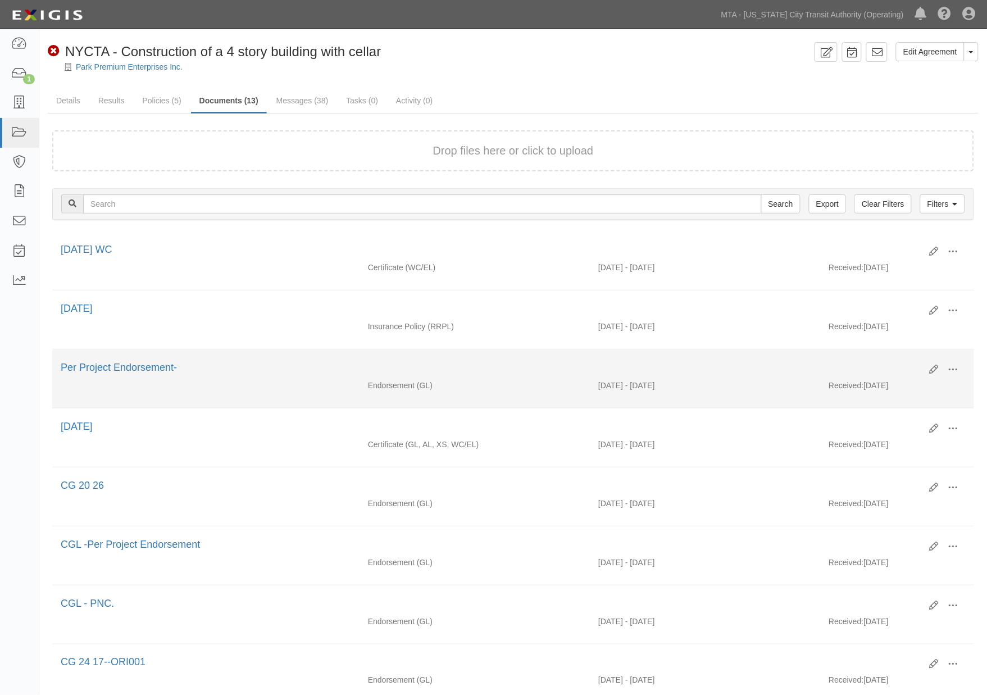
drag, startPoint x: 760, startPoint y: 373, endPoint x: 698, endPoint y: 373, distance: 61.8
click at [760, 373] on div "Per Project Endorsement-" at bounding box center [491, 368] width 860 height 15
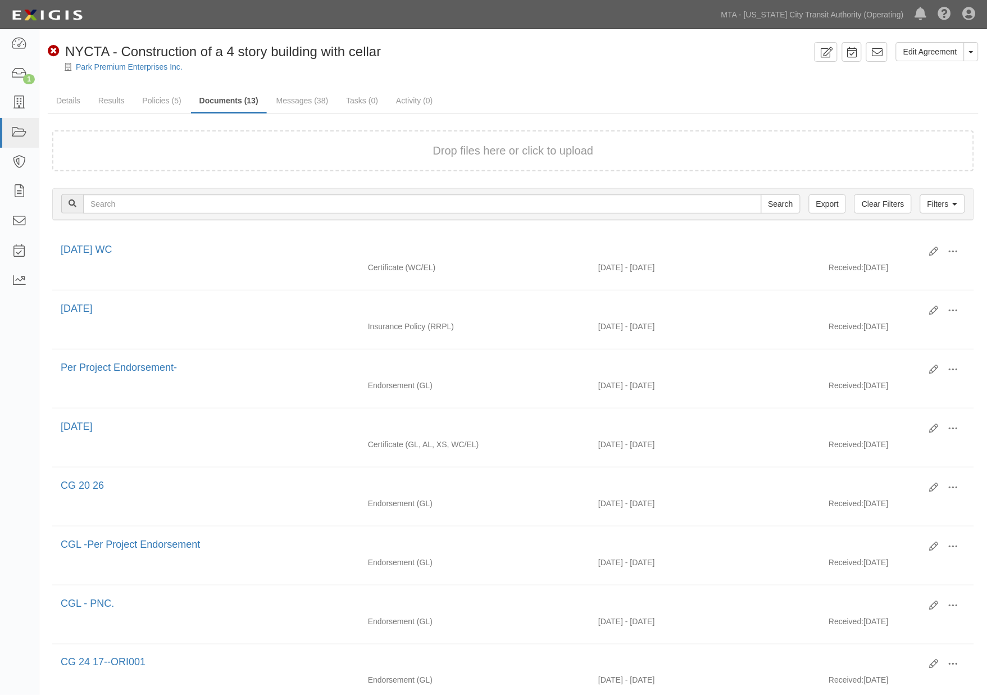
click at [693, 87] on div "Edit Agreement Toggle Agreement Dropdown View Audit Trail Archive Agreement Sen…" at bounding box center [512, 553] width 947 height 1023
click at [292, 96] on link "Messages (38)" at bounding box center [302, 101] width 69 height 24
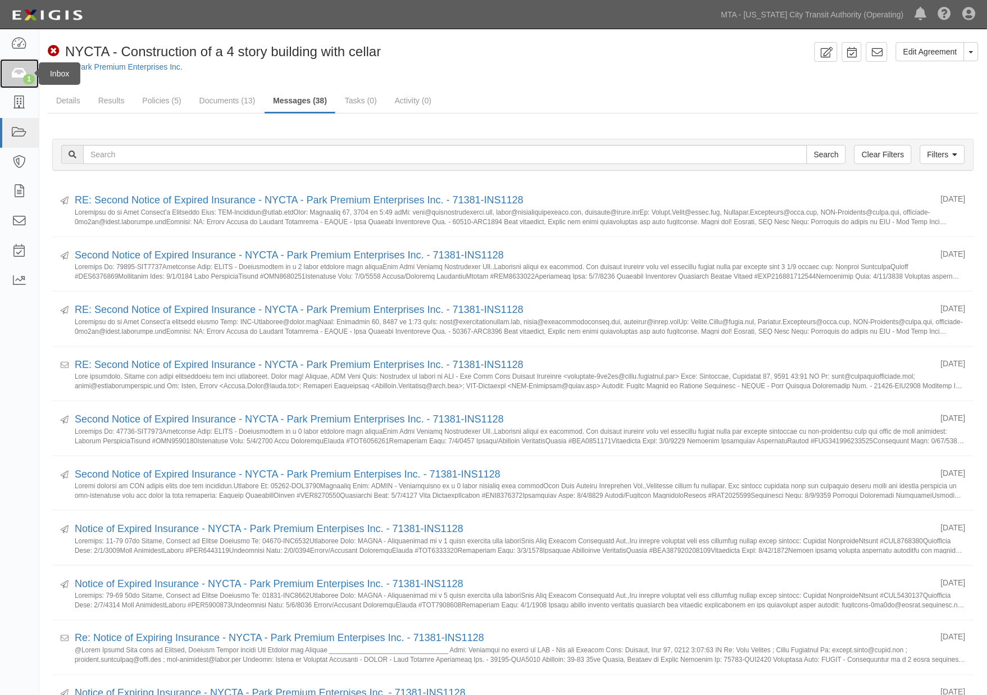
click at [16, 71] on icon at bounding box center [19, 73] width 16 height 13
click at [109, 97] on link "Results" at bounding box center [111, 101] width 43 height 24
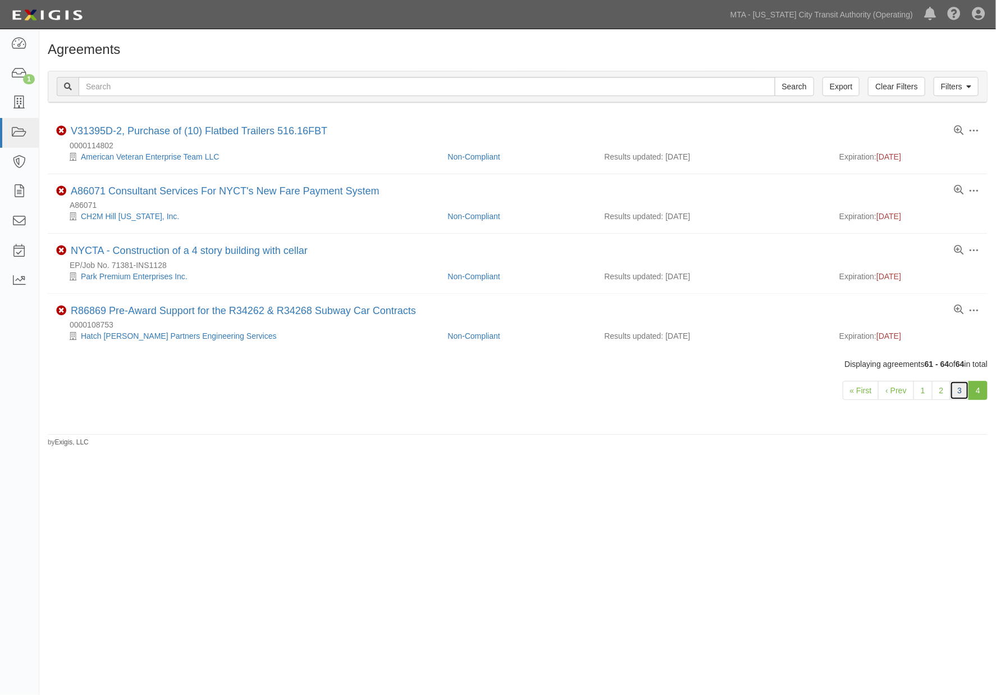
click at [959, 391] on link "3" at bounding box center [959, 390] width 19 height 19
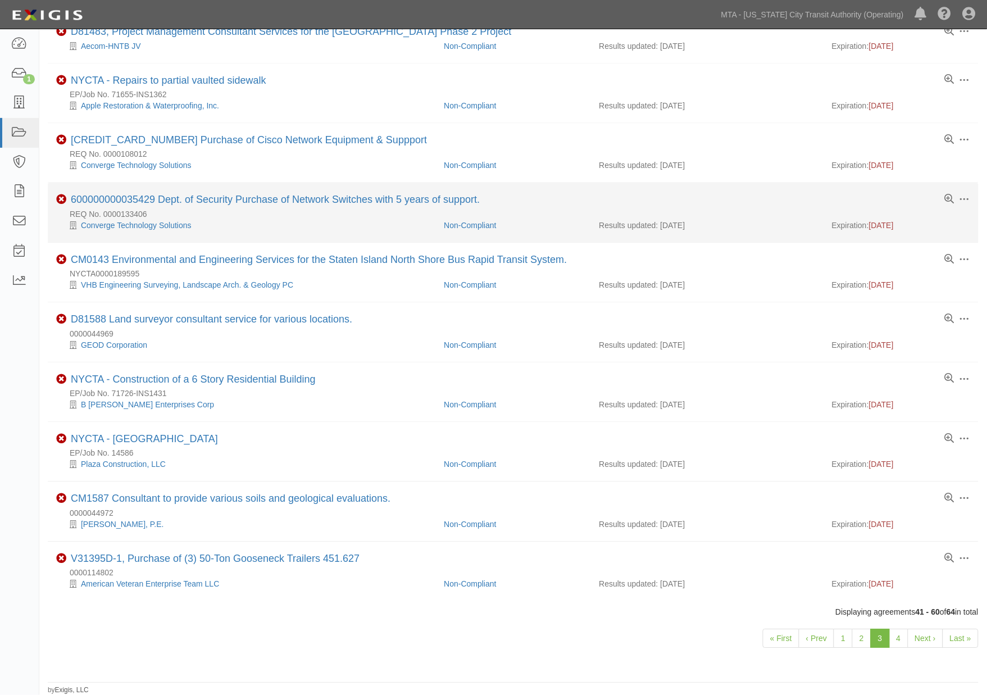
scroll to position [696, 0]
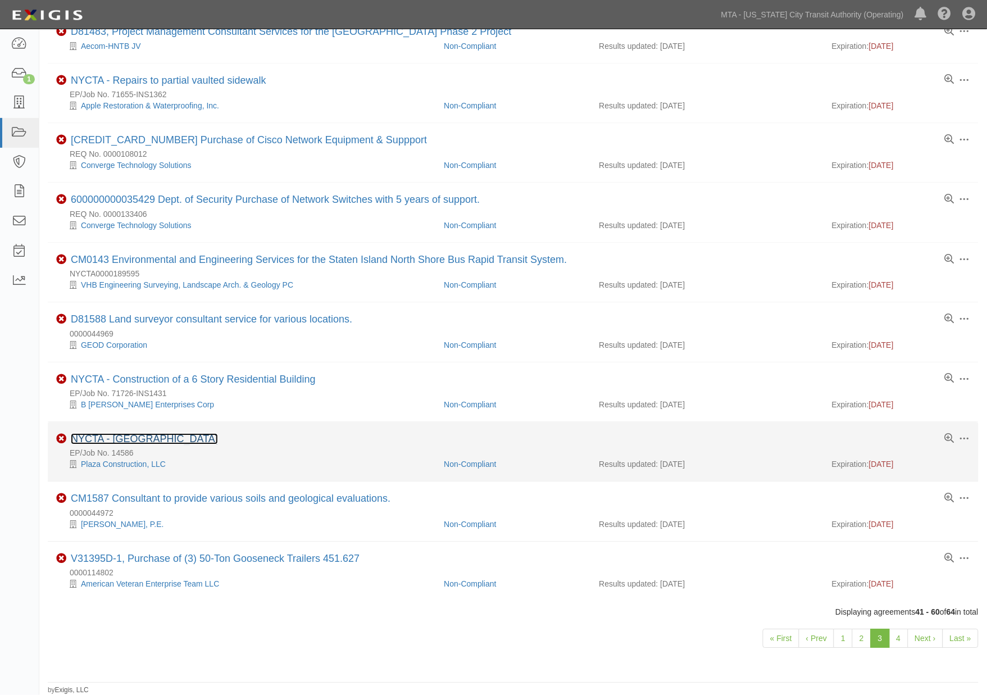
click at [142, 436] on link "NYCTA - [GEOGRAPHIC_DATA]" at bounding box center [144, 438] width 147 height 11
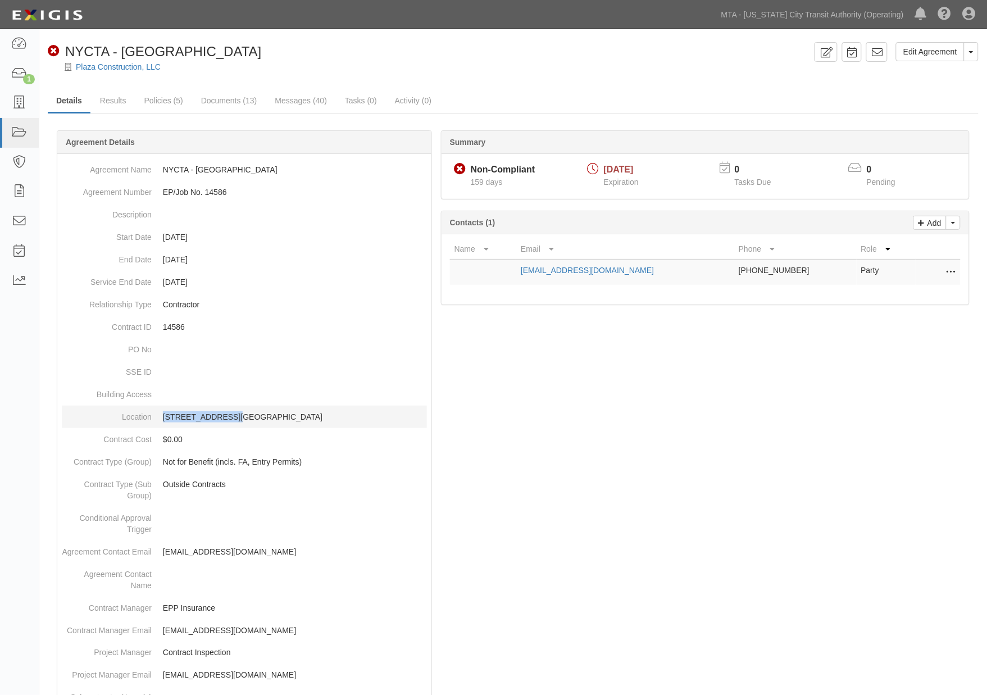
drag, startPoint x: 156, startPoint y: 412, endPoint x: 222, endPoint y: 412, distance: 65.7
click at [222, 412] on dd "126 East 57th St - New Building" at bounding box center [244, 416] width 365 height 22
copy p "126 East 57th St"
click at [150, 103] on link "Policies (5)" at bounding box center [164, 101] width 56 height 24
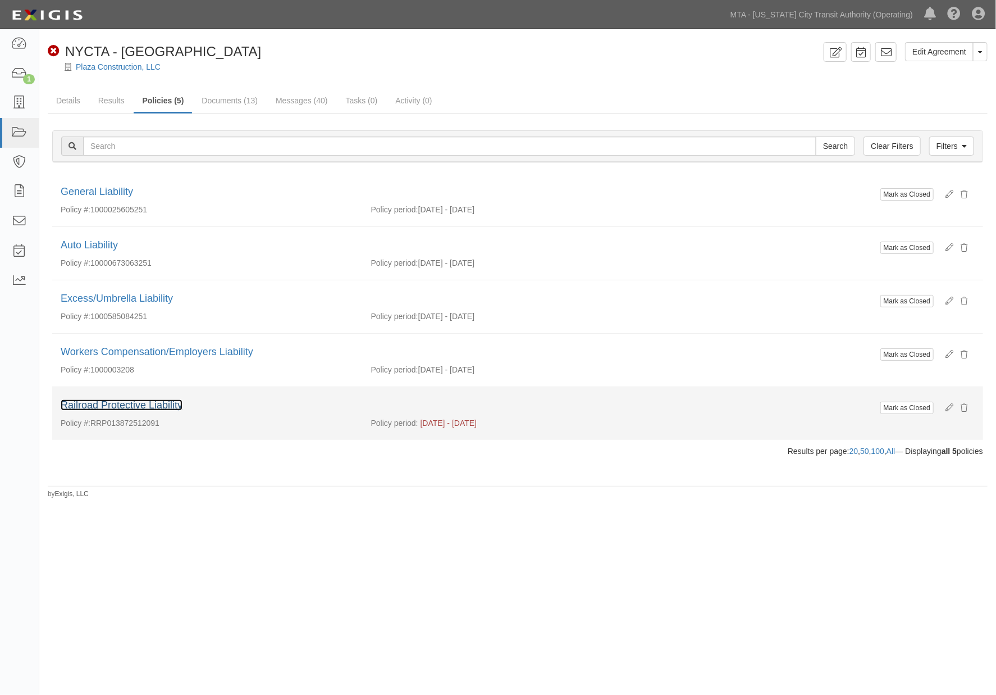
click at [167, 407] on link "Railroad Protective Liability" at bounding box center [122, 404] width 122 height 11
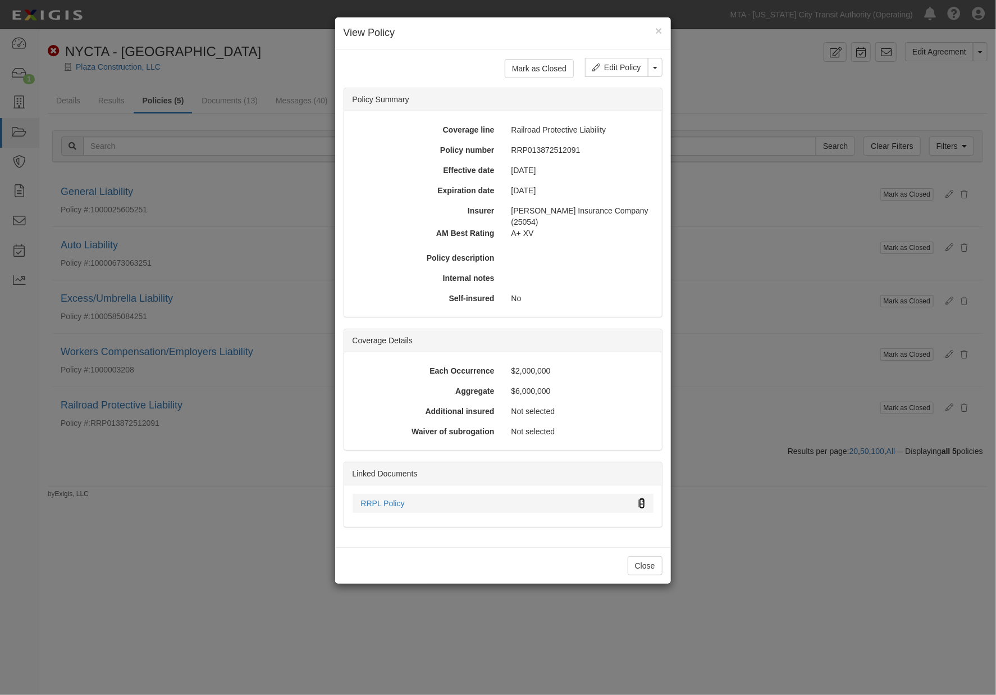
click at [643, 500] on icon at bounding box center [642, 504] width 6 height 8
click at [713, 576] on div "× View Policy Mark as Closed Edit Policy Toggle Dropdown Delete Policy Policy S…" at bounding box center [498, 347] width 996 height 695
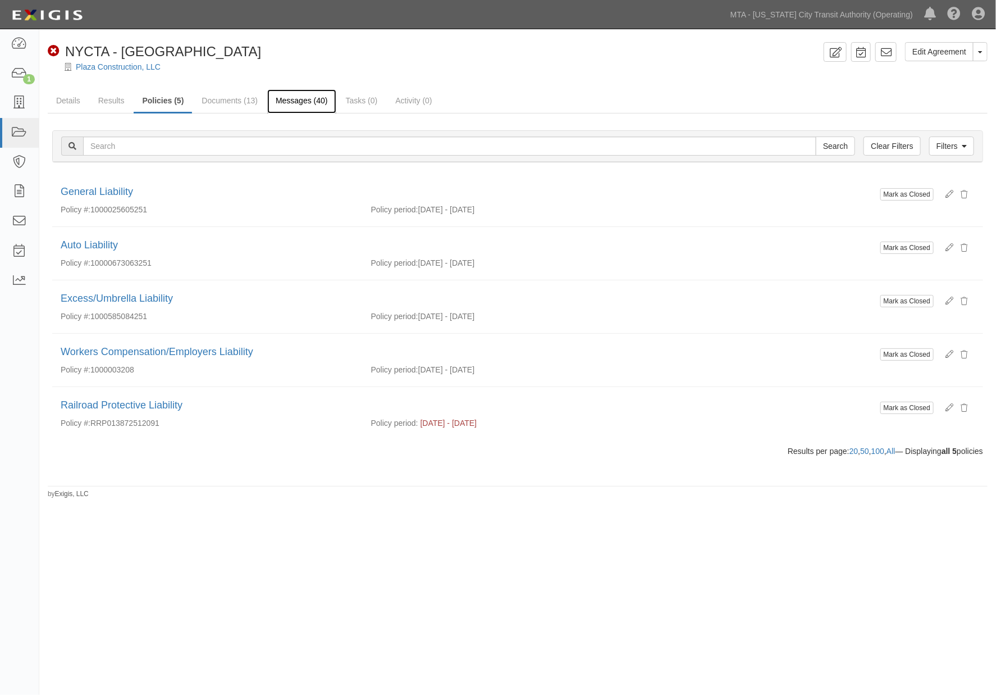
click at [302, 95] on link "Messages (40)" at bounding box center [301, 101] width 69 height 24
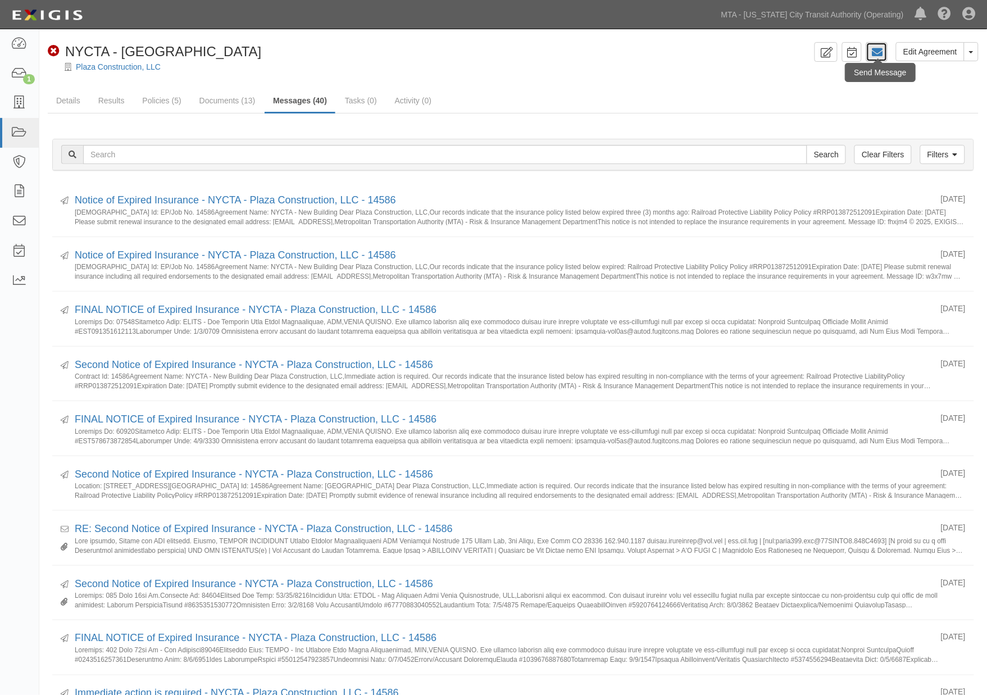
click at [881, 51] on icon at bounding box center [876, 52] width 11 height 11
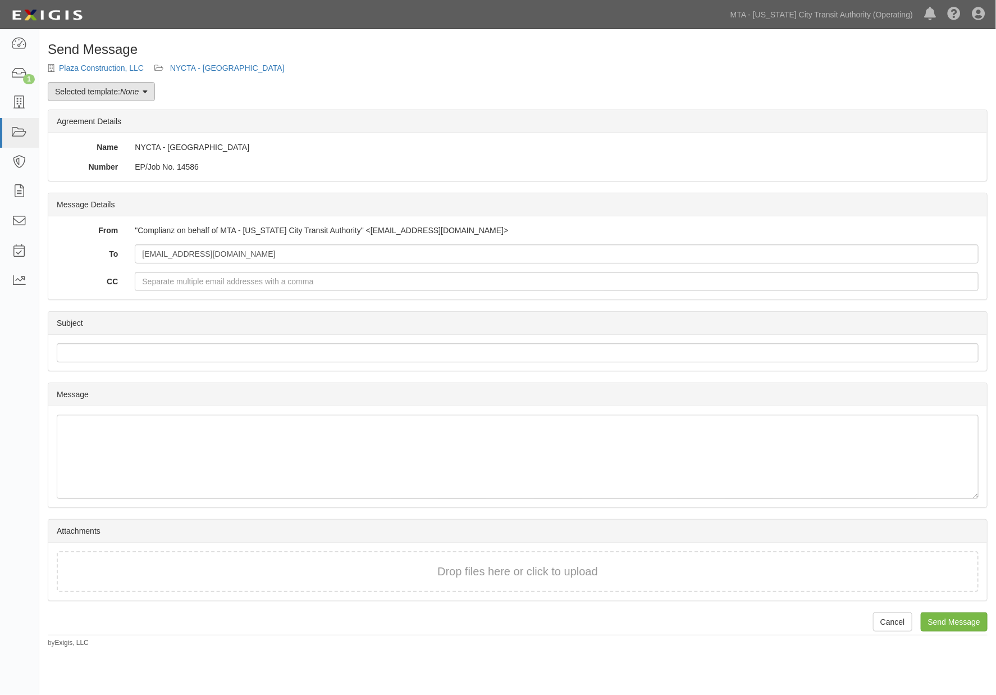
click at [76, 98] on link "Selected template: None" at bounding box center [101, 91] width 107 height 19
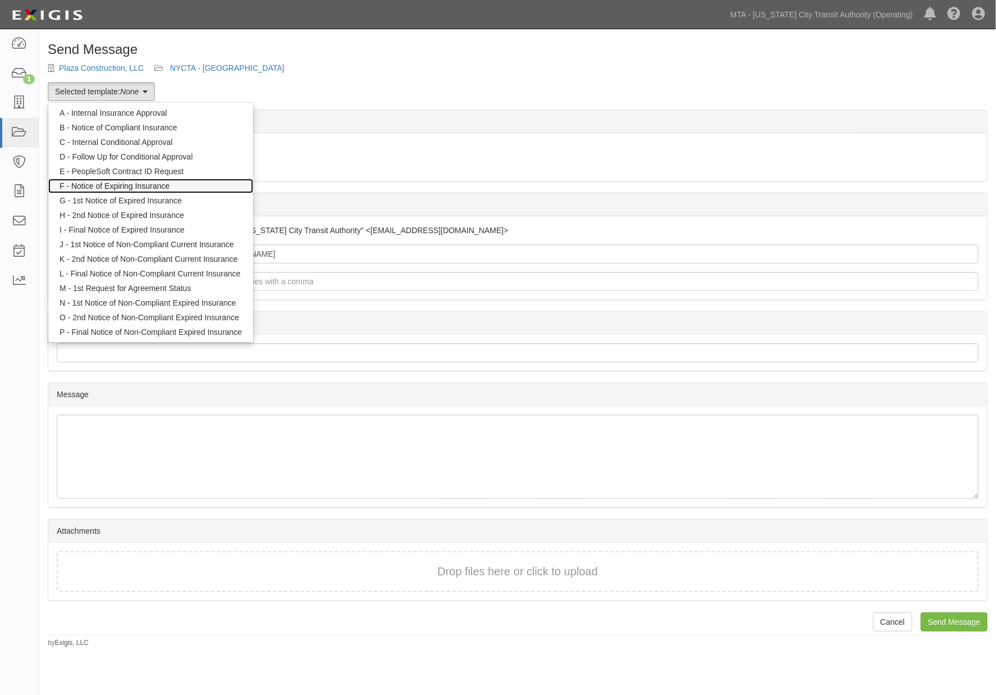
click at [103, 184] on link "F - Notice of Expiring Insurance" at bounding box center [150, 186] width 205 height 15
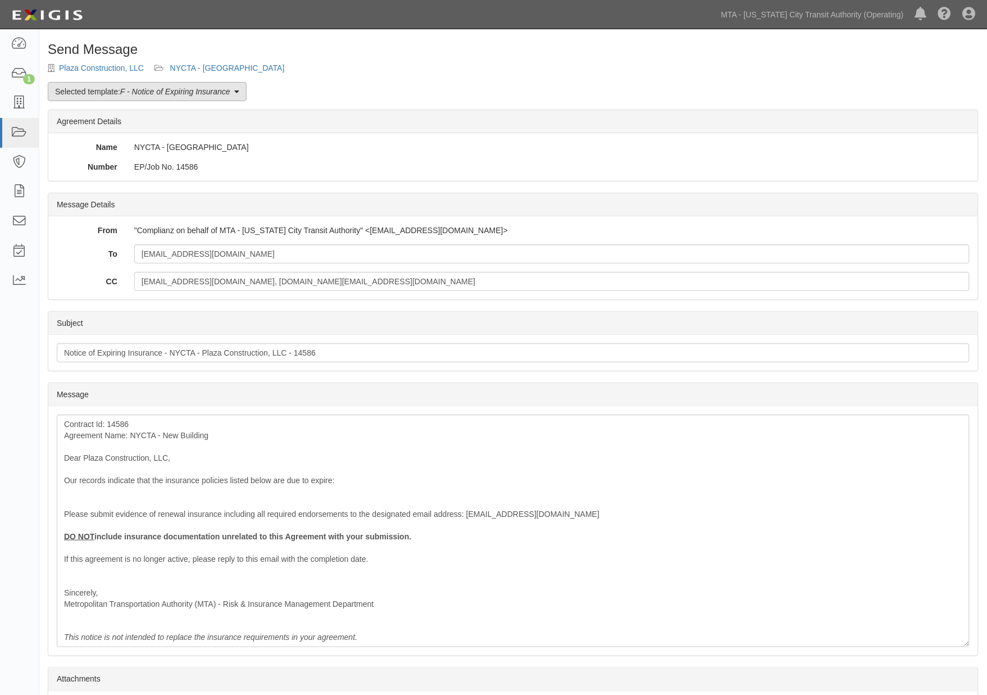
click at [99, 86] on link "Selected template: F - Notice of Expiring Insurance" at bounding box center [147, 91] width 199 height 19
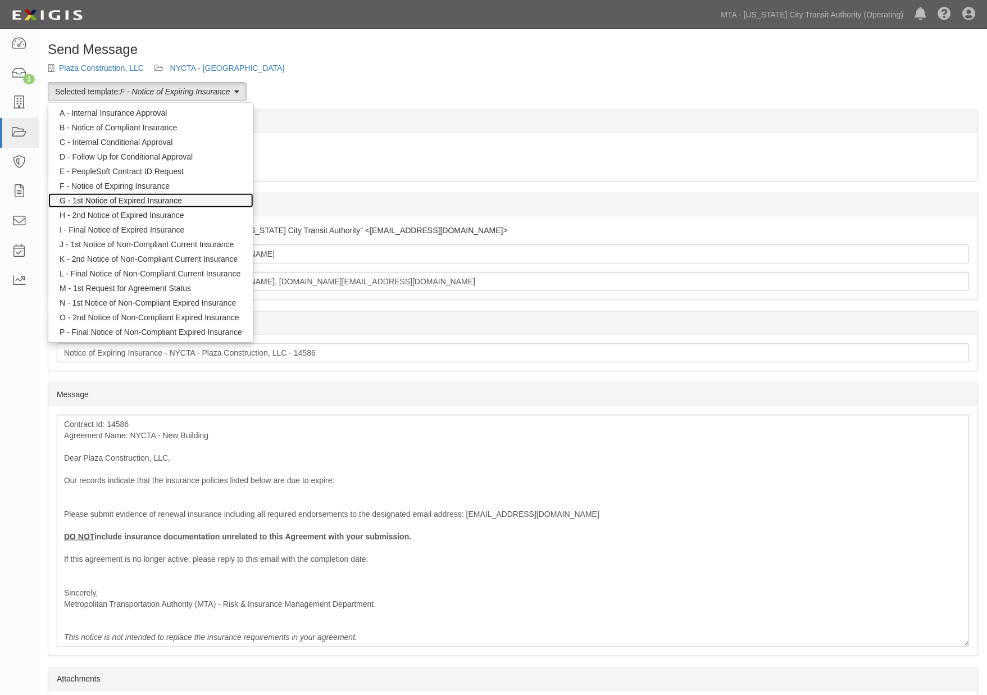
click at [101, 200] on link "G - 1st Notice of Expired Insurance" at bounding box center [150, 200] width 205 height 15
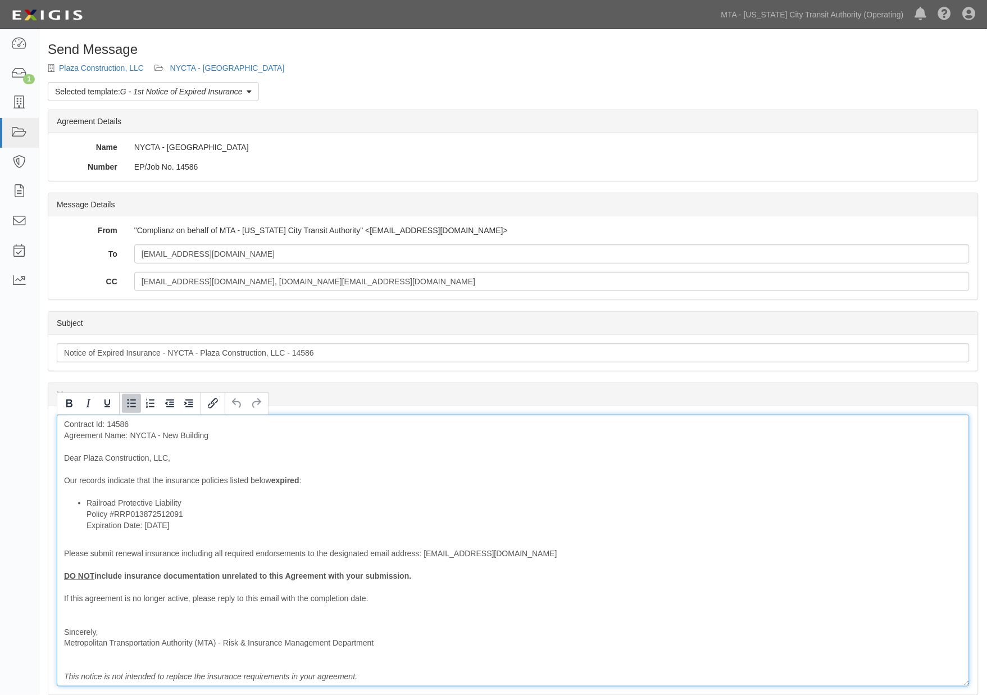
click at [188, 503] on li "Railroad Protective Liability Policy #RRP013872512091 Expiration Date: [DATE]" at bounding box center [523, 514] width 875 height 34
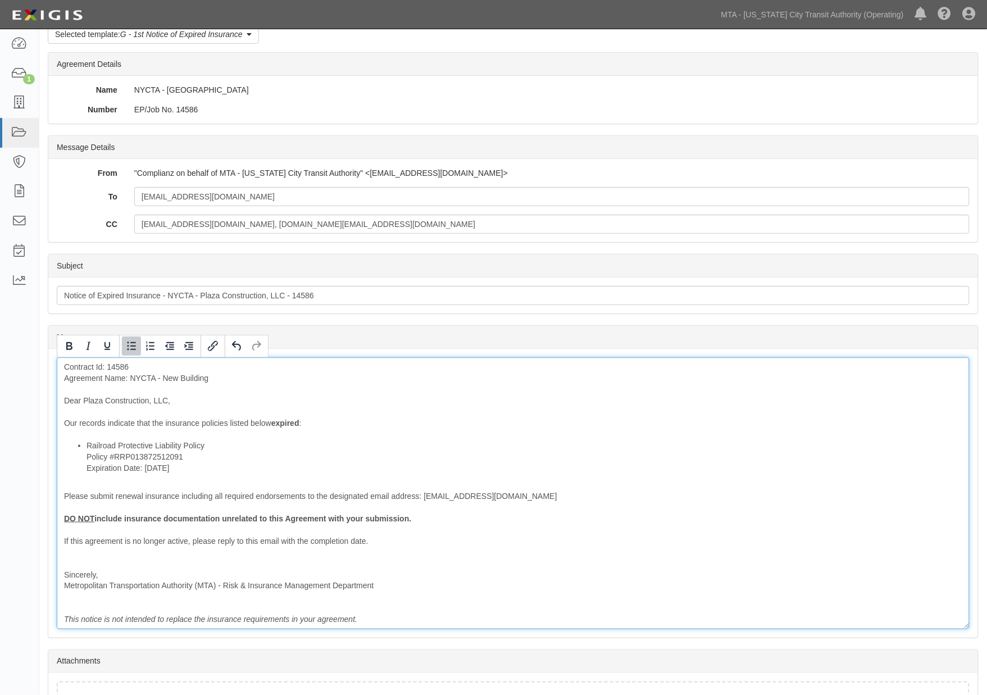
scroll to position [139, 0]
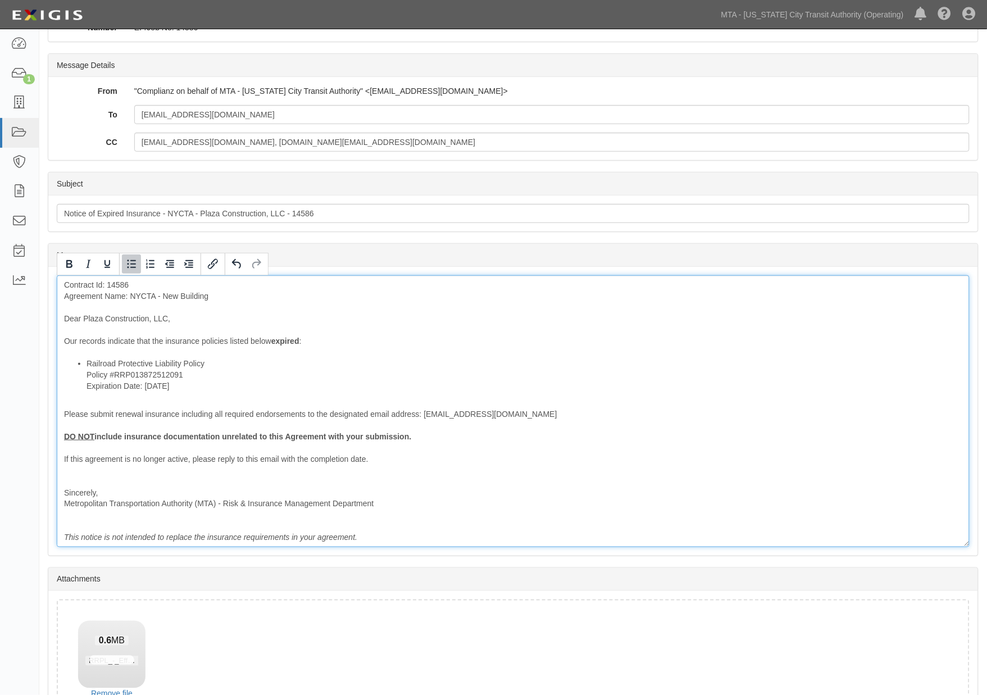
click at [277, 362] on li "Railroad Protective Liability Policy Policy #RRP013872512091 Expiration Date: […" at bounding box center [523, 375] width 875 height 34
click at [220, 340] on div "Contract Id: 14586 Agreement Name: NYCTA - New Building Dear Plaza Construction…" at bounding box center [513, 411] width 913 height 272
click at [225, 339] on div "Contract Id: 14586 Agreement Name: NYCTA - New Building Dear Plaza Construction…" at bounding box center [513, 411] width 913 height 272
drag, startPoint x: 192, startPoint y: 386, endPoint x: 83, endPoint y: 388, distance: 109.5
click at [83, 388] on ul "Railroad Protective Liability Policy Policy #RRP013872512091 Expiration Date: 6…" at bounding box center [513, 375] width 898 height 34
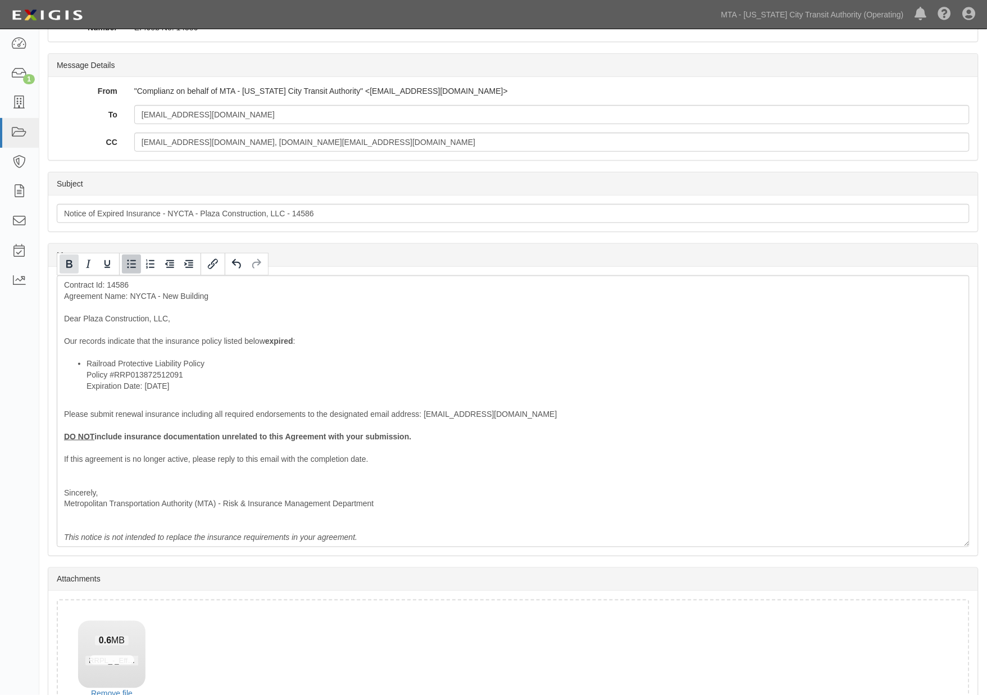
click at [66, 259] on icon "Bold" at bounding box center [68, 263] width 13 height 13
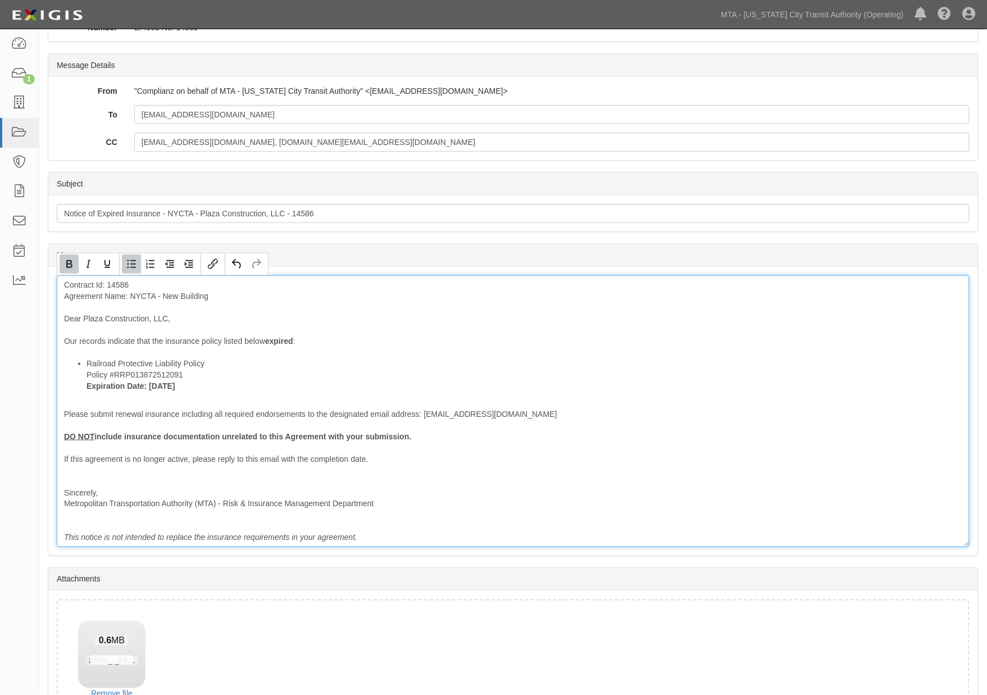
click at [262, 368] on li "Railroad Protective Liability Policy Policy #RRP013872512091 Expiration Date: 6…" at bounding box center [523, 375] width 875 height 34
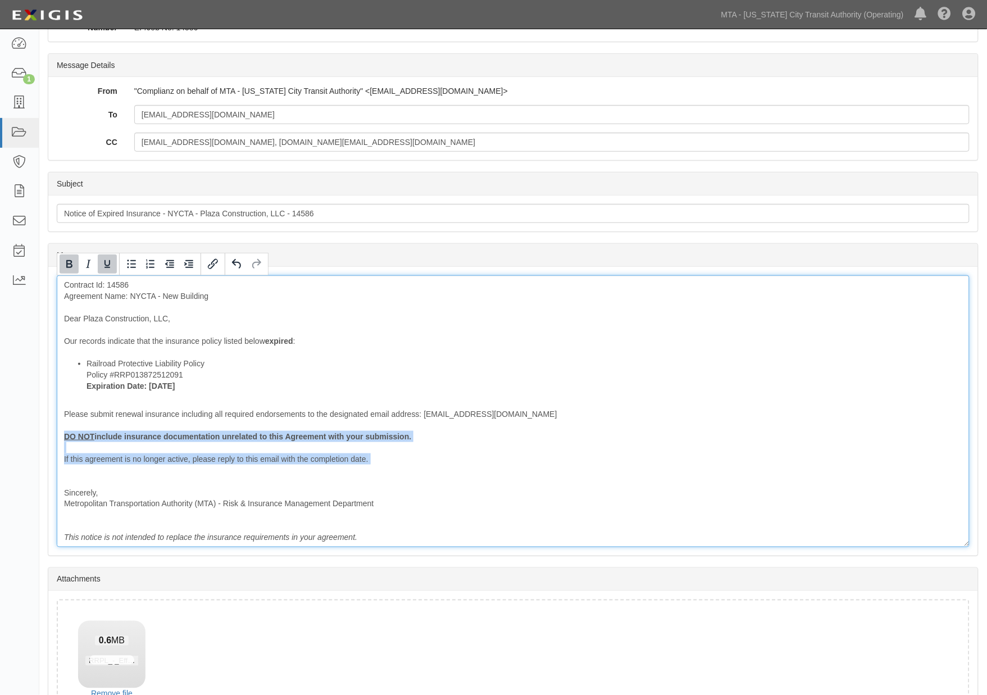
drag, startPoint x: 83, startPoint y: 471, endPoint x: 57, endPoint y: 431, distance: 47.5
click at [57, 431] on div "Contract Id: 14586 Agreement Name: NYCTA - New Building Dear Plaza Construction…" at bounding box center [513, 411] width 913 height 272
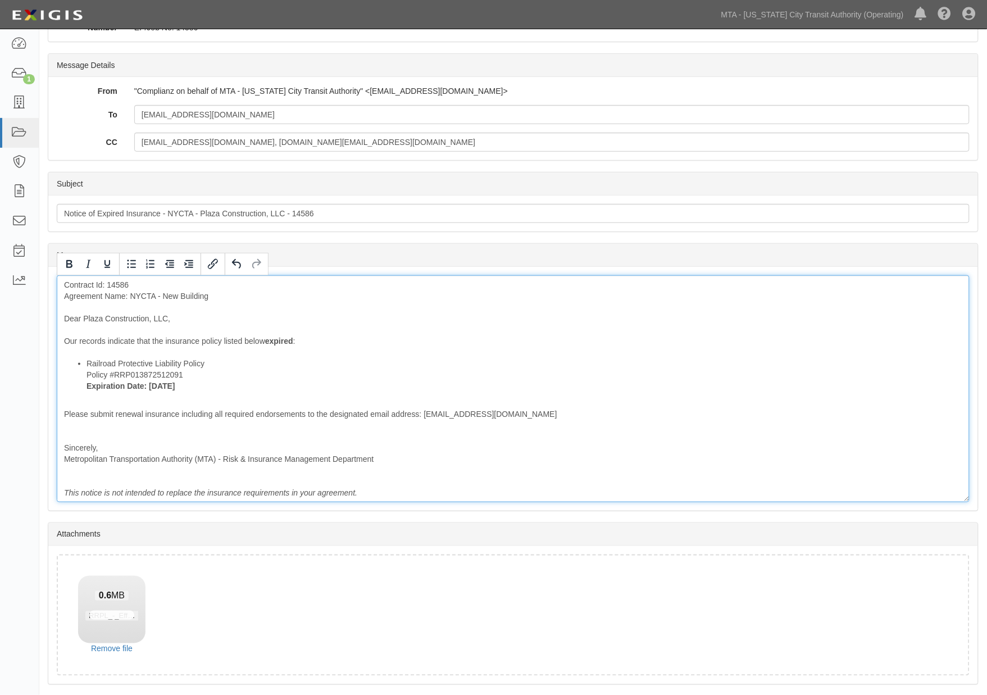
click at [65, 426] on div "Contract Id: 14586 Agreement Name: NYCTA - New Building Dear Plaza Construction…" at bounding box center [513, 388] width 913 height 227
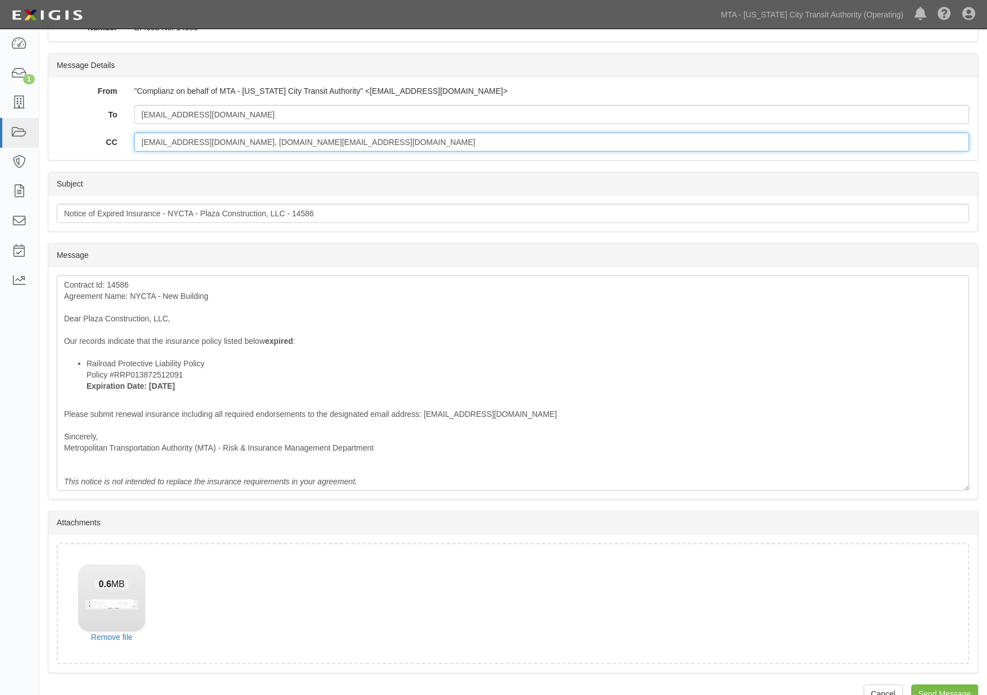
drag, startPoint x: 372, startPoint y: 148, endPoint x: 234, endPoint y: 148, distance: 138.1
click at [234, 148] on input "[EMAIL_ADDRESS][DOMAIN_NAME], [DOMAIN_NAME][EMAIL_ADDRESS][DOMAIN_NAME]" at bounding box center [551, 142] width 835 height 19
type input "epp-insurance@mtacd.org"
click at [959, 687] on input "Send Message" at bounding box center [944, 694] width 67 height 19
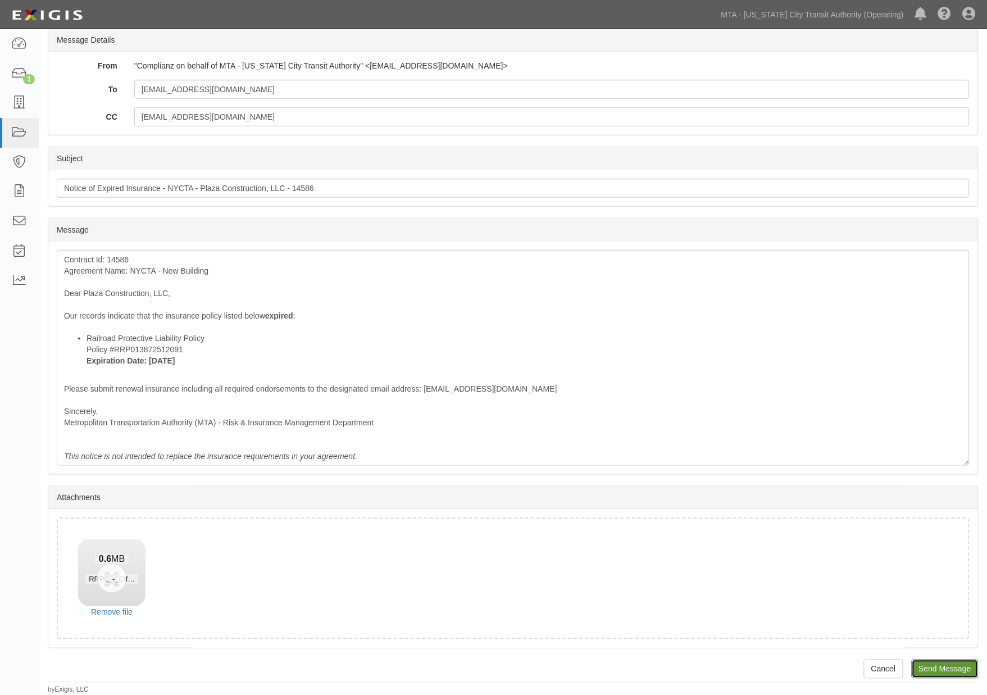
click at [940, 666] on input "Send Message" at bounding box center [944, 668] width 67 height 19
click at [929, 665] on input "Send Message" at bounding box center [944, 668] width 67 height 19
drag, startPoint x: 952, startPoint y: 668, endPoint x: 554, endPoint y: 48, distance: 737.0
click at [952, 667] on input "Send Message" at bounding box center [944, 668] width 67 height 19
click at [925, 664] on input "Send Message" at bounding box center [944, 668] width 67 height 19
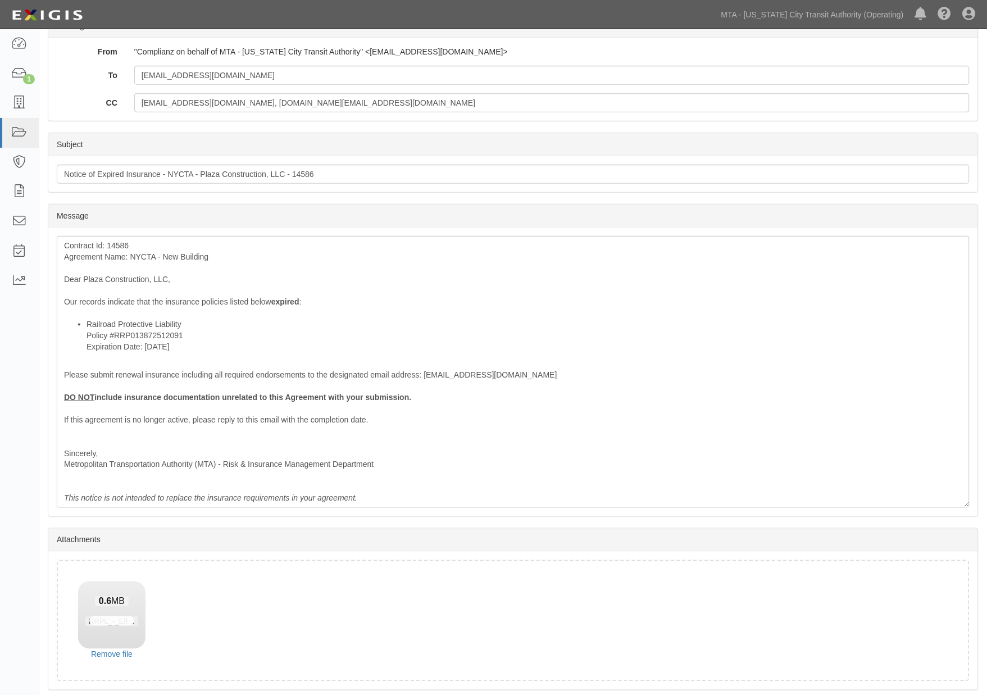
scroll to position [220, 0]
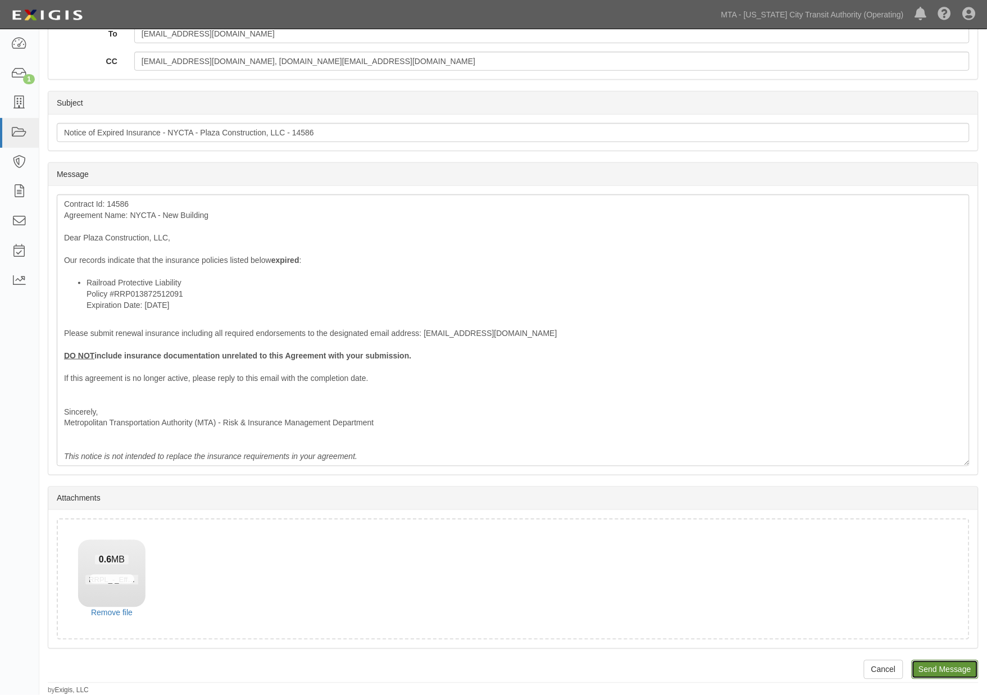
click at [954, 664] on input "Send Message" at bounding box center [944, 669] width 67 height 19
click at [937, 669] on input "Send Message" at bounding box center [944, 669] width 67 height 19
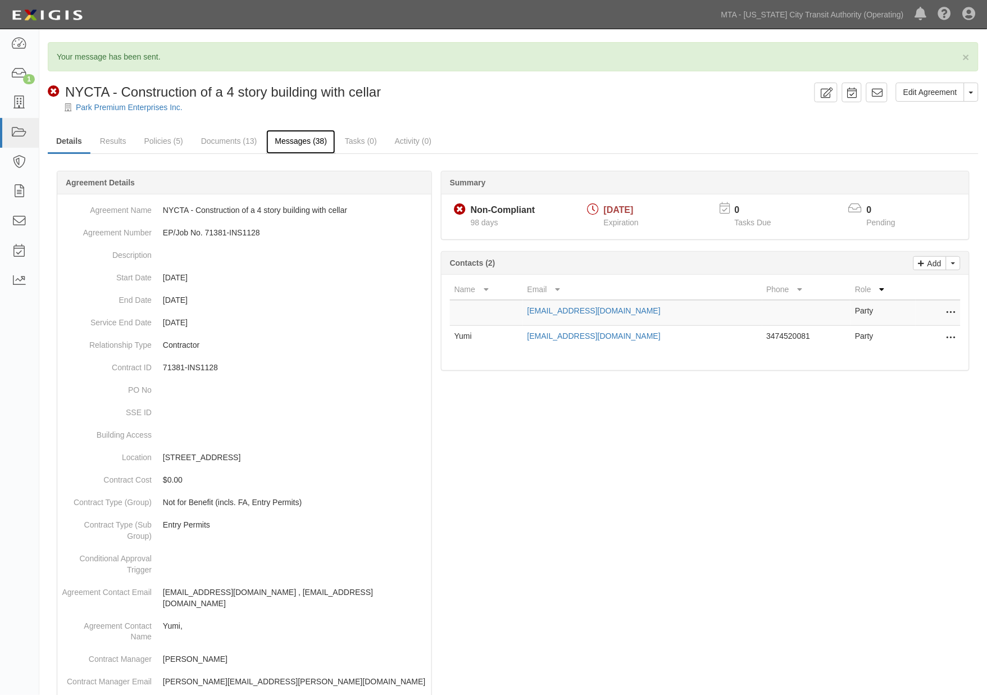
click at [281, 146] on link "Messages (38)" at bounding box center [300, 142] width 69 height 24
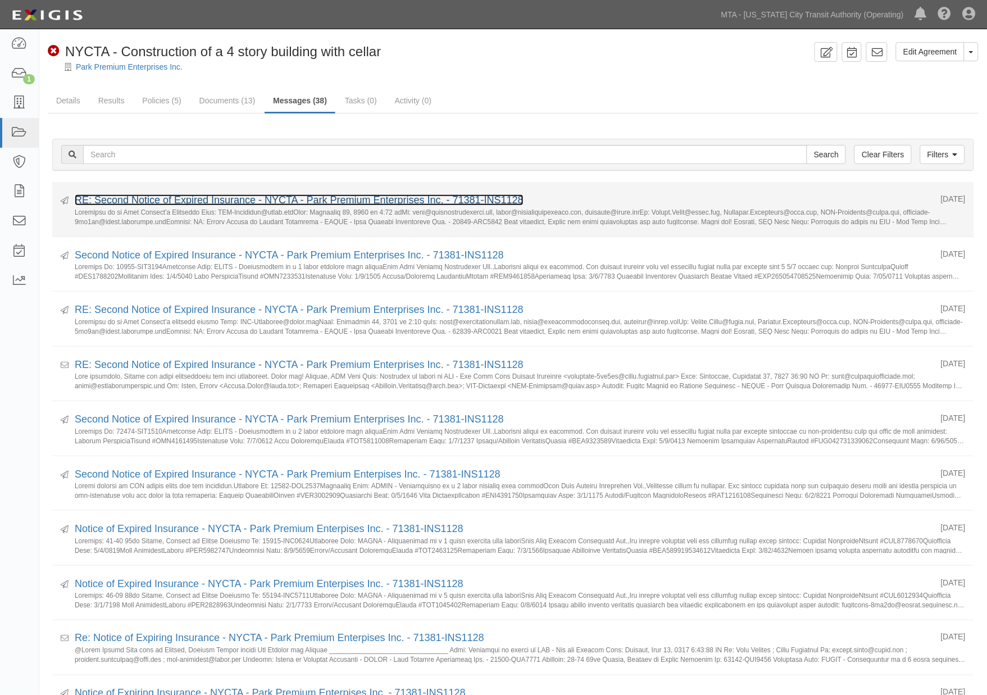
click at [206, 198] on link "RE: Second Notice of Expired Insurance - NYCTA - Park Premium Enterprises Inc. …" at bounding box center [299, 199] width 449 height 11
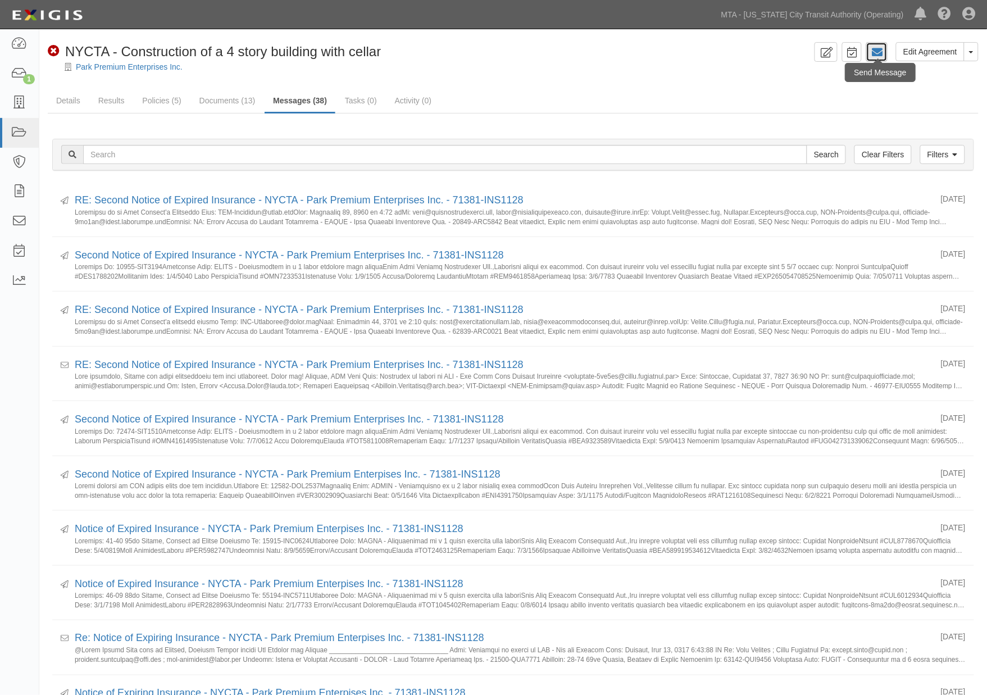
click at [875, 56] on icon at bounding box center [876, 52] width 11 height 11
click at [872, 53] on icon at bounding box center [876, 52] width 11 height 11
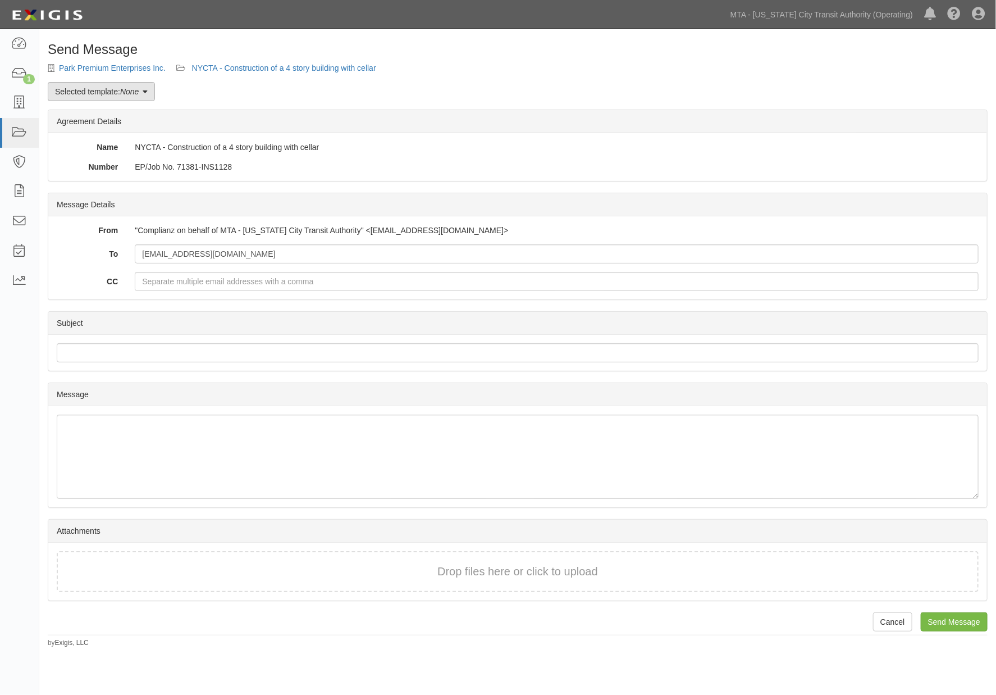
click at [147, 99] on link "Selected template: None" at bounding box center [101, 91] width 107 height 19
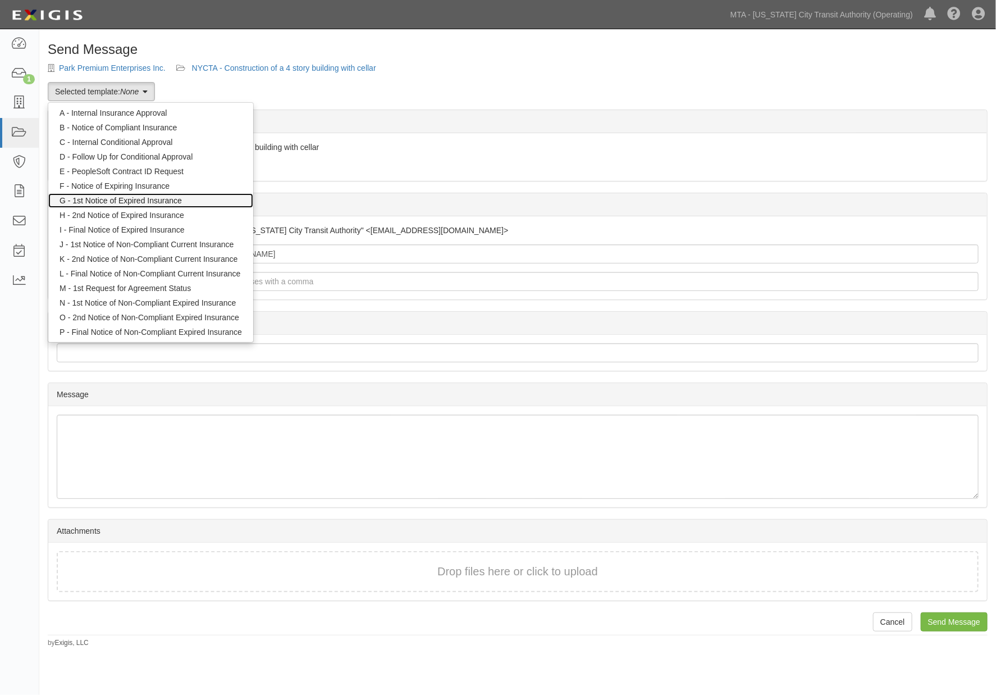
click at [149, 200] on link "G - 1st Notice of Expired Insurance" at bounding box center [150, 200] width 205 height 15
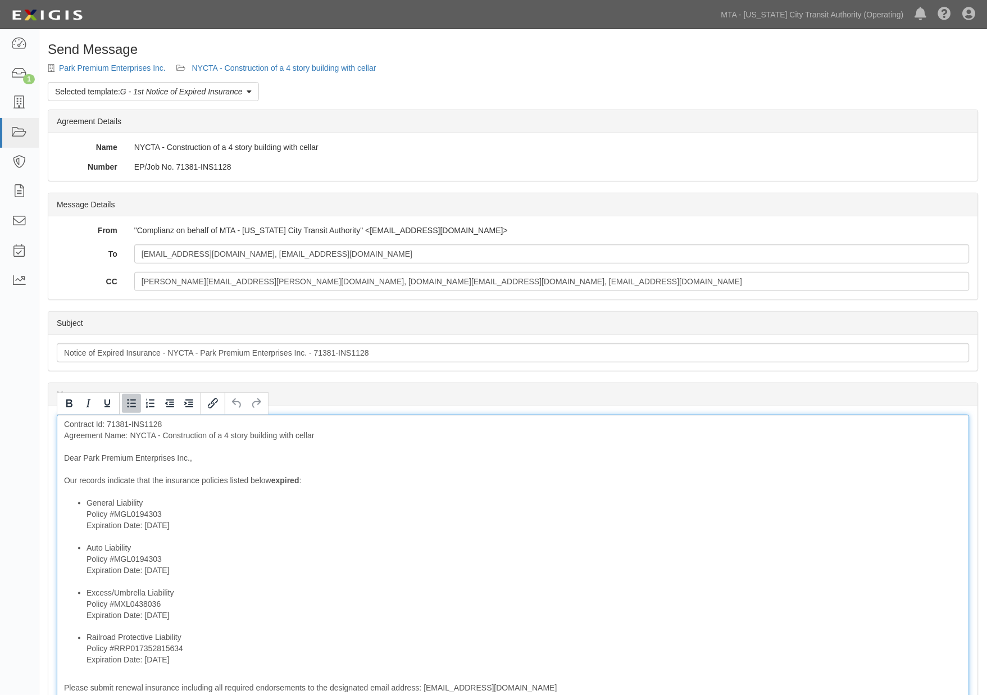
click at [511, 630] on li "Excess/Umbrella Liability Policy #MXL0438036 Expiration Date: 7/1/2025" at bounding box center [523, 609] width 875 height 45
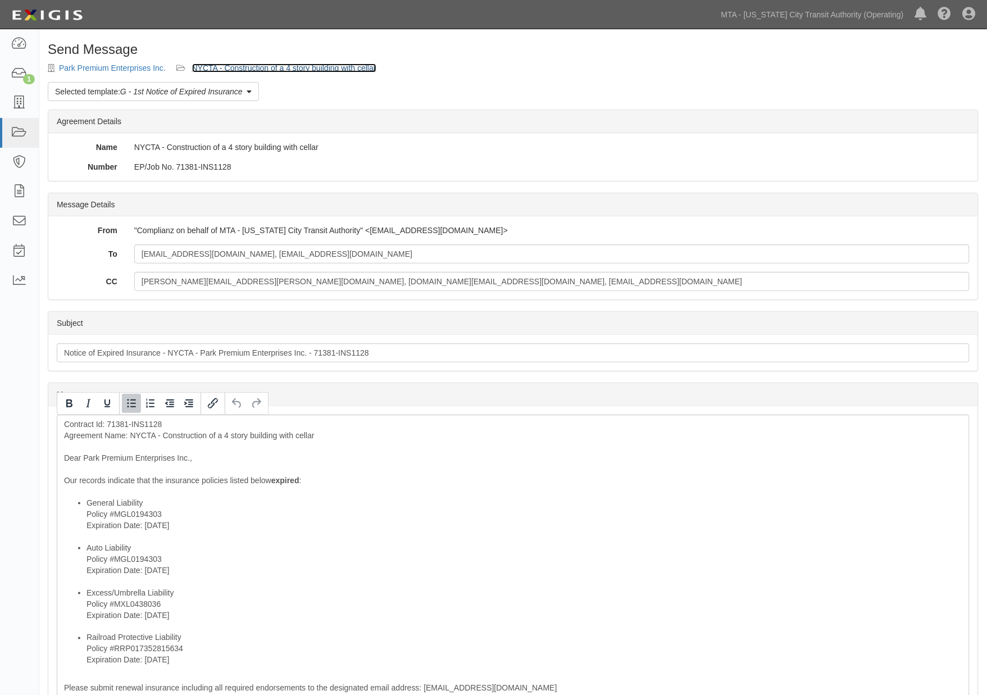
click at [231, 66] on link "NYCTA - Construction of a 4 story building with cellar" at bounding box center [284, 67] width 184 height 9
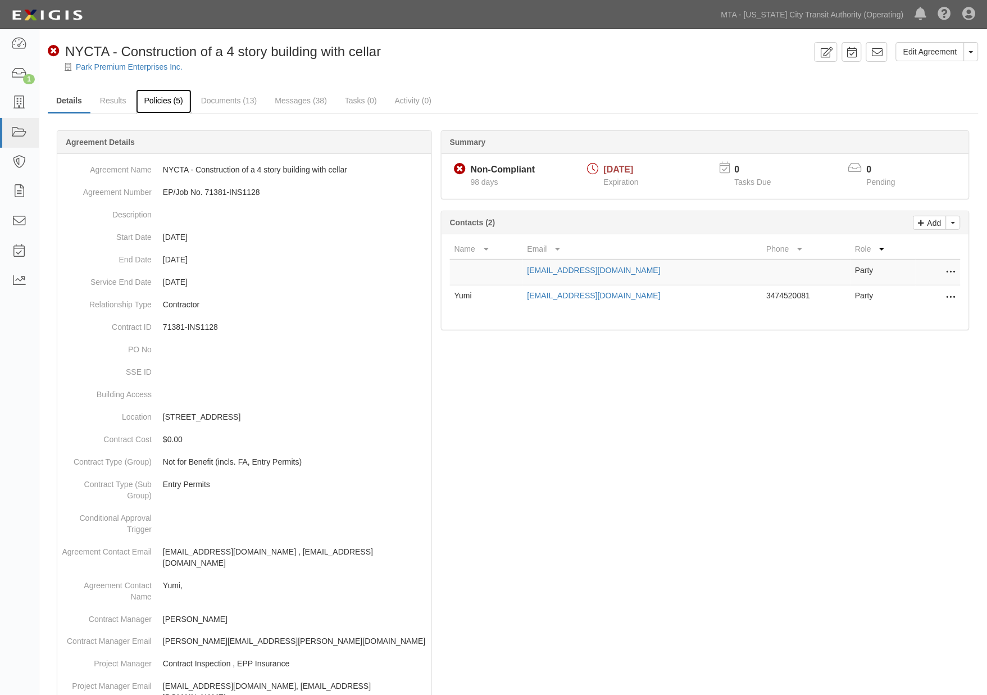
click at [166, 103] on link "Policies (5)" at bounding box center [164, 101] width 56 height 24
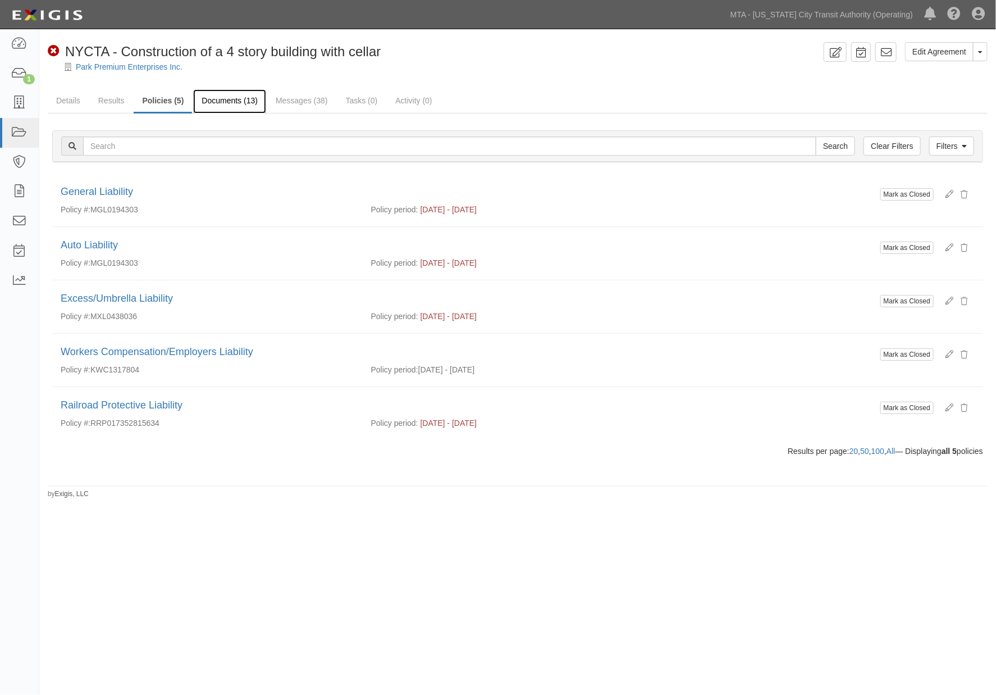
click at [240, 105] on link "Documents (13)" at bounding box center [229, 101] width 73 height 24
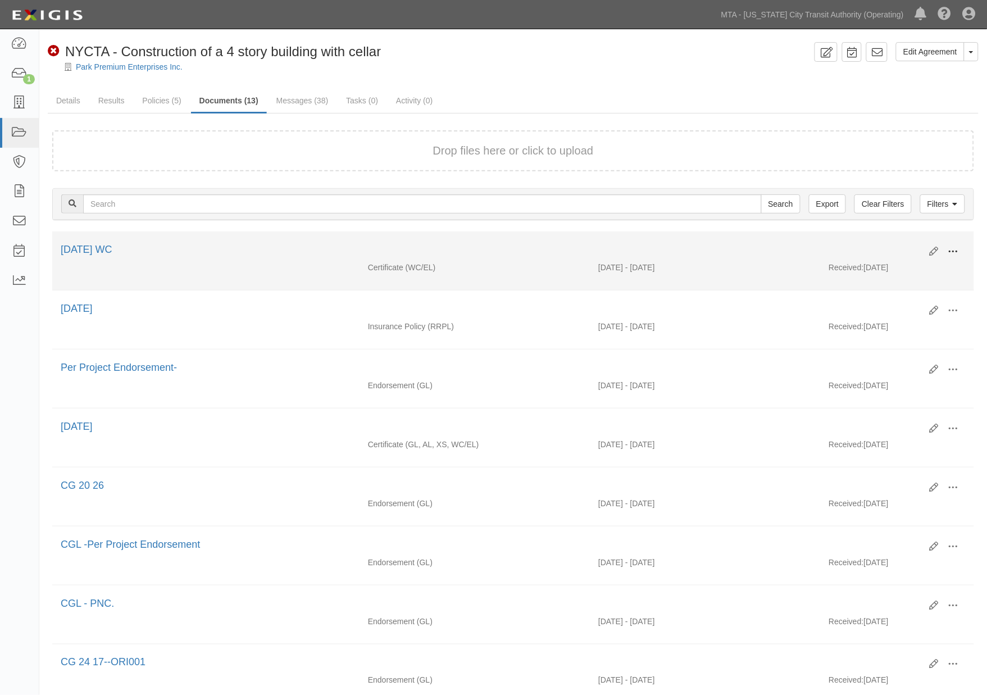
click at [951, 250] on span at bounding box center [953, 252] width 10 height 10
click link "View"
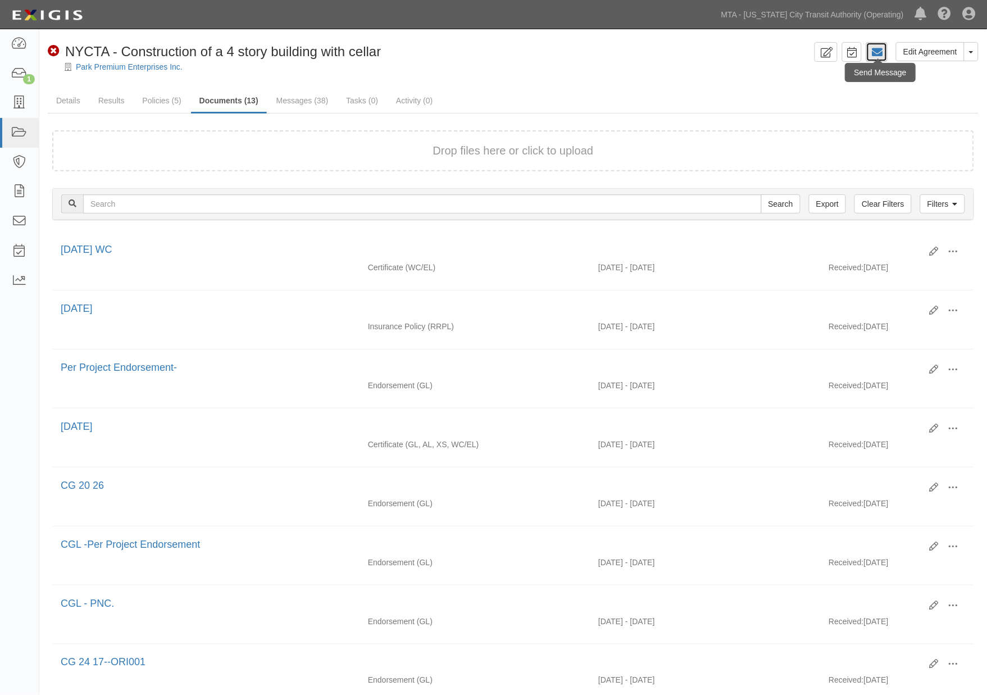
click icon
click link "Policies (5)"
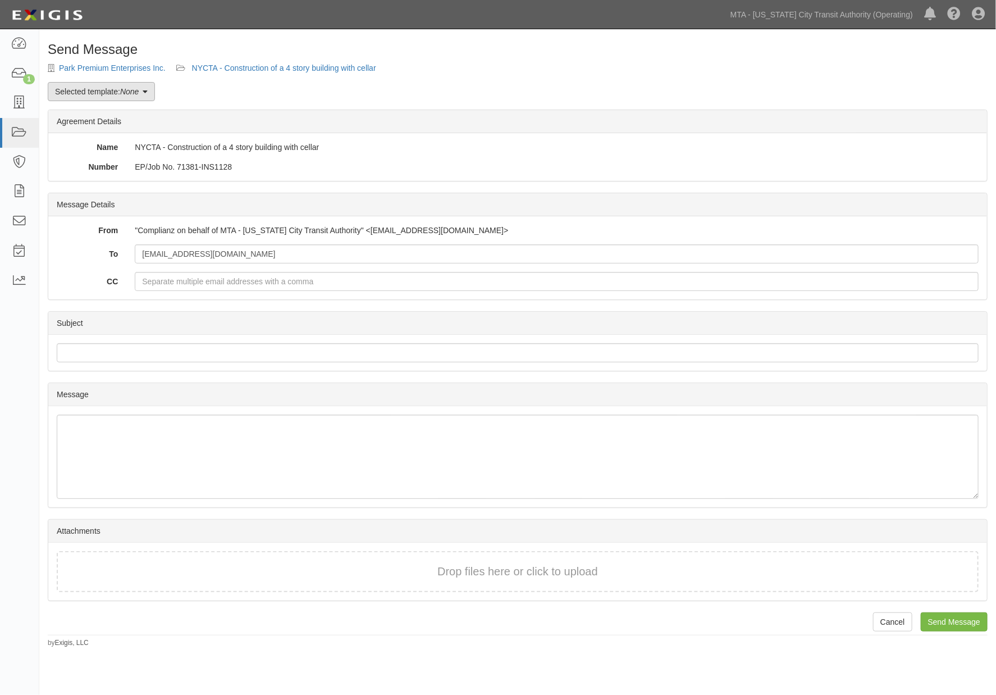
click at [108, 89] on link "Selected template: None" at bounding box center [101, 91] width 107 height 19
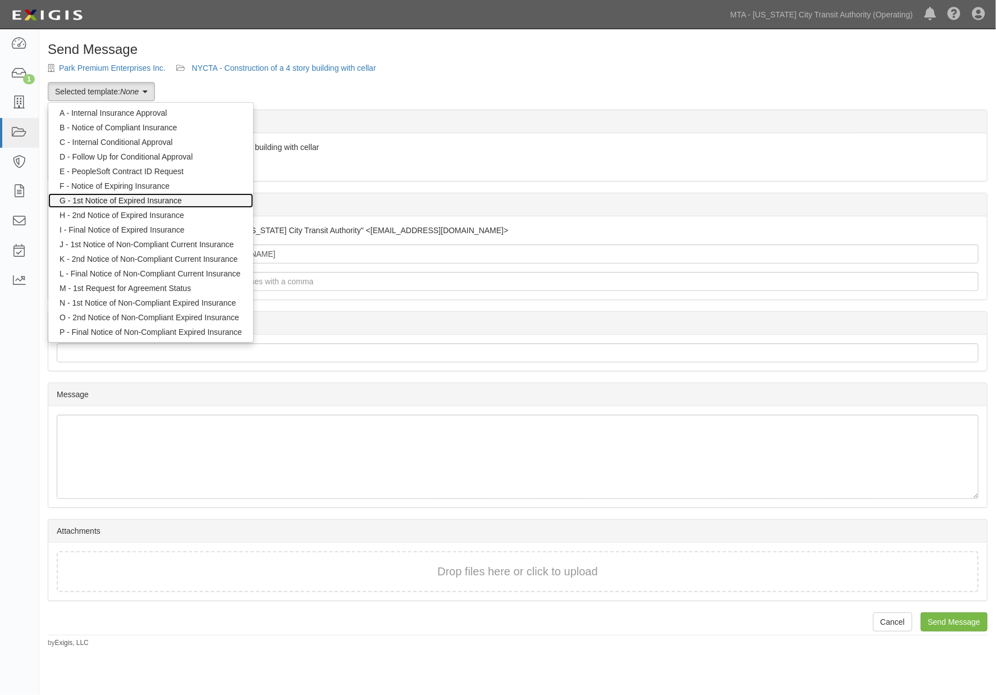
click at [156, 202] on link "G - 1st Notice of Expired Insurance" at bounding box center [150, 200] width 205 height 15
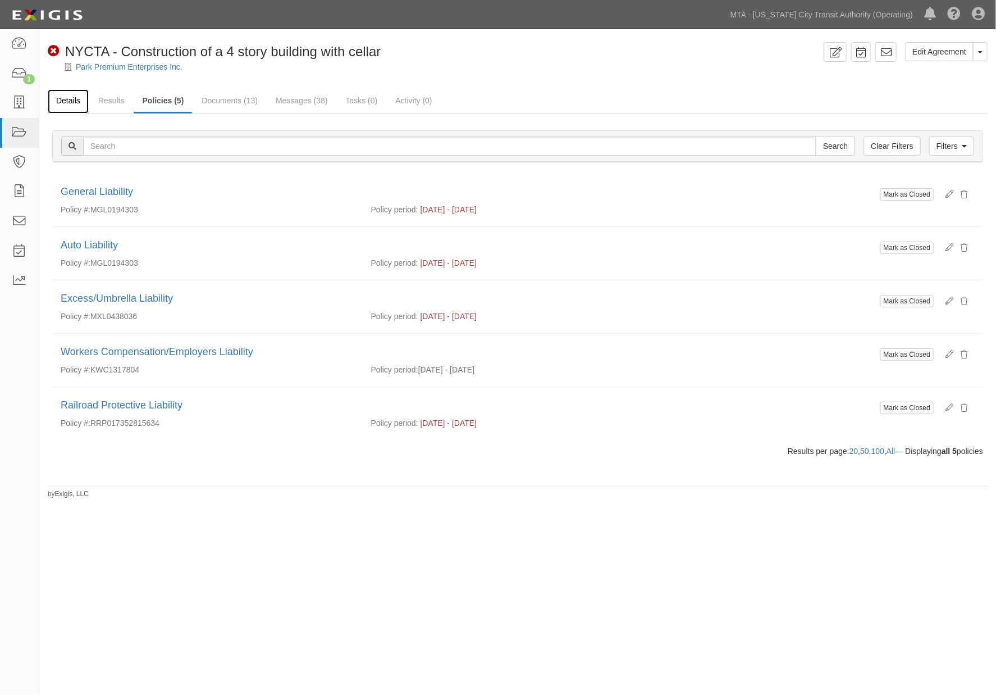
click at [77, 103] on link "Details" at bounding box center [68, 101] width 41 height 24
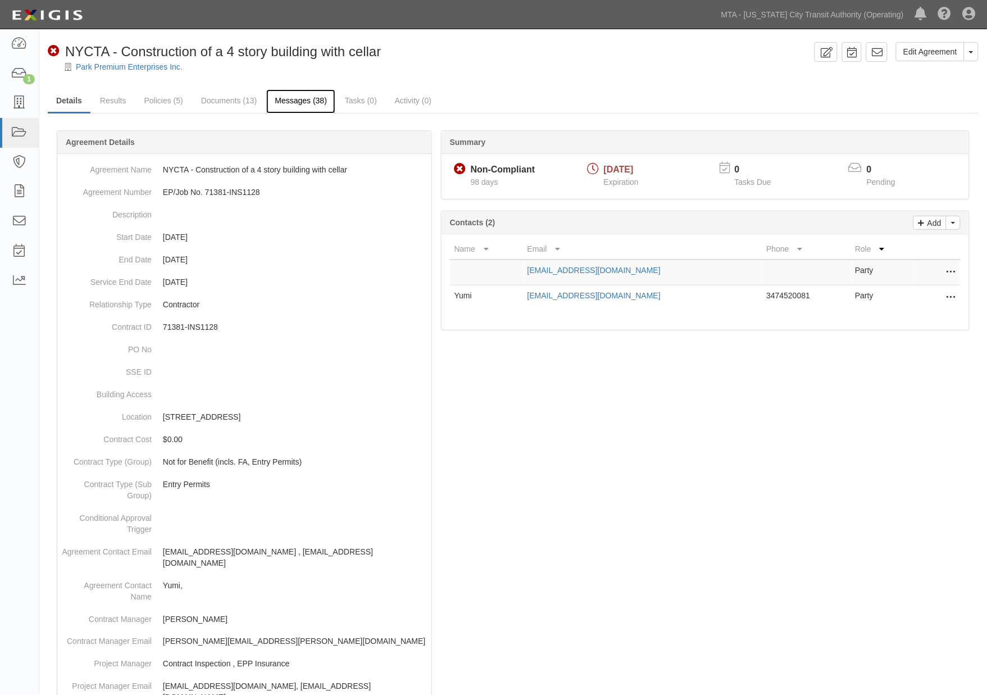
click at [304, 99] on link "Messages (38)" at bounding box center [300, 101] width 69 height 24
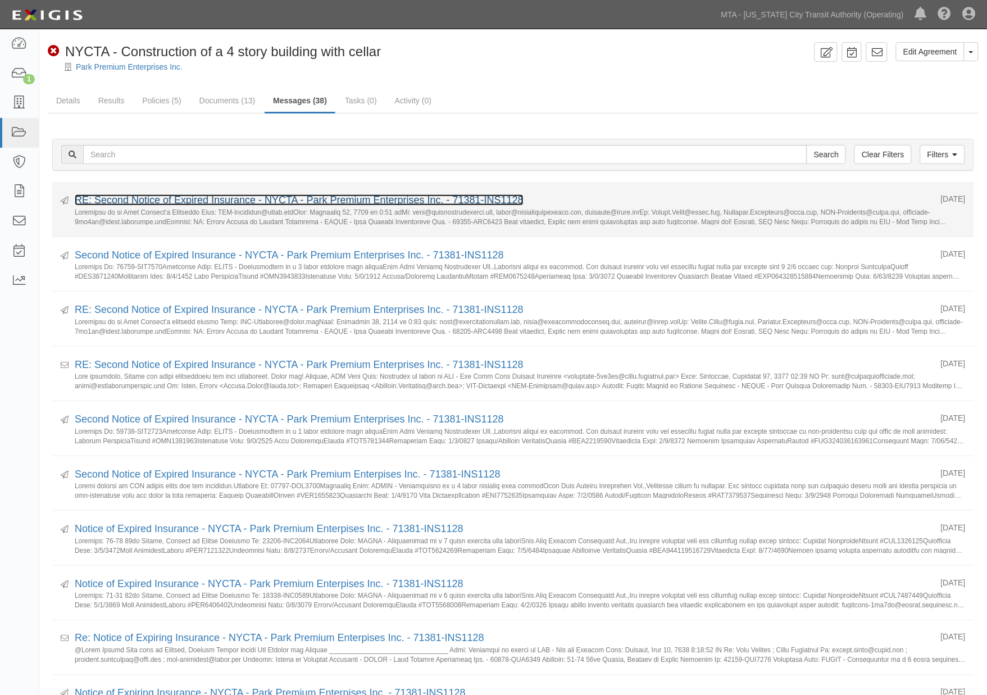
click at [248, 199] on link "RE: Second Notice of Expired Insurance - NYCTA - Park Premium Enterprises Inc. …" at bounding box center [299, 199] width 449 height 11
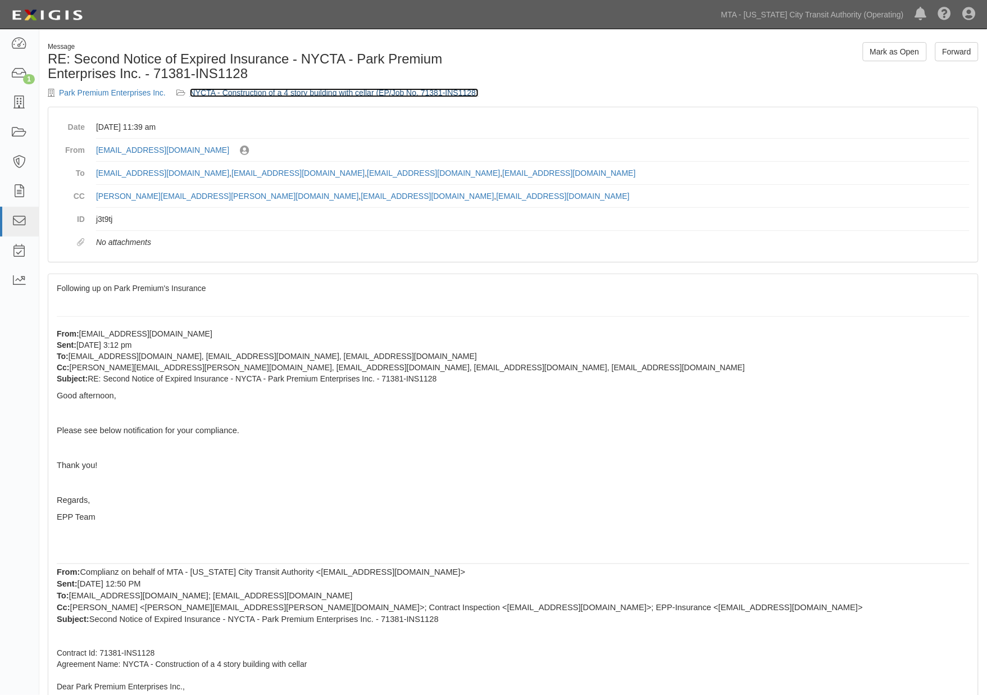
click at [353, 89] on link "NYCTA - Construction of a 4 story building with cellar (EP/Job No. 71381-INS112…" at bounding box center [334, 92] width 289 height 9
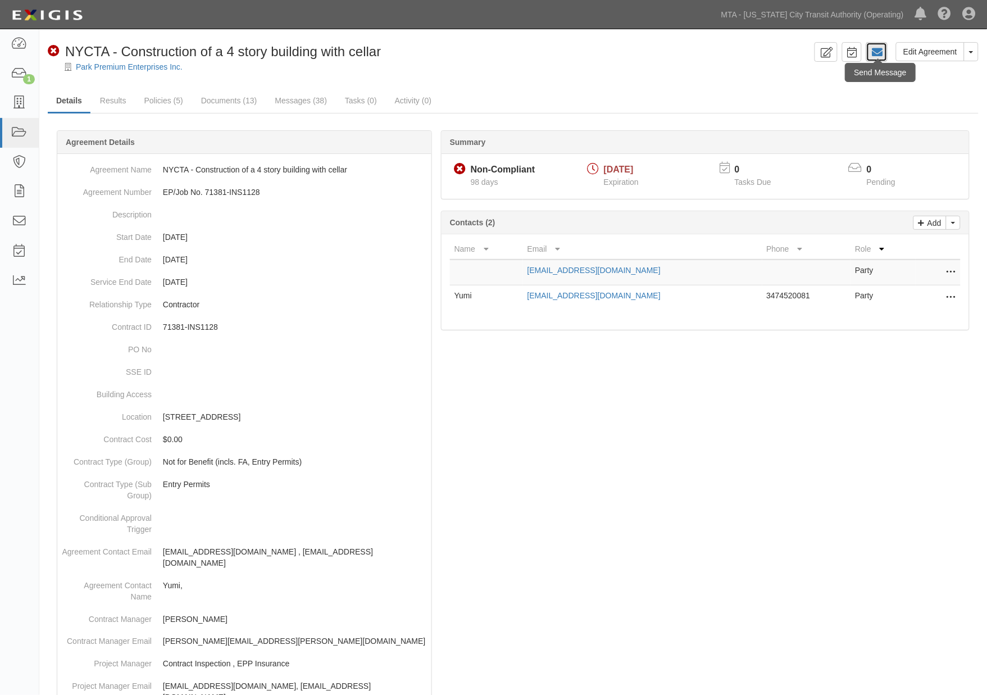
click at [875, 52] on icon at bounding box center [876, 52] width 11 height 11
click at [315, 105] on link "Messages (38)" at bounding box center [300, 101] width 69 height 24
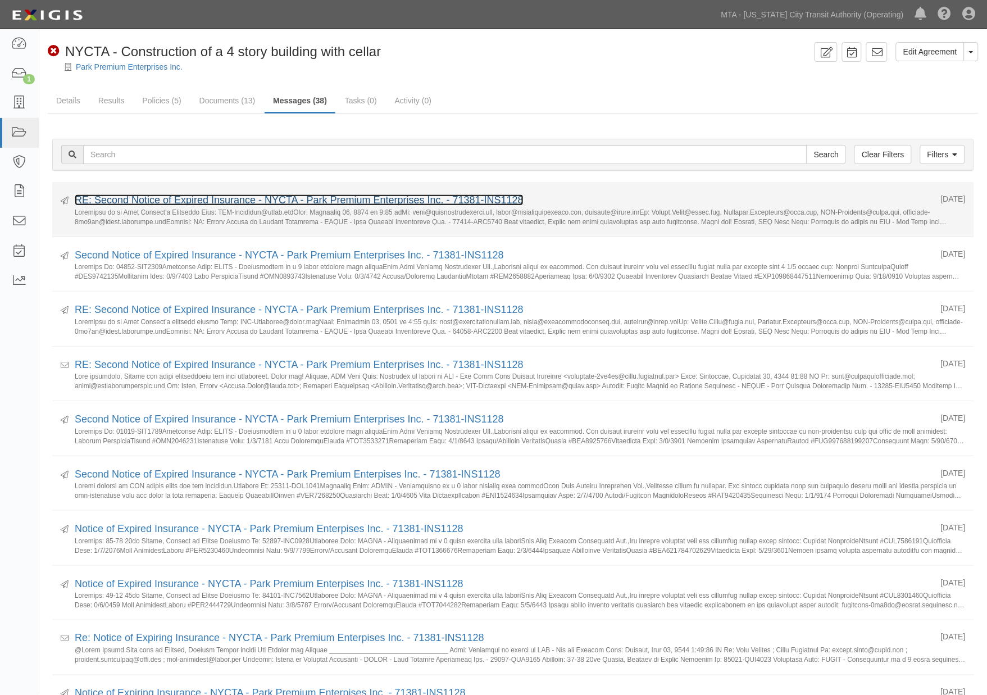
click at [159, 198] on link "RE: Second Notice of Expired Insurance - NYCTA - Park Premium Enterprises Inc. …" at bounding box center [299, 199] width 449 height 11
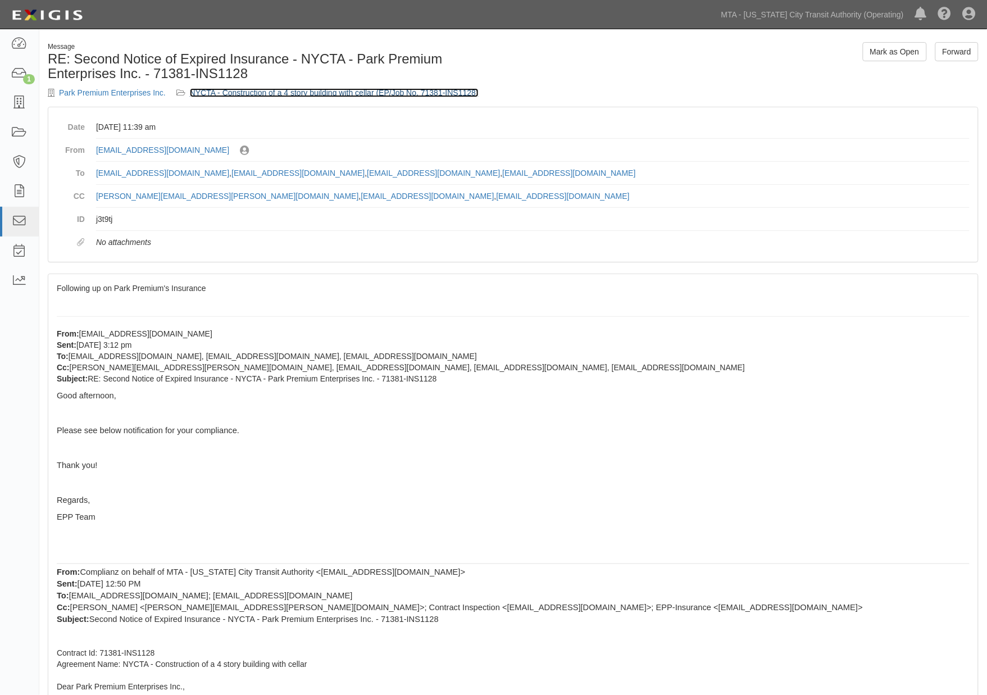
click at [293, 92] on link "NYCTA - Construction of a 4 story building with cellar (EP/Job No. 71381-INS112…" at bounding box center [334, 92] width 289 height 9
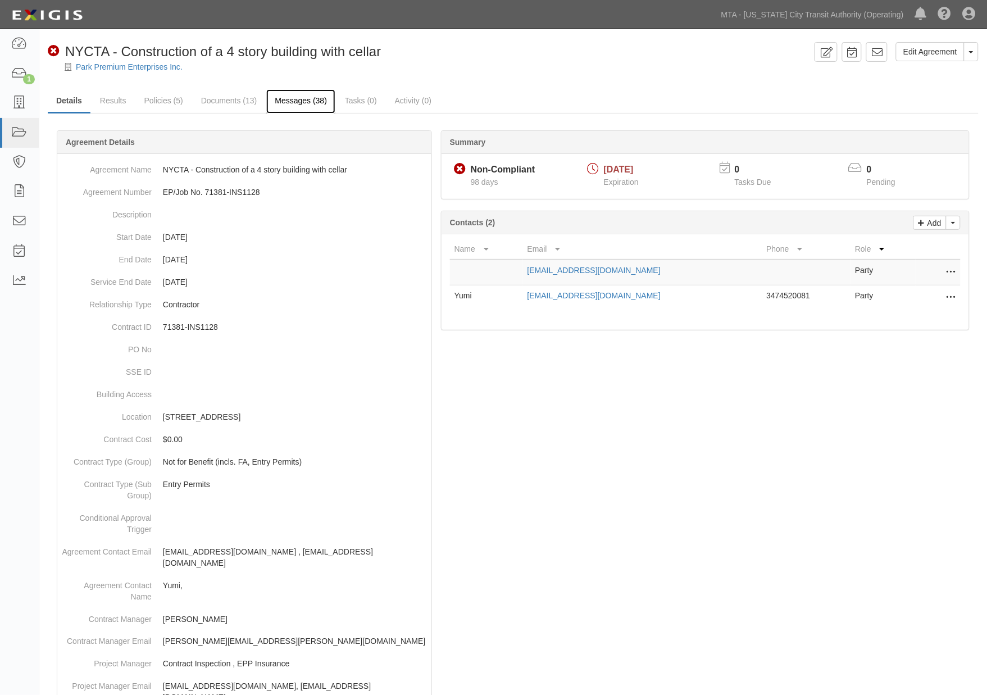
click at [310, 96] on link "Messages (38)" at bounding box center [300, 101] width 69 height 24
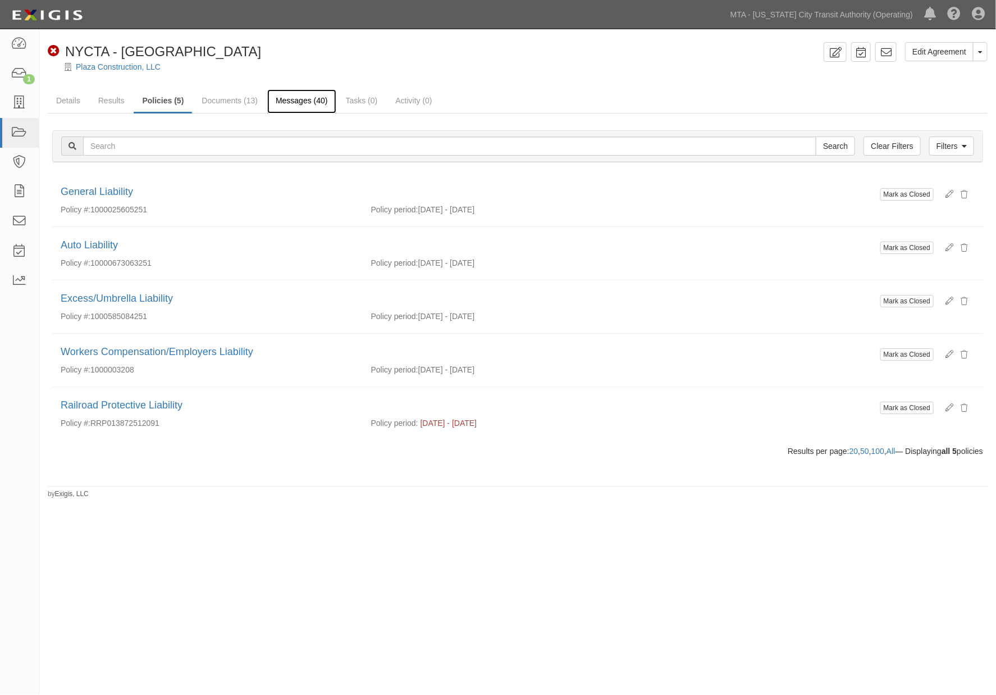
click at [313, 92] on link "Messages (40)" at bounding box center [301, 101] width 69 height 24
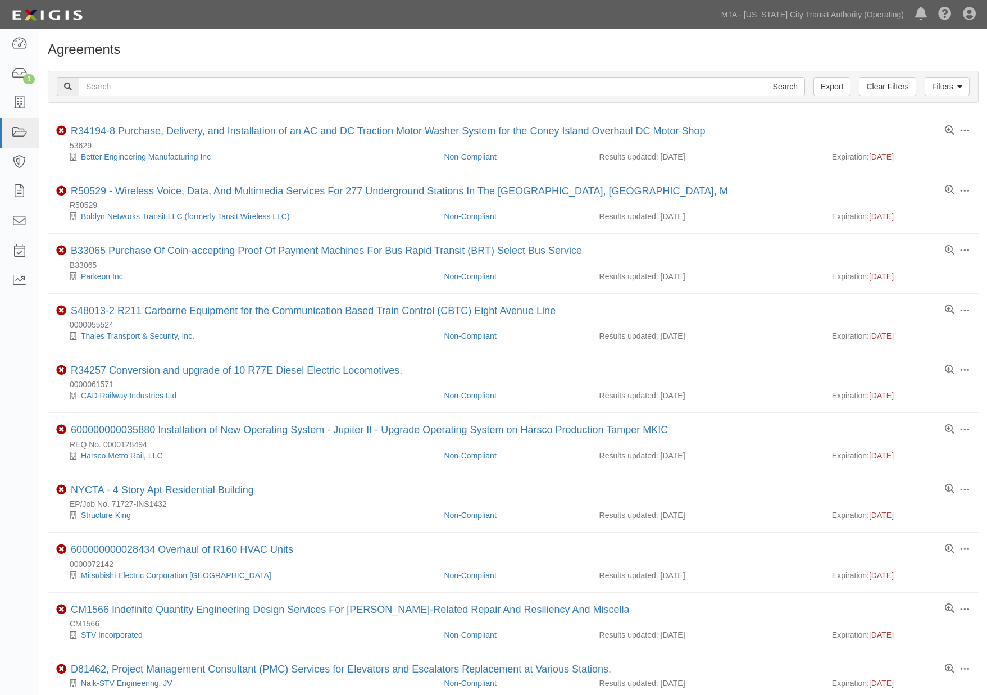
scroll to position [696, 0]
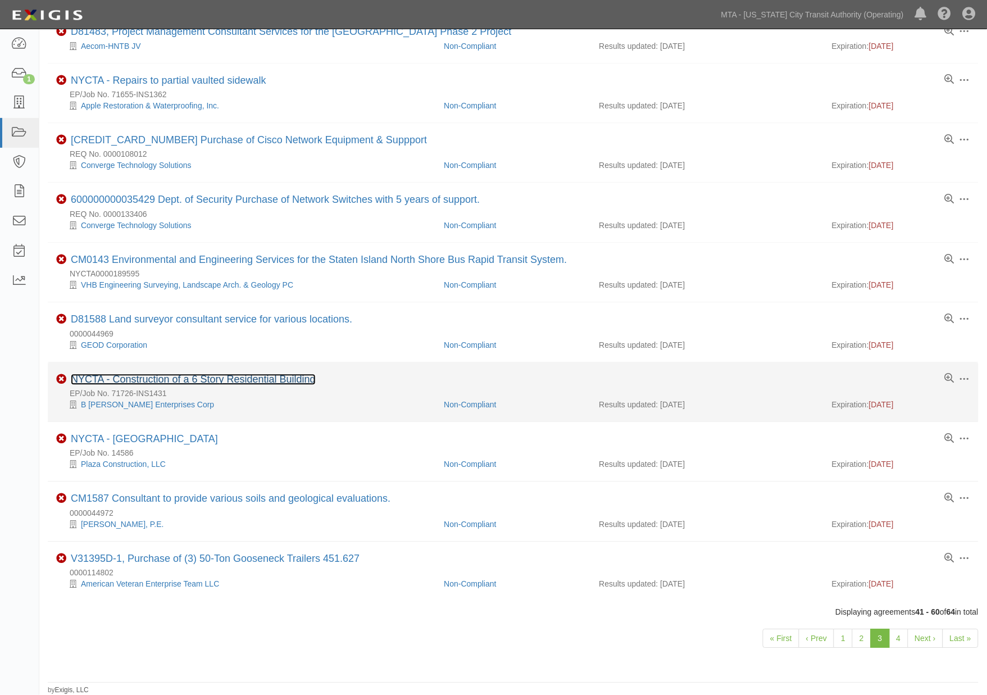
click at [187, 376] on link "NYCTA - Construction of a 6 Story Residential Building" at bounding box center [193, 378] width 245 height 11
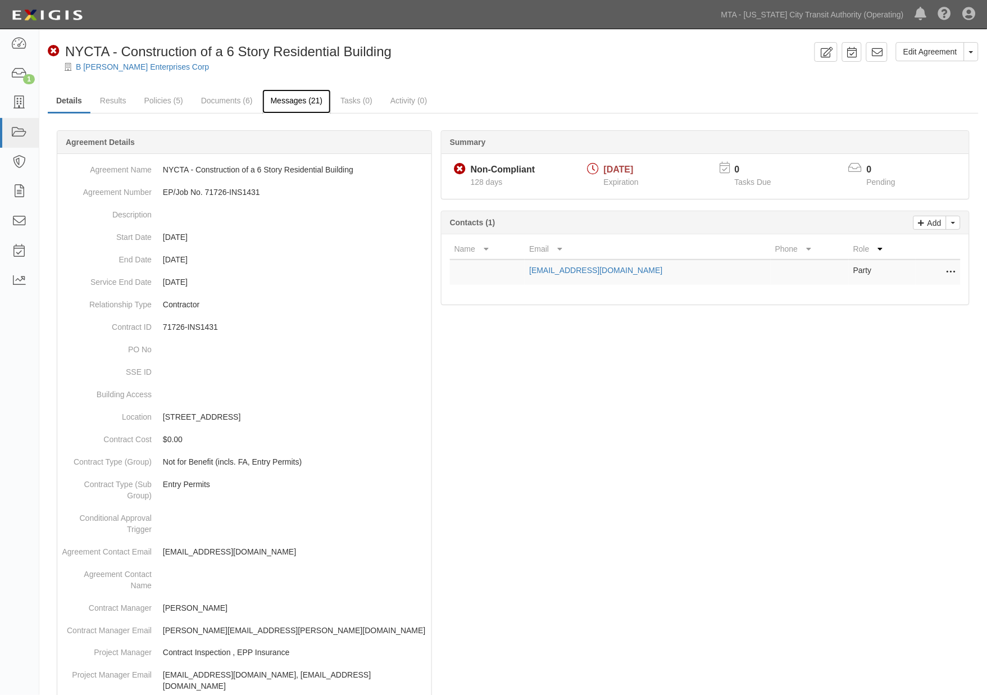
click at [300, 104] on link "Messages (21)" at bounding box center [296, 101] width 69 height 24
click at [19, 45] on icon at bounding box center [19, 44] width 16 height 13
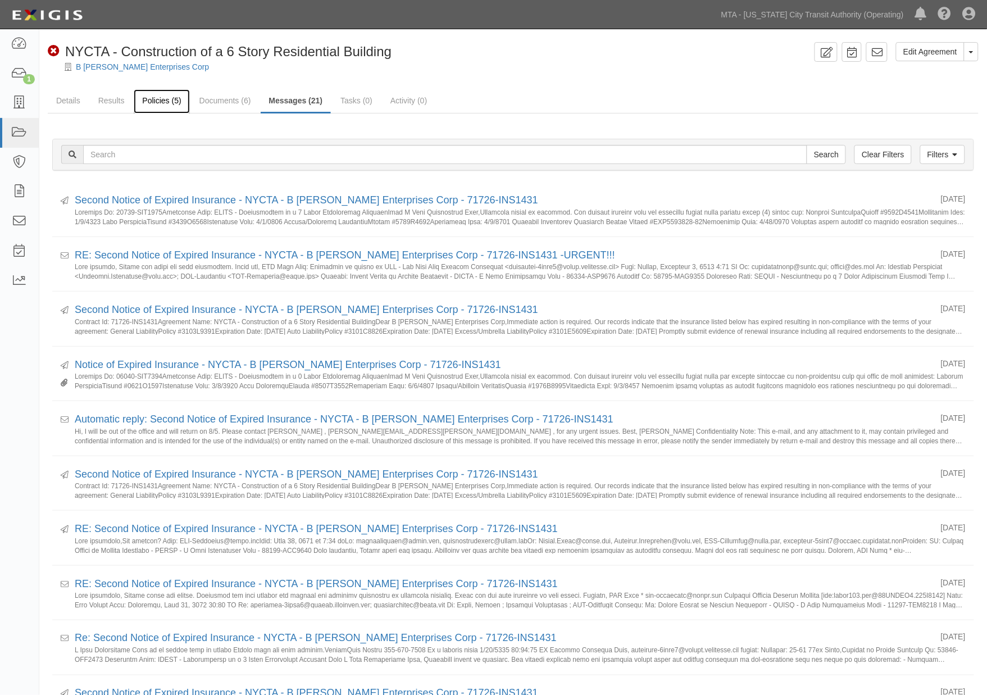
click at [156, 96] on link "Policies (5)" at bounding box center [162, 101] width 56 height 24
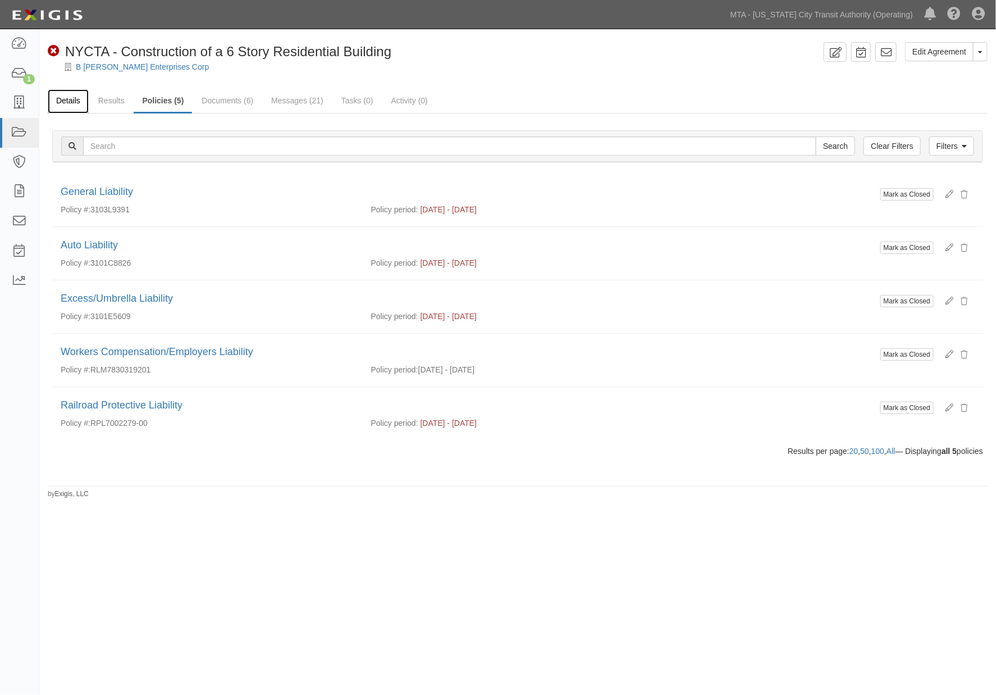
click at [68, 97] on link "Details" at bounding box center [68, 101] width 41 height 24
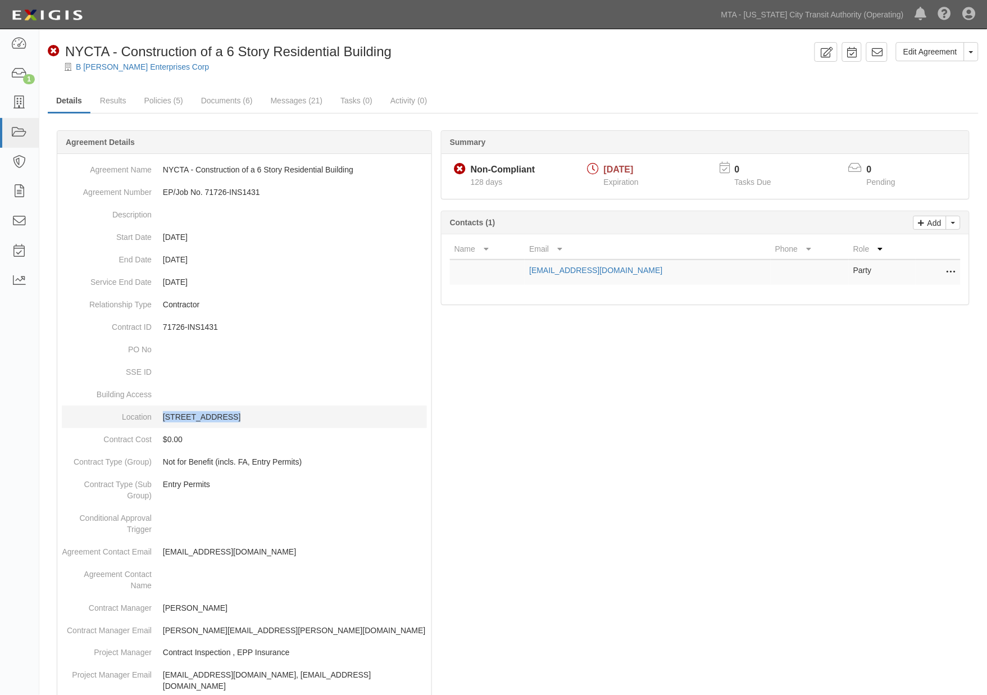
drag, startPoint x: 153, startPoint y: 416, endPoint x: 220, endPoint y: 412, distance: 66.9
click at [220, 412] on dd "21-47 44th Drive,Borough of Queens" at bounding box center [244, 416] width 365 height 22
copy p "21-47 44th Drive"
click at [168, 104] on link "Policies (5)" at bounding box center [164, 101] width 56 height 24
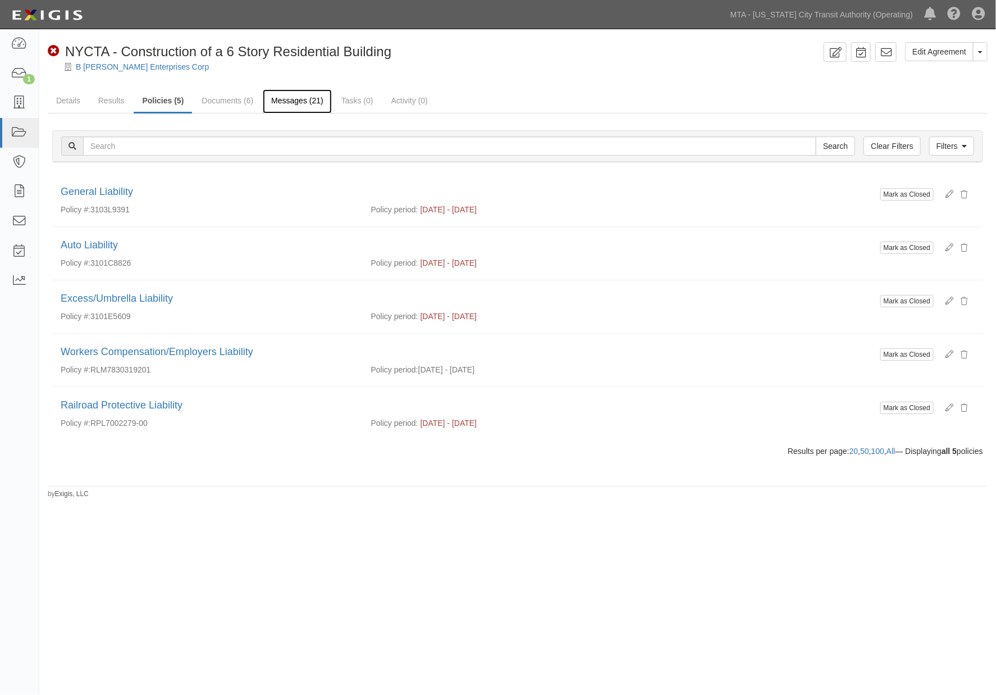
click at [288, 97] on link "Messages (21)" at bounding box center [297, 101] width 69 height 24
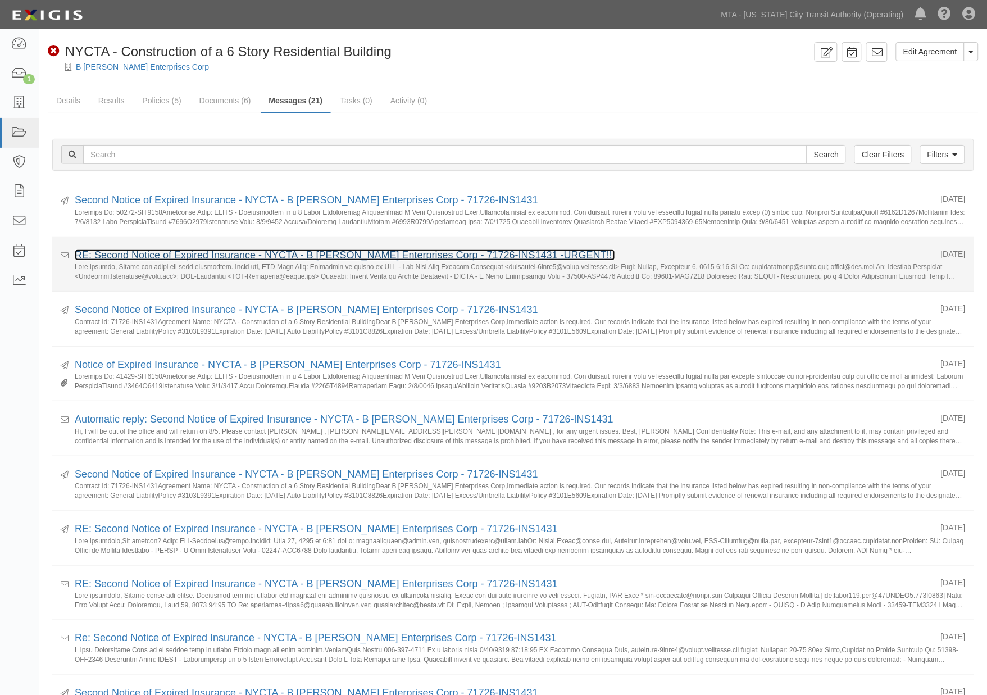
click at [153, 255] on link "RE: Second Notice of Expired Insurance - NYCTA - B Sosa Enterprises Corp - 7172…" at bounding box center [345, 254] width 540 height 11
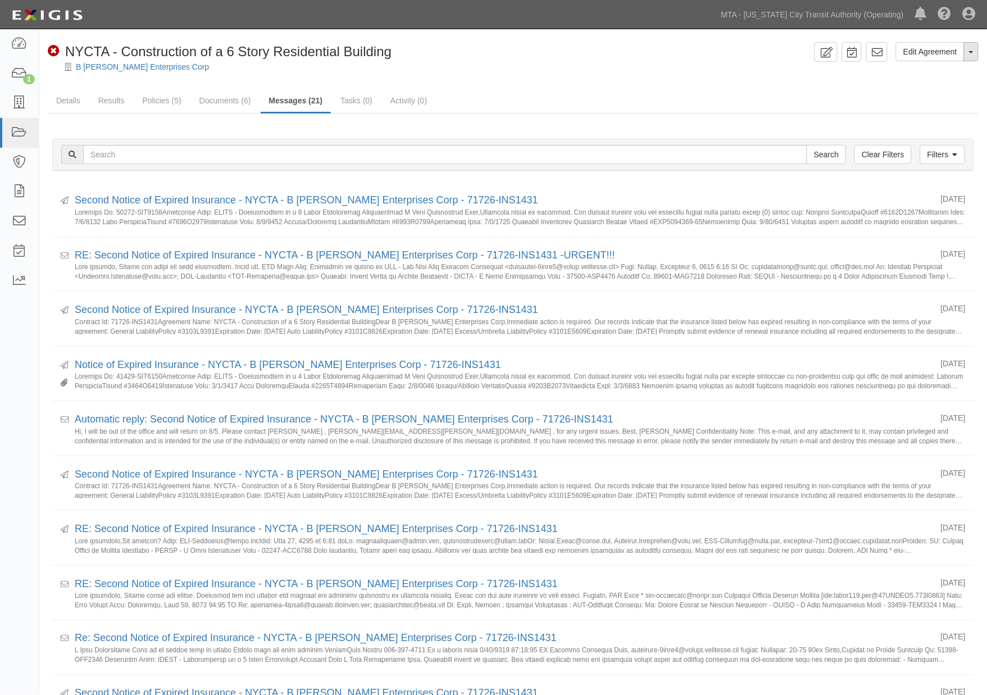
click at [978, 48] on button "Toggle Agreement Dropdown" at bounding box center [971, 51] width 15 height 19
click at [920, 90] on link "Archive Agreement" at bounding box center [933, 87] width 89 height 15
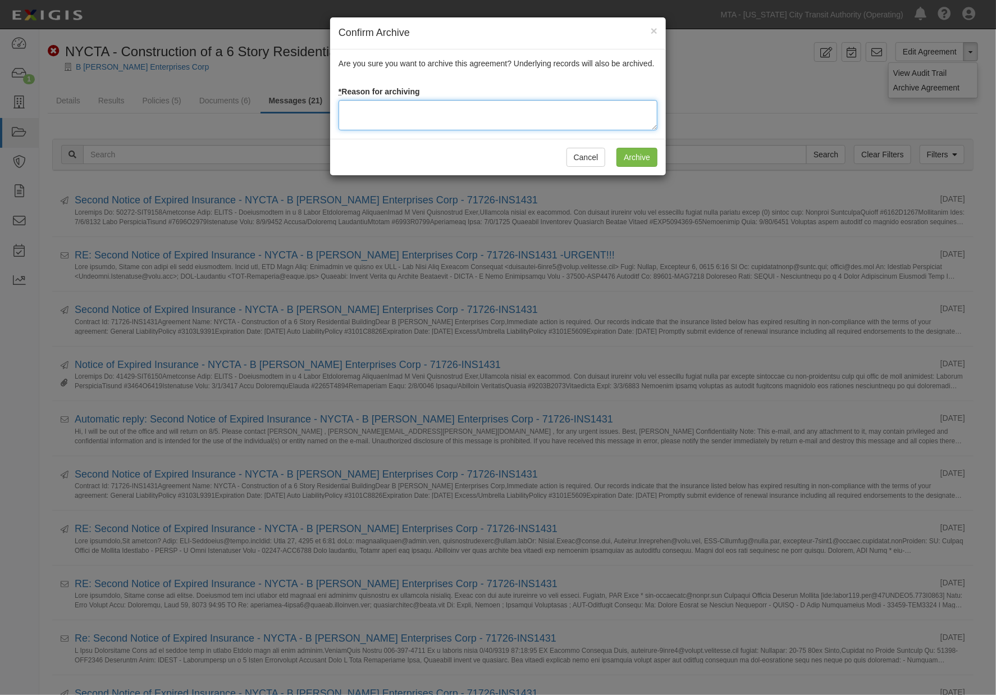
click at [360, 120] on textarea at bounding box center [498, 115] width 319 height 30
type textarea "Completed"
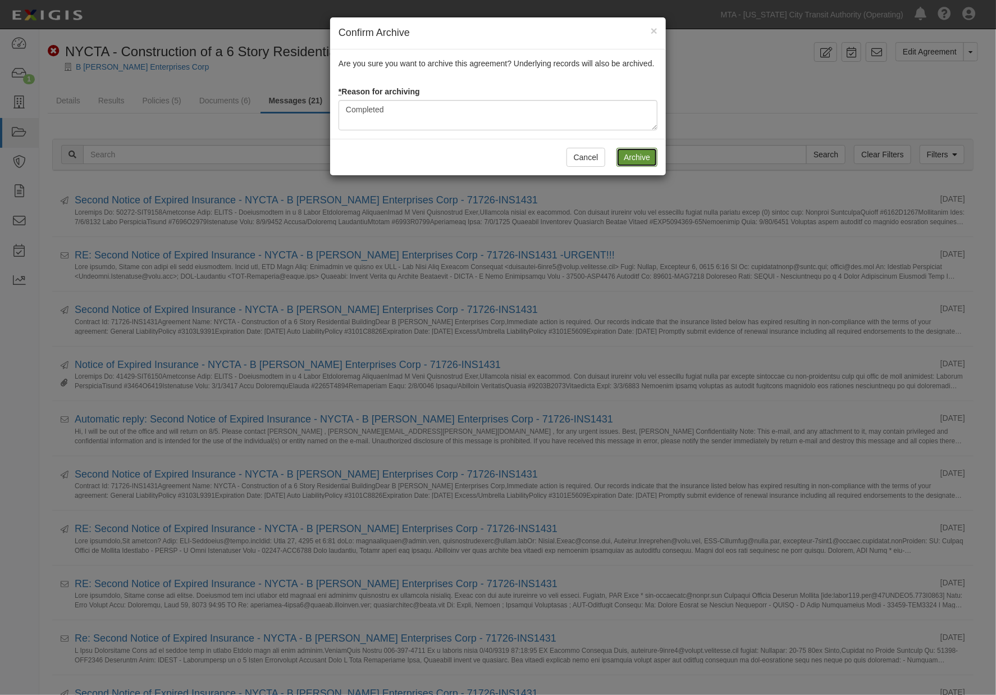
click at [638, 154] on input "Archive" at bounding box center [637, 157] width 41 height 19
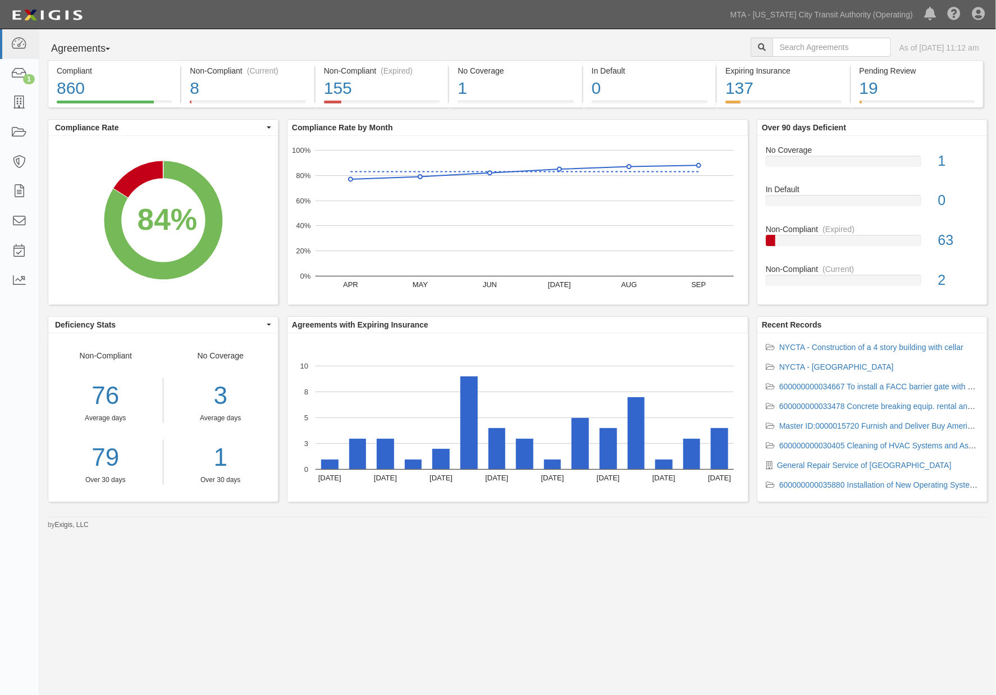
drag, startPoint x: 266, startPoint y: 655, endPoint x: 259, endPoint y: 655, distance: 6.2
click at [263, 654] on html "Toggle navigation Dashboard 1 Inbox Parties Agreements Coverages Documents Mess…" at bounding box center [498, 327] width 996 height 654
click at [888, 239] on div at bounding box center [844, 240] width 156 height 11
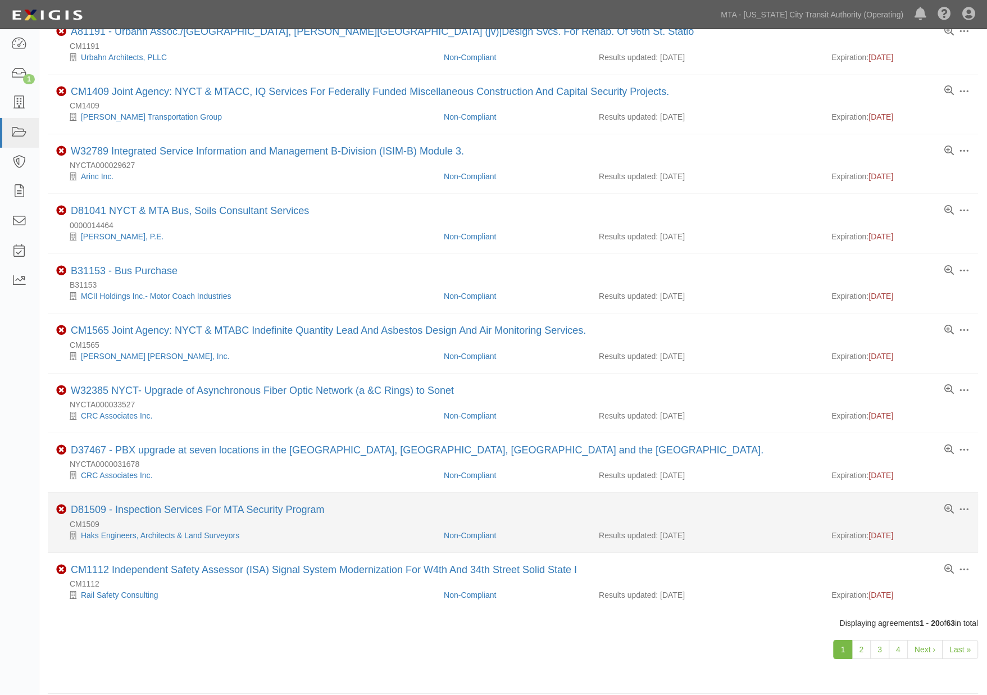
scroll to position [685, 0]
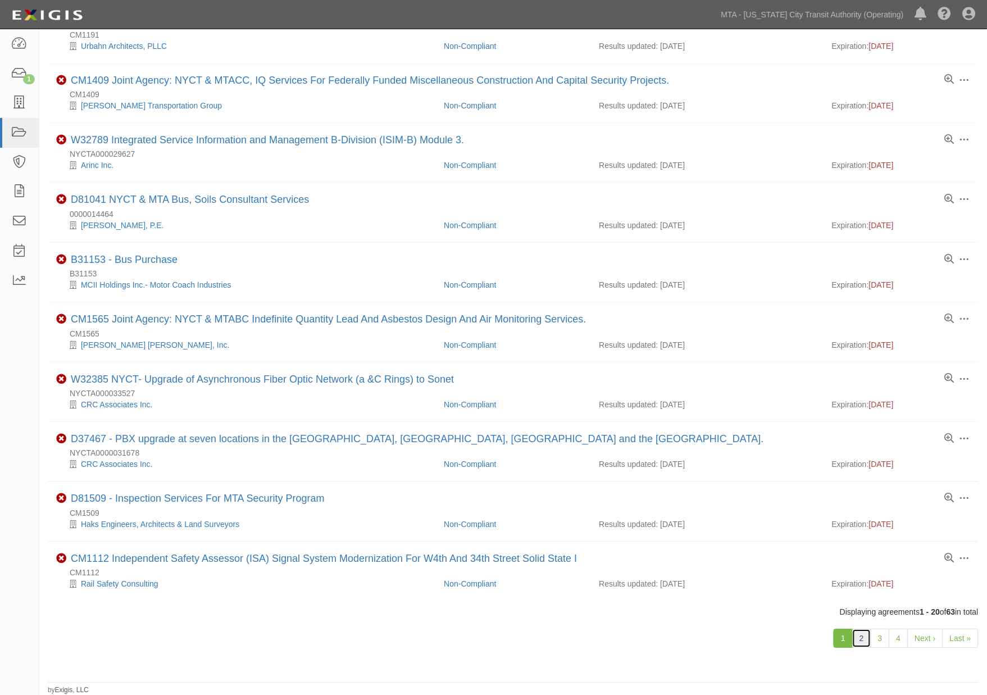
click at [861, 635] on link "2" at bounding box center [861, 637] width 19 height 19
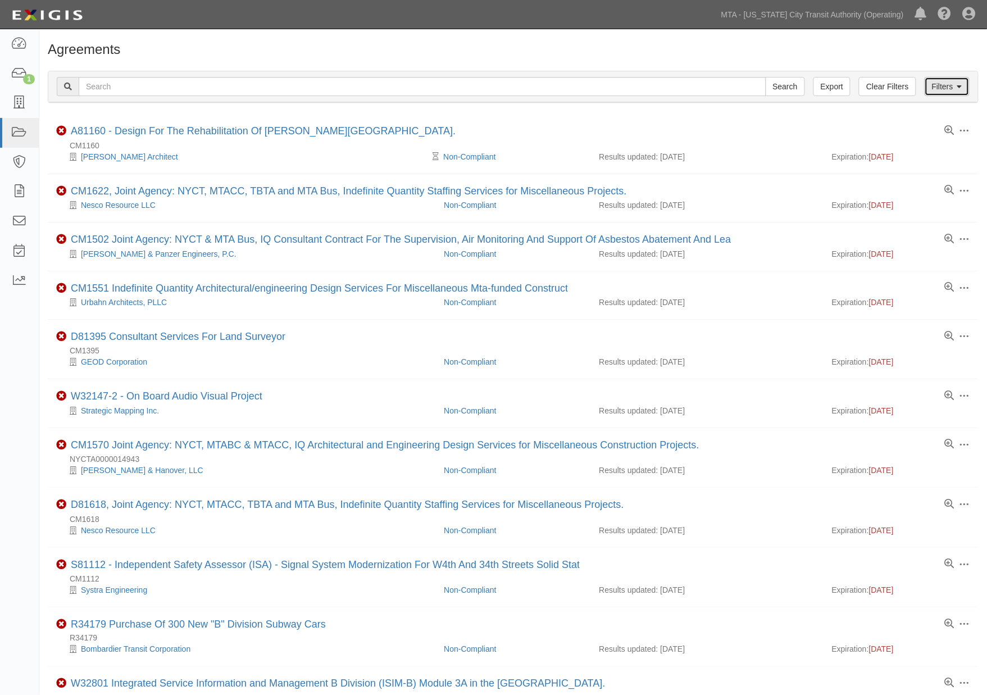
click at [949, 87] on link "Filters" at bounding box center [946, 86] width 45 height 19
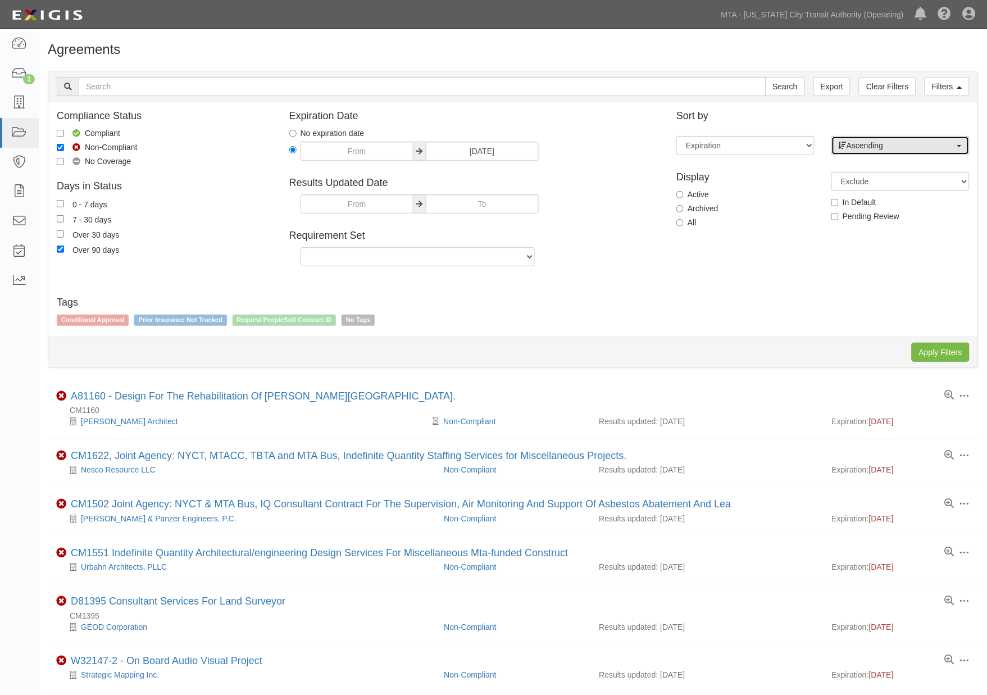
click at [859, 143] on span "Ascending" at bounding box center [896, 145] width 116 height 11
click at [846, 186] on link "Descending" at bounding box center [900, 181] width 137 height 15
select select "desc"
click at [951, 355] on input "Apply Filters" at bounding box center [940, 352] width 58 height 19
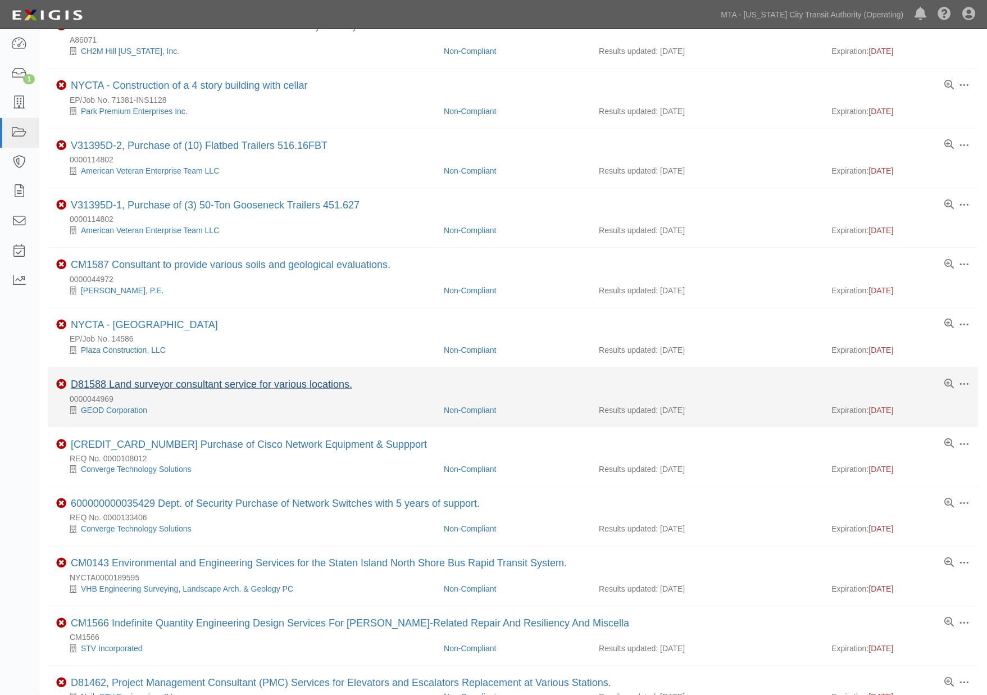
scroll to position [187, 0]
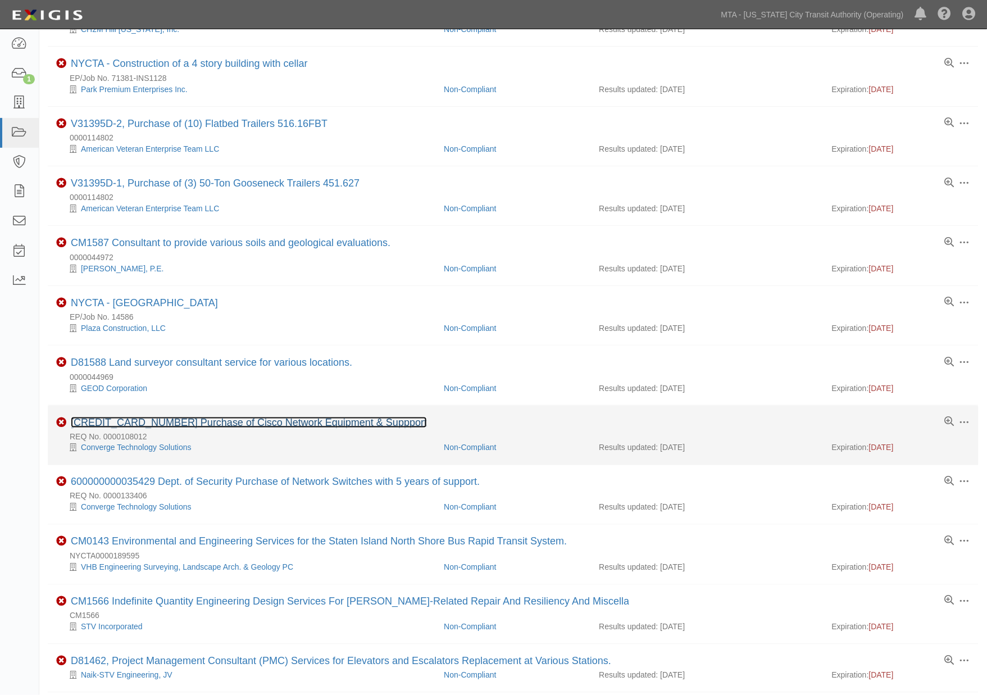
click at [281, 422] on link "[CREDIT_CARD_NUMBER] Purchase of Cisco Network Equipment & Suppport" at bounding box center [249, 422] width 356 height 11
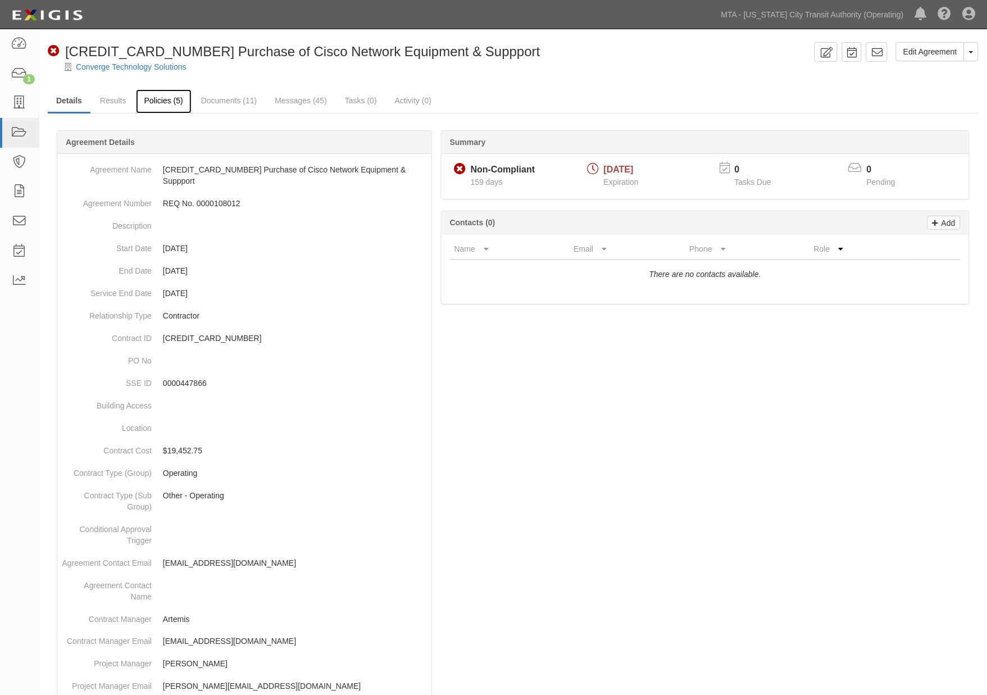
click at [161, 104] on link "Policies (5)" at bounding box center [164, 101] width 56 height 24
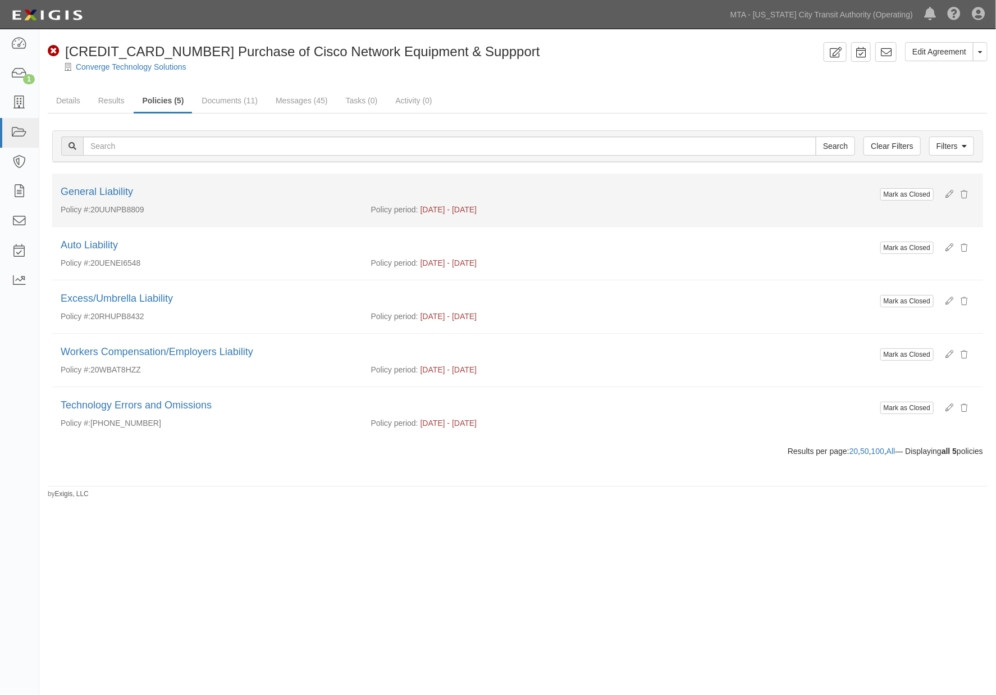
click at [99, 185] on div "General Liability" at bounding box center [518, 192] width 914 height 15
click at [102, 190] on link "General Liability" at bounding box center [97, 191] width 72 height 11
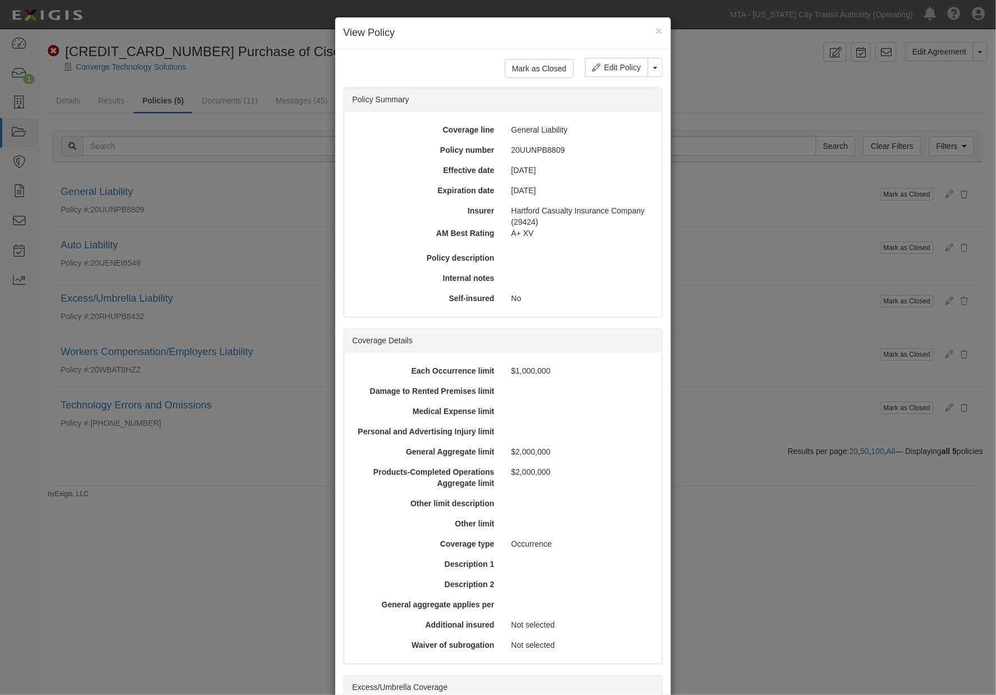
scroll to position [234, 0]
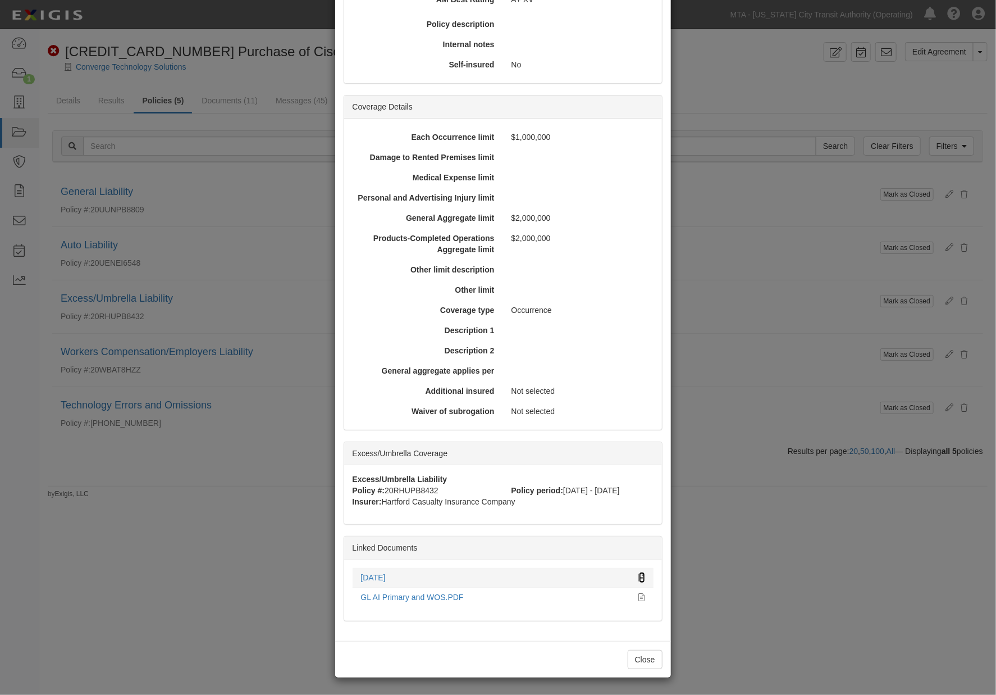
click at [639, 574] on icon at bounding box center [642, 578] width 6 height 8
drag, startPoint x: 751, startPoint y: 314, endPoint x: 674, endPoint y: 291, distance: 79.9
click at [750, 314] on div "× View Policy Mark as Closed Edit Policy Toggle Dropdown Delete Policy Policy S…" at bounding box center [498, 347] width 996 height 695
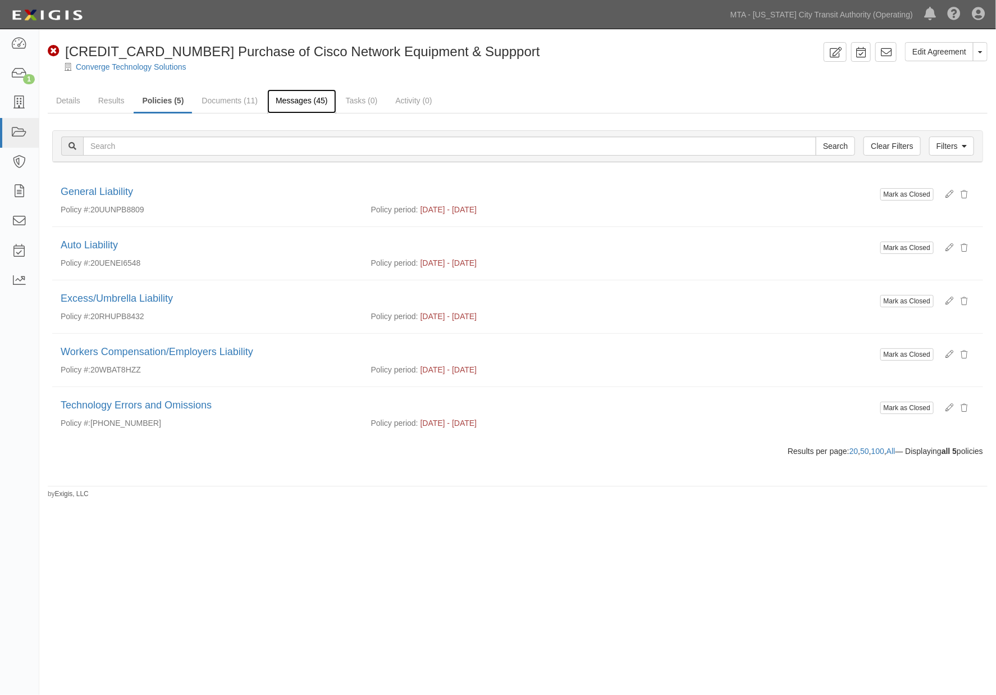
click at [285, 99] on link "Messages (45)" at bounding box center [301, 101] width 69 height 24
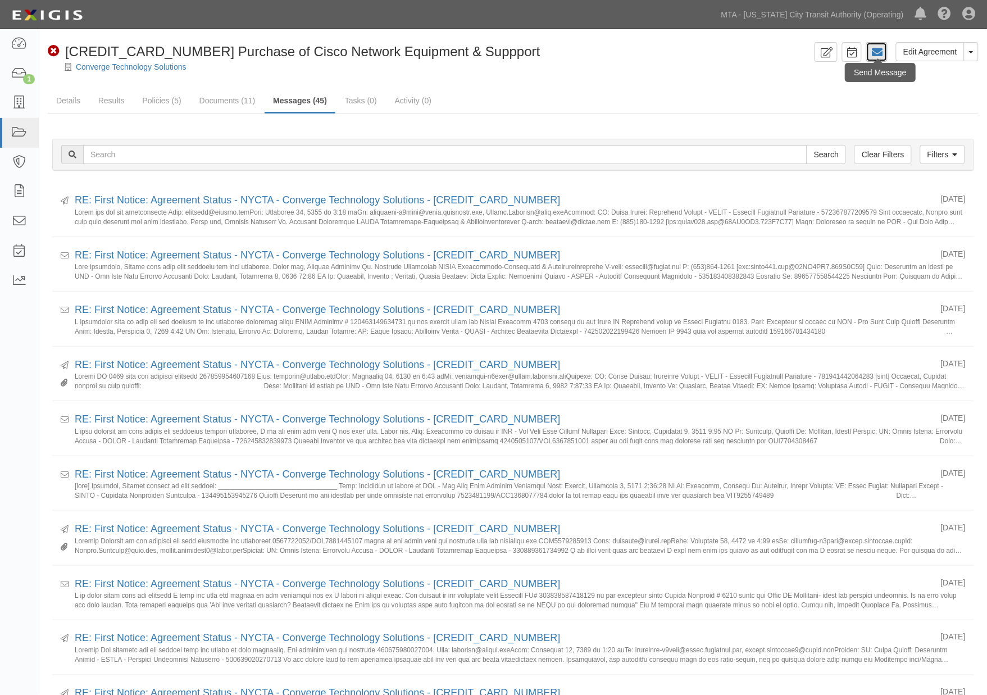
click at [877, 47] on icon at bounding box center [876, 52] width 11 height 11
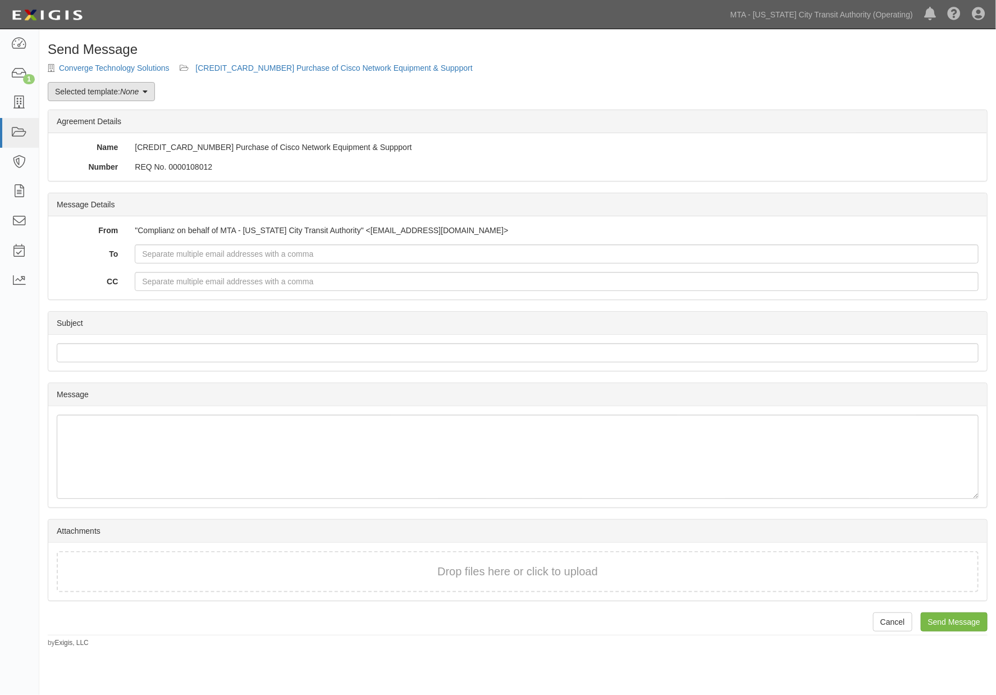
click at [132, 90] on em "None" at bounding box center [129, 91] width 19 height 9
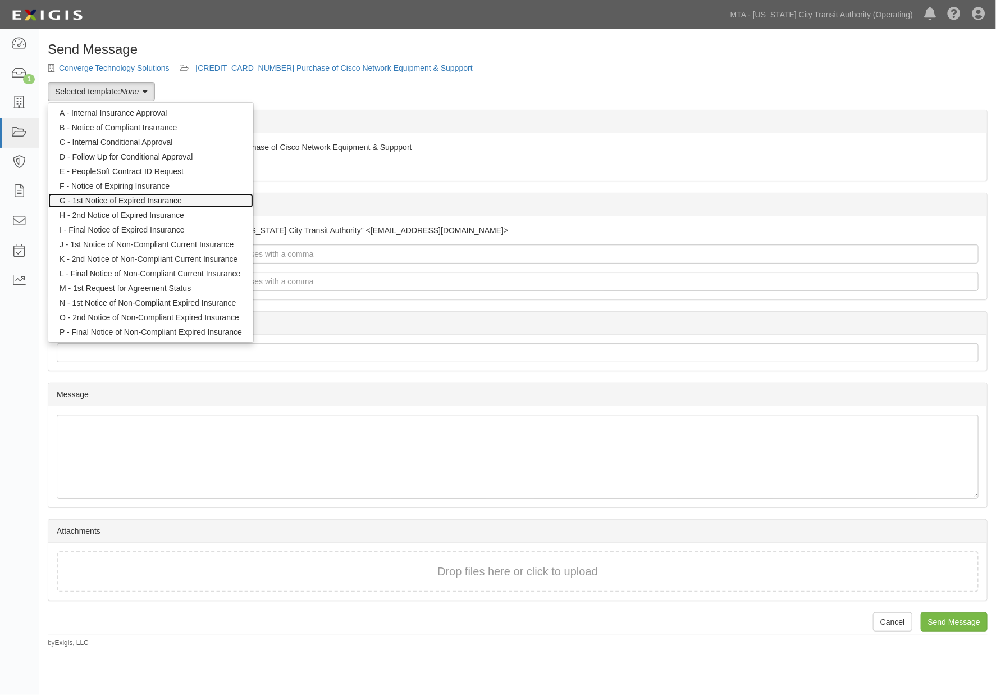
click at [160, 200] on link "G - 1st Notice of Expired Insurance" at bounding box center [150, 200] width 205 height 15
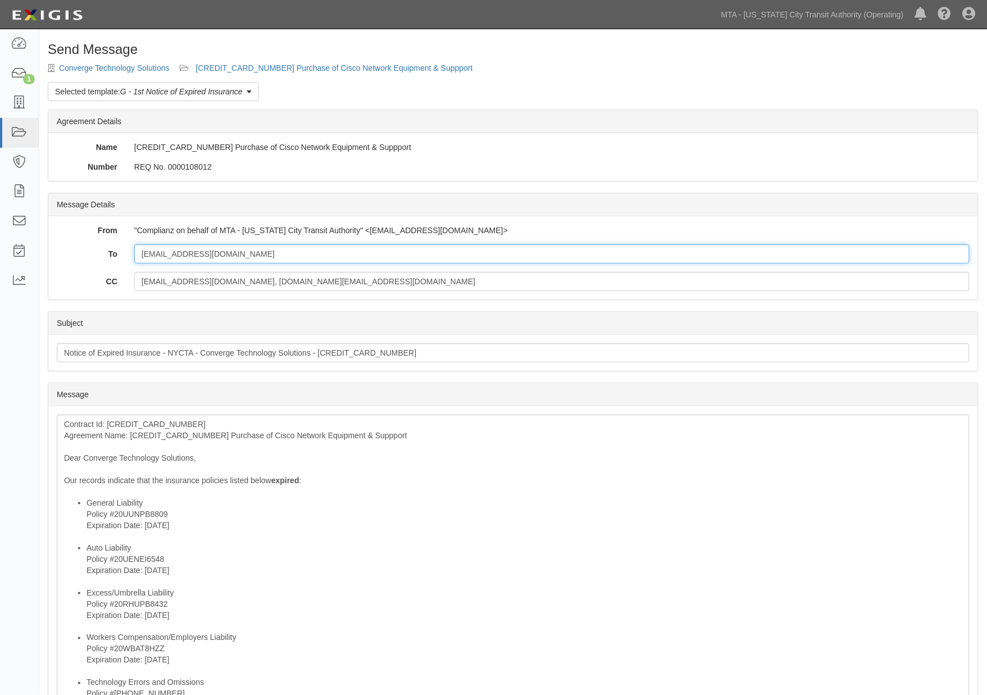
click at [263, 253] on input "dscardina@vicomnet.com" at bounding box center [551, 253] width 835 height 19
type input "dscardina@vicomnet.com; Ranee.Mannion@marshMMA.com"
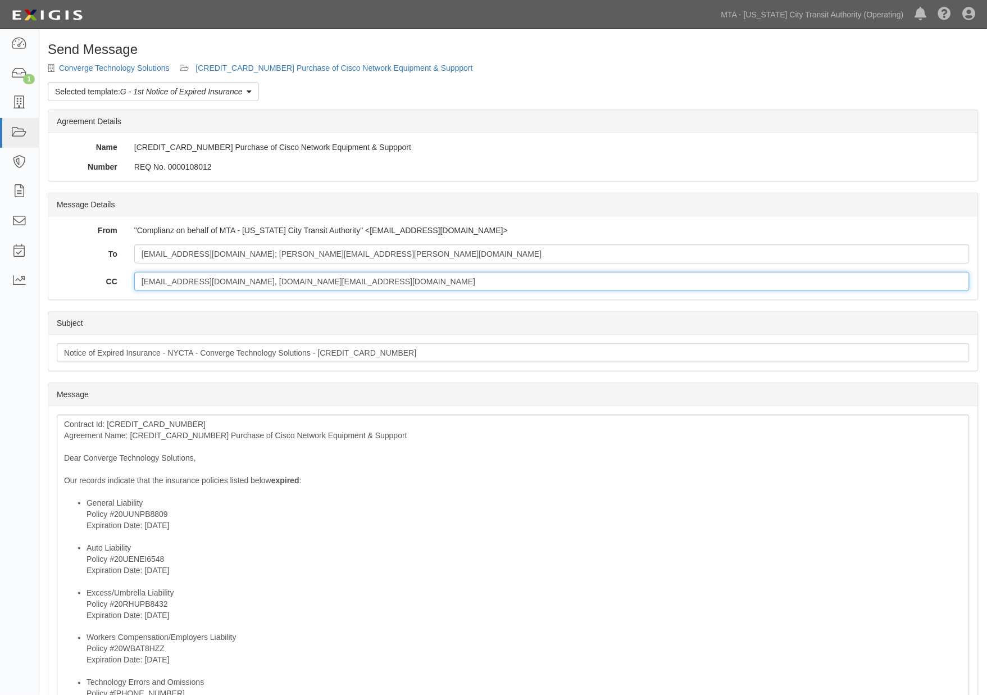
click at [369, 276] on input "aterzidi@mtabsc.org, albert.zavlunov@nyct.com" at bounding box center [551, 281] width 835 height 19
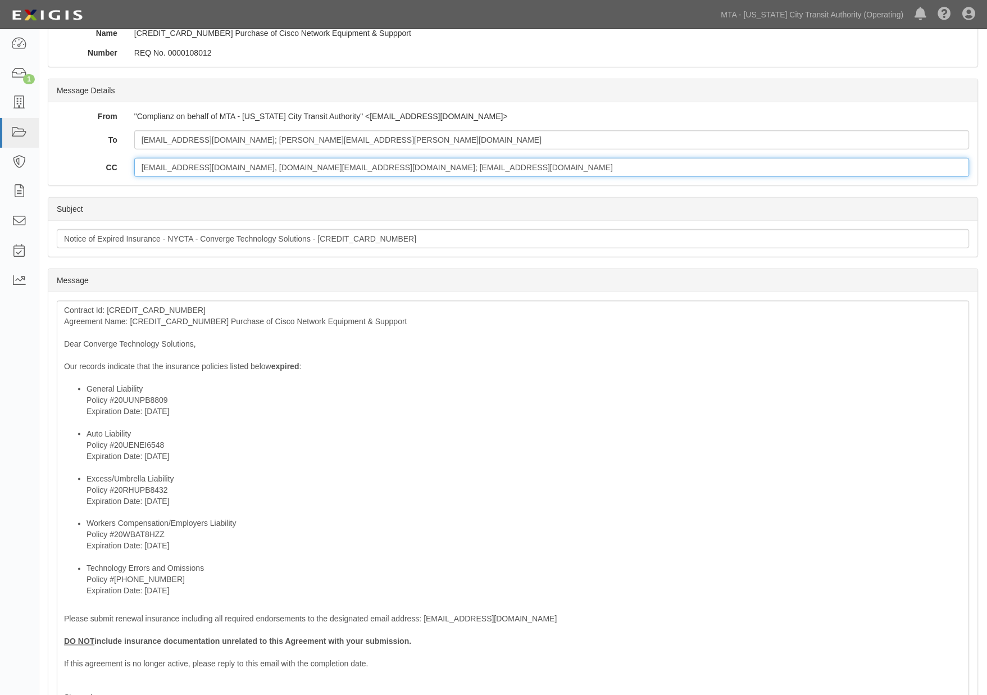
scroll to position [125, 0]
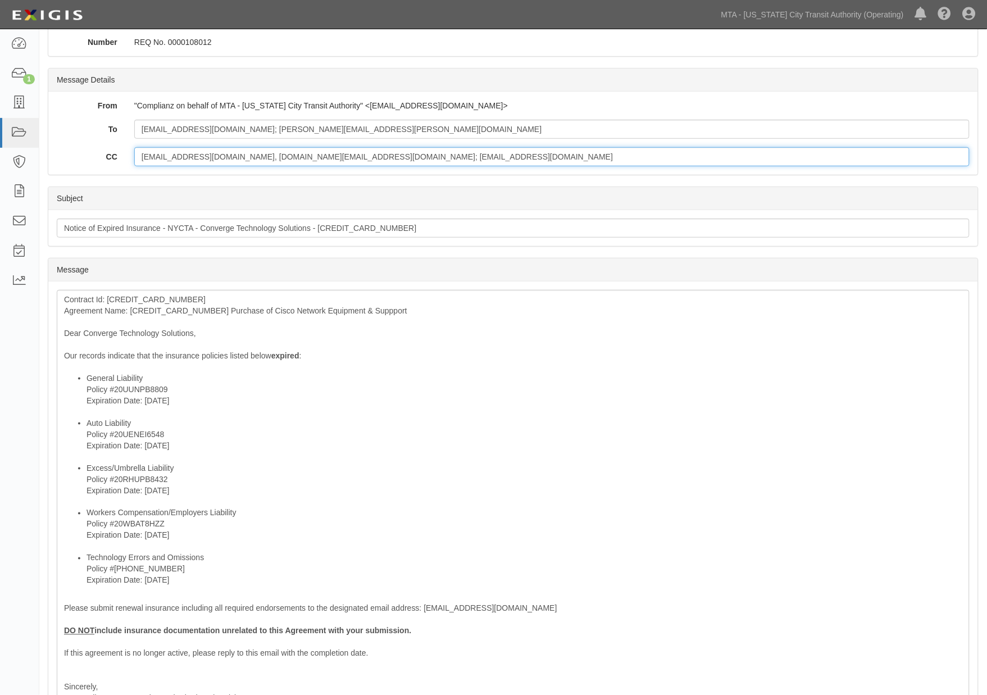
type input "aterzidi@mtabsc.org, albert.zavlunov@nyct.com; ovalenti@mtahq.org"
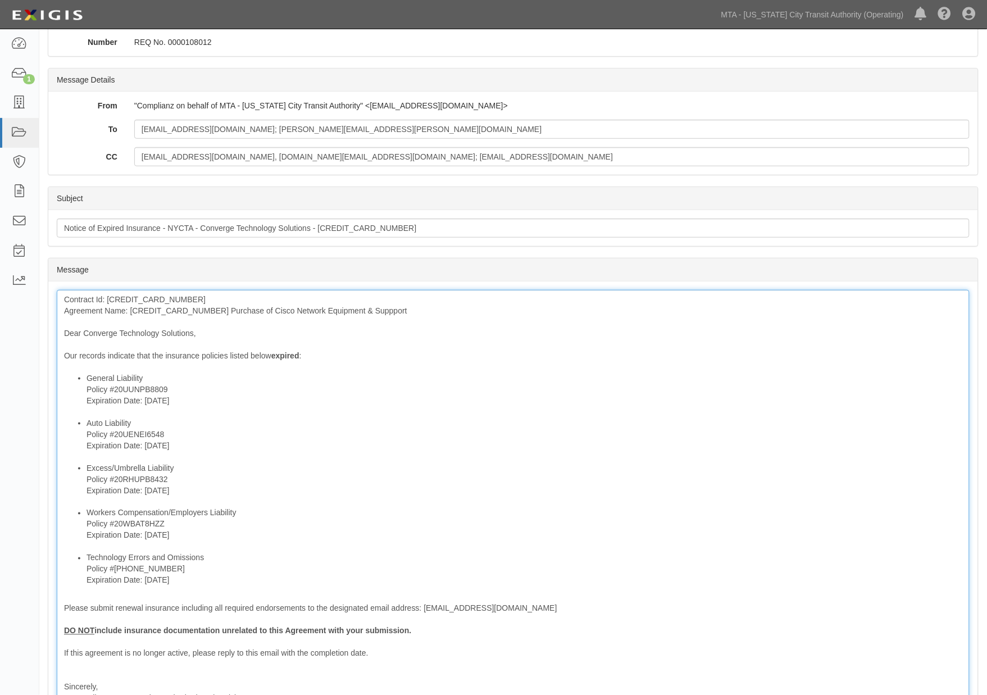
click at [163, 315] on div "Contract Id: 600000000032767 Agreement Name: 600000000032767 Purchase of Cisco …" at bounding box center [513, 515] width 913 height 451
drag, startPoint x: 191, startPoint y: 404, endPoint x: 58, endPoint y: 399, distance: 133.2
click at [58, 399] on div "Contract Id: 600000000032767 Agreement Name: Purchase of Cisco Network Equipmen…" at bounding box center [513, 515] width 913 height 451
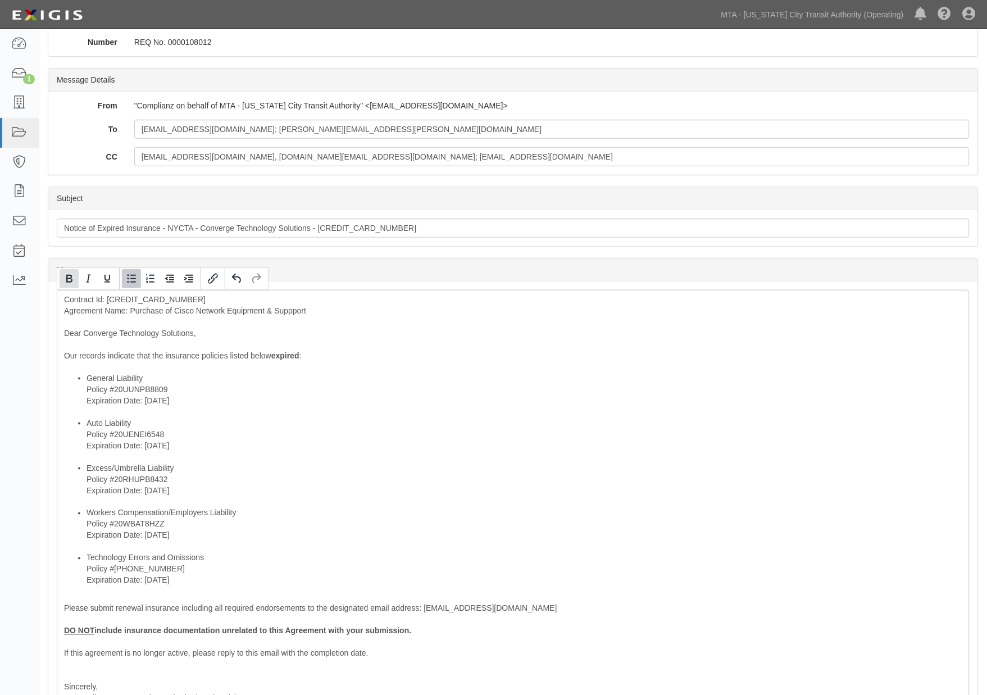
drag, startPoint x: 70, startPoint y: 275, endPoint x: 111, endPoint y: 307, distance: 52.0
click at [71, 276] on icon "Bold" at bounding box center [69, 279] width 6 height 8
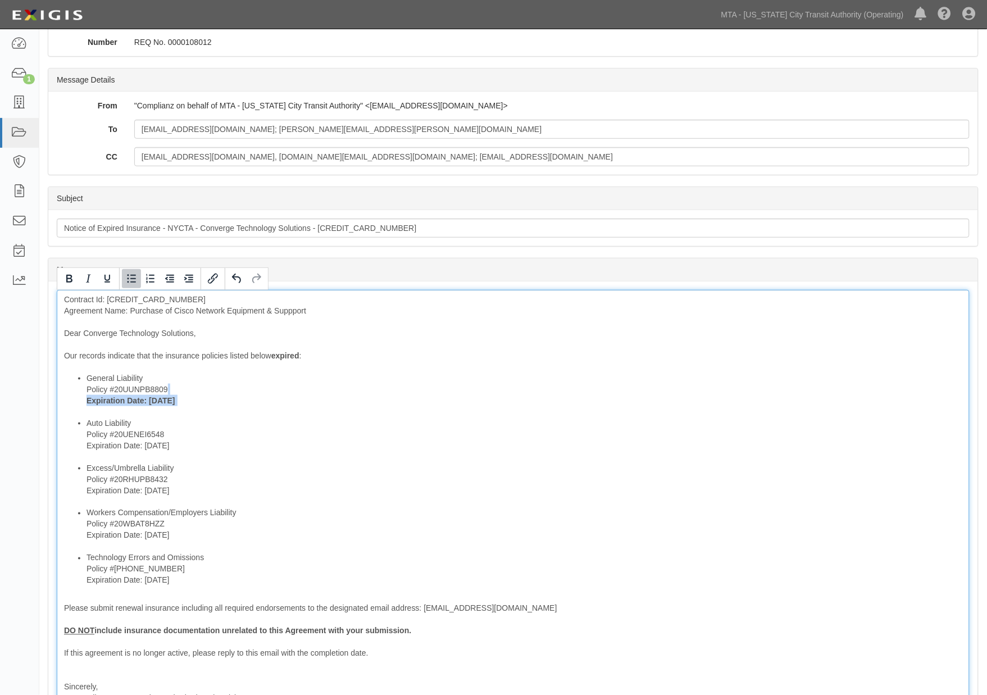
drag, startPoint x: 181, startPoint y: 448, endPoint x: 71, endPoint y: 448, distance: 110.1
click at [71, 448] on ul "General Liability Policy #20UUNPB8809 Expiration Date: 6/20/2025 Auto Liability…" at bounding box center [513, 478] width 898 height 213
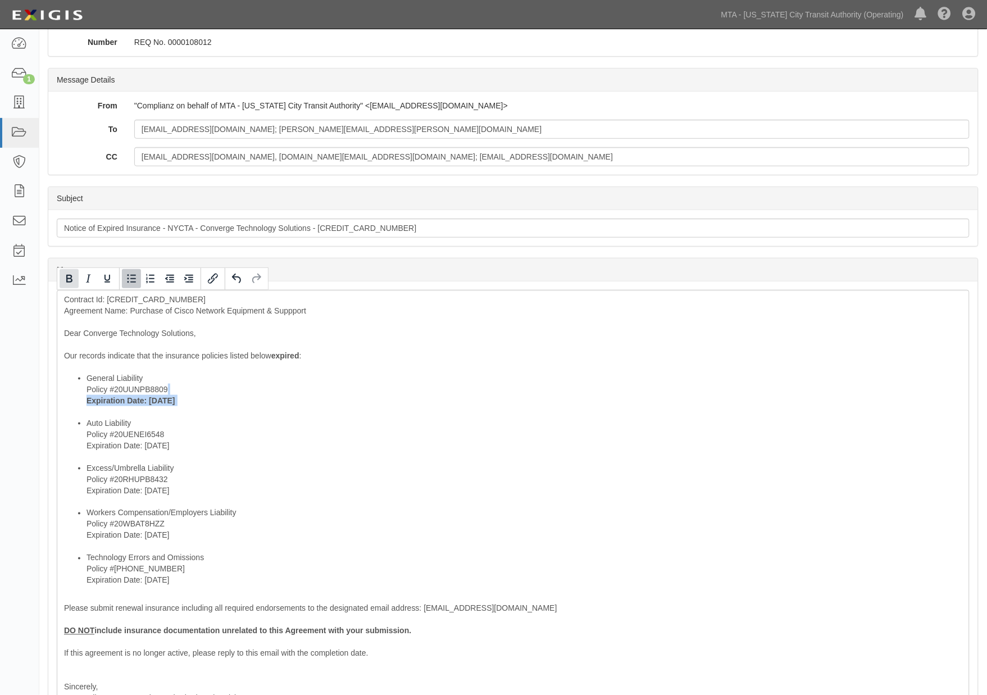
click at [74, 279] on icon "Bold" at bounding box center [68, 278] width 13 height 13
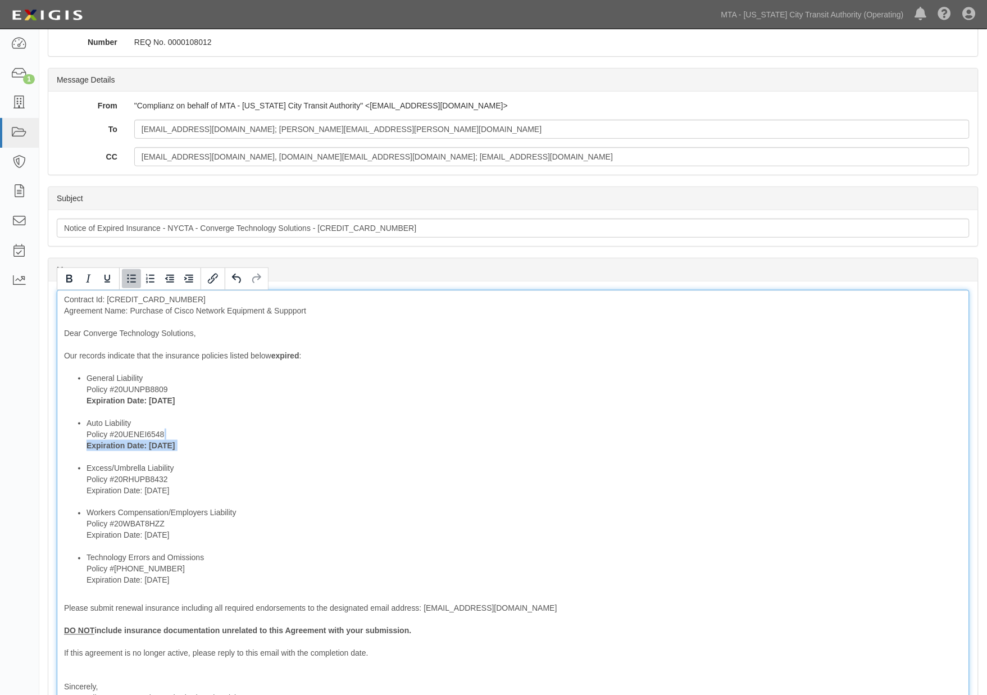
drag, startPoint x: 189, startPoint y: 485, endPoint x: 53, endPoint y: 485, distance: 136.5
click at [53, 485] on div "Message Contract Id: 600000000032767 Agreement Name: Purchase of Cisco Network …" at bounding box center [512, 515] width 929 height 468
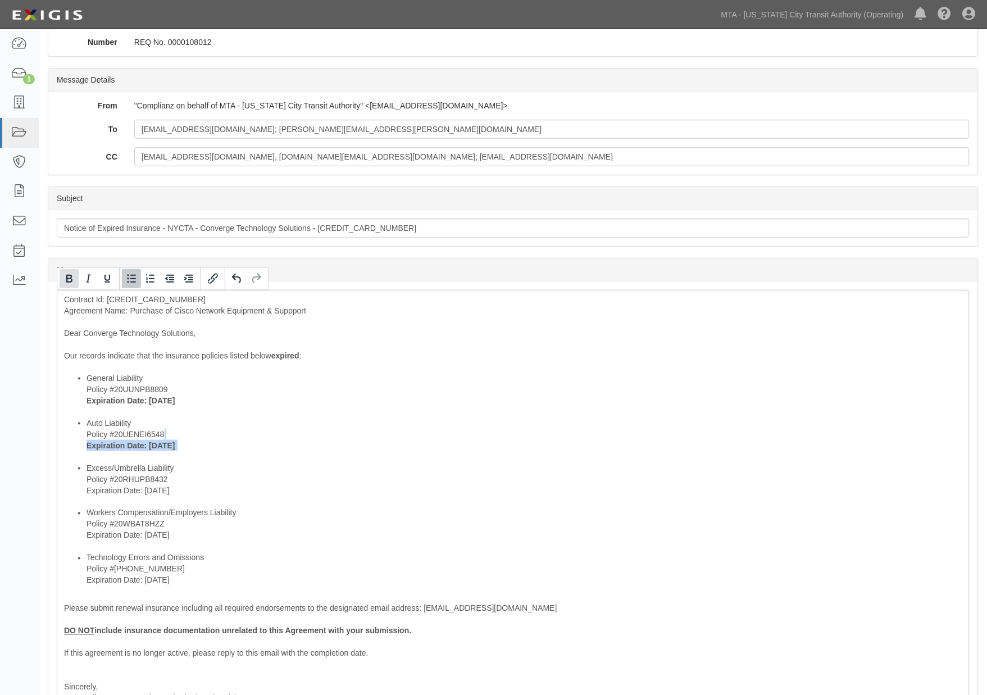
click at [65, 279] on icon "Bold" at bounding box center [68, 278] width 13 height 13
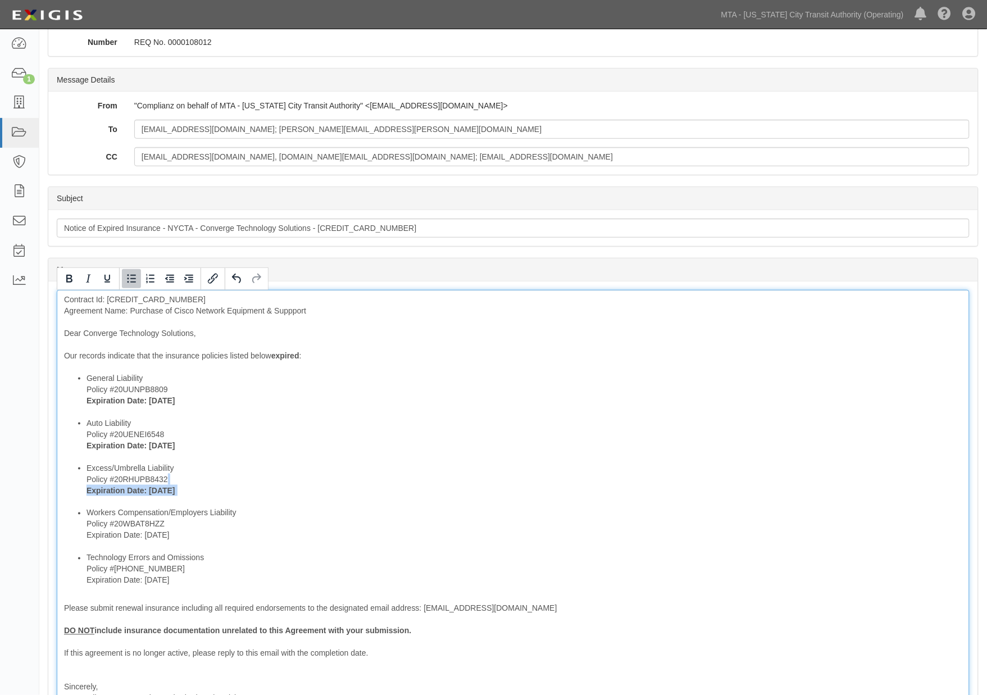
drag, startPoint x: 201, startPoint y: 538, endPoint x: 82, endPoint y: 538, distance: 119.1
click at [82, 538] on ul "General Liability Policy #20UUNPB8809 Expiration Date: 6/20/2025 Auto Liability…" at bounding box center [513, 478] width 898 height 213
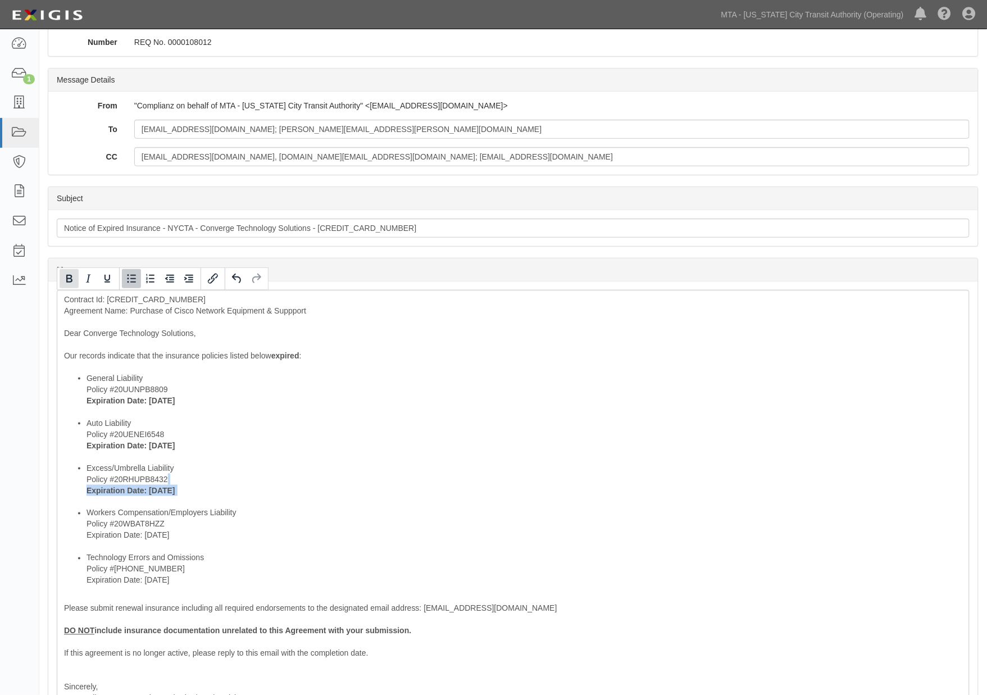
click at [70, 282] on icon "Bold" at bounding box center [68, 278] width 13 height 13
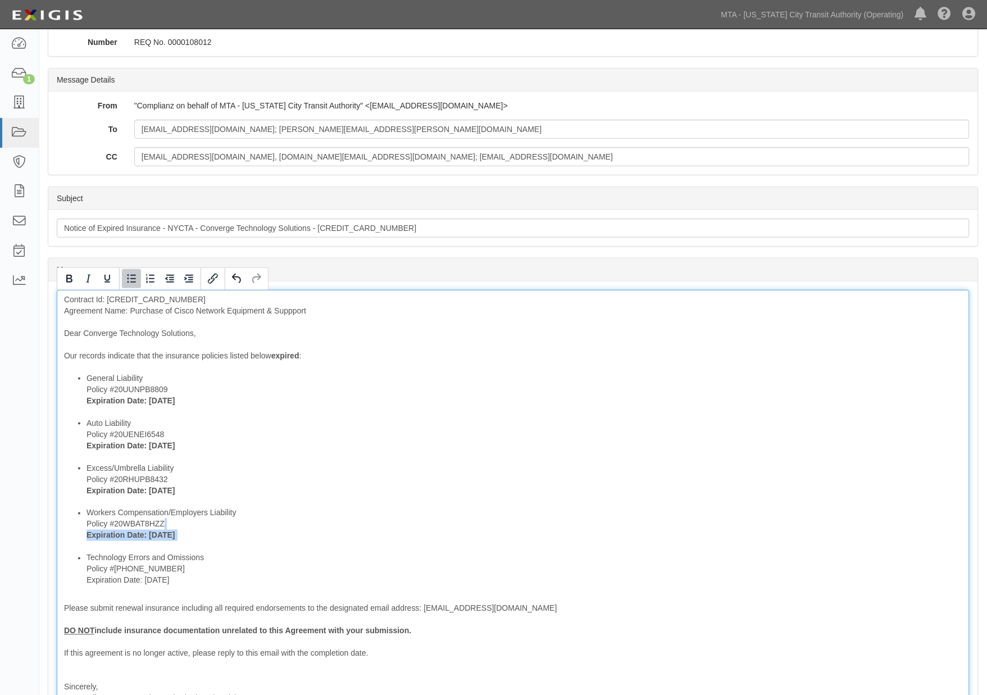
drag, startPoint x: 195, startPoint y: 582, endPoint x: 75, endPoint y: 582, distance: 120.2
click at [75, 582] on ul "General Liability Policy #20UUNPB8809 Expiration Date: 6/20/2025 Auto Liability…" at bounding box center [513, 478] width 898 height 213
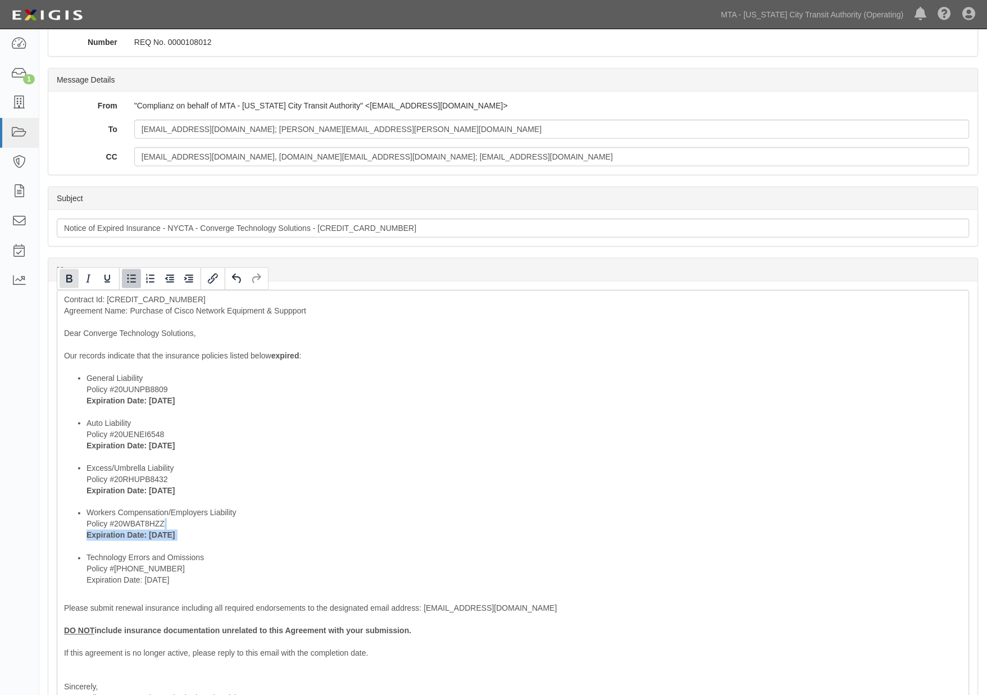
drag, startPoint x: 65, startPoint y: 279, endPoint x: 69, endPoint y: 285, distance: 7.8
click at [66, 278] on icon "Bold" at bounding box center [68, 278] width 13 height 13
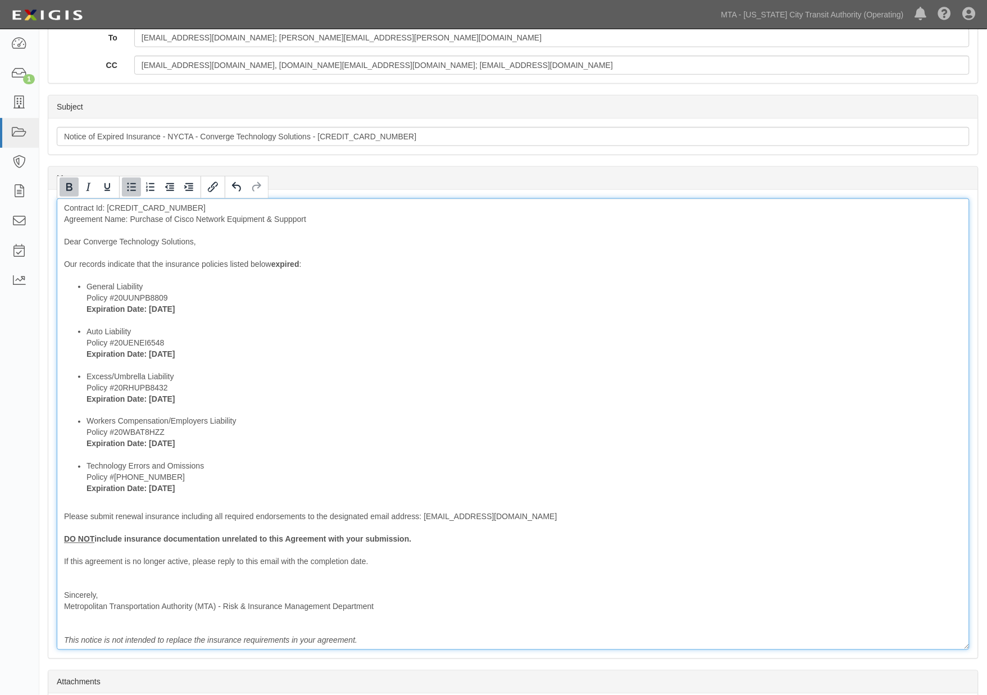
scroll to position [319, 0]
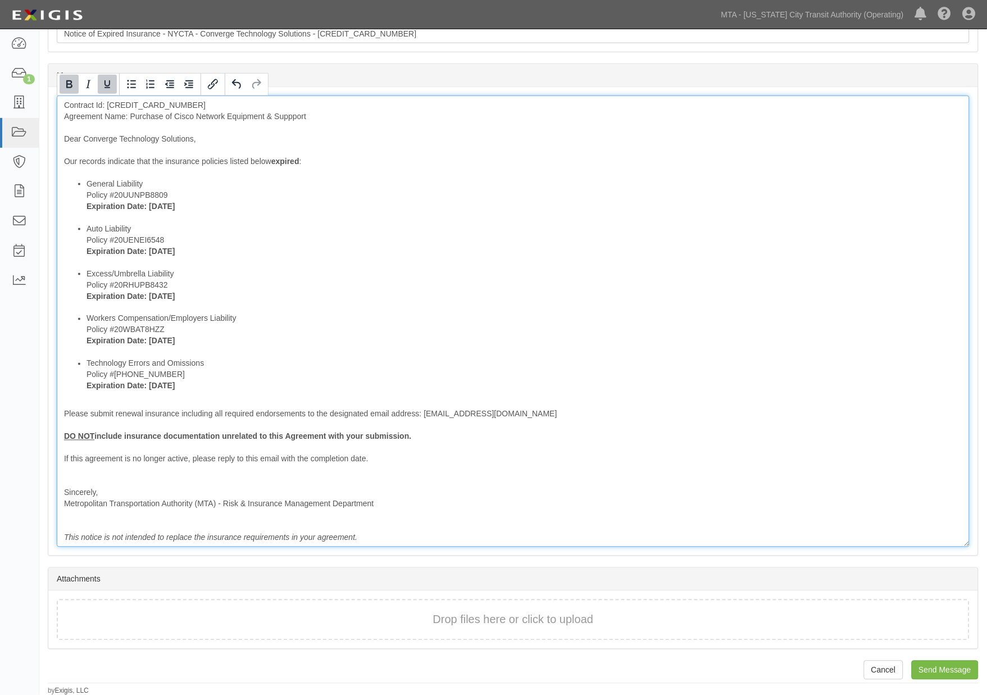
drag, startPoint x: 416, startPoint y: 436, endPoint x: 25, endPoint y: 439, distance: 390.9
click at [25, 439] on body "Toggle navigation Dashboard 1 Inbox Parties Agreements Coverages Documents Mess…" at bounding box center [493, 188] width 987 height 1015
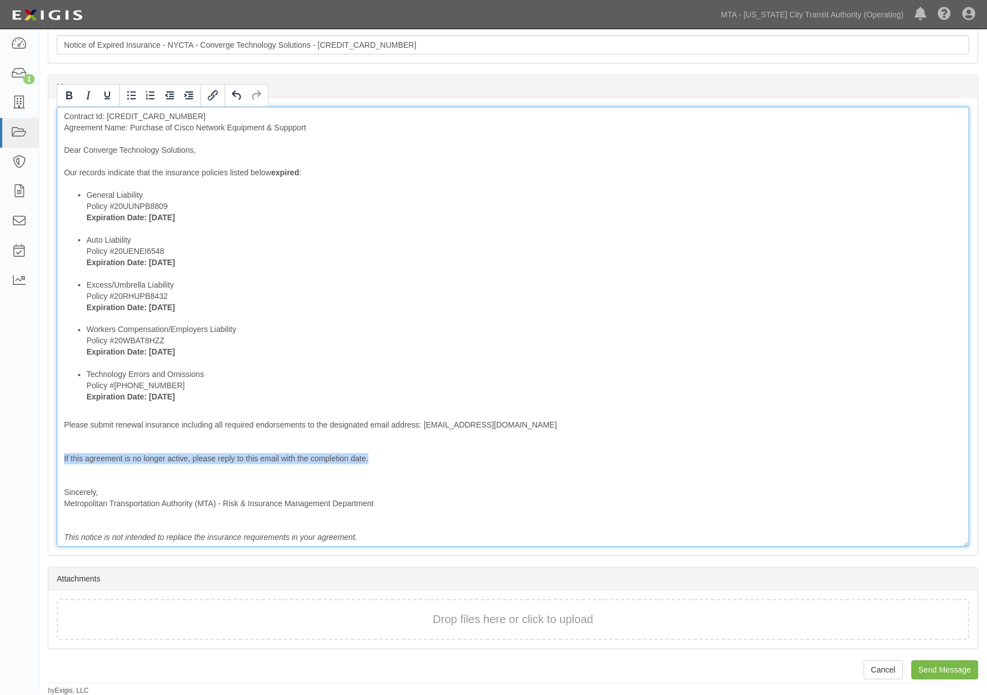
drag, startPoint x: 60, startPoint y: 455, endPoint x: 385, endPoint y: 455, distance: 325.1
click at [385, 455] on div "Contract Id: 600000000032767 Agreement Name: Purchase of Cisco Network Equipmen…" at bounding box center [513, 327] width 913 height 440
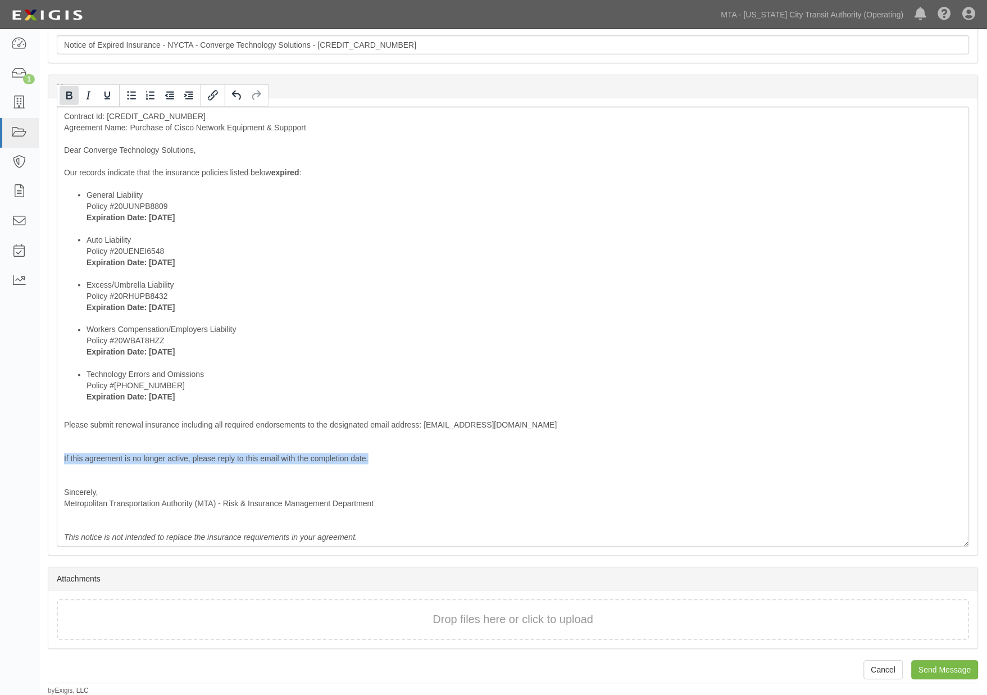
click at [65, 95] on icon "Bold" at bounding box center [68, 95] width 13 height 13
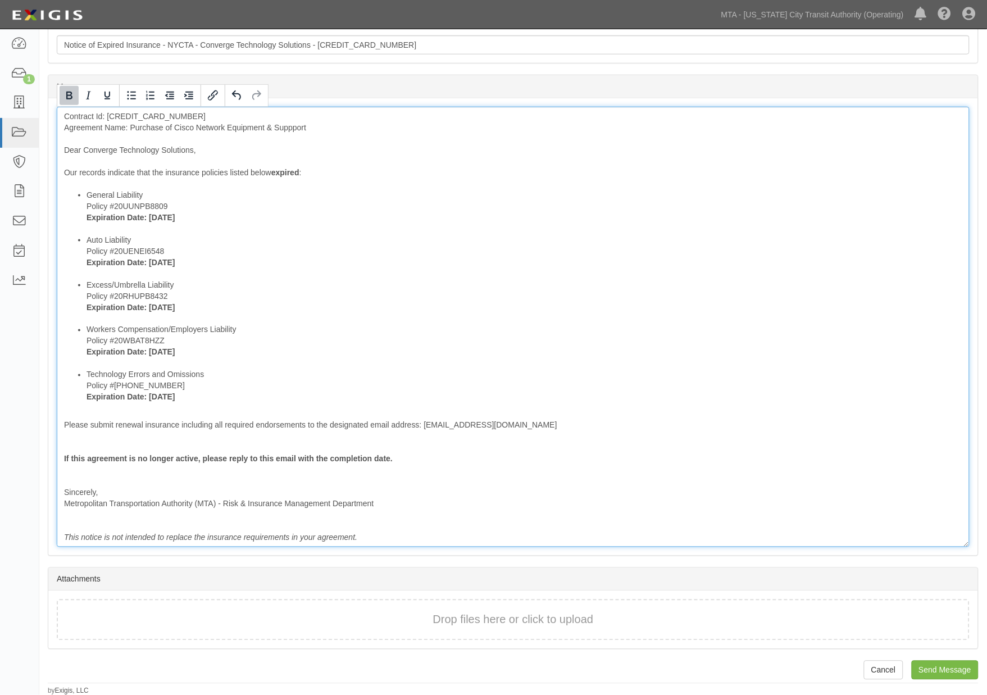
click at [549, 440] on div "Contract Id: 600000000032767 Agreement Name: Purchase of Cisco Network Equipmen…" at bounding box center [513, 327] width 913 height 440
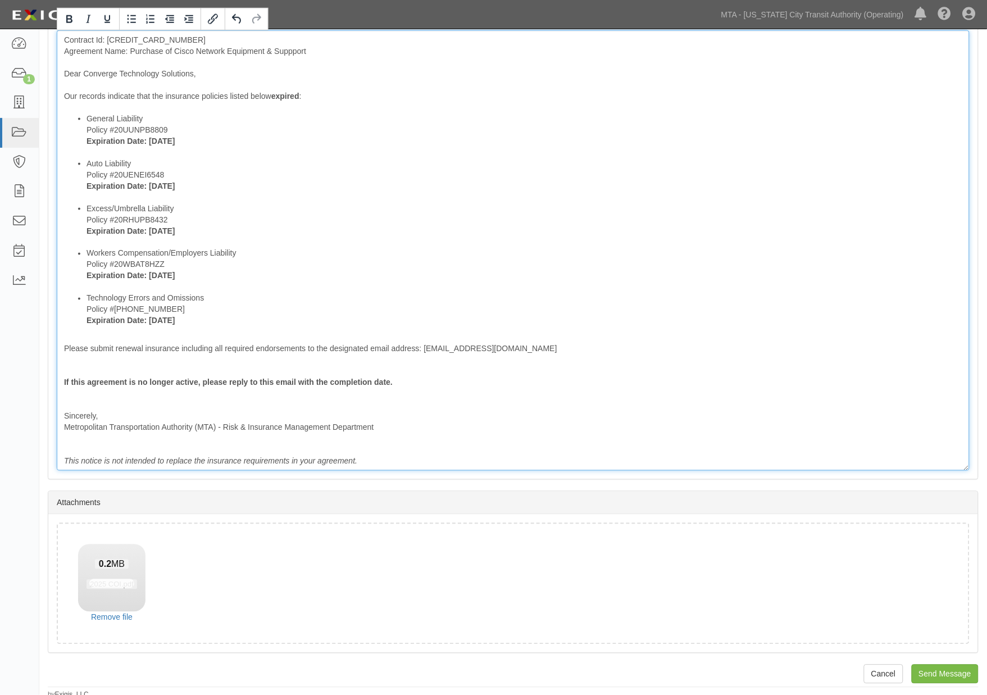
scroll to position [389, 0]
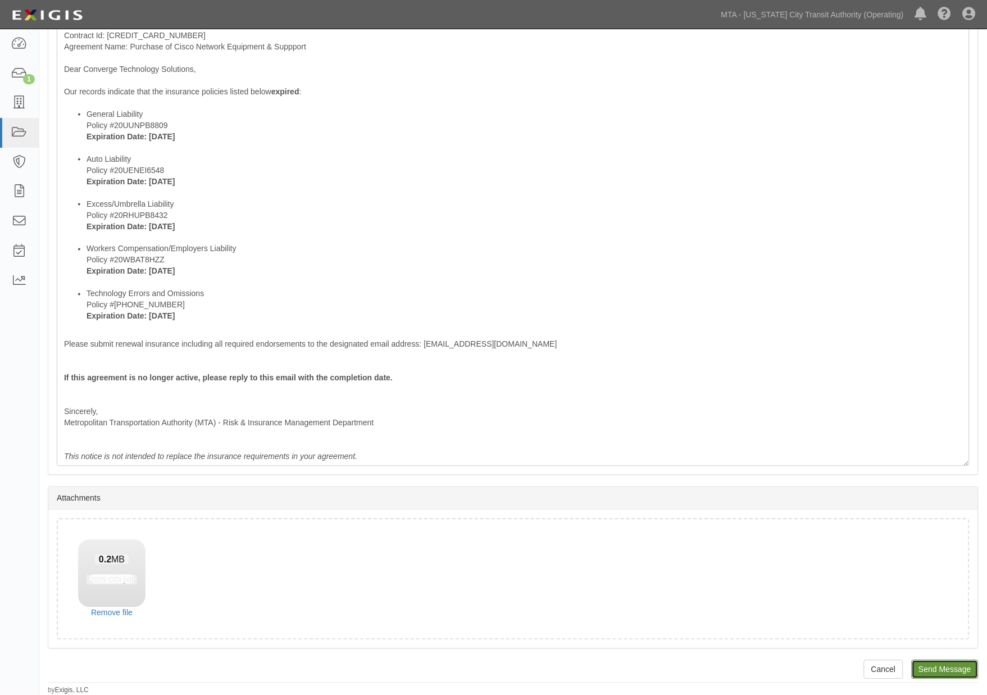
click at [955, 661] on input "Send Message" at bounding box center [944, 669] width 67 height 19
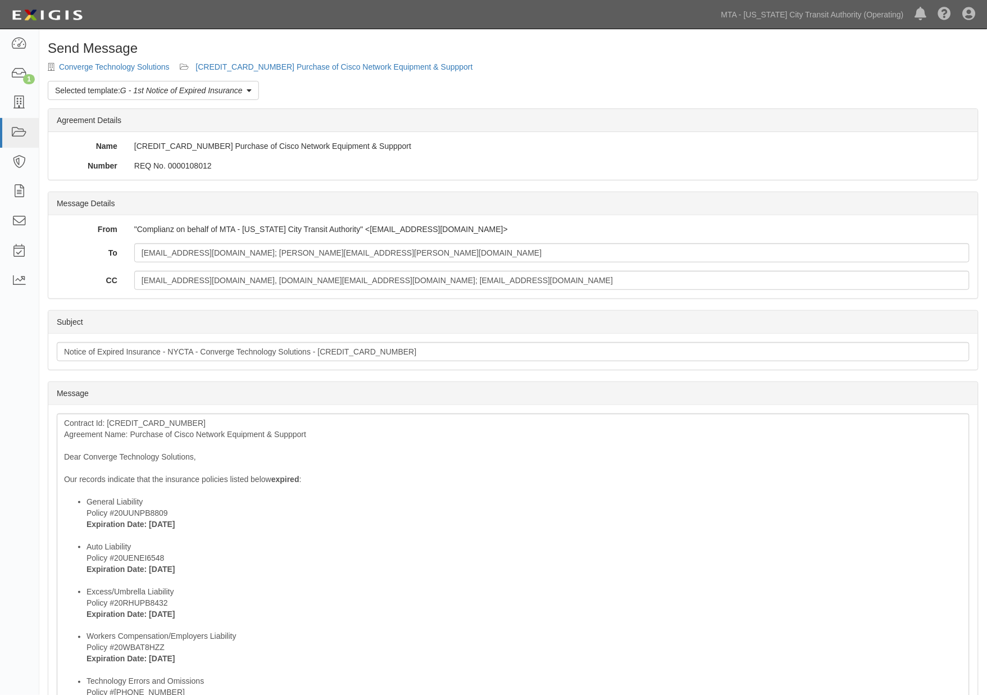
scroll to position [0, 0]
click at [334, 63] on link "[CREDIT_CARD_NUMBER] Purchase of Cisco Network Equipment & Suppport" at bounding box center [333, 67] width 277 height 9
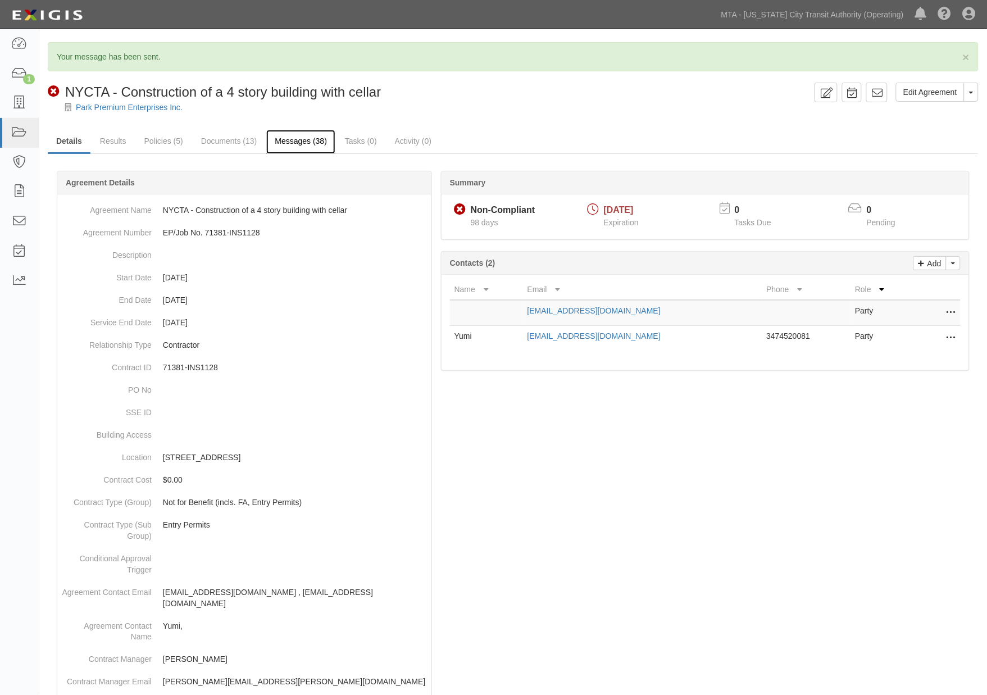
click at [299, 148] on link "Messages (38)" at bounding box center [300, 142] width 69 height 24
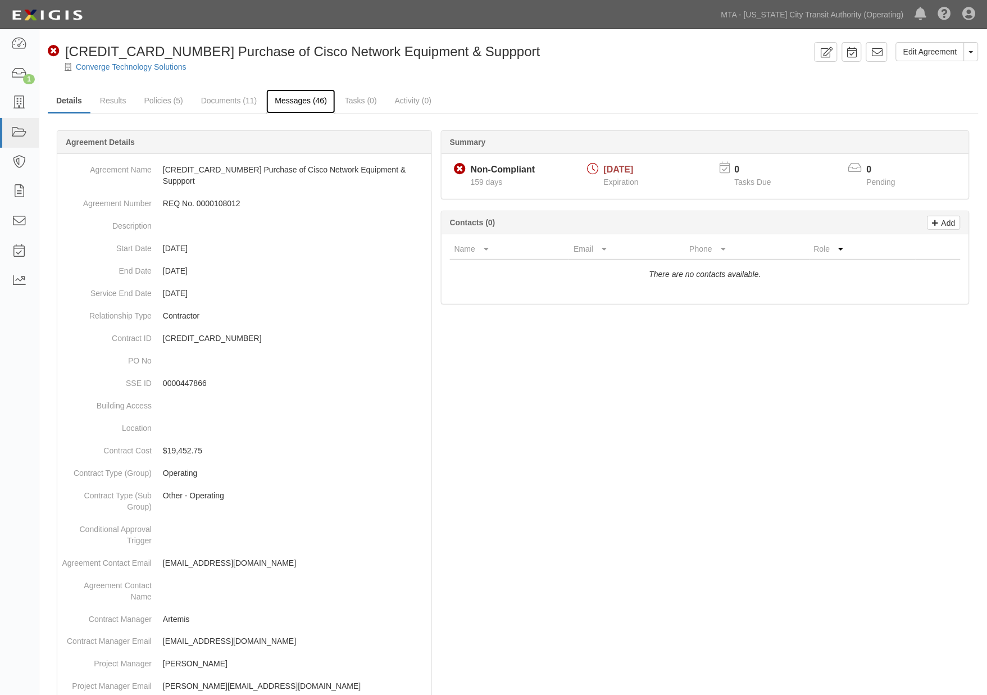
click at [285, 97] on link "Messages (46)" at bounding box center [300, 101] width 69 height 24
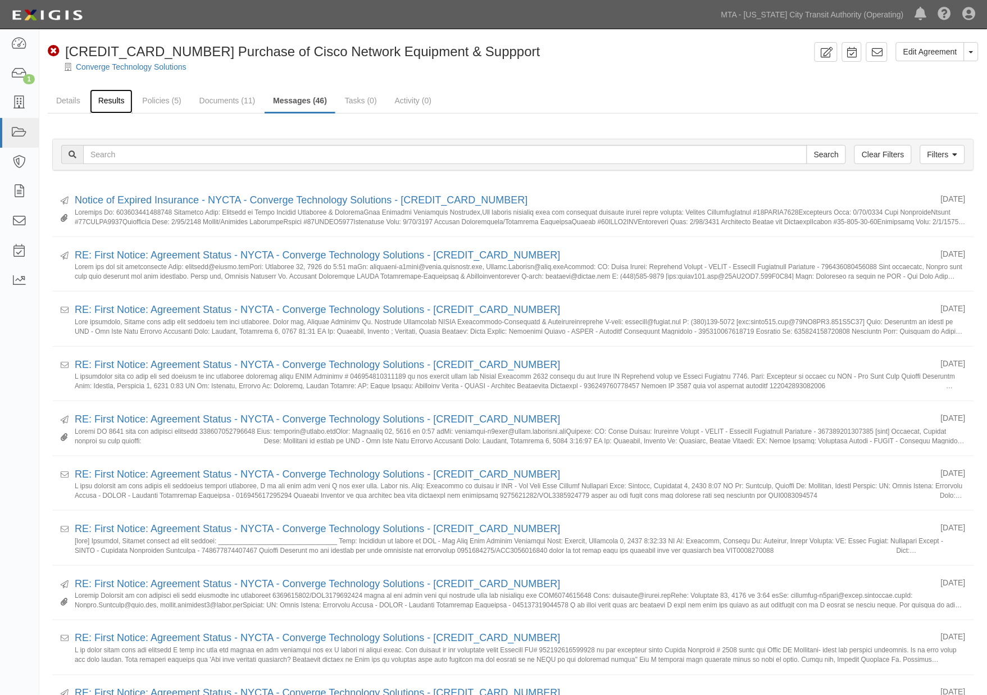
click at [107, 97] on link "Results" at bounding box center [111, 101] width 43 height 24
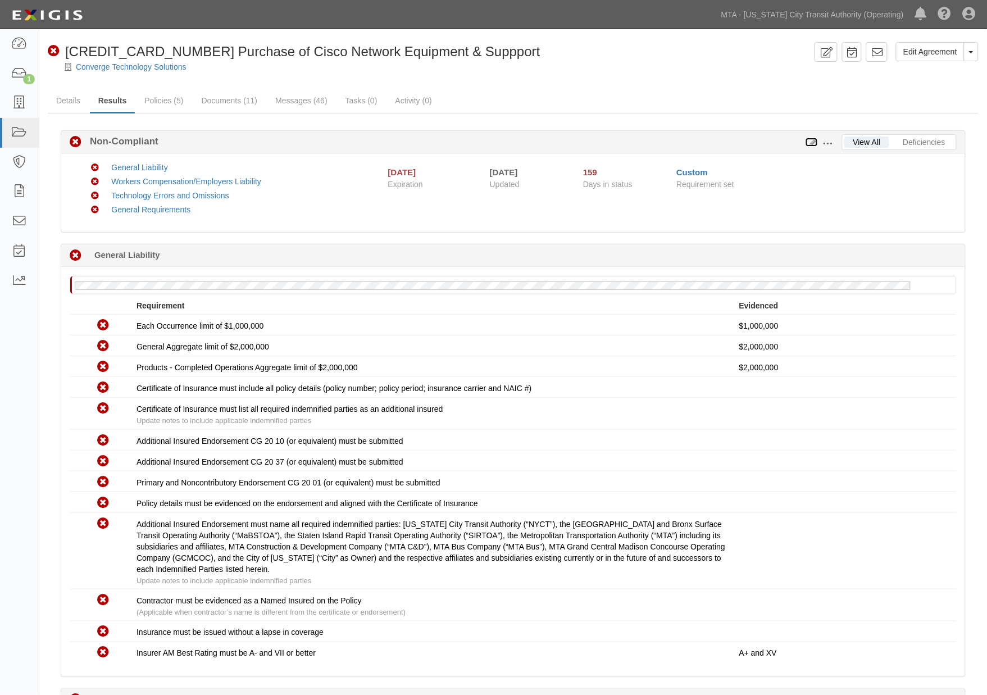
click at [812, 143] on icon at bounding box center [811, 143] width 12 height 8
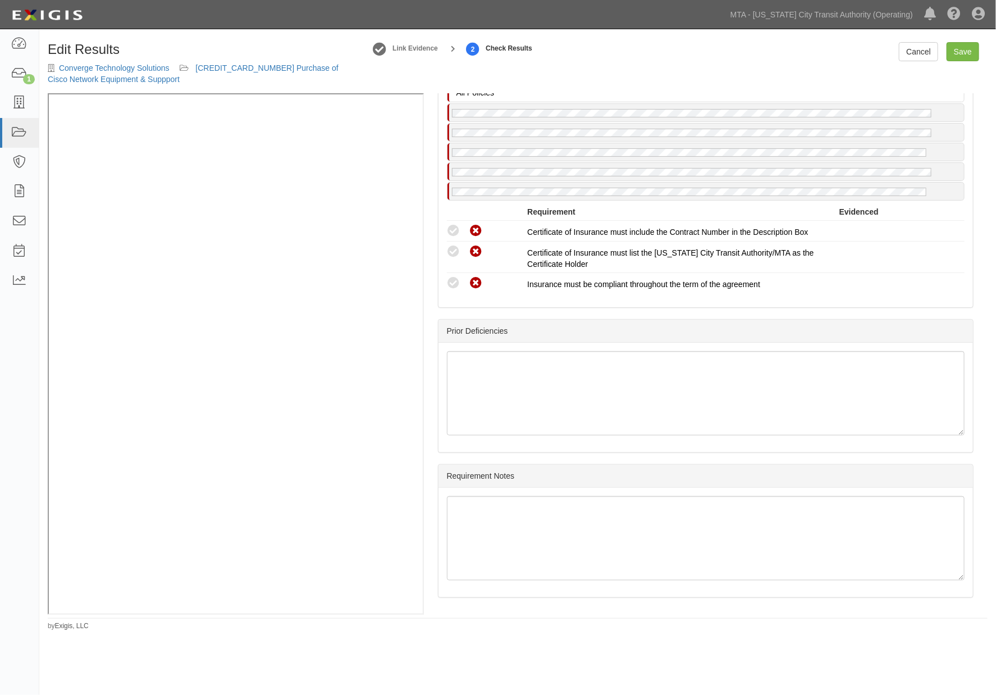
scroll to position [1100, 0]
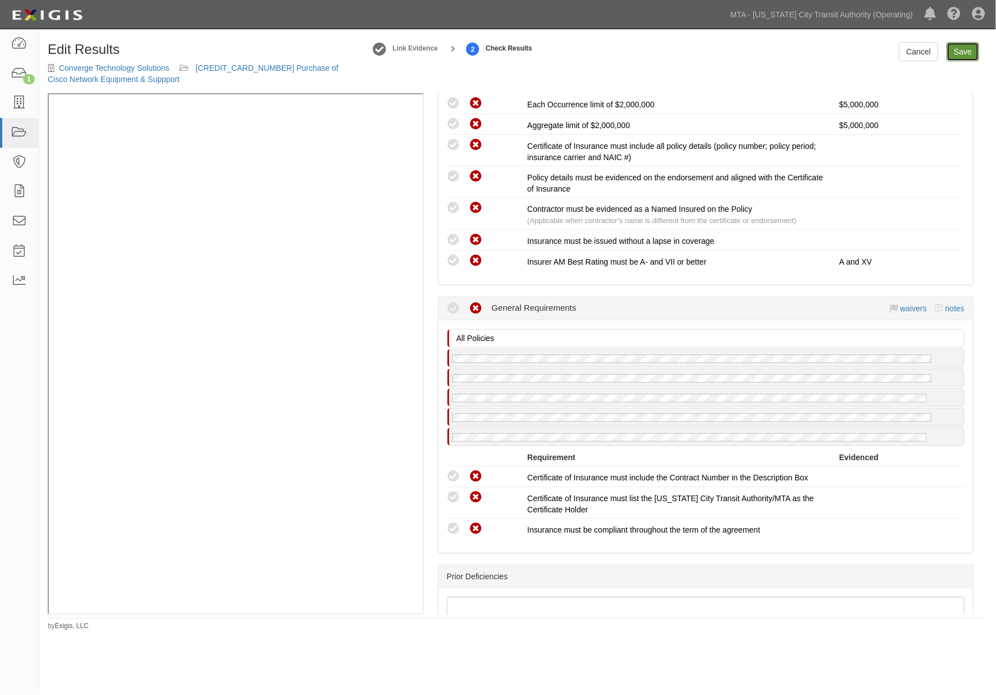
click at [961, 52] on link "Save" at bounding box center [963, 51] width 33 height 19
radio input "true"
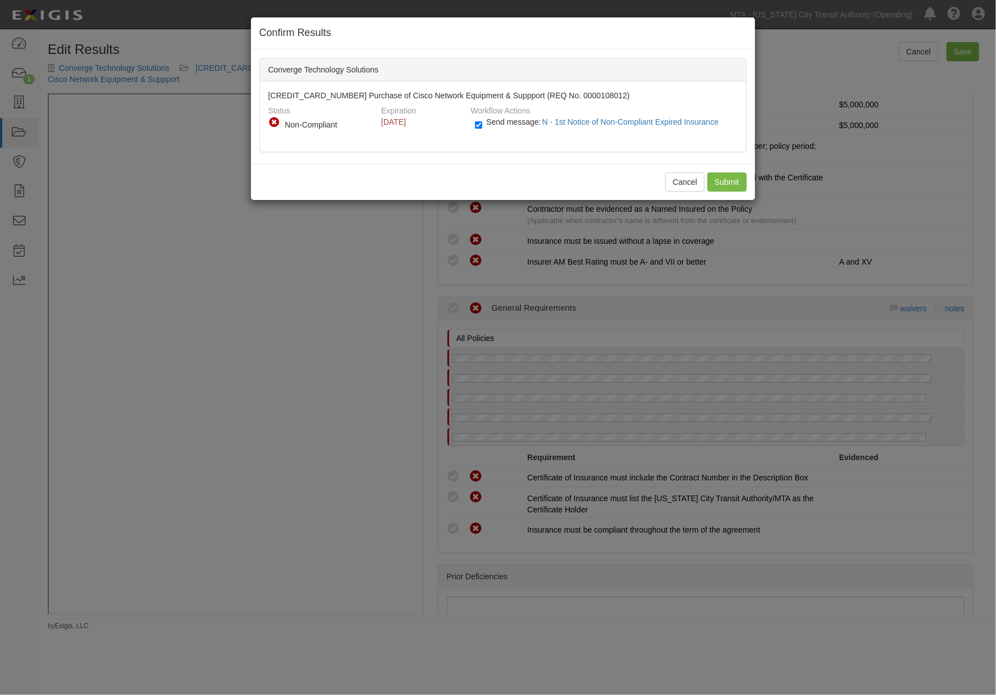
click at [495, 125] on span "Send message: N - 1st Notice of Non-Compliant Expired Insurance" at bounding box center [604, 121] width 237 height 9
click at [482, 125] on input "Send message: N - 1st Notice of Non-Compliant Expired Insurance" at bounding box center [478, 124] width 7 height 13
checkbox input "false"
click at [728, 180] on input "Submit" at bounding box center [727, 181] width 39 height 19
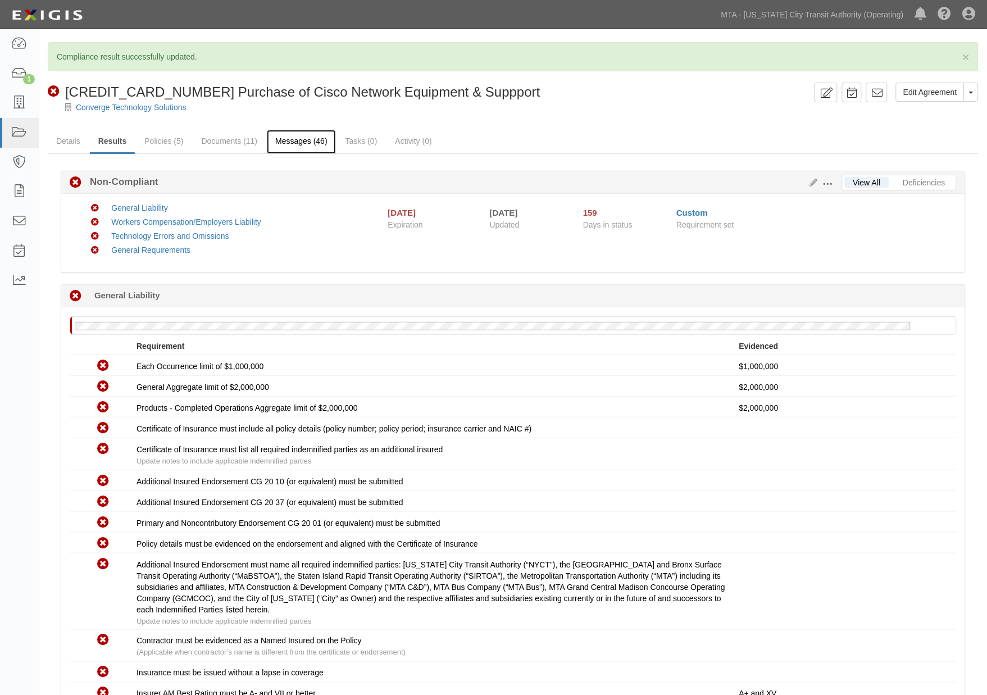
click at [309, 144] on link "Messages (46)" at bounding box center [301, 142] width 69 height 24
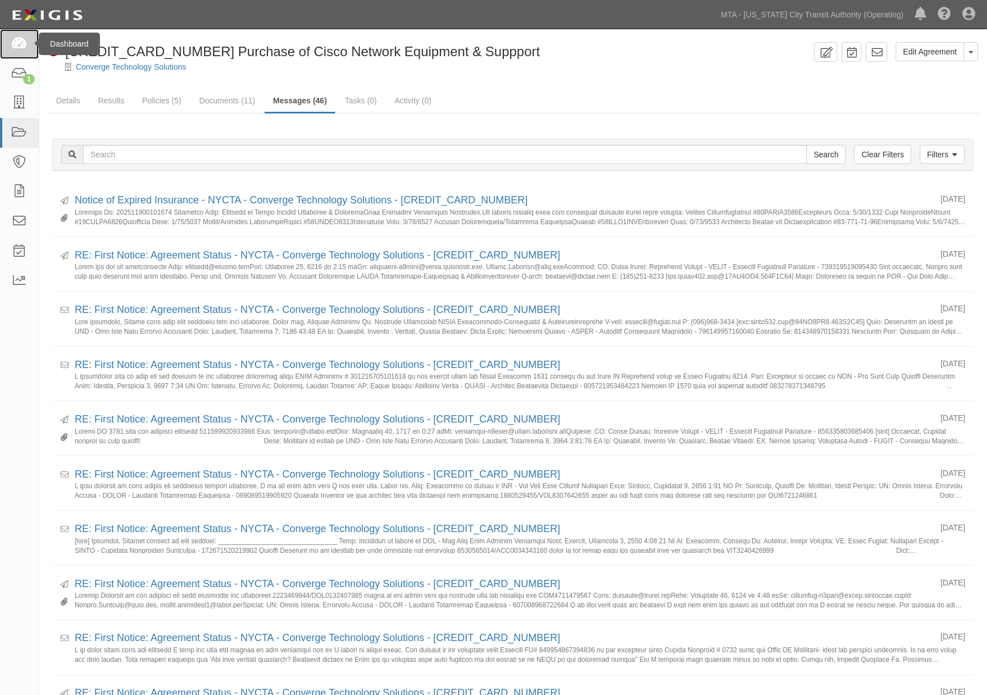
click at [21, 43] on icon at bounding box center [19, 44] width 16 height 13
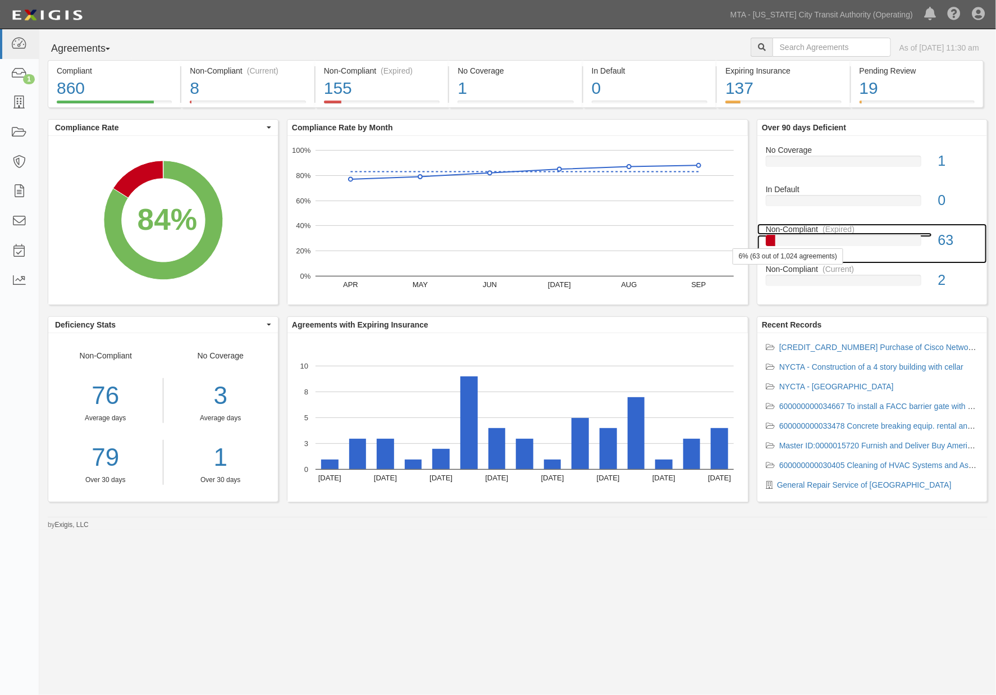
click at [877, 238] on div at bounding box center [844, 240] width 156 height 11
